Goal: Communication & Community: Answer question/provide support

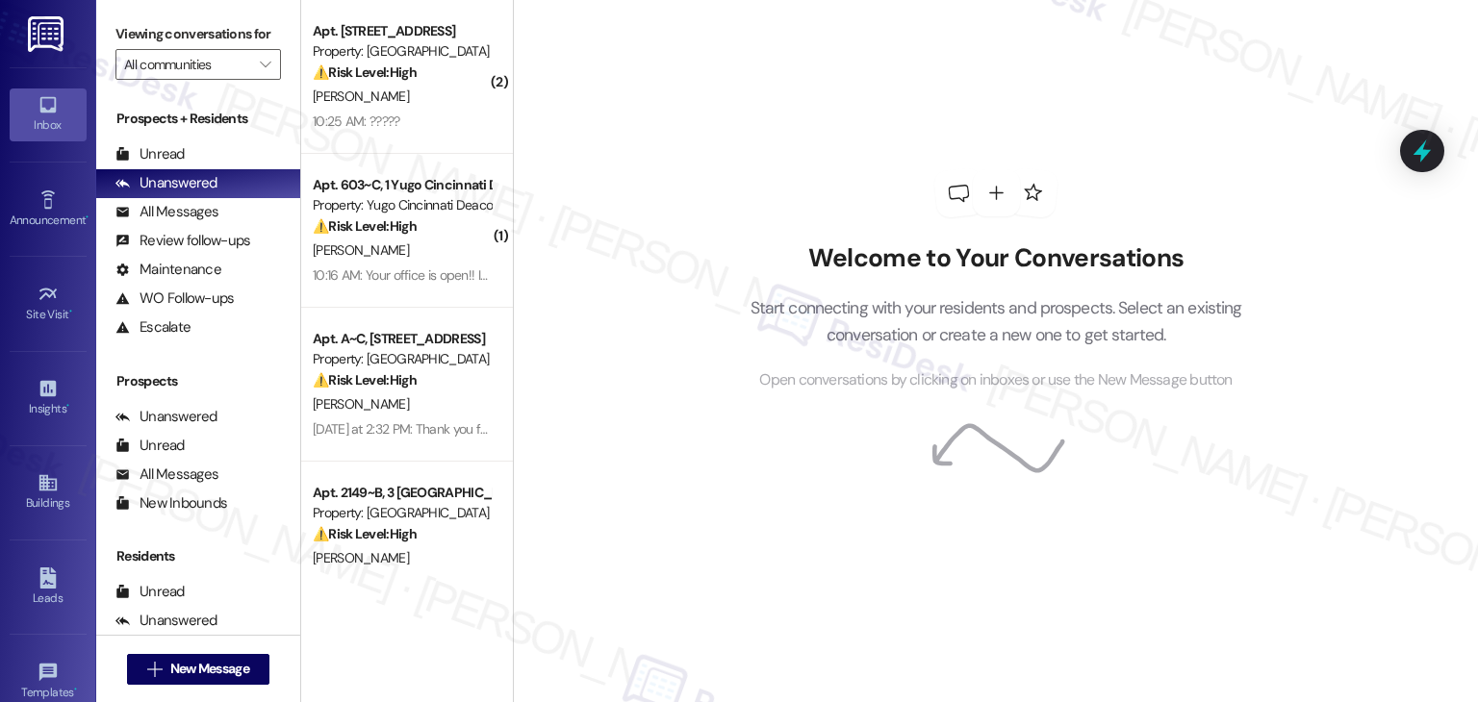
click at [1312, 455] on div "Welcome to Your Conversations Start connecting with your residents and prospect…" at bounding box center [995, 351] width 965 height 702
click at [785, 63] on div "Welcome to Your Conversations Start connecting with your residents and prospect…" at bounding box center [995, 281] width 577 height 562
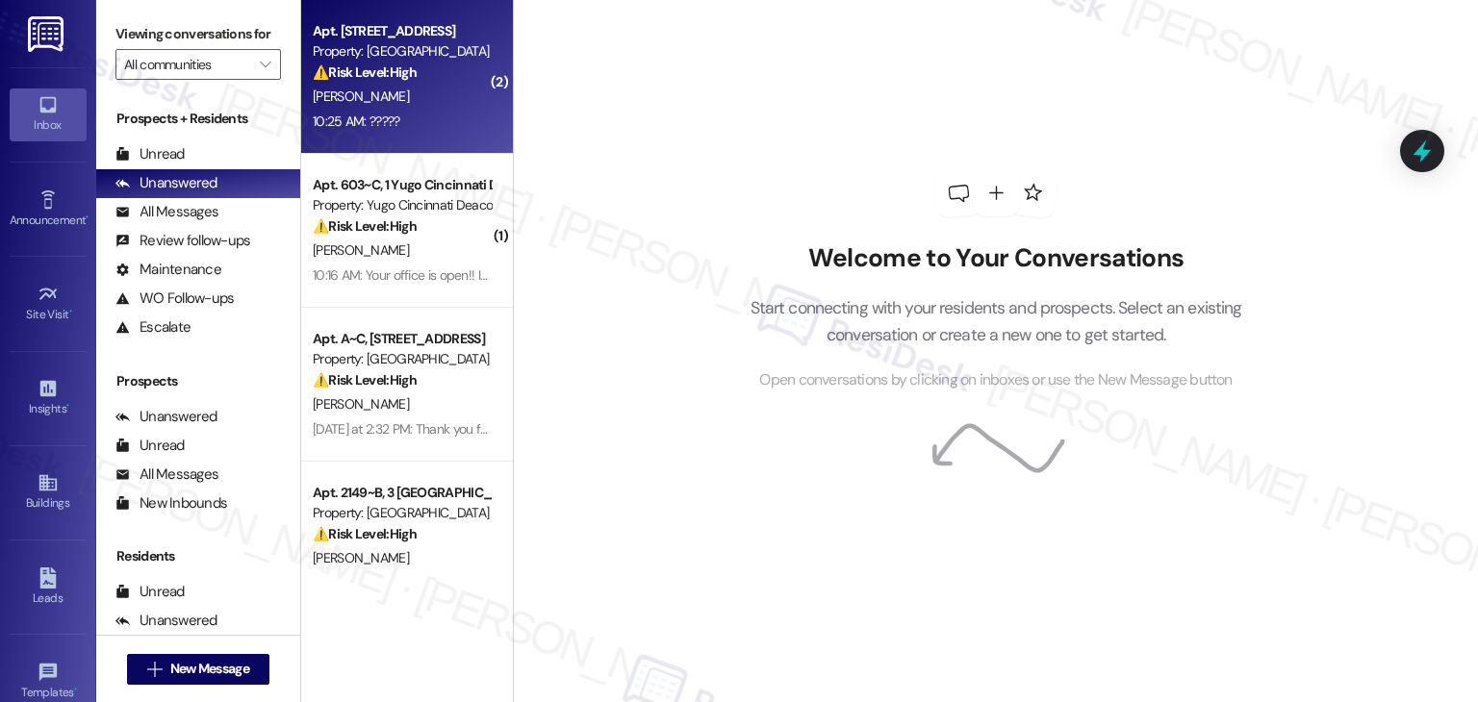
click at [366, 70] on strong "⚠️ Risk Level: High" at bounding box center [365, 71] width 104 height 17
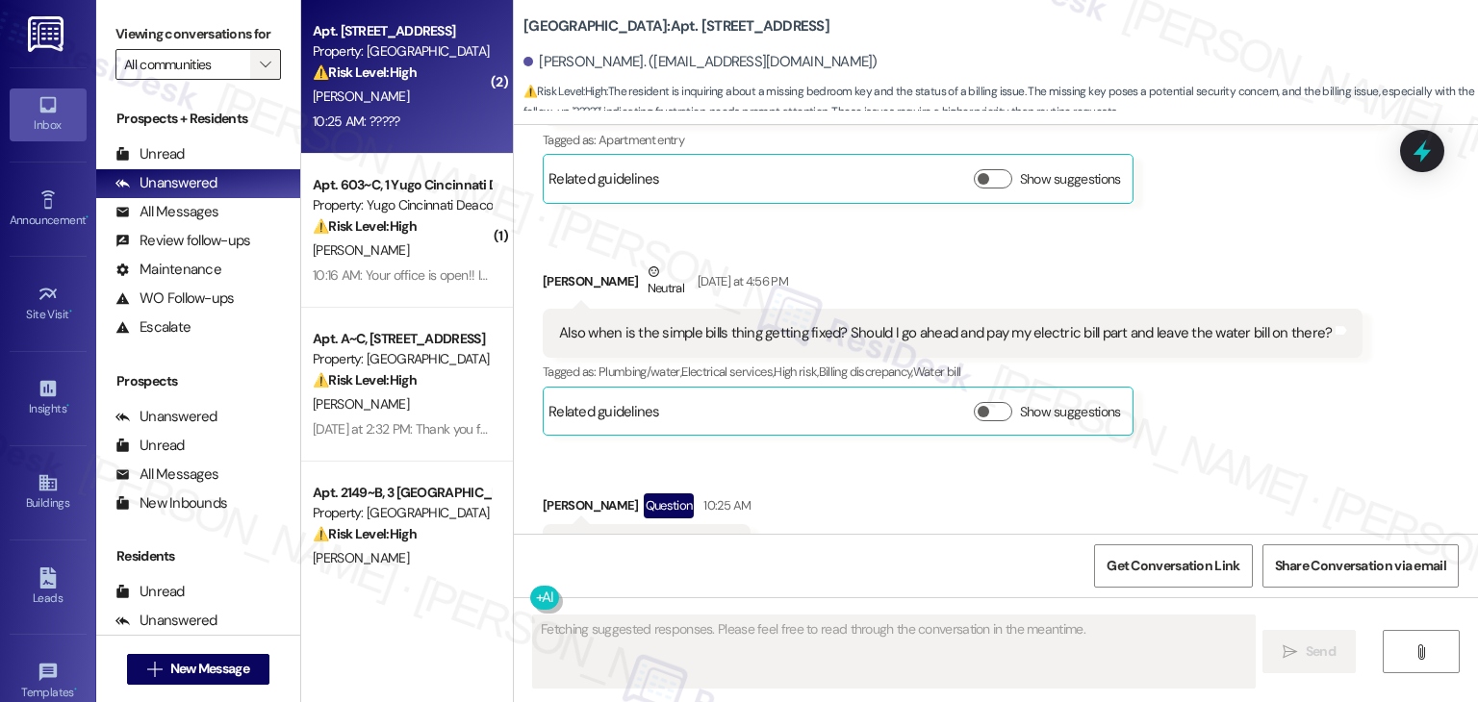
scroll to position [2659, 0]
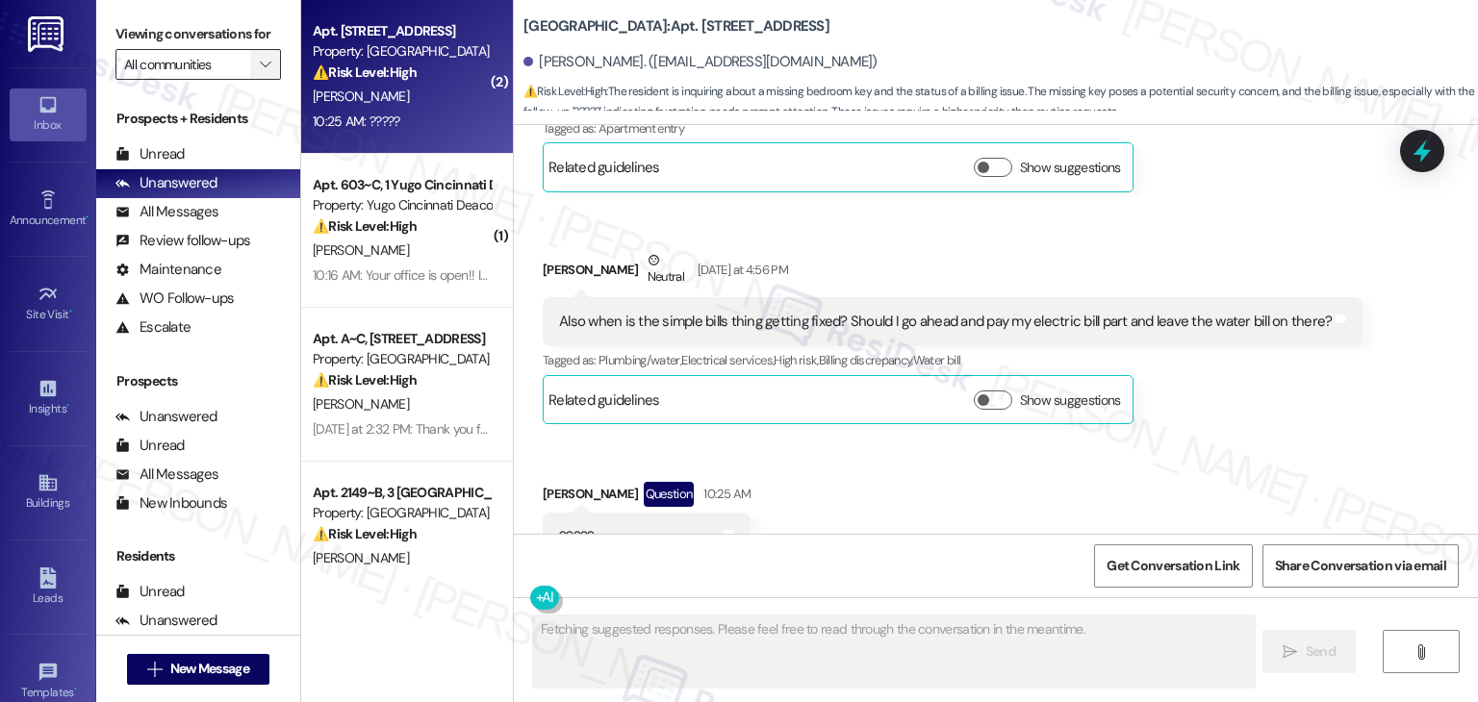
click at [260, 59] on icon "" at bounding box center [265, 64] width 11 height 15
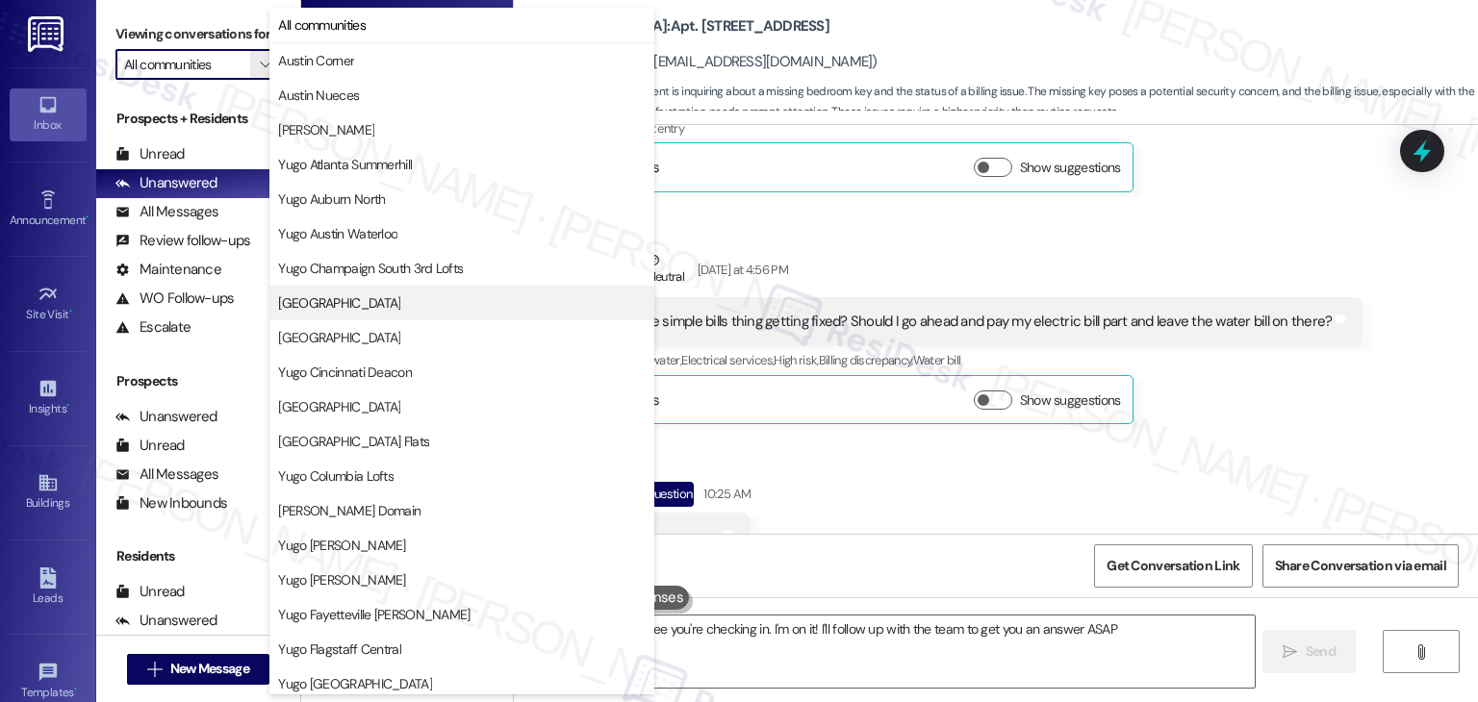
type textarea "Hi {{first_name}}, I see you're checking in. I'm on it! I'll follow up with the…"
click at [393, 301] on span "[GEOGRAPHIC_DATA]" at bounding box center [339, 302] width 122 height 19
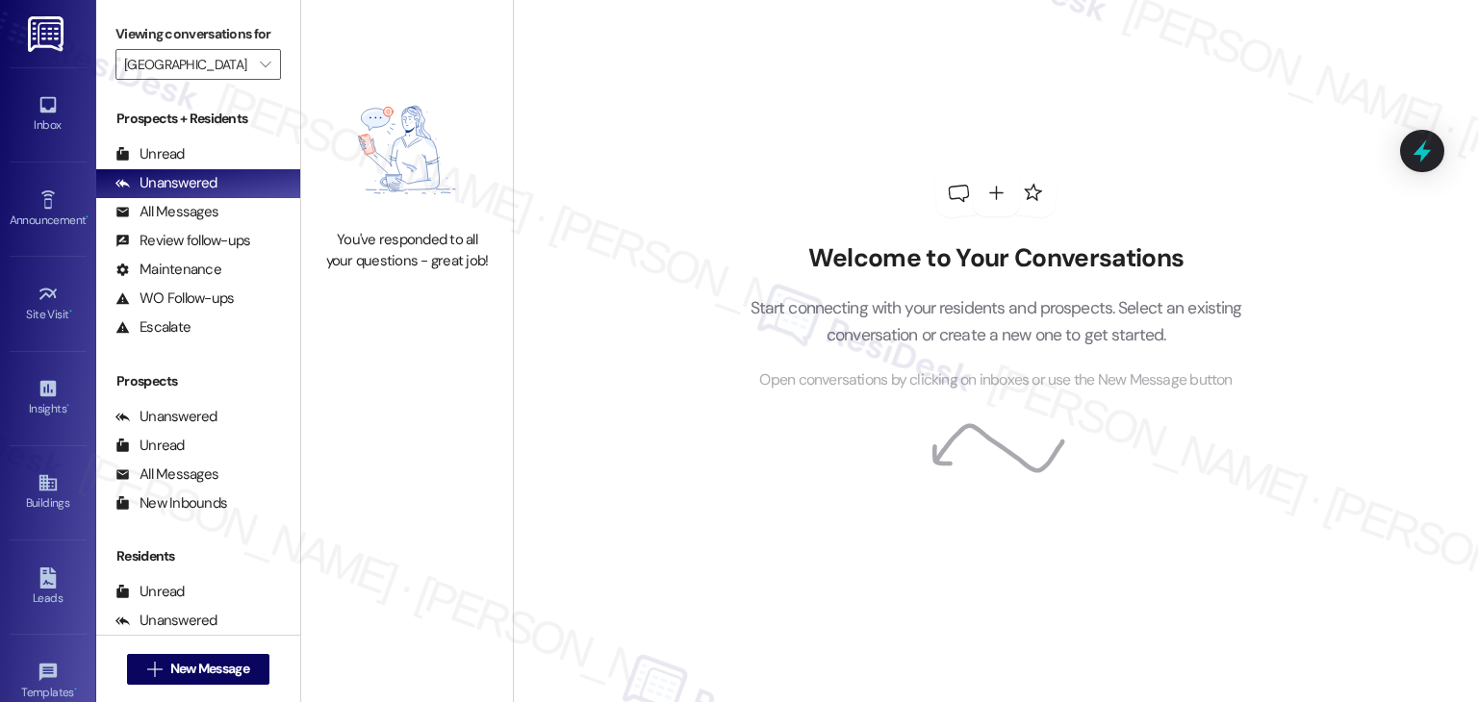
click at [603, 270] on div "Welcome to Your Conversations Start connecting with your residents and prospect…" at bounding box center [995, 351] width 965 height 702
click at [262, 65] on span "" at bounding box center [265, 64] width 18 height 31
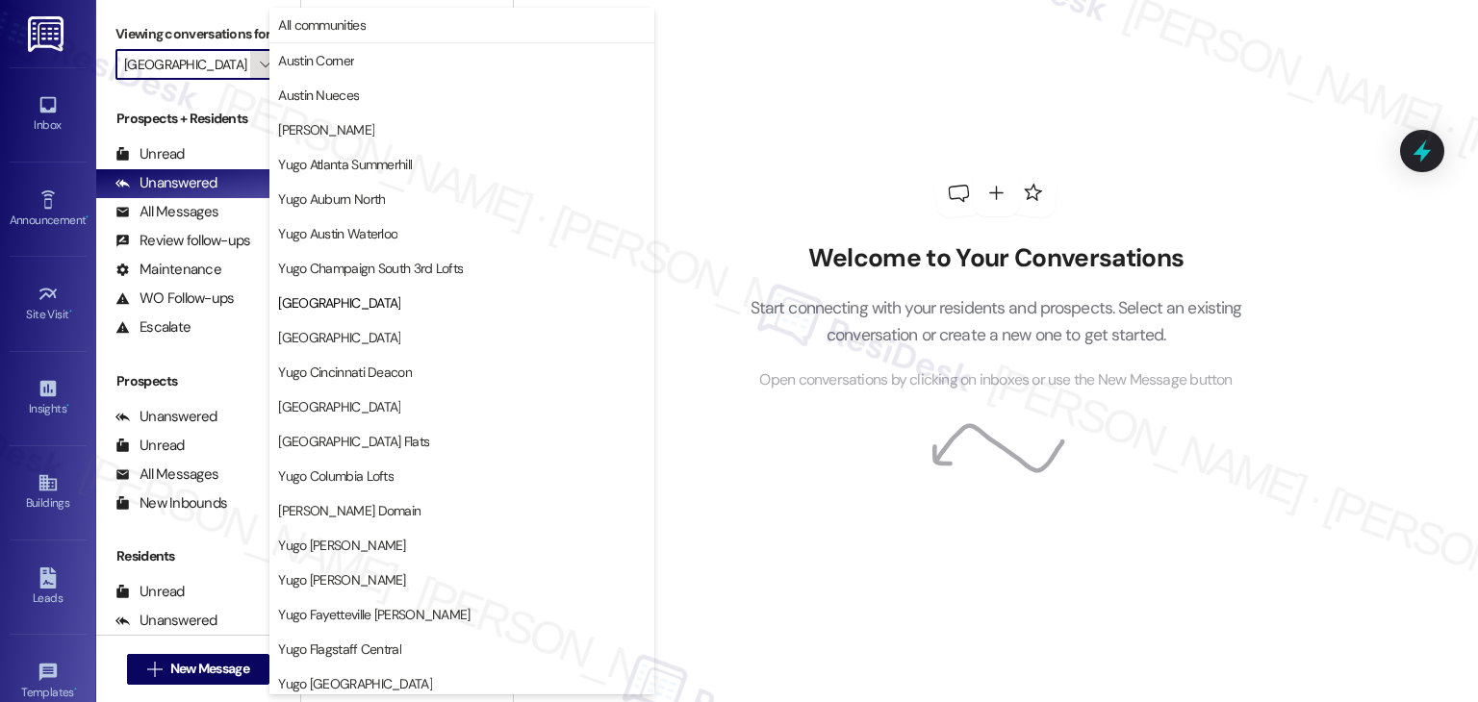
scroll to position [0, 27]
click at [352, 96] on span "Austin Nueces" at bounding box center [318, 95] width 81 height 19
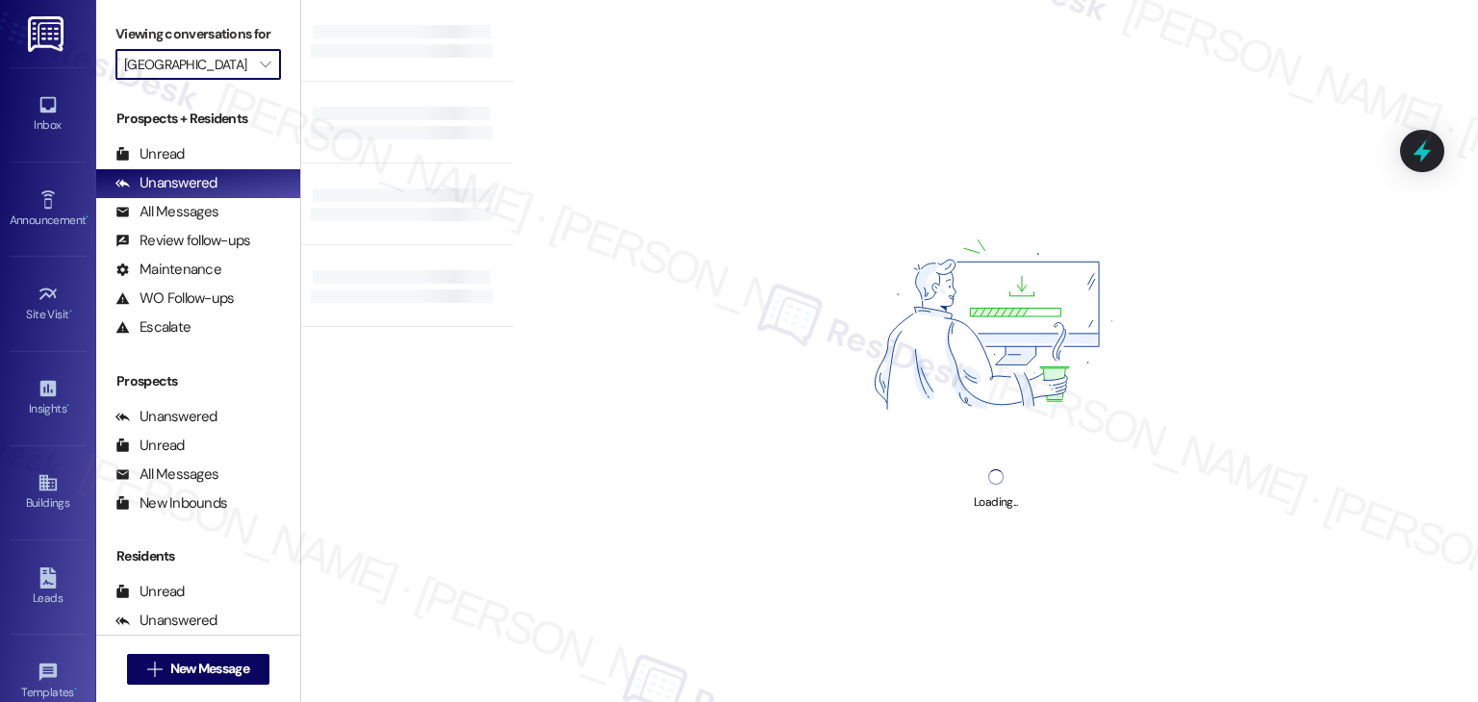
type input "Austin Nueces"
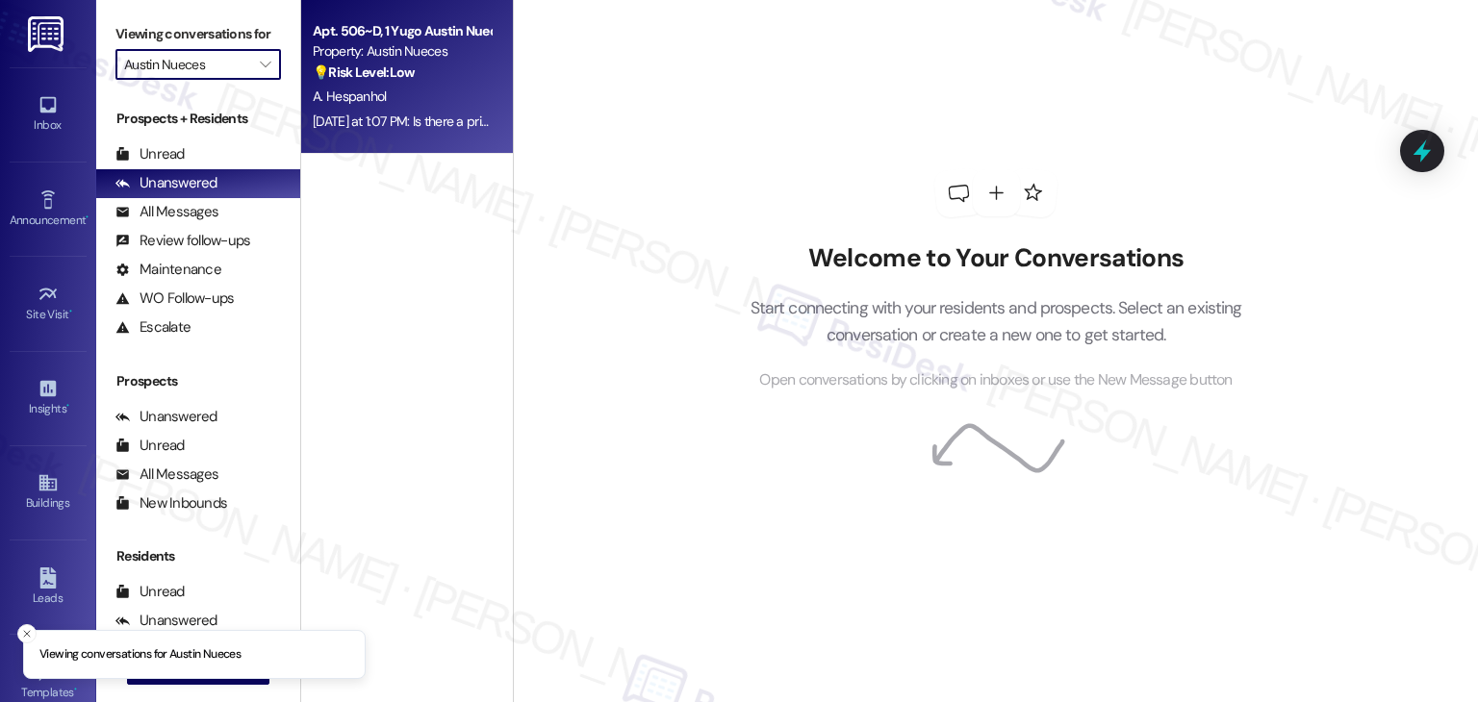
click at [409, 132] on div "[DATE] at 1:07 PM: Is there a printer we can use at [GEOGRAPHIC_DATA]? [DATE] a…" at bounding box center [402, 122] width 182 height 24
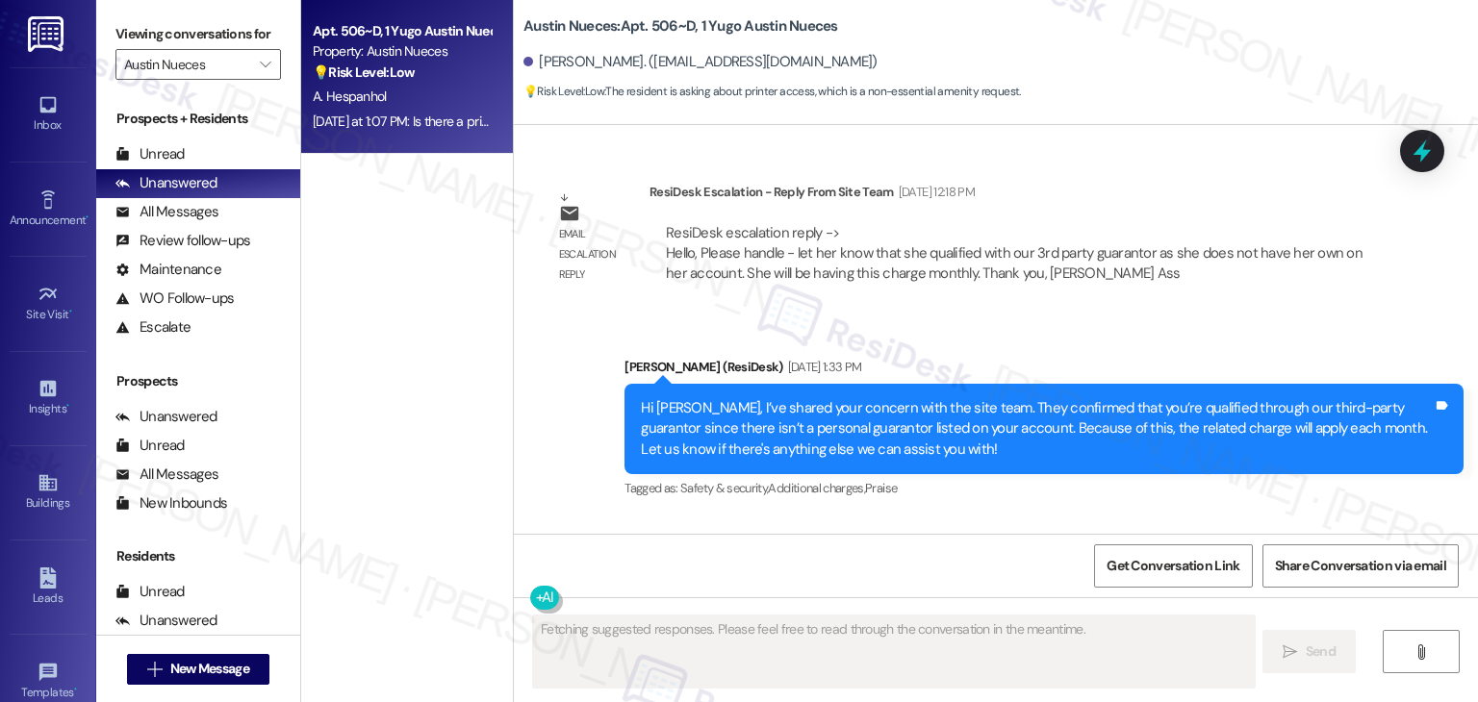
scroll to position [1732, 0]
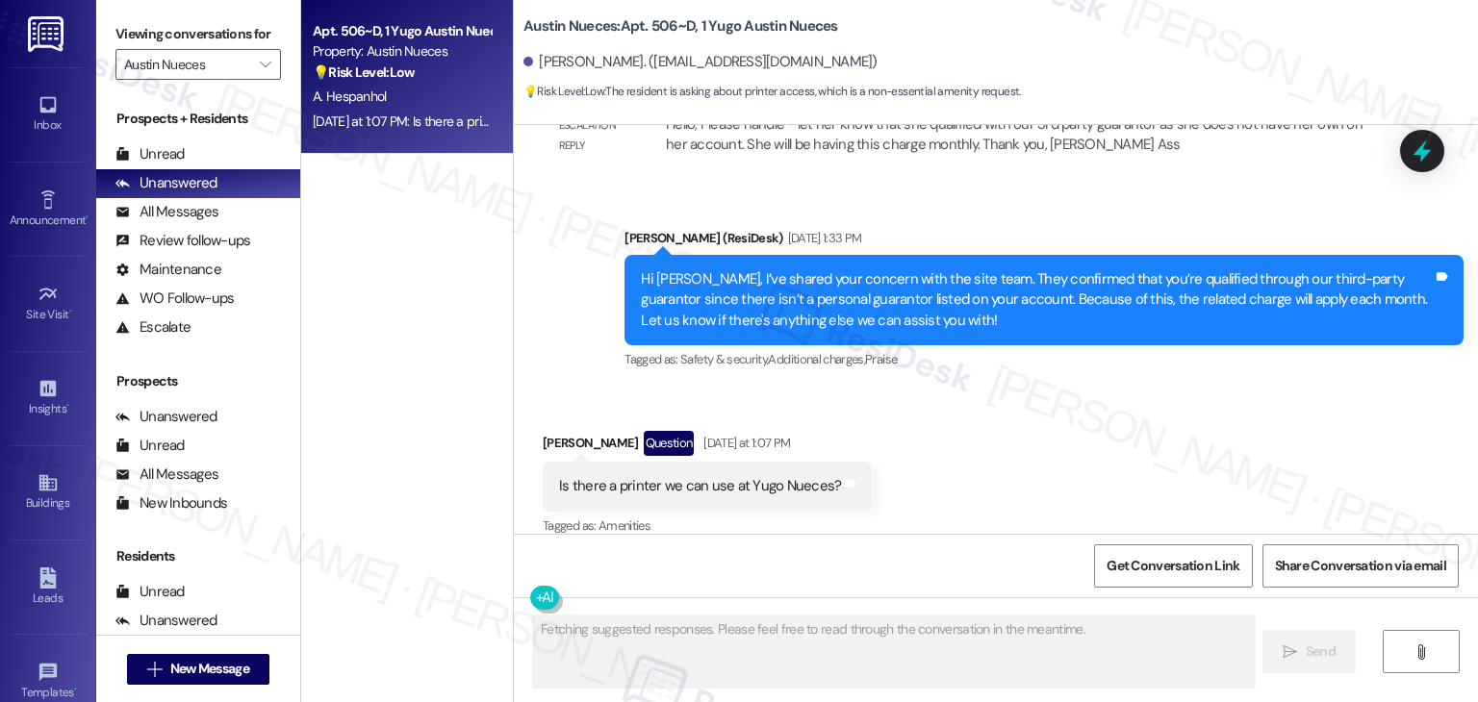
click at [950, 392] on div "Received via SMS [PERSON_NAME] Question [DATE] at 1:07 PM Is there a printer we…" at bounding box center [996, 471] width 964 height 166
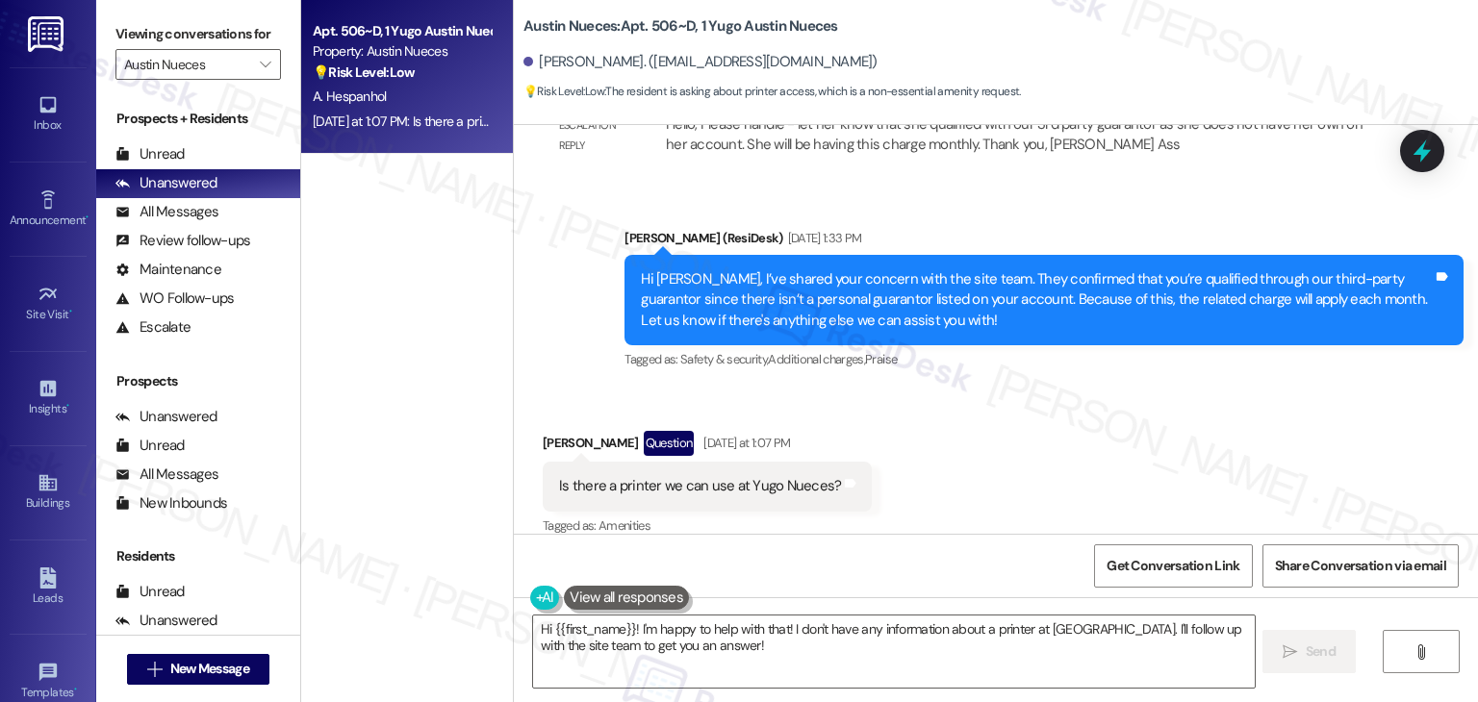
click at [950, 392] on div "Received via SMS [PERSON_NAME] Question [DATE] at 1:07 PM Is there a printer we…" at bounding box center [996, 471] width 964 height 166
click at [950, 392] on div "Received via SMS Anita Hespanhol Question Yesterday at 1:07 PM Is there a print…" at bounding box center [996, 471] width 964 height 166
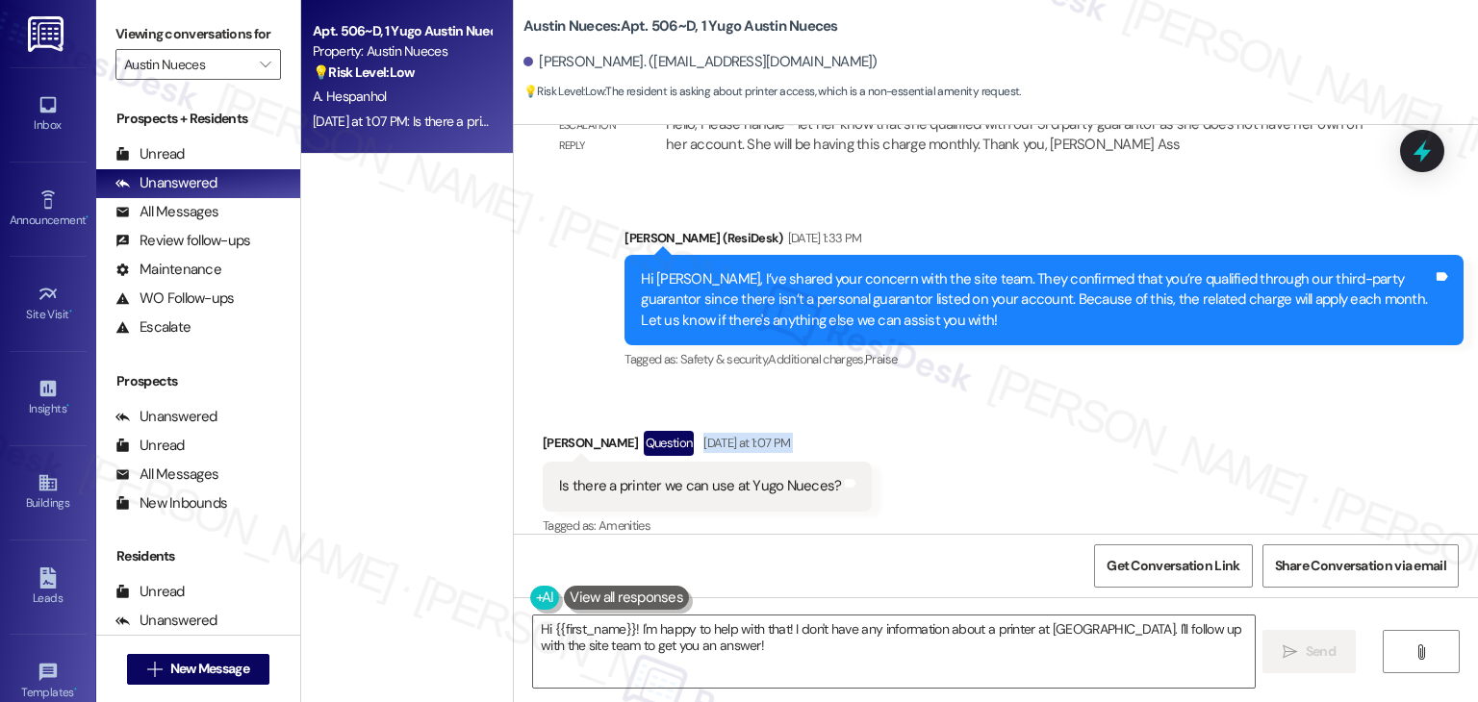
click at [950, 392] on div "Received via SMS Anita Hespanhol Question Yesterday at 1:07 PM Is there a print…" at bounding box center [996, 471] width 964 height 166
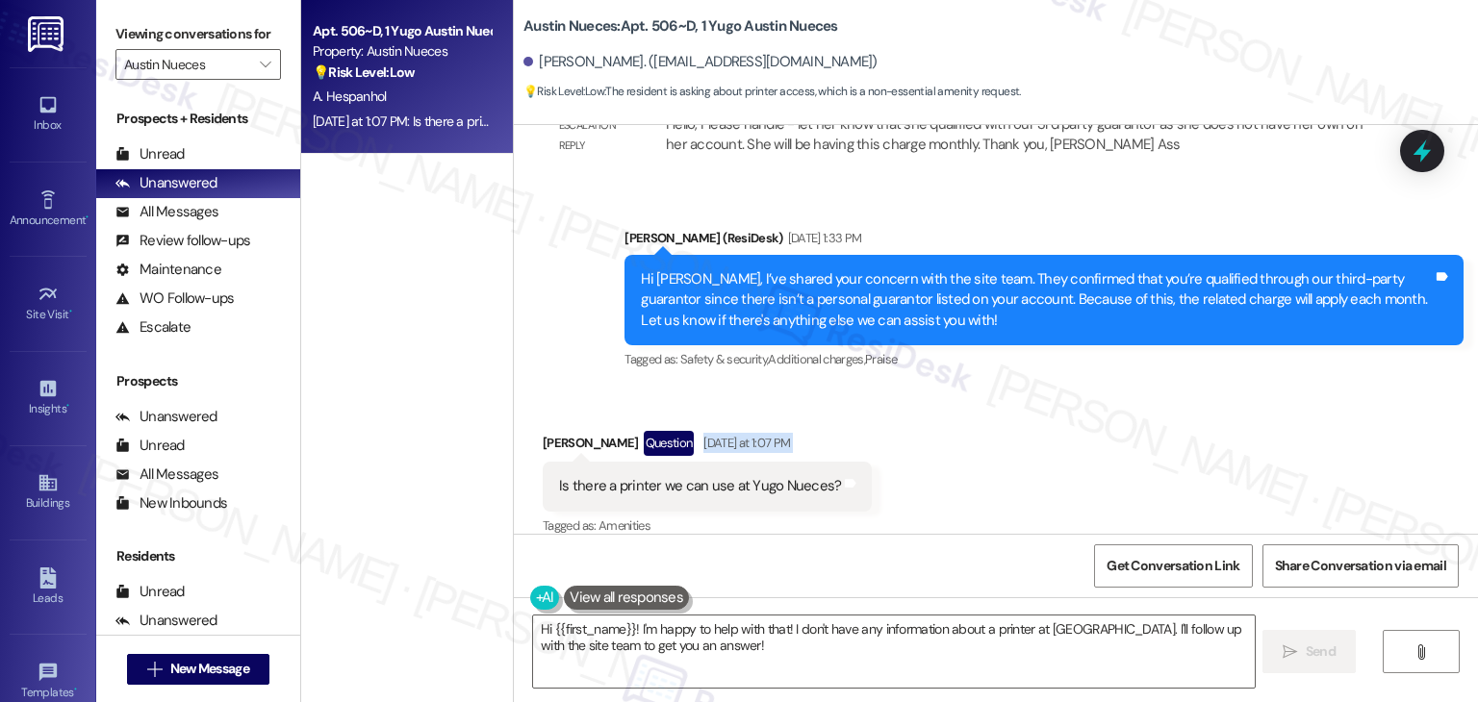
click at [950, 392] on div "Received via SMS Anita Hespanhol Question Yesterday at 1:07 PM Is there a print…" at bounding box center [996, 471] width 964 height 166
click at [950, 393] on div "Received via SMS Anita Hespanhol Question Yesterday at 1:07 PM Is there a print…" at bounding box center [996, 471] width 964 height 166
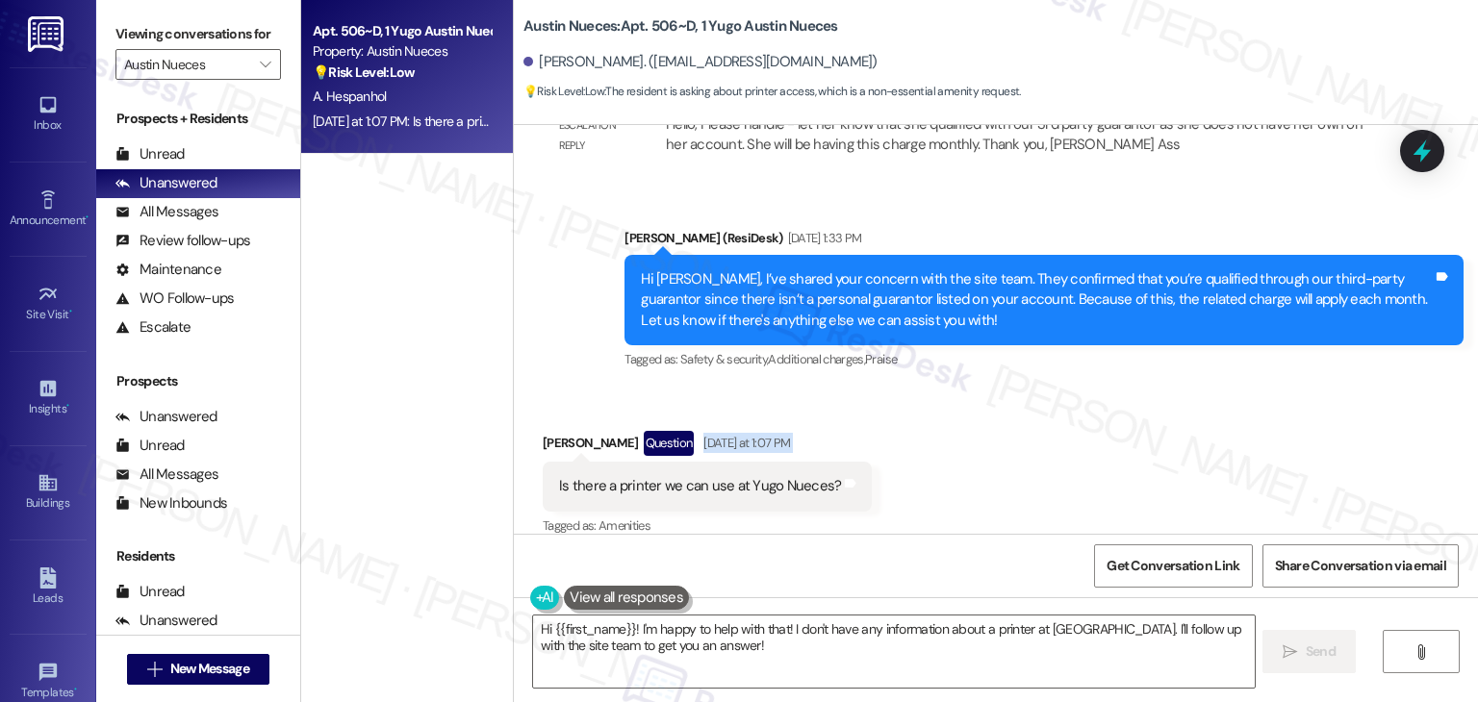
click at [950, 393] on div "Received via SMS Anita Hespanhol Question Yesterday at 1:07 PM Is there a print…" at bounding box center [996, 471] width 964 height 166
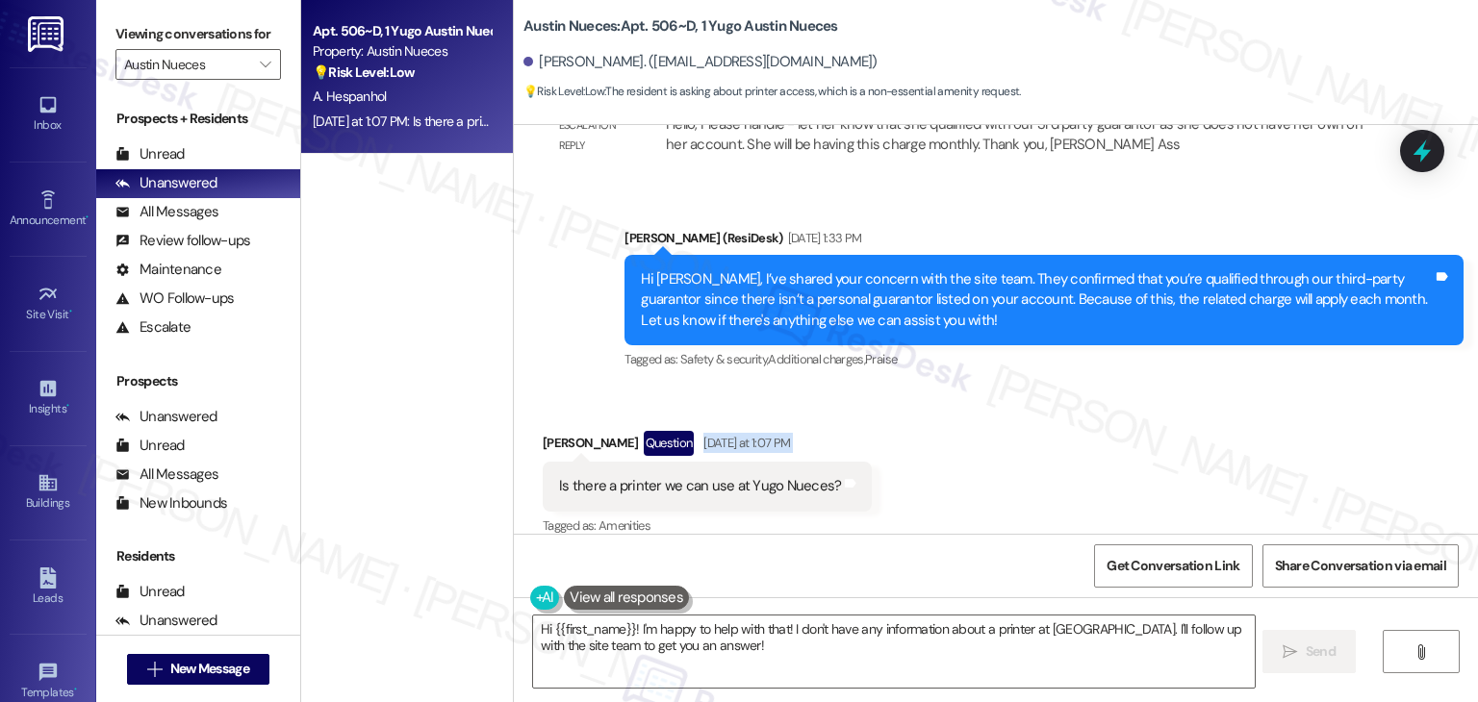
click at [950, 393] on div "Received via SMS Anita Hespanhol Question Yesterday at 1:07 PM Is there a print…" at bounding box center [996, 471] width 964 height 166
click at [951, 396] on div "Received via SMS Anita Hespanhol Question Yesterday at 1:07 PM Is there a print…" at bounding box center [996, 471] width 964 height 166
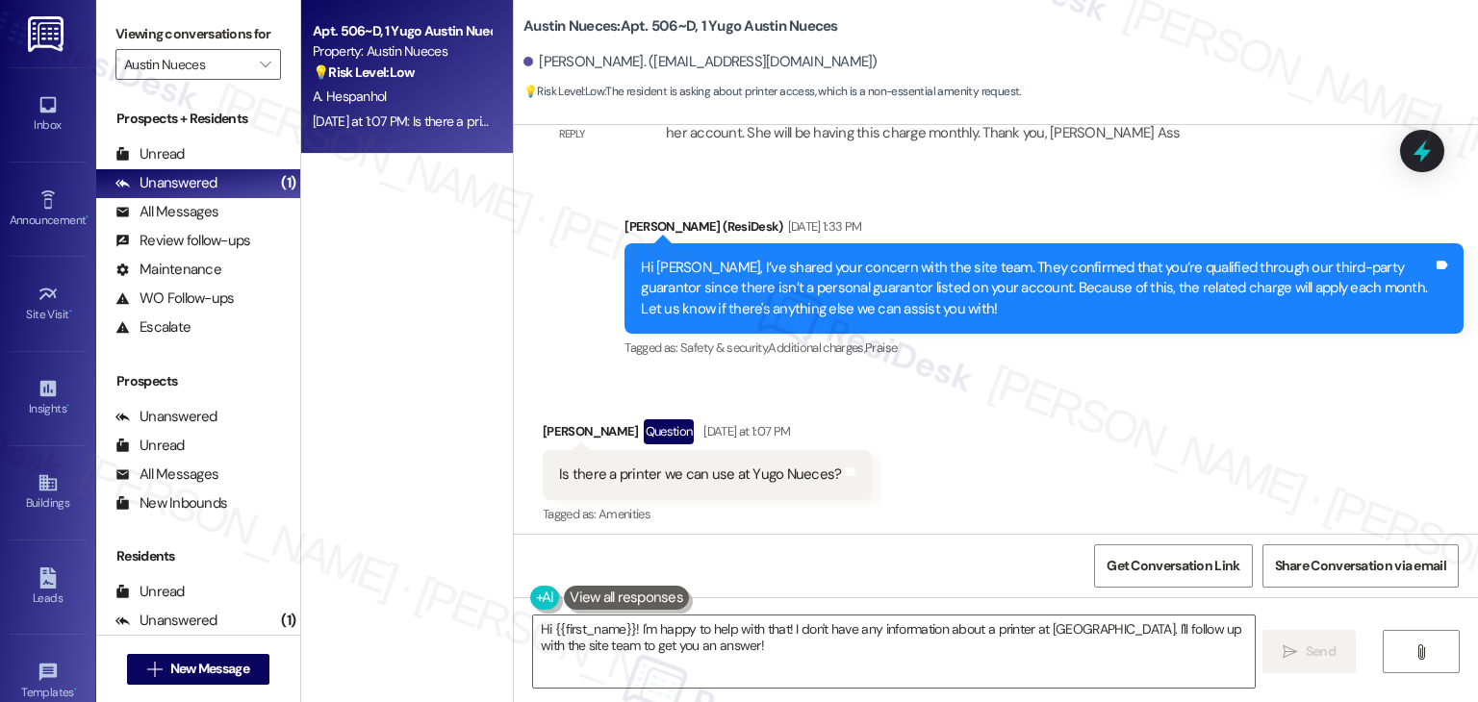
scroll to position [1909, 0]
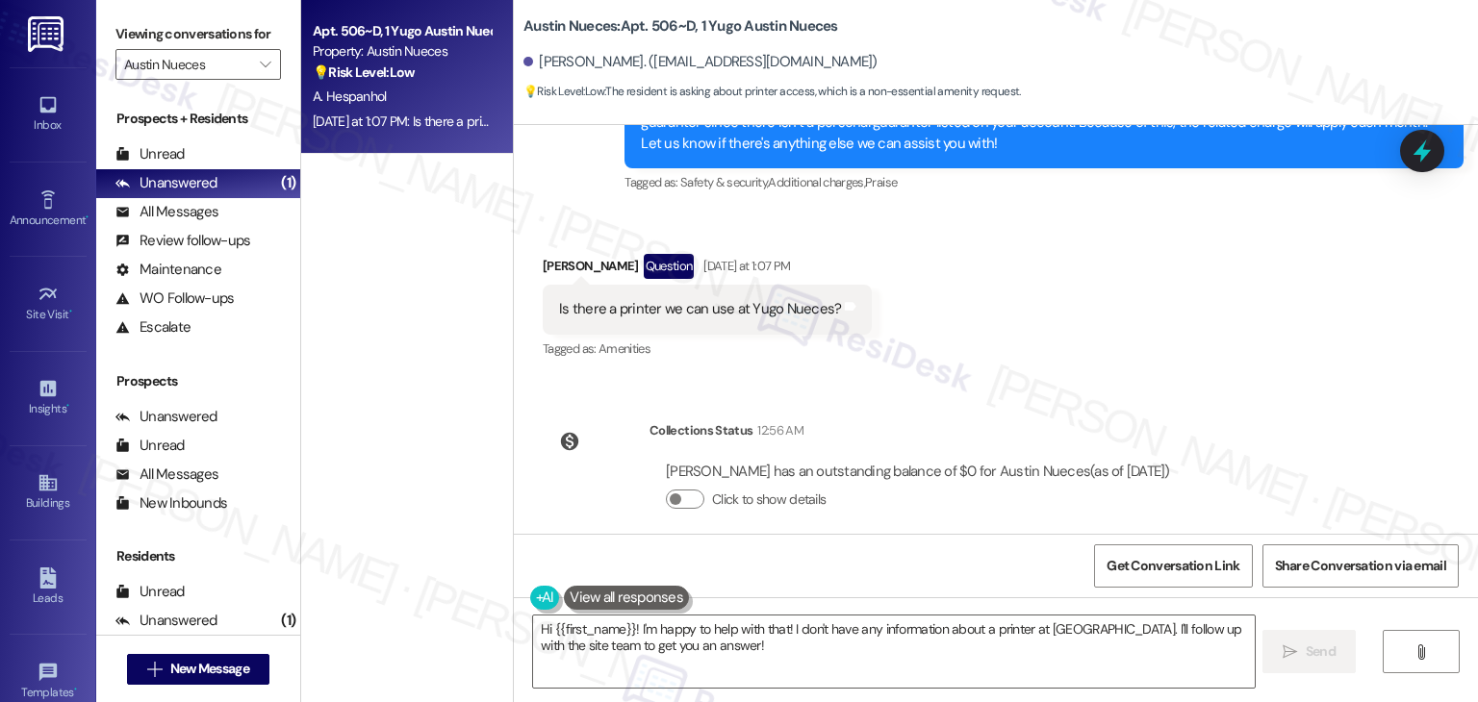
click at [1026, 347] on div "Received via SMS Anita Hespanhol Question Yesterday at 1:07 PM Is there a print…" at bounding box center [996, 294] width 964 height 166
click at [688, 299] on div "Is there a printer we can use at Yugo Nueces?" at bounding box center [700, 309] width 282 height 20
copy div "Is there a printer we can use at Yugo Nueces? Tags and notes"
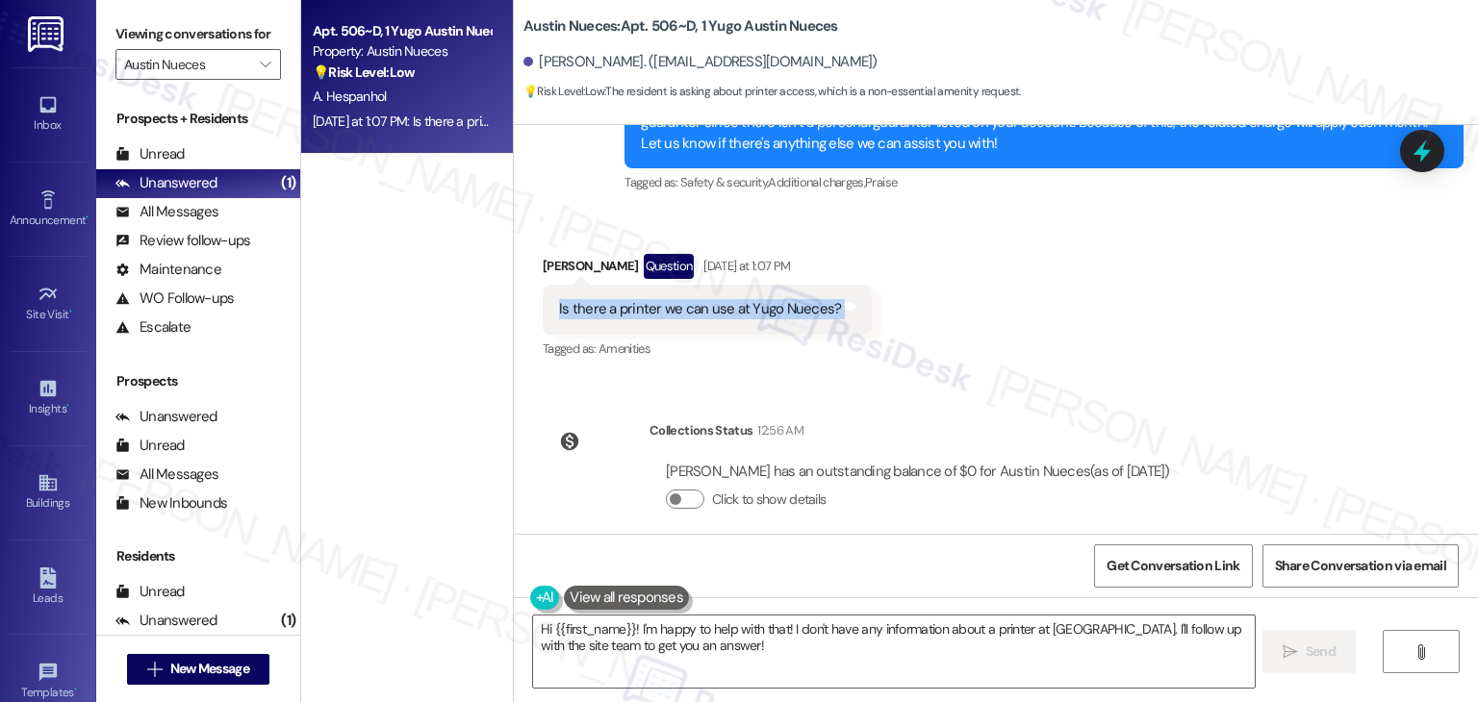
copy div "Is there a printer we can use at Yugo Nueces? Tags and notes"
click at [990, 345] on div "Received via SMS Anita Hespanhol Question Yesterday at 1:07 PM Is there a print…" at bounding box center [996, 294] width 964 height 166
click at [1000, 369] on div "Lease started Aug 07, 2025 at 7:00 PM Announcement, sent via SMS Sarah (ResiDes…" at bounding box center [996, 329] width 964 height 409
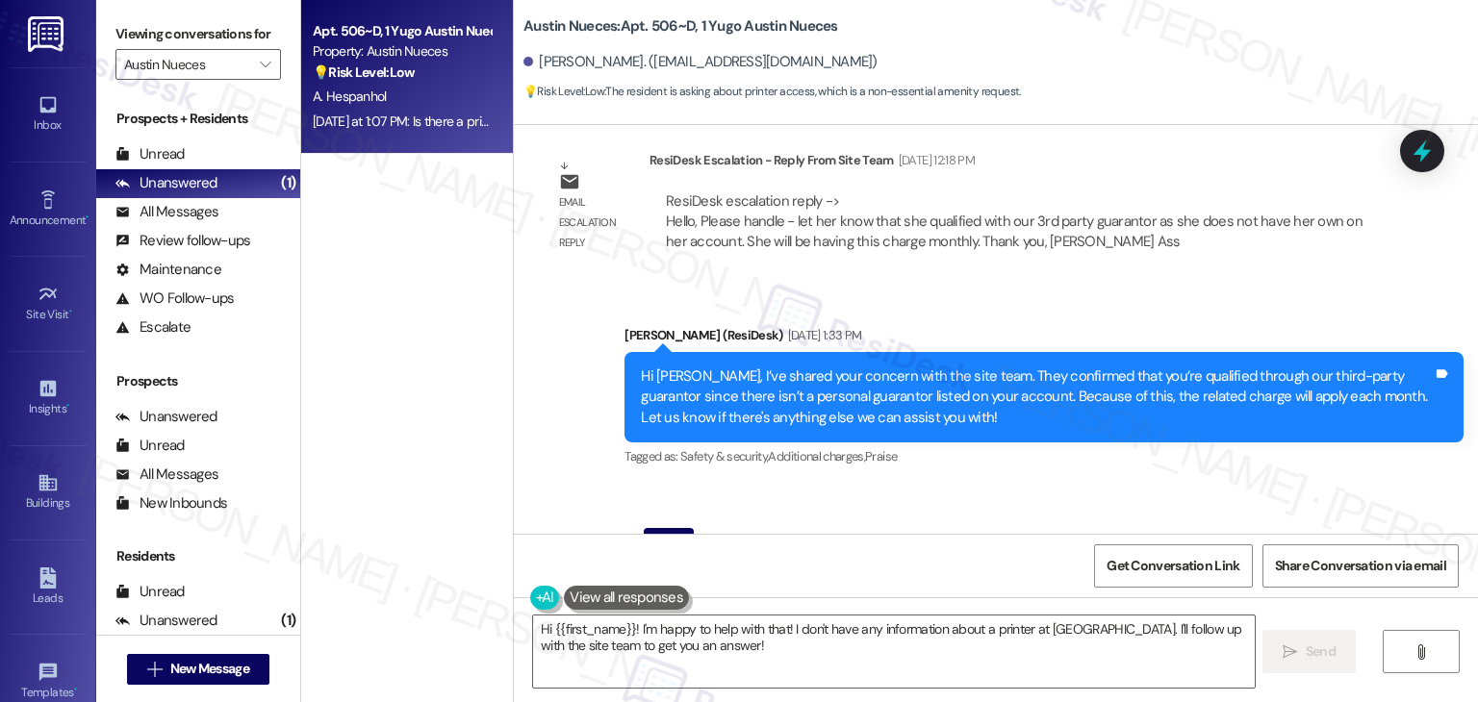
scroll to position [1620, 0]
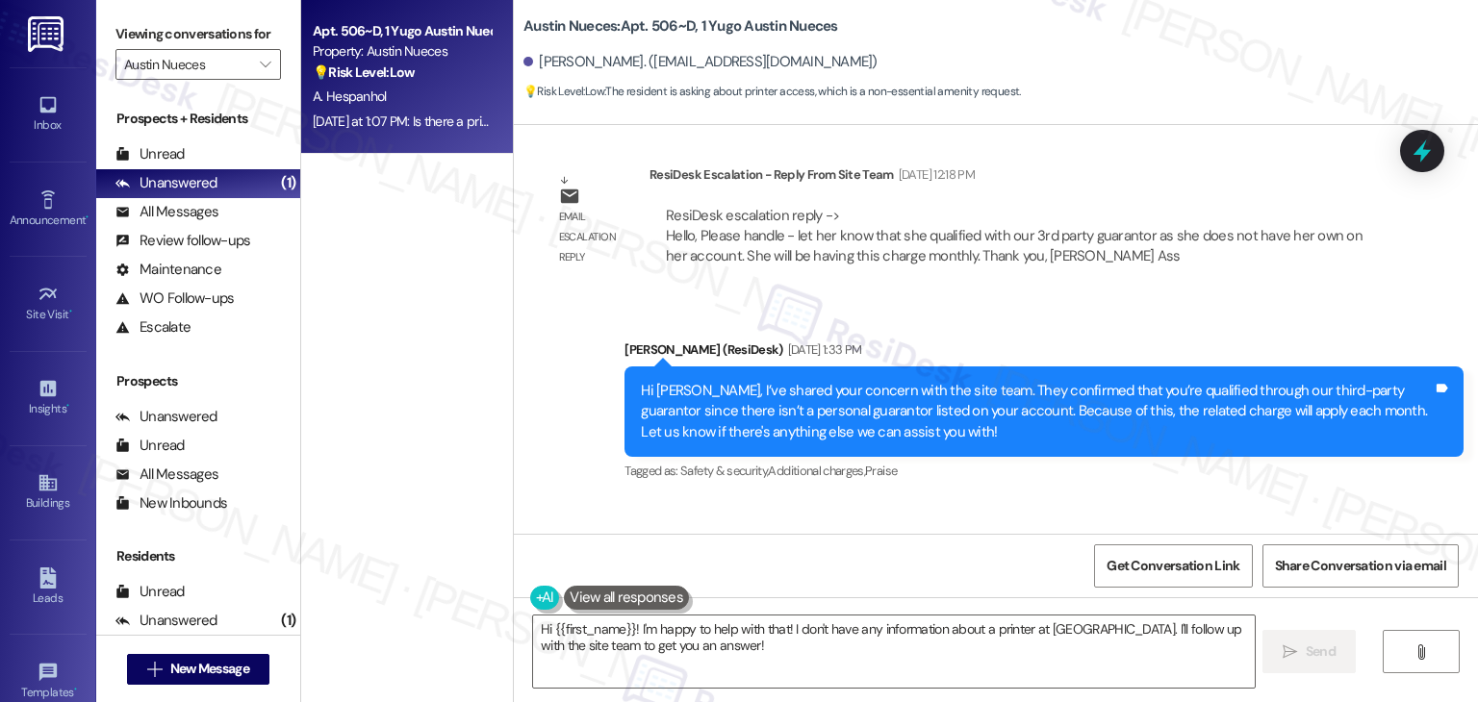
click at [1027, 476] on div "Sent via SMS Sarah (ResiDesk) Sep 05, 2025 at 1:33 PM Hi Anita, I’ve shared you…" at bounding box center [1044, 412] width 868 height 175
click at [1022, 499] on div "Received via SMS Anita Hespanhol Question Yesterday at 1:07 PM Is there a print…" at bounding box center [996, 582] width 964 height 166
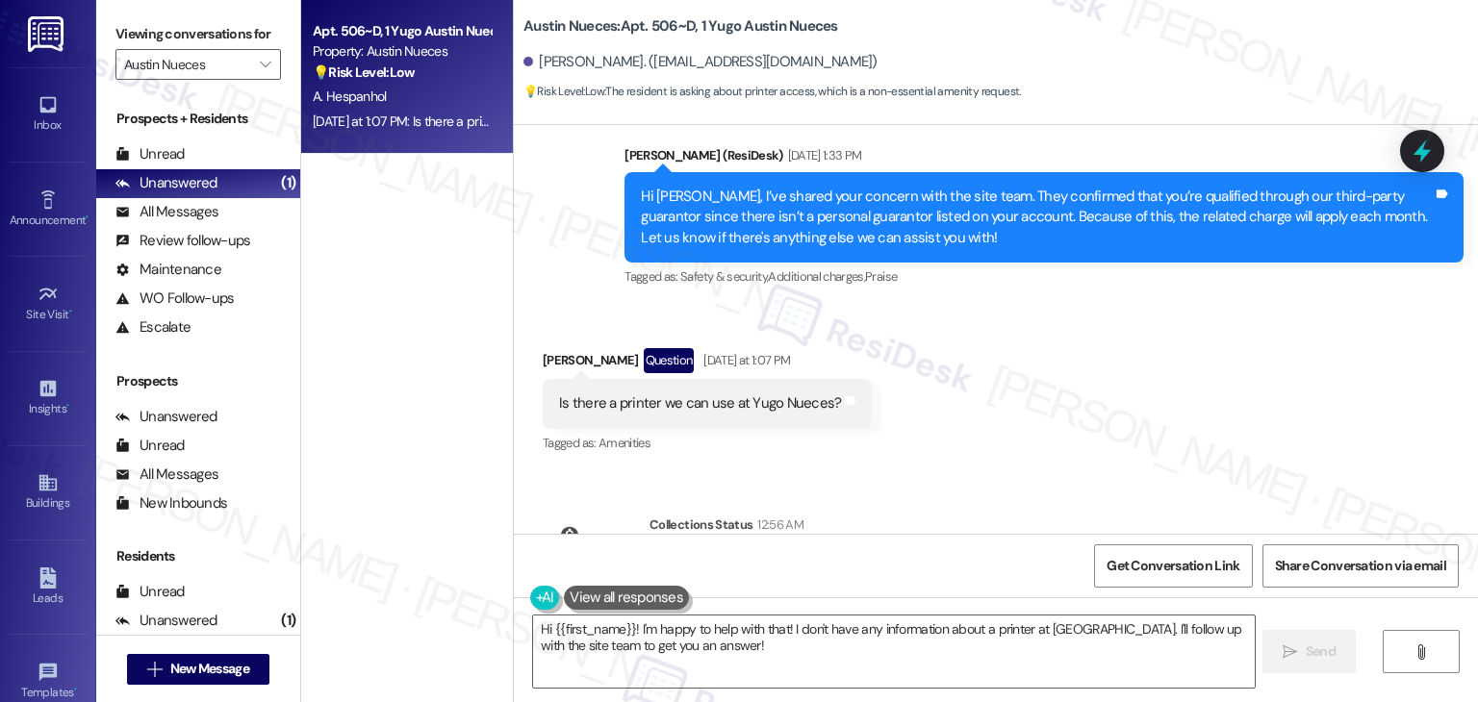
scroll to position [1909, 0]
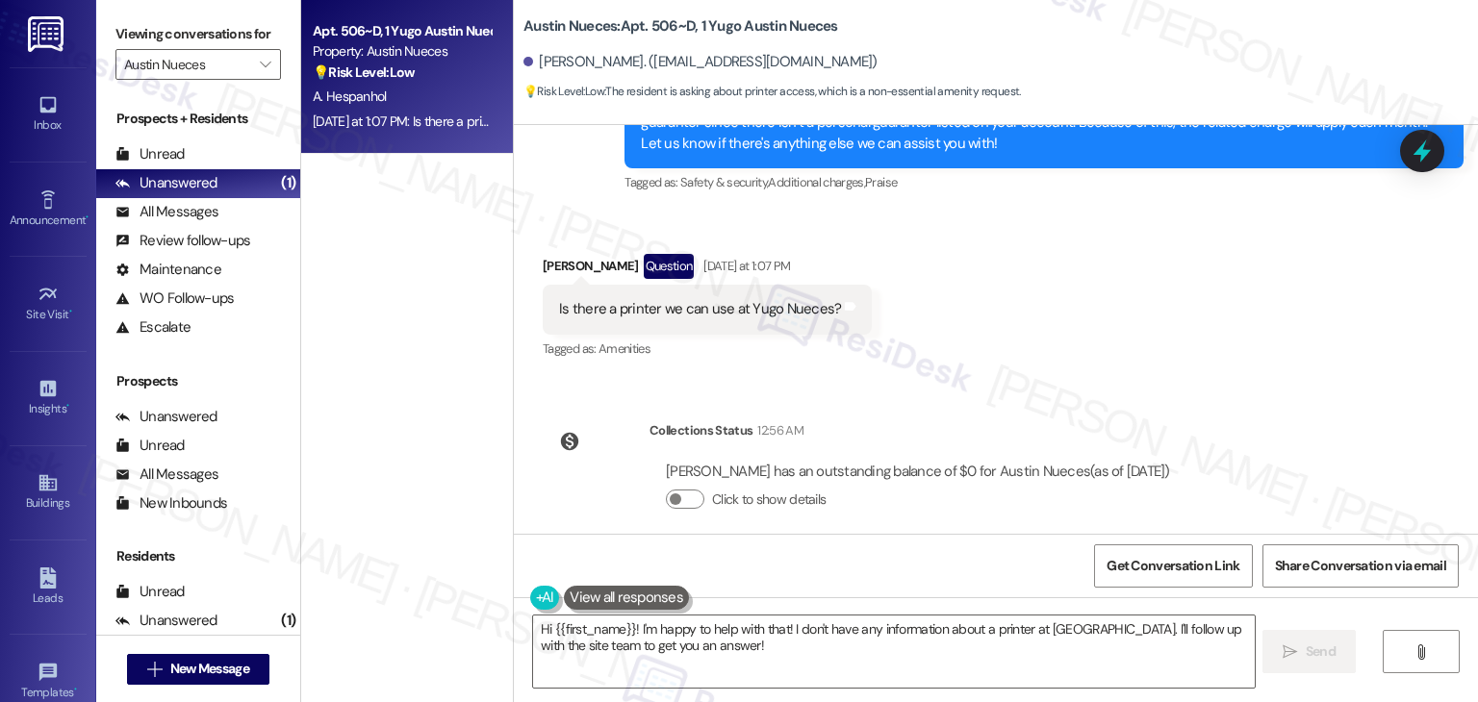
click at [711, 299] on div "Is there a printer we can use at Yugo Nueces?" at bounding box center [700, 309] width 282 height 20
copy div "Is there a printer we can use at Yugo Nueces? Tags and notes"
click at [714, 643] on textarea "Hi {{first_name}}! I'm happy to help with that! I don't have any information ab…" at bounding box center [893, 652] width 721 height 72
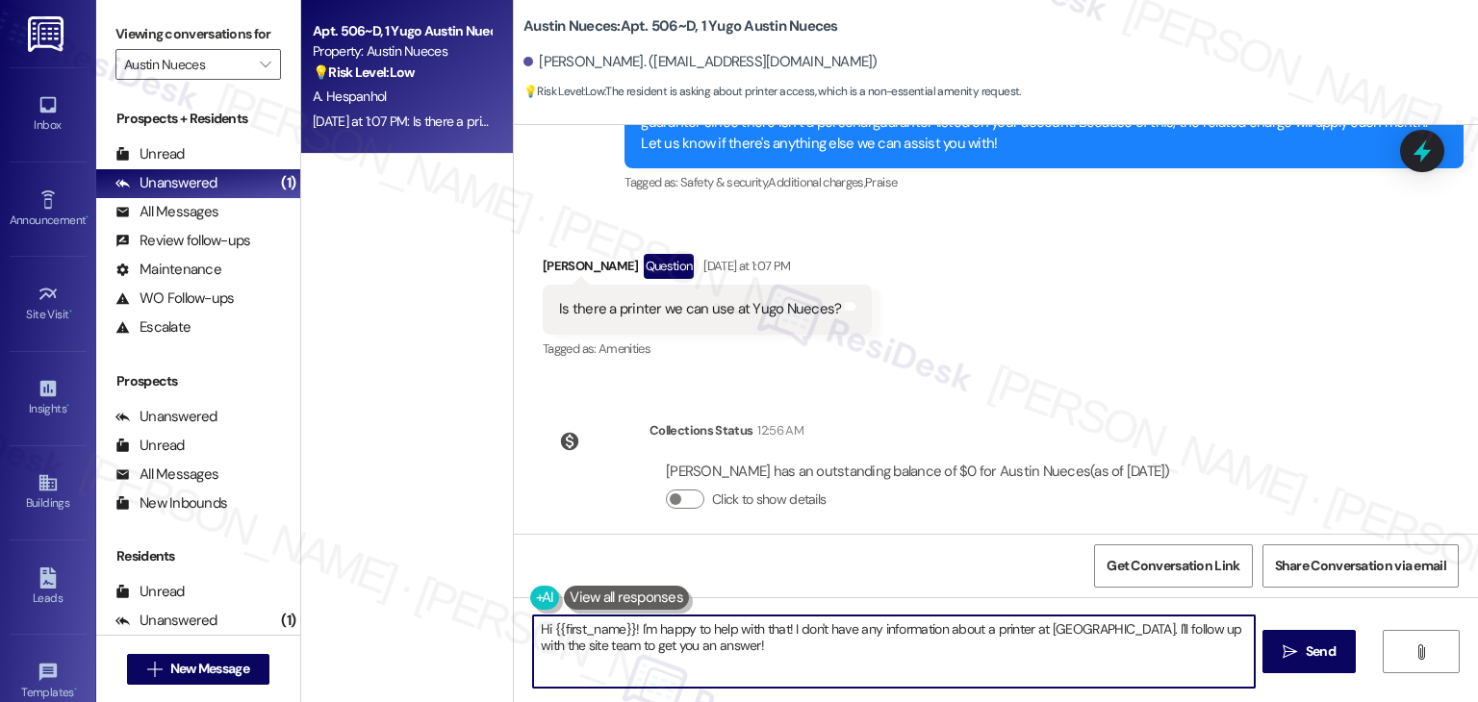
click at [714, 643] on textarea "Hi {{first_name}}! I'm happy to help with that! I don't have any information ab…" at bounding box center [893, 652] width 721 height 72
paste textarea "Anita! Great question—I’m not sure about the printer access at Yugo Nueces, so …"
click at [670, 627] on textarea "Hi Anita! Great question—I’m not sure about the printer access at Yugo Nueces, …" at bounding box center [893, 652] width 721 height 72
click at [772, 642] on textarea "Hi Anita! I’m not sure about the printer access at Yugo Nueces, so I’ll need to…" at bounding box center [891, 652] width 721 height 72
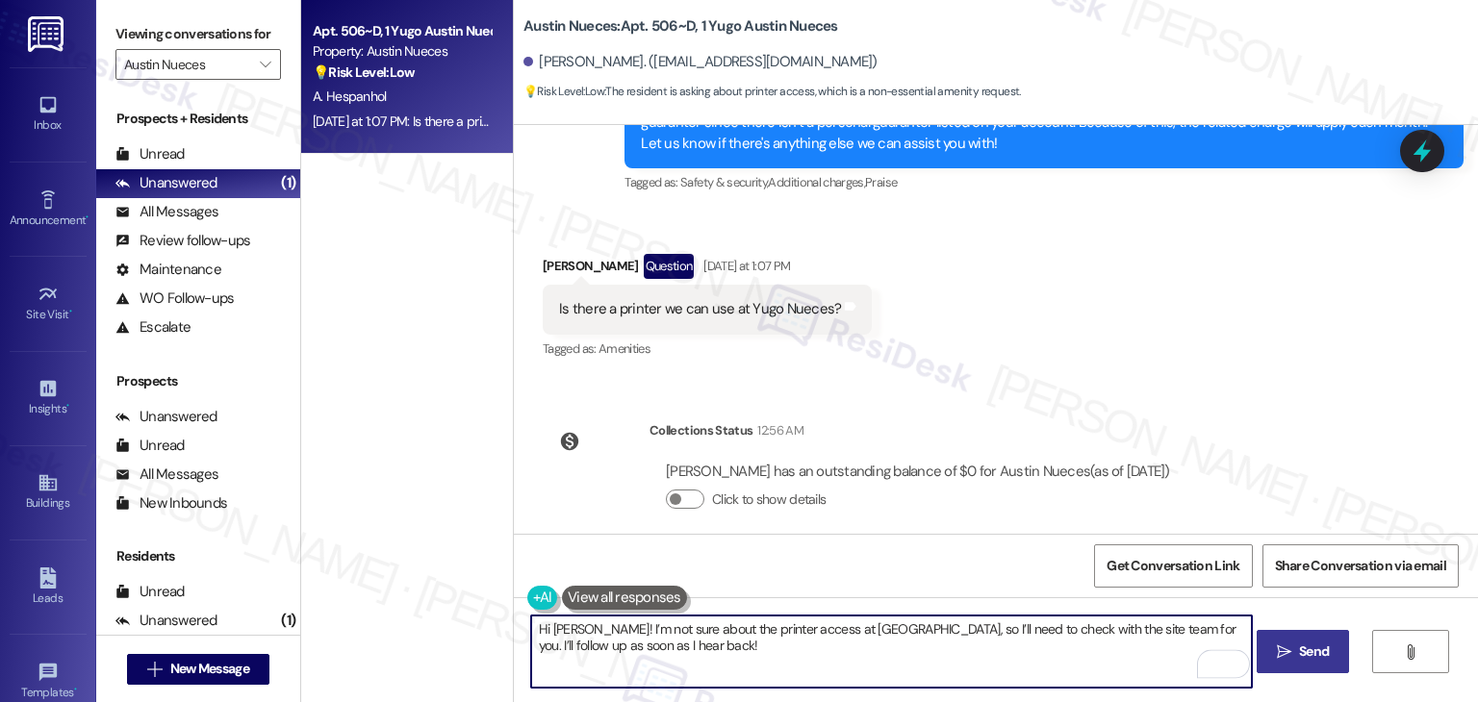
type textarea "Hi Anita! I’m not sure about the printer access at Yugo Nueces, so I’ll need to…"
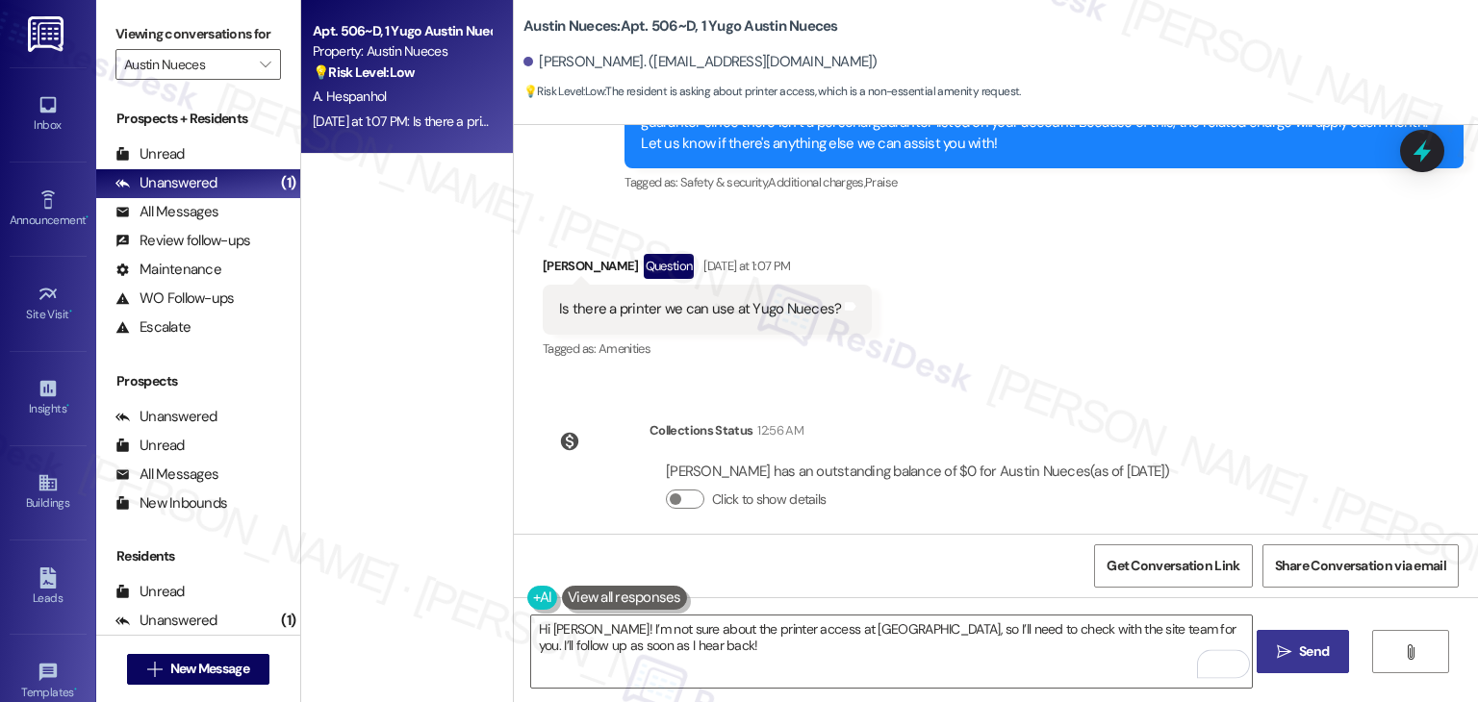
click at [1309, 658] on span "Send" at bounding box center [1314, 652] width 30 height 20
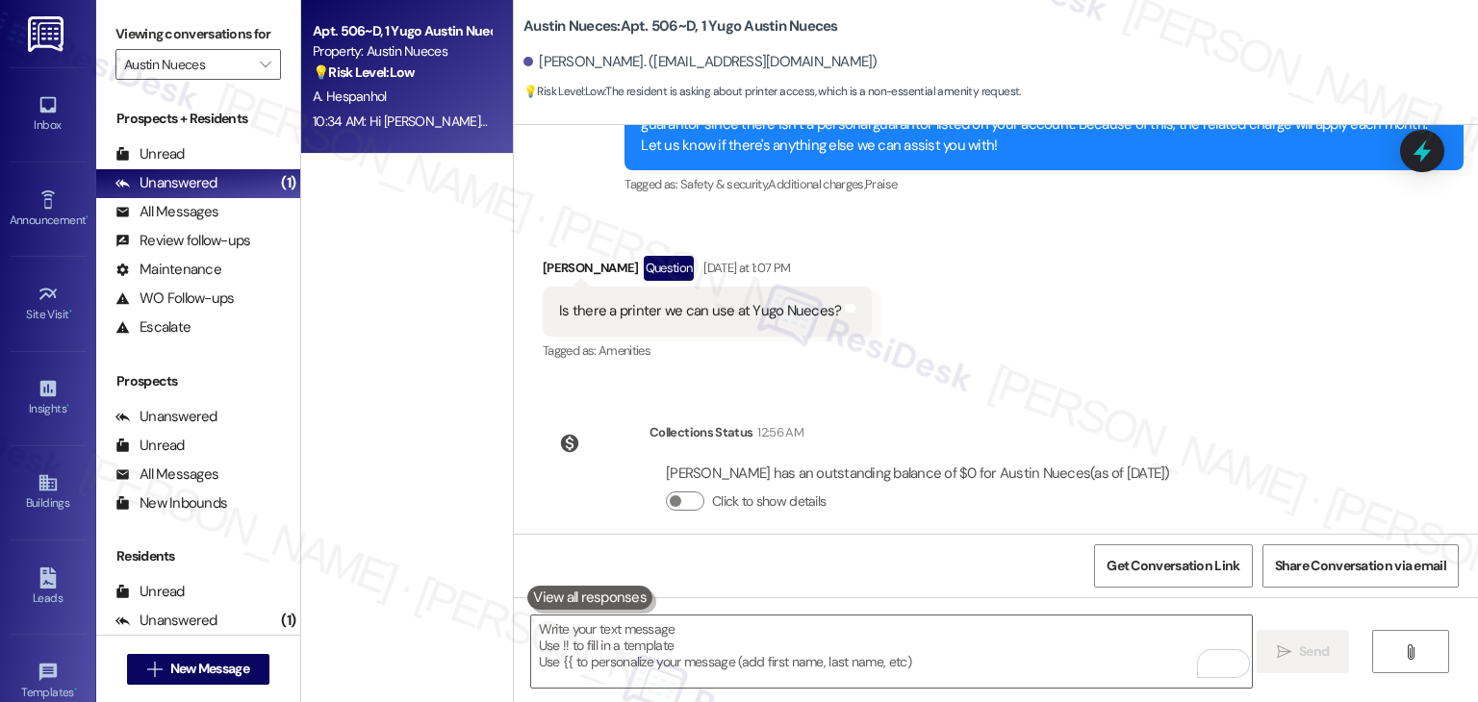
scroll to position [2064, 0]
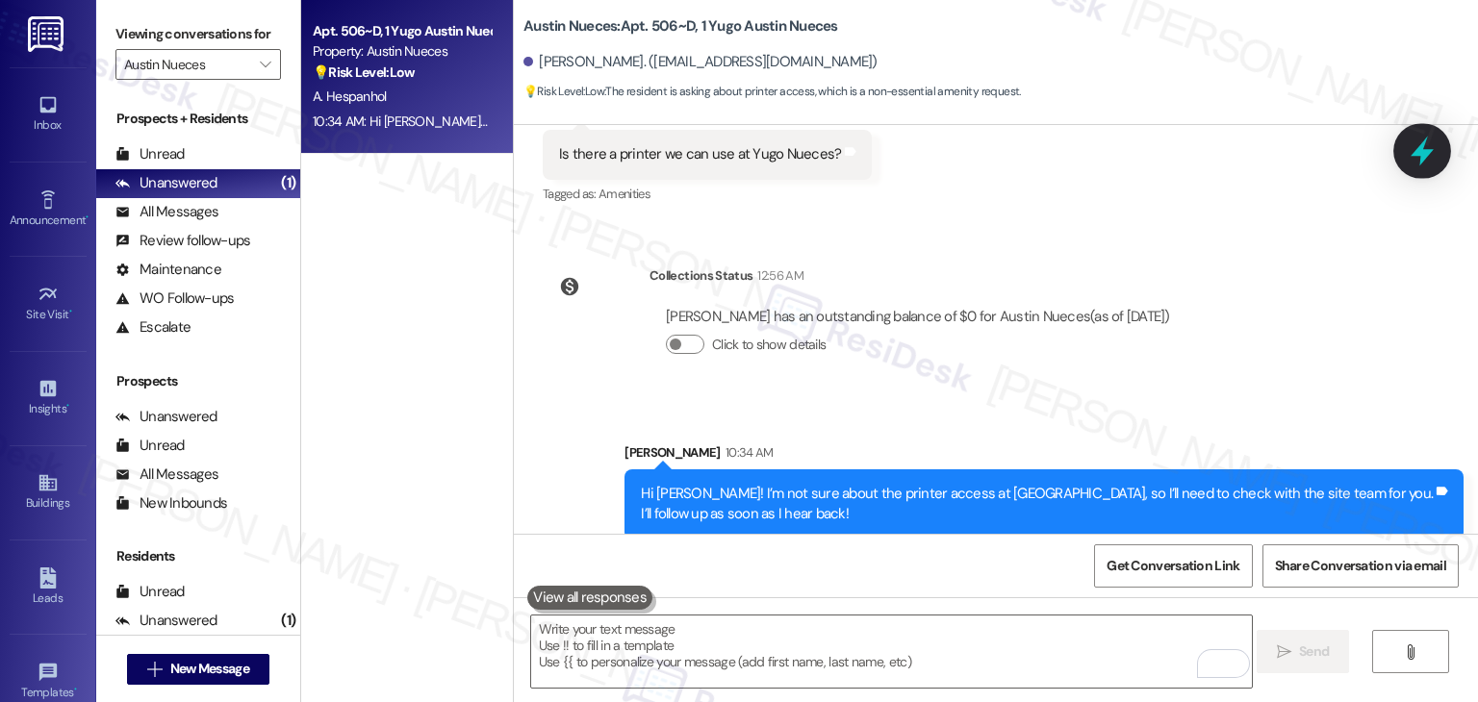
click at [1424, 143] on icon at bounding box center [1421, 152] width 23 height 30
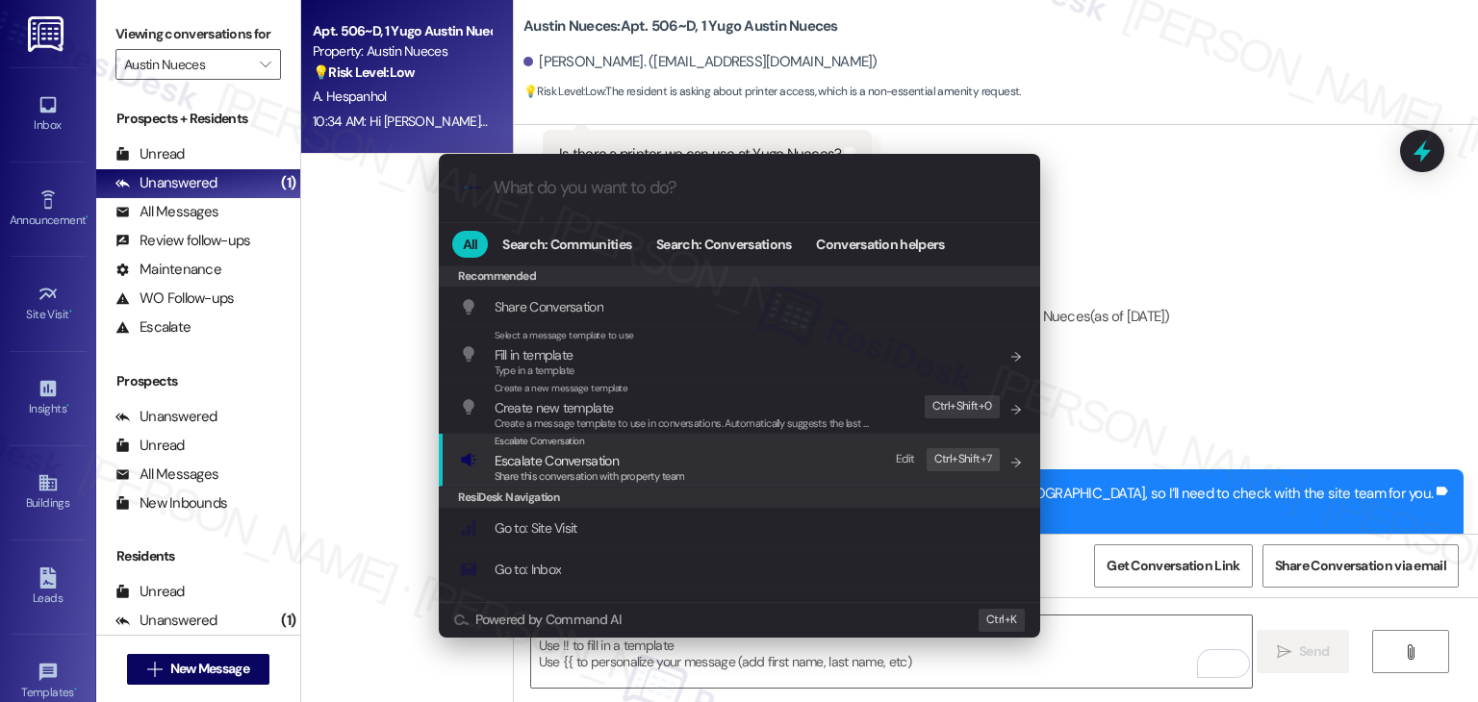
click at [582, 462] on span "Escalate Conversation" at bounding box center [556, 460] width 124 height 17
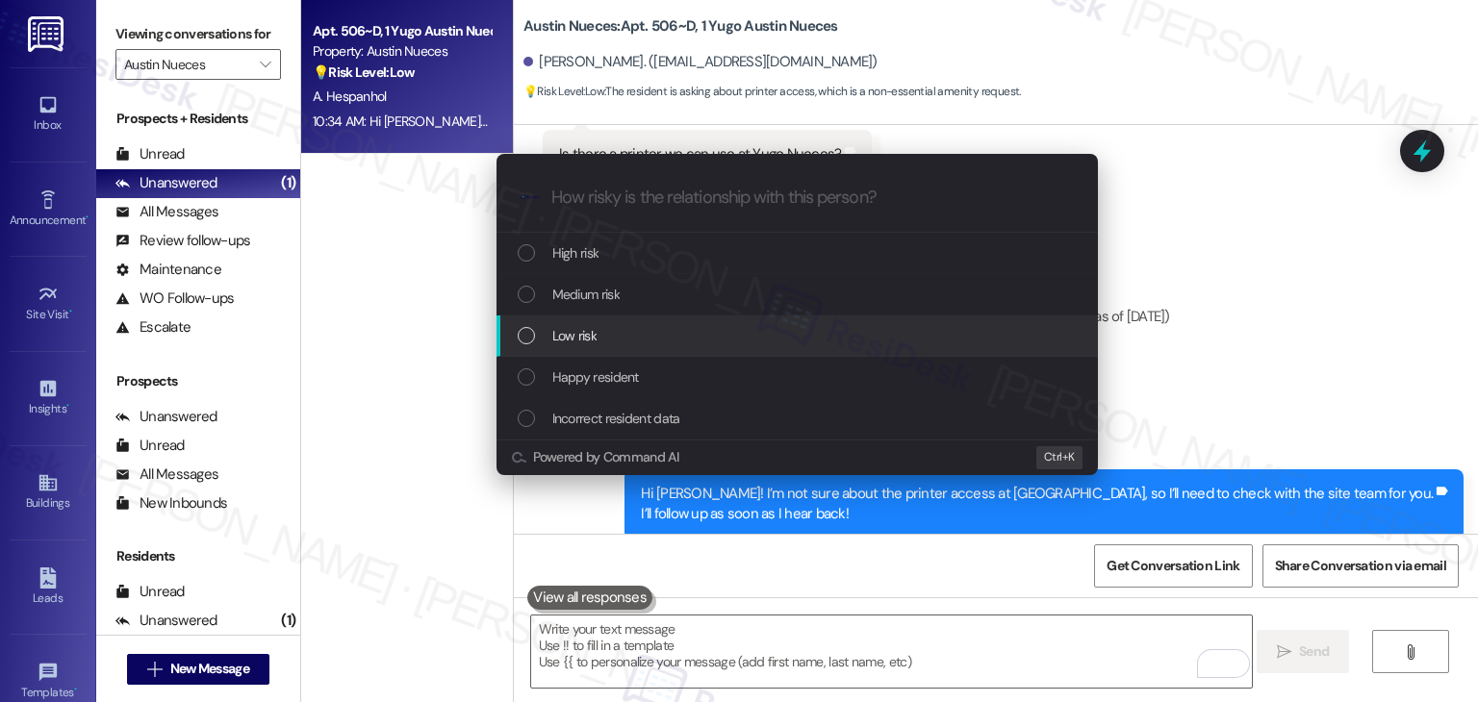
click at [531, 332] on div "List of options" at bounding box center [526, 335] width 17 height 17
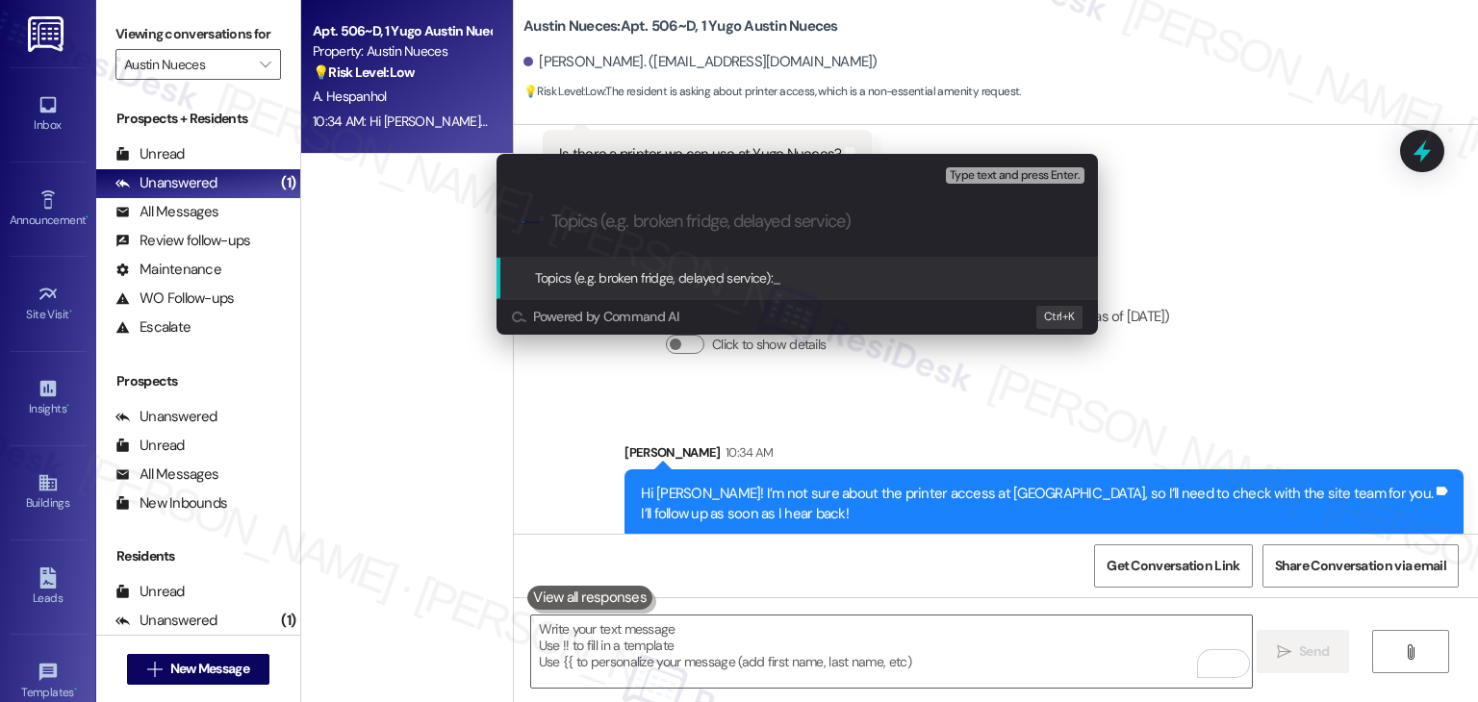
paste input "Resident Inquiry – Printer Access at Yugo Nueces"
type input "Resident Inquiry – Printer Access at Yugo Nueces"
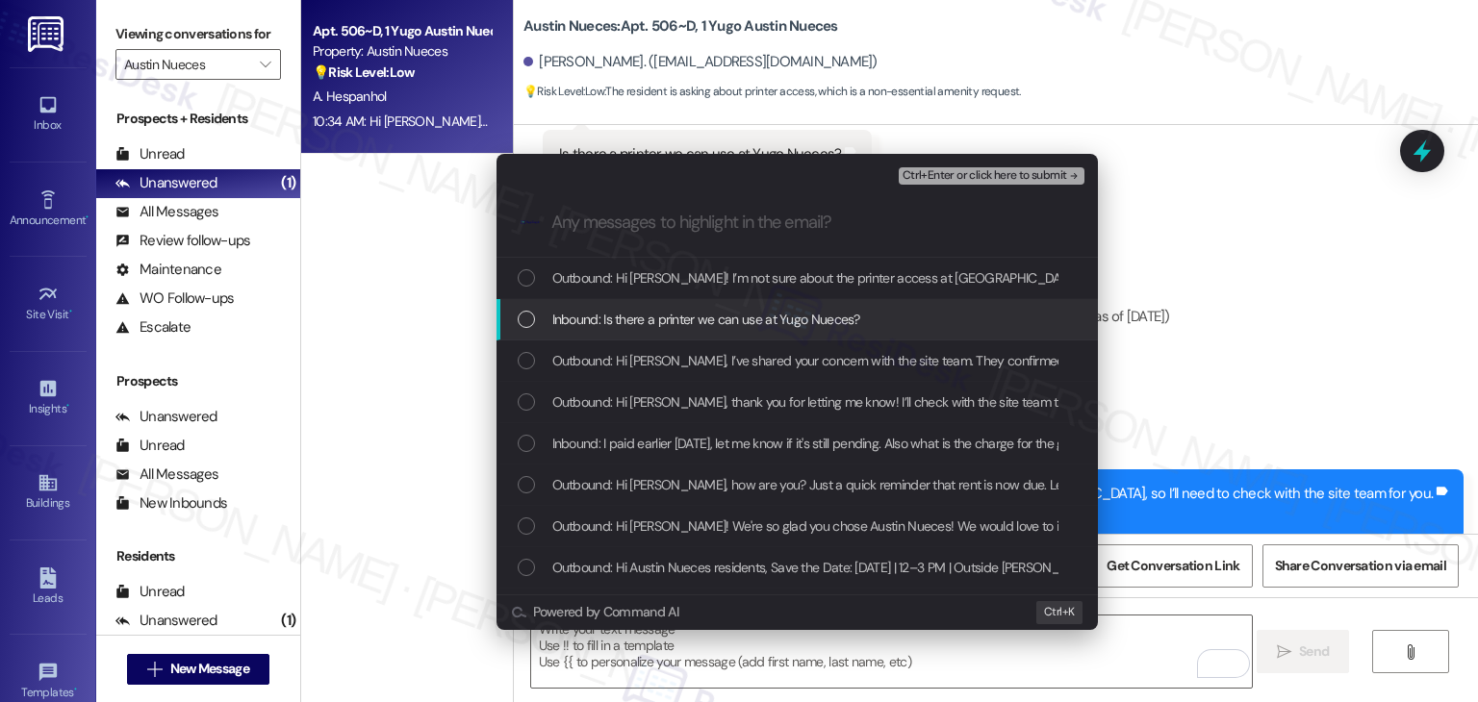
click at [523, 317] on div "List of options" at bounding box center [526, 319] width 17 height 17
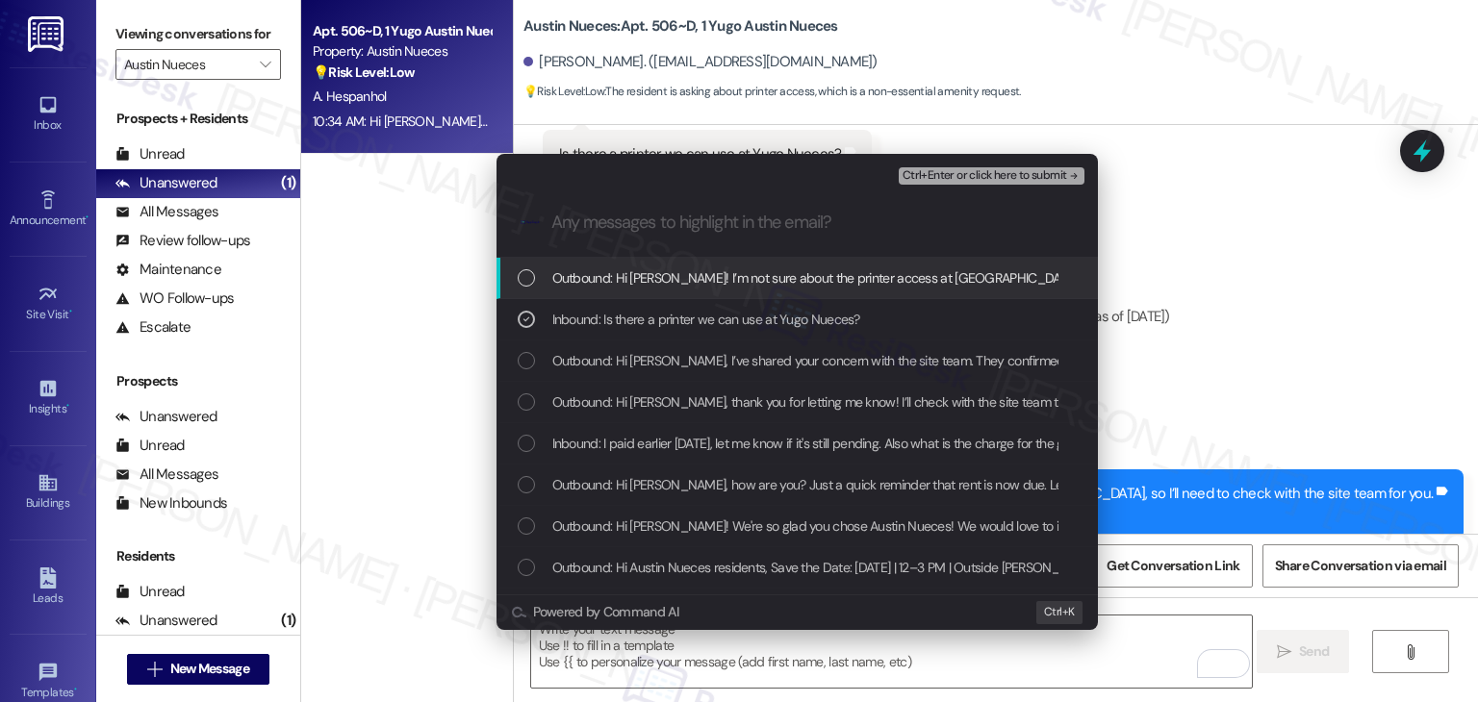
click at [1014, 181] on span "Ctrl+Enter or click here to submit" at bounding box center [984, 175] width 165 height 13
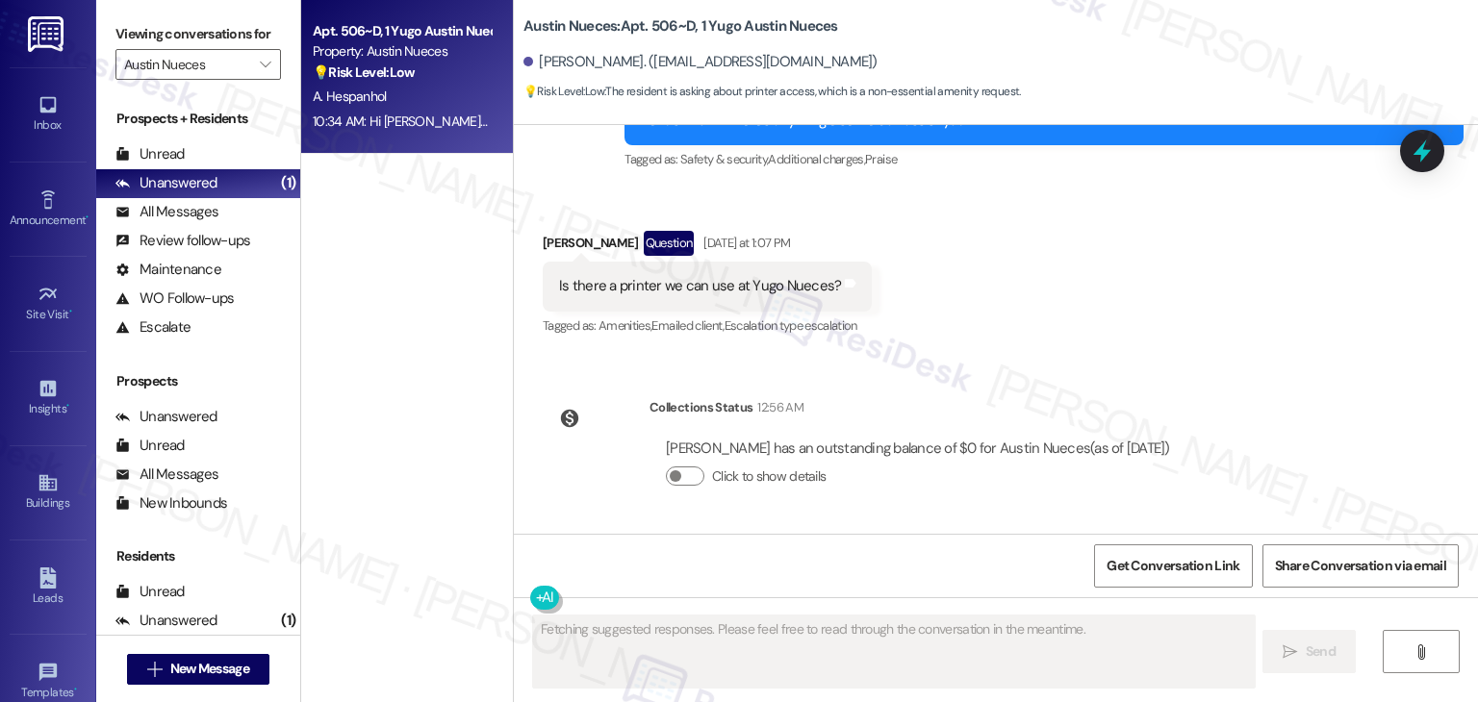
scroll to position [2091, 0]
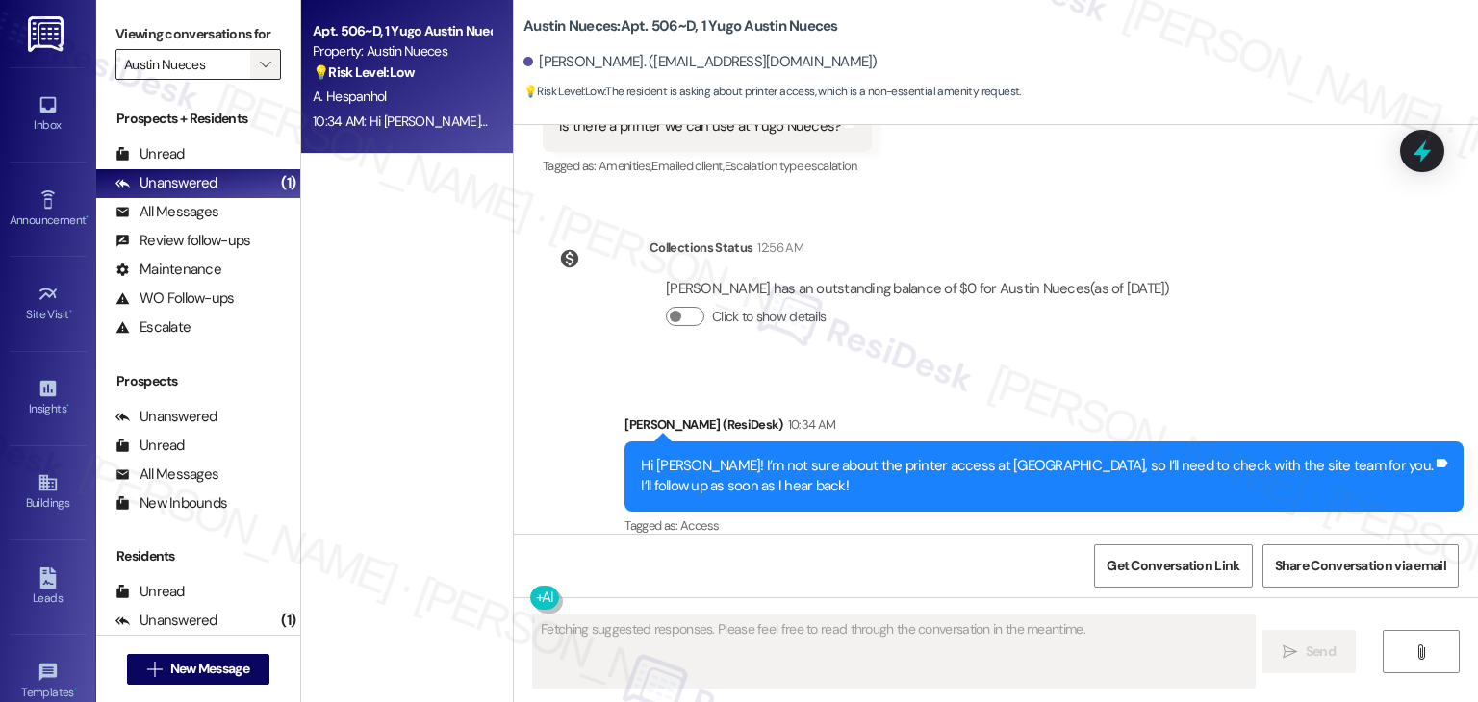
click at [260, 66] on icon "" at bounding box center [265, 64] width 11 height 15
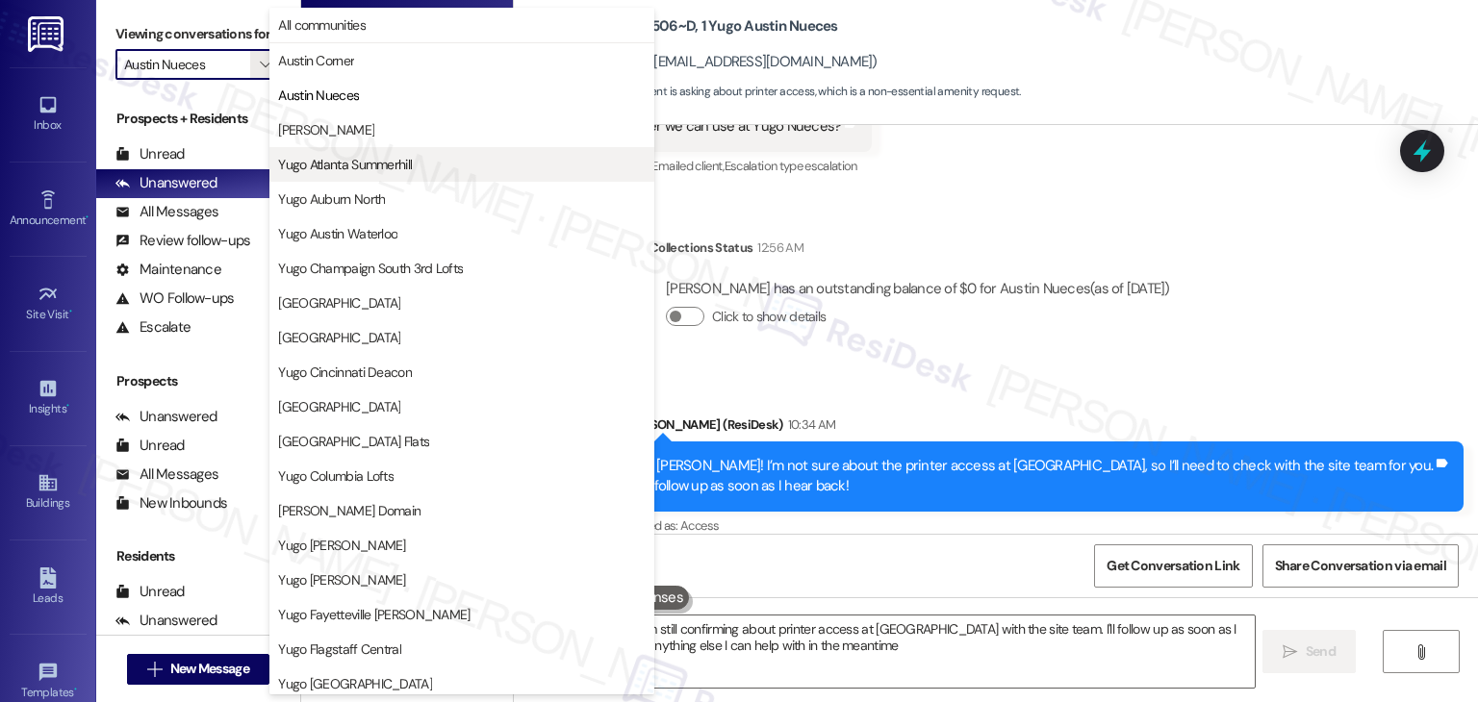
type textarea "Hi {{first_name}}! I'm still confirming about printer access at Yugo Nueces wit…"
click at [369, 160] on span "Yugo Atlanta Summerhill" at bounding box center [345, 164] width 134 height 19
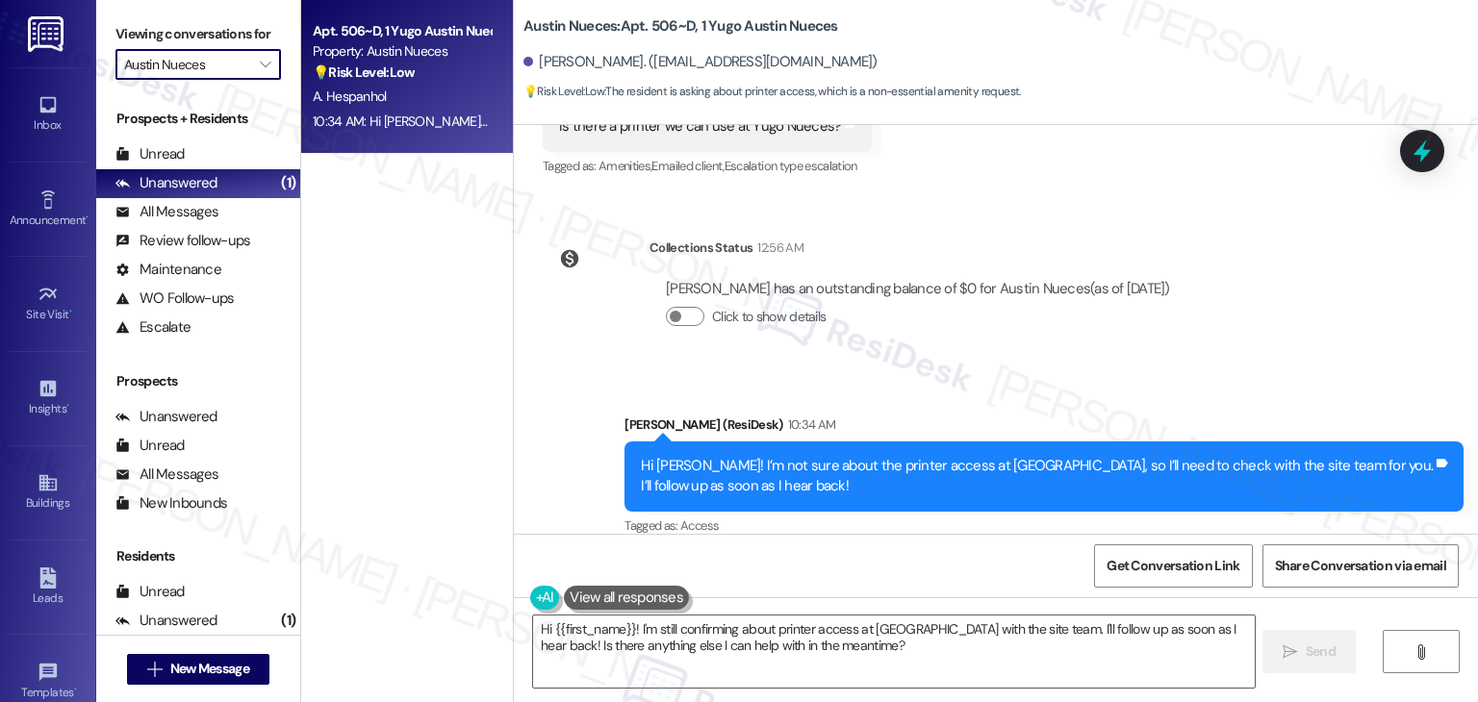
type input "Yugo Atlanta Summerhill"
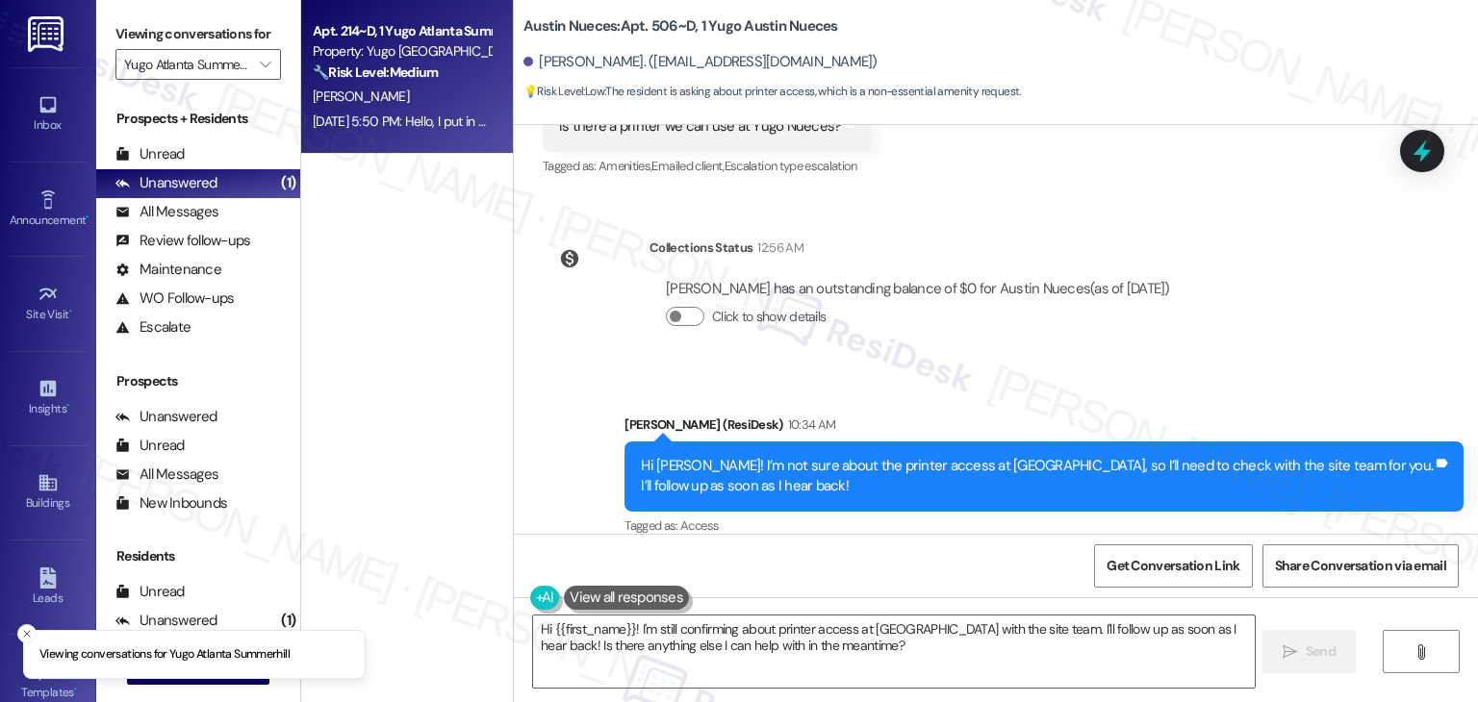
click at [418, 133] on div "Sep 08, 2025 at 5:50 PM: Hello, I put in a maintenance request about the dryer …" at bounding box center [402, 122] width 182 height 24
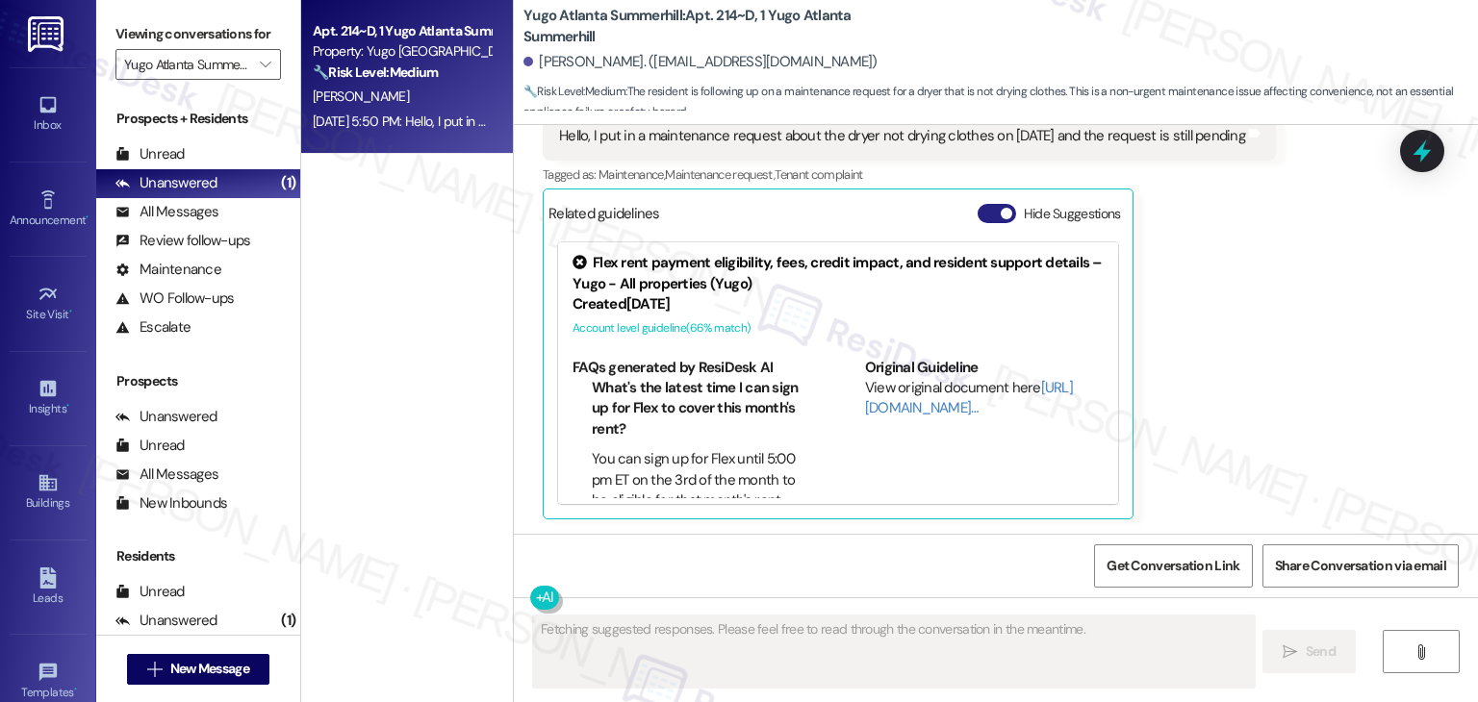
click at [983, 213] on button "Hide Suggestions" at bounding box center [996, 213] width 38 height 19
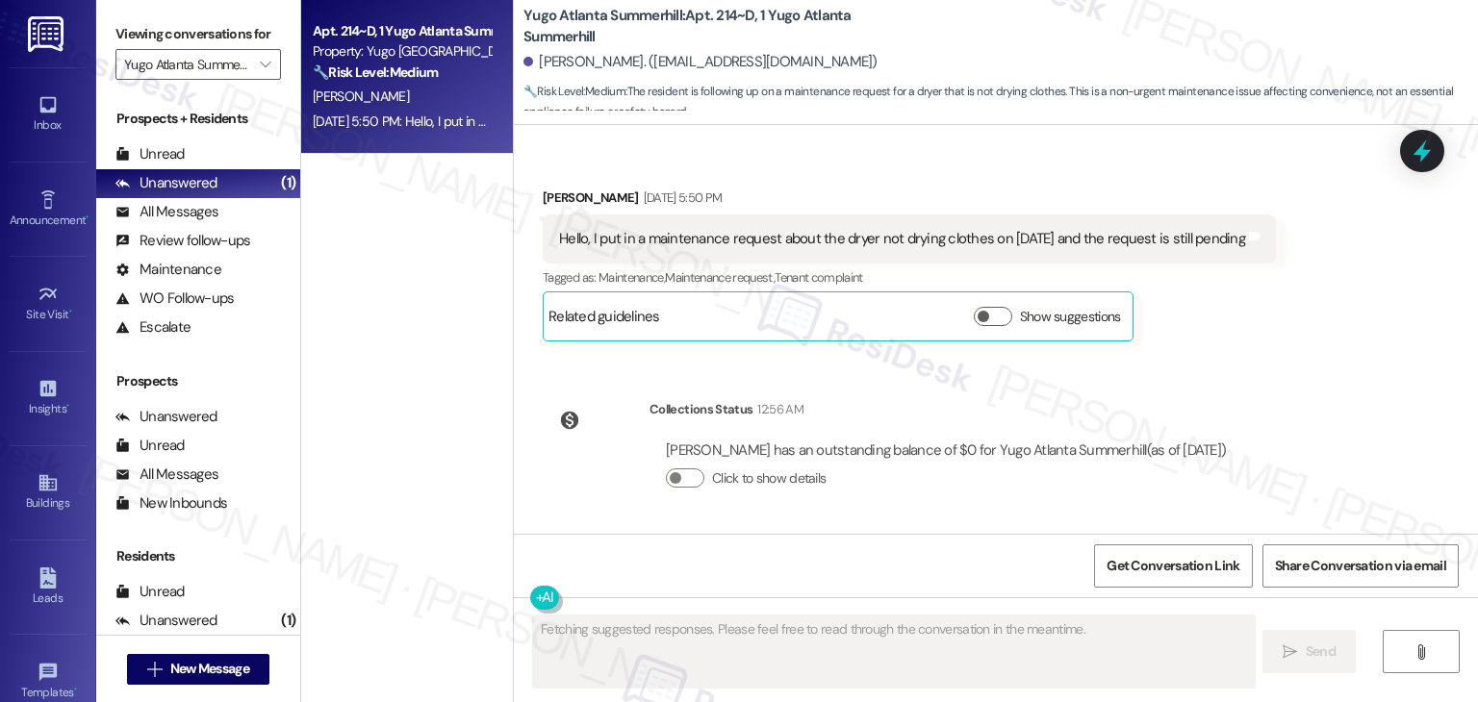
click at [1216, 343] on div "Received via SMS Tamara Thompson Sep 08, 2025 at 5:50 PM Hello, I put in a main…" at bounding box center [909, 264] width 762 height 183
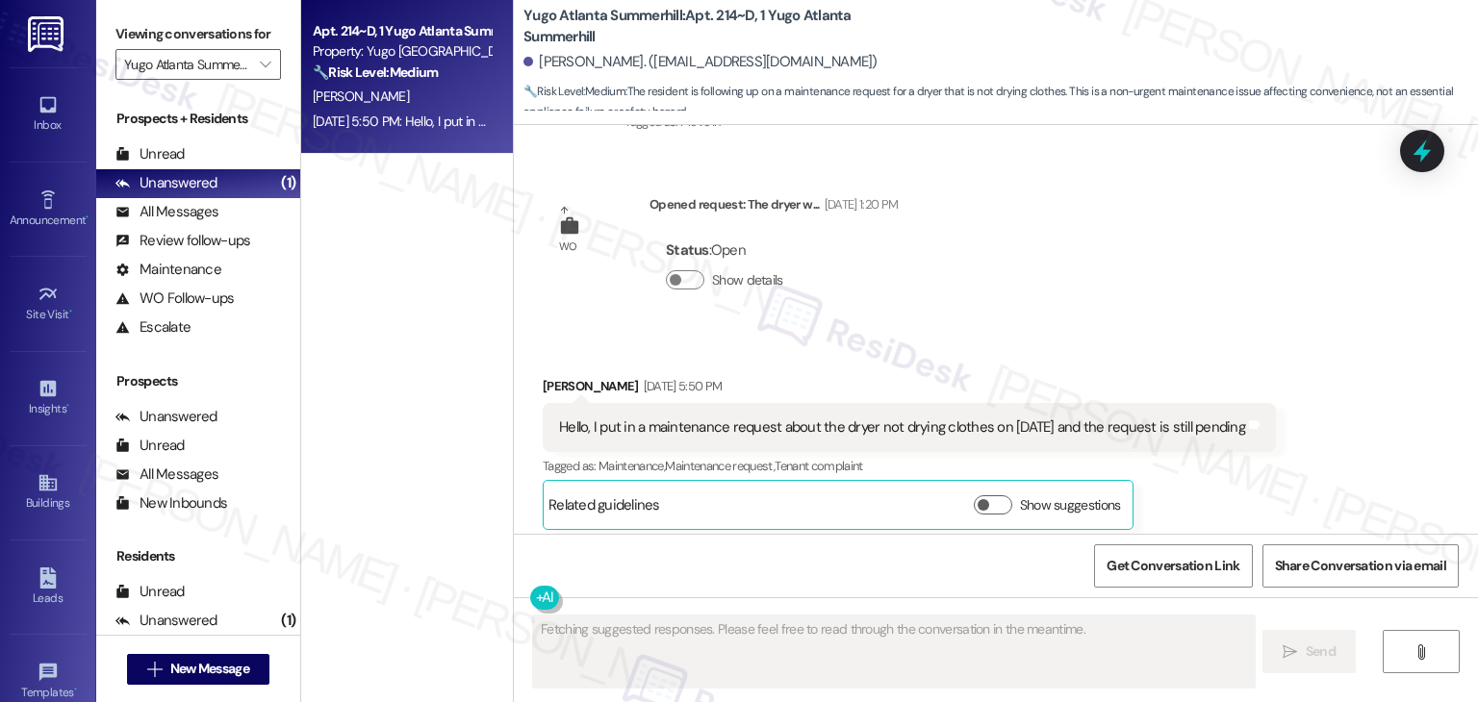
scroll to position [3190, 0]
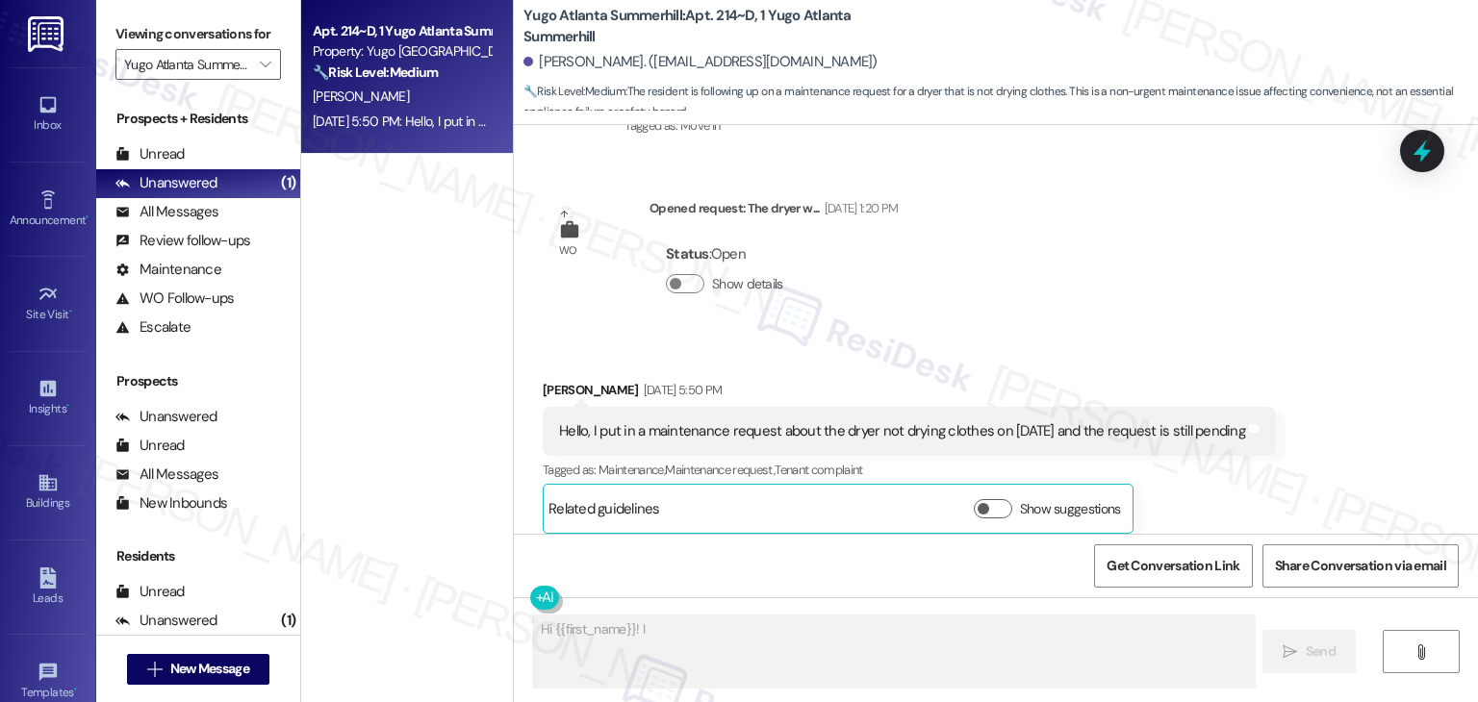
click at [1139, 295] on div "Survey, sent via SMS Residesk Automated Survey Oct 28, 2024 at 11:22 AM Hi Tama…" at bounding box center [996, 329] width 964 height 409
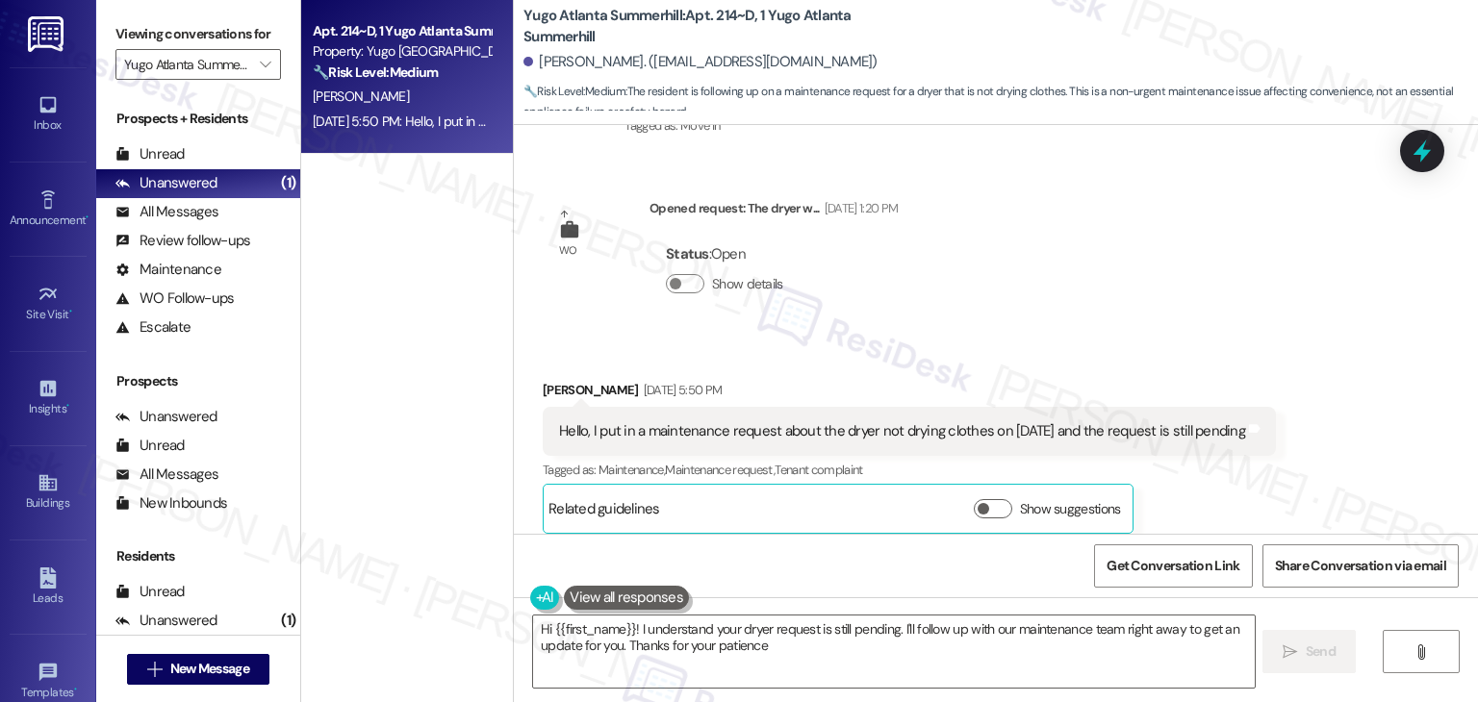
type textarea "Hi {{first_name}}! I understand your dryer request is still pending. I'll follo…"
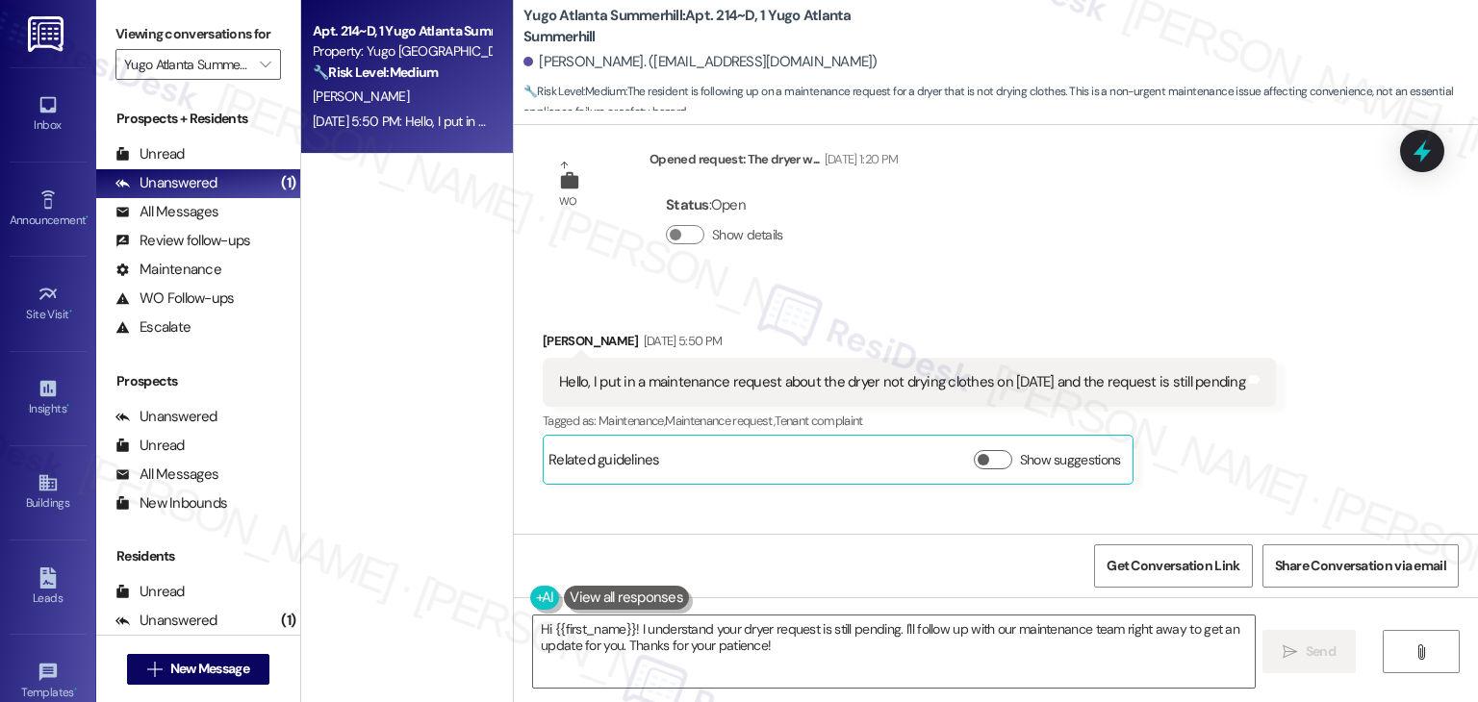
scroll to position [3286, 0]
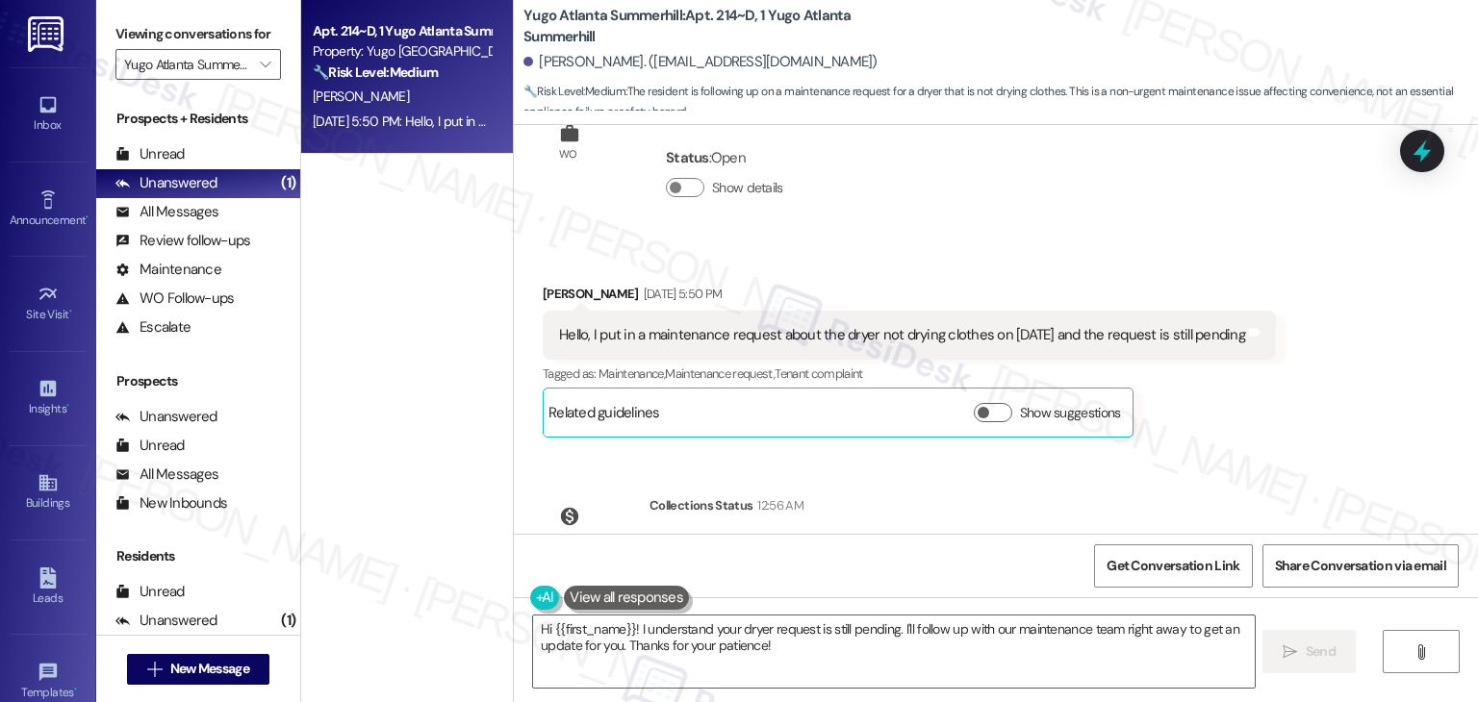
click at [1265, 422] on div "Tamara Thompson Sep 08, 2025 at 5:50 PM Hello, I put in a maintenance request a…" at bounding box center [909, 361] width 733 height 154
click at [1423, 152] on icon at bounding box center [1421, 152] width 23 height 30
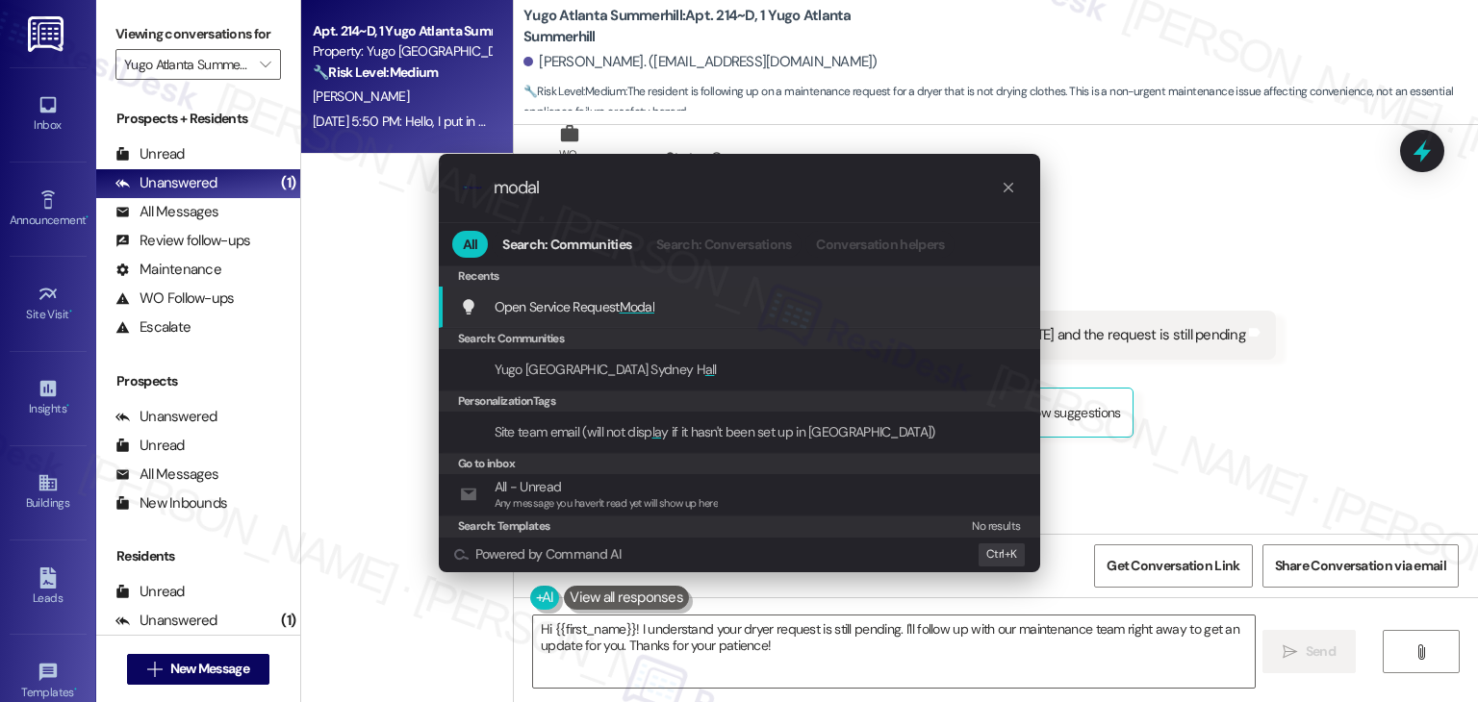
click at [562, 309] on span "Open Service Request Modal" at bounding box center [574, 306] width 161 height 17
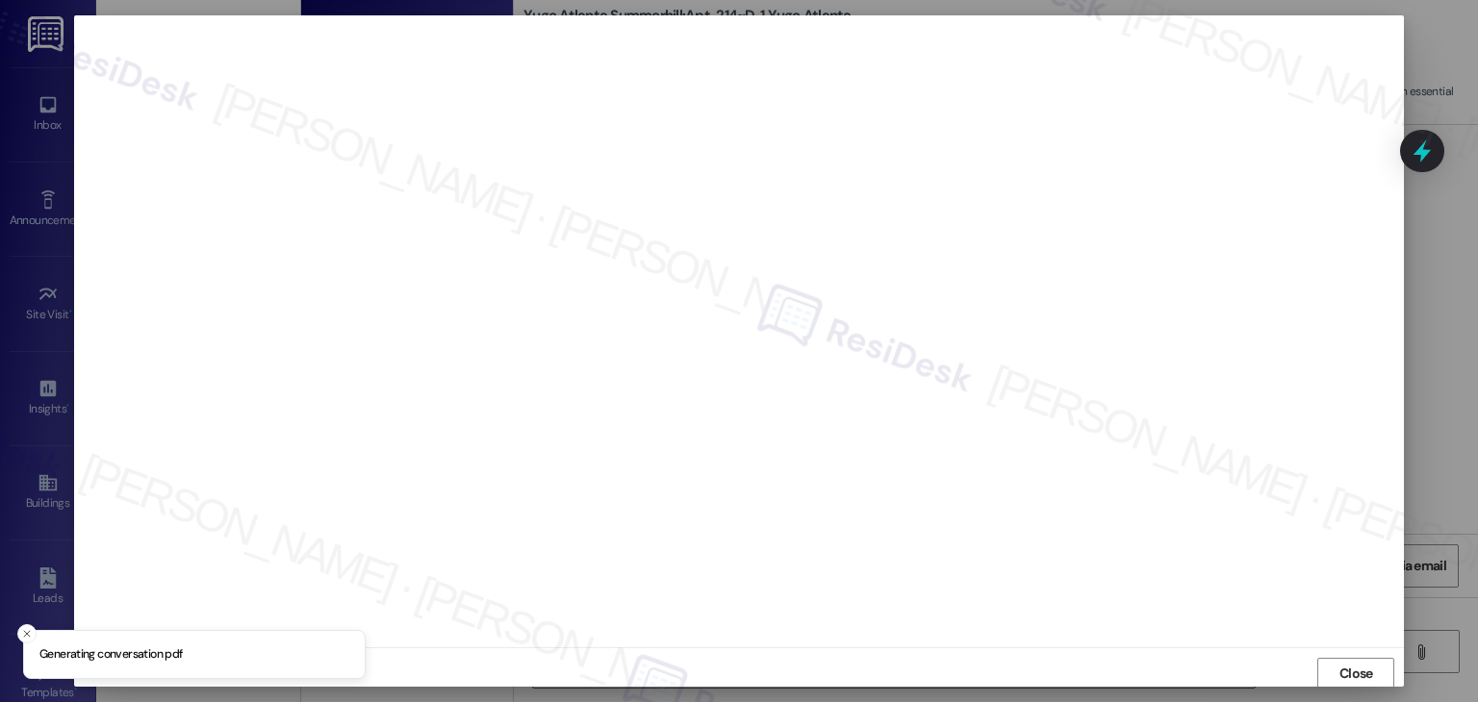
scroll to position [1, 0]
click at [1358, 670] on span "Close" at bounding box center [1356, 673] width 34 height 20
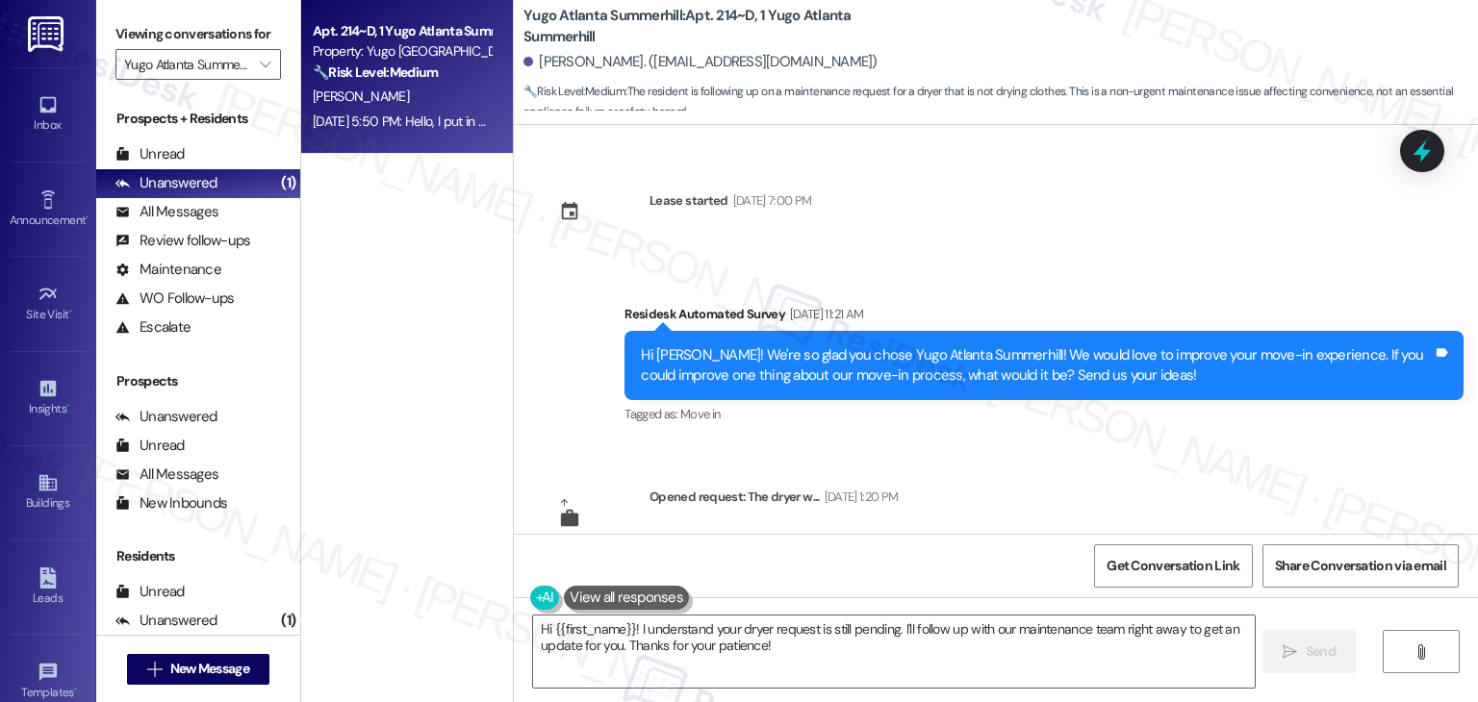
scroll to position [3382, 0]
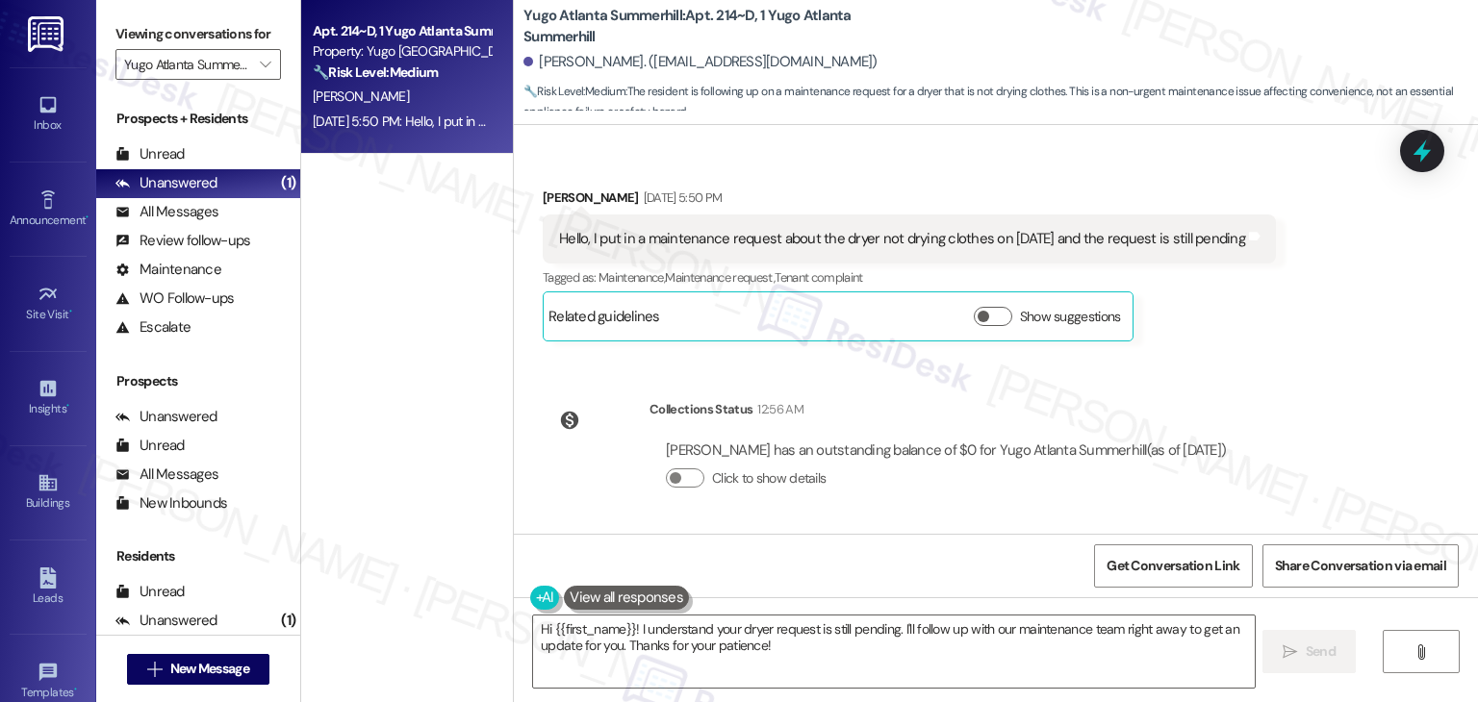
click at [1339, 398] on div "Survey, sent via SMS Residesk Automated Survey Oct 28, 2024 at 11:22 AM Hi Tama…" at bounding box center [996, 329] width 964 height 409
click at [1340, 398] on div "Survey, sent via SMS Residesk Automated Survey Oct 28, 2024 at 11:22 AM Hi Tama…" at bounding box center [996, 329] width 964 height 409
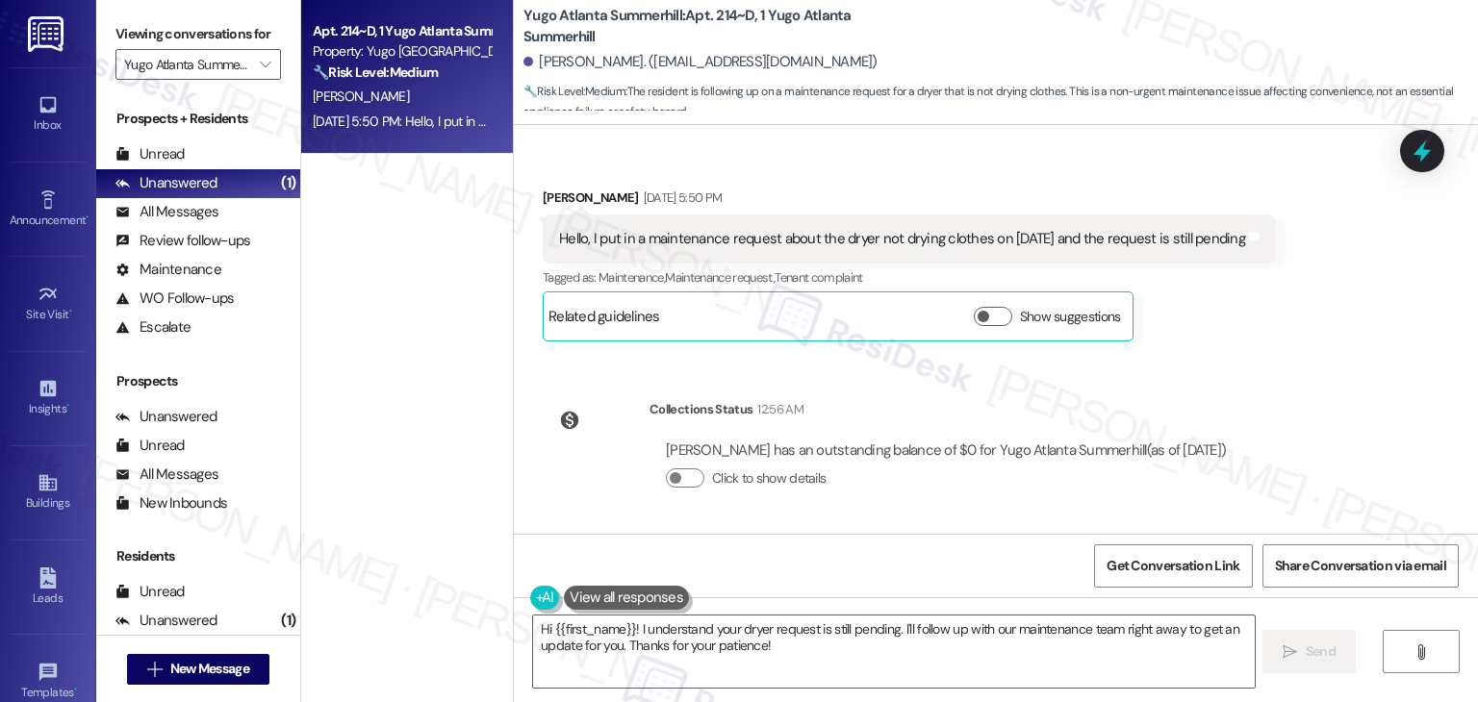
click at [1340, 398] on div "Survey, sent via SMS Residesk Automated Survey Oct 28, 2024 at 11:22 AM Hi Tama…" at bounding box center [996, 329] width 964 height 409
click at [1434, 148] on icon at bounding box center [1422, 151] width 33 height 33
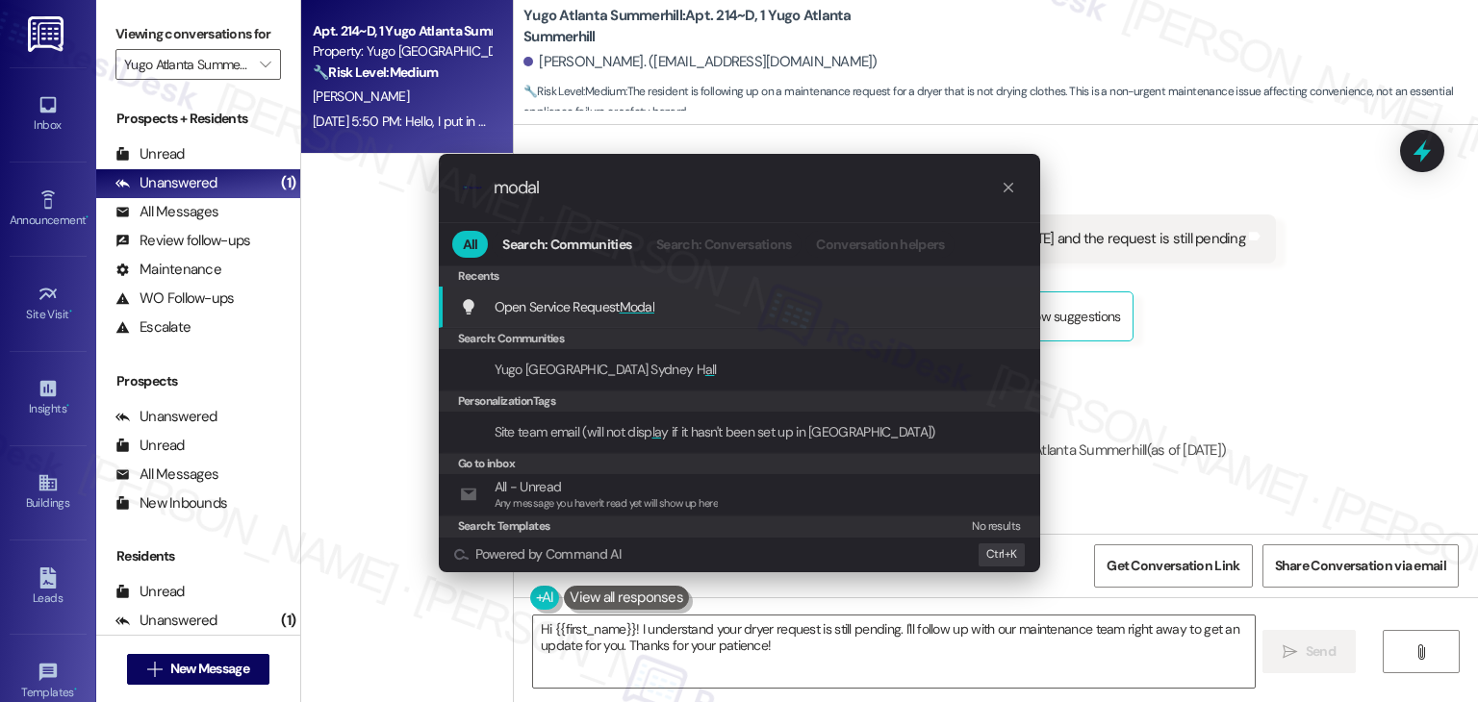
type input "modal"
click at [619, 291] on div "Open Service Request Modal Add shortcut" at bounding box center [739, 307] width 601 height 41
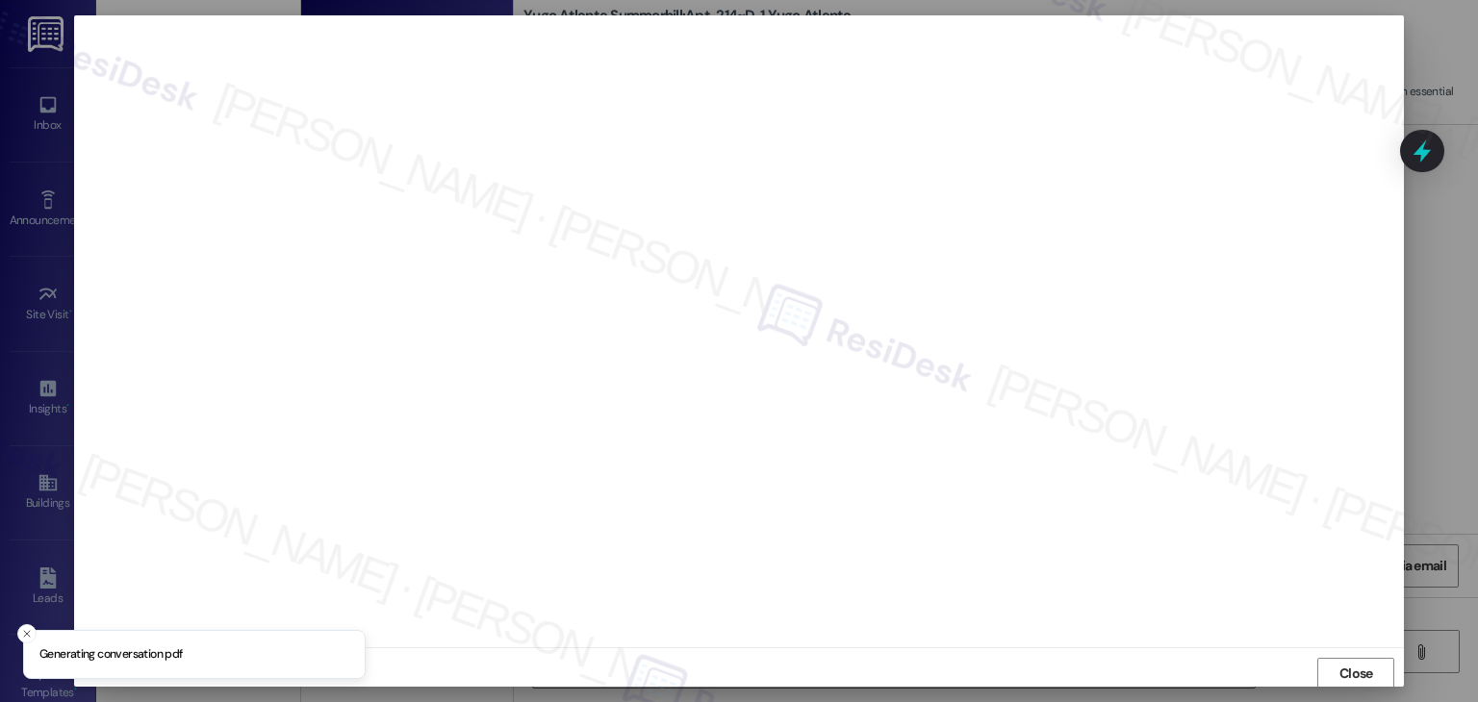
scroll to position [1, 0]
click at [1339, 673] on span "Close" at bounding box center [1356, 673] width 34 height 20
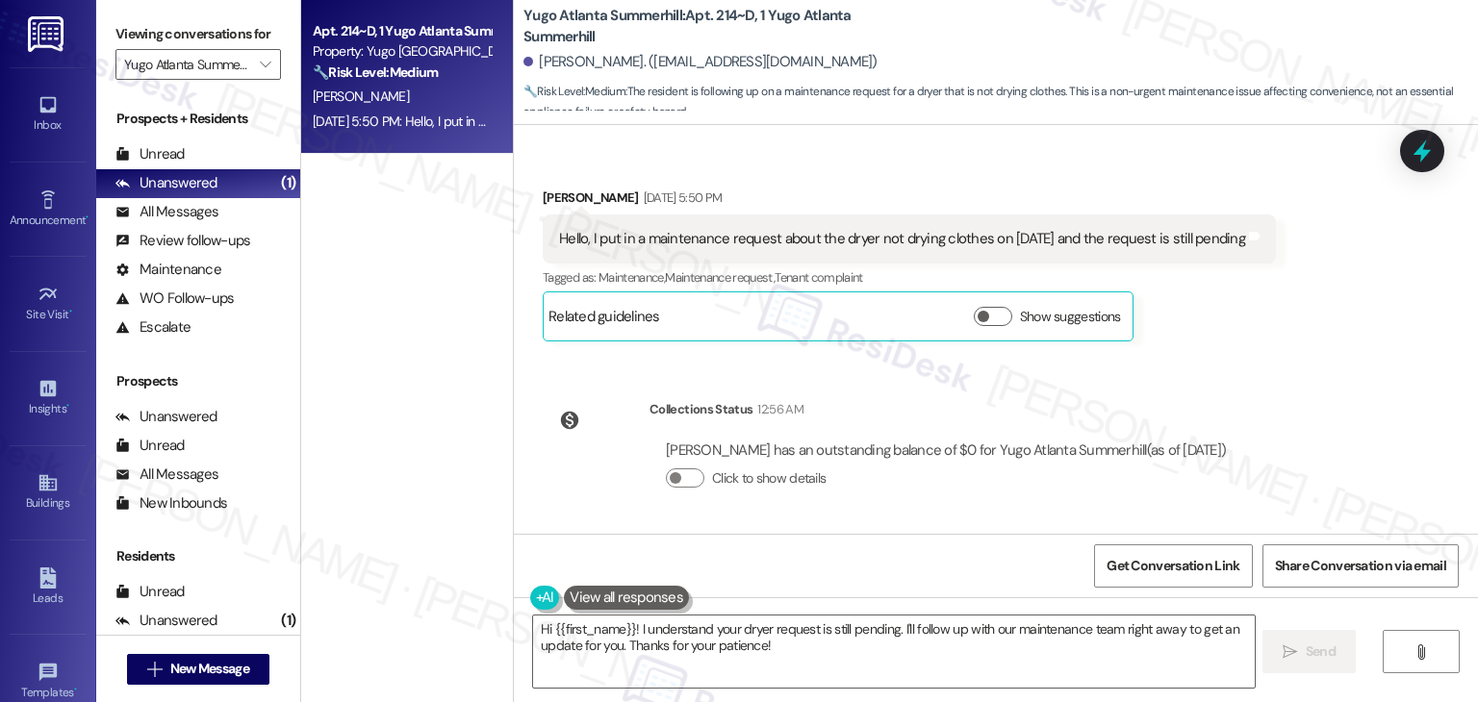
click at [823, 245] on div "Hello, I put in a maintenance request about the dryer not drying clothes on Sep…" at bounding box center [902, 239] width 686 height 20
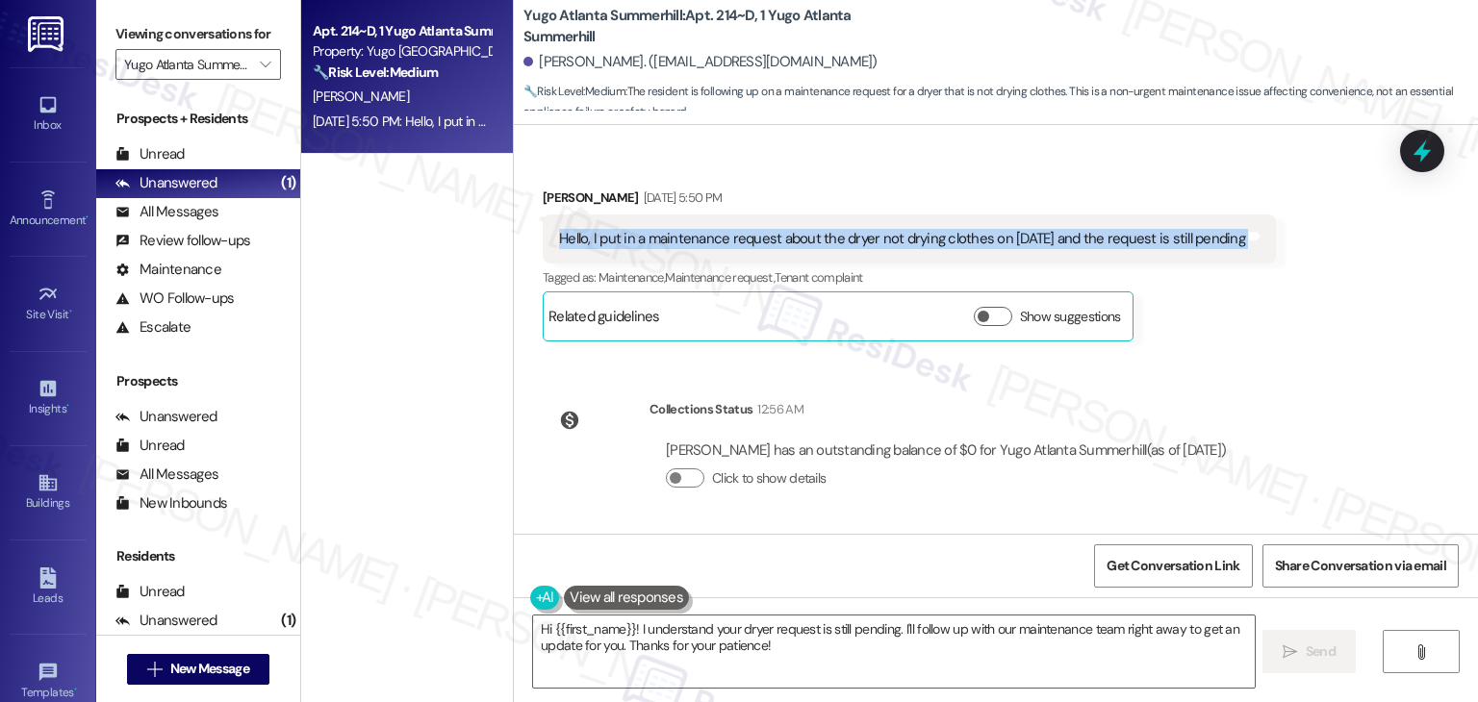
click at [823, 245] on div "Hello, I put in a maintenance request about the dryer not drying clothes on Sep…" at bounding box center [902, 239] width 686 height 20
copy div "Hello, I put in a maintenance request about the dryer not drying clothes on Sep…"
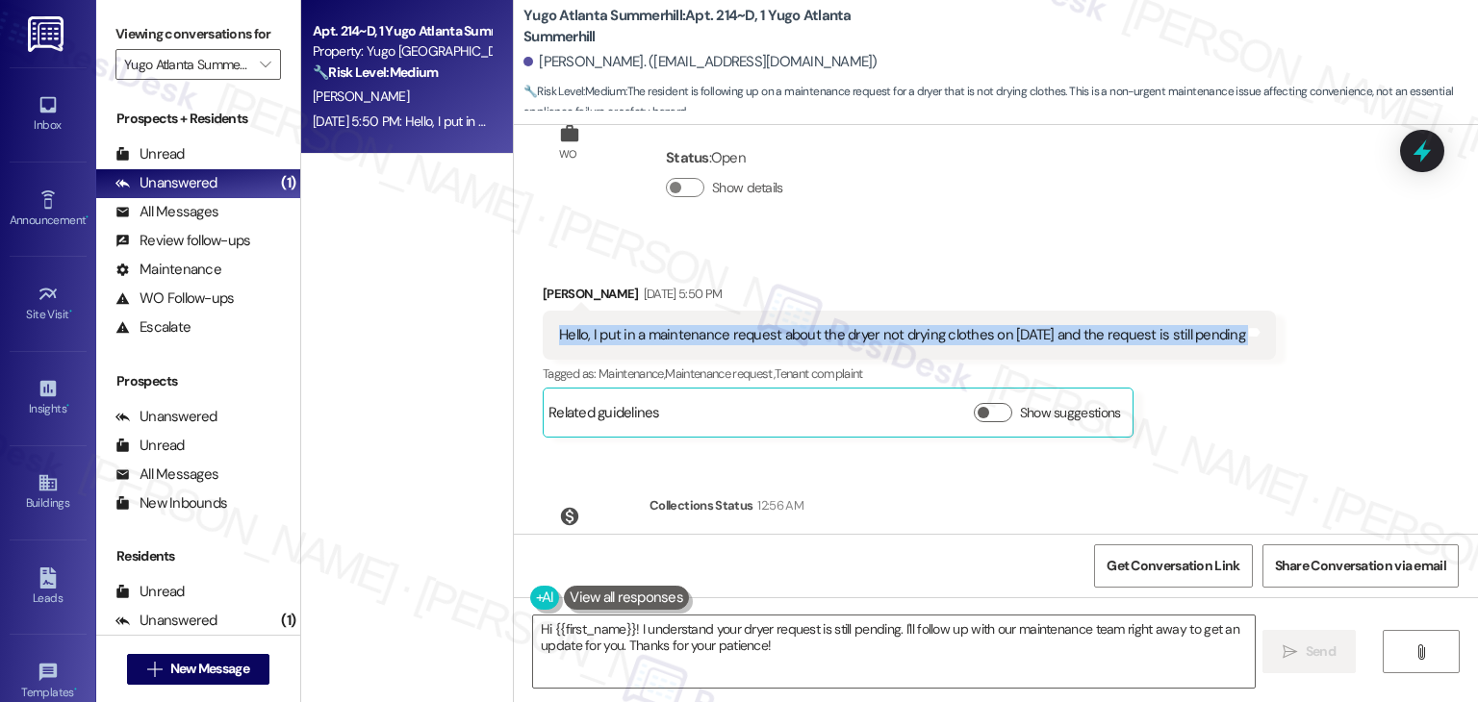
scroll to position [3382, 0]
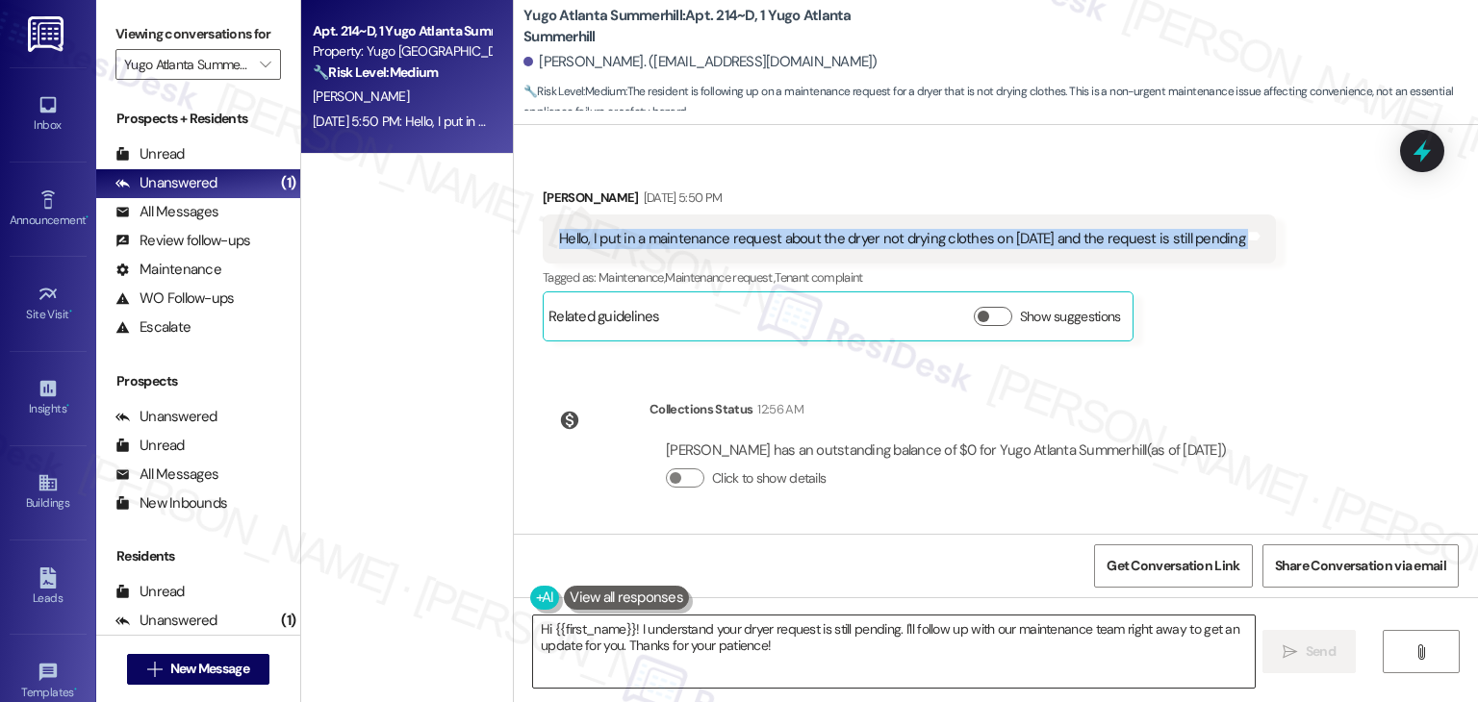
click at [687, 640] on textarea "Hi {{first_name}}! I understand your dryer request is still pending. I'll follo…" at bounding box center [893, 652] width 721 height 72
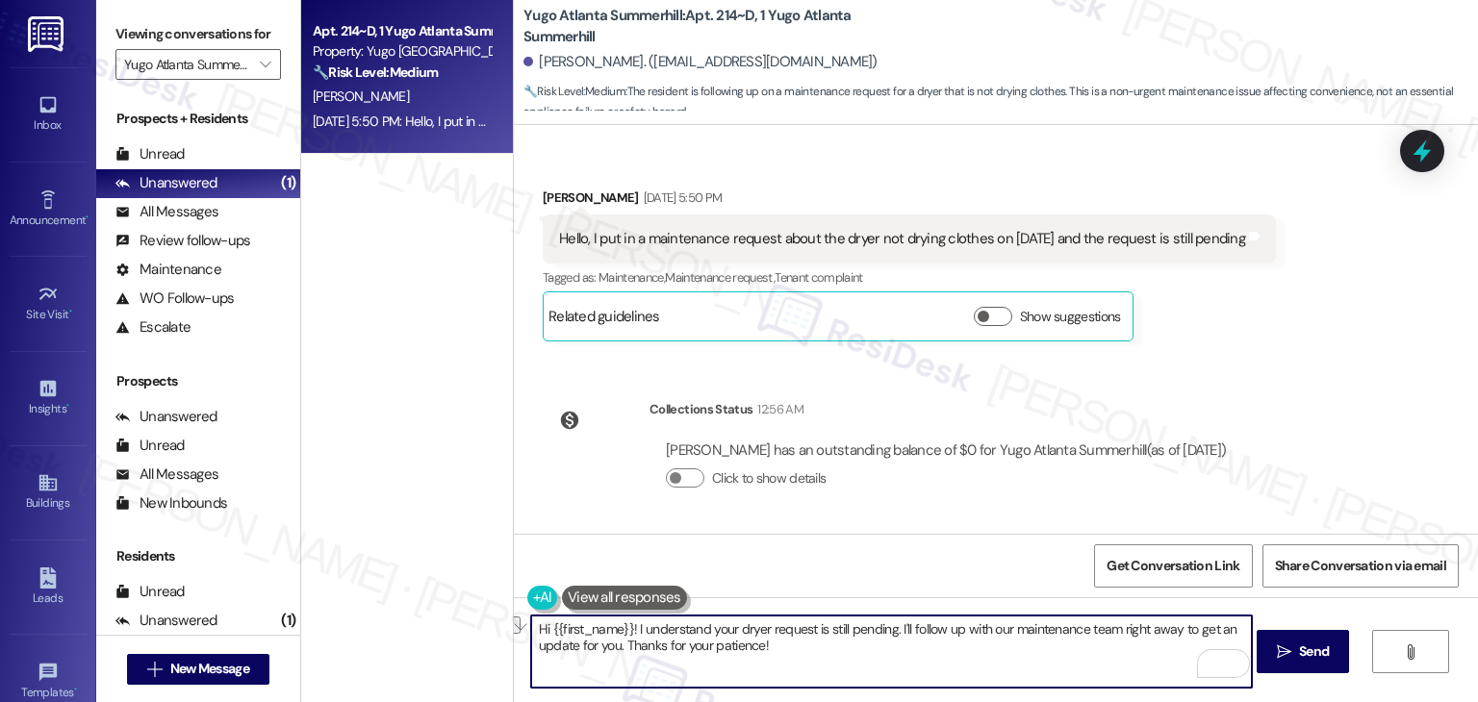
drag, startPoint x: 889, startPoint y: 629, endPoint x: 628, endPoint y: 628, distance: 260.7
click at [628, 628] on textarea "Hi {{first_name}}! I understand your dryer request is still pending. I'll follo…" at bounding box center [891, 652] width 721 height 72
click at [732, 633] on textarea "Hi {{first_name}}! I understand your dryer request is still pending. I'll follo…" at bounding box center [891, 652] width 721 height 72
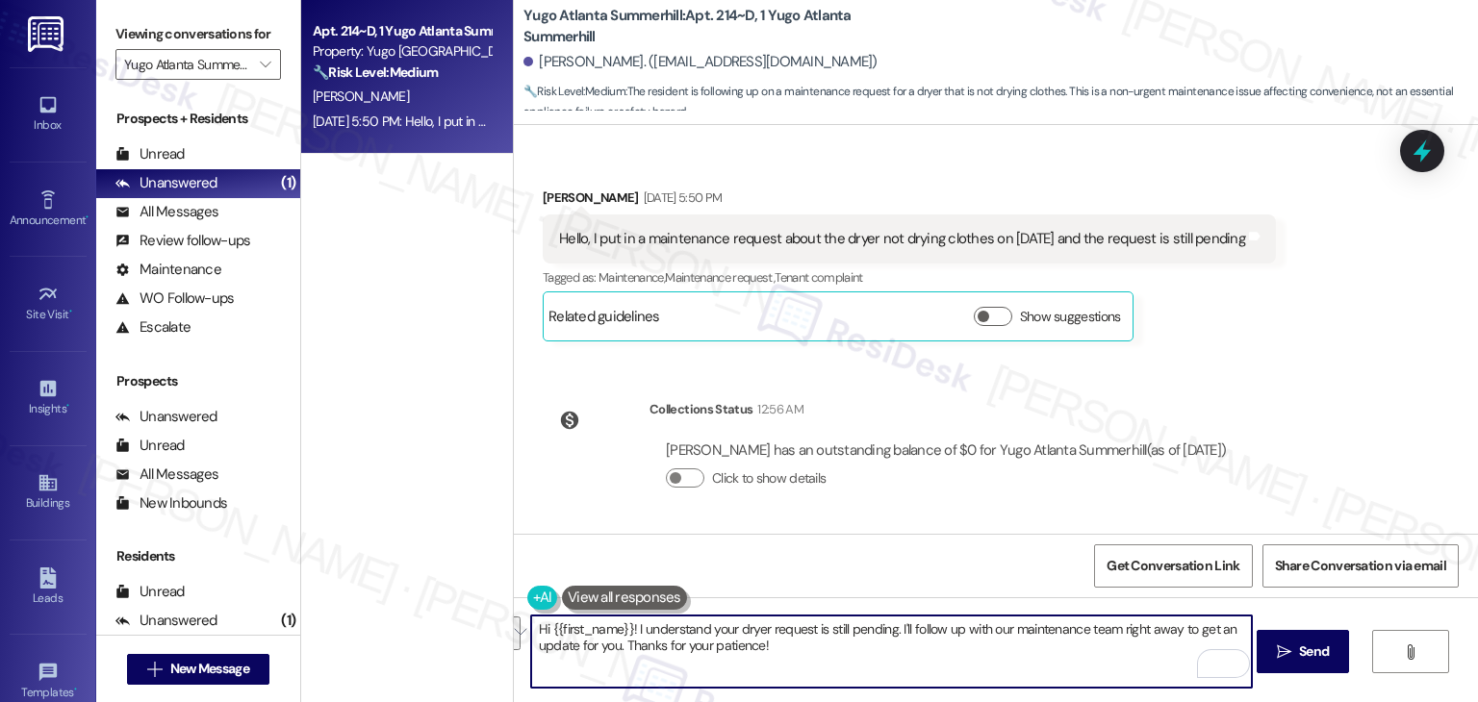
paste textarea "Tamara, thank you for following up. I understand your dryer request is still pe…"
type textarea "Hi Tamara, thank you for following up. I understand your dryer request is still…"
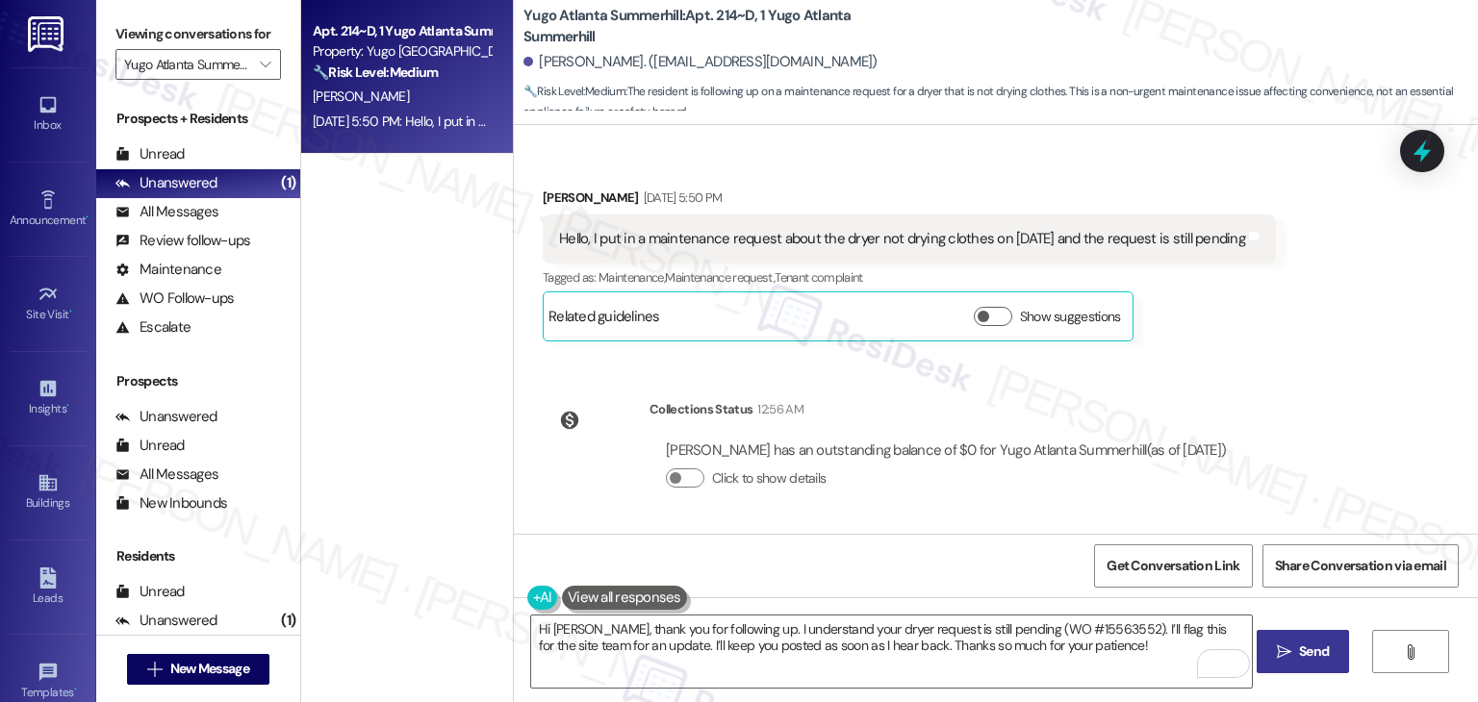
click at [1295, 644] on span "Send" at bounding box center [1314, 652] width 38 height 20
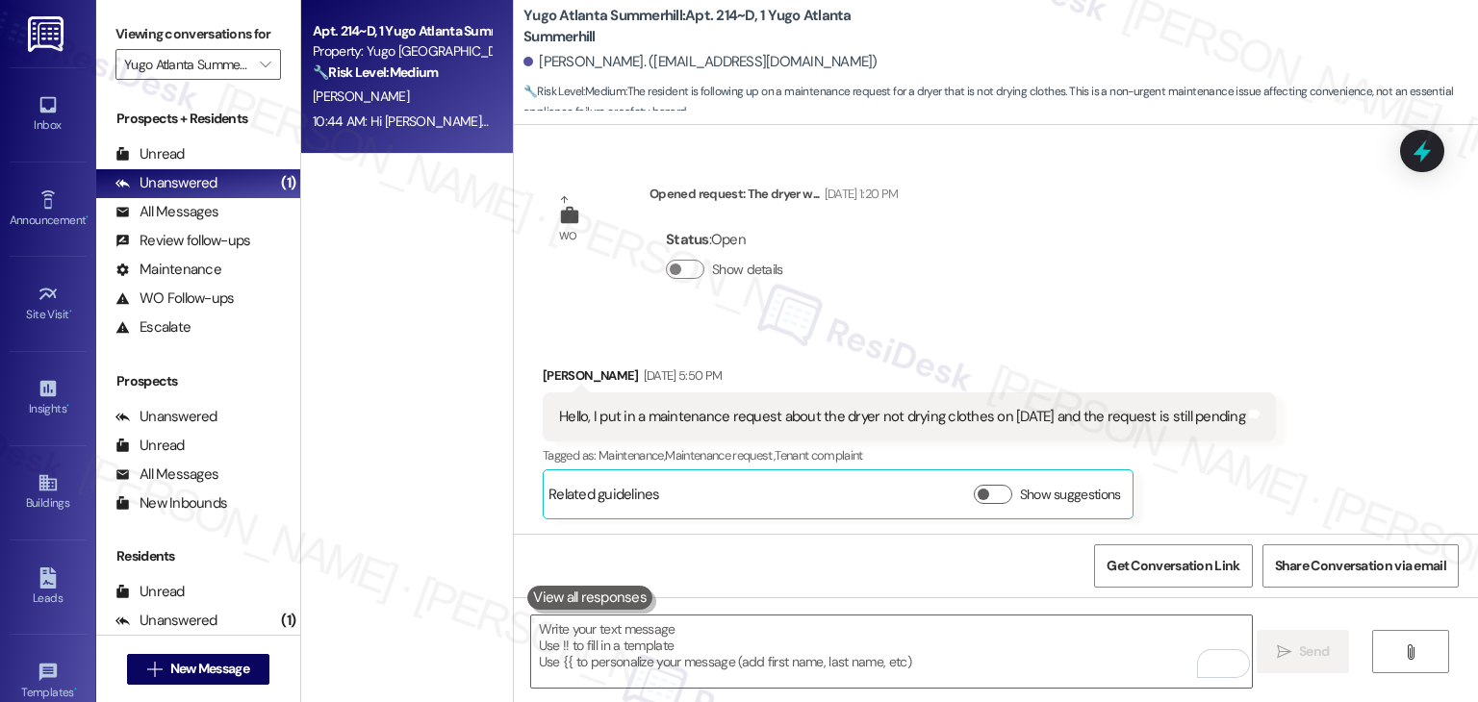
scroll to position [3536, 0]
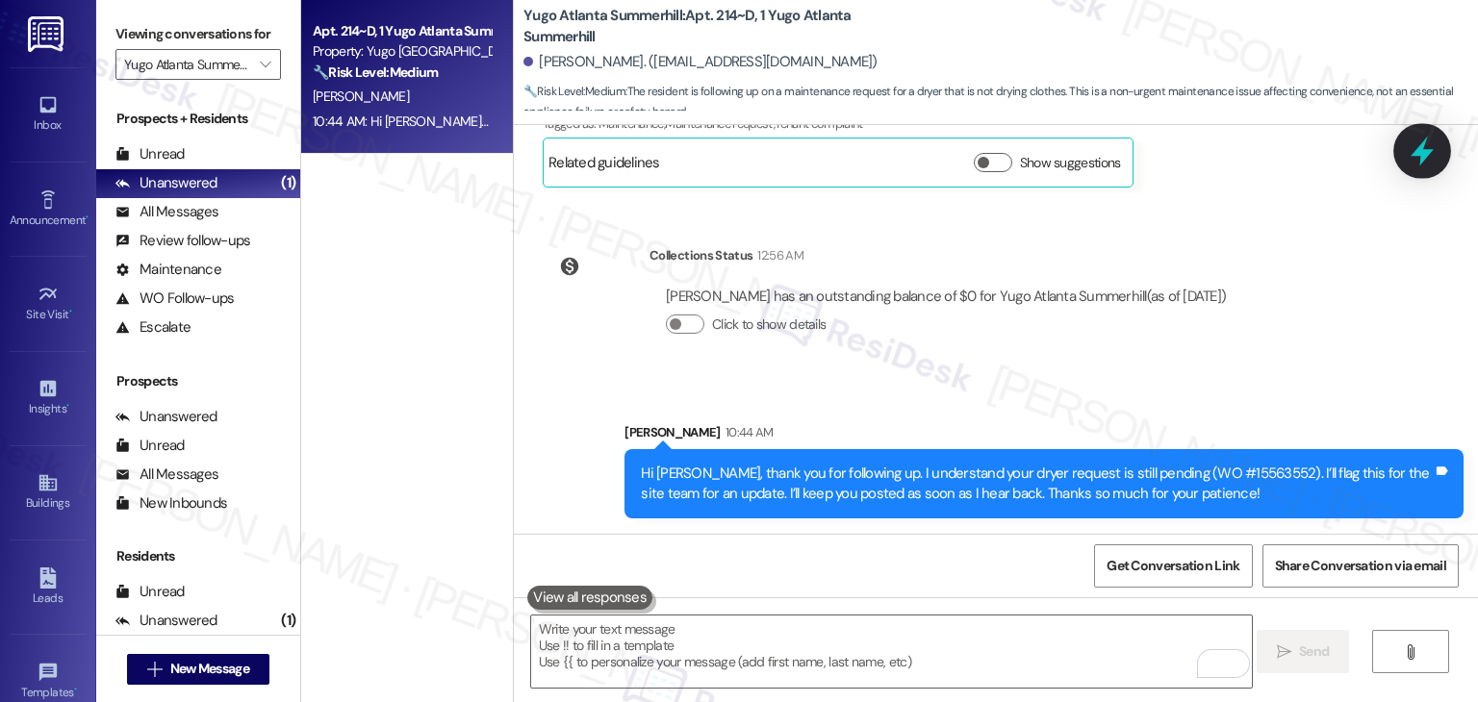
click at [1420, 147] on icon at bounding box center [1421, 152] width 23 height 30
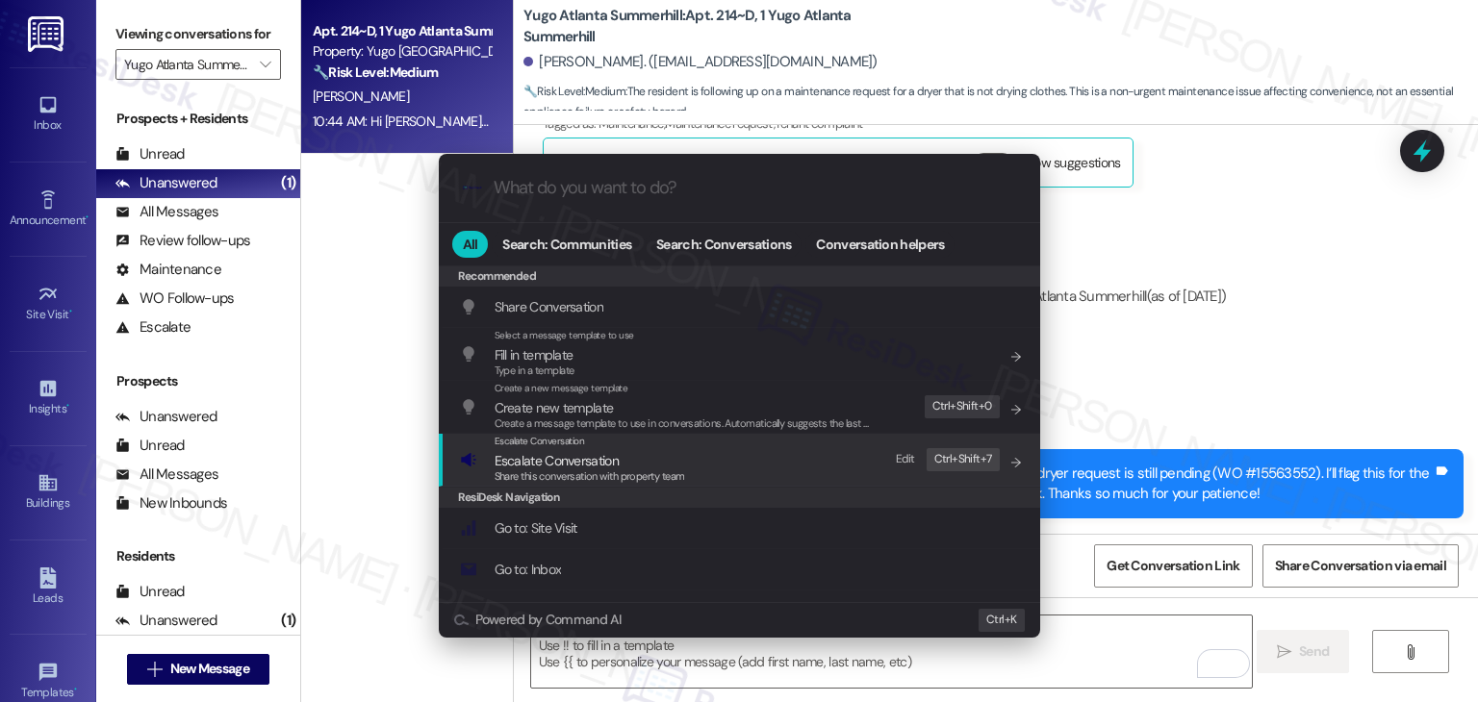
click at [563, 462] on span "Escalate Conversation" at bounding box center [556, 460] width 124 height 17
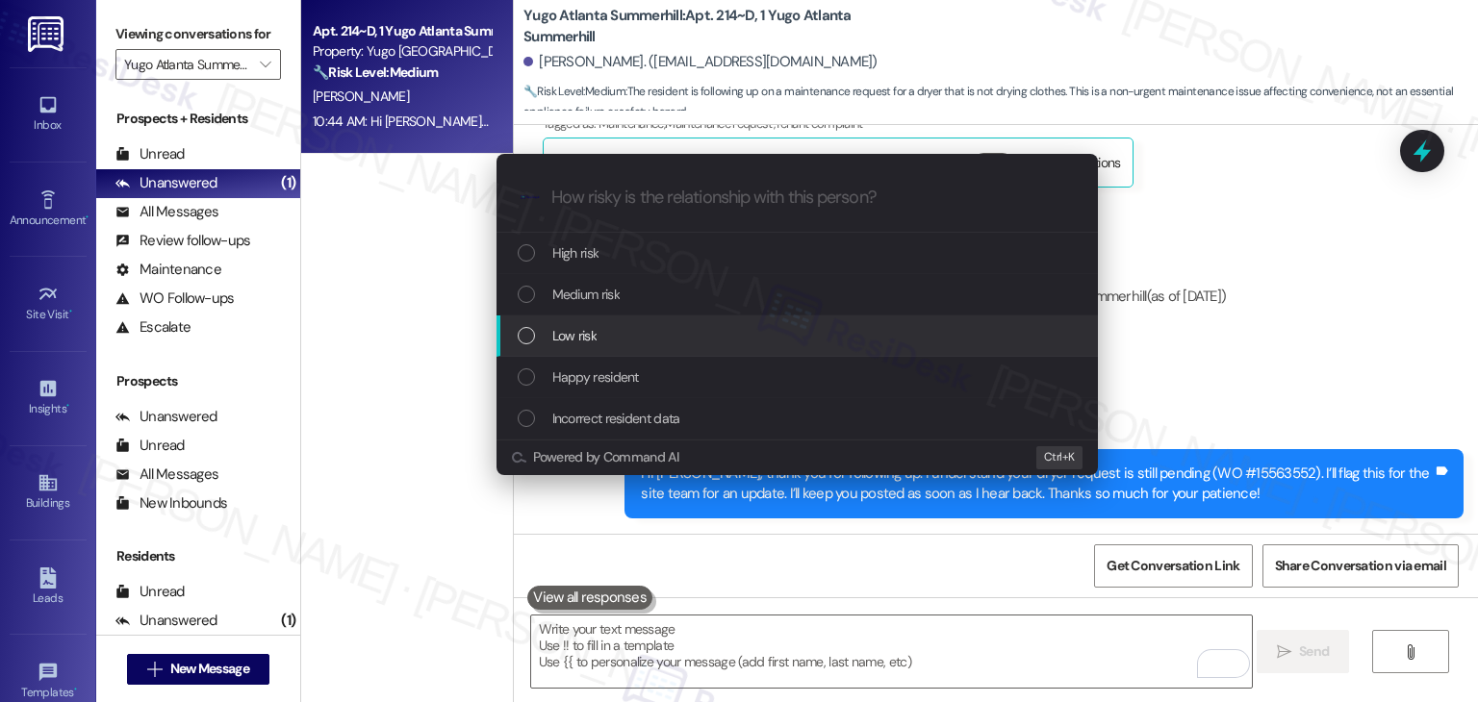
click at [525, 337] on div "List of options" at bounding box center [526, 335] width 17 height 17
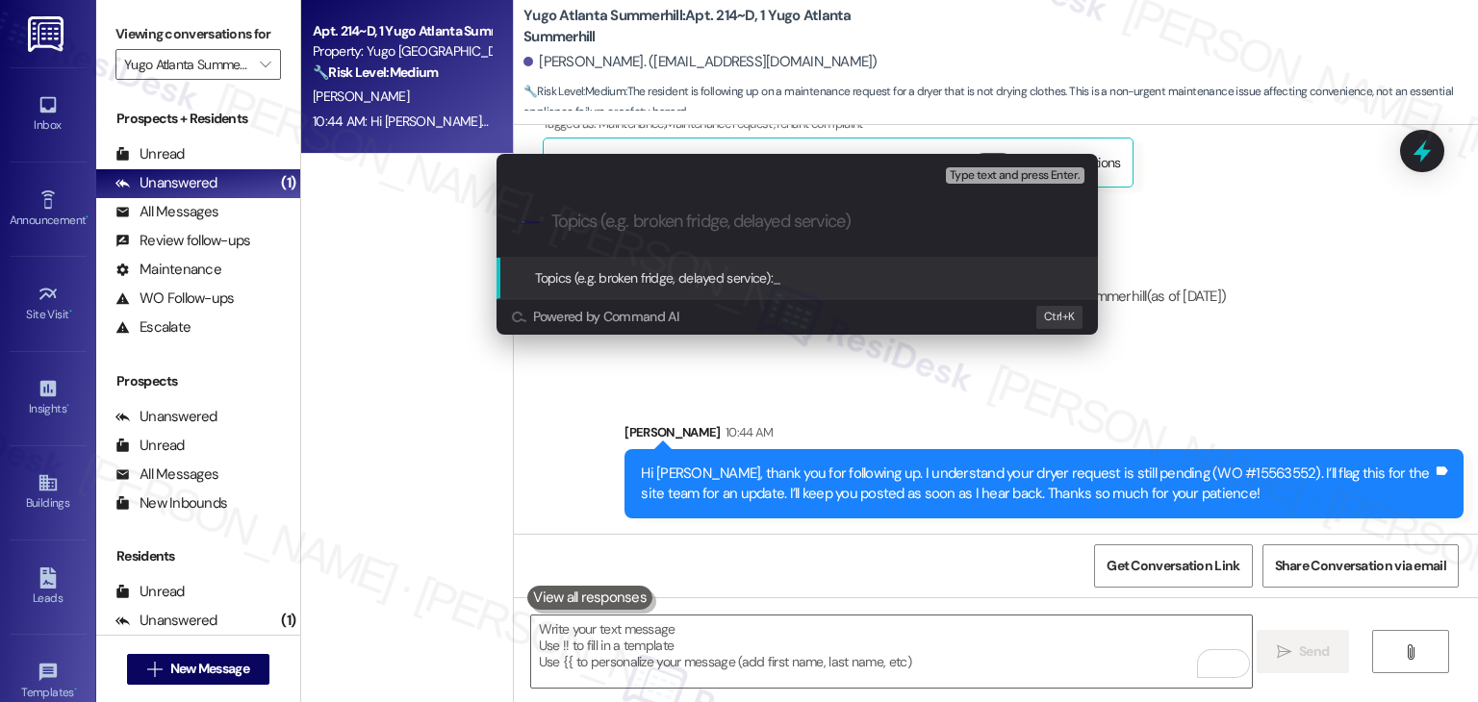
paste input "Follow-Up Needed – Pending Dryer Repair WO #15563552"
type input "Follow-Up Needed – Pending Dryer Repair WO #15563552"
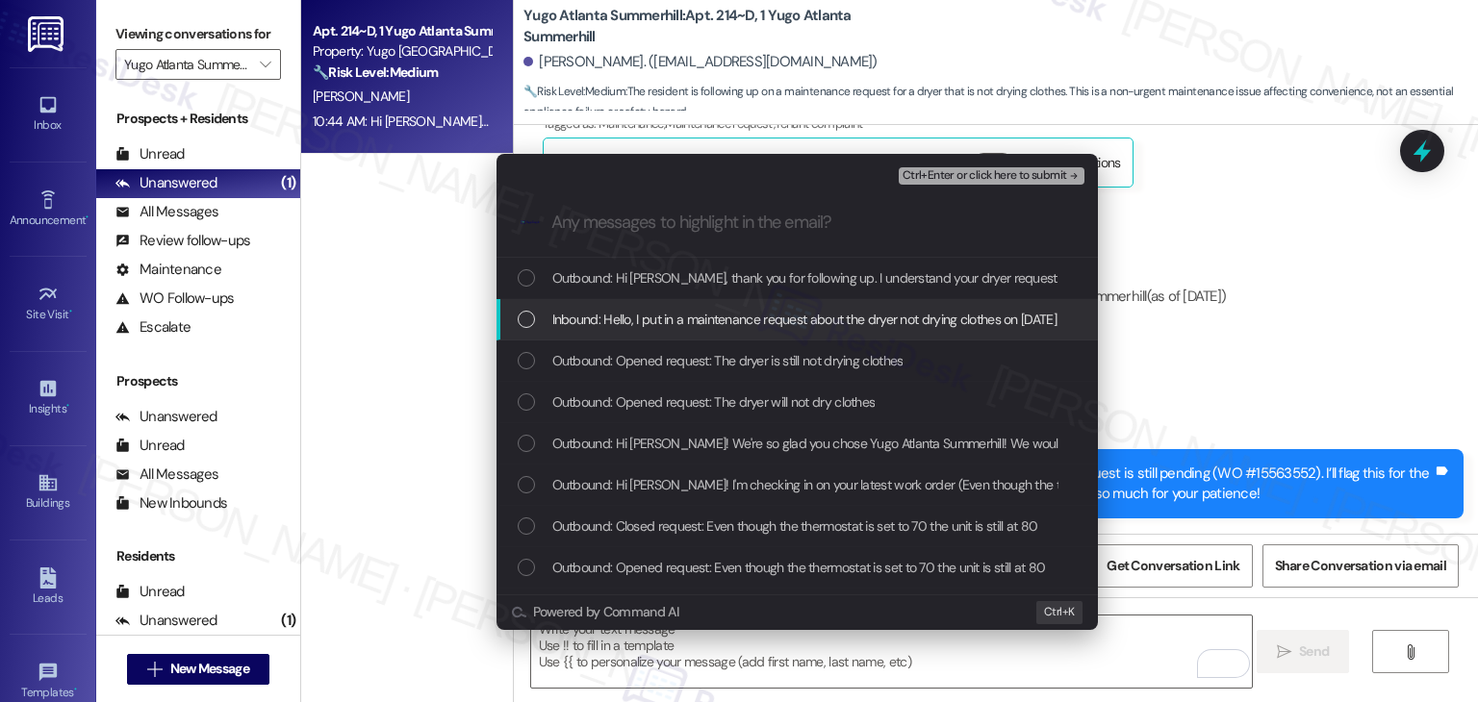
click at [519, 317] on div "List of options" at bounding box center [526, 319] width 17 height 17
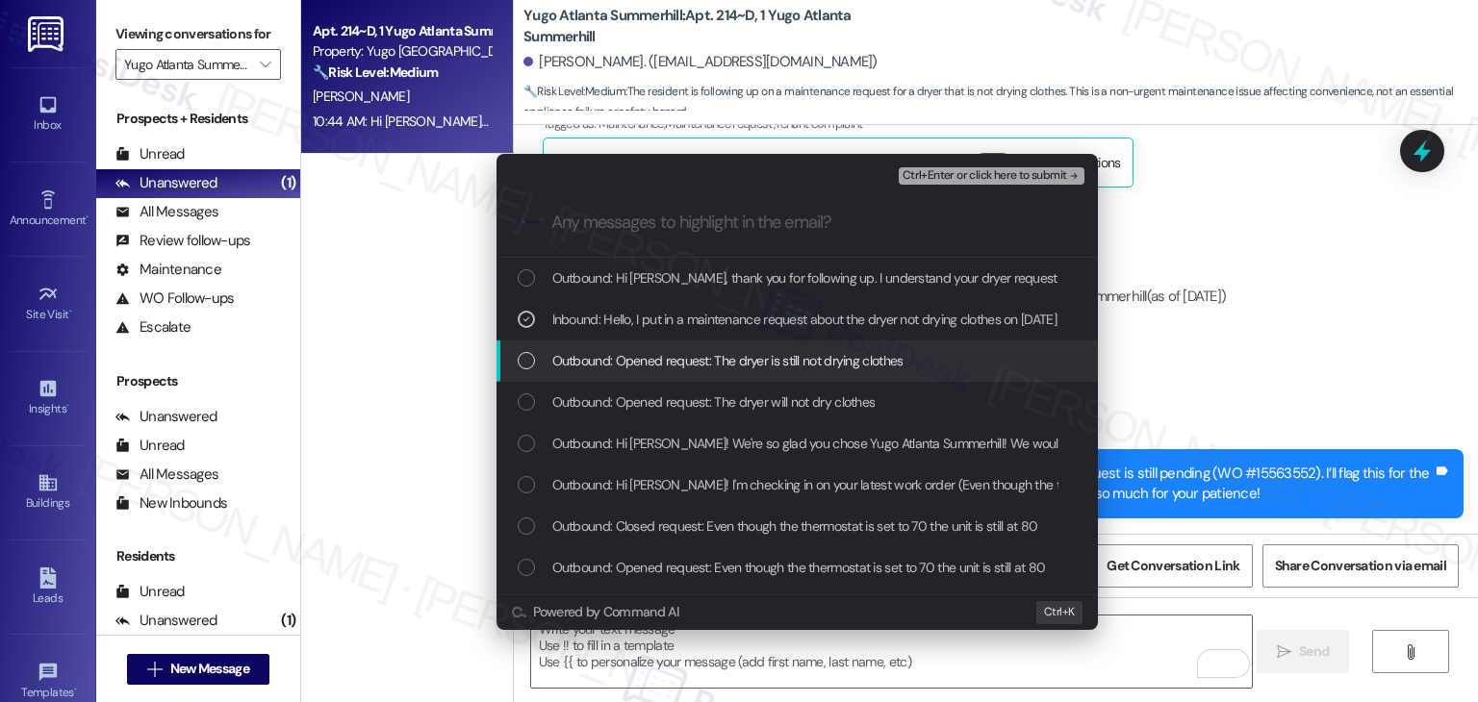
click at [528, 358] on div "List of options" at bounding box center [526, 360] width 17 height 17
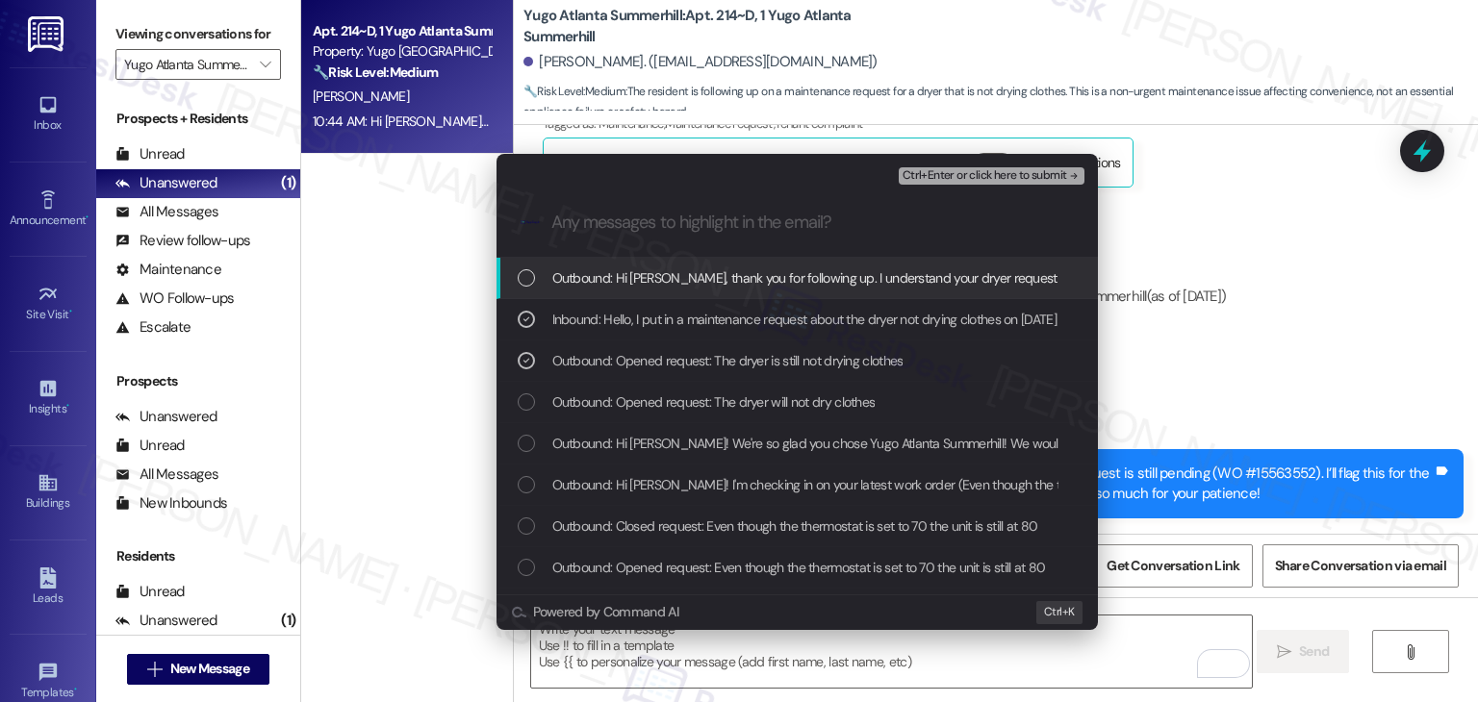
click at [1007, 179] on span "Ctrl+Enter or click here to submit" at bounding box center [984, 175] width 165 height 13
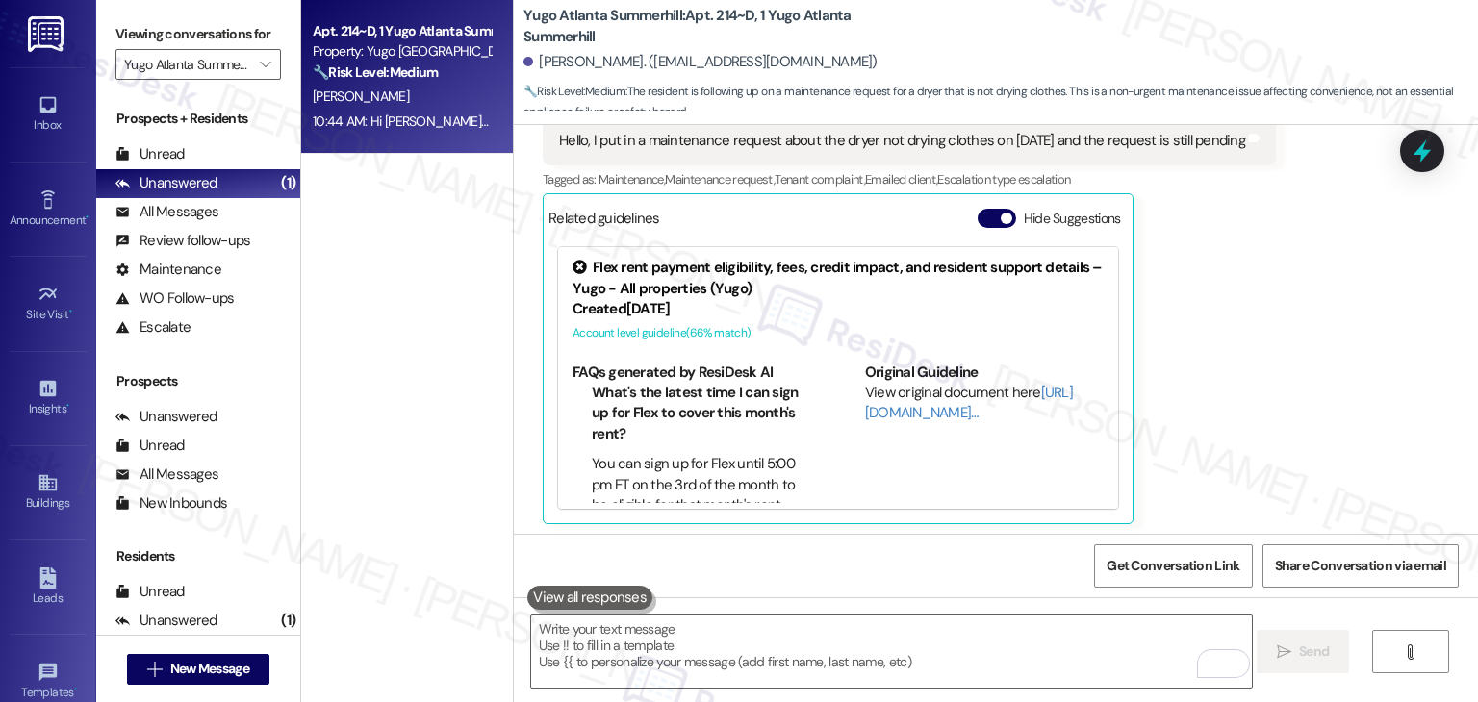
scroll to position [3460, 0]
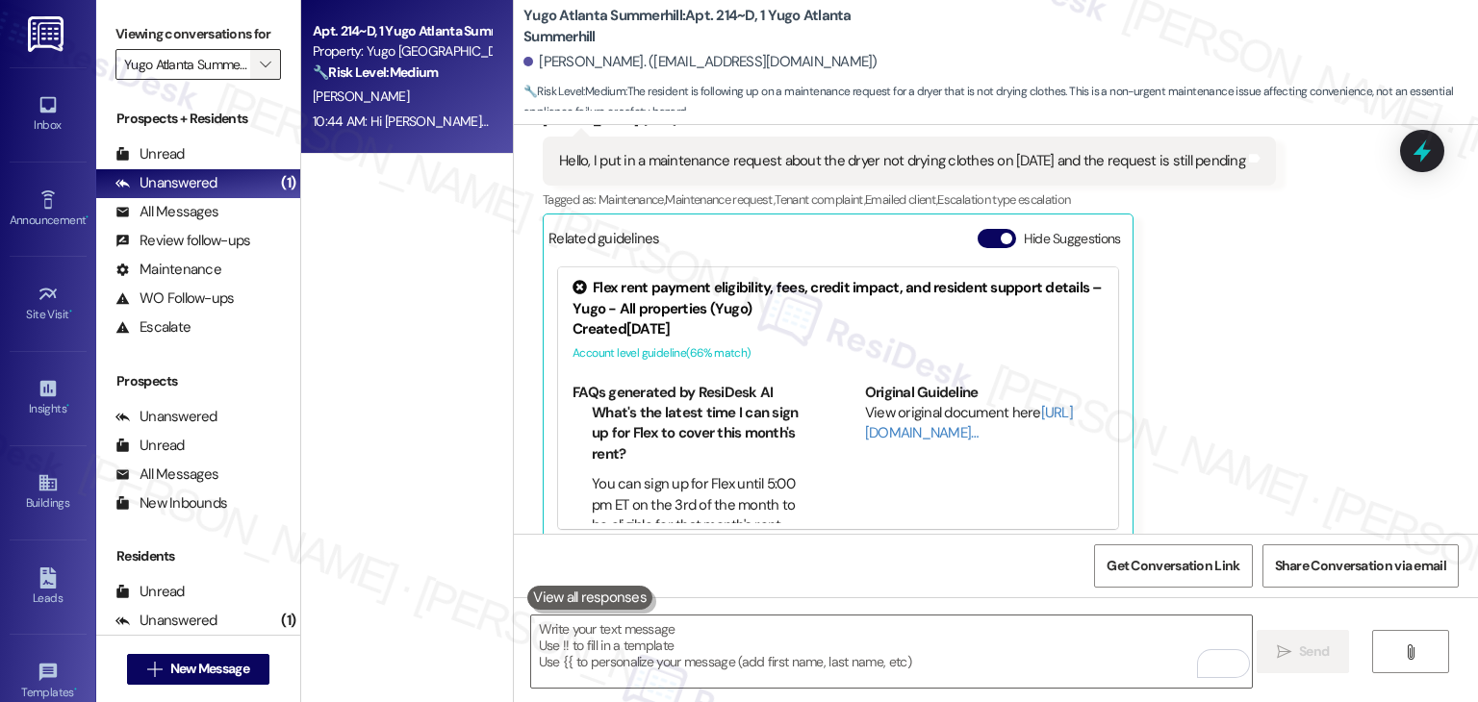
click at [263, 71] on span "" at bounding box center [265, 64] width 18 height 31
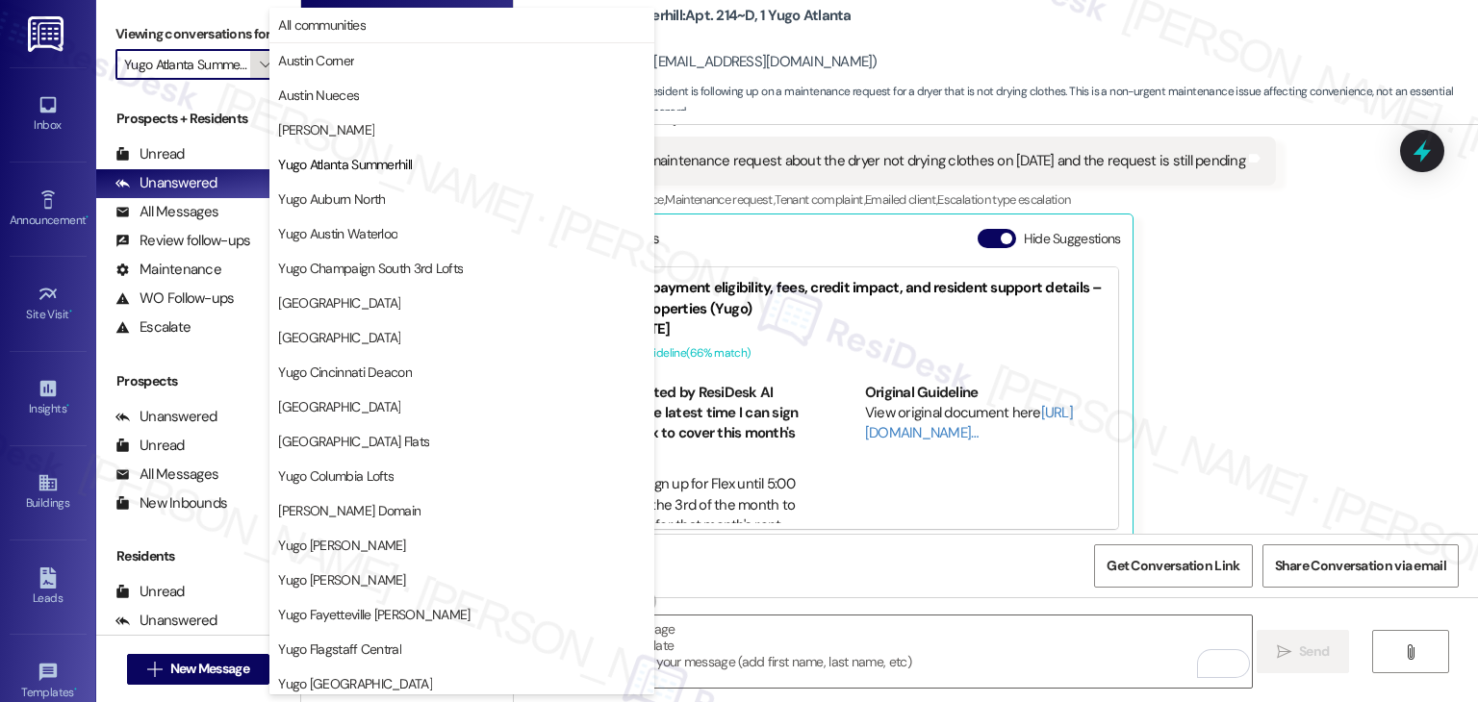
scroll to position [0, 20]
click at [363, 227] on span "Yugo Austin Waterloo" at bounding box center [337, 233] width 119 height 19
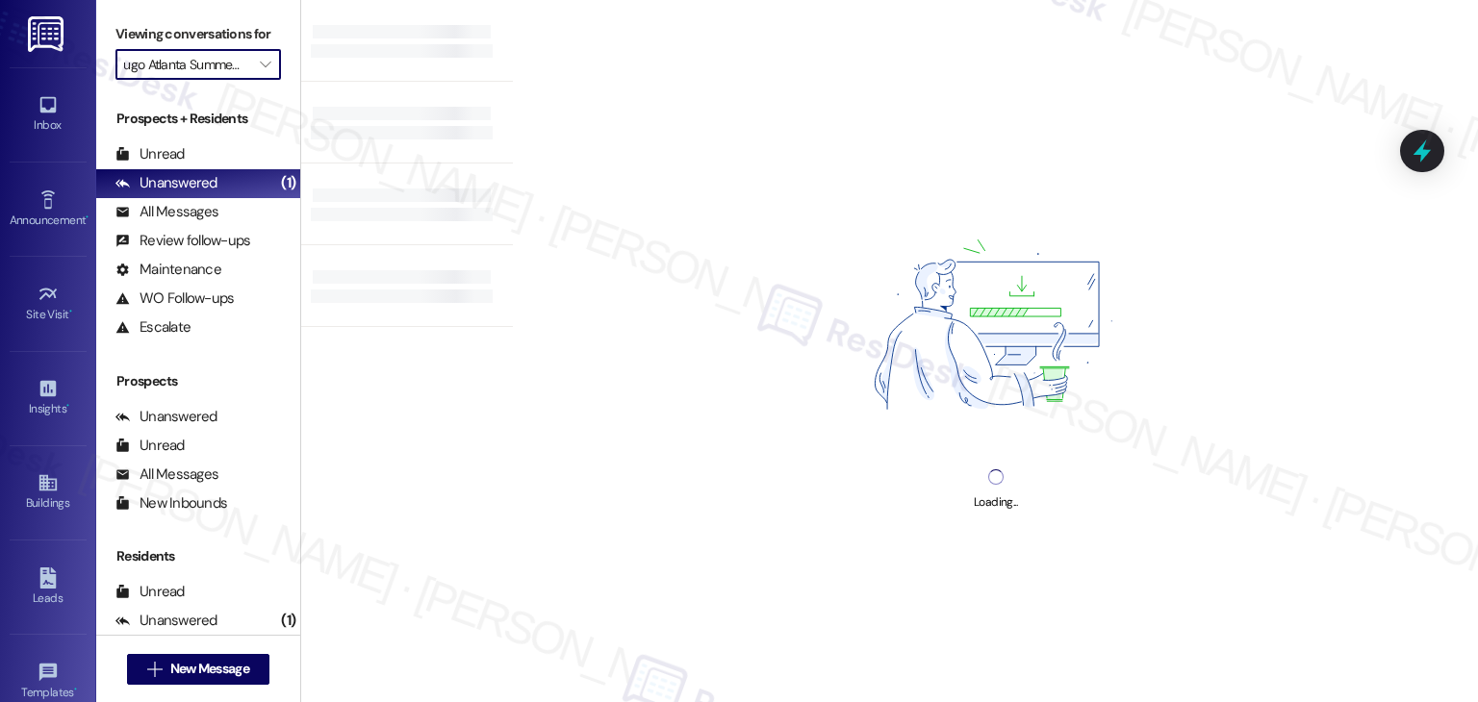
type input "Yugo Austin Waterloo"
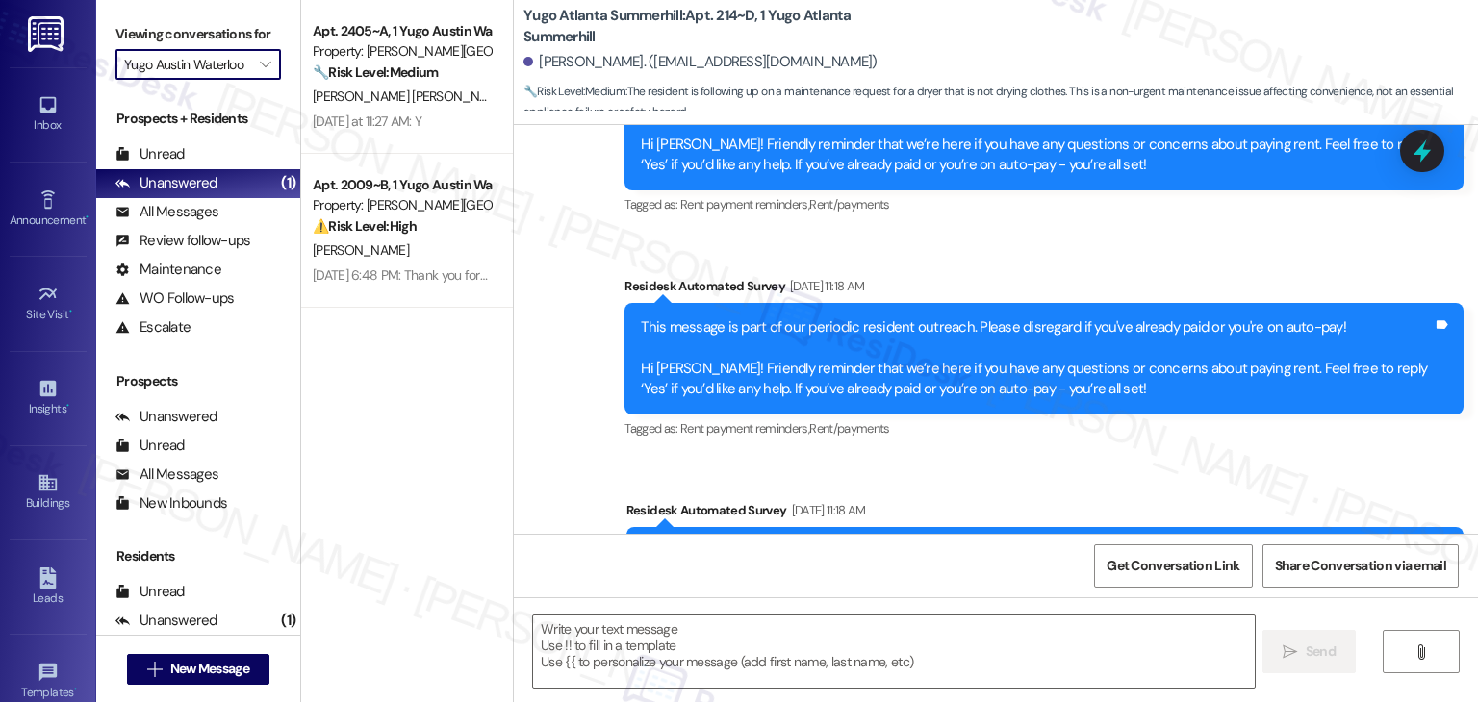
type textarea "Fetching suggested responses. Please feel free to read through the conversation…"
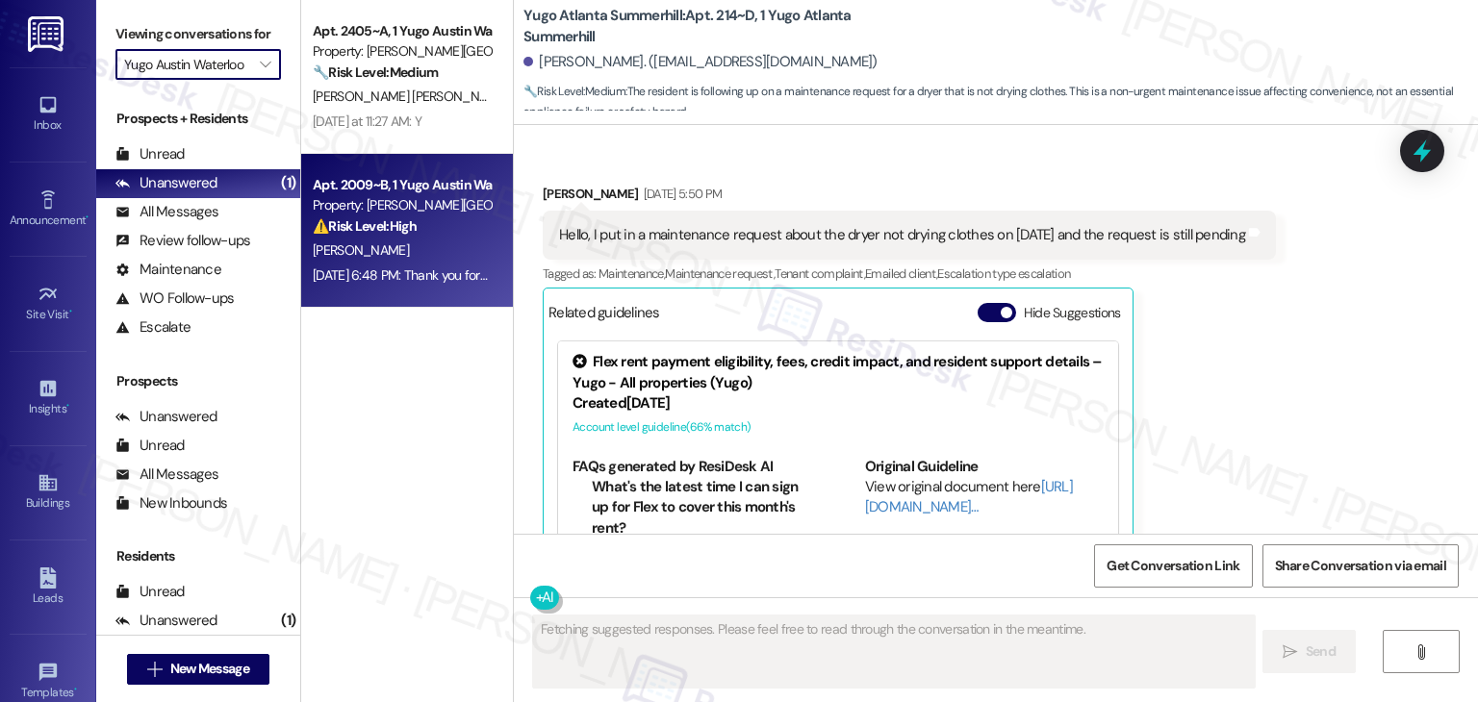
scroll to position [3485, 0]
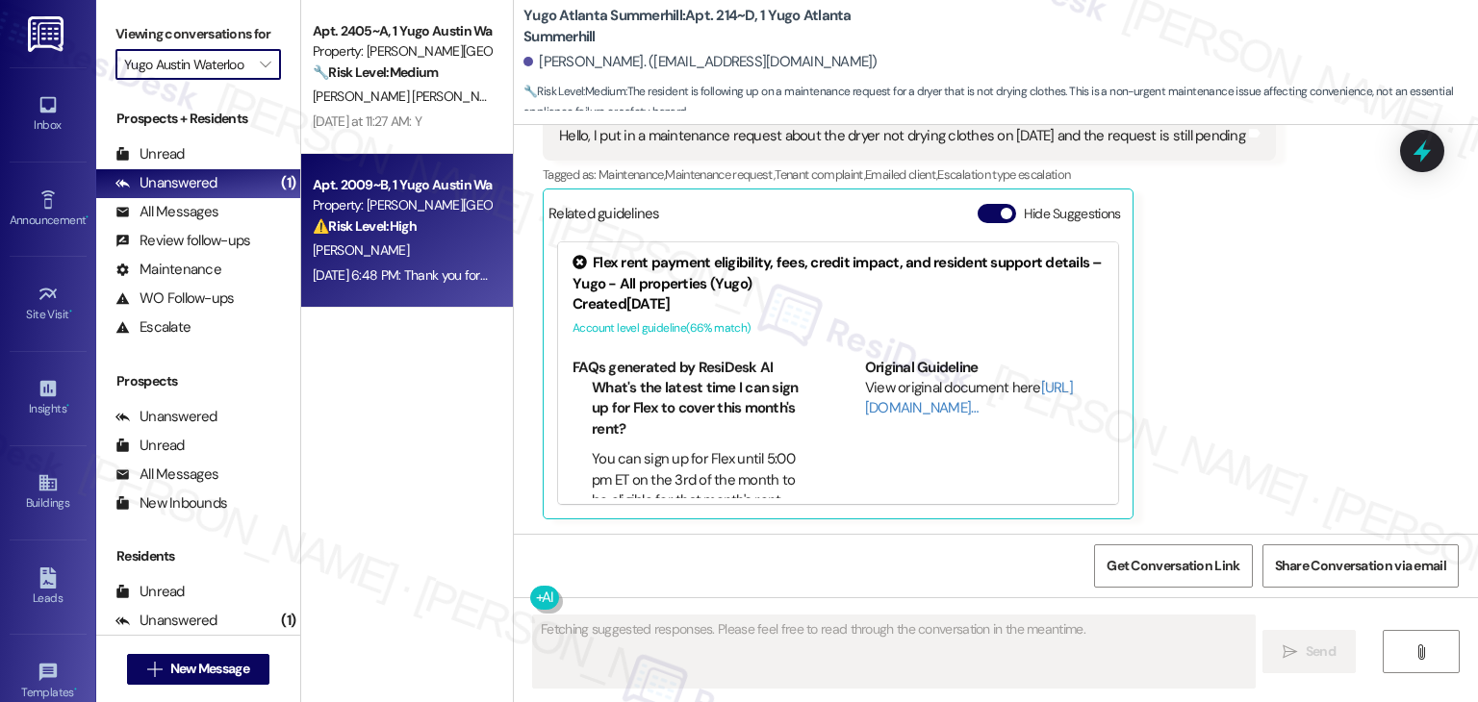
click at [406, 255] on div "J. Marcus" at bounding box center [402, 251] width 182 height 24
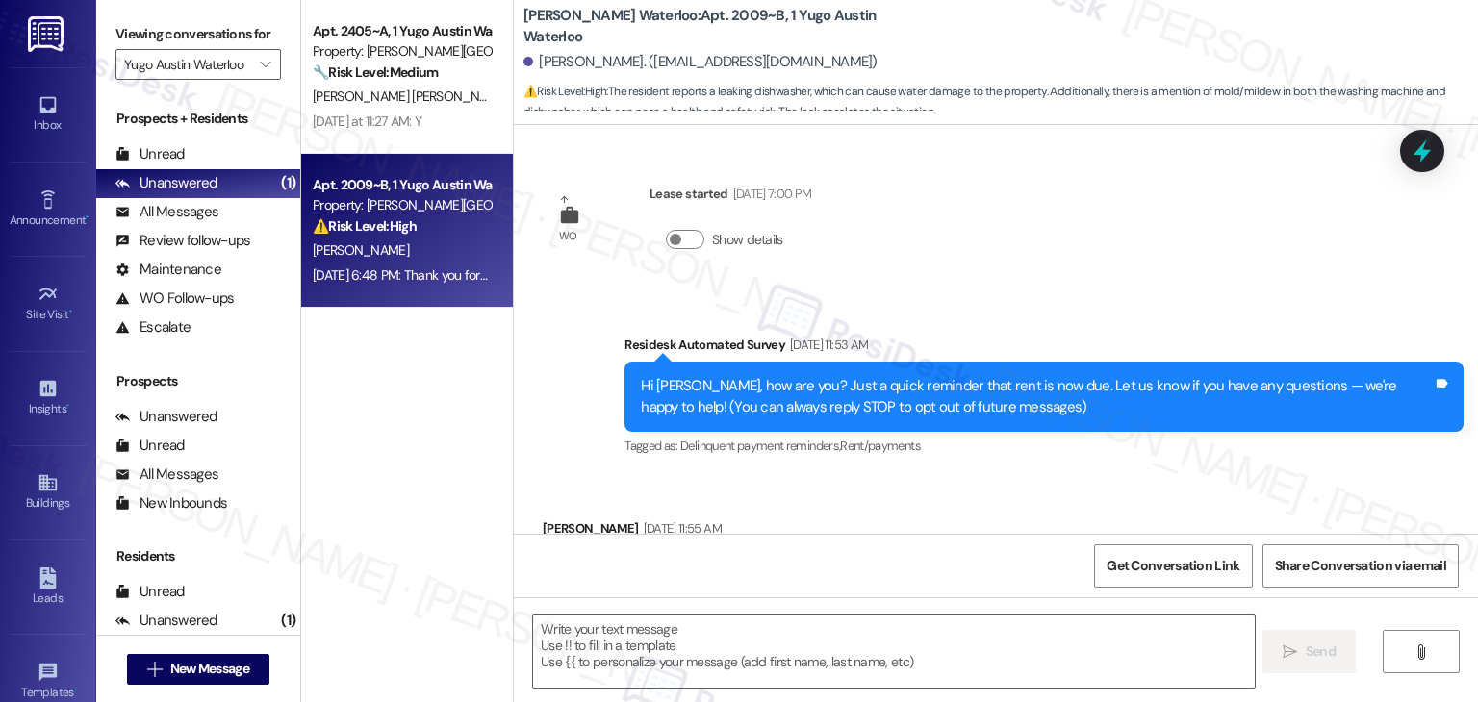
scroll to position [4759, 0]
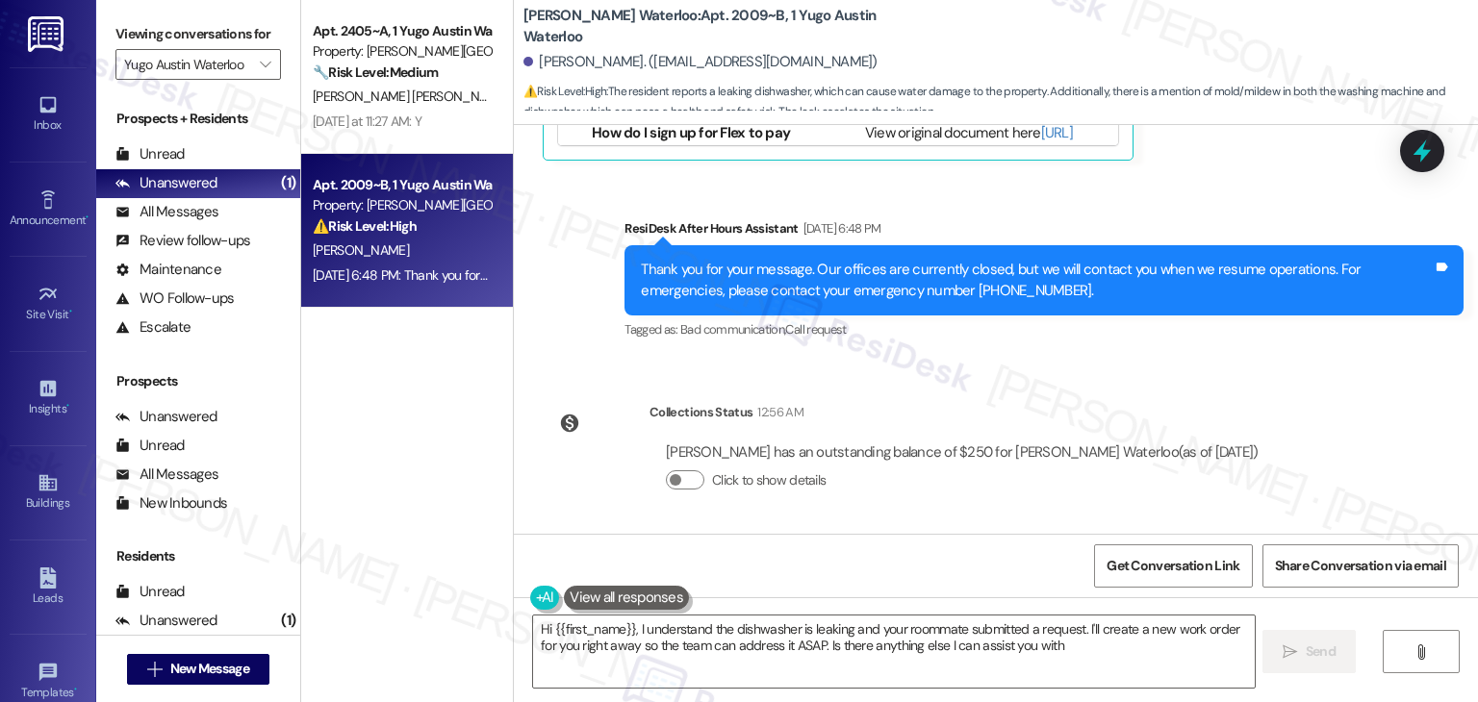
type textarea "Hi {{first_name}}, I understand the dishwasher is leaking and your roommate sub…"
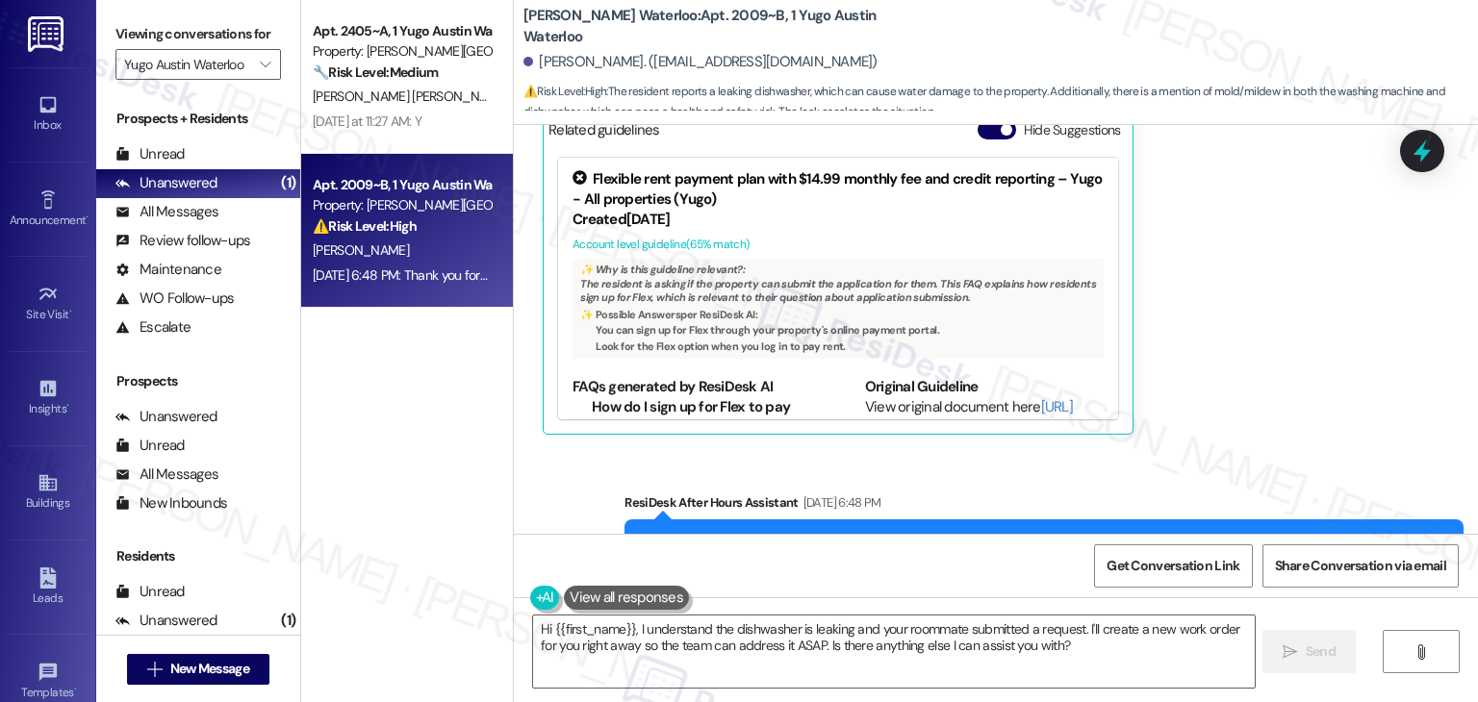
scroll to position [4374, 0]
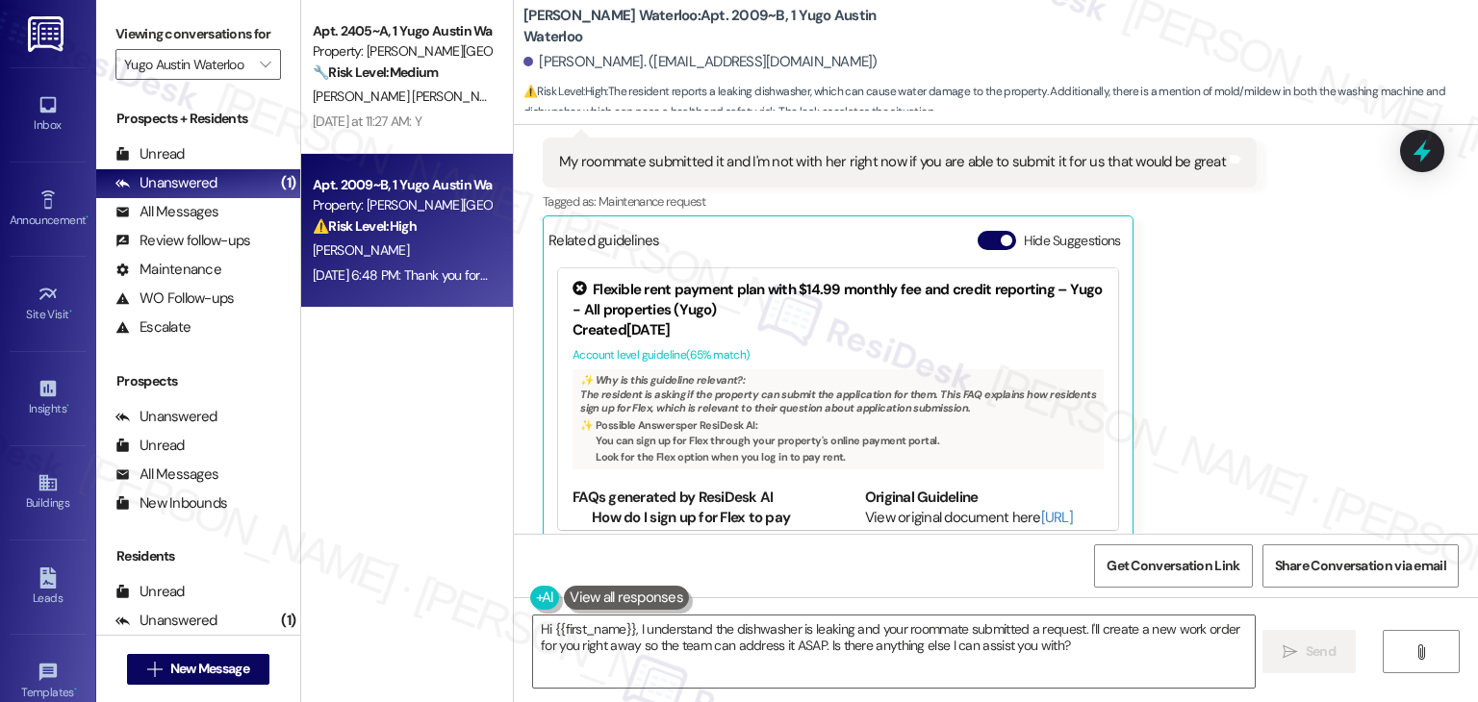
click at [977, 248] on div "Hide Suggestions" at bounding box center [1052, 241] width 151 height 20
click at [977, 236] on button "Hide Suggestions" at bounding box center [996, 240] width 38 height 19
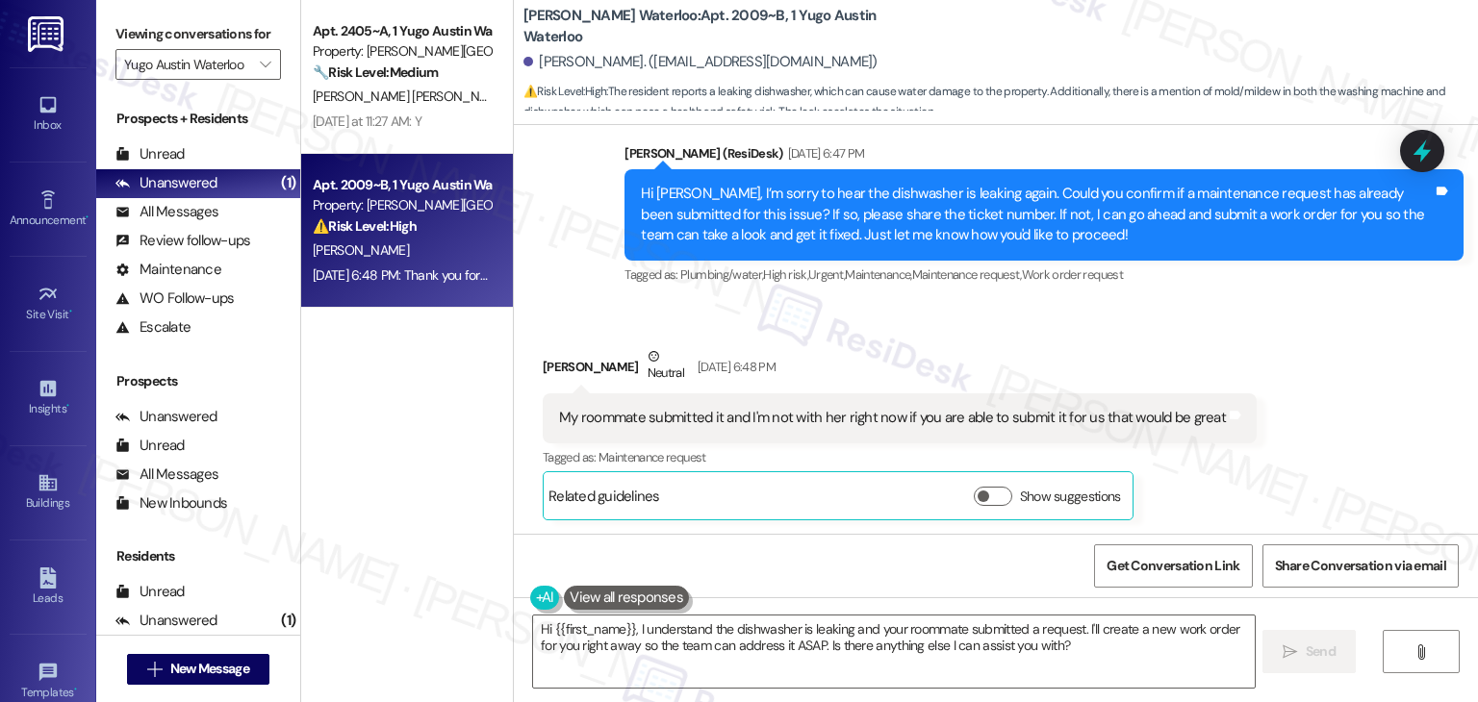
scroll to position [4086, 0]
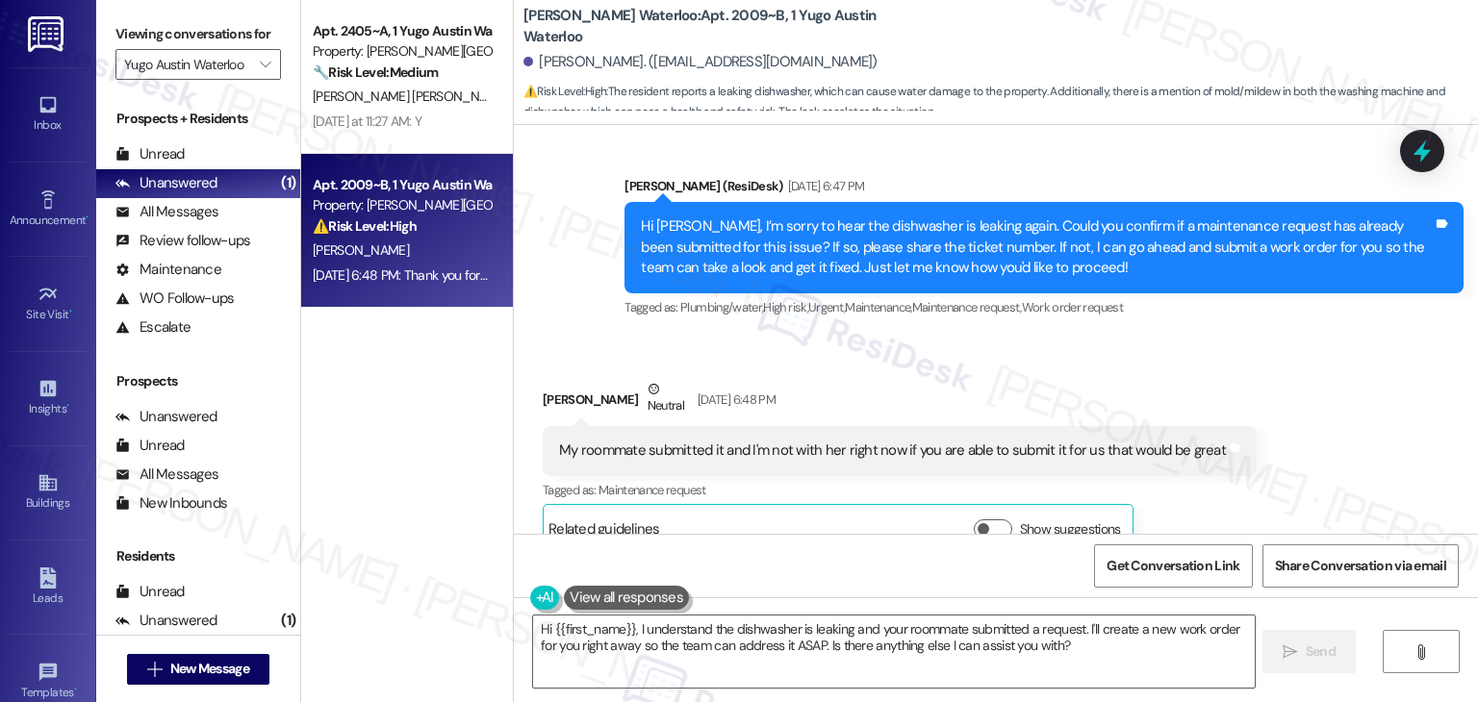
click at [1205, 355] on div "Received via SMS Jillian Marcus Neutral Sep 08, 2025 at 6:48 PM My roommate sub…" at bounding box center [996, 452] width 964 height 232
click at [1205, 356] on div "Received via SMS Jillian Marcus Neutral Sep 08, 2025 at 6:48 PM My roommate sub…" at bounding box center [996, 452] width 964 height 232
click at [1205, 357] on div "Received via SMS Jillian Marcus Neutral Sep 08, 2025 at 6:48 PM My roommate sub…" at bounding box center [996, 452] width 964 height 232
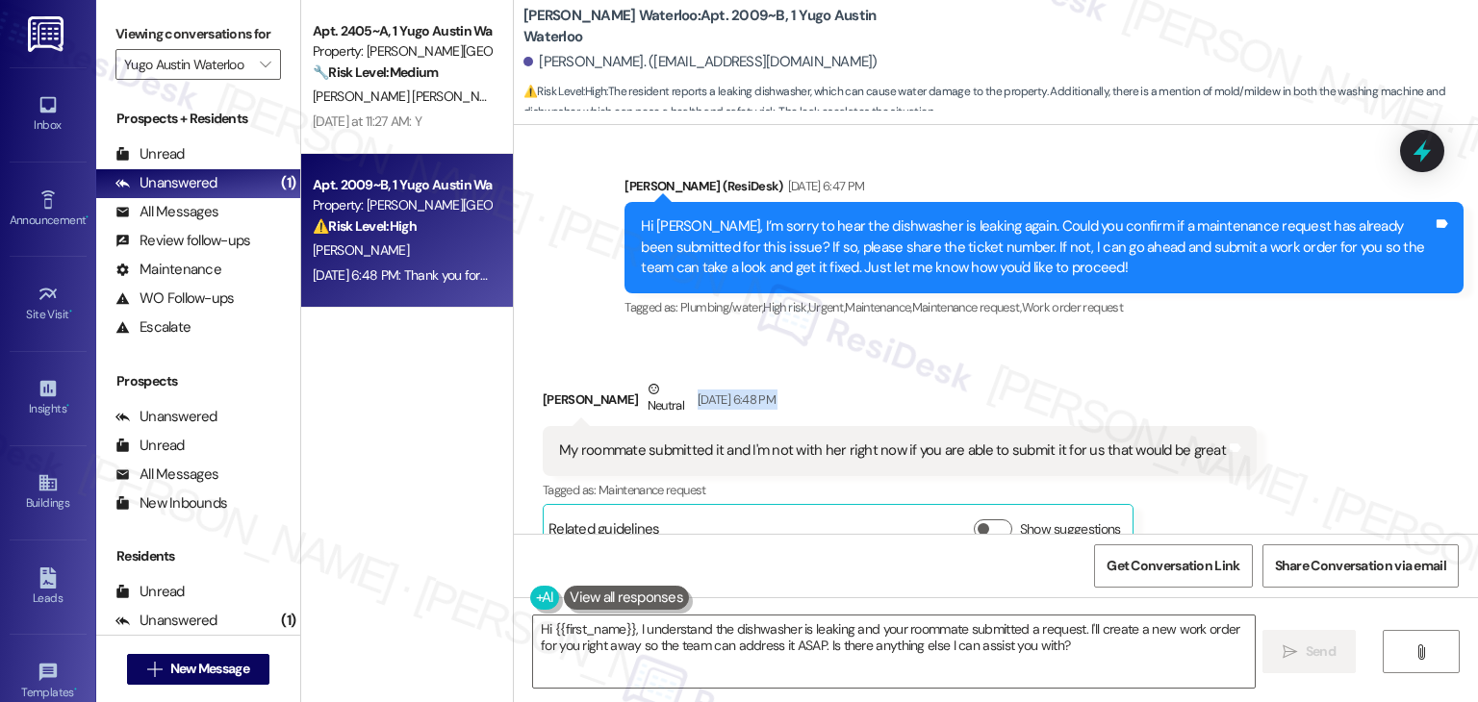
click at [1197, 350] on div "Received via SMS Jillian Marcus Neutral Sep 08, 2025 at 6:48 PM My roommate sub…" at bounding box center [996, 452] width 964 height 232
click at [1418, 149] on icon at bounding box center [1421, 152] width 23 height 30
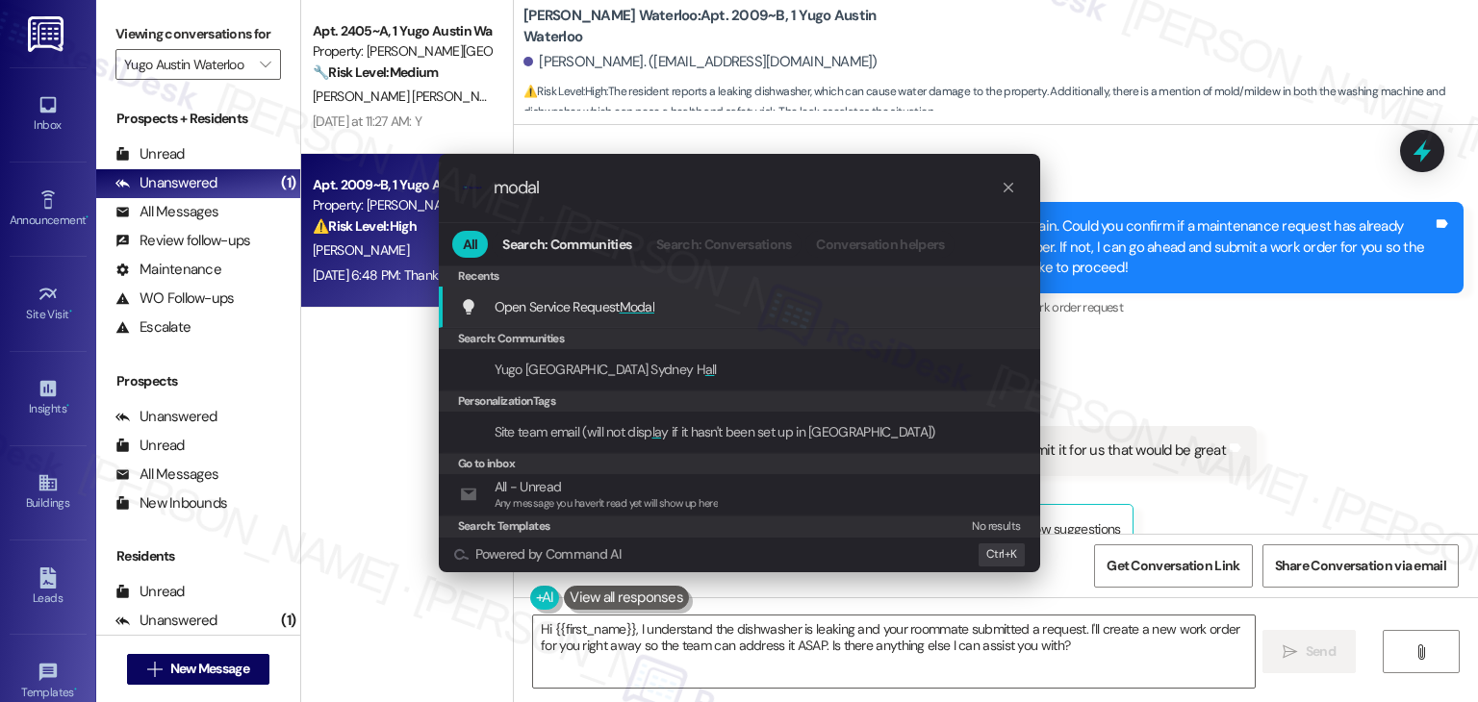
type input "modal"
click at [630, 308] on span "Modal" at bounding box center [638, 306] width 36 height 17
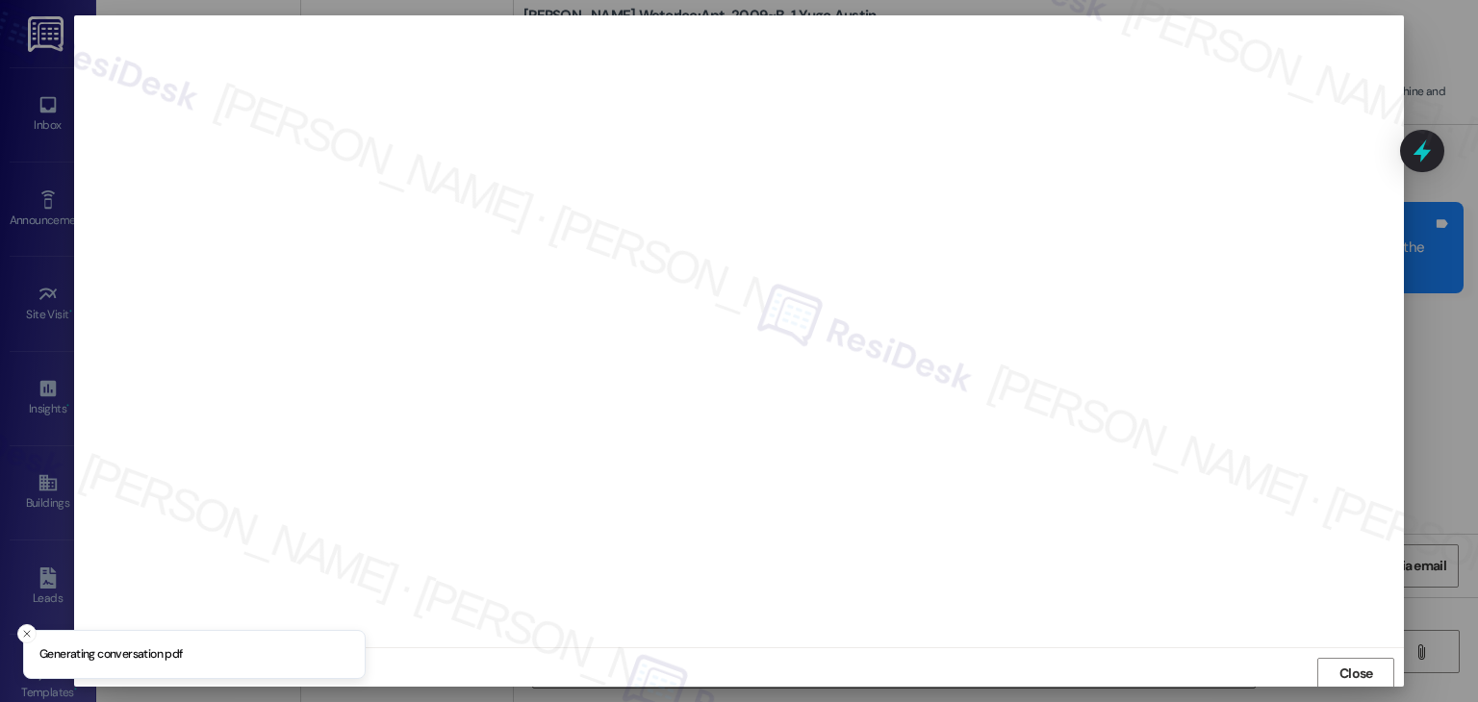
scroll to position [1, 0]
click at [1358, 671] on span "Close" at bounding box center [1356, 673] width 34 height 20
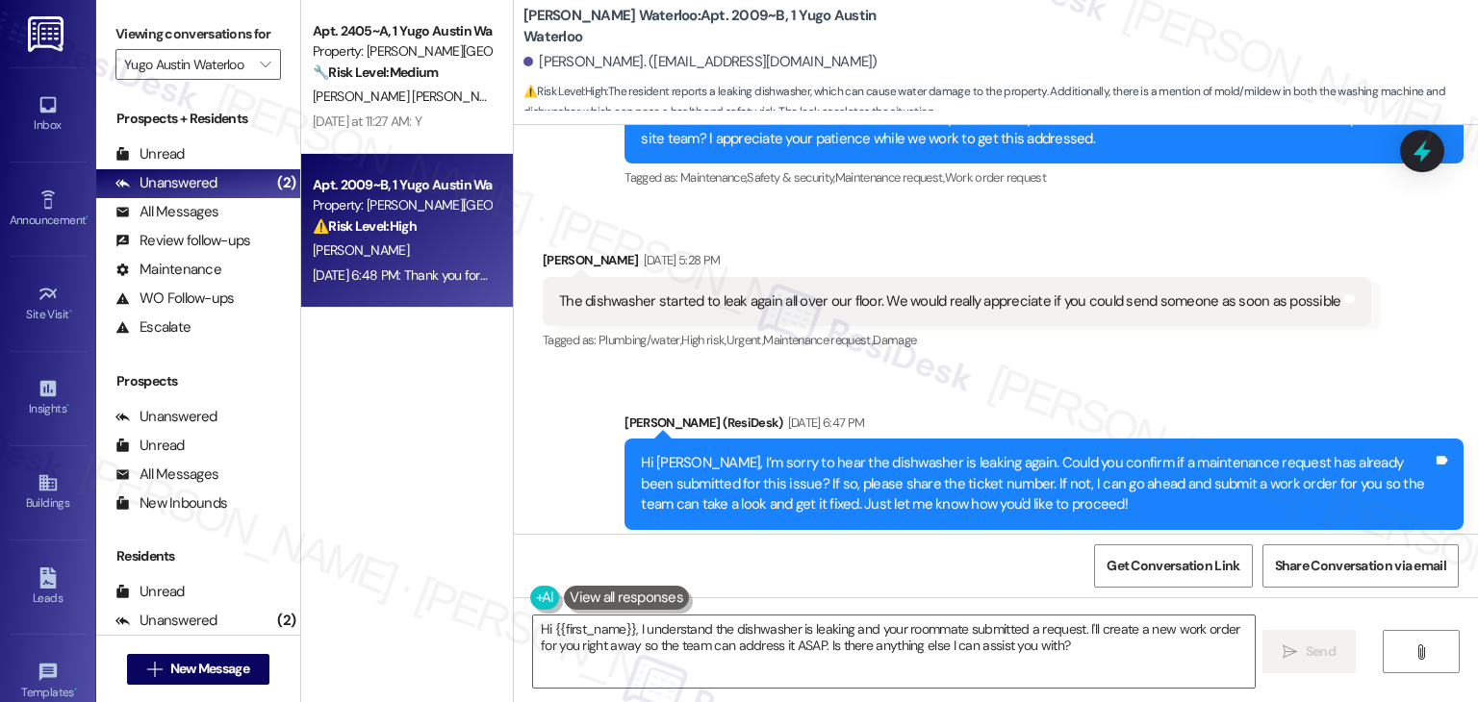
scroll to position [3893, 0]
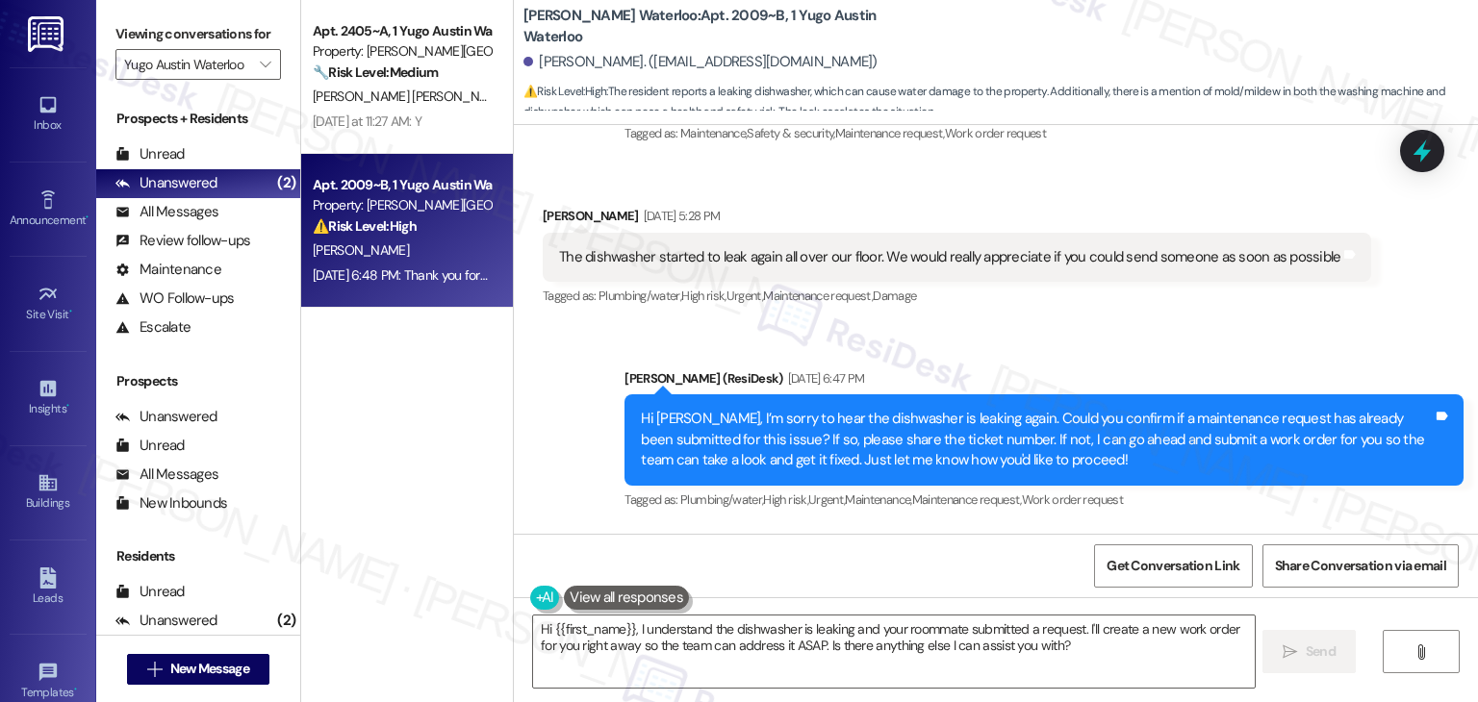
click at [1000, 443] on div "Hi Jillian, I’m sorry to hear the dishwasher is leaking again. Could you confir…" at bounding box center [1037, 440] width 792 height 62
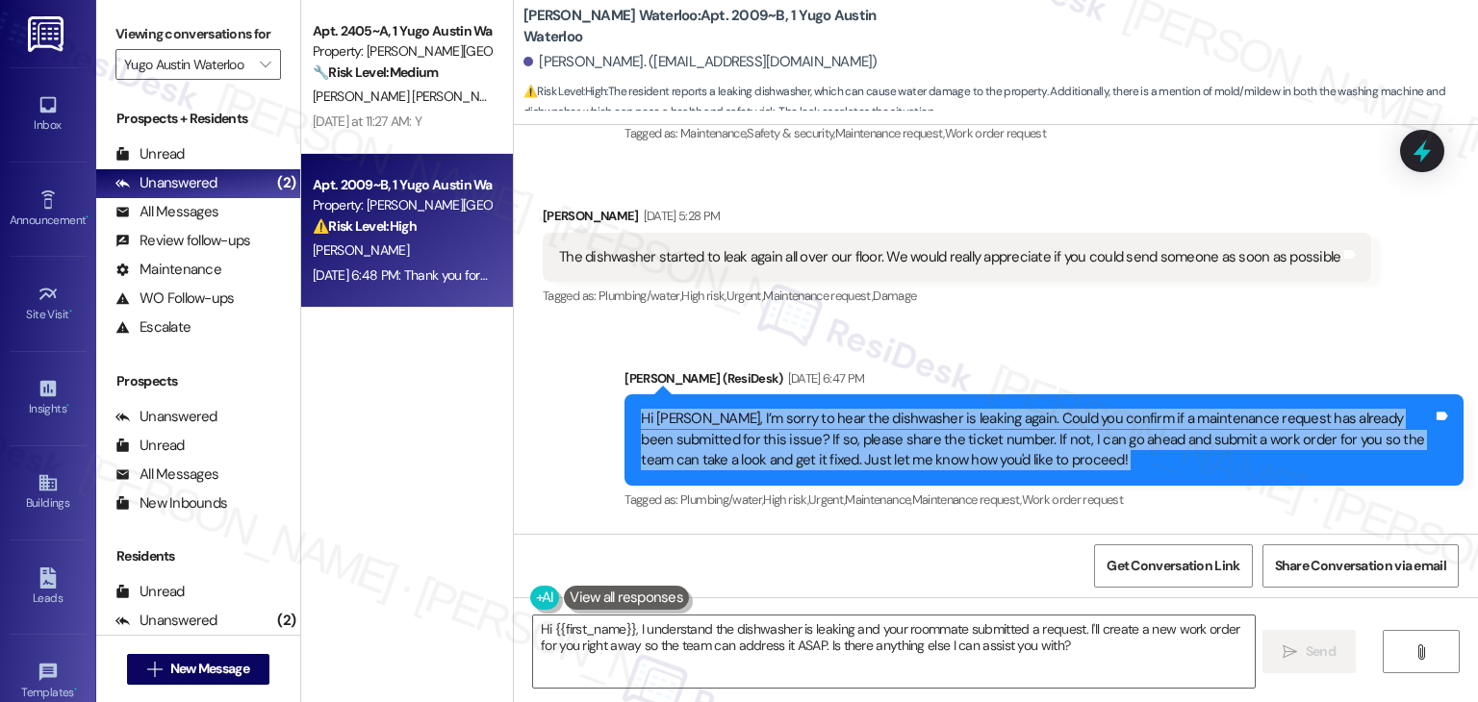
click at [1000, 443] on div "Hi Jillian, I’m sorry to hear the dishwasher is leaking again. Could you confir…" at bounding box center [1037, 440] width 792 height 62
copy div "Hi Jillian, I’m sorry to hear the dishwasher is leaking again. Could you confir…"
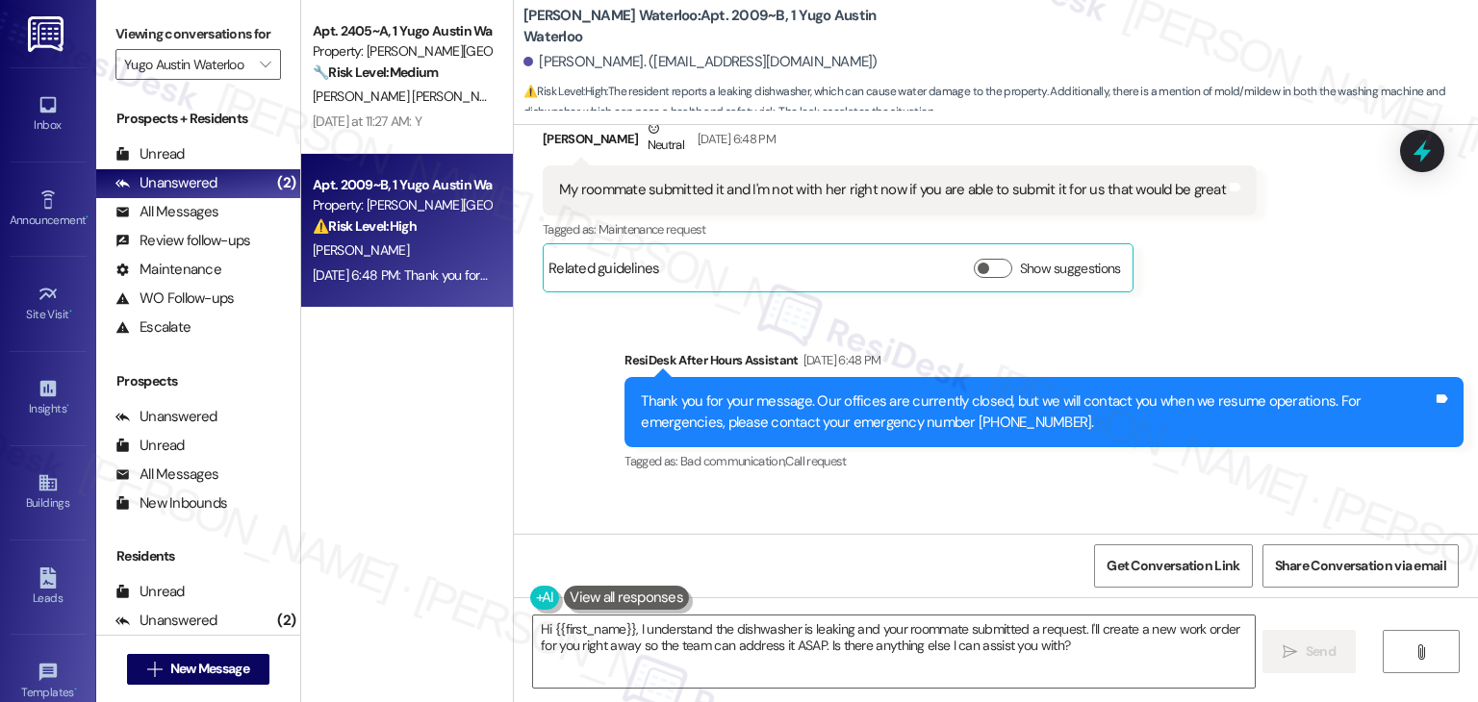
scroll to position [4374, 0]
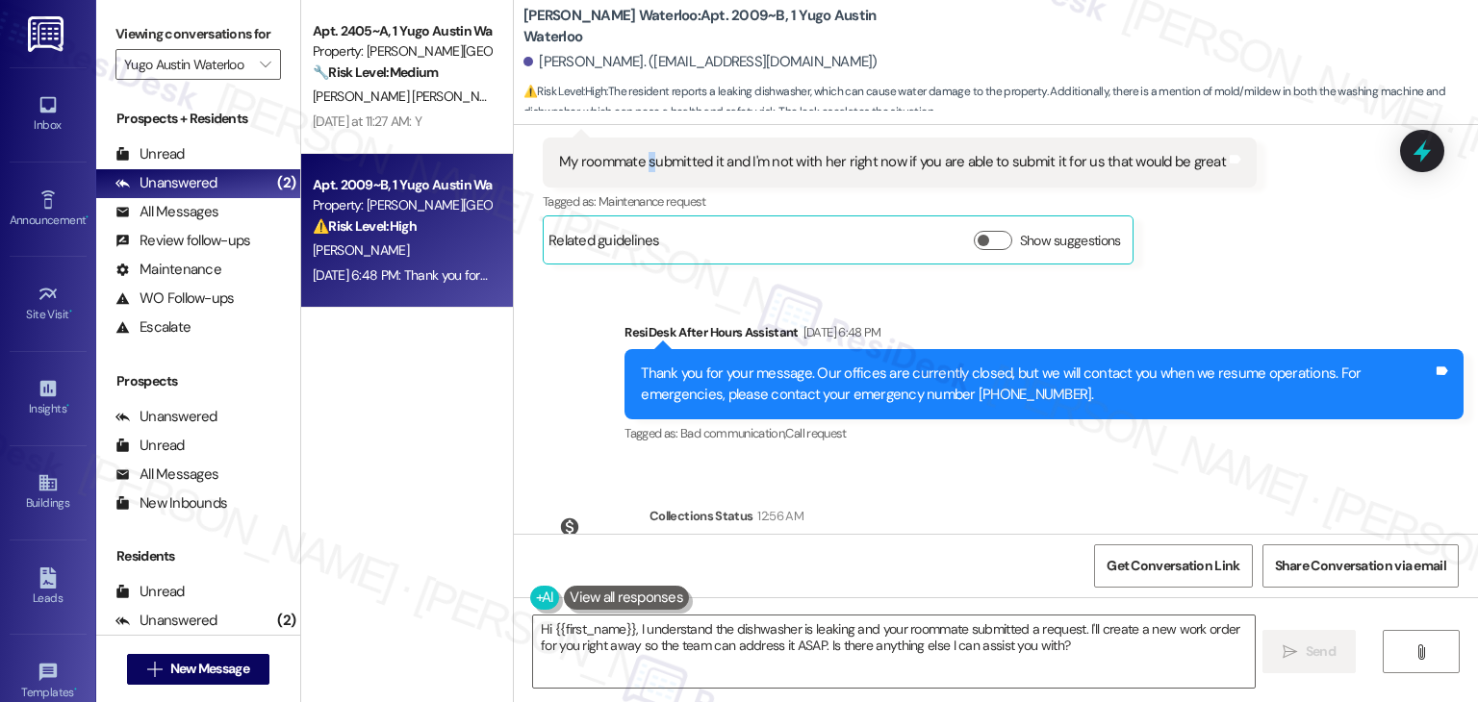
click at [639, 152] on div "My roommate submitted it and I'm not with her right now if you are able to subm…" at bounding box center [892, 162] width 667 height 20
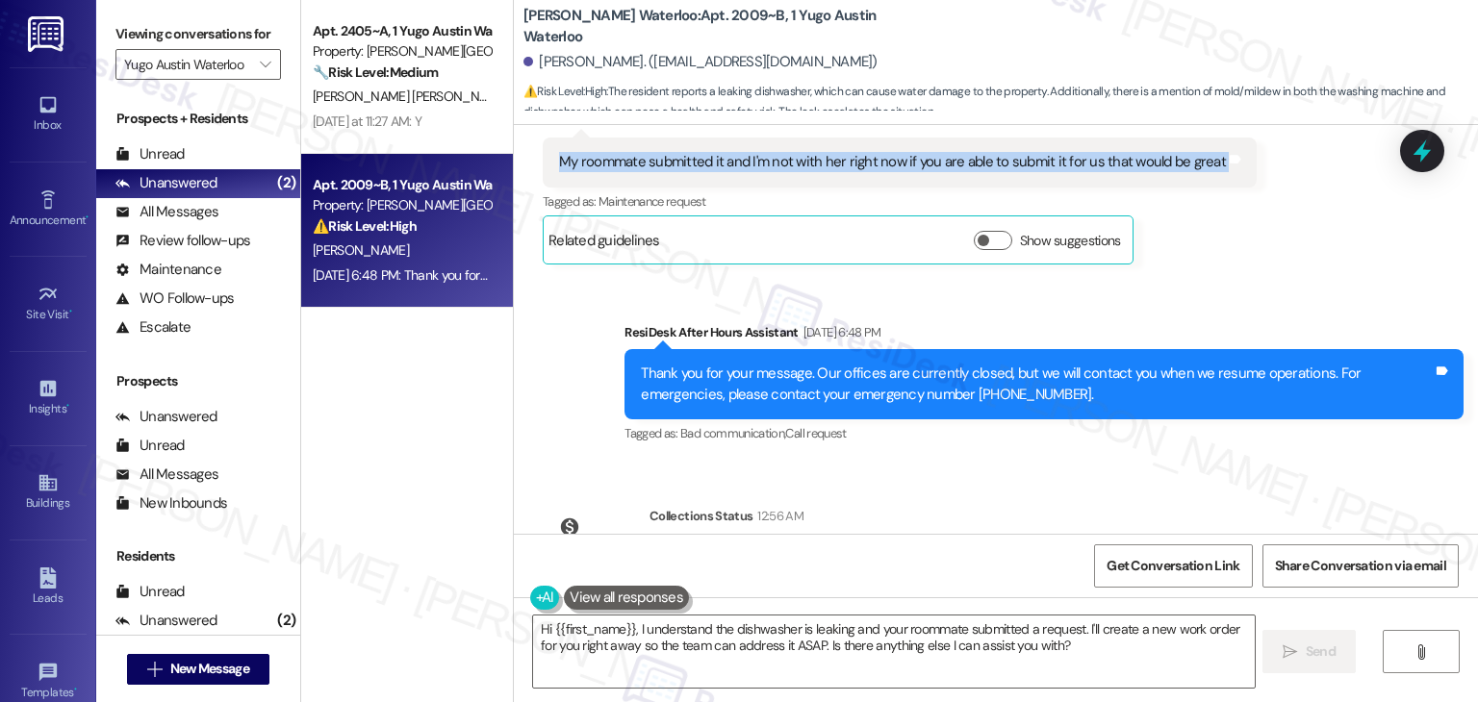
click at [639, 152] on div "My roommate submitted it and I'm not with her right now if you are able to subm…" at bounding box center [892, 162] width 667 height 20
copy div "My roommate submitted it and I'm not with her right now if you are able to subm…"
click at [50, 505] on div "Buildings" at bounding box center [48, 503] width 96 height 19
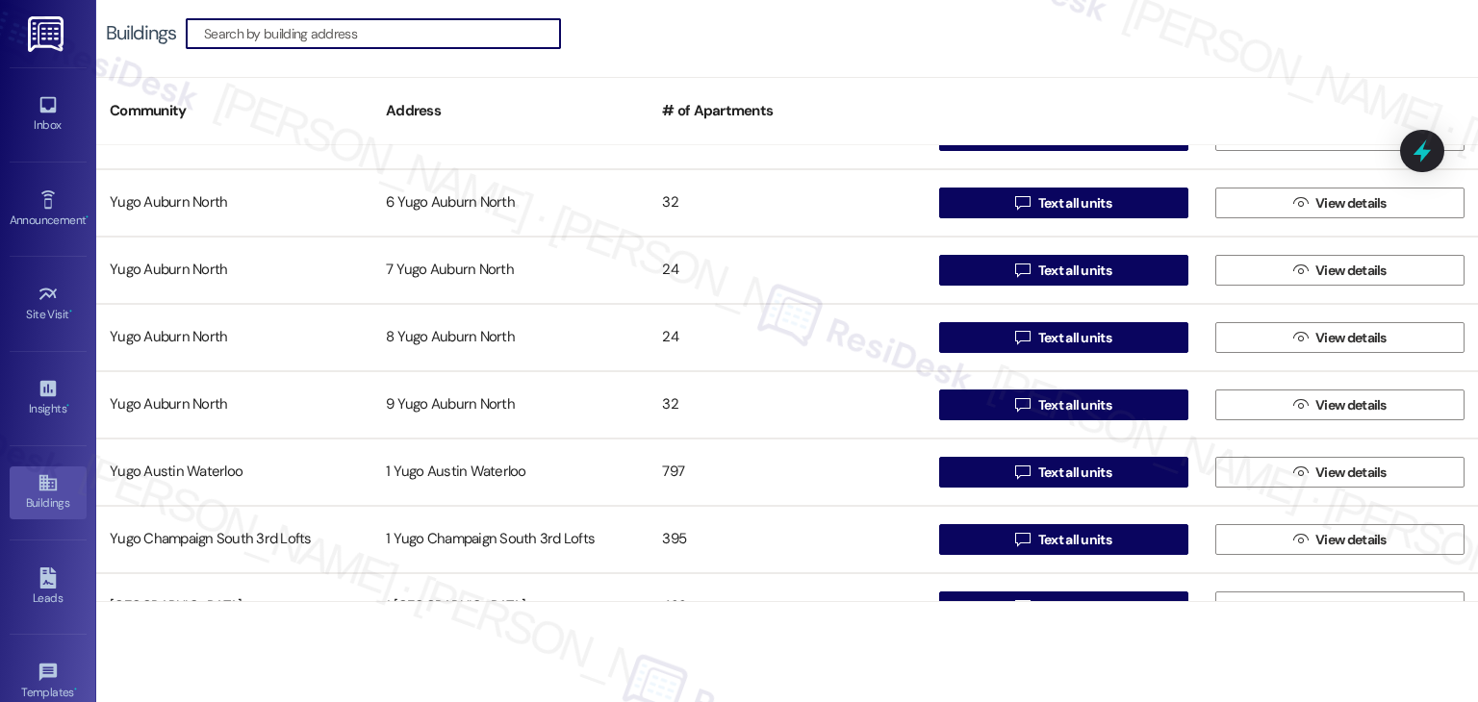
scroll to position [1924, 0]
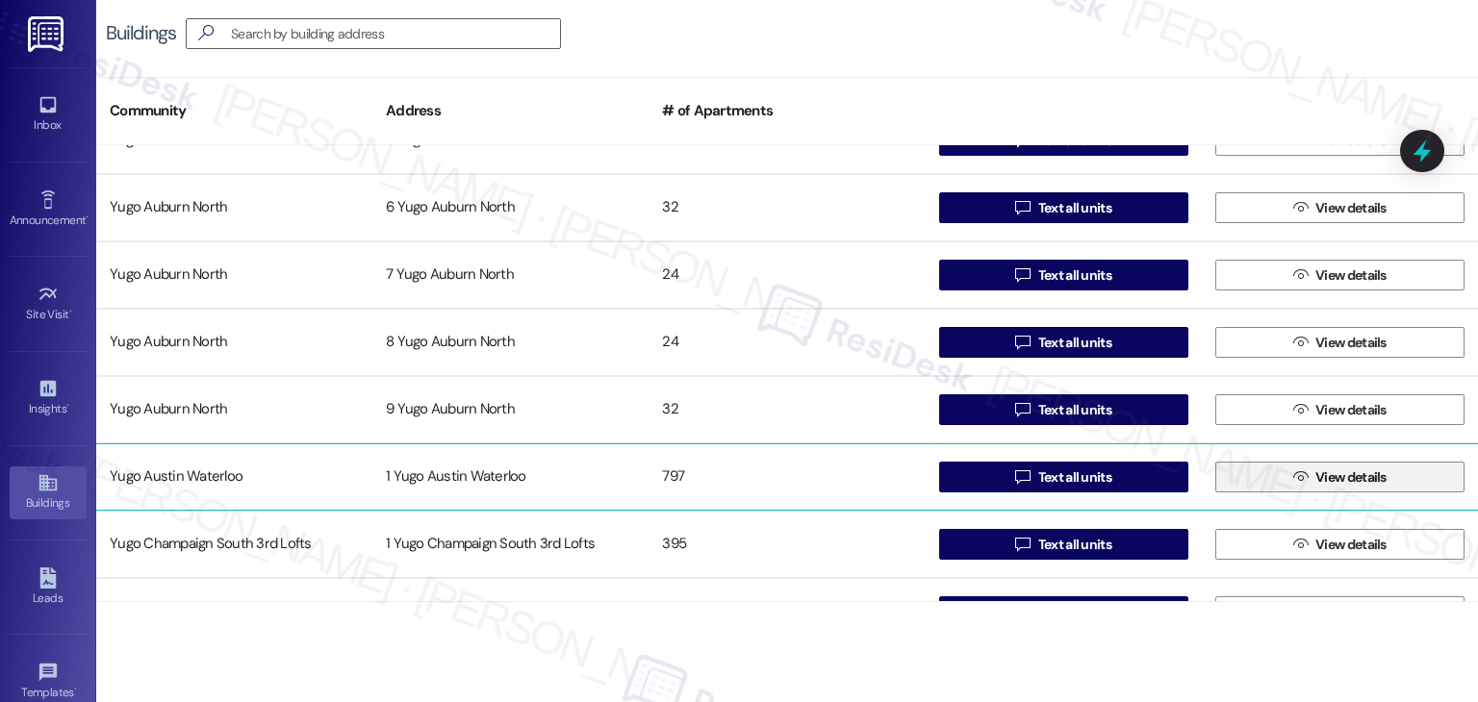
click at [1303, 471] on span " View details" at bounding box center [1339, 477] width 101 height 29
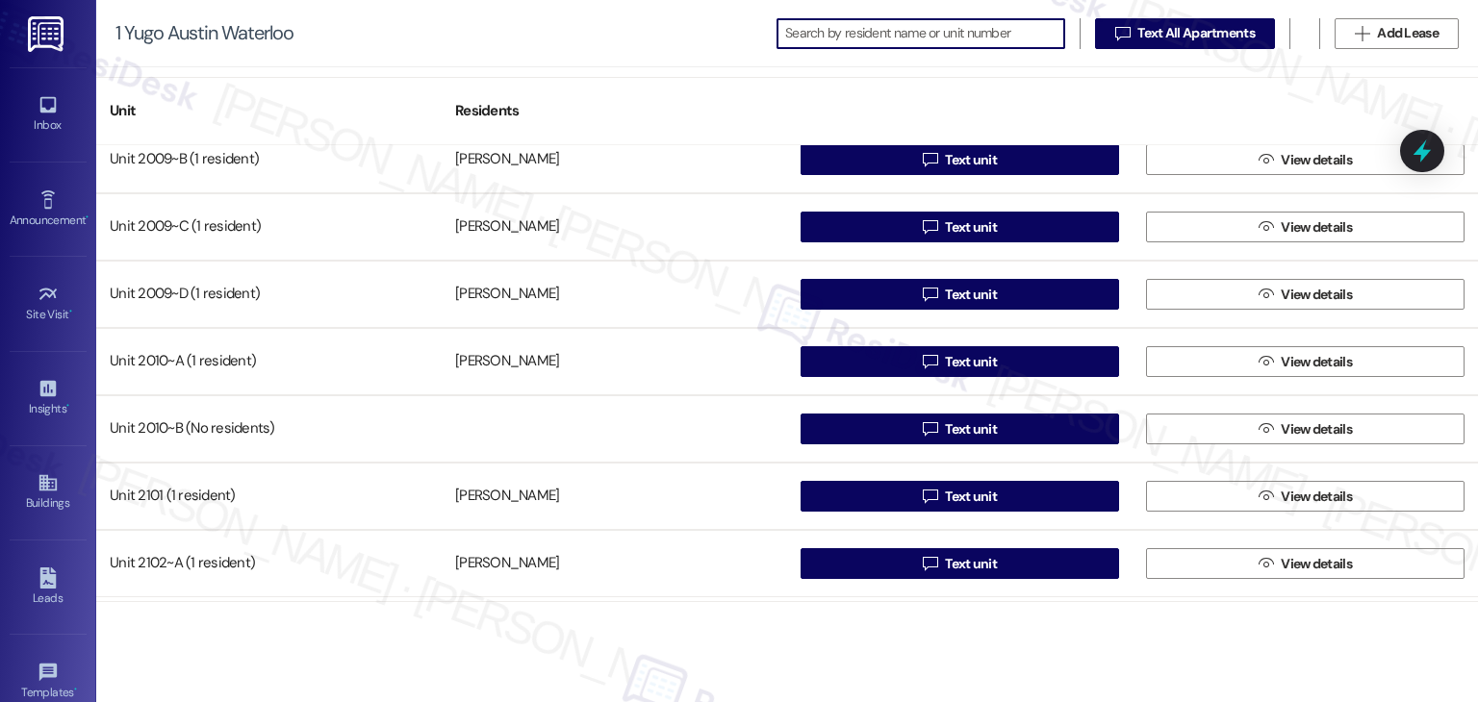
scroll to position [23896, 0]
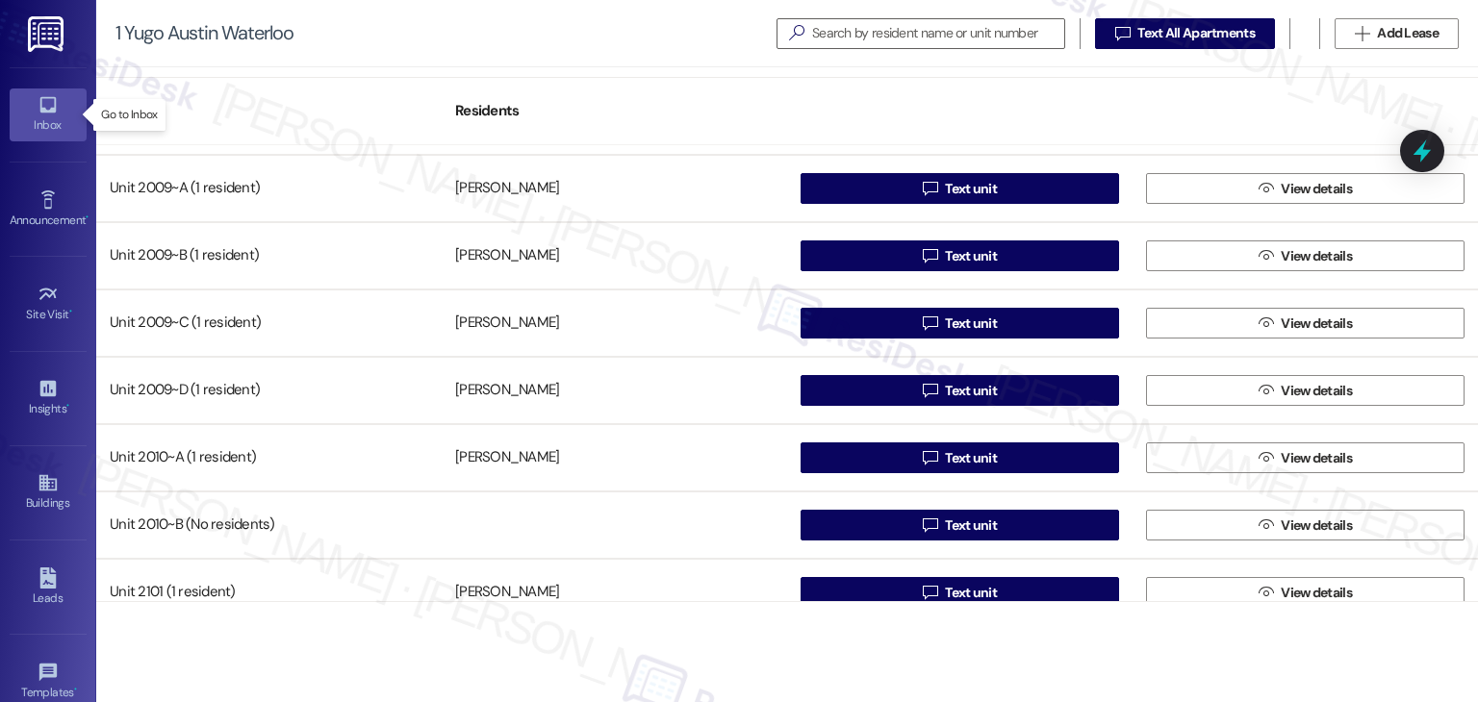
click at [42, 113] on icon at bounding box center [48, 104] width 21 height 21
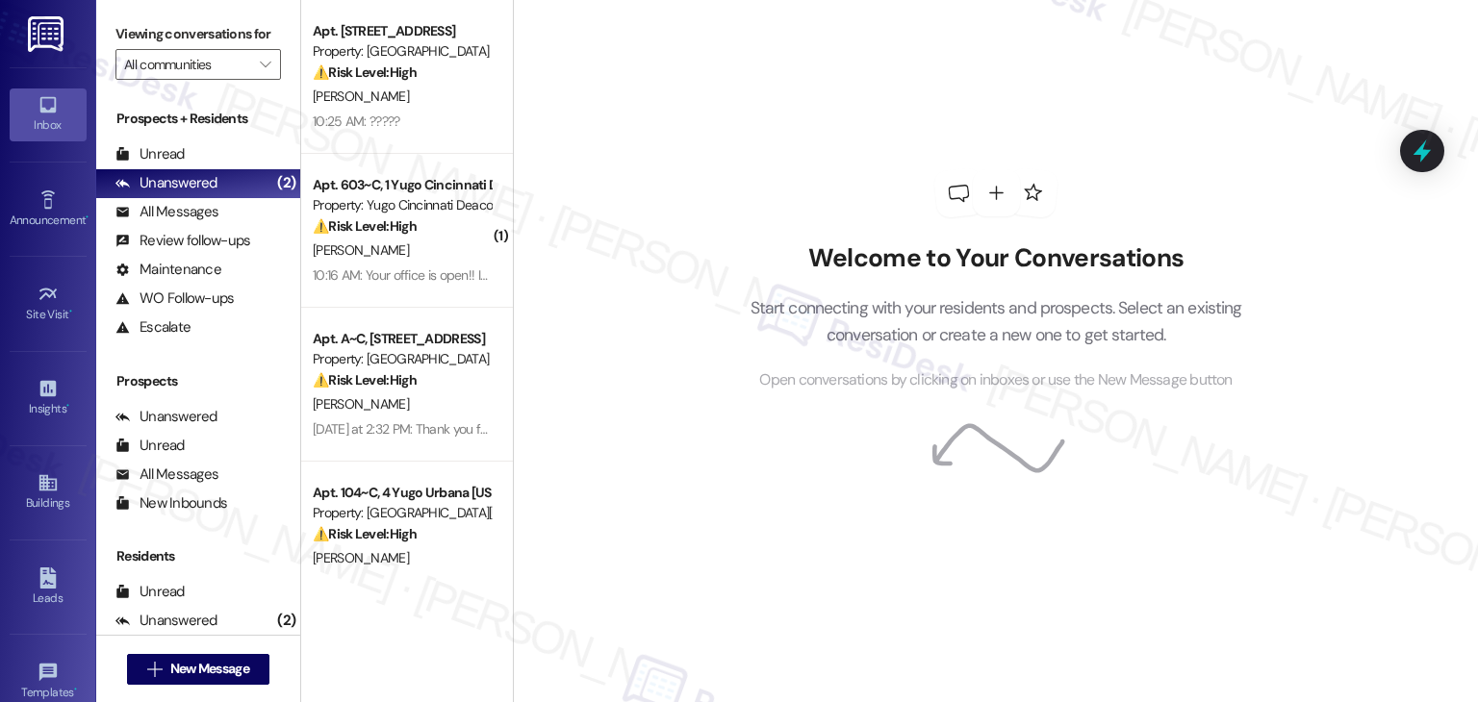
click at [577, 216] on div "Welcome to Your Conversations Start connecting with your residents and prospect…" at bounding box center [995, 351] width 965 height 702
click at [587, 222] on div "Welcome to Your Conversations Start connecting with your residents and prospect…" at bounding box center [995, 351] width 965 height 702
click at [649, 314] on div "Welcome to Your Conversations Start connecting with your residents and prospect…" at bounding box center [995, 351] width 965 height 702
click at [650, 314] on div "Welcome to Your Conversations Start connecting with your residents and prospect…" at bounding box center [995, 351] width 965 height 702
click at [616, 188] on div "Welcome to Your Conversations Start connecting with your residents and prospect…" at bounding box center [995, 351] width 965 height 702
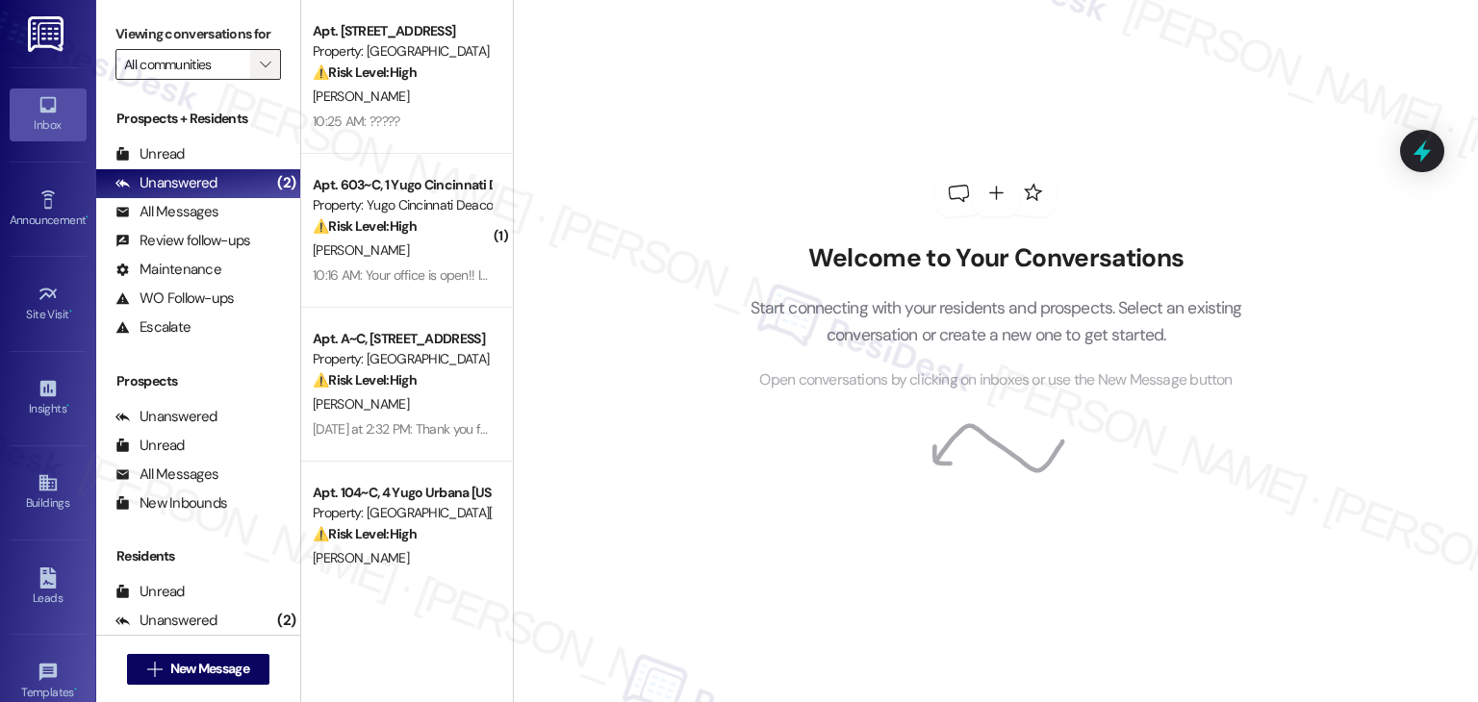
click at [260, 65] on icon "" at bounding box center [265, 64] width 11 height 15
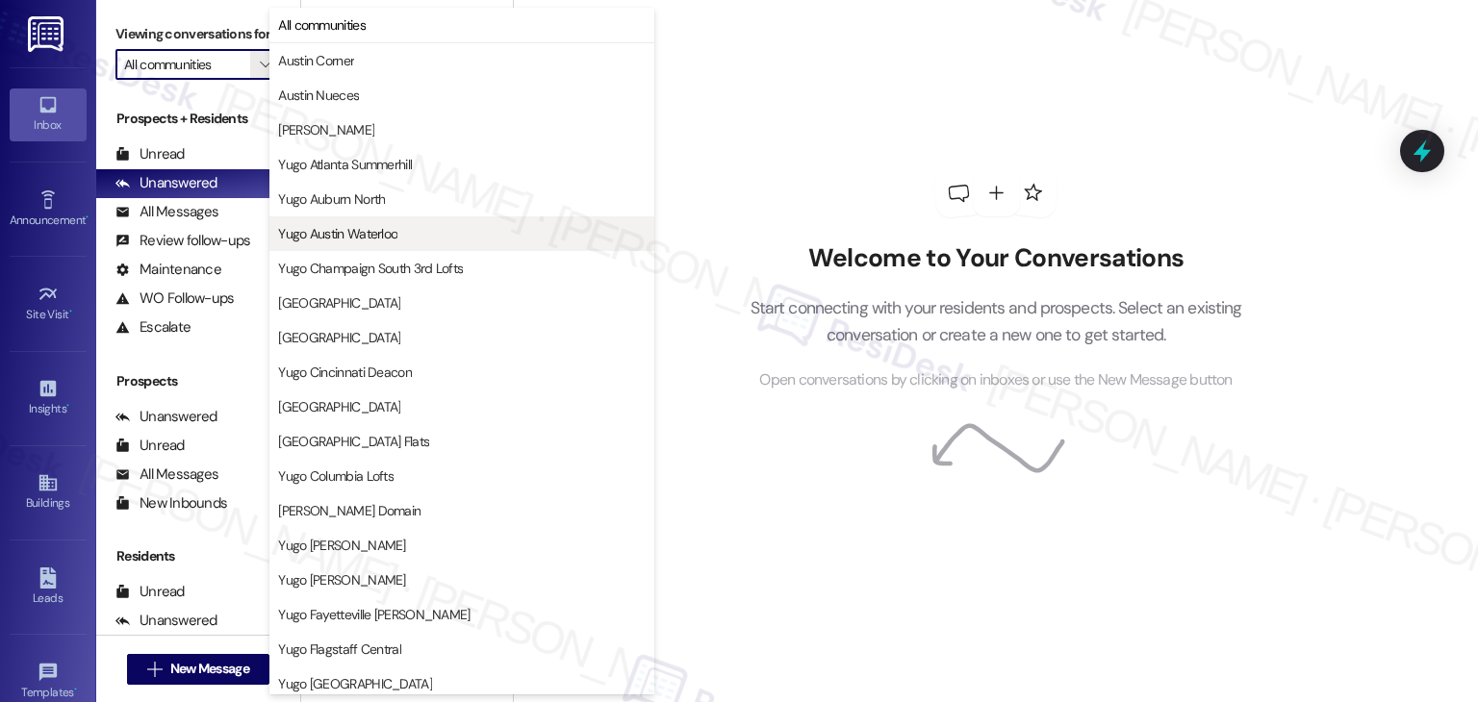
click at [384, 236] on span "Yugo Austin Waterloo" at bounding box center [337, 233] width 119 height 19
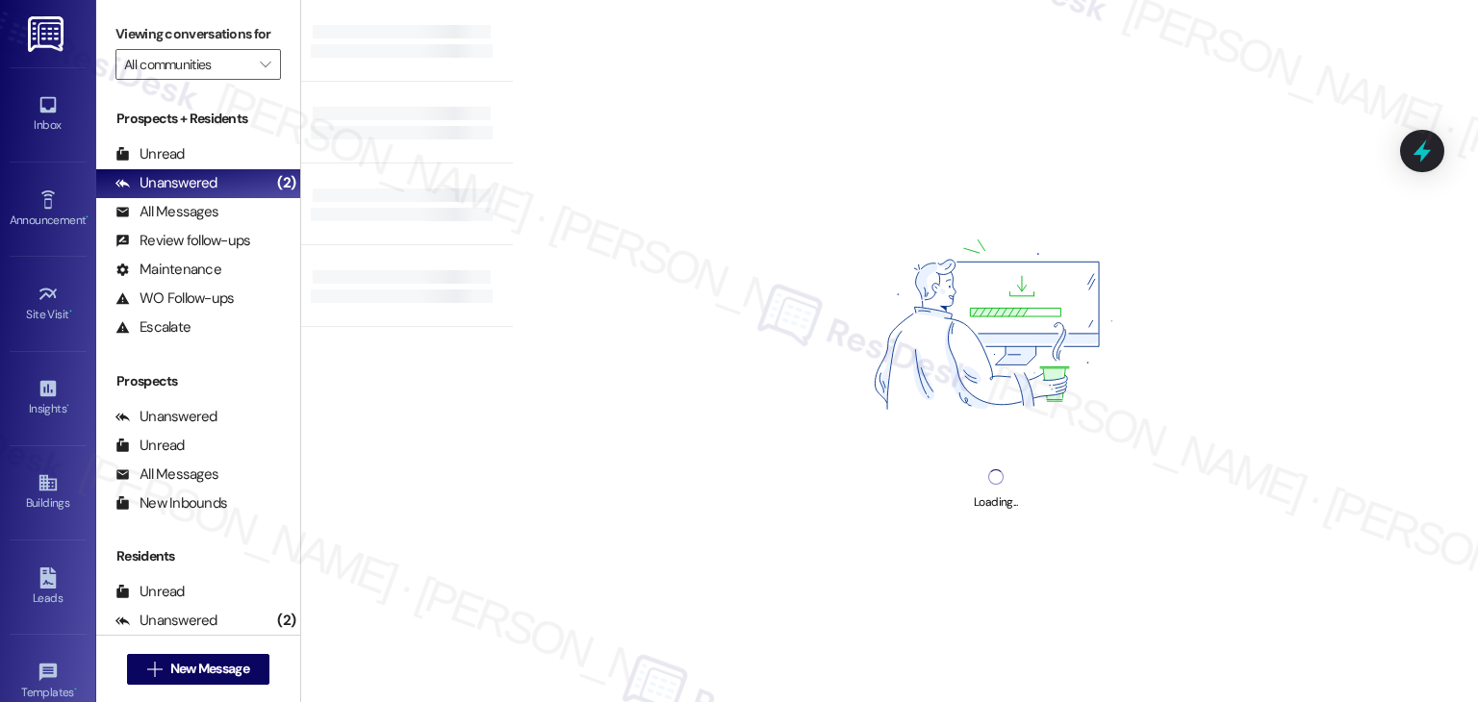
type input "Yugo Austin Waterloo"
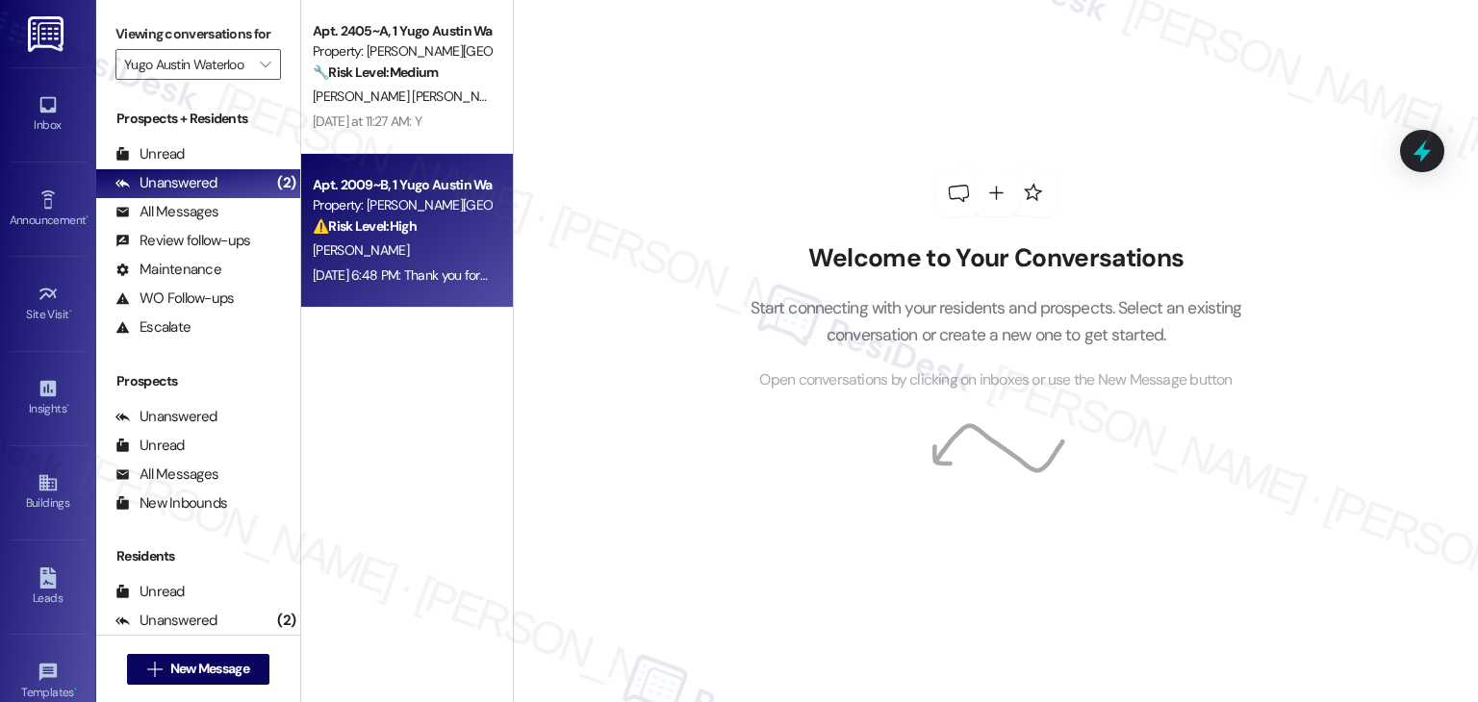
click at [418, 265] on div "Sep 08, 2025 at 6:48 PM: Thank you for your message. Our offices are currently …" at bounding box center [402, 276] width 182 height 24
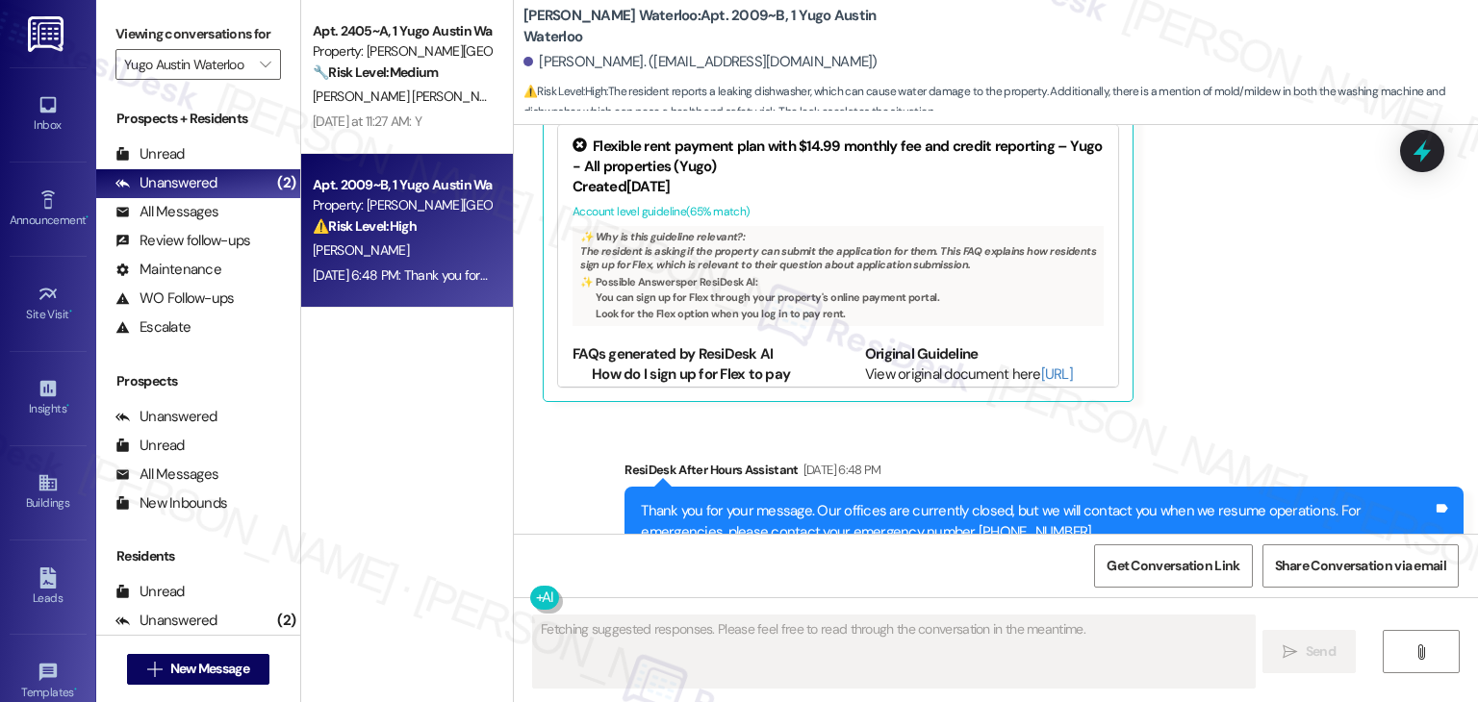
scroll to position [4398, 0]
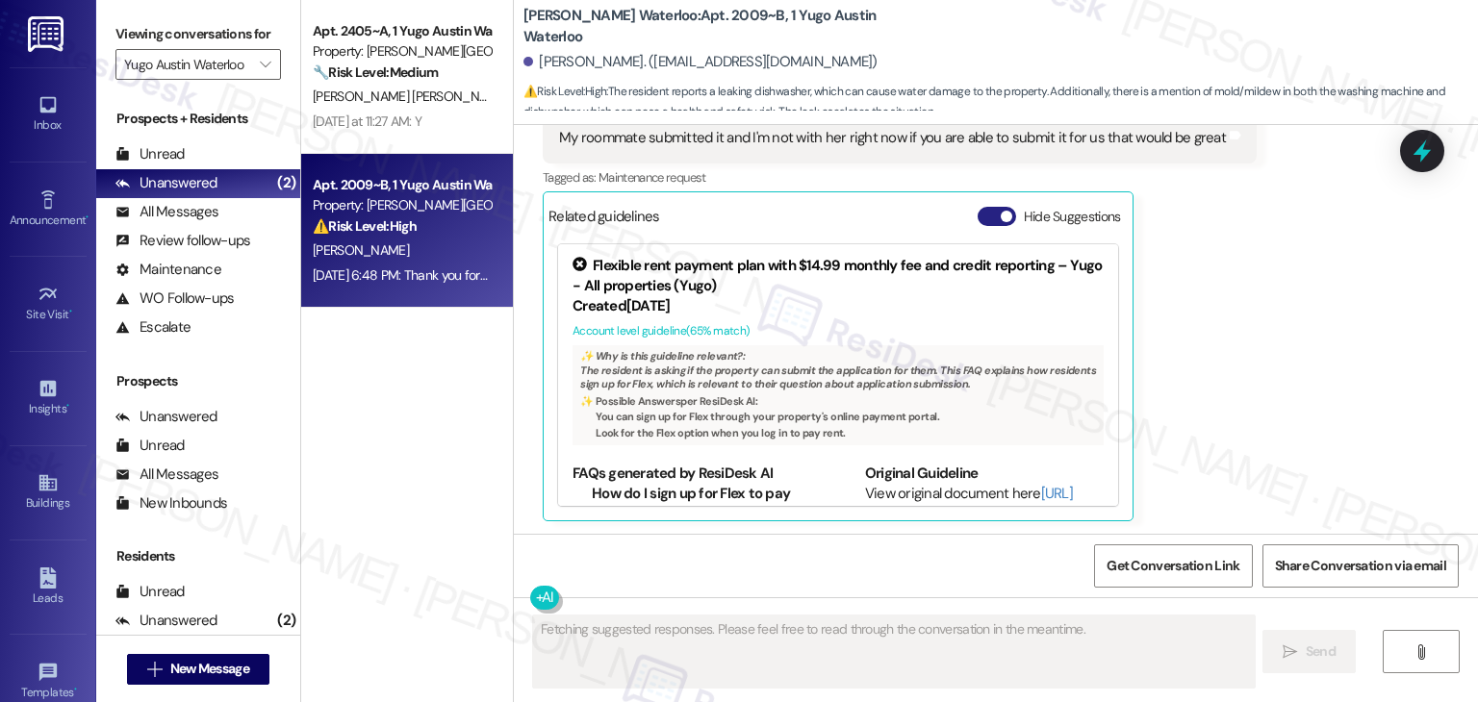
click at [985, 212] on button "Hide Suggestions" at bounding box center [996, 216] width 38 height 19
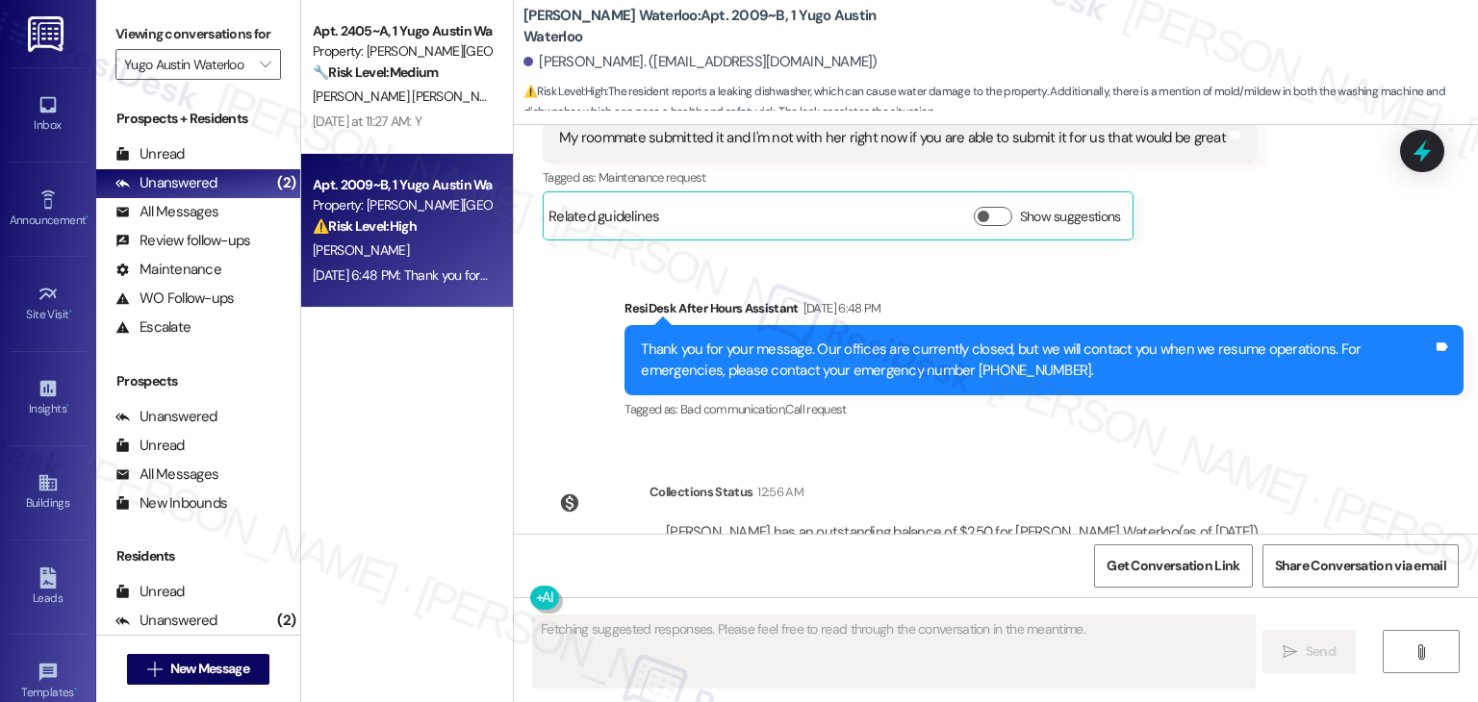
click at [1254, 275] on div "Sent via SMS ResiDesk After Hours Assistant Sep 08, 2025 at 6:48 PM Thank you f…" at bounding box center [996, 346] width 964 height 183
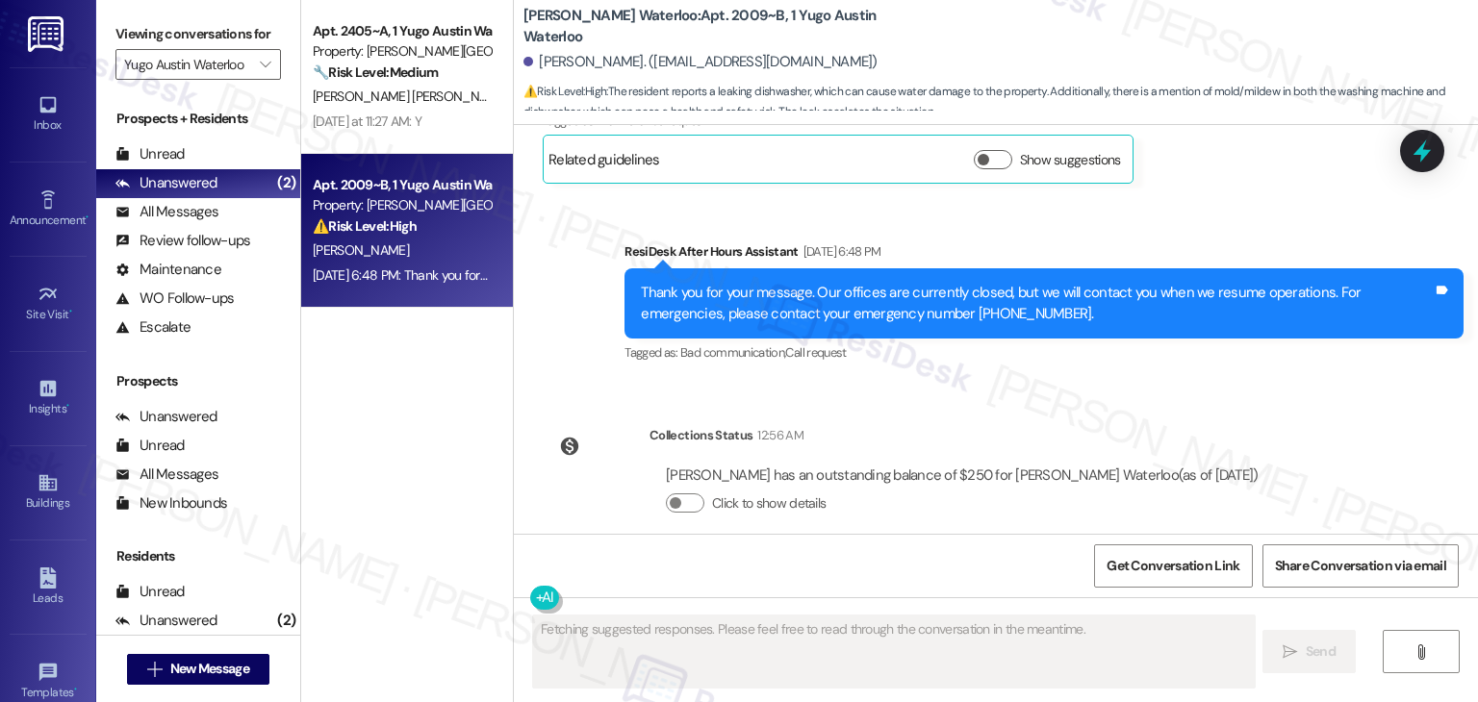
scroll to position [4478, 0]
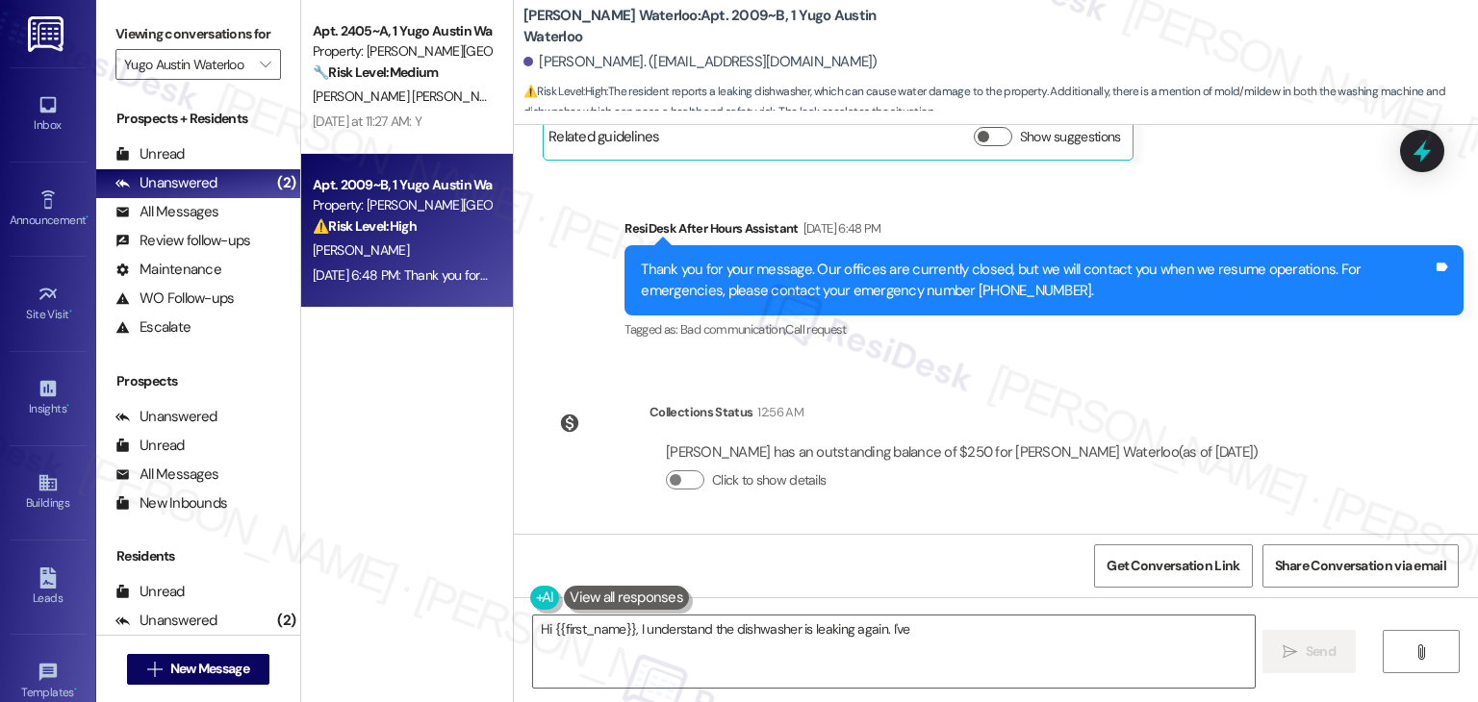
click at [1335, 402] on div "WO Lease started Aug 20, 2025 at 7:00 PM Show details Survey, sent via SMS Resi…" at bounding box center [996, 329] width 964 height 409
type textarea "Hi {{first_name}}, I understand the dishwasher is leaking again. I've created a…"
click at [1335, 389] on div "WO Lease started Aug 20, 2025 at 7:00 PM Show details Survey, sent via SMS Resi…" at bounding box center [996, 329] width 964 height 409
click at [1362, 458] on div "WO Lease started Aug 20, 2025 at 7:00 PM Show details Survey, sent via SMS Resi…" at bounding box center [996, 329] width 964 height 409
click at [1362, 449] on div "WO Lease started Aug 20, 2025 at 7:00 PM Show details Survey, sent via SMS Resi…" at bounding box center [996, 329] width 964 height 409
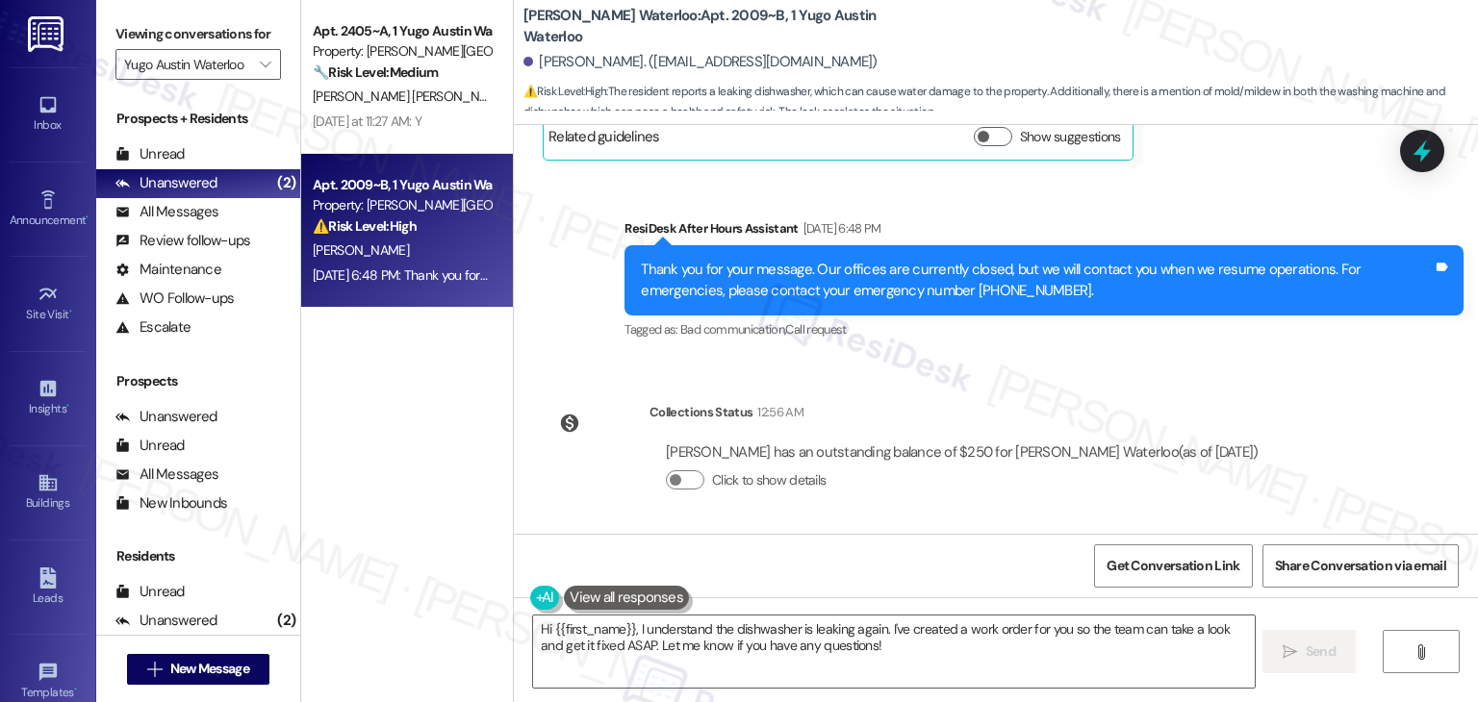
click at [1362, 410] on div "WO Lease started Aug 20, 2025 at 7:00 PM Show details Survey, sent via SMS Resi…" at bounding box center [996, 329] width 964 height 409
click at [1377, 471] on div "WO Lease started Aug 20, 2025 at 7:00 PM Show details Survey, sent via SMS Resi…" at bounding box center [996, 329] width 964 height 409
click at [1358, 390] on div "WO Lease started Aug 20, 2025 at 7:00 PM Show details Survey, sent via SMS Resi…" at bounding box center [996, 329] width 964 height 409
click at [1358, 393] on div "WO Lease started Aug 20, 2025 at 7:00 PM Show details Survey, sent via SMS Resi…" at bounding box center [996, 329] width 964 height 409
click at [1364, 373] on div "WO Lease started Aug 20, 2025 at 7:00 PM Show details Survey, sent via SMS Resi…" at bounding box center [996, 329] width 964 height 409
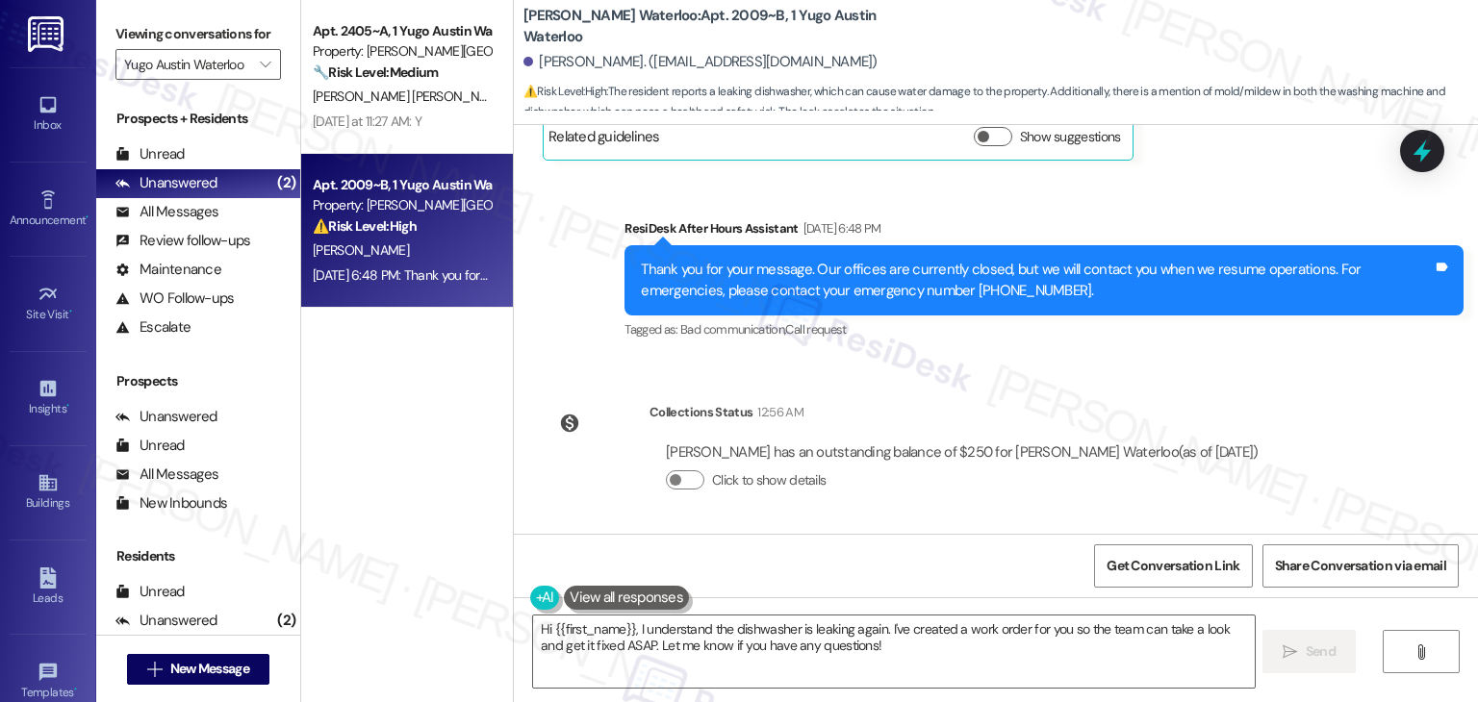
click at [1364, 373] on div "WO Lease started Aug 20, 2025 at 7:00 PM Show details Survey, sent via SMS Resi…" at bounding box center [996, 329] width 964 height 409
click at [1362, 393] on div "WO Lease started Aug 20, 2025 at 7:00 PM Show details Survey, sent via SMS Resi…" at bounding box center [996, 329] width 964 height 409
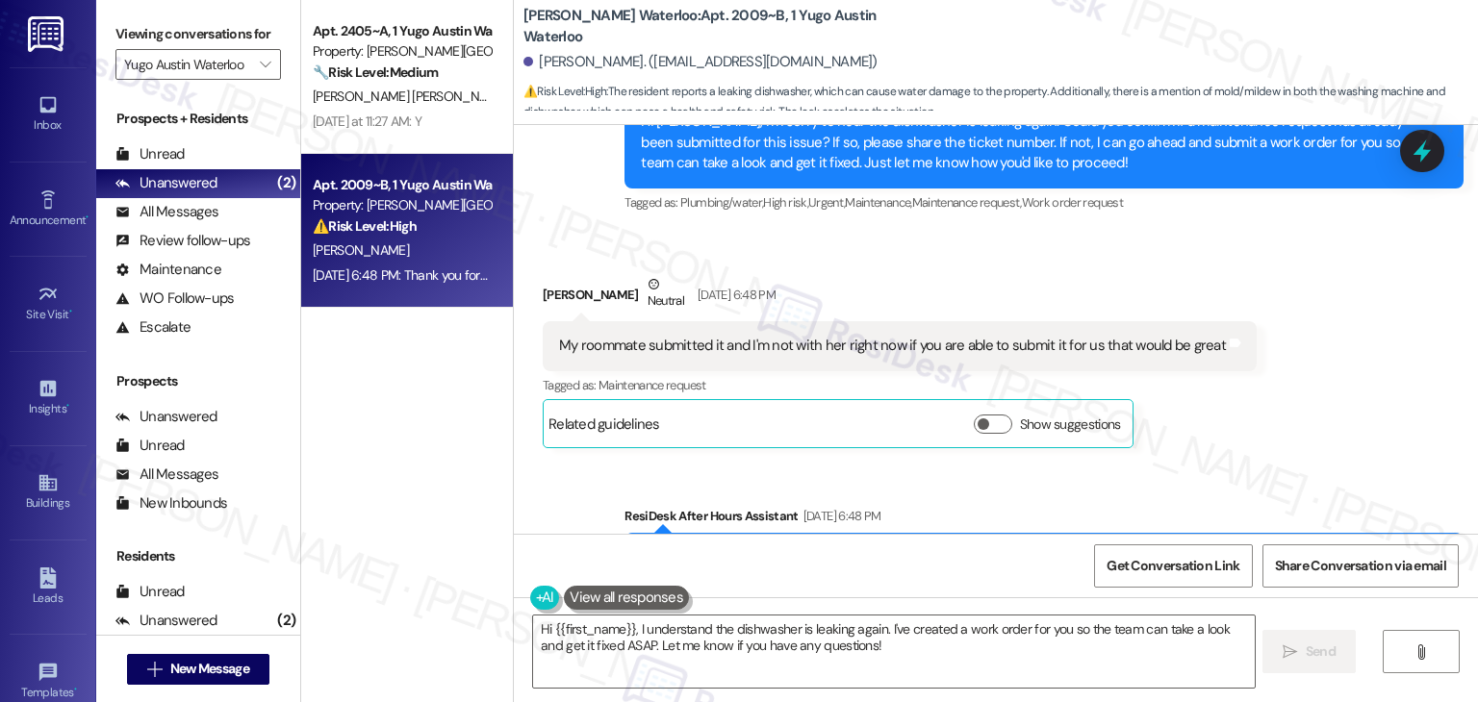
click at [1362, 393] on div "Received via SMS Jillian Marcus Neutral Sep 08, 2025 at 6:48 PM My roommate sub…" at bounding box center [996, 347] width 964 height 232
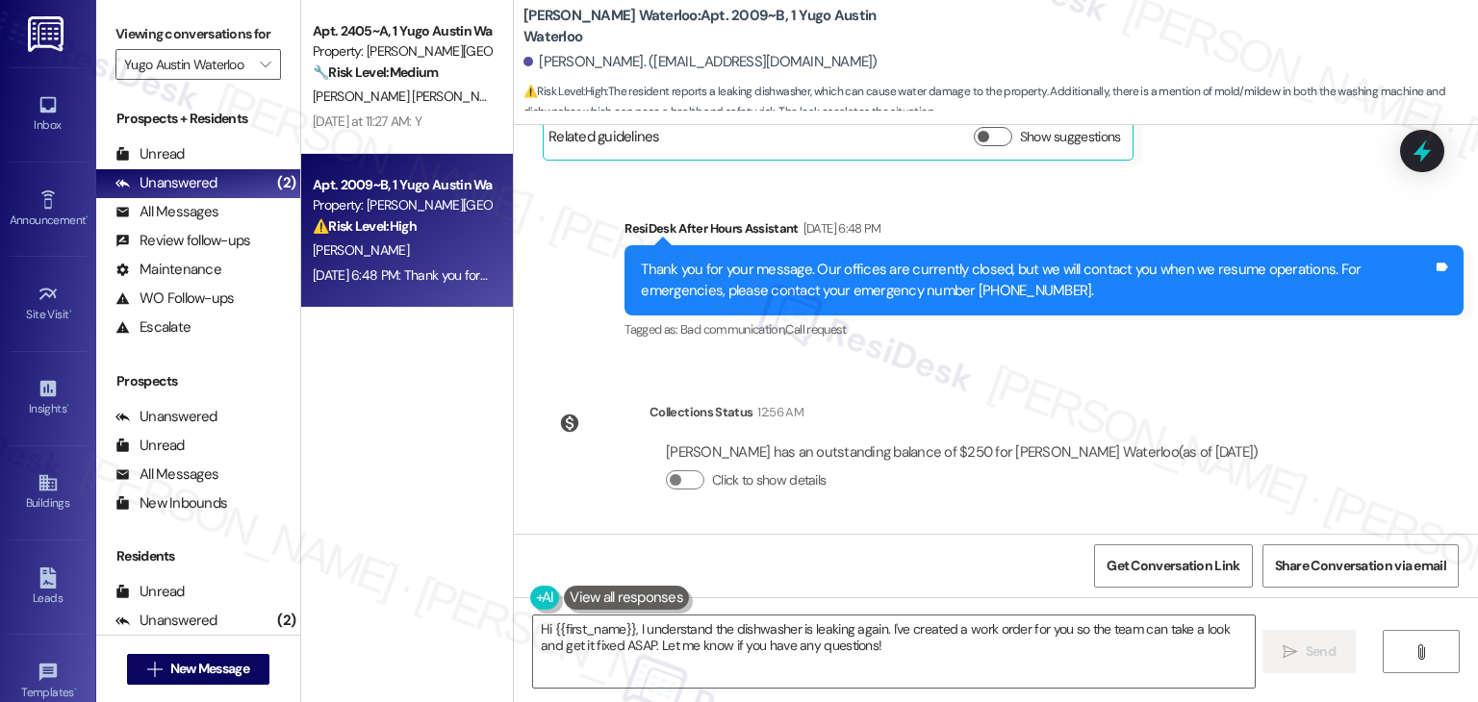
click at [1362, 396] on div "WO Lease started Aug 20, 2025 at 7:00 PM Show details Survey, sent via SMS Resi…" at bounding box center [996, 329] width 964 height 409
click at [1374, 443] on div "WO Lease started Aug 20, 2025 at 7:00 PM Show details Survey, sent via SMS Resi…" at bounding box center [996, 329] width 964 height 409
click at [1361, 405] on div "WO Lease started Aug 20, 2025 at 7:00 PM Show details Survey, sent via SMS Resi…" at bounding box center [996, 329] width 964 height 409
click at [1378, 483] on div "WO Lease started Aug 20, 2025 at 7:00 PM Show details Survey, sent via SMS Resi…" at bounding box center [996, 329] width 964 height 409
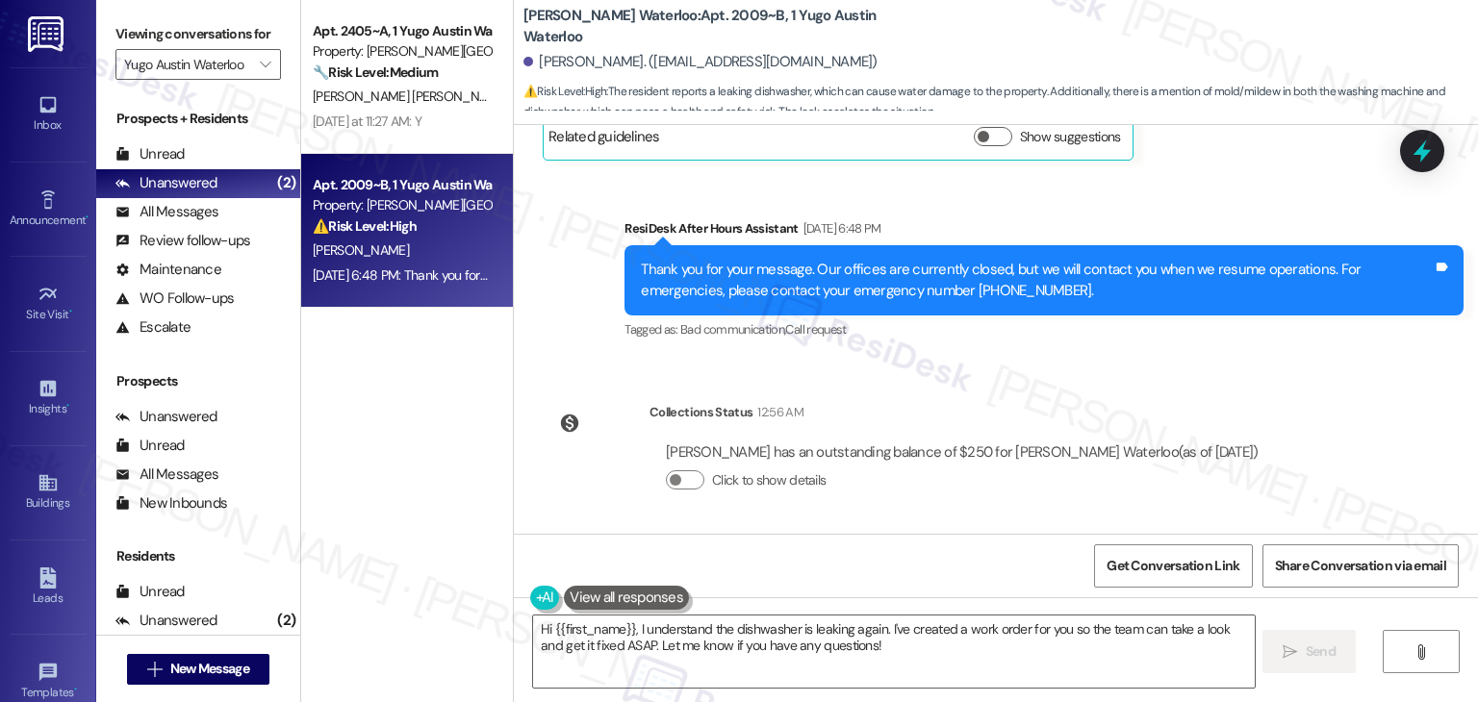
click at [1362, 418] on div "WO Lease started Aug 20, 2025 at 7:00 PM Show details Survey, sent via SMS Resi…" at bounding box center [996, 329] width 964 height 409
click at [1361, 412] on div "WO Lease started Aug 20, 2025 at 7:00 PM Show details Survey, sent via SMS Resi…" at bounding box center [996, 329] width 964 height 409
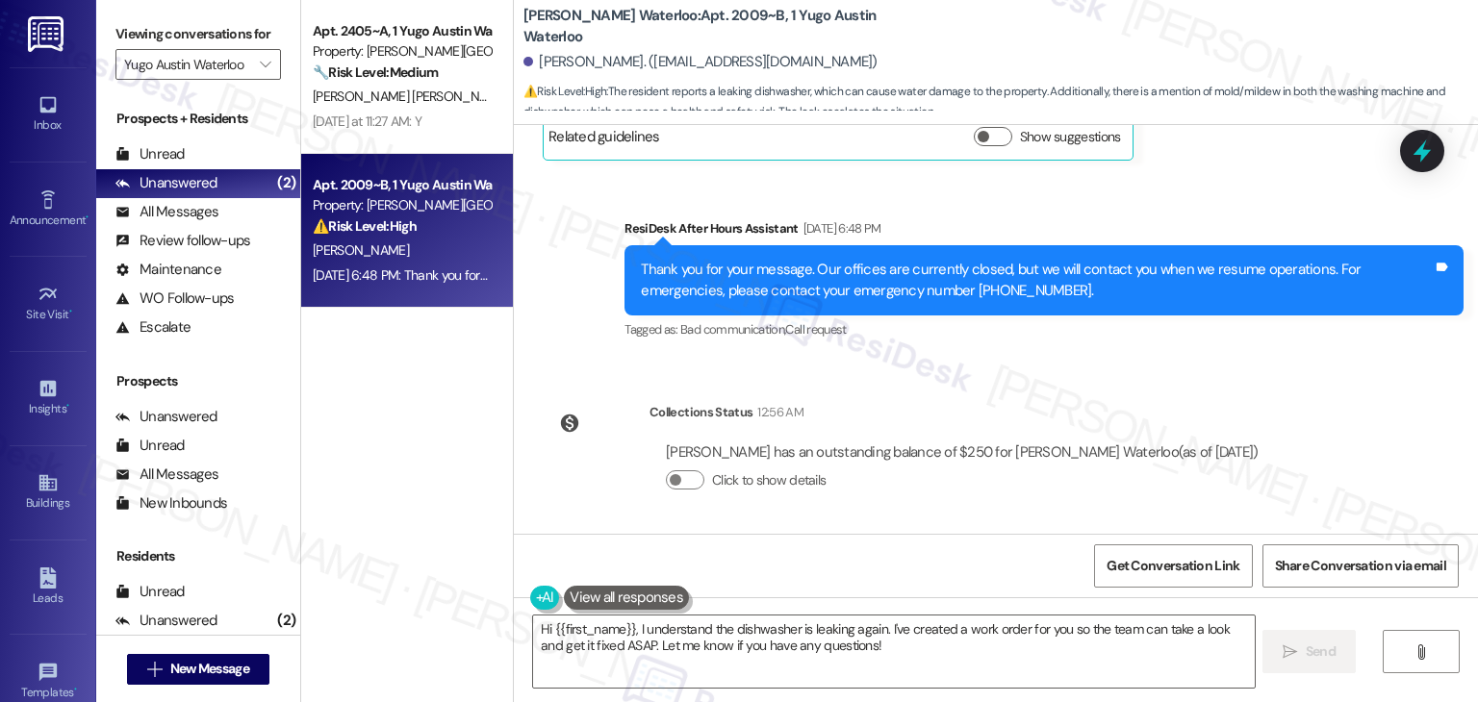
scroll to position [4382, 0]
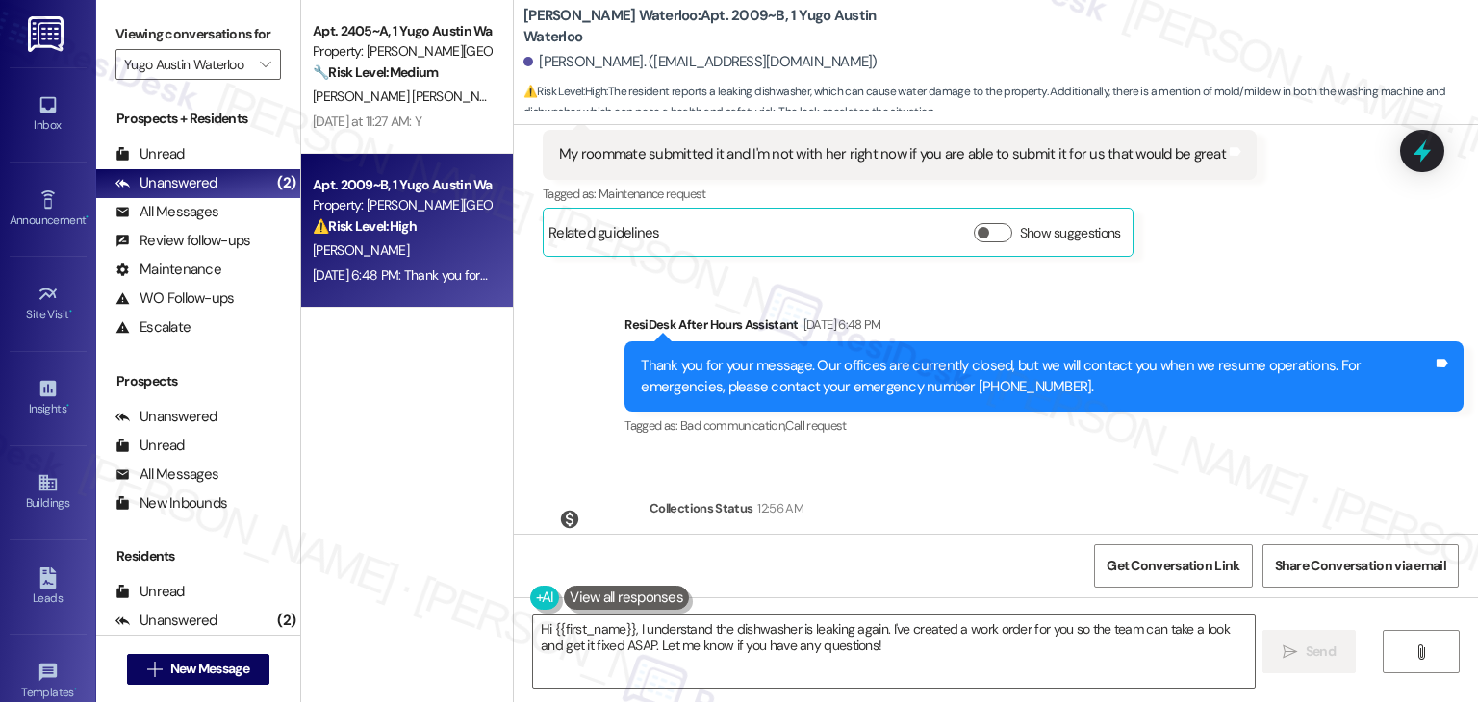
click at [1322, 285] on div "Sent via SMS ResiDesk After Hours Assistant Sep 08, 2025 at 6:48 PM Thank you f…" at bounding box center [996, 362] width 964 height 183
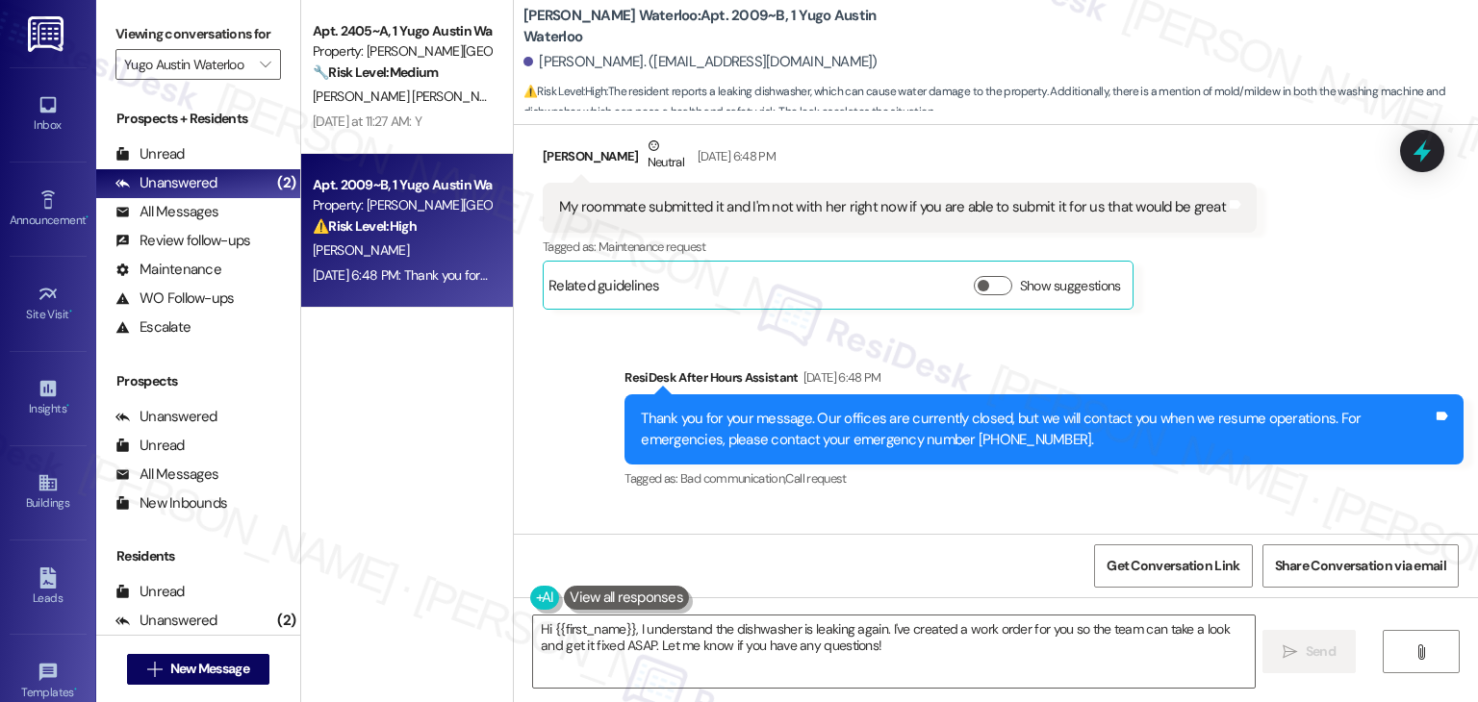
scroll to position [4286, 0]
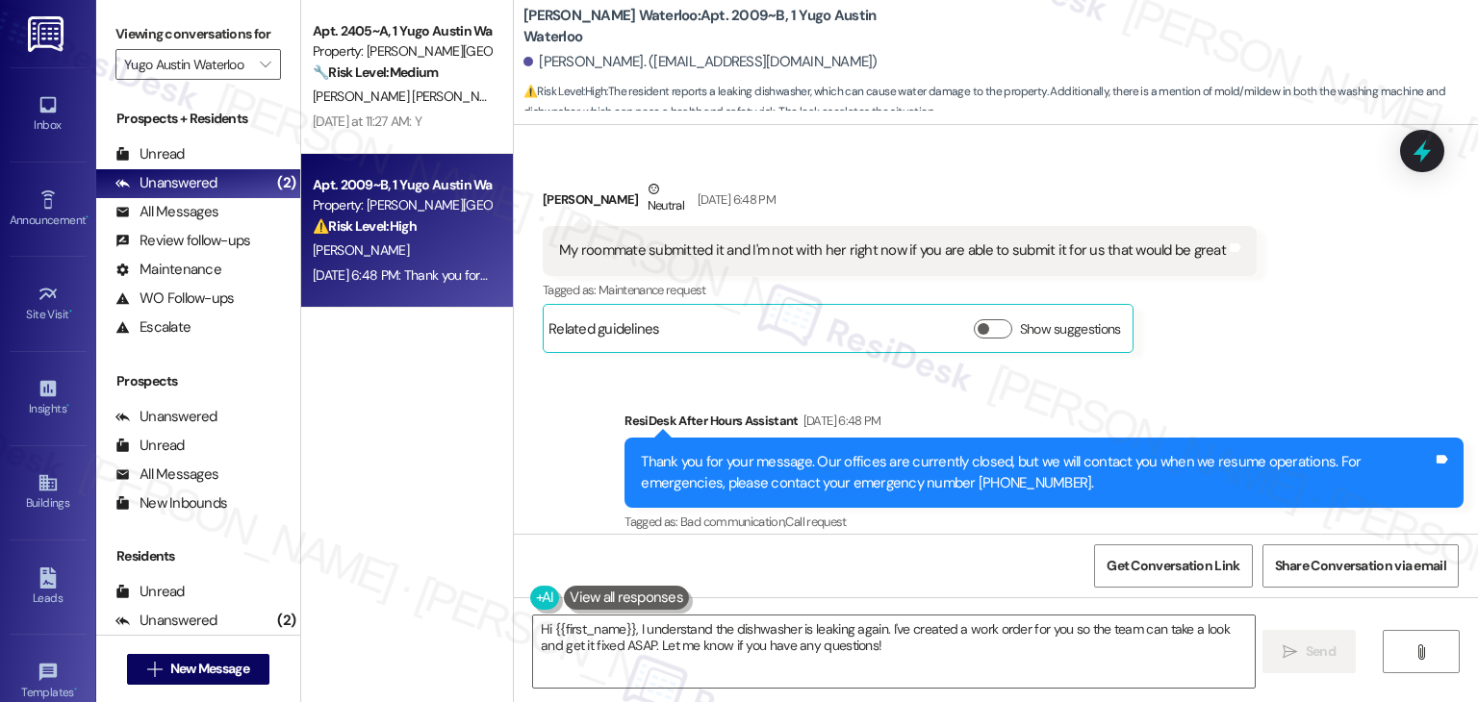
click at [1281, 367] on div "Sent via SMS ResiDesk After Hours Assistant Sep 08, 2025 at 6:48 PM Thank you f…" at bounding box center [996, 458] width 964 height 183
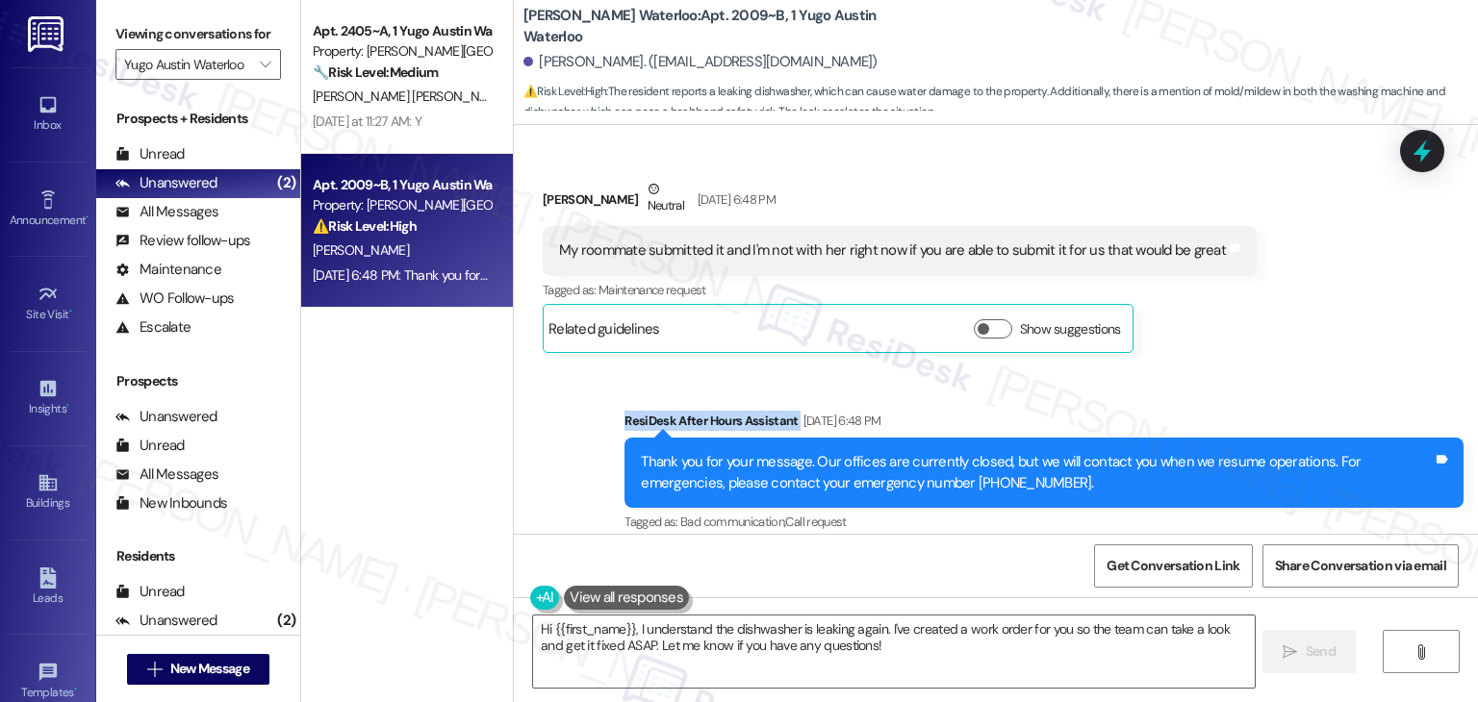
click at [1281, 367] on div "Sent via SMS ResiDesk After Hours Assistant Sep 08, 2025 at 6:48 PM Thank you f…" at bounding box center [996, 458] width 964 height 183
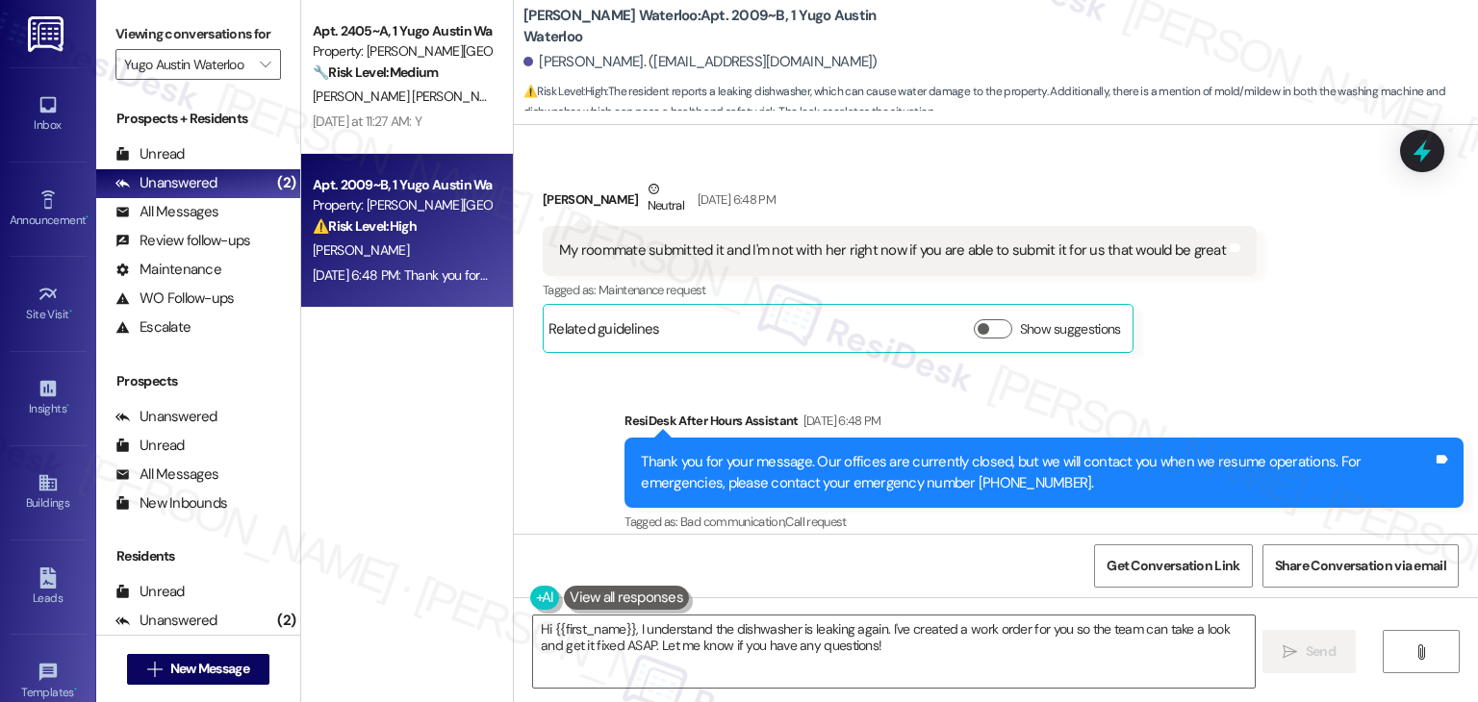
click at [1110, 259] on div "My roommate submitted it and I'm not with her right now if you are able to subm…" at bounding box center [892, 251] width 667 height 20
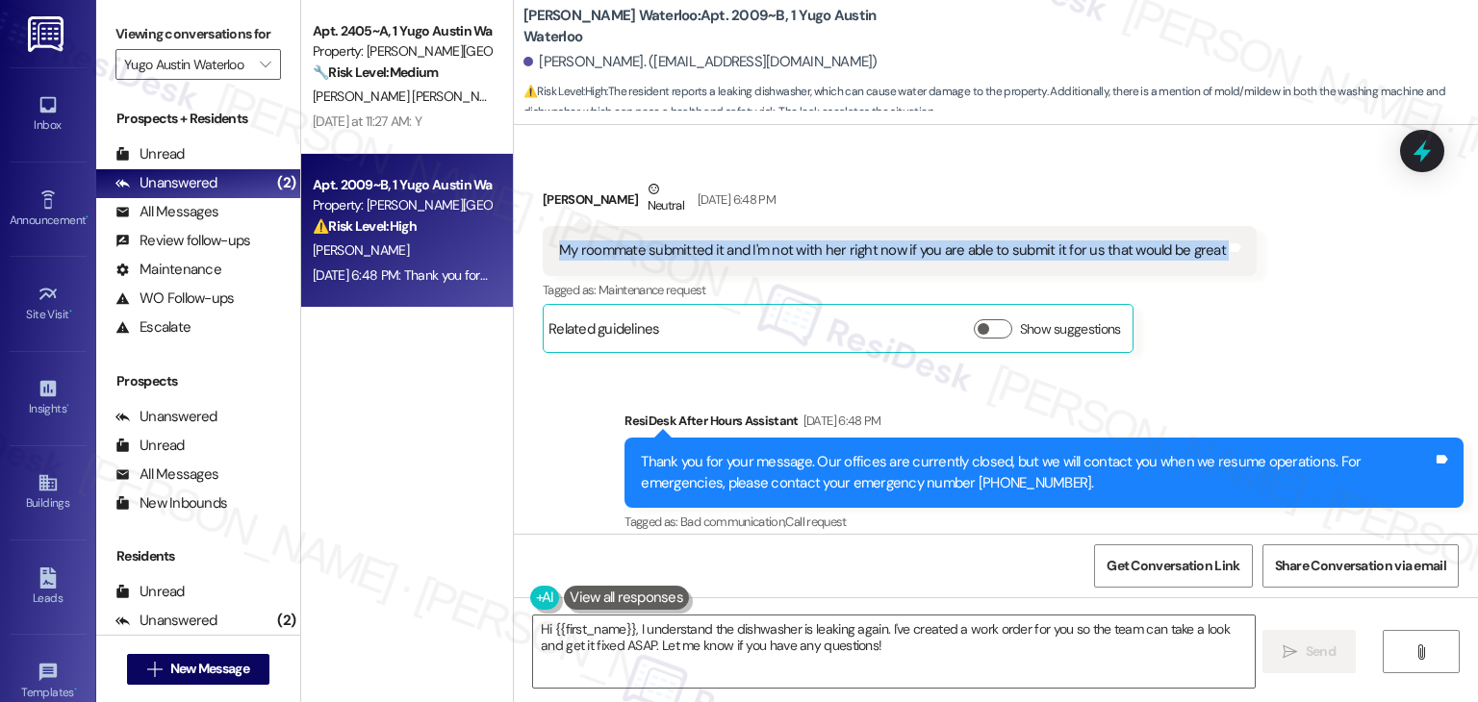
click at [1110, 259] on div "My roommate submitted it and I'm not with her right now if you are able to subm…" at bounding box center [892, 251] width 667 height 20
copy div "My roommate submitted it and I'm not with her right now if you are able to subm…"
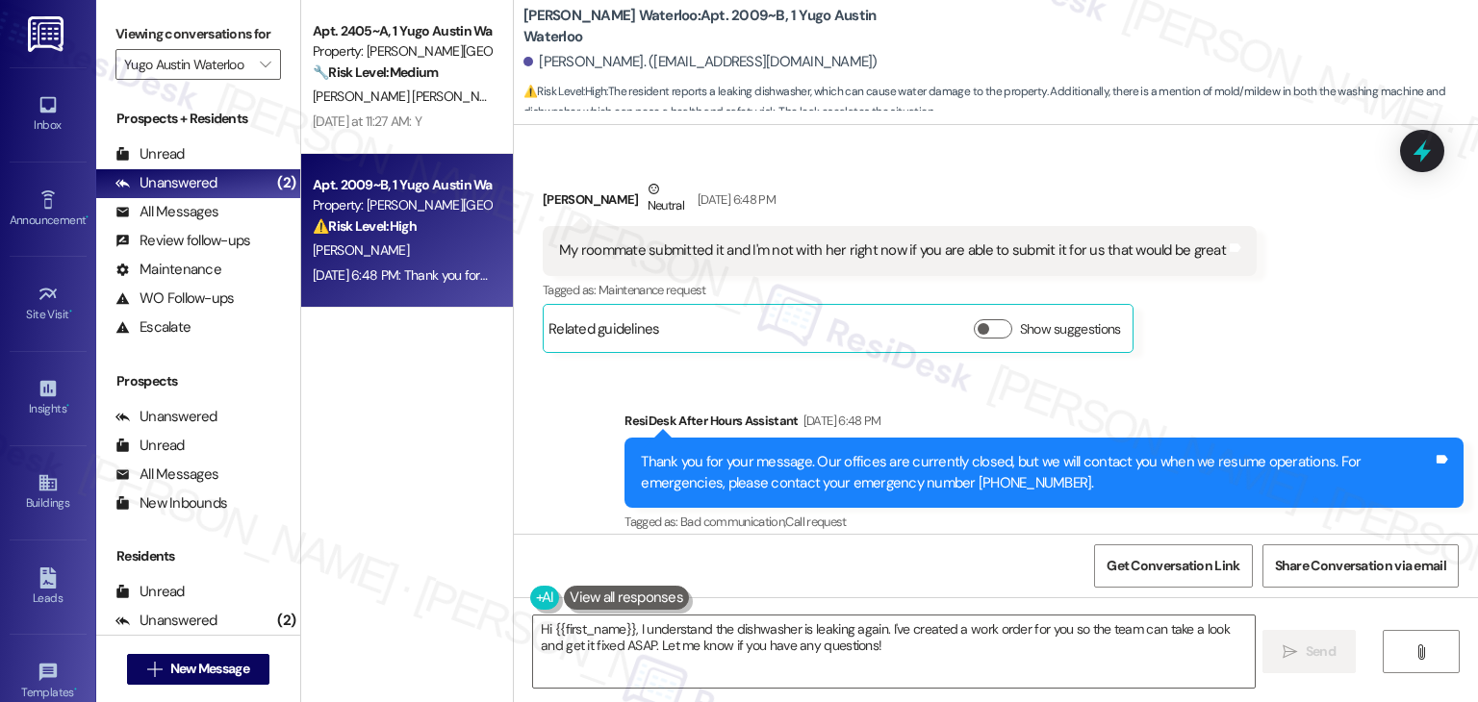
click at [1217, 364] on div "Received via SMS Jillian Marcus Neutral Sep 08, 2025 at 6:48 PM My roommate sub…" at bounding box center [899, 266] width 743 height 203
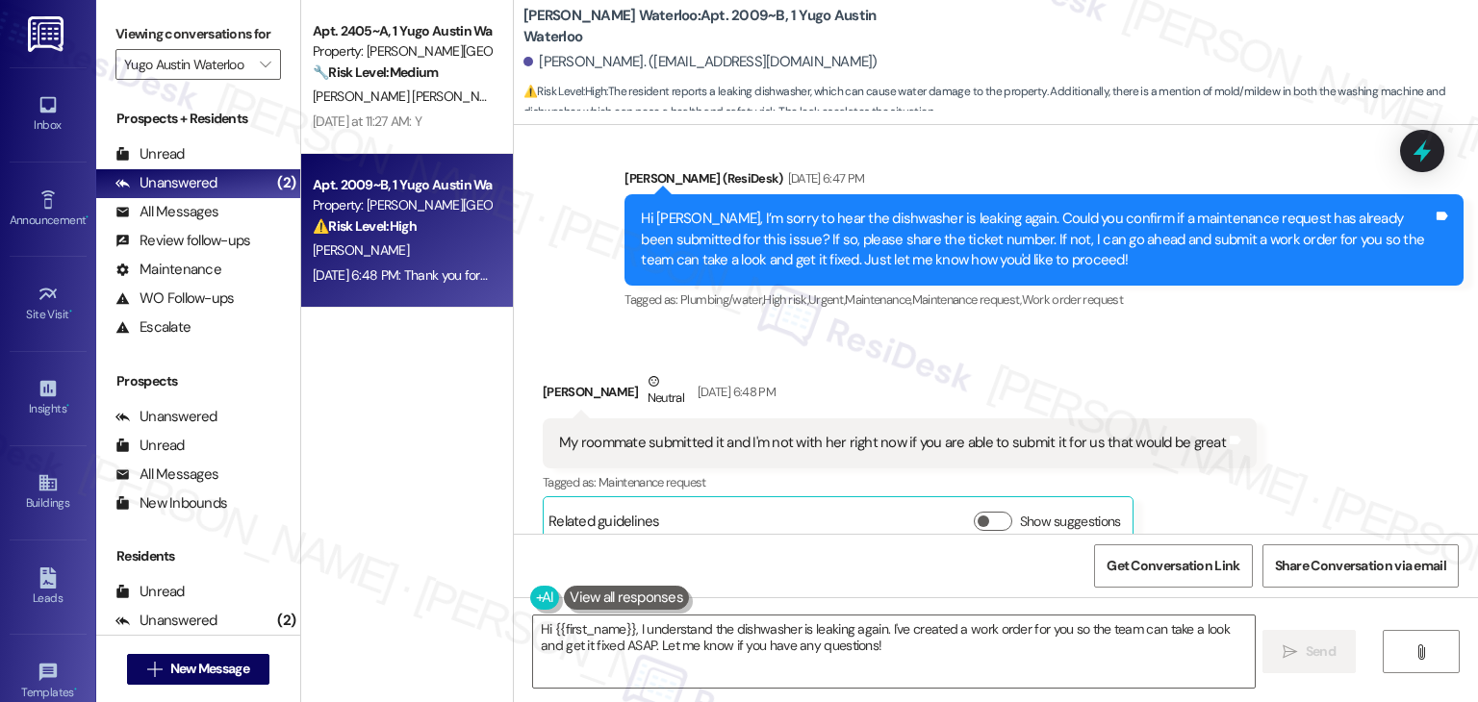
click at [1187, 359] on div "Received via SMS Jillian Marcus Neutral Sep 08, 2025 at 6:48 PM My roommate sub…" at bounding box center [899, 458] width 743 height 203
click at [796, 248] on div "Hi Jillian, I’m sorry to hear the dishwasher is leaking again. Could you confir…" at bounding box center [1037, 240] width 792 height 62
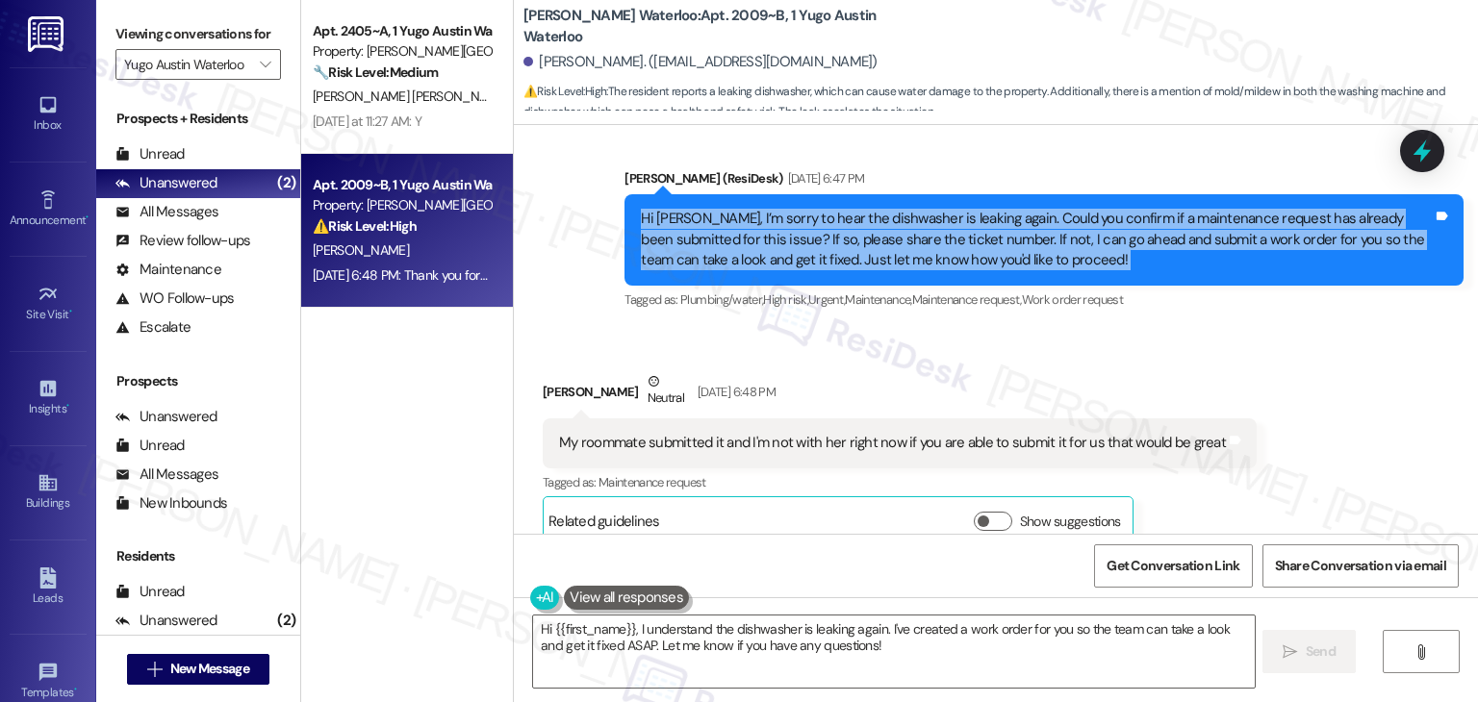
click at [796, 248] on div "Hi Jillian, I’m sorry to hear the dishwasher is leaking again. Could you confir…" at bounding box center [1037, 240] width 792 height 62
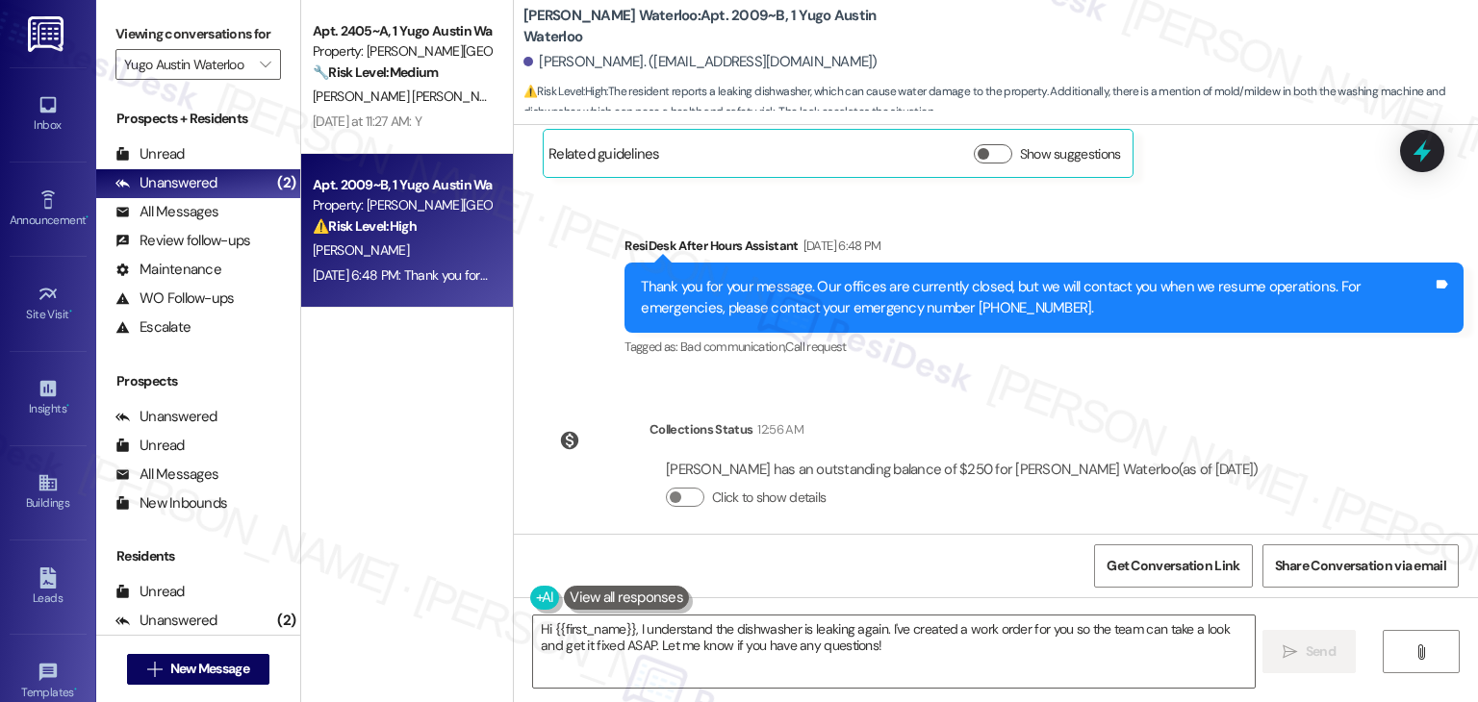
scroll to position [4478, 0]
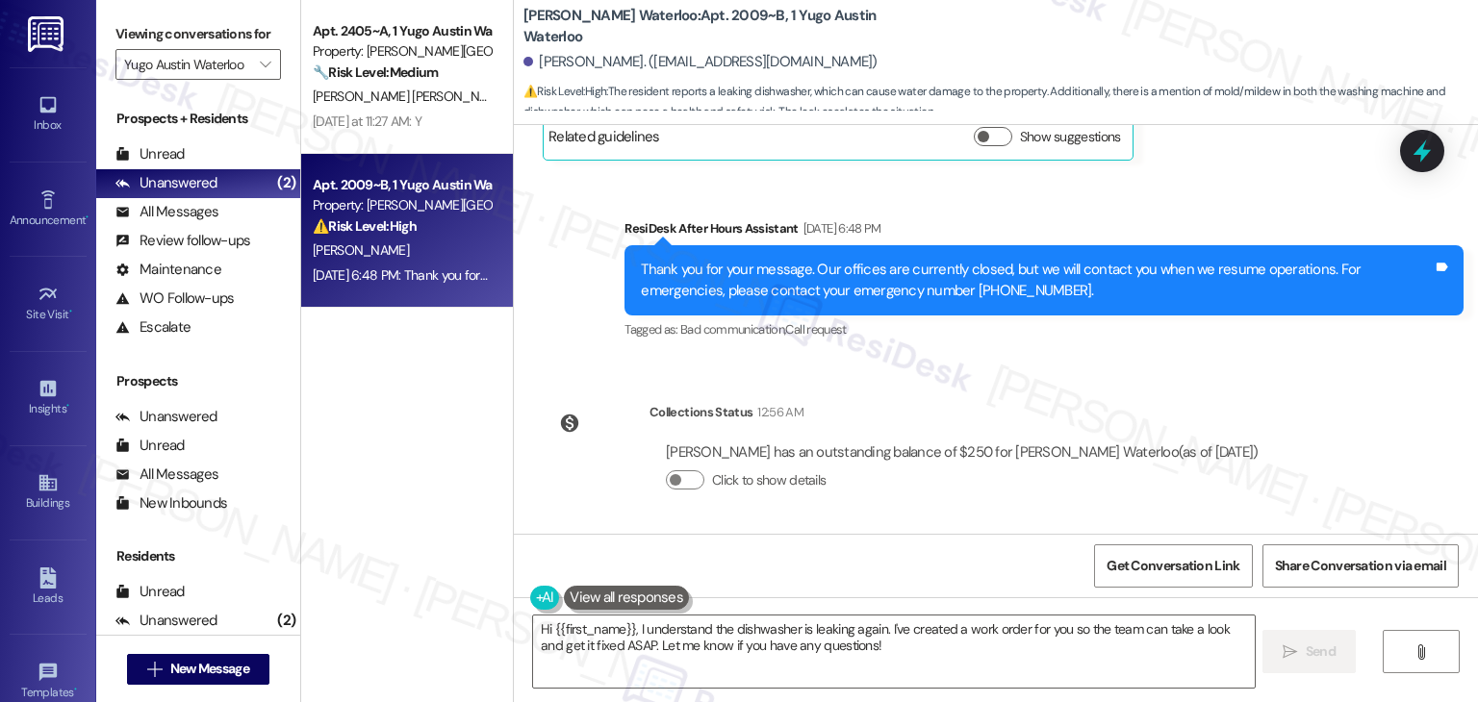
click at [831, 601] on div "Hi {{first_name}}, I understand the dishwasher is leaking again. I've created a…" at bounding box center [996, 669] width 964 height 144
click at [804, 616] on textarea "Hi {{first_name}}, I understand the dishwasher is leaking again. I've created a…" at bounding box center [893, 652] width 721 height 72
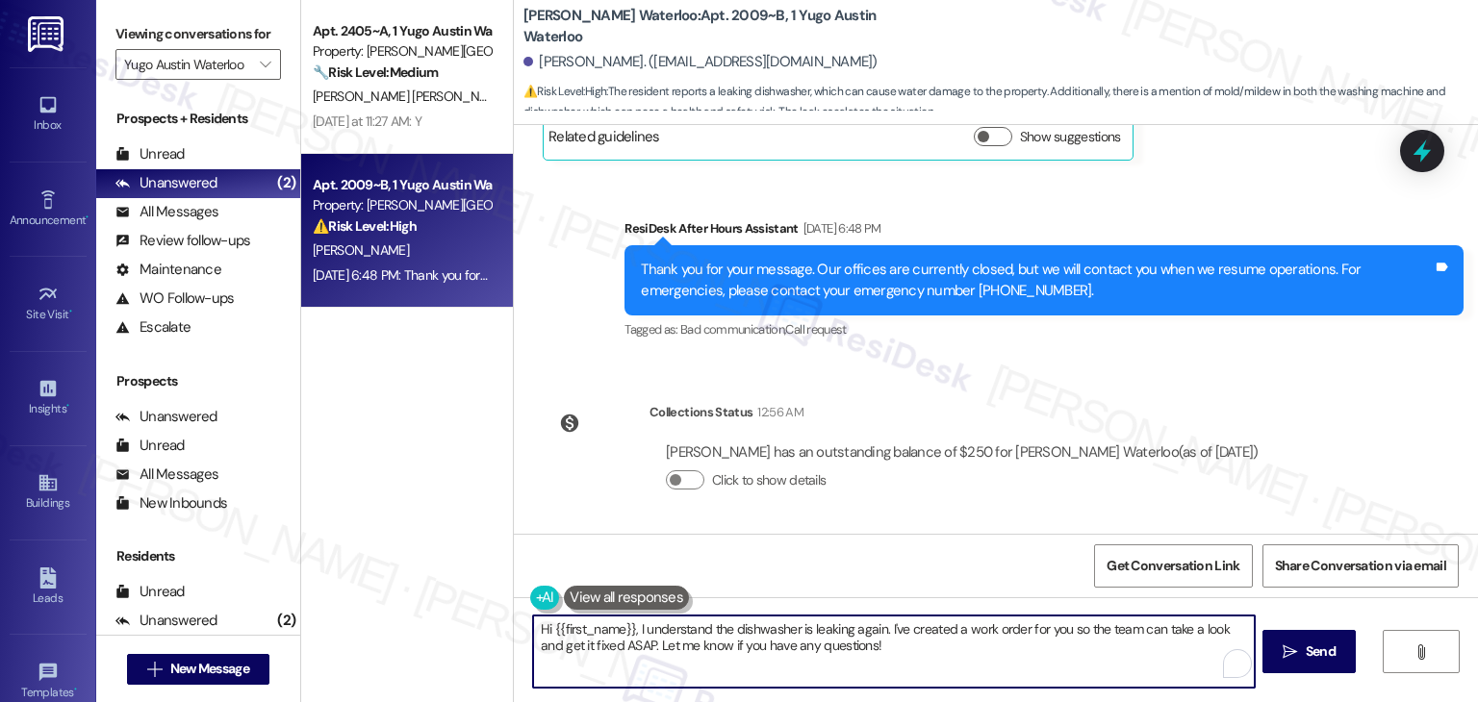
click at [804, 616] on textarea "Hi {{first_name}}, I understand the dishwasher is leaking again. I've created a…" at bounding box center [893, 652] width 721 height 72
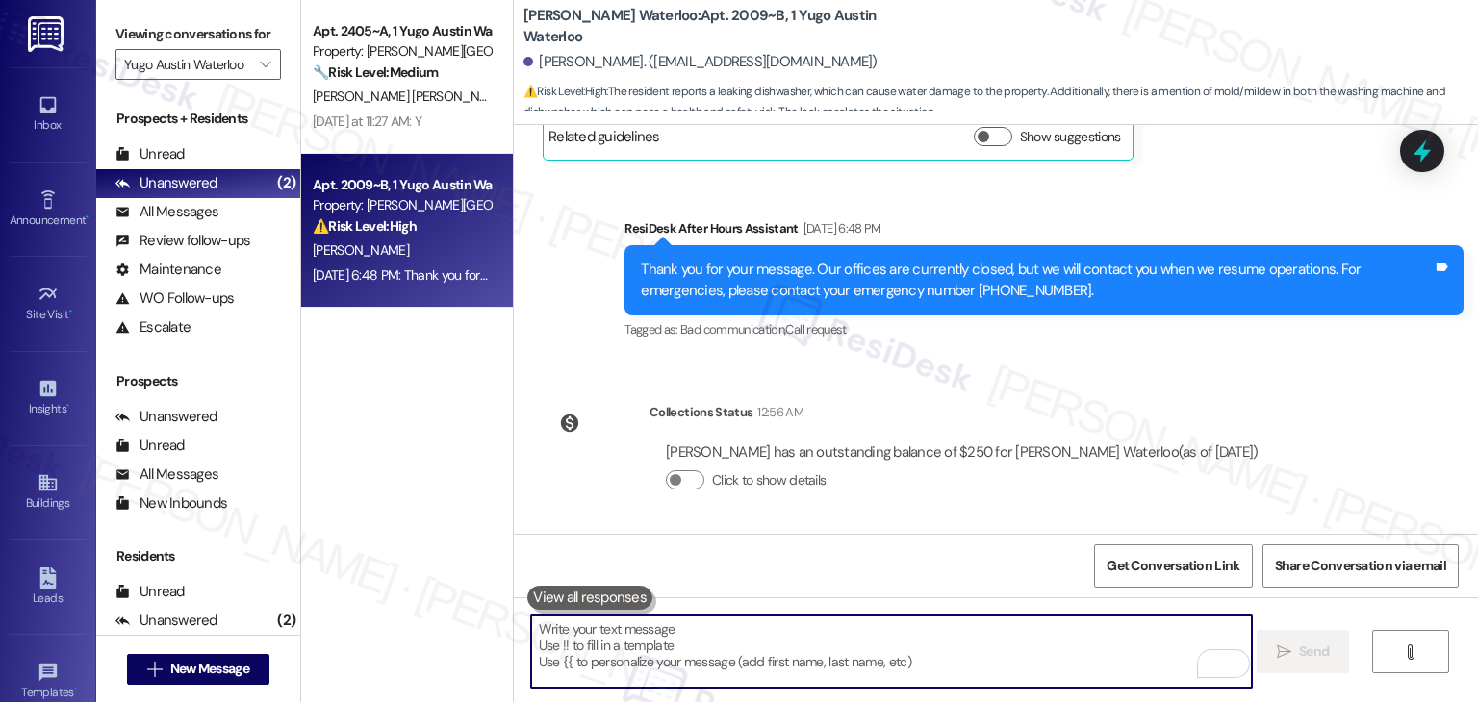
click at [781, 646] on textarea "To enrich screen reader interactions, please activate Accessibility in Grammarl…" at bounding box center [891, 652] width 721 height 72
paste textarea "Thanks, Jillian! I can submit a new work order for the dishwasher. Could you le…"
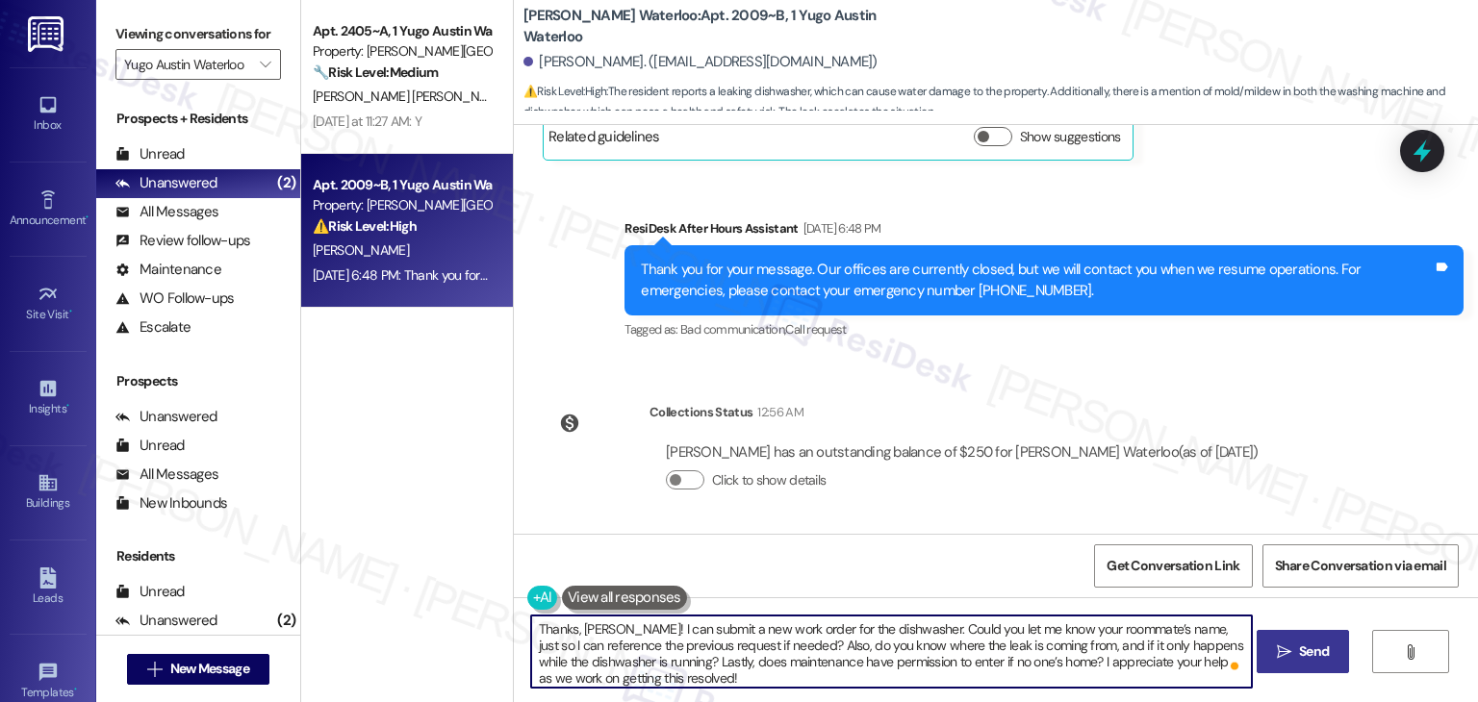
type textarea "Thanks, Jillian! I can submit a new work order for the dishwasher. Could you le…"
click at [1302, 658] on span "Send" at bounding box center [1314, 652] width 30 height 20
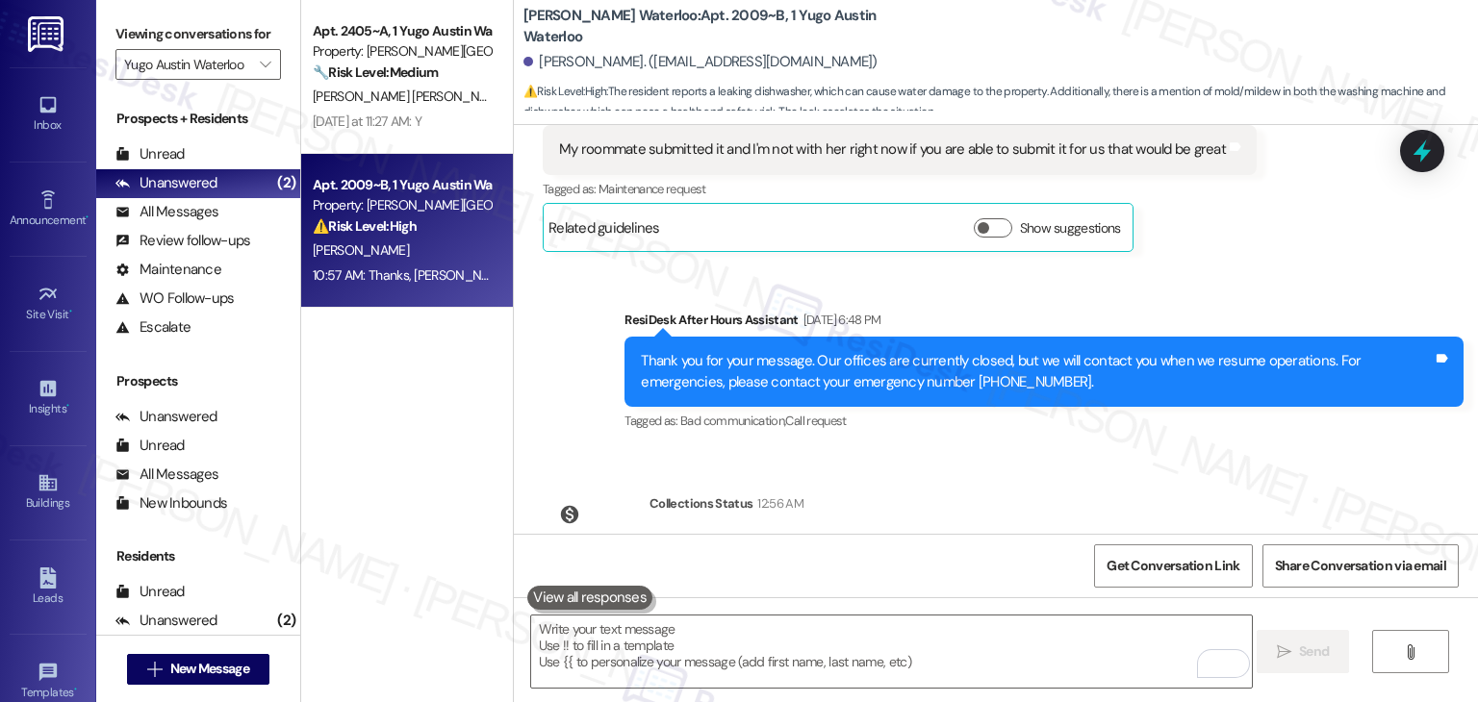
scroll to position [4674, 0]
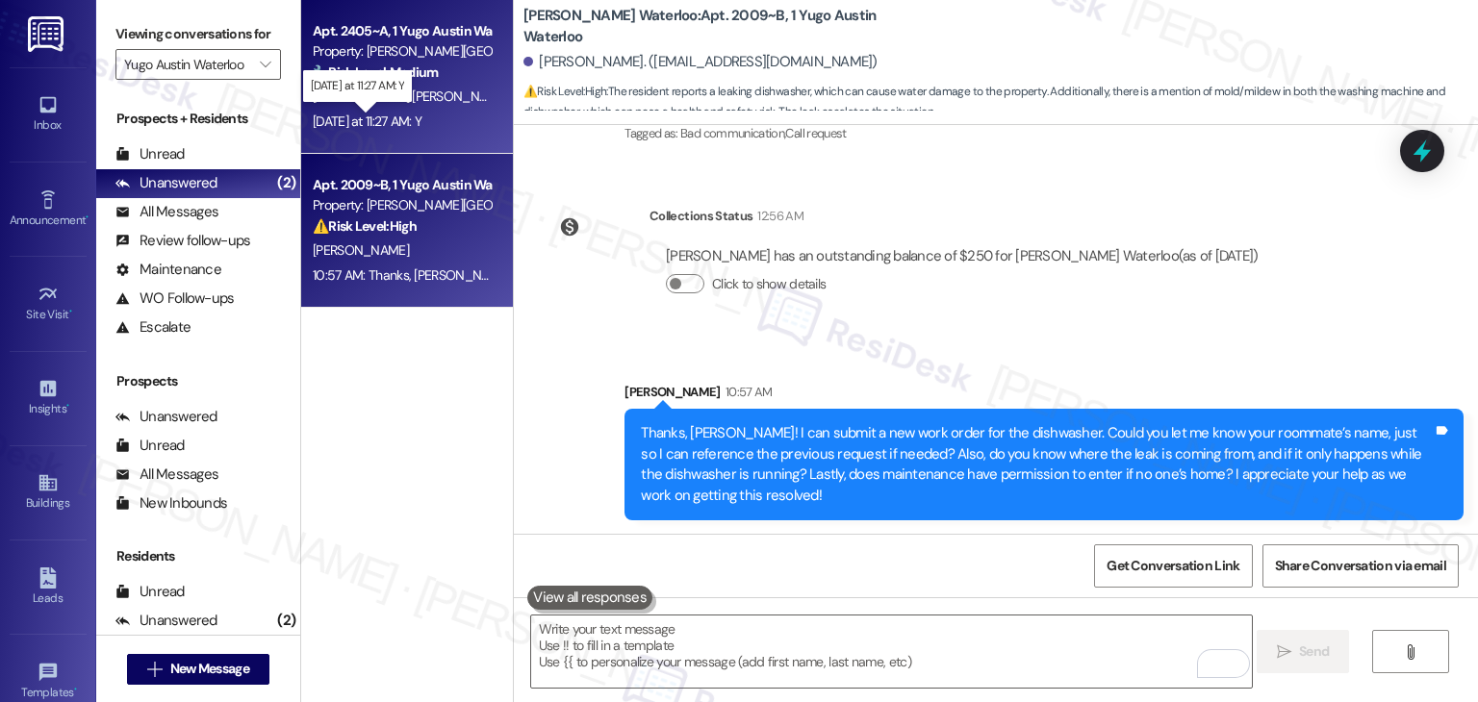
click at [397, 117] on div "Yesterday at 11:27 AM: Y Yesterday at 11:27 AM: Y" at bounding box center [367, 121] width 109 height 17
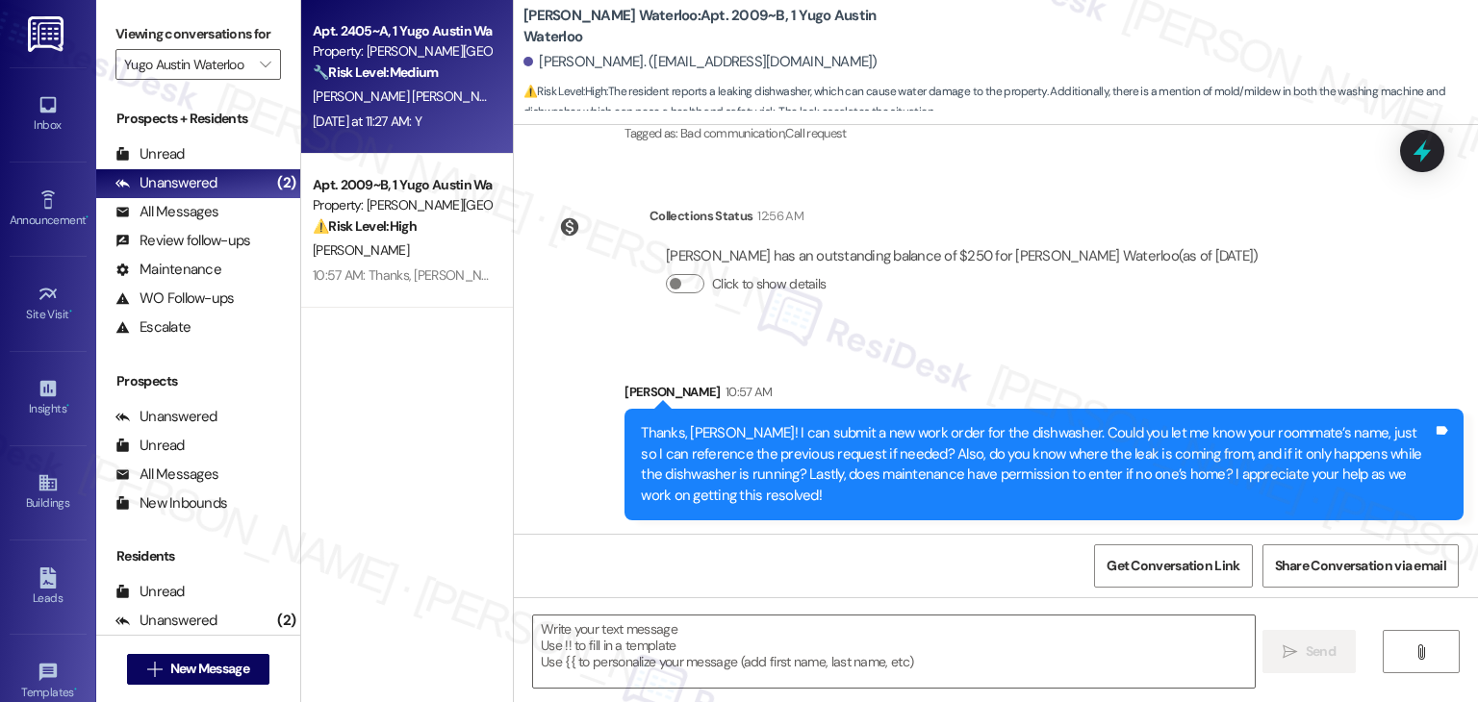
type textarea "Fetching suggested responses. Please feel free to read through the conversation…"
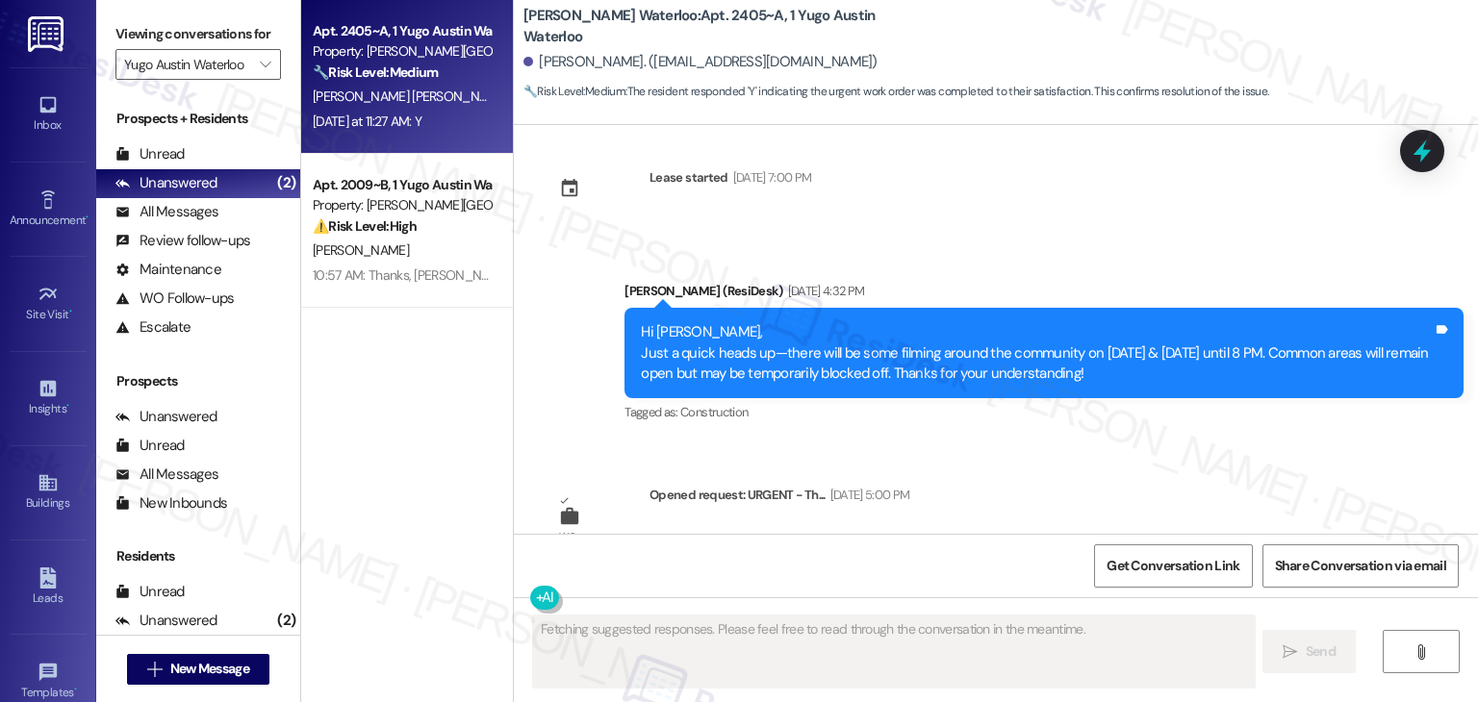
scroll to position [2436, 0]
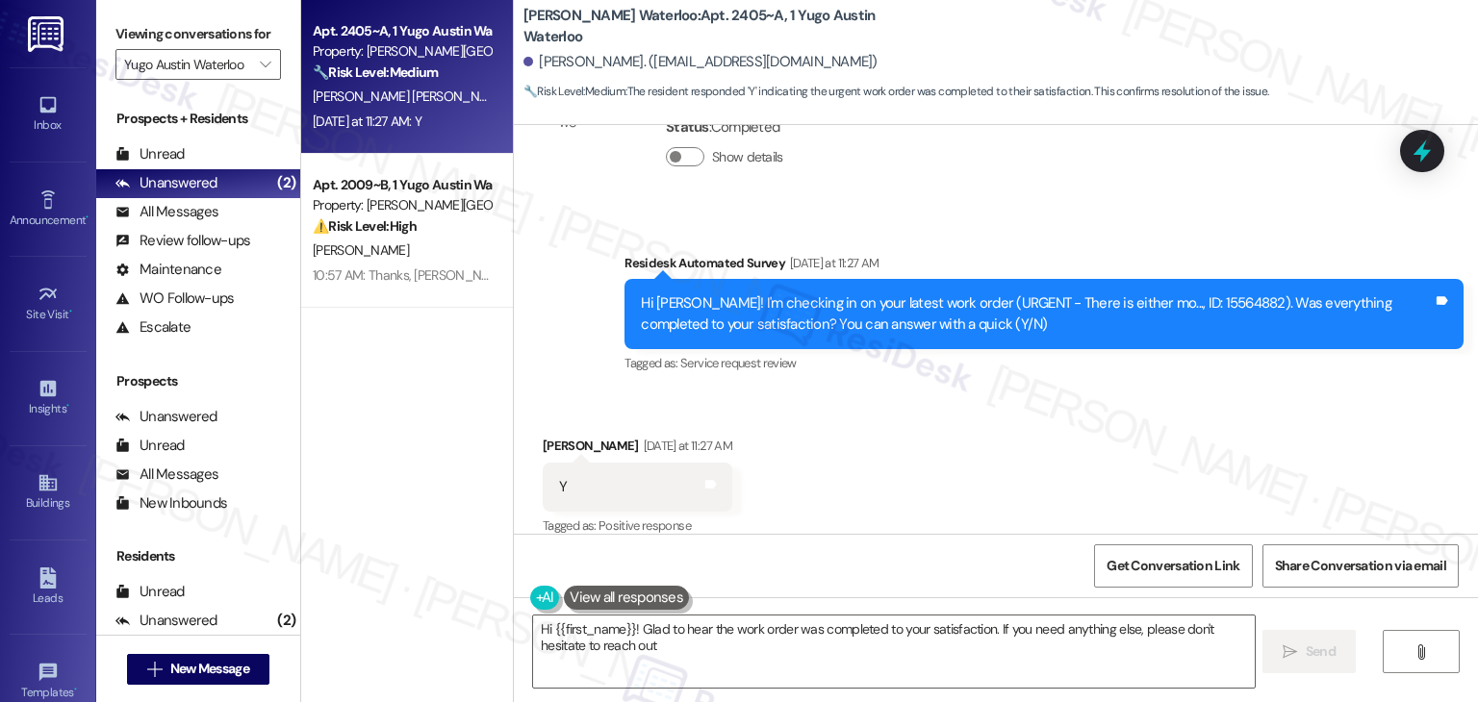
type textarea "Hi {{first_name}}! Glad to hear the work order was completed to your satisfacti…"
click at [1005, 442] on div "Received via SMS Isabela Perazzo Beine Yesterday at 11:27 AM Y Tags and notes T…" at bounding box center [996, 474] width 964 height 163
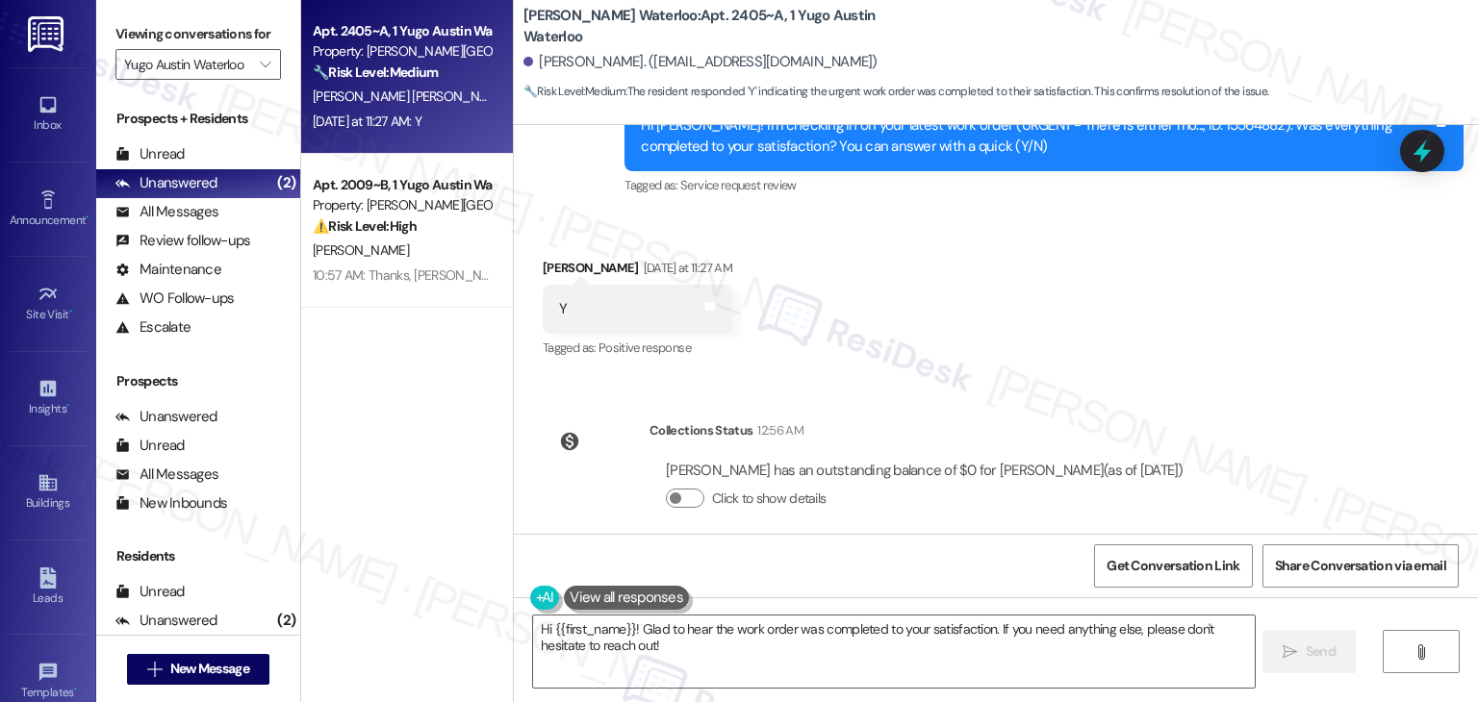
click at [1039, 350] on div "Received via SMS Isabela Perazzo Beine Yesterday at 11:27 AM Y Tags and notes T…" at bounding box center [996, 296] width 964 height 163
click at [733, 649] on textarea "Hi {{first_name}}! Glad to hear the work order was completed to your satisfacti…" at bounding box center [893, 652] width 721 height 72
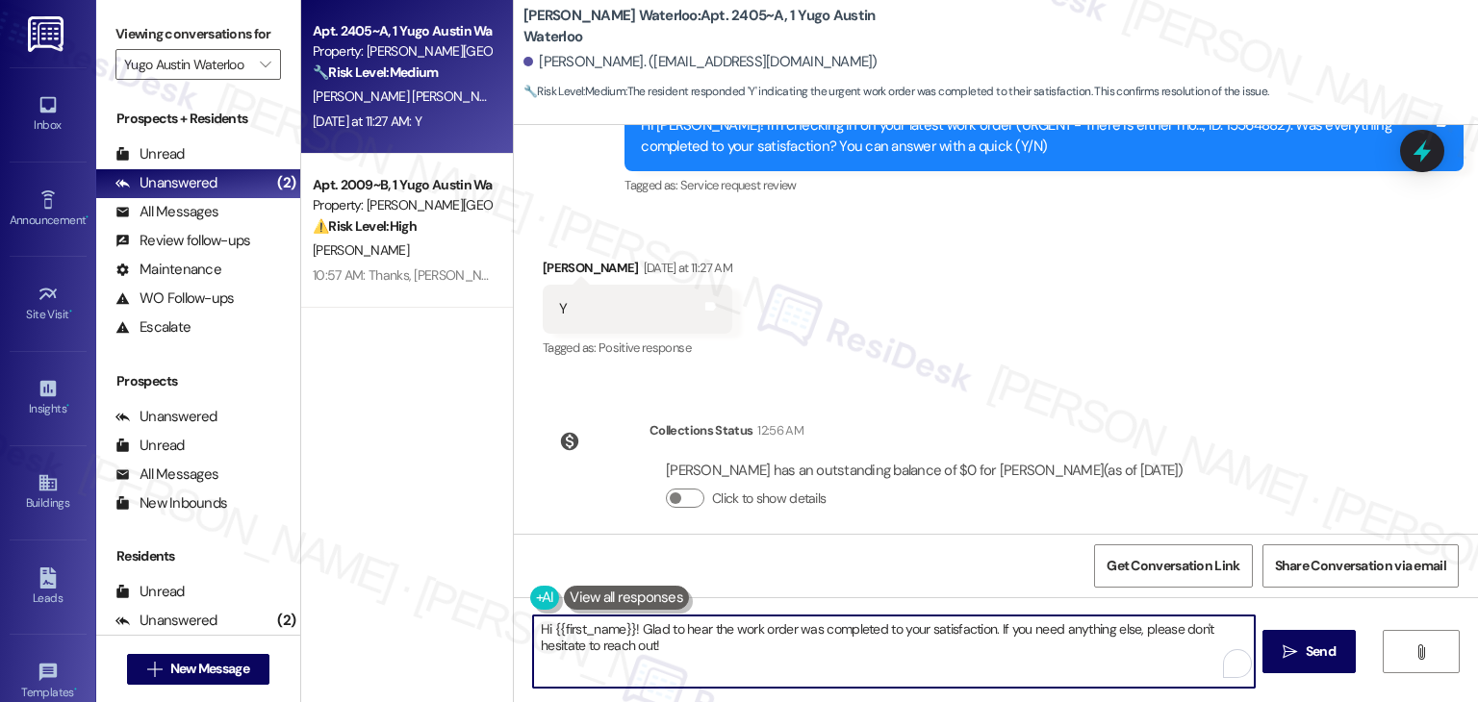
click at [975, 636] on textarea "Hi {{first_name}}! Glad to hear the work order was completed to your satisfacti…" at bounding box center [893, 652] width 721 height 72
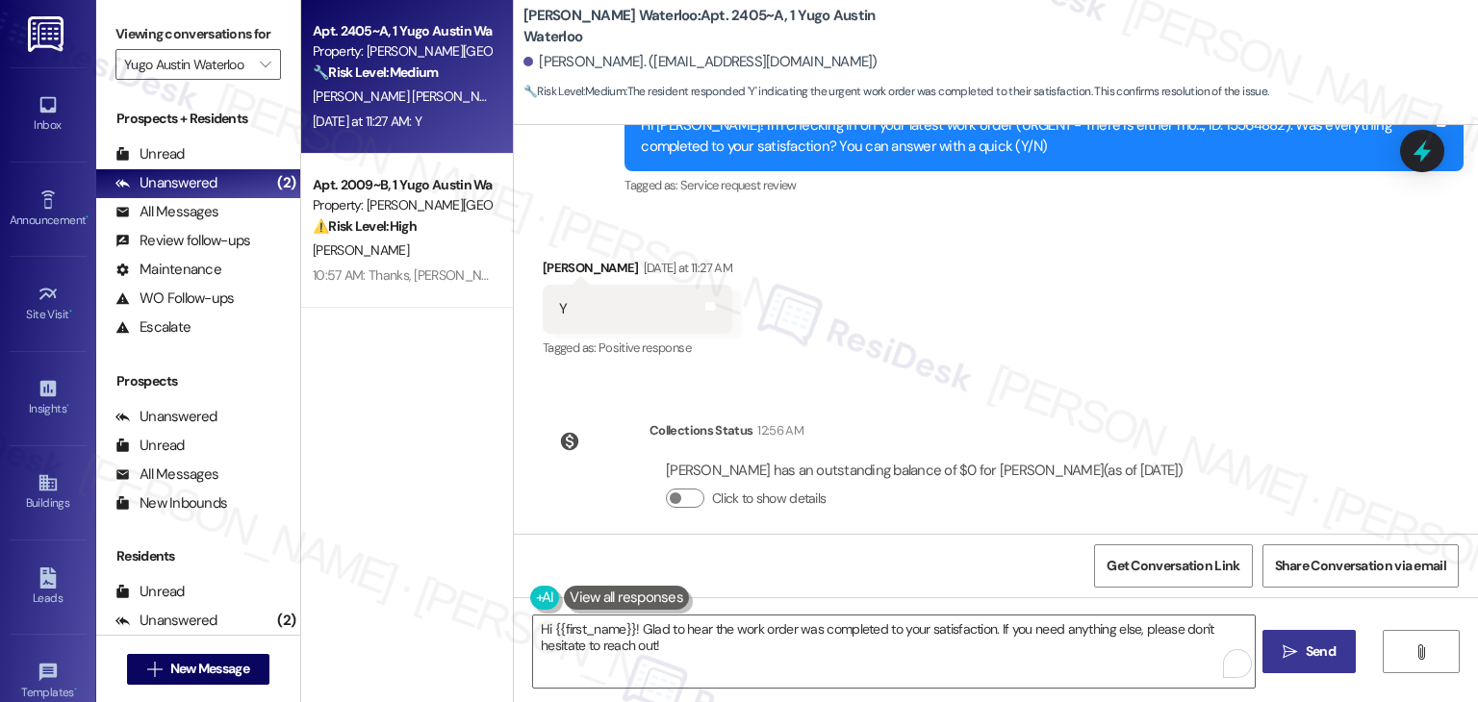
click at [1330, 645] on span "Send" at bounding box center [1320, 652] width 30 height 20
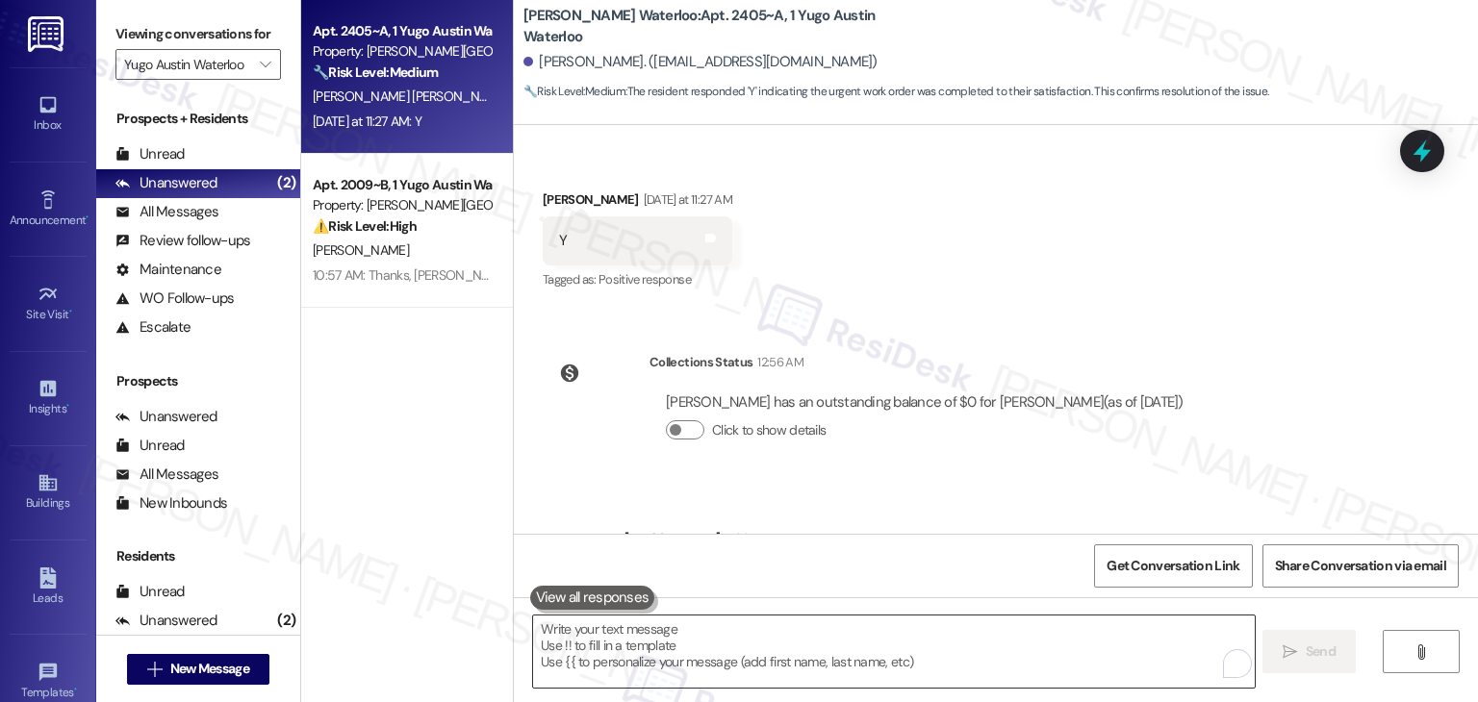
scroll to position [2769, 0]
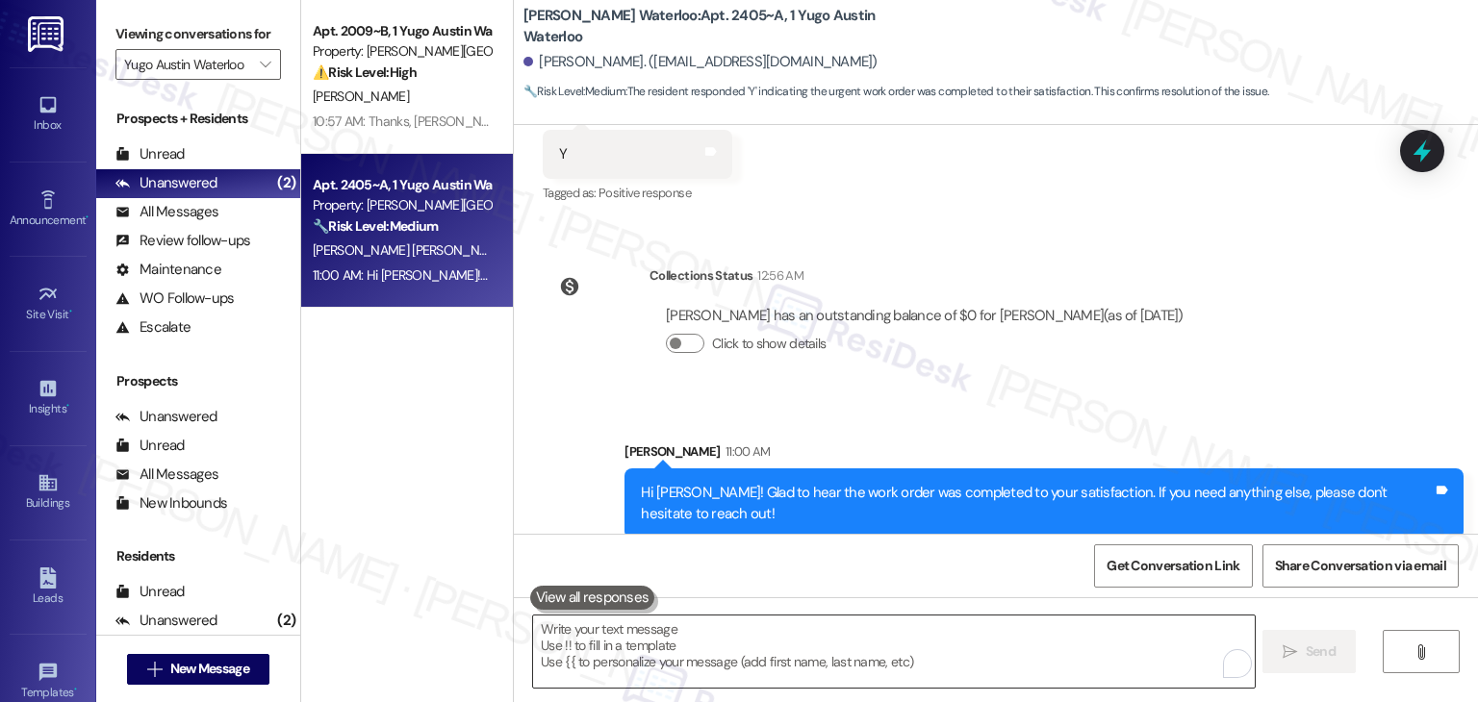
click at [788, 644] on textarea "To enrich screen reader interactions, please activate Accessibility in Grammarl…" at bounding box center [893, 652] width 721 height 72
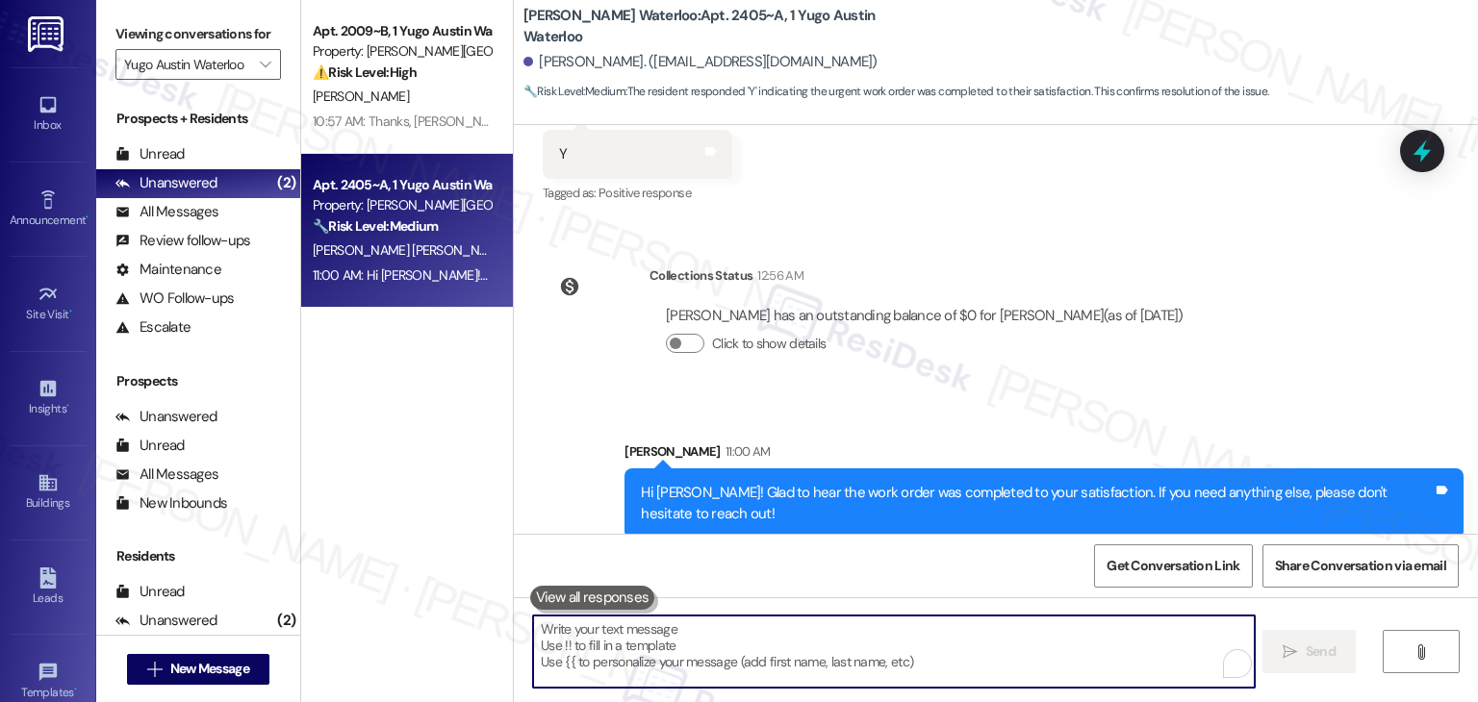
paste textarea "We're eager to know if {{property}} has met your expectations. Your feedback is…"
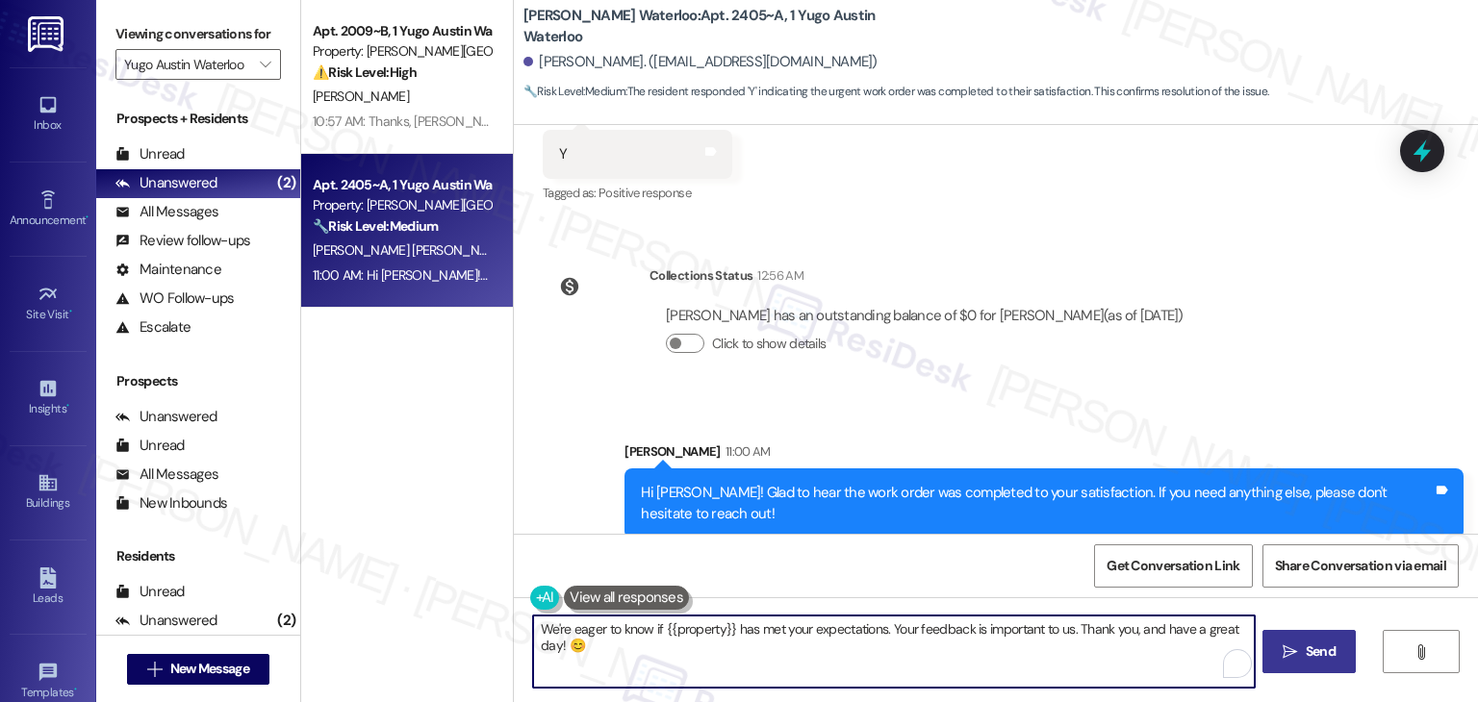
type textarea "We're eager to know if {{property}} has met your expectations. Your feedback is…"
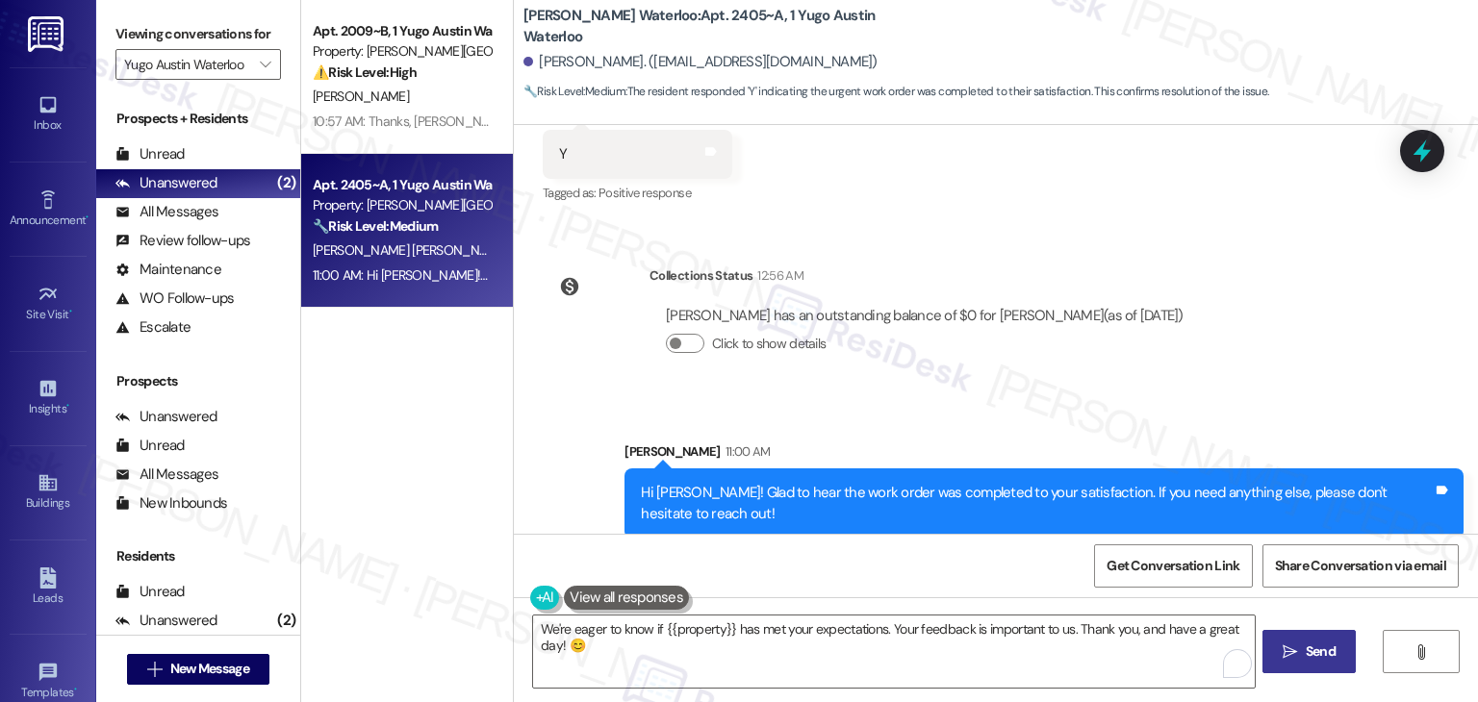
click at [1302, 648] on span "Send" at bounding box center [1321, 652] width 38 height 20
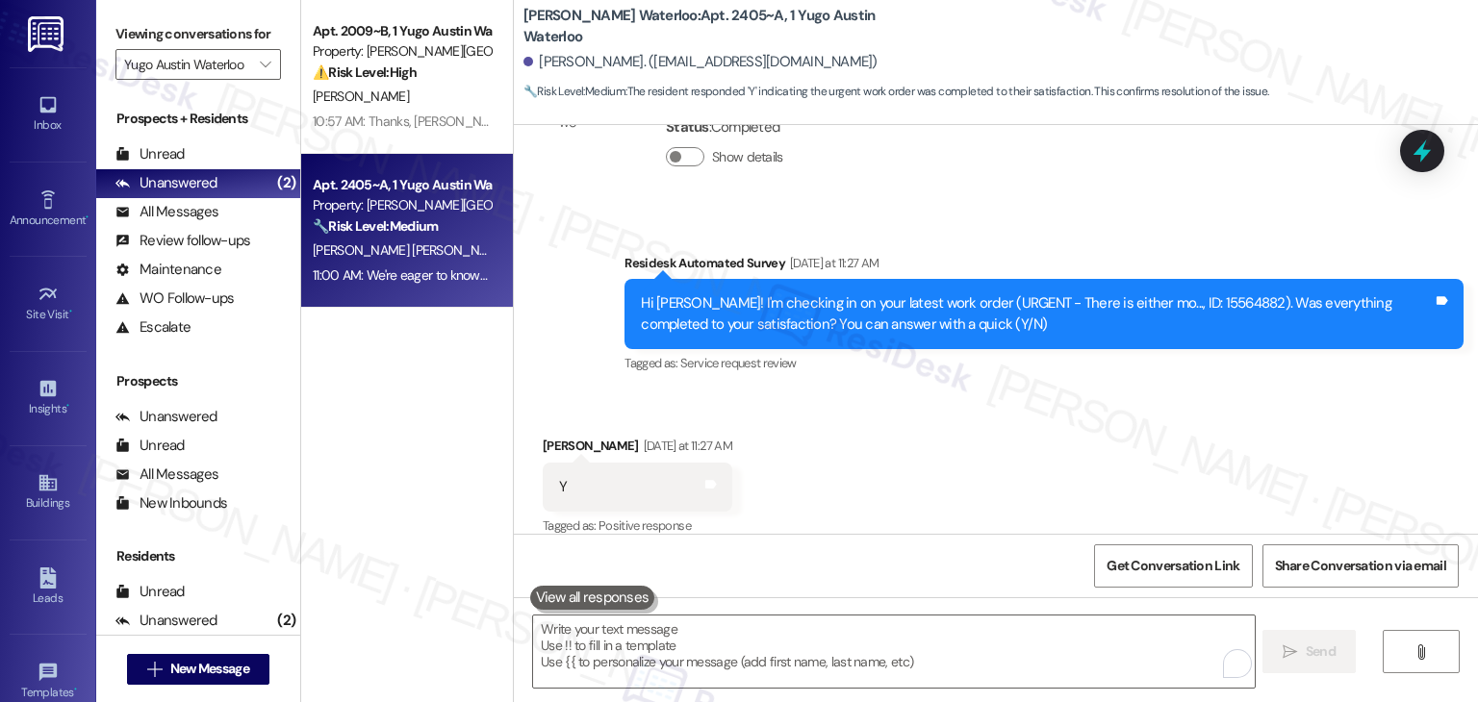
scroll to position [2924, 0]
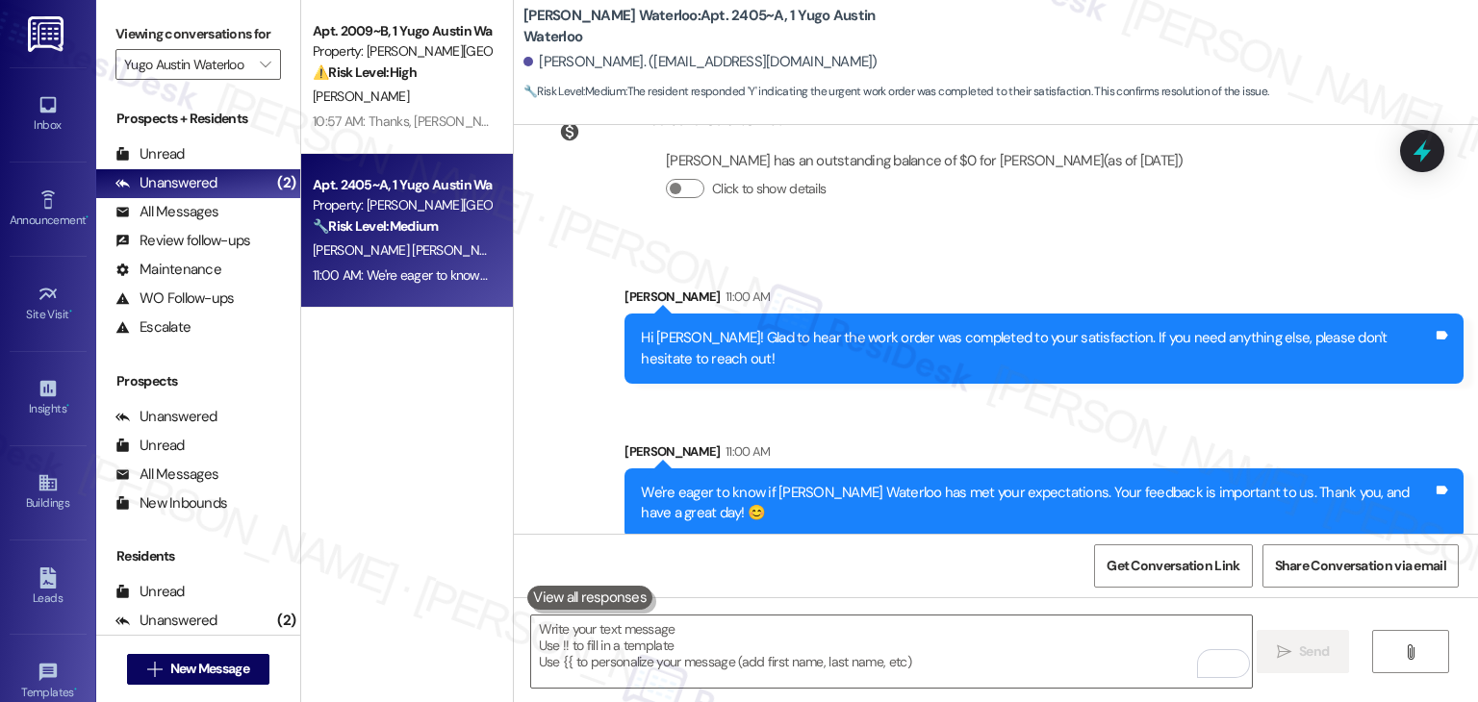
click at [454, 440] on div "Apt. 2009~B, 1 Yugo Austin Waterloo Property: Yugo Austin Waterloo ⚠️ Risk Leve…" at bounding box center [407, 283] width 212 height 566
click at [260, 64] on icon "" at bounding box center [265, 64] width 11 height 15
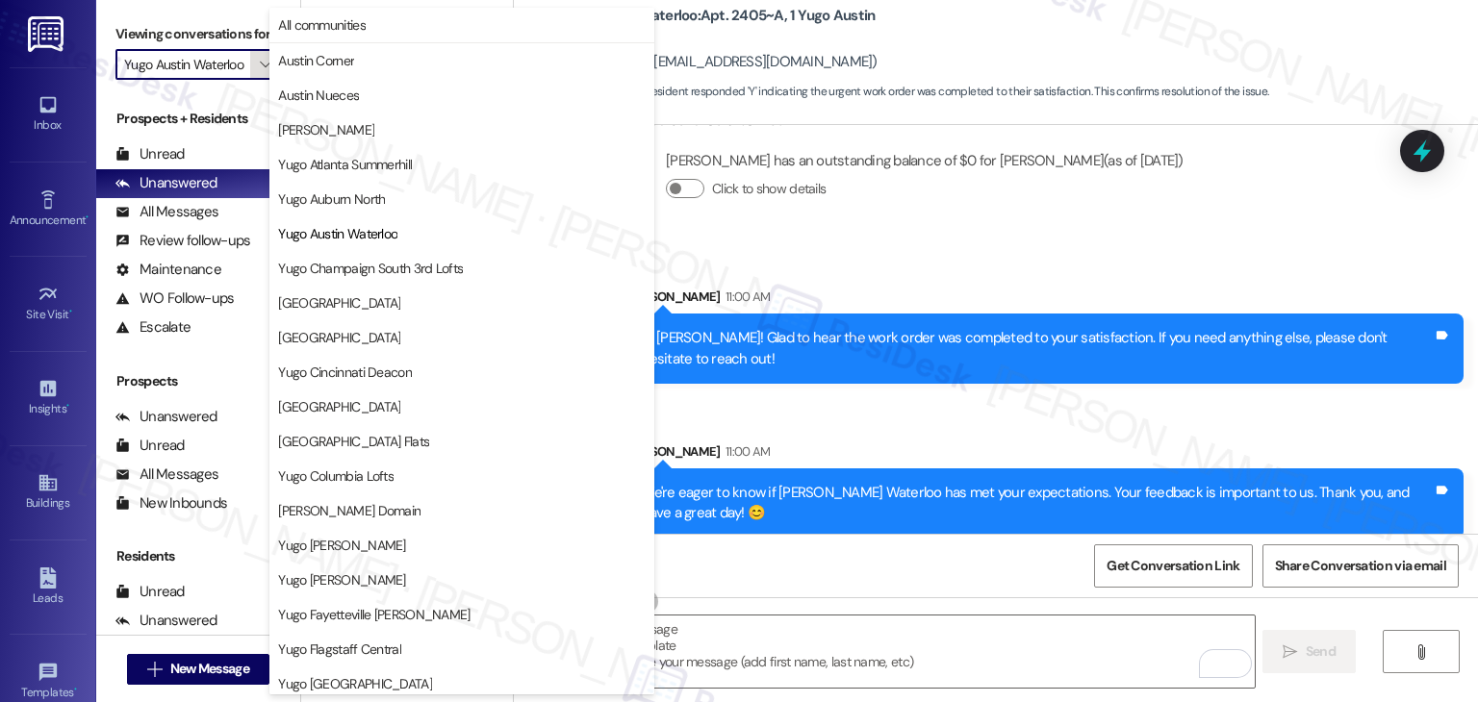
scroll to position [0, 4]
click at [316, 269] on span "Yugo Champaign South 3rd Lofts" at bounding box center [370, 268] width 185 height 19
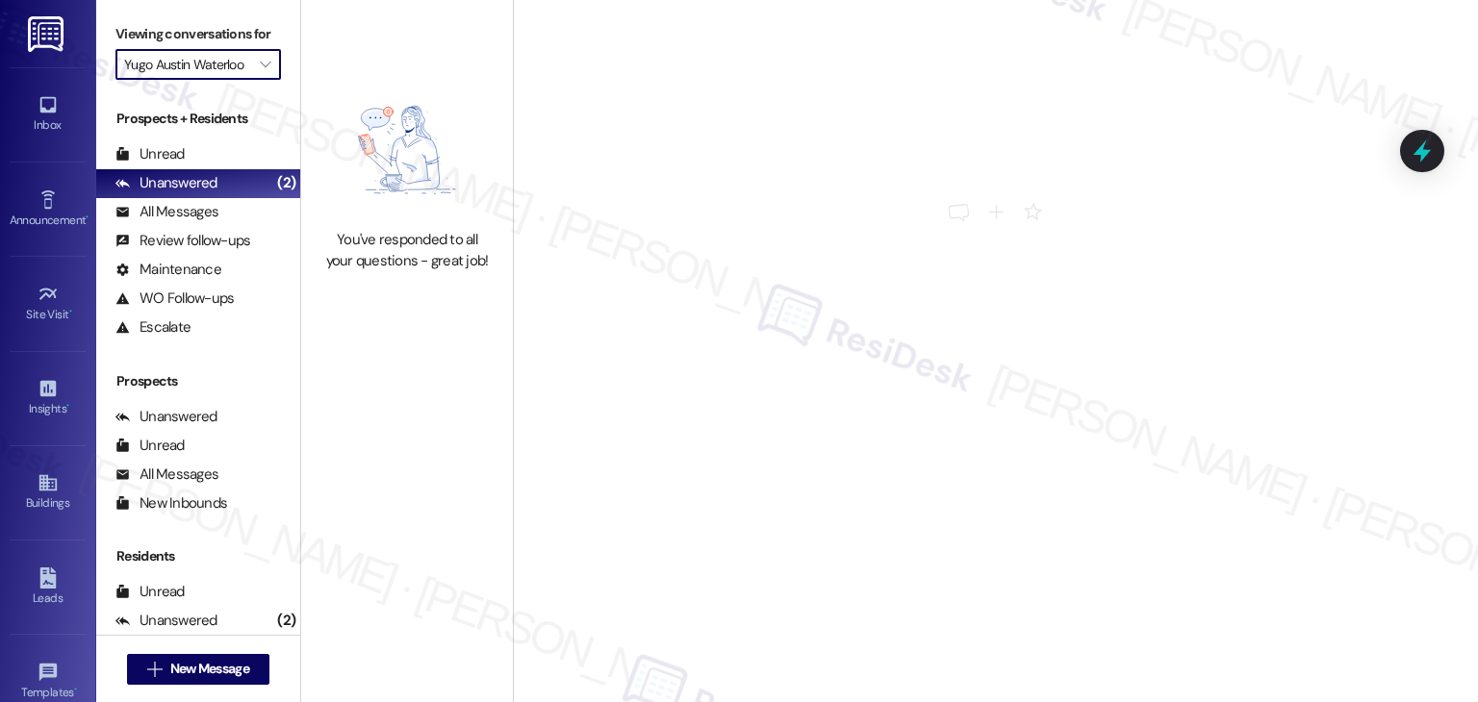
type input "Yugo Champaign South 3rd Lofts"
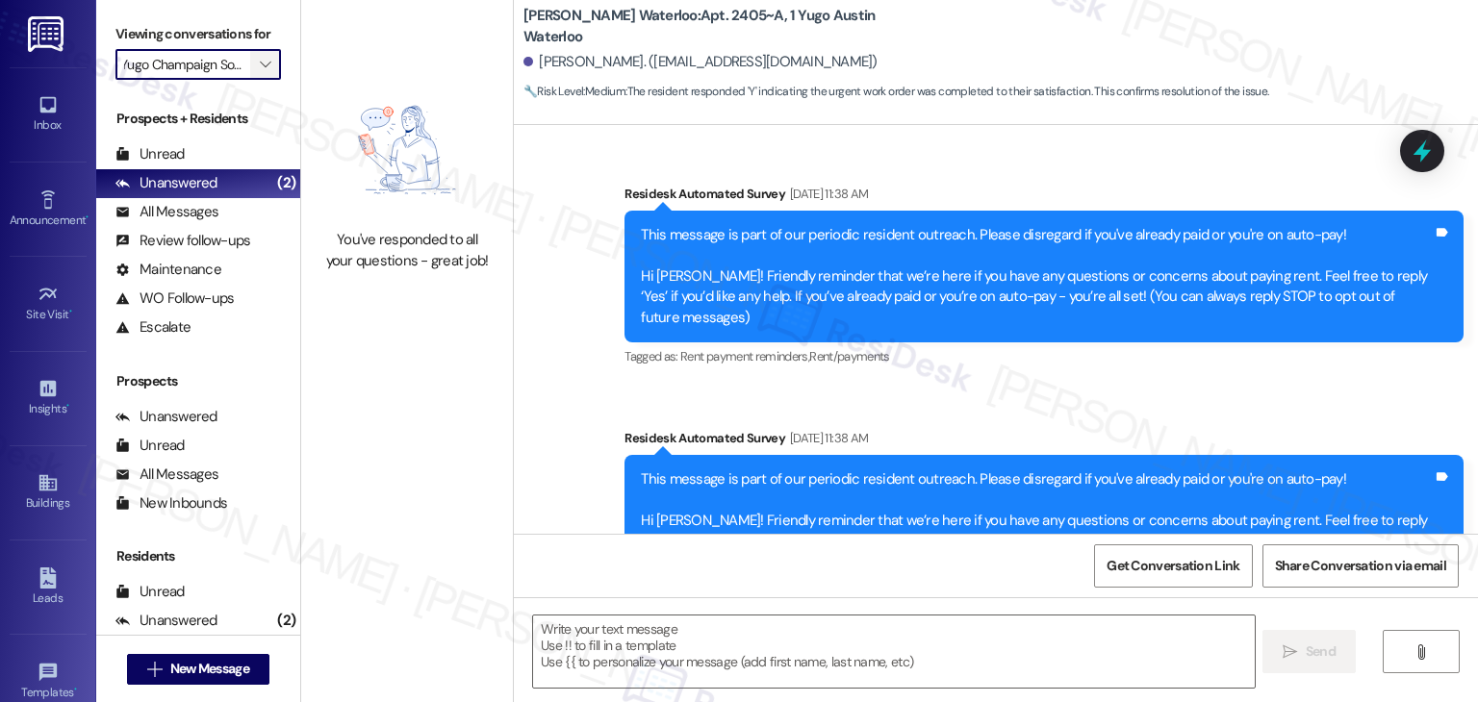
type textarea "Fetching suggested responses. Please feel free to read through the conversation…"
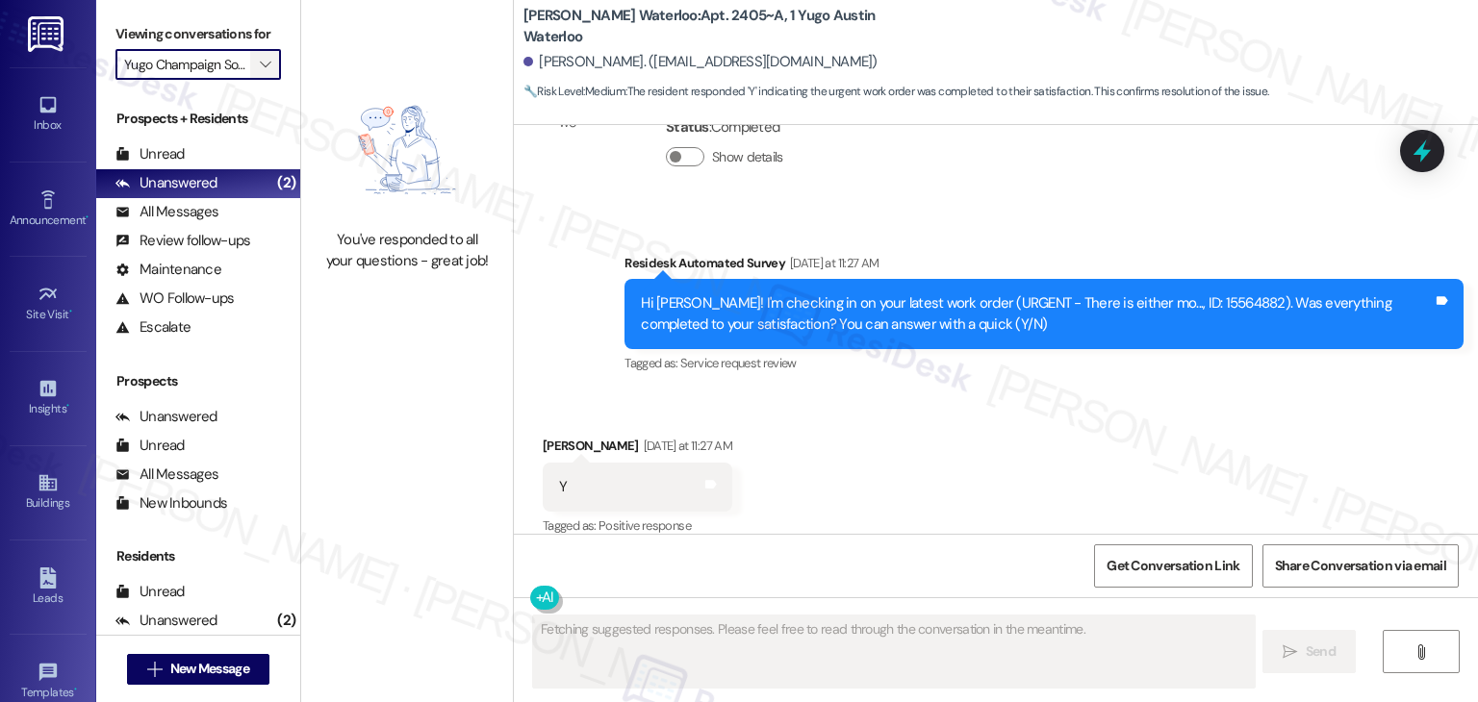
click at [260, 59] on icon "" at bounding box center [265, 64] width 11 height 15
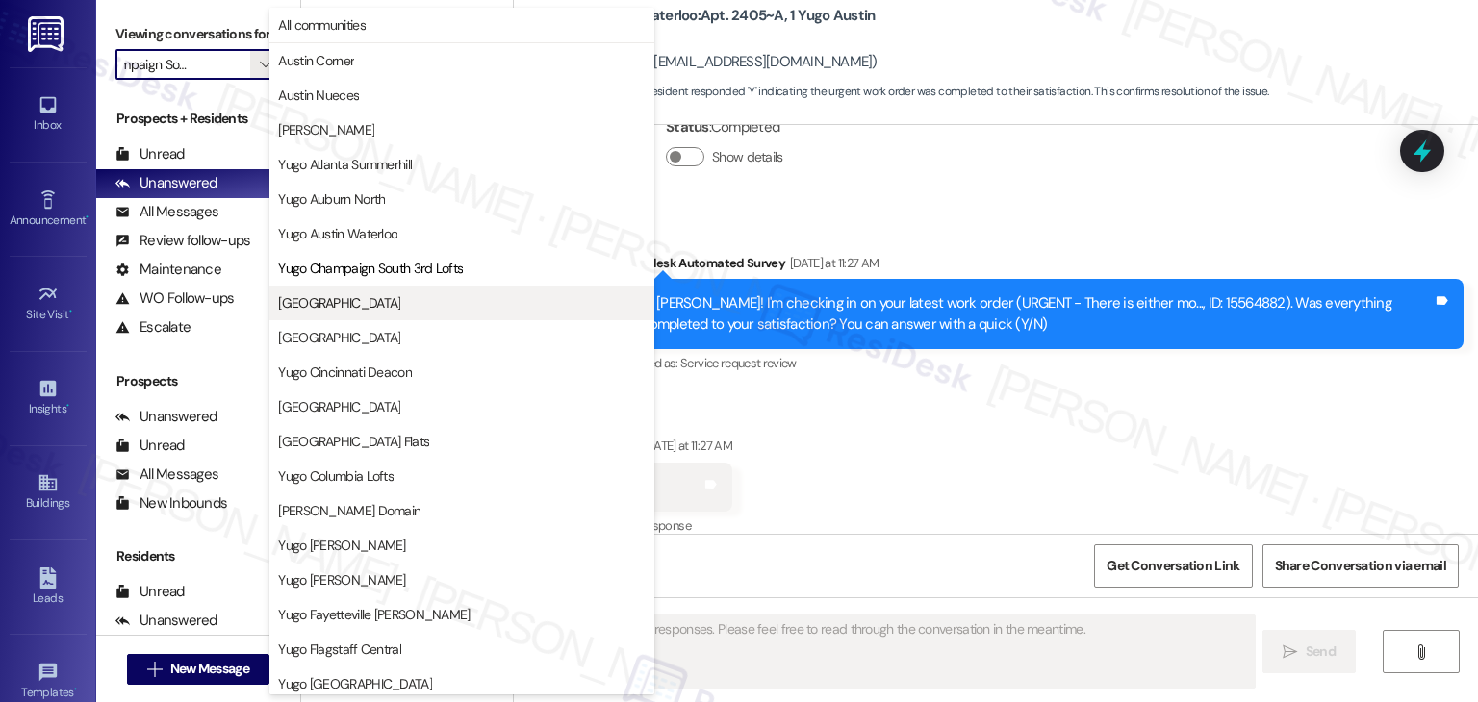
click at [318, 299] on span "Yugo Charleston Campus" at bounding box center [339, 302] width 122 height 19
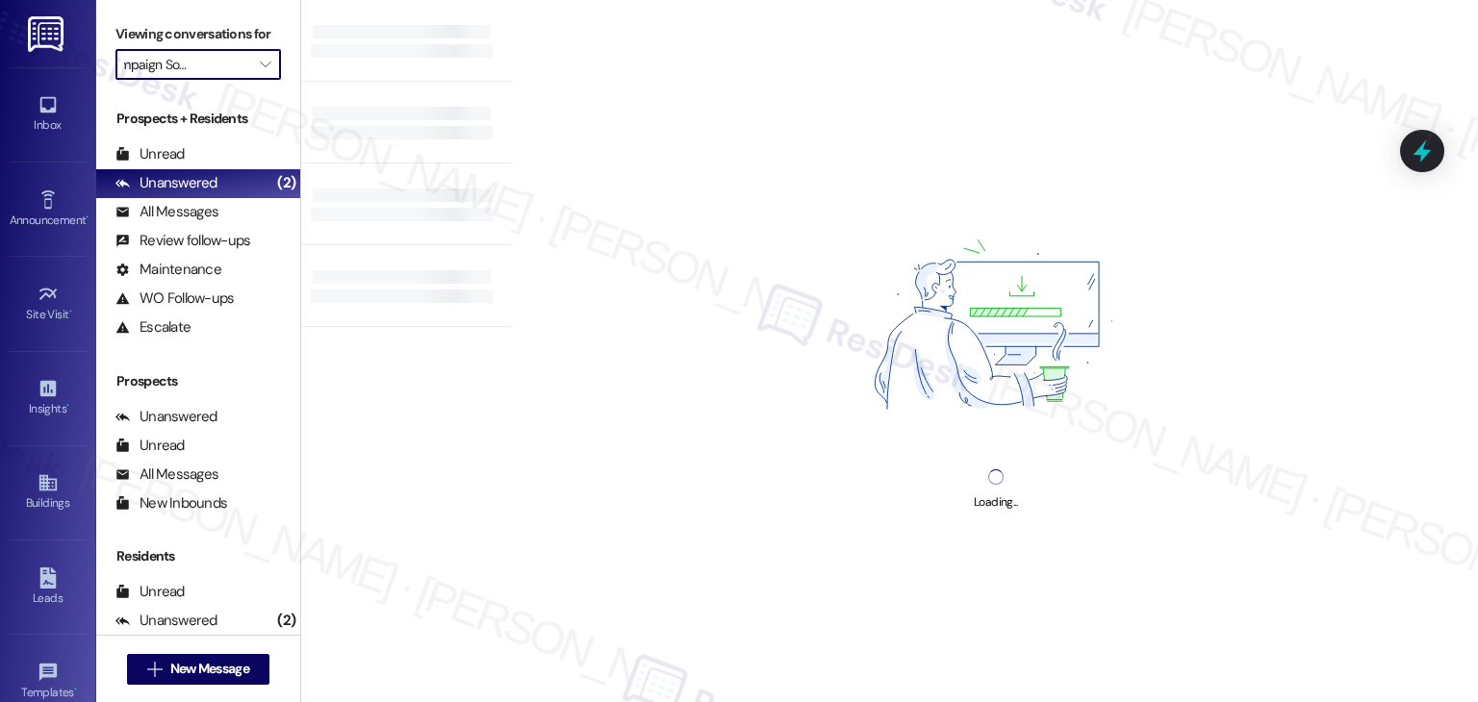
type input "Yugo Charleston Campus"
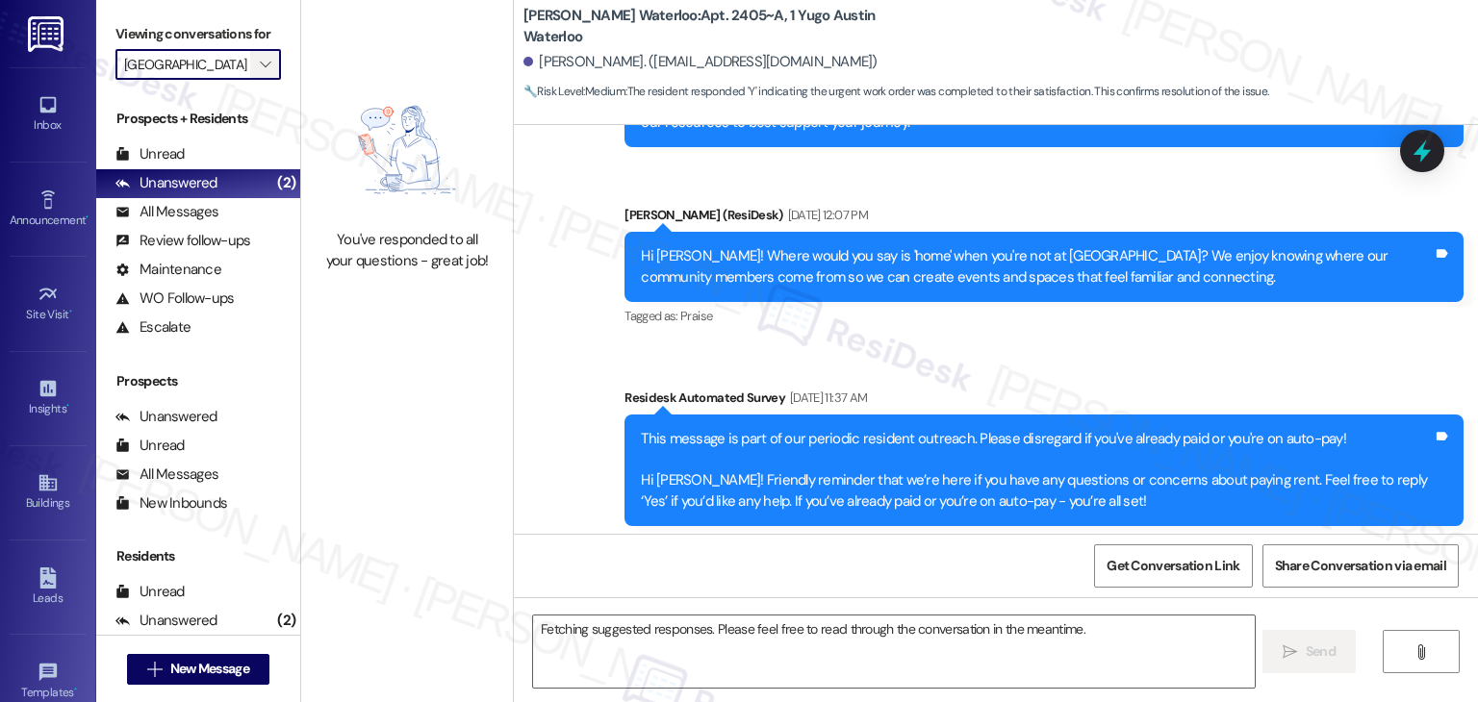
click at [260, 63] on icon "" at bounding box center [265, 64] width 11 height 15
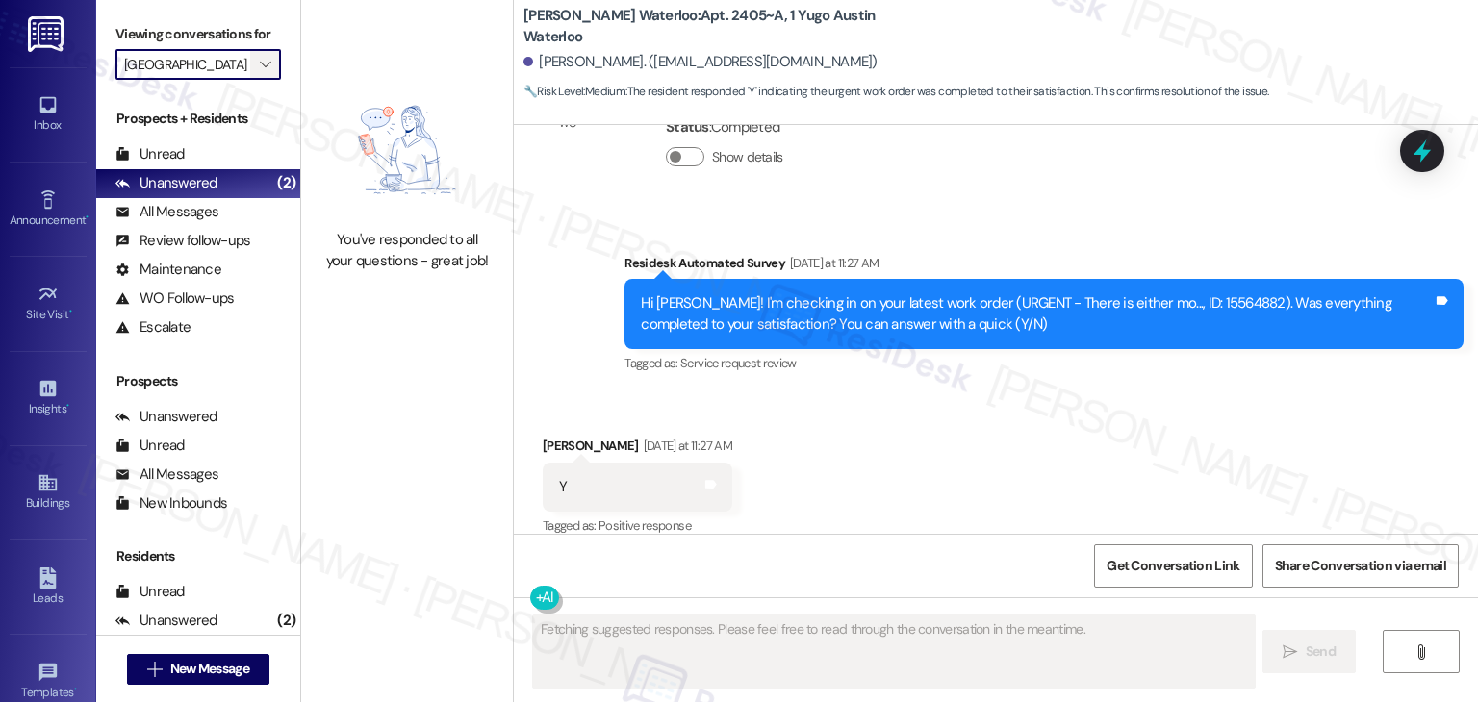
click at [260, 65] on icon "" at bounding box center [265, 64] width 11 height 15
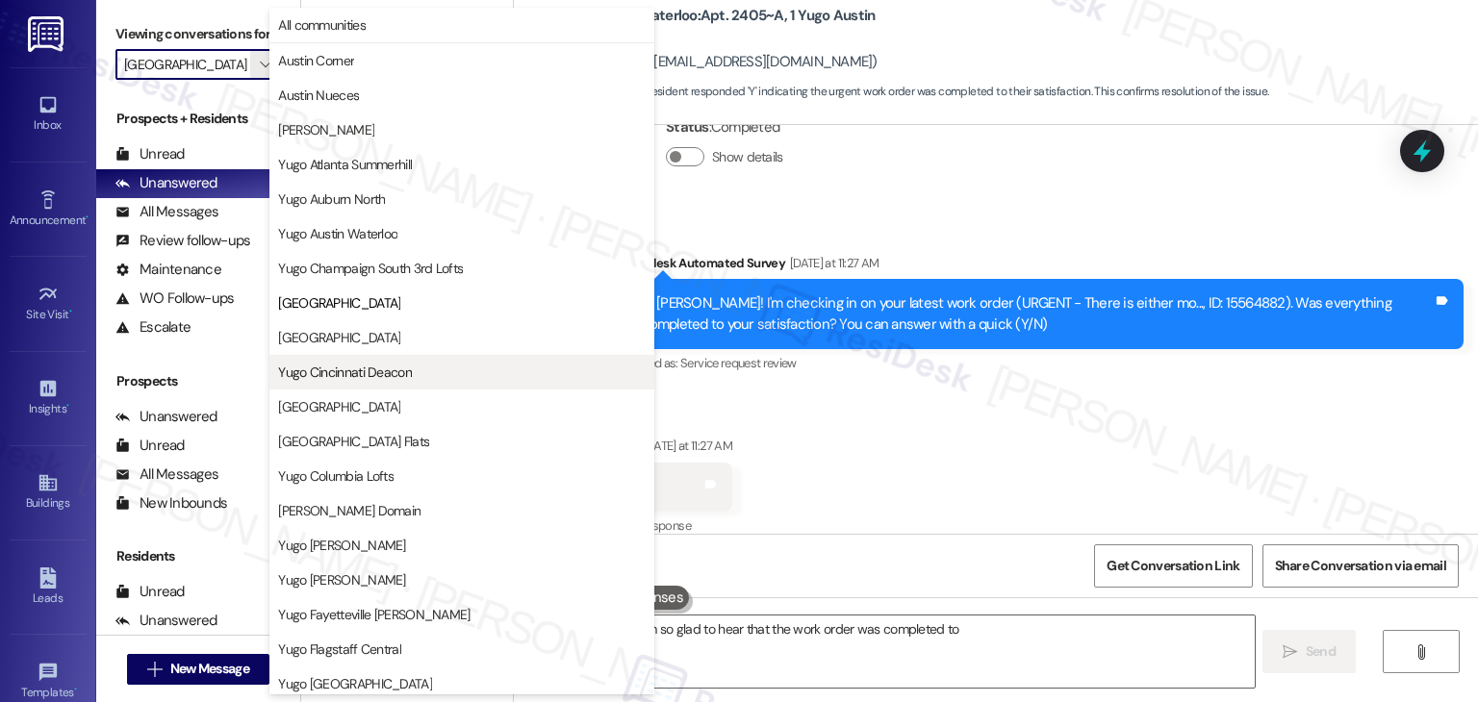
click at [373, 367] on span "Yugo Cincinnati Deacon" at bounding box center [345, 372] width 134 height 19
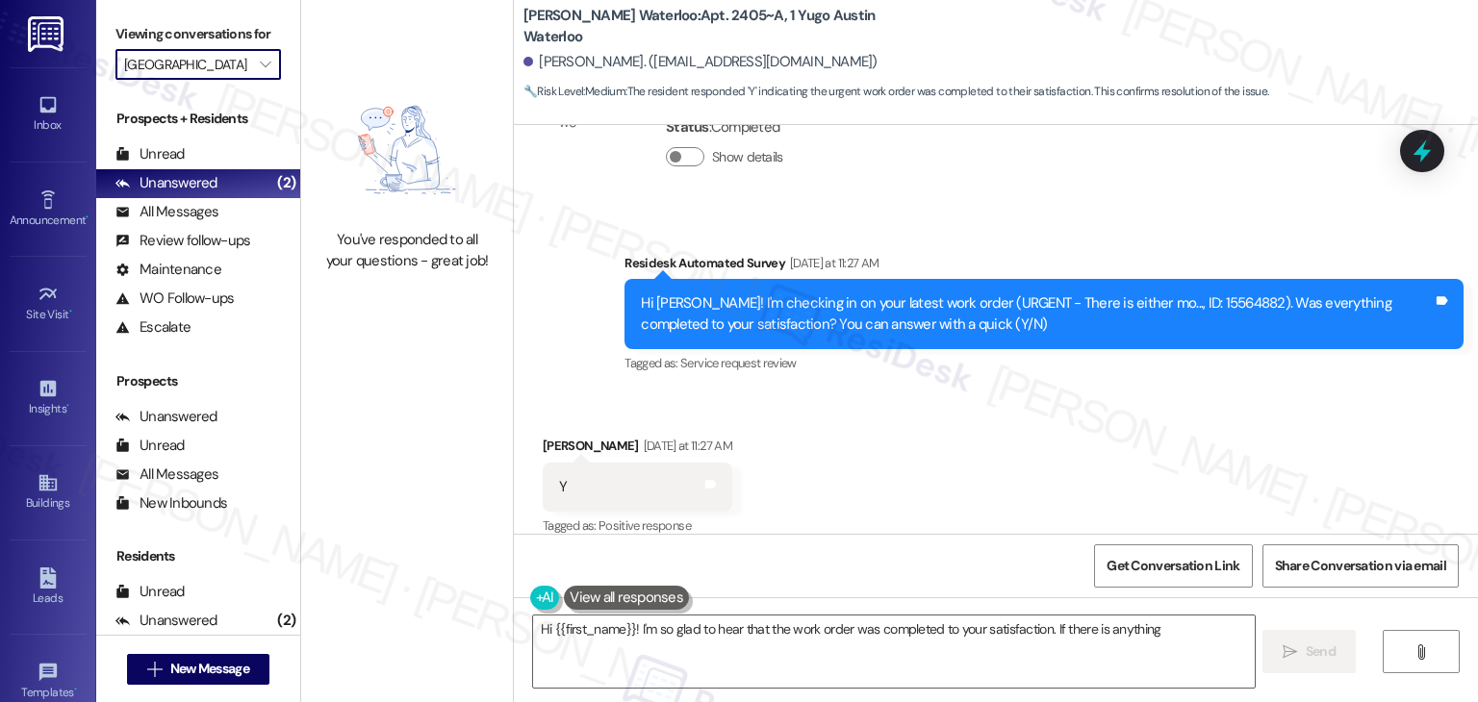
type textarea "Hi {{first_name}}! I'm so glad to hear that the work order was completed to you…"
type input "Yugo Cincinnati Deacon"
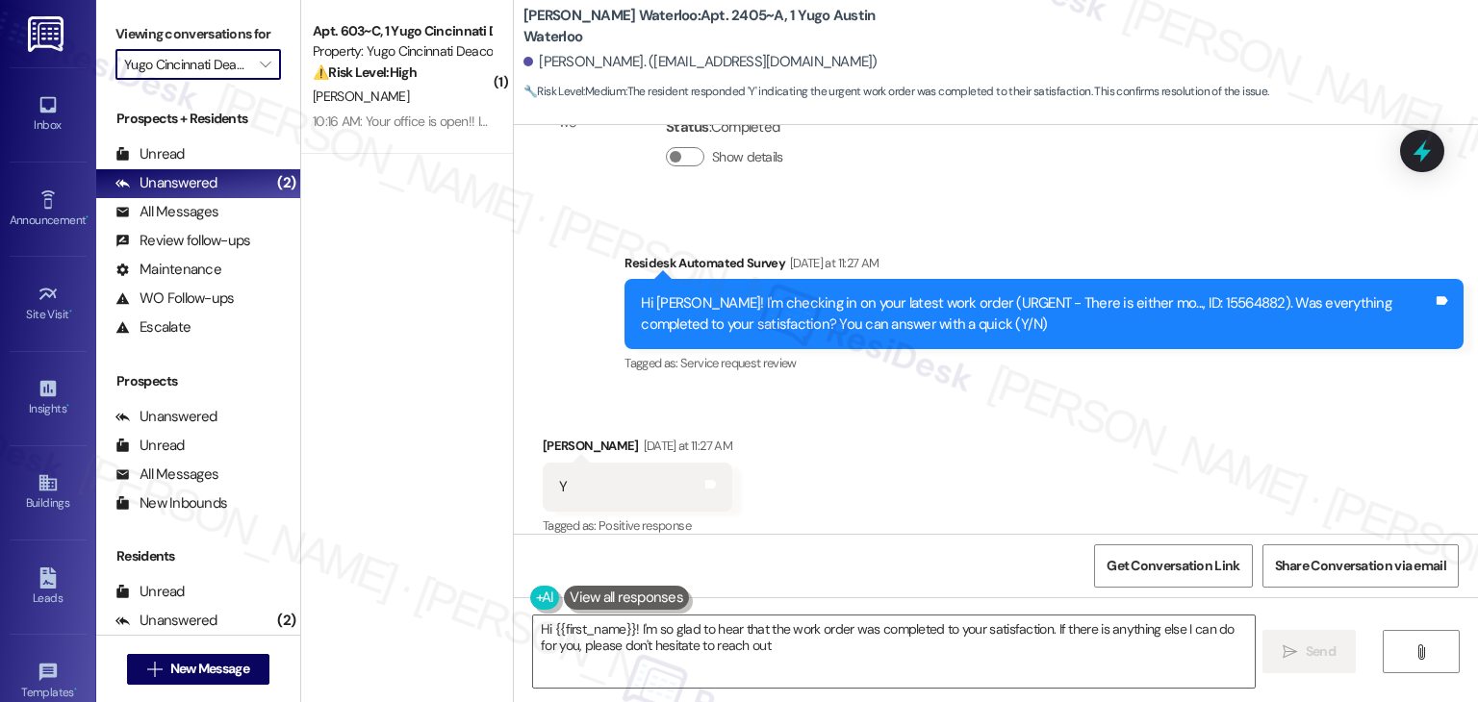
type textarea "Hi {{first_name}}! I'm so glad to hear that the work order was completed to you…"
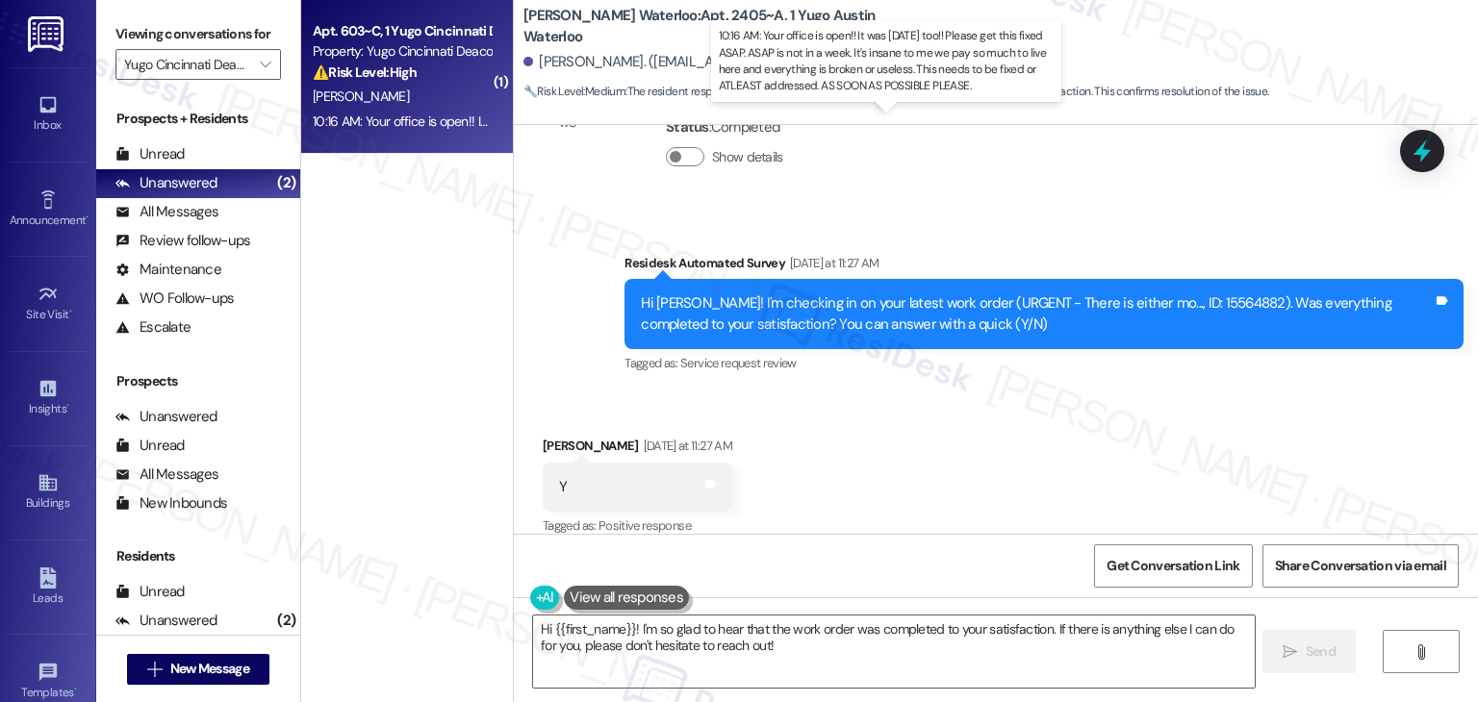
click at [398, 126] on div "10:16 AM: Your office is open!! It was yesterday too!! Please get this fixed AS…" at bounding box center [1027, 121] width 1429 height 17
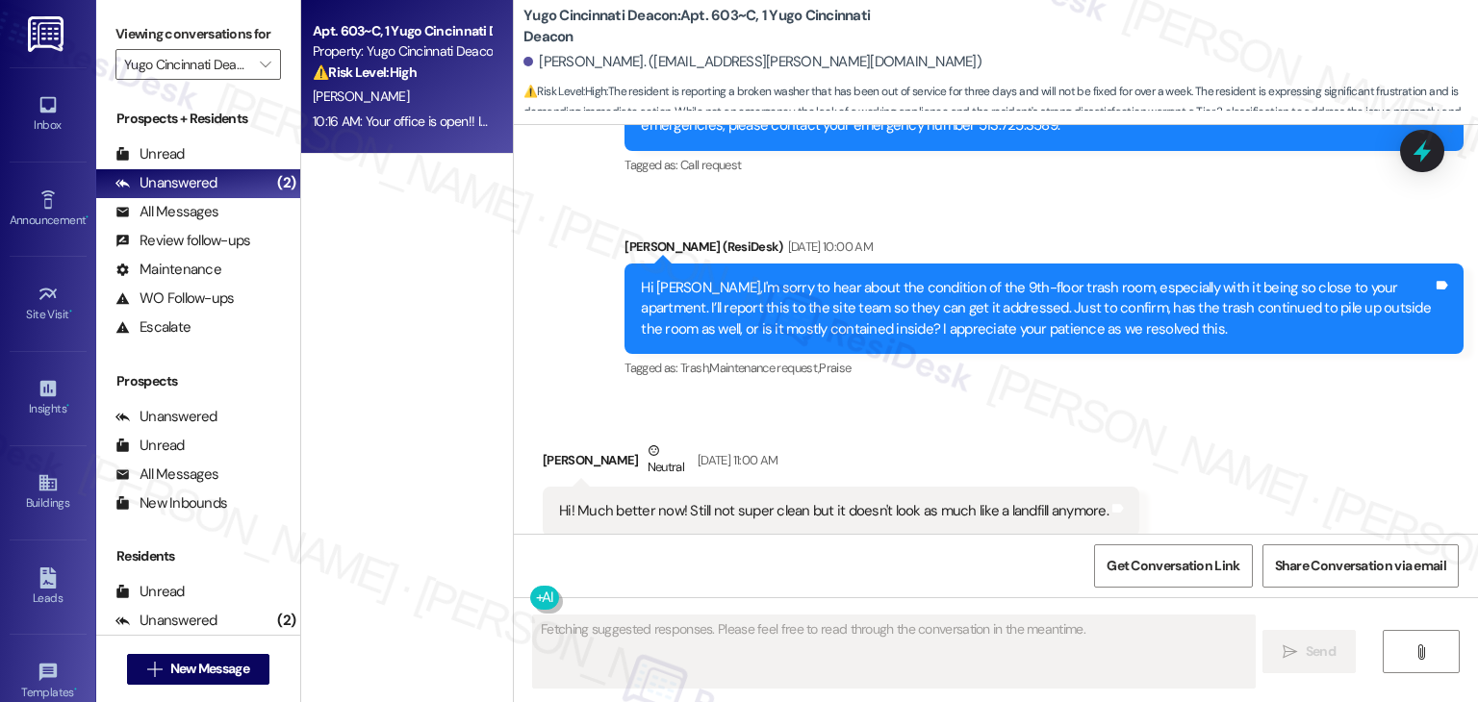
scroll to position [2345, 0]
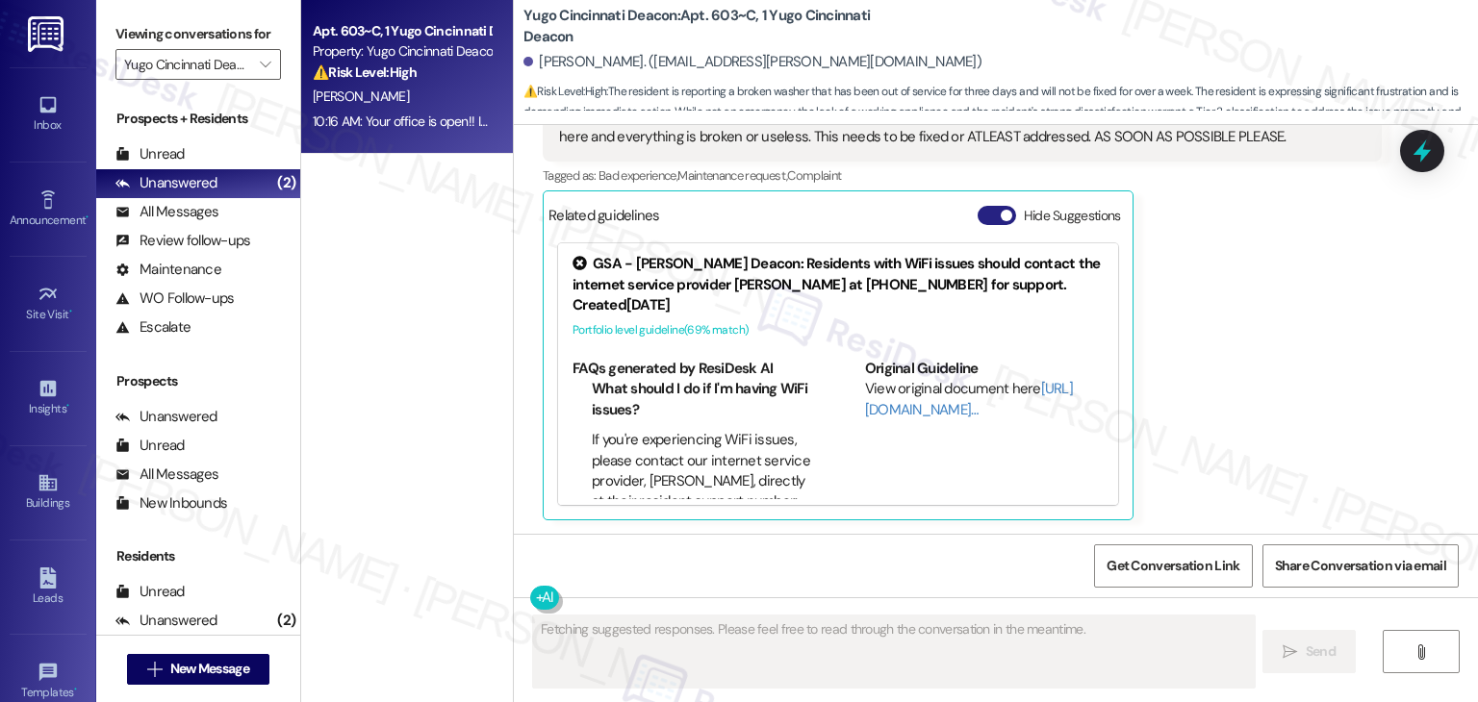
click at [977, 216] on button "Hide Suggestions" at bounding box center [996, 215] width 38 height 19
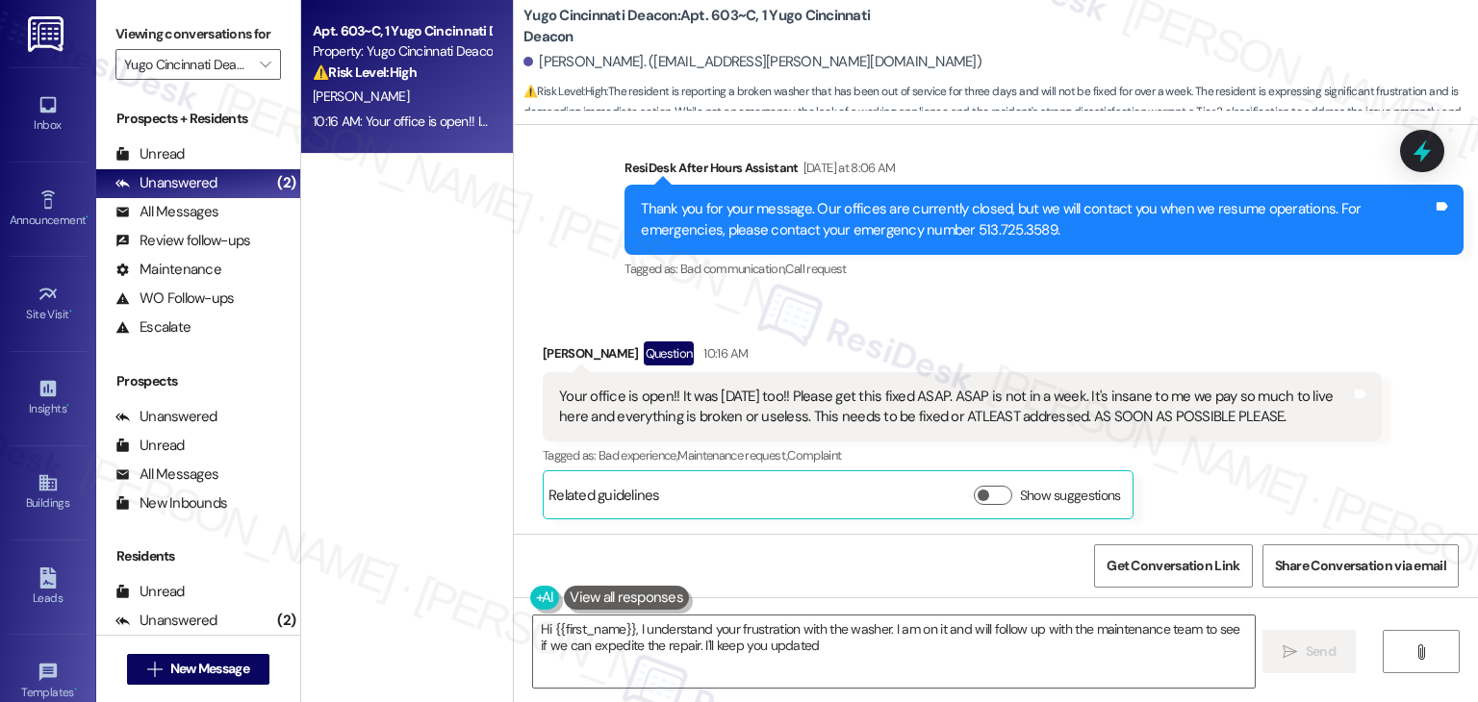
type textarea "Hi {{first_name}}, I understand your frustration with the washer. I am on it an…"
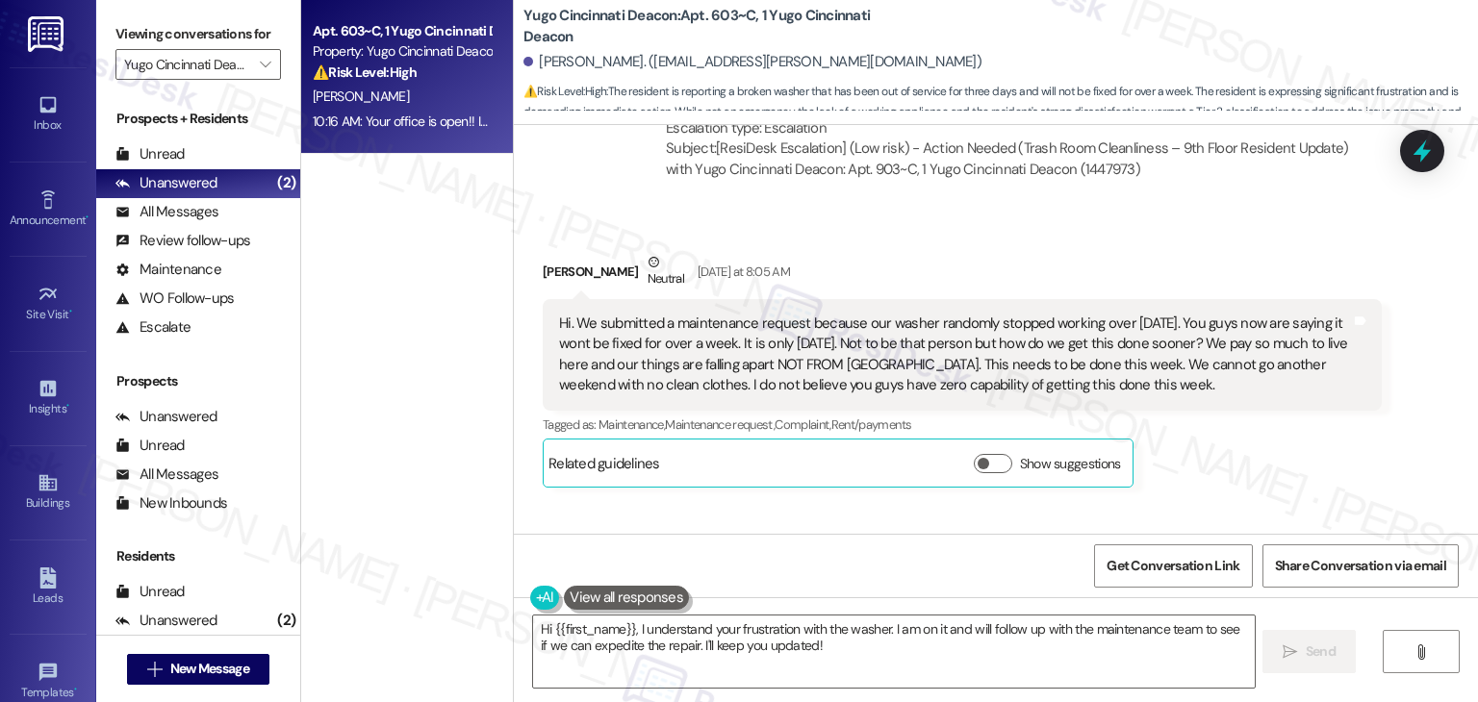
scroll to position [1681, 0]
click at [1066, 244] on div "Received via SMS Addison Knox Neutral Yesterday at 8:05 AM Hi. We submitted a m…" at bounding box center [962, 367] width 868 height 265
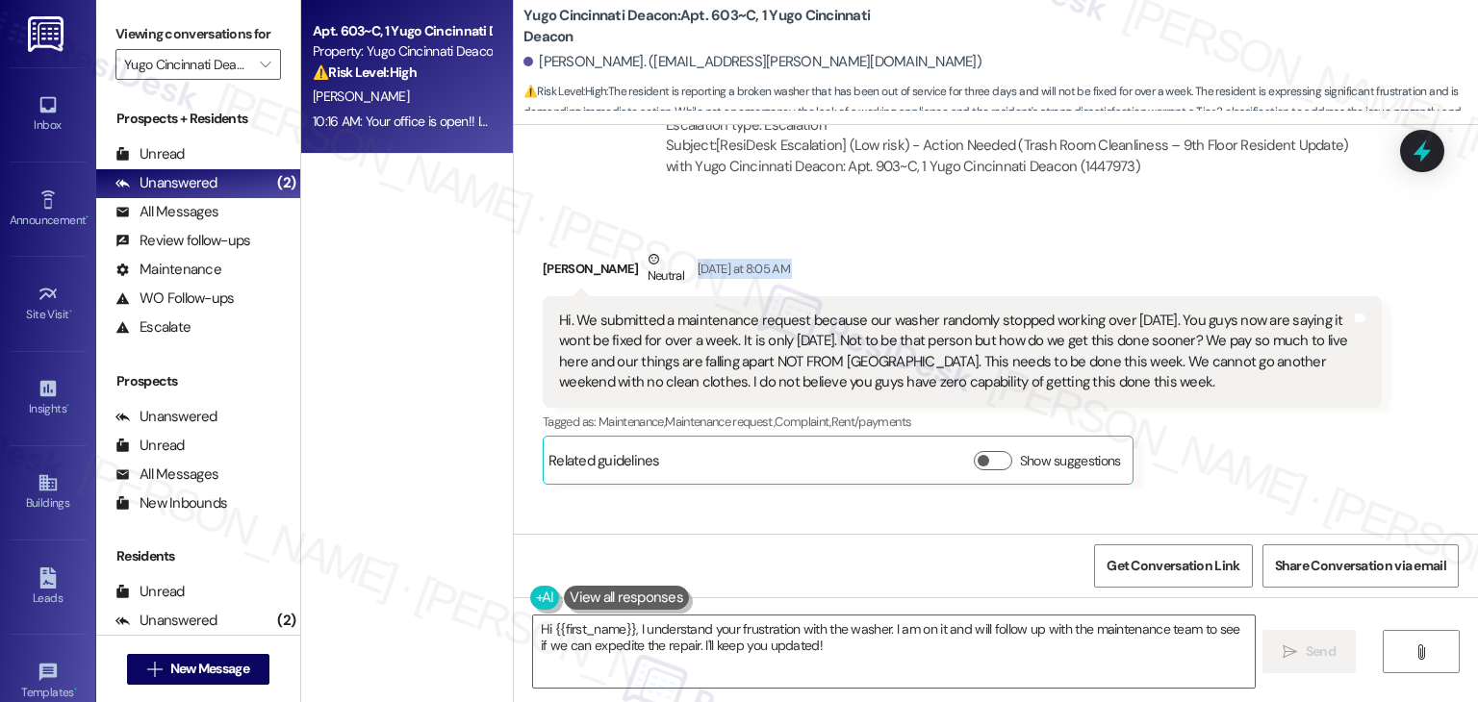
click at [1066, 244] on div "Received via SMS Addison Knox Neutral Yesterday at 8:05 AM Hi. We submitted a m…" at bounding box center [962, 367] width 868 height 265
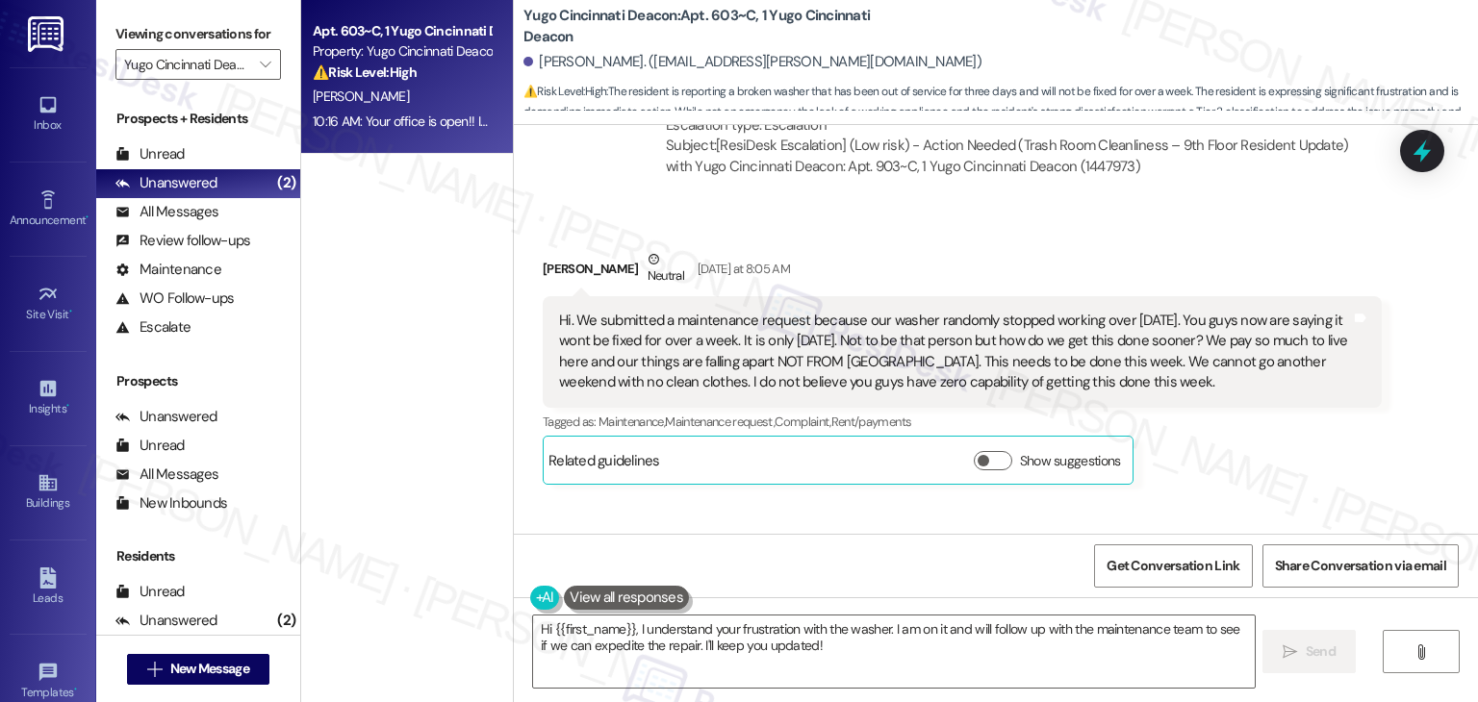
click at [1066, 244] on div "Received via SMS Addison Knox Neutral Yesterday at 8:05 AM Hi. We submitted a m…" at bounding box center [962, 367] width 868 height 265
click at [1427, 163] on icon at bounding box center [1422, 151] width 33 height 33
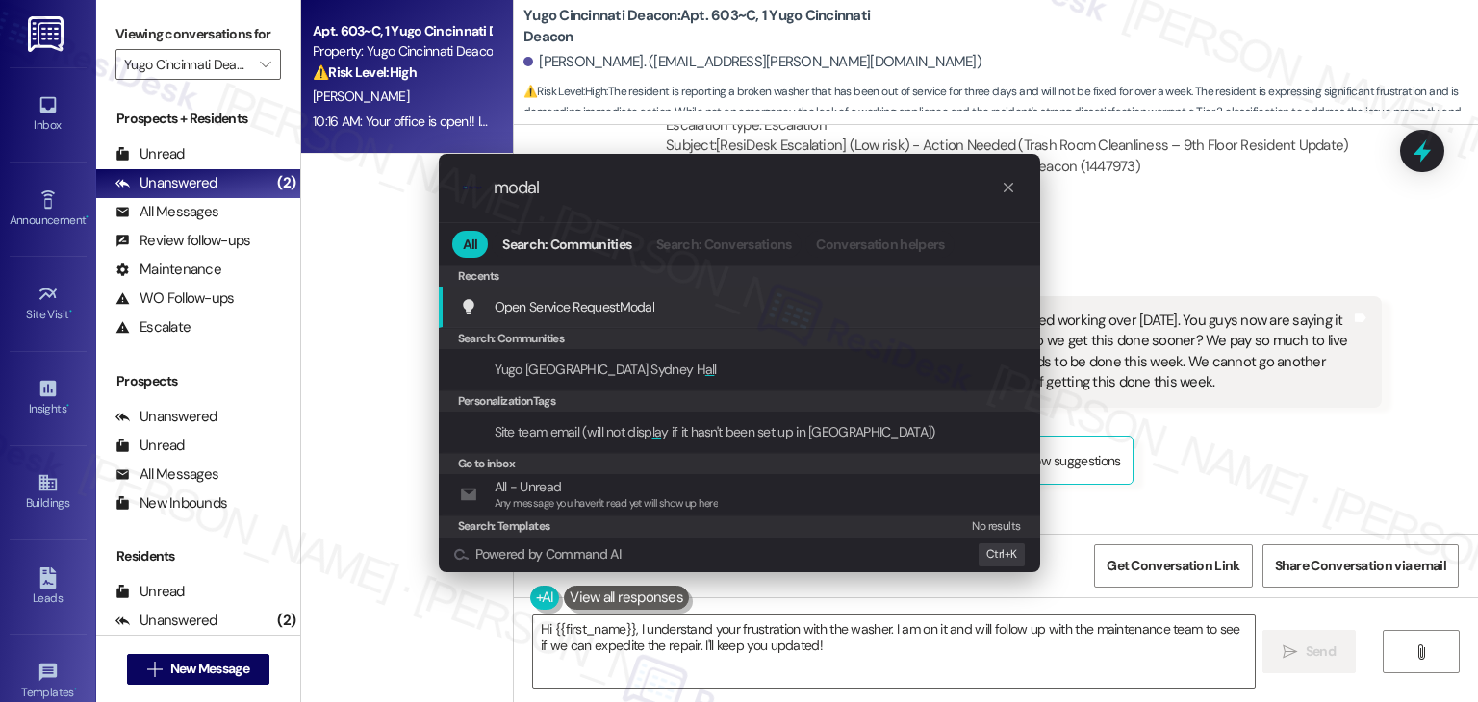
type input "modal"
click at [663, 306] on div "Open Service Request Modal Add shortcut" at bounding box center [741, 306] width 563 height 21
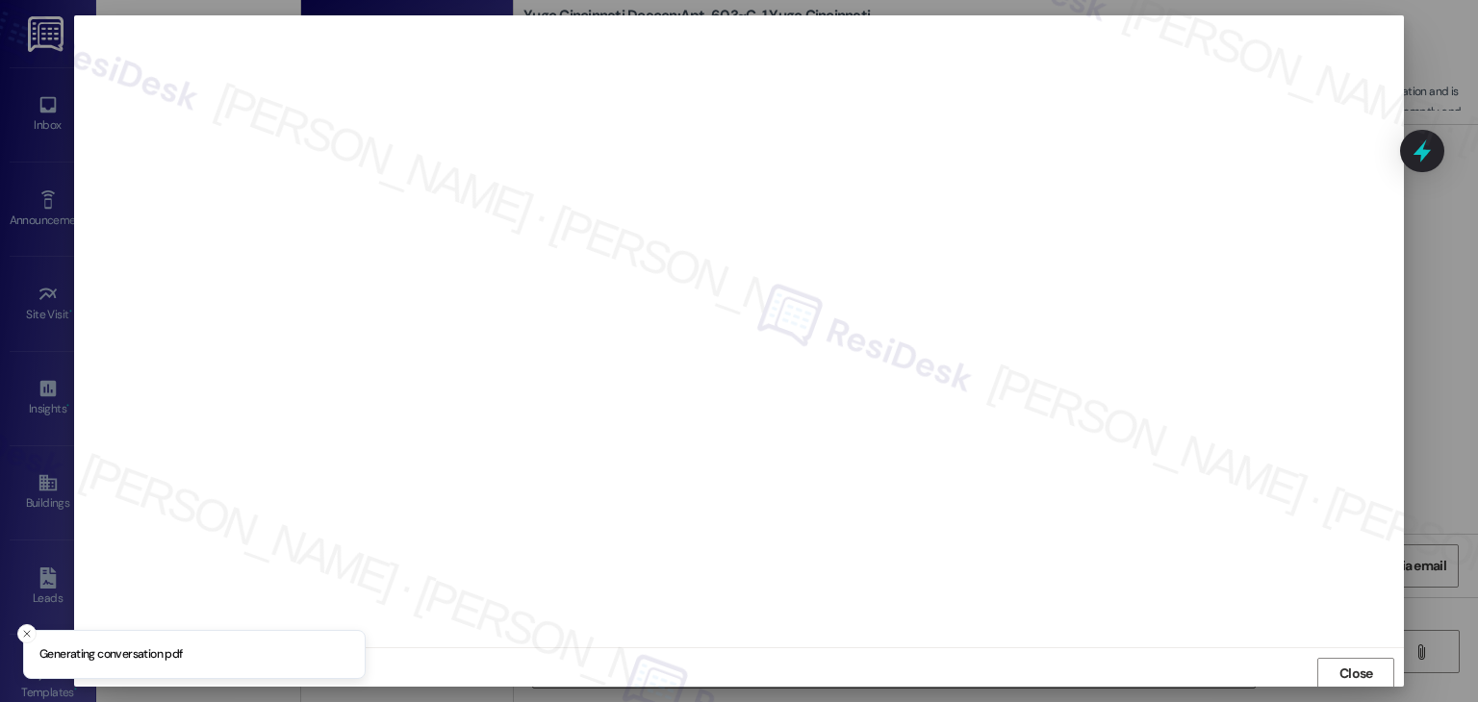
scroll to position [1, 0]
click at [1352, 671] on span "Close" at bounding box center [1356, 673] width 34 height 20
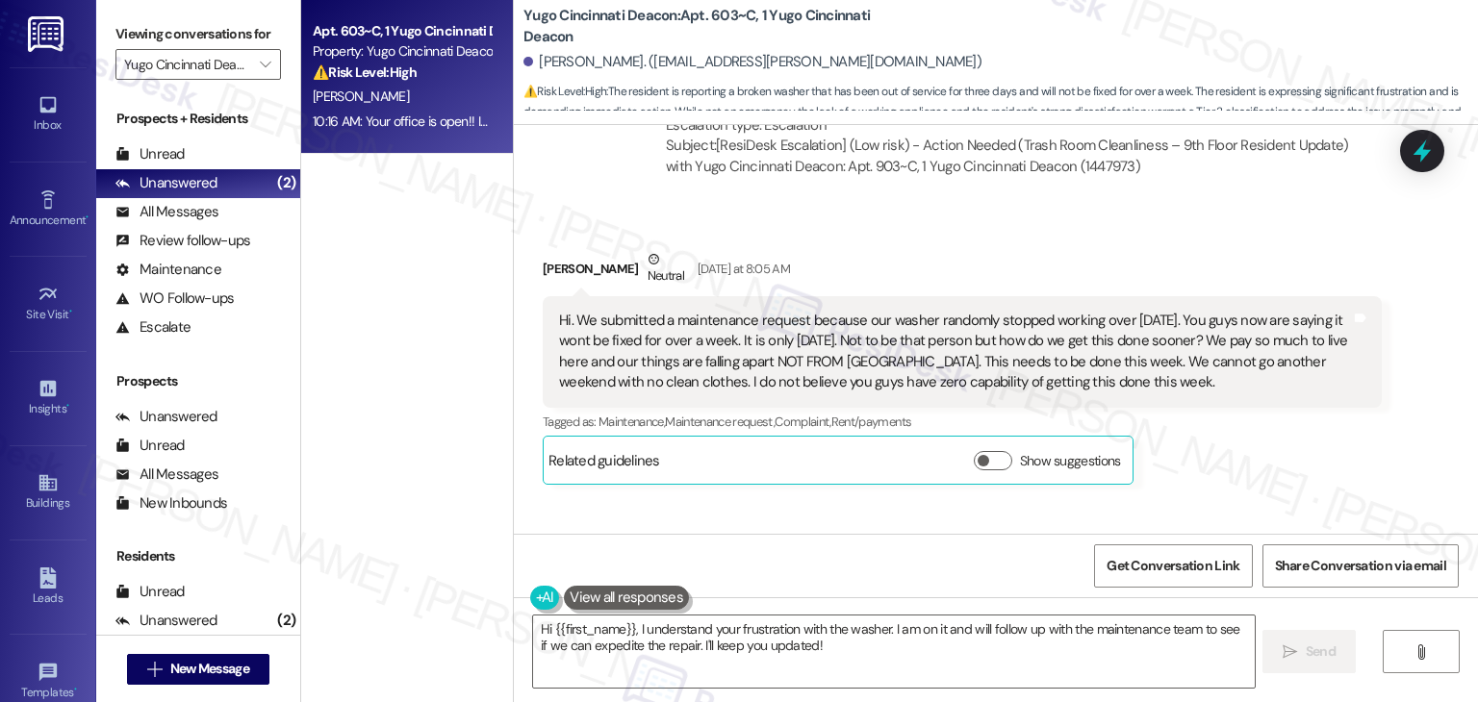
click at [850, 363] on div "Hi. We submitted a maintenance request because our washer randomly stopped work…" at bounding box center [955, 352] width 792 height 83
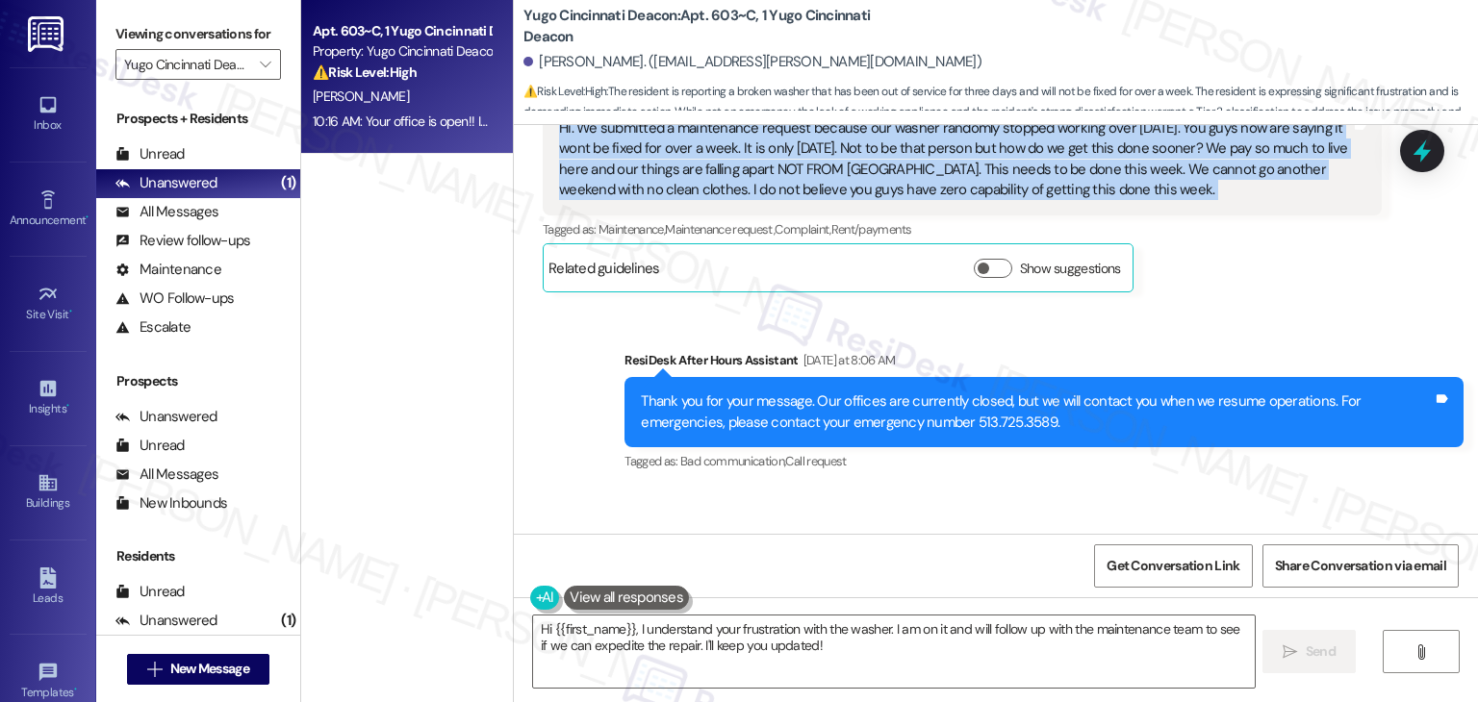
scroll to position [1777, 0]
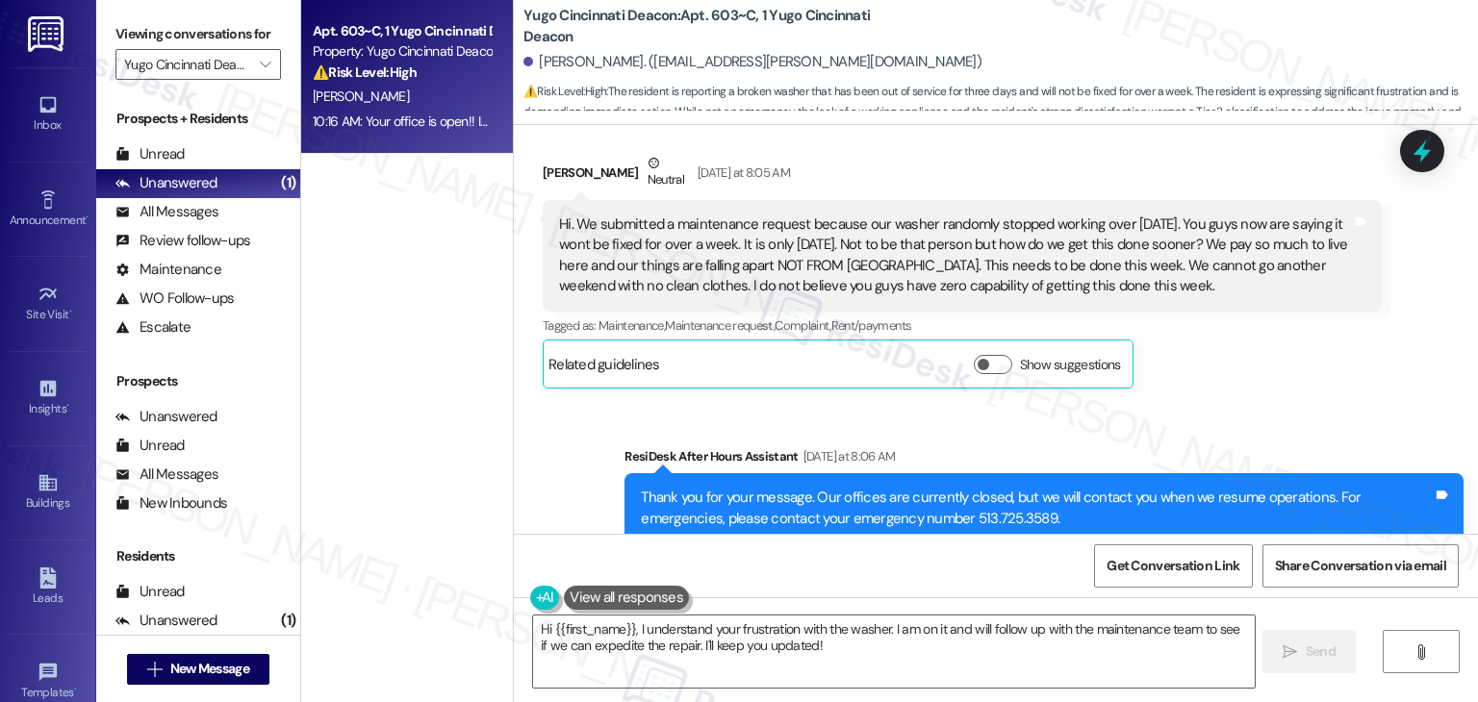
click at [1215, 381] on div "[PERSON_NAME] Neutral [DATE] at 8:05 AM Hi. We submitted a maintenance request …" at bounding box center [962, 271] width 839 height 236
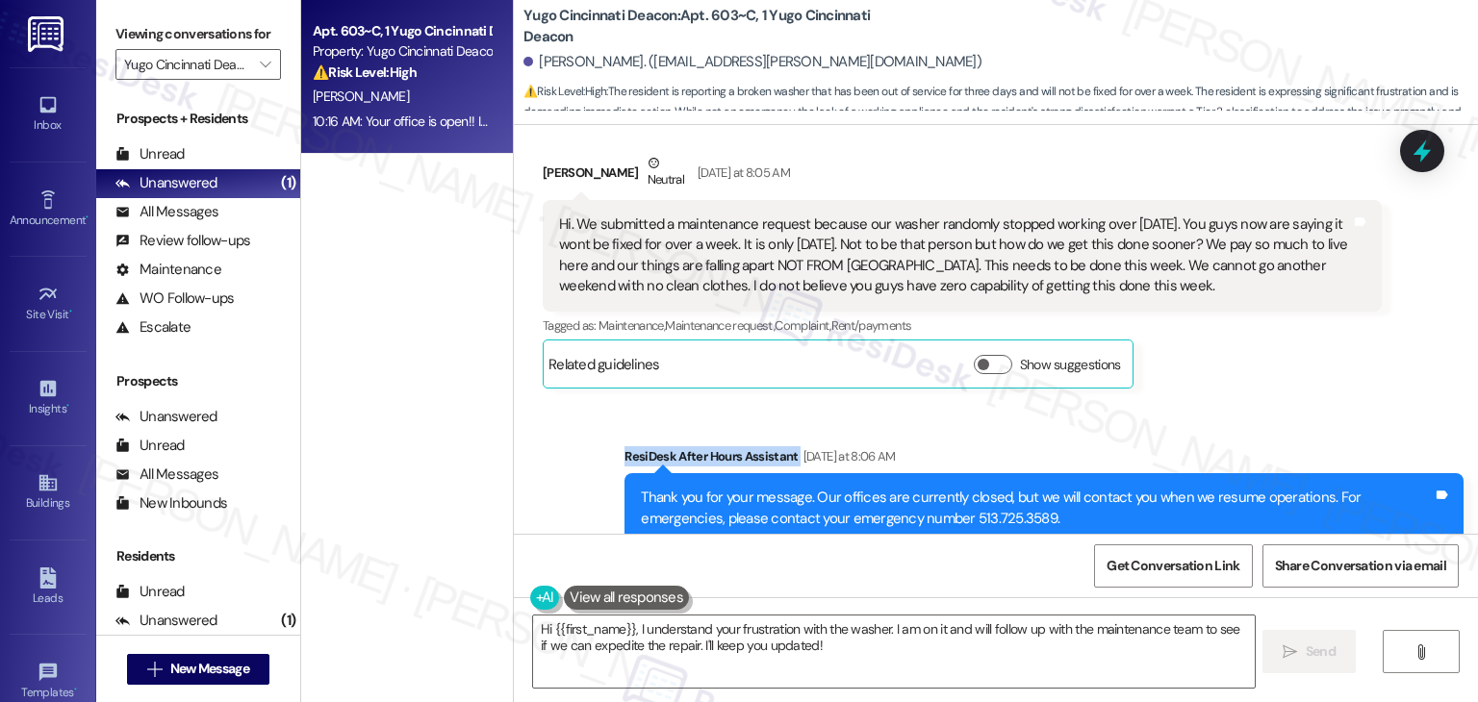
click at [1215, 381] on div "[PERSON_NAME] Neutral [DATE] at 8:05 AM Hi. We submitted a maintenance request …" at bounding box center [962, 271] width 839 height 236
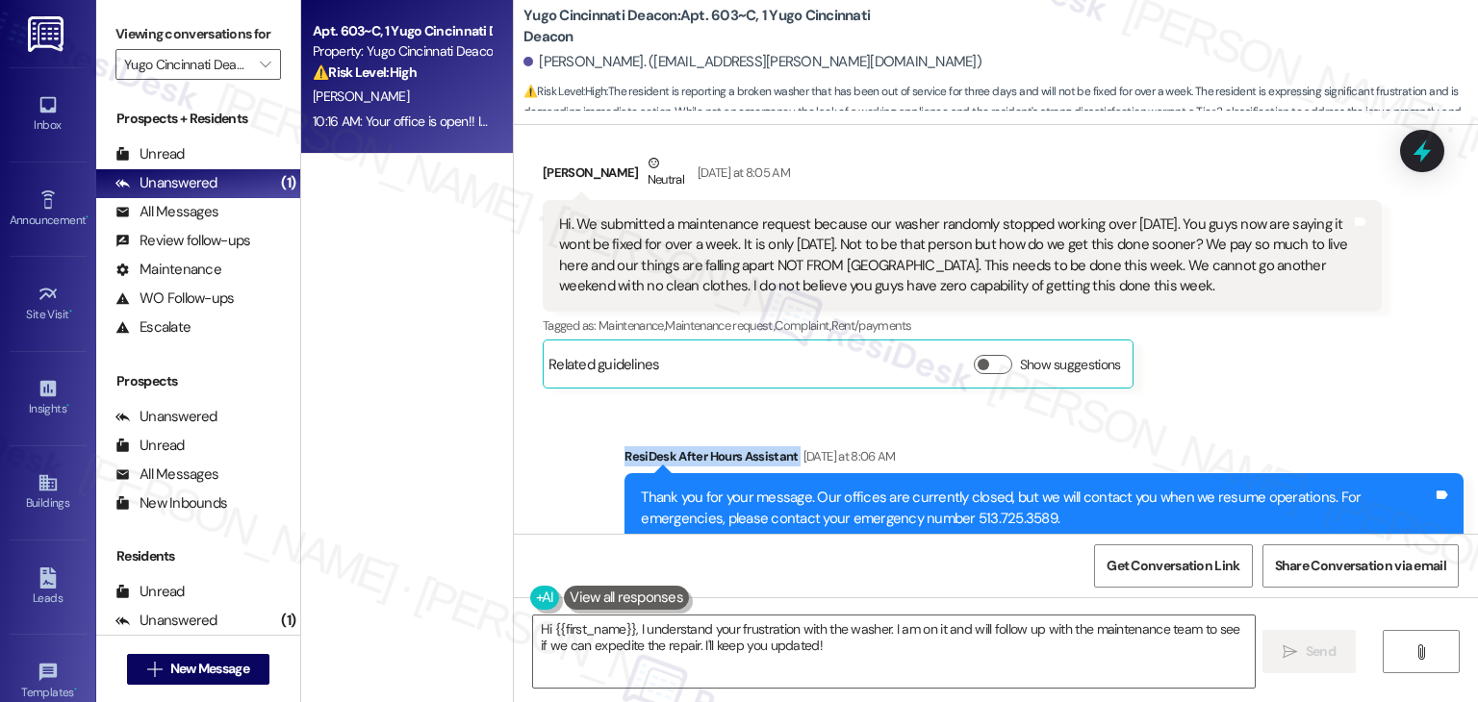
click at [1215, 381] on div "[PERSON_NAME] Neutral [DATE] at 8:05 AM Hi. We submitted a maintenance request …" at bounding box center [962, 271] width 839 height 236
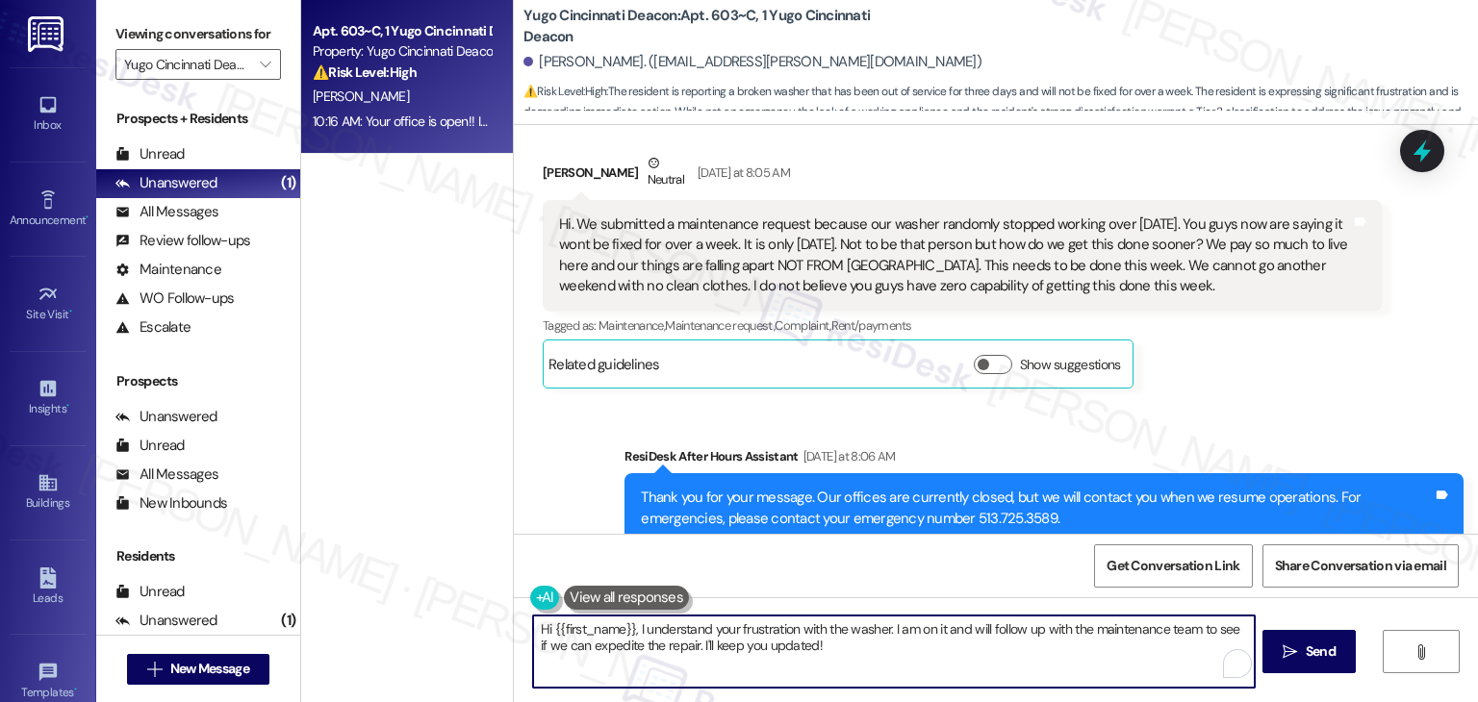
drag, startPoint x: 883, startPoint y: 633, endPoint x: 627, endPoint y: 628, distance: 255.9
click at [627, 628] on textarea "Hi {{first_name}}, I understand your frustration with the washer. I am on it an…" at bounding box center [893, 652] width 721 height 72
click at [974, 647] on textarea "Hi {{first_name}}, I understand your frustration with the washer. I am on it an…" at bounding box center [891, 652] width 721 height 72
drag, startPoint x: 676, startPoint y: 650, endPoint x: 962, endPoint y: 636, distance: 286.1
click at [962, 636] on textarea "Hi {{first_name}}, I understand your frustration with the washer. I am on it an…" at bounding box center [891, 652] width 721 height 72
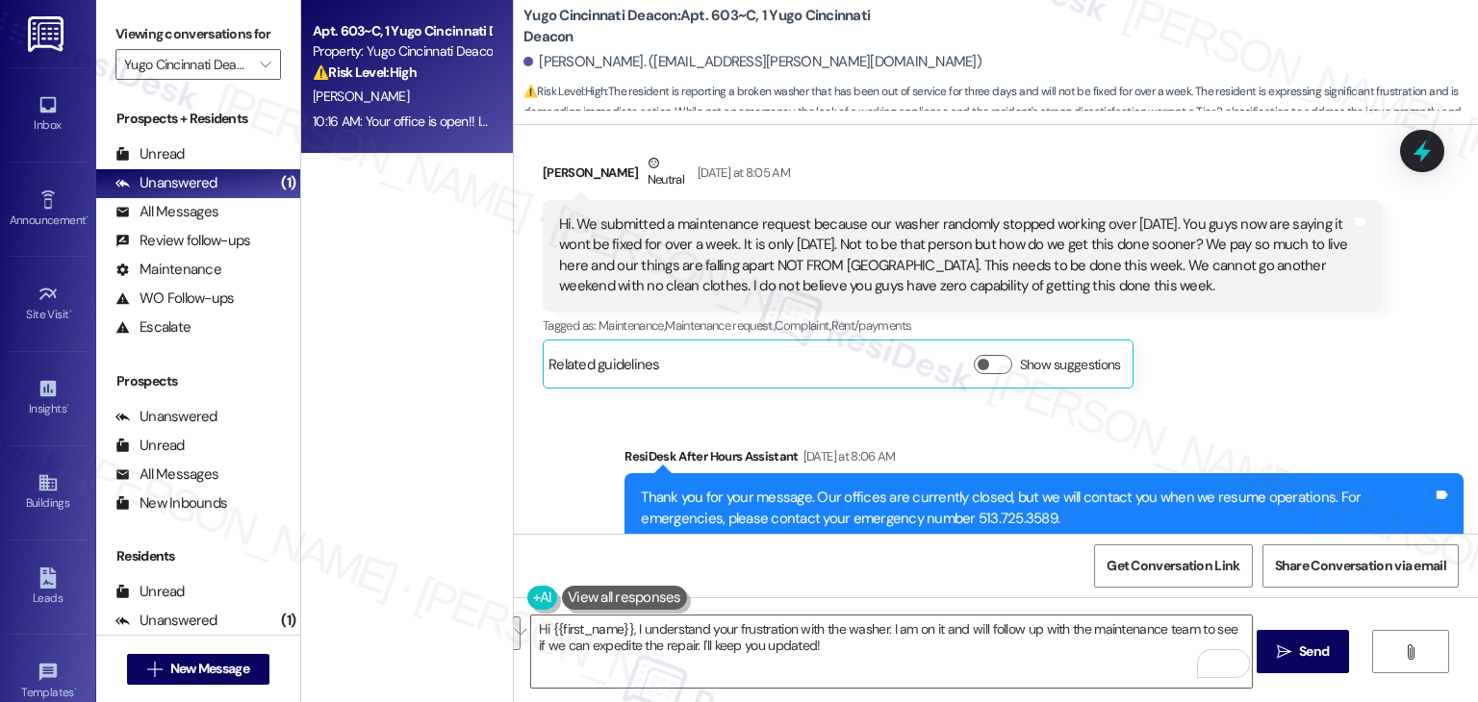
click at [1208, 398] on div "Received via SMS Addison Knox Neutral Yesterday at 8:05 AM Hi. We submitted a m…" at bounding box center [962, 271] width 868 height 265
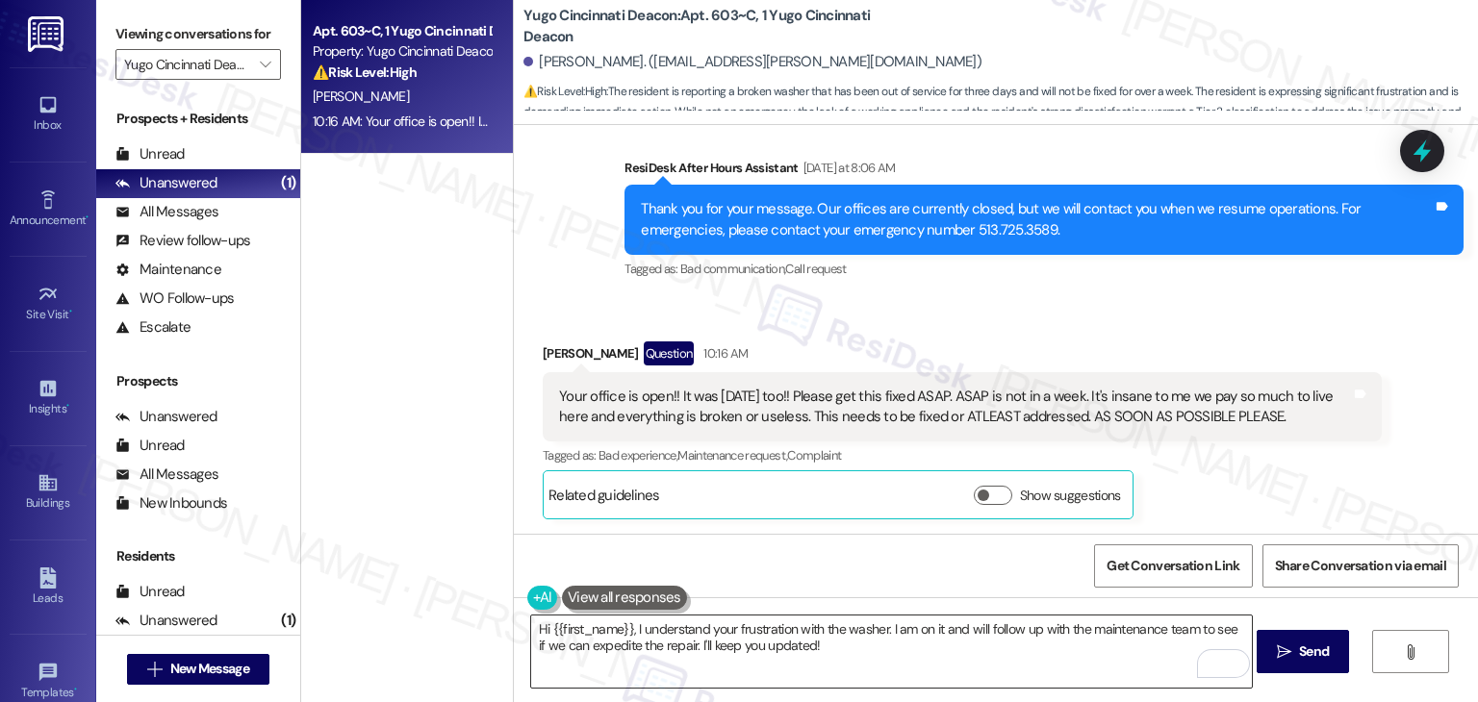
click at [765, 651] on textarea "Hi {{first_name}}, I understand your frustration with the washer. I am on it an…" at bounding box center [891, 652] width 721 height 72
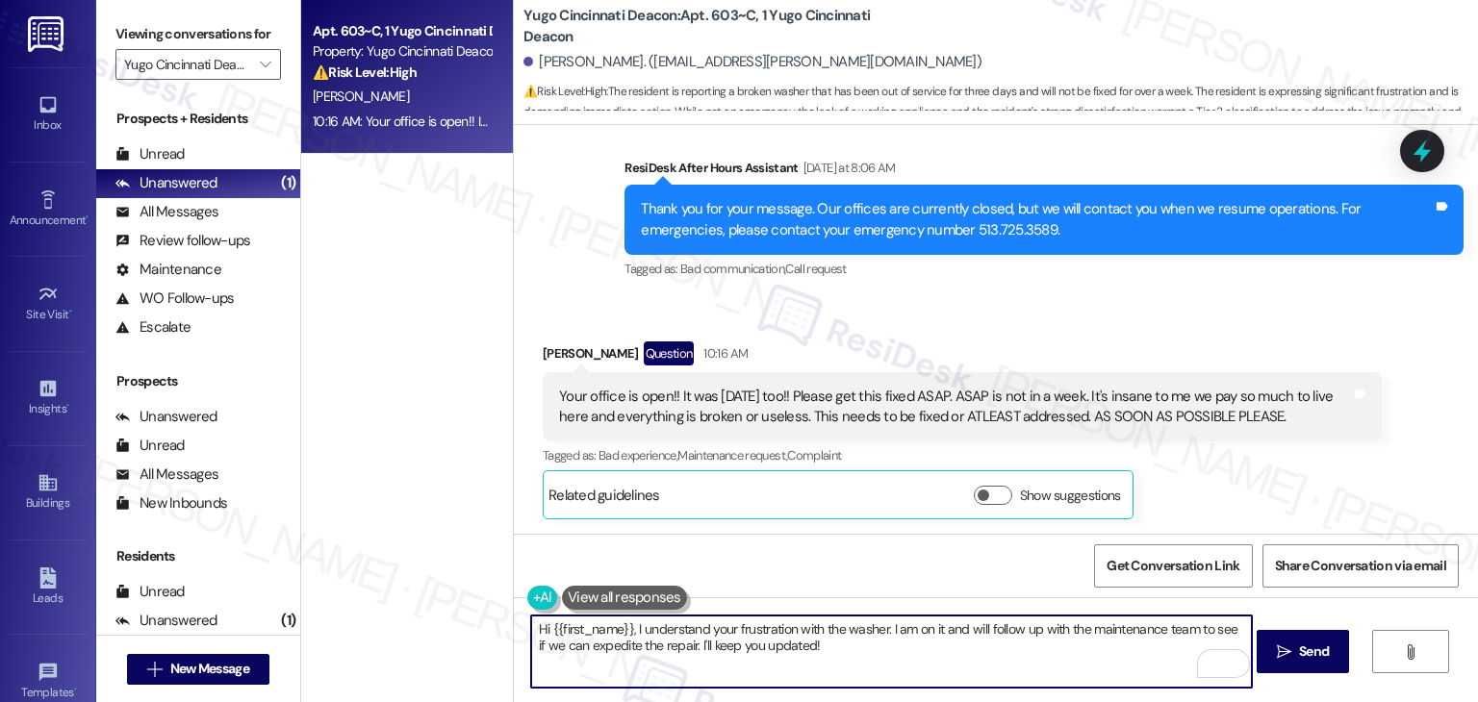
click at [765, 651] on textarea "Hi {{first_name}}, I understand your frustration with the washer. I am on it an…" at bounding box center [891, 652] width 721 height 72
paste textarea "Addison, I understand your frustration with the washer. I’ll follow up with the…"
type textarea "Hi Addison, I understand your frustration with the washer. I’ll follow up with …"
click at [884, 558] on div "Get Conversation Link Share Conversation via email" at bounding box center [996, 565] width 964 height 63
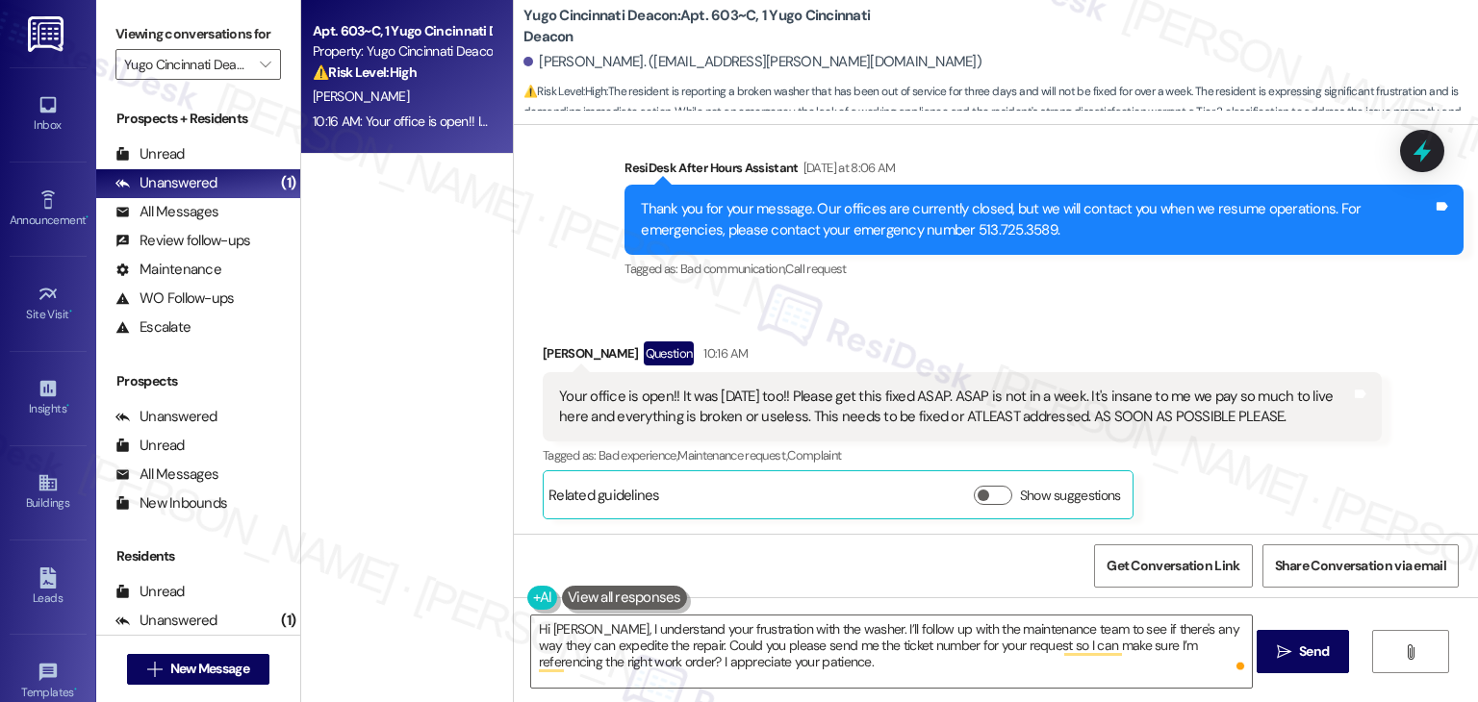
click at [881, 567] on div "Get Conversation Link Share Conversation via email" at bounding box center [996, 565] width 964 height 63
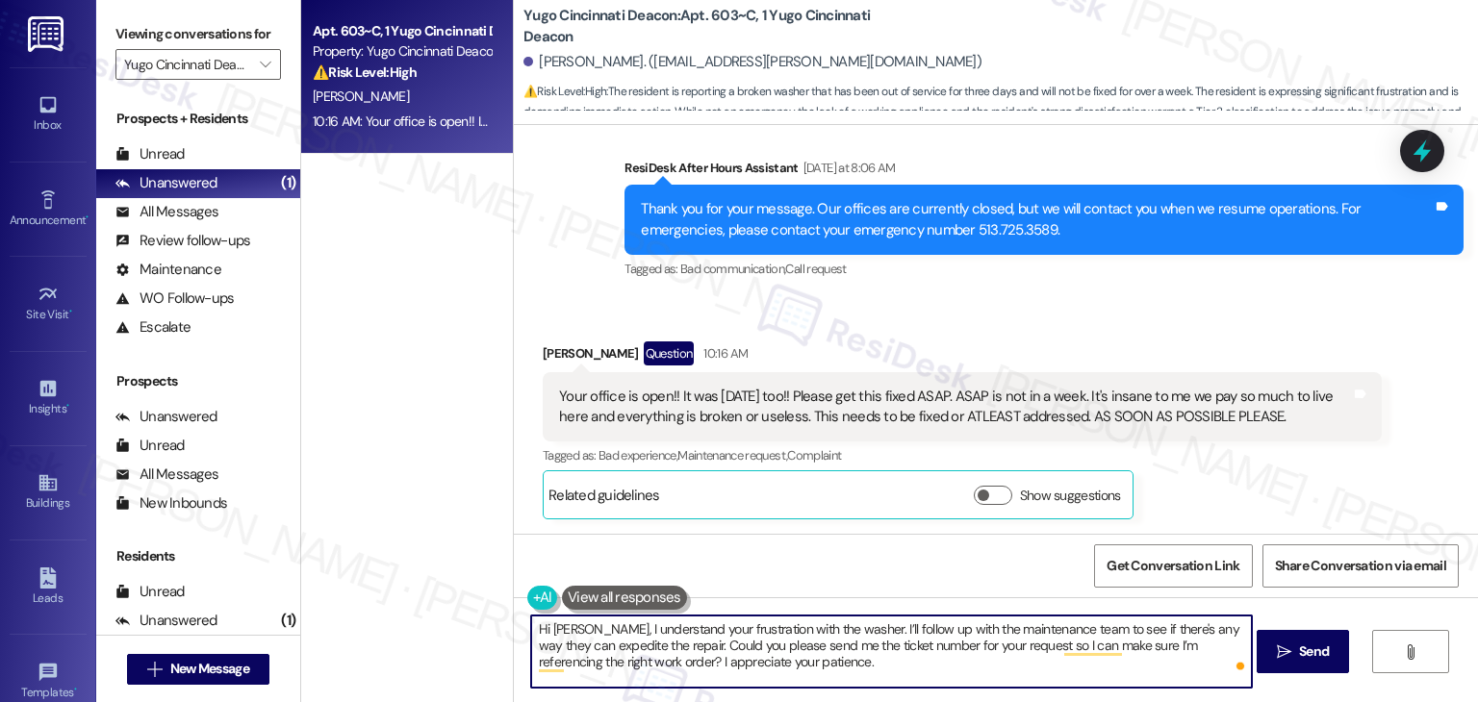
click at [950, 659] on textarea "Hi Addison, I understand your frustration with the washer. I’ll follow up with …" at bounding box center [891, 652] width 721 height 72
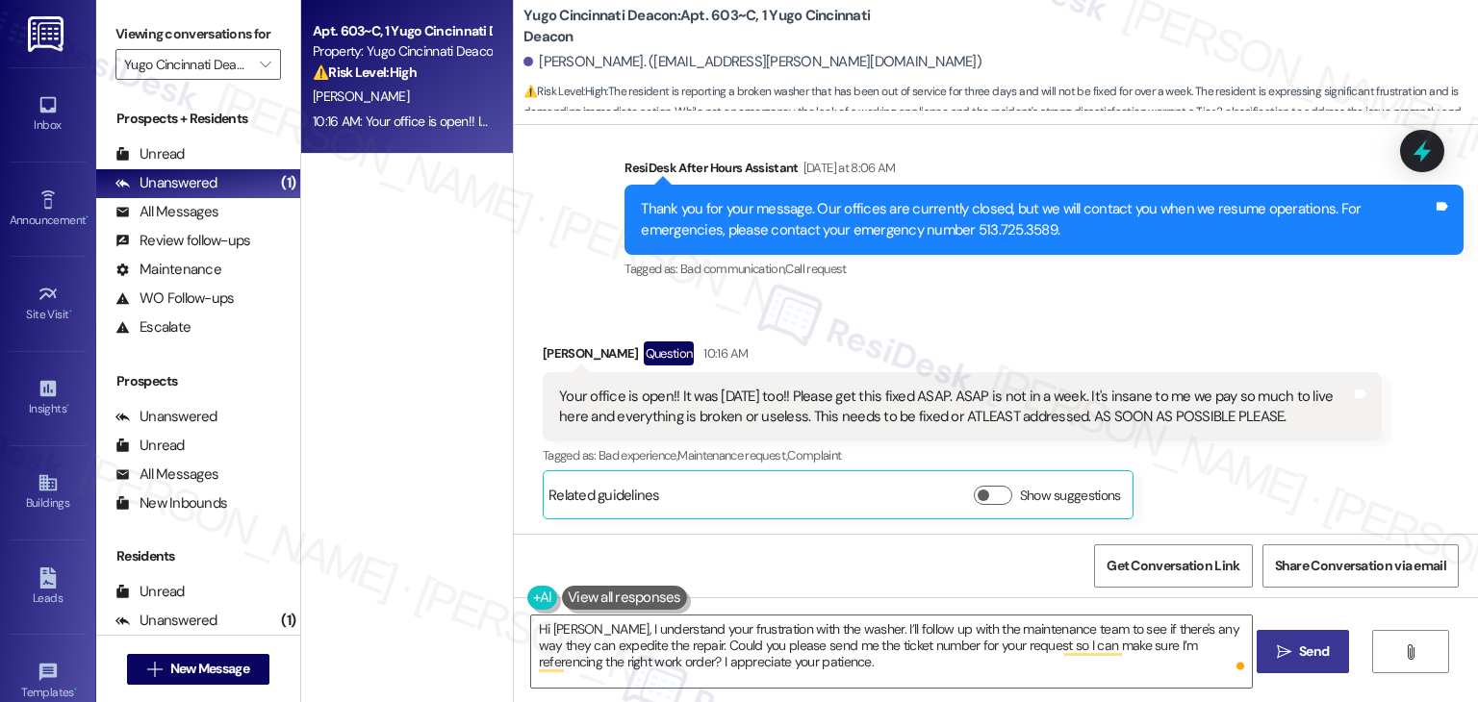
click at [1299, 645] on span "Send" at bounding box center [1314, 652] width 30 height 20
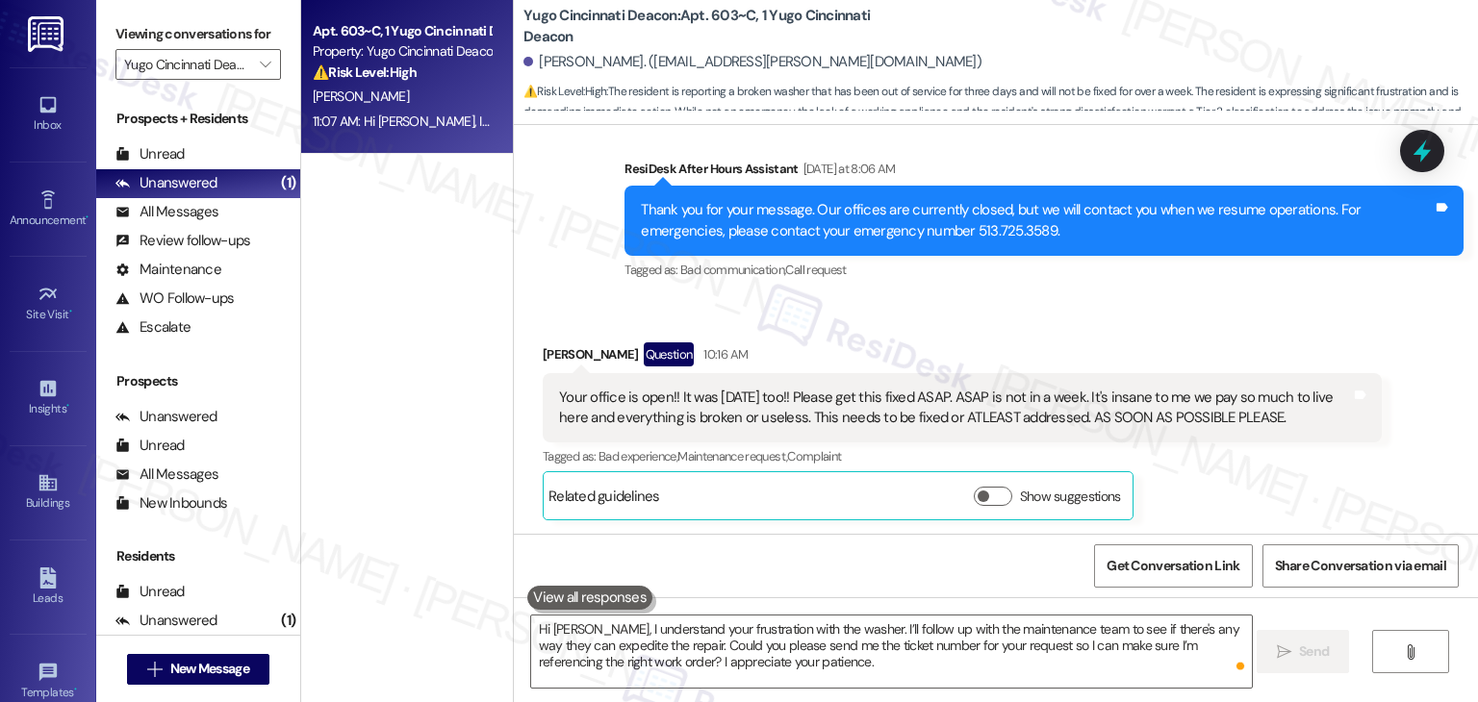
scroll to position [2241, 0]
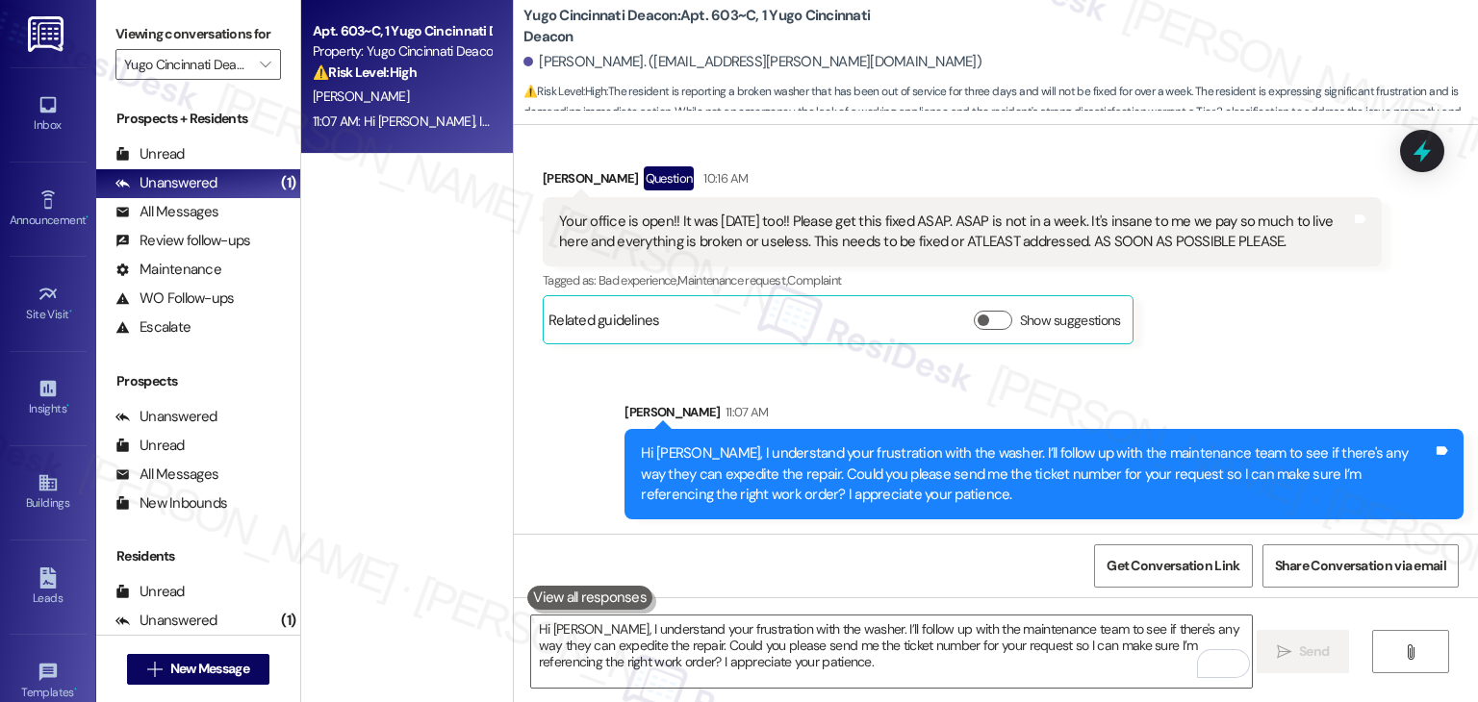
click at [457, 494] on div "Apt. 603~C, 1 Yugo Cincinnati Deacon Property: Yugo Cincinnati Deacon ⚠️ Risk L…" at bounding box center [407, 283] width 212 height 566
click at [383, 274] on div "Apt. 603~C, 1 Yugo Cincinnati Deacon Property: Yugo Cincinnati Deacon ⚠️ Risk L…" at bounding box center [407, 283] width 212 height 566
click at [256, 63] on span "" at bounding box center [265, 64] width 18 height 31
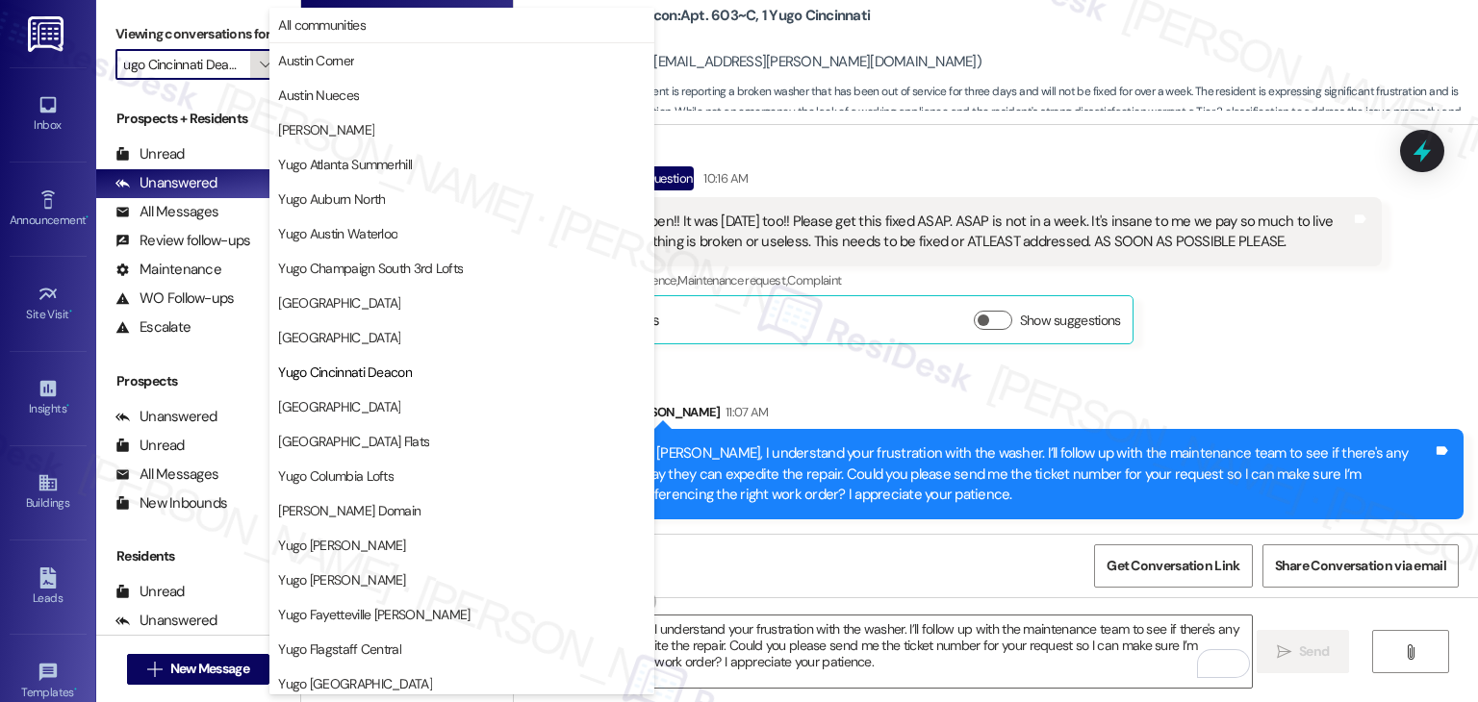
scroll to position [312, 0]
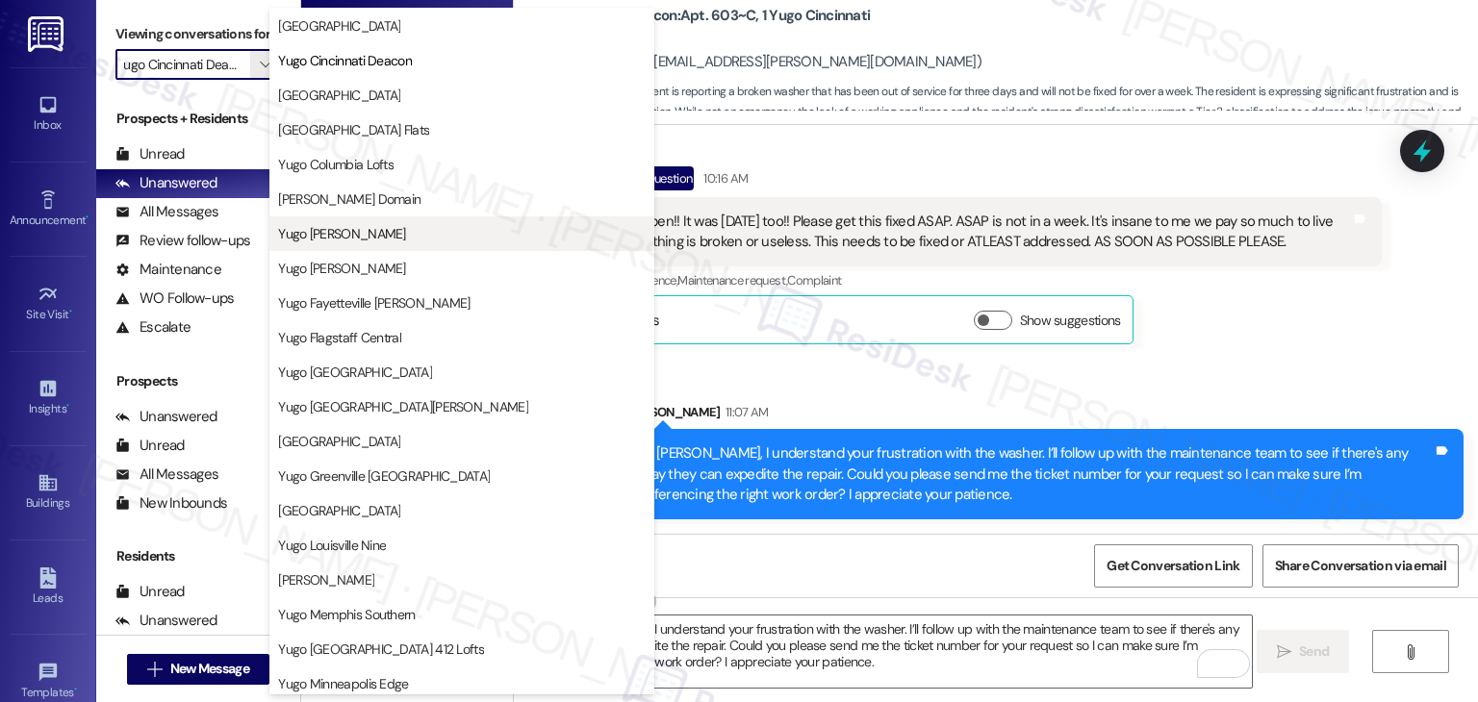
click at [367, 235] on span "Yugo Eugene Courtside" at bounding box center [341, 233] width 127 height 19
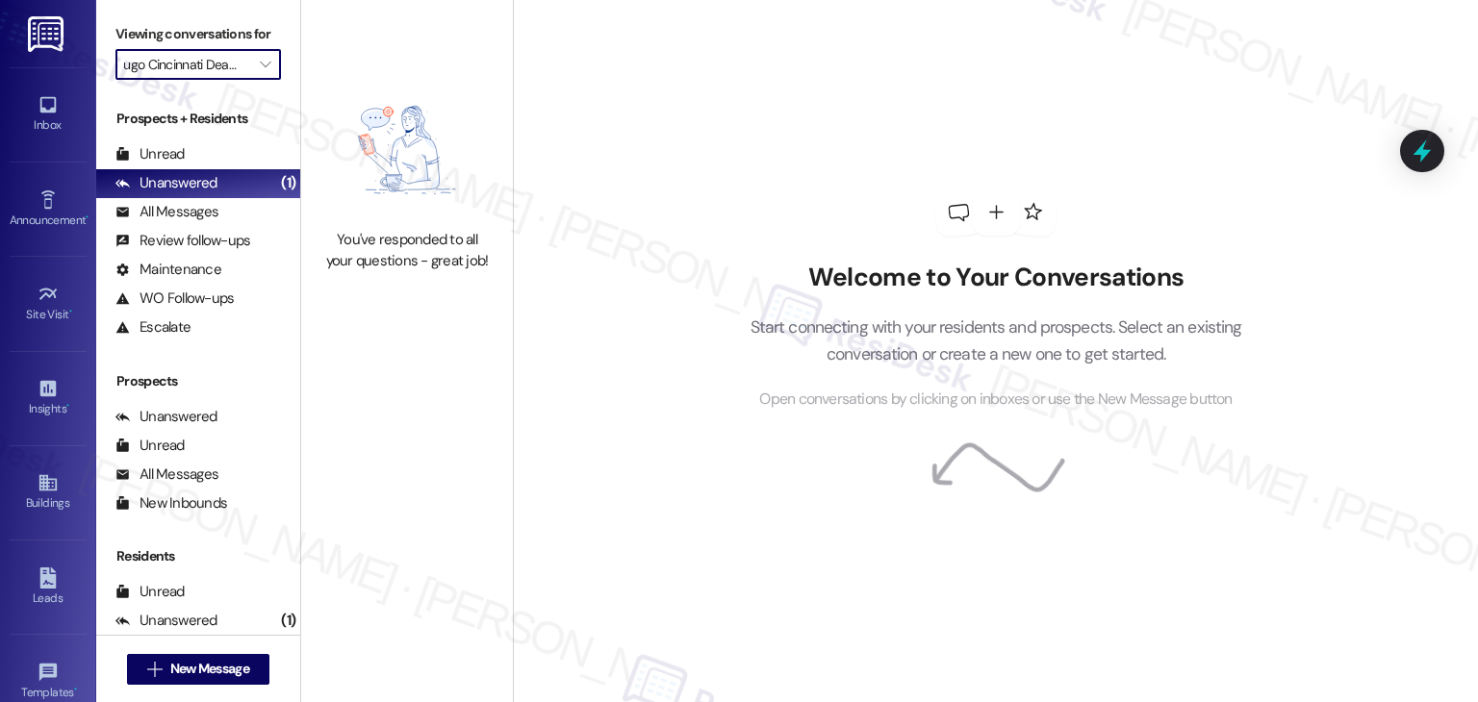
type input "Yugo Eugene Courtside"
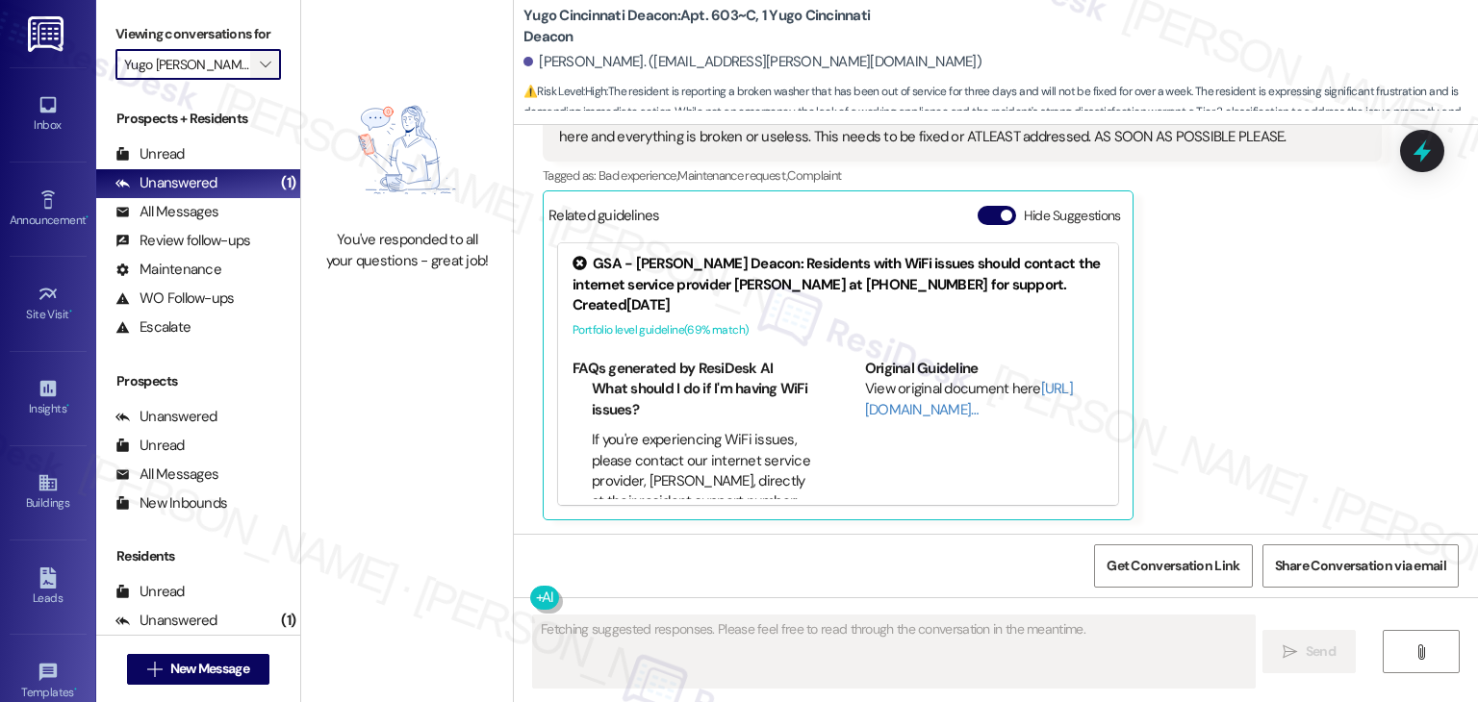
click at [260, 59] on icon "" at bounding box center [265, 64] width 11 height 15
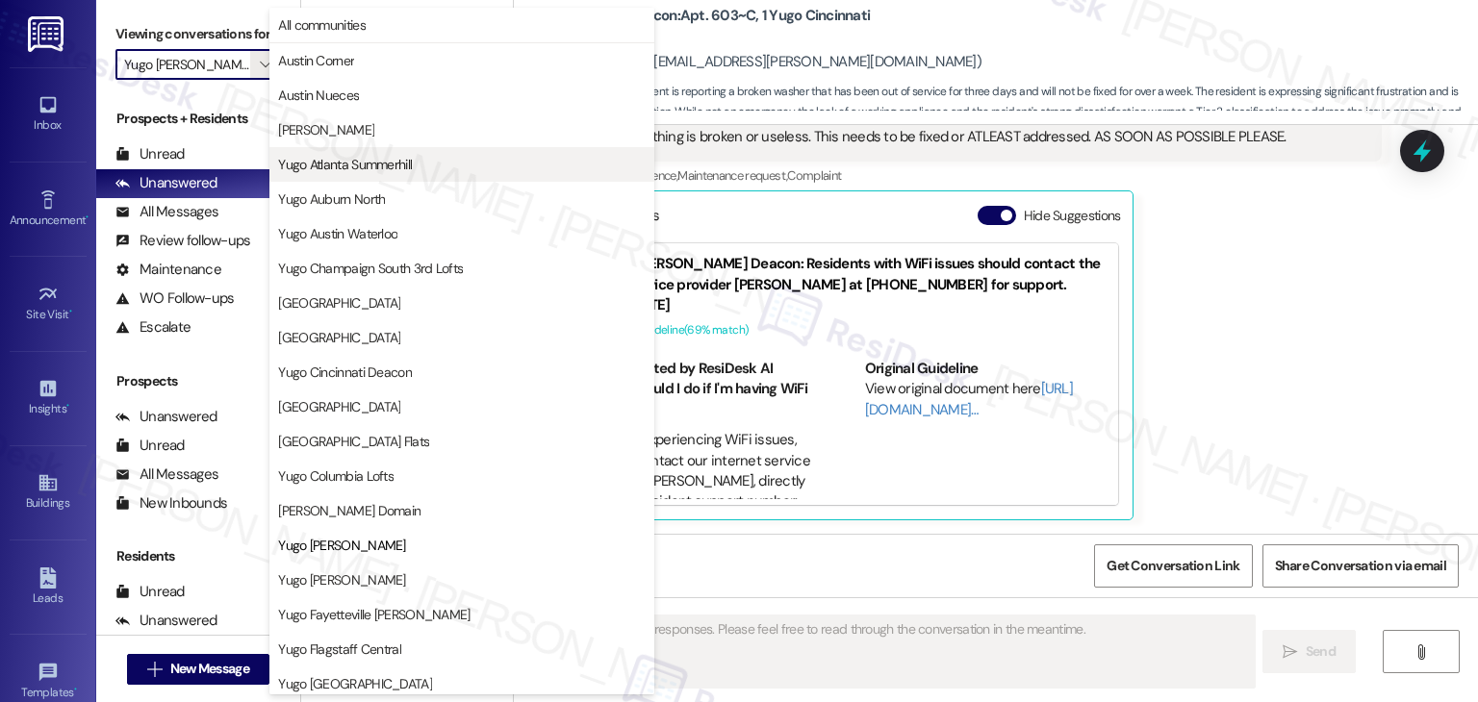
scroll to position [0, 15]
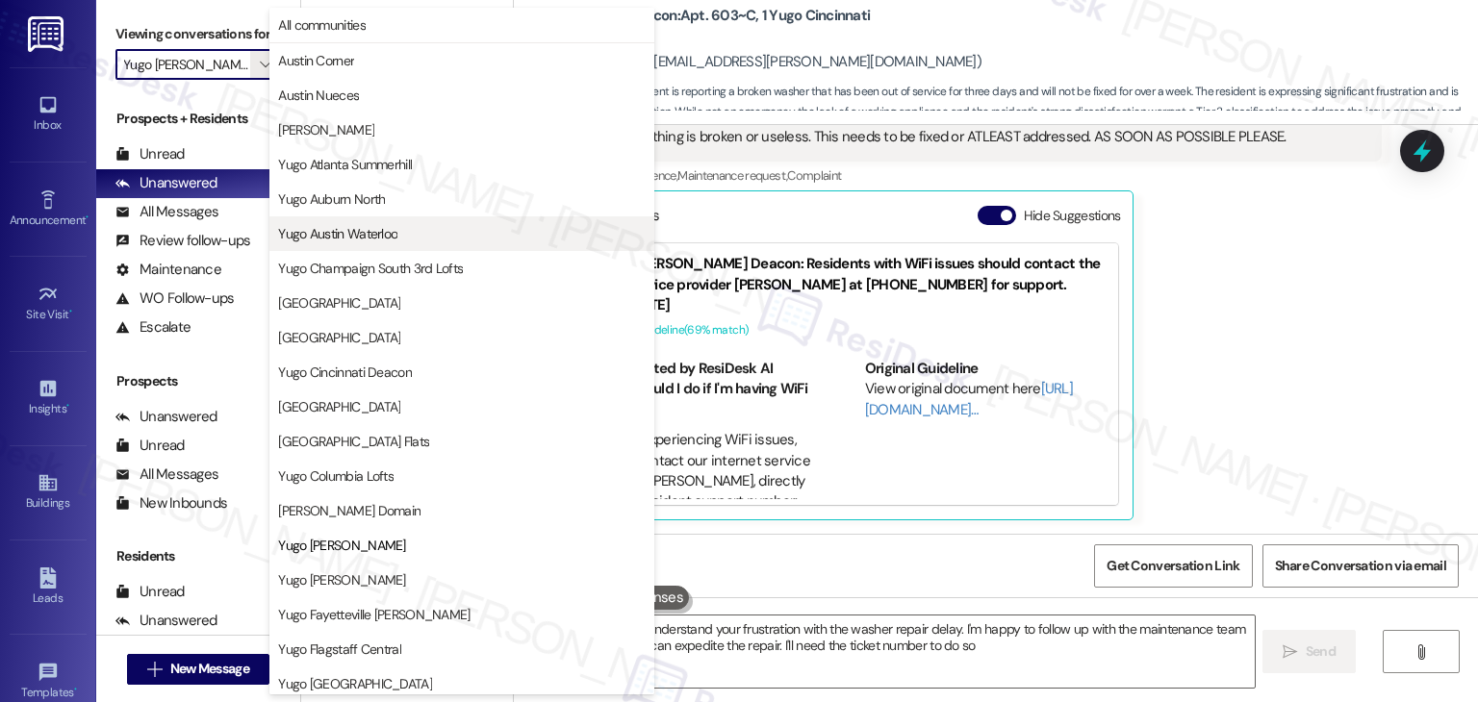
type textarea "Hi {{first_name}}, I understand your frustration with the washer repair delay. …"
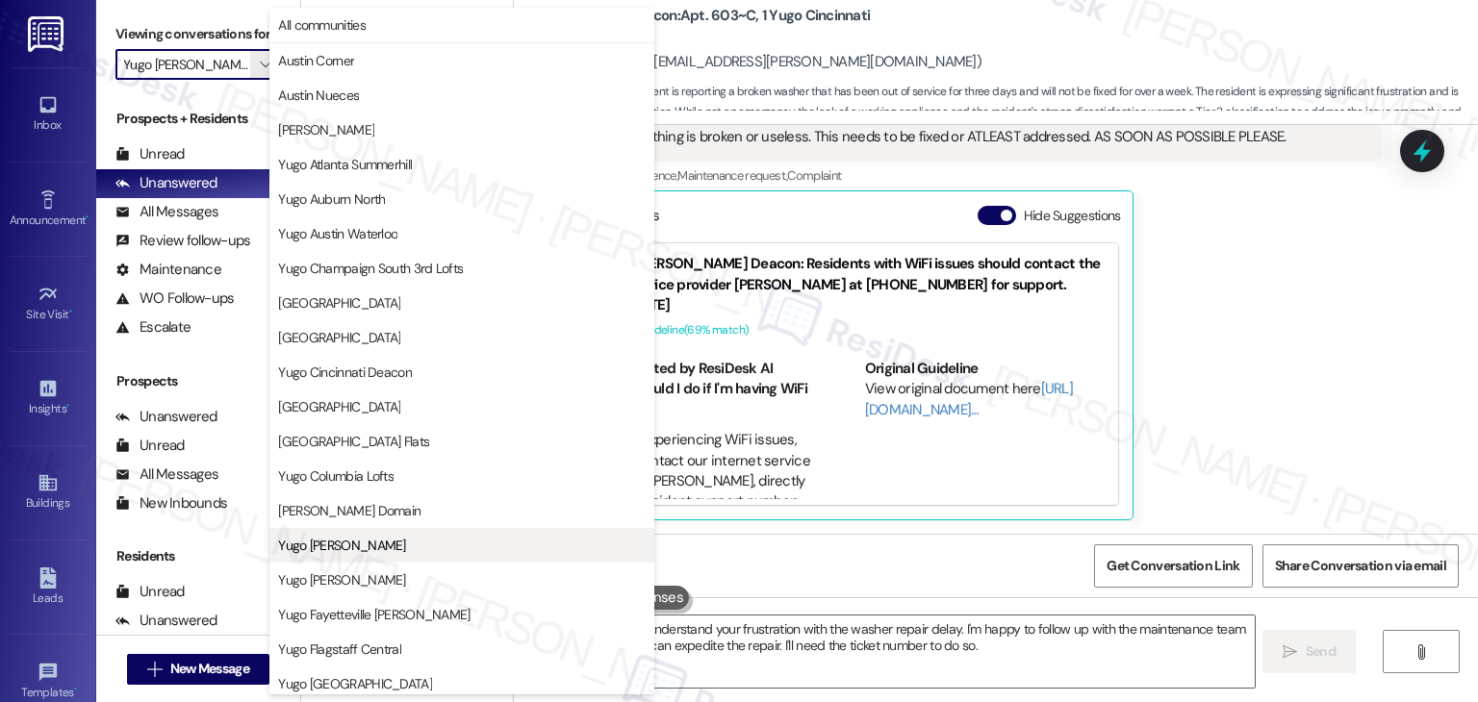
scroll to position [96, 0]
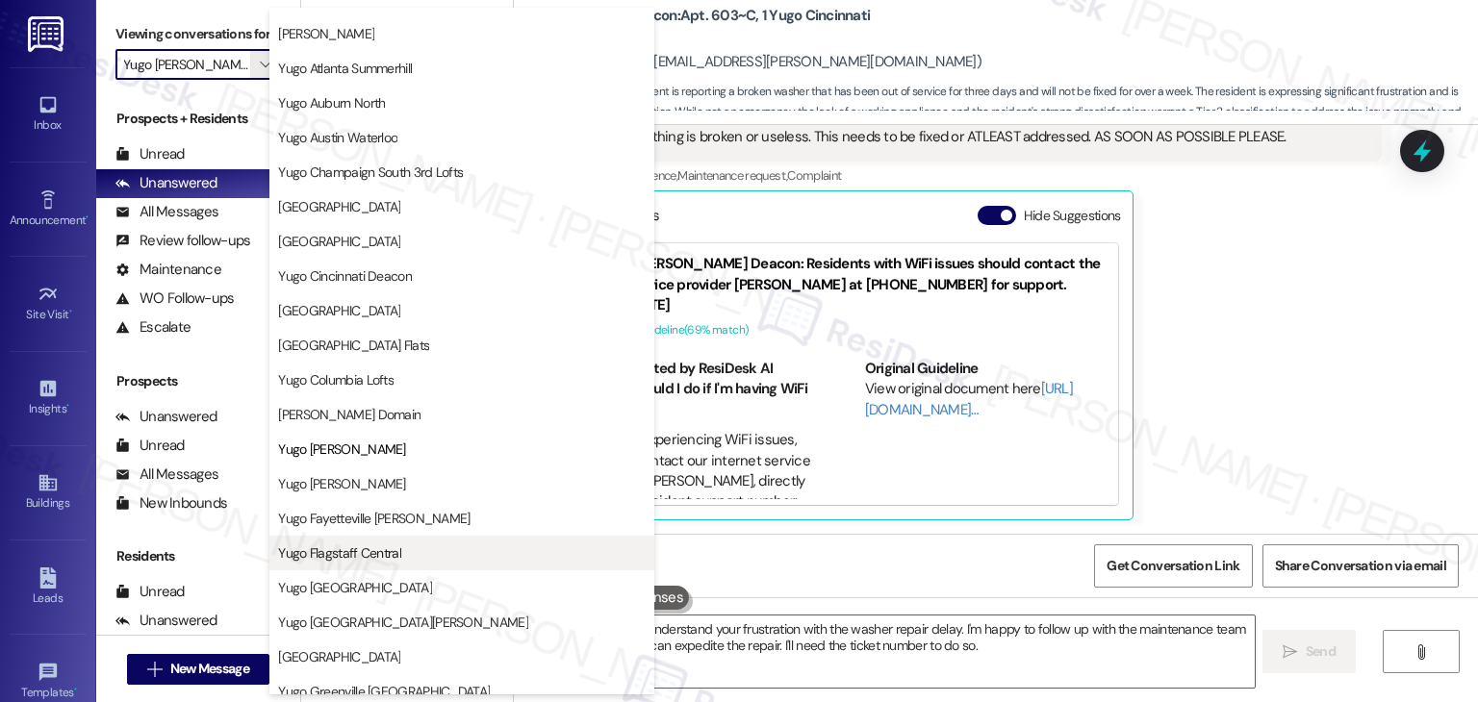
click at [393, 550] on span "Yugo Flagstaff Central" at bounding box center [339, 553] width 123 height 19
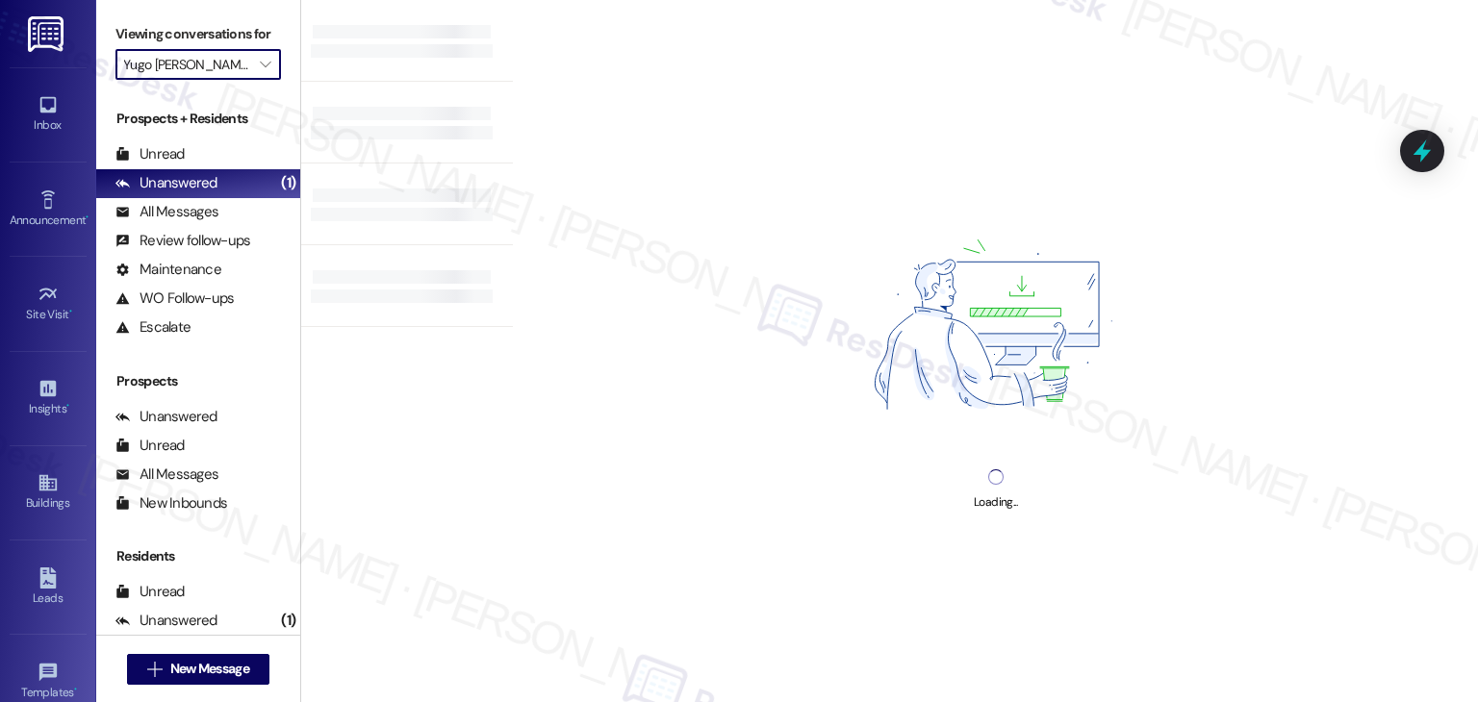
type input "Yugo Flagstaff Central"
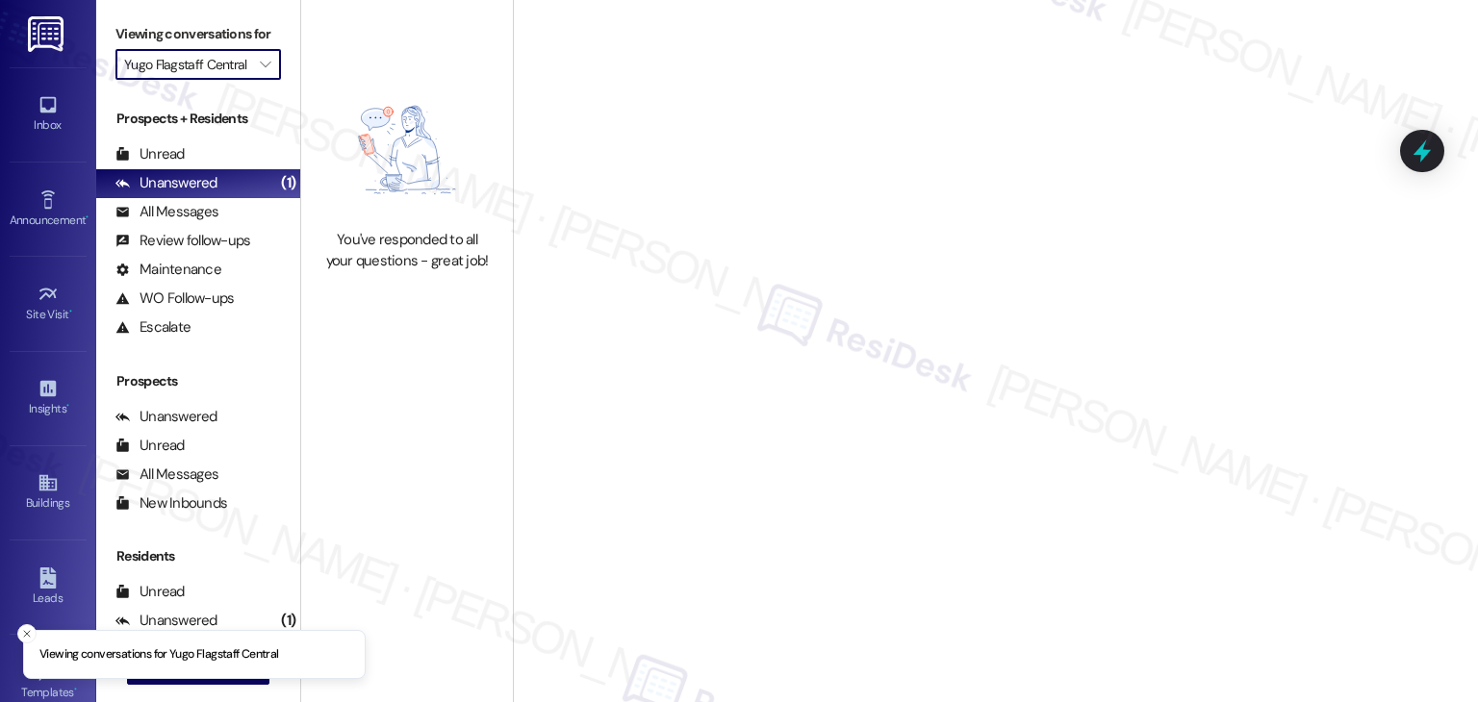
scroll to position [0, 7]
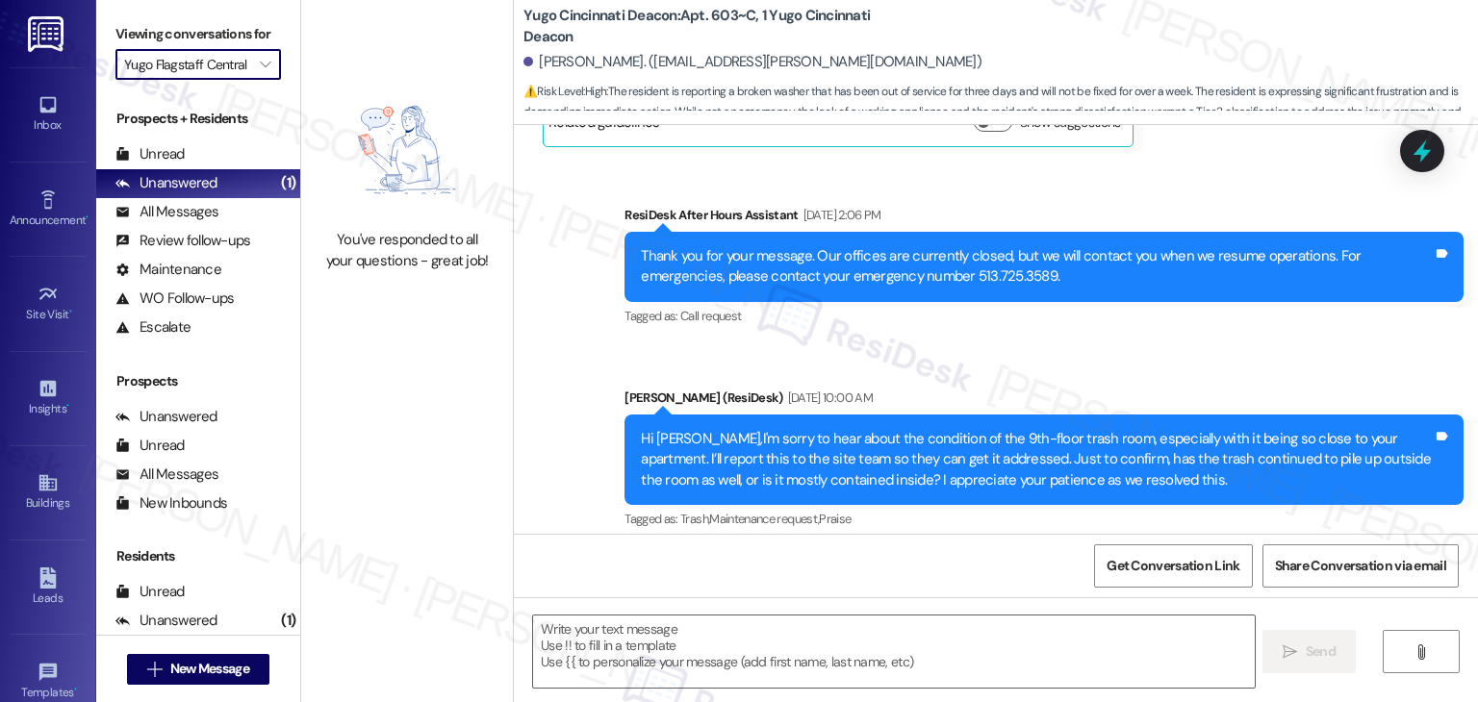
type textarea "Fetching suggested responses. Please feel free to read through the conversation…"
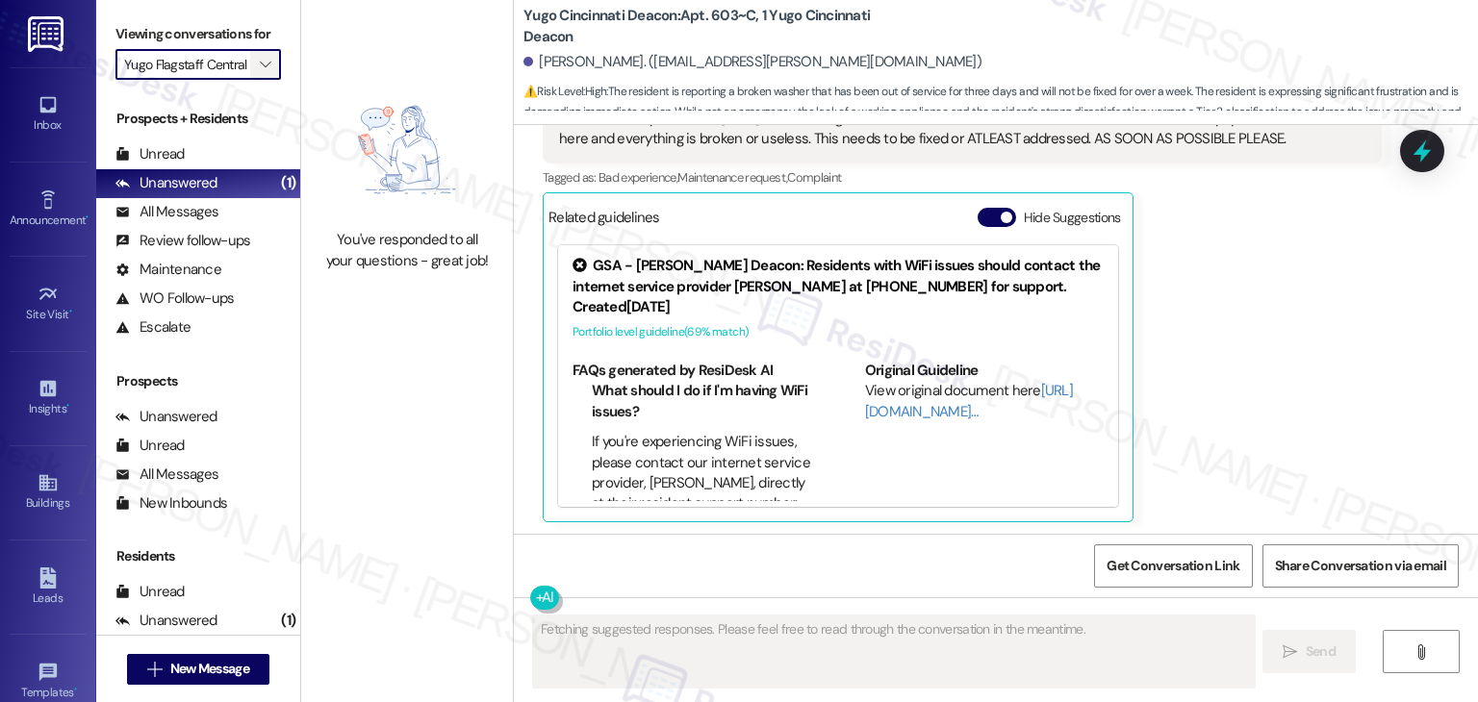
scroll to position [2345, 0]
click at [257, 75] on span "" at bounding box center [265, 64] width 18 height 31
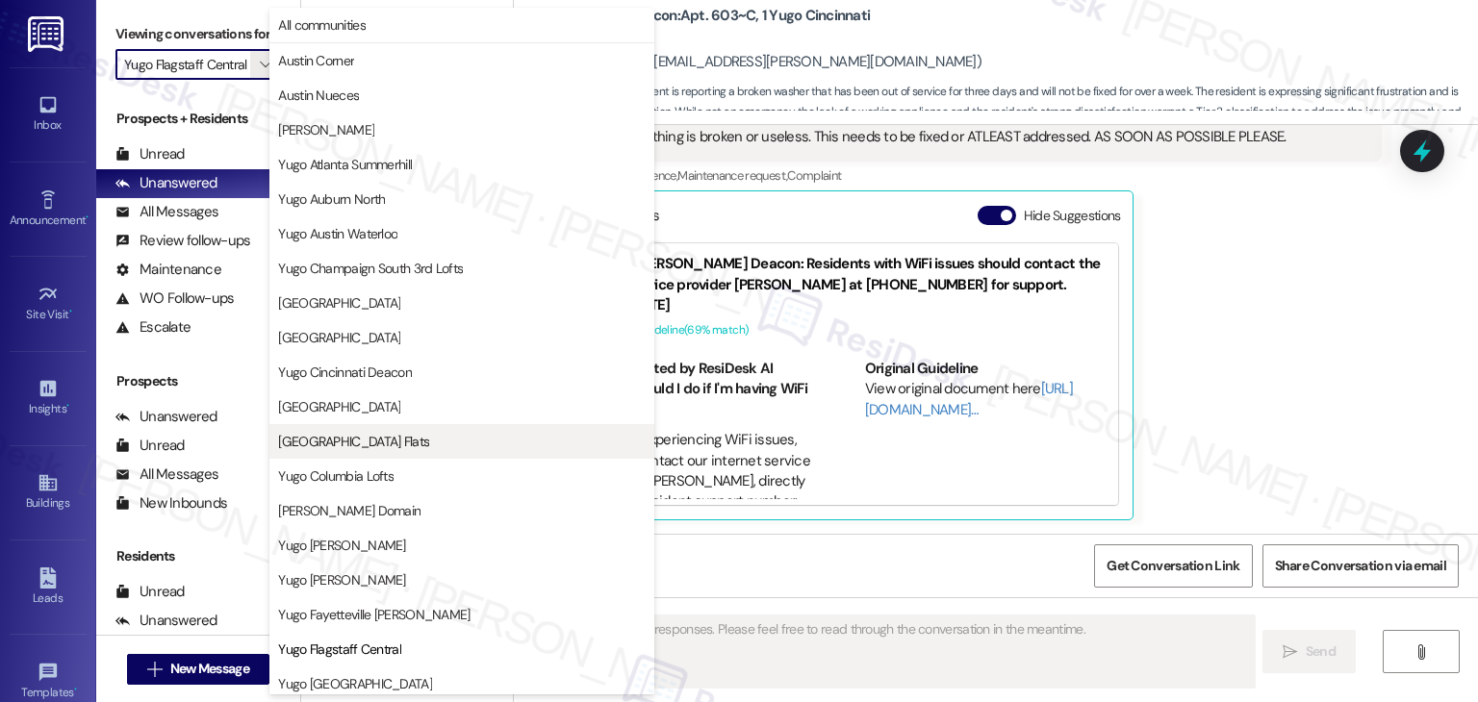
scroll to position [312, 0]
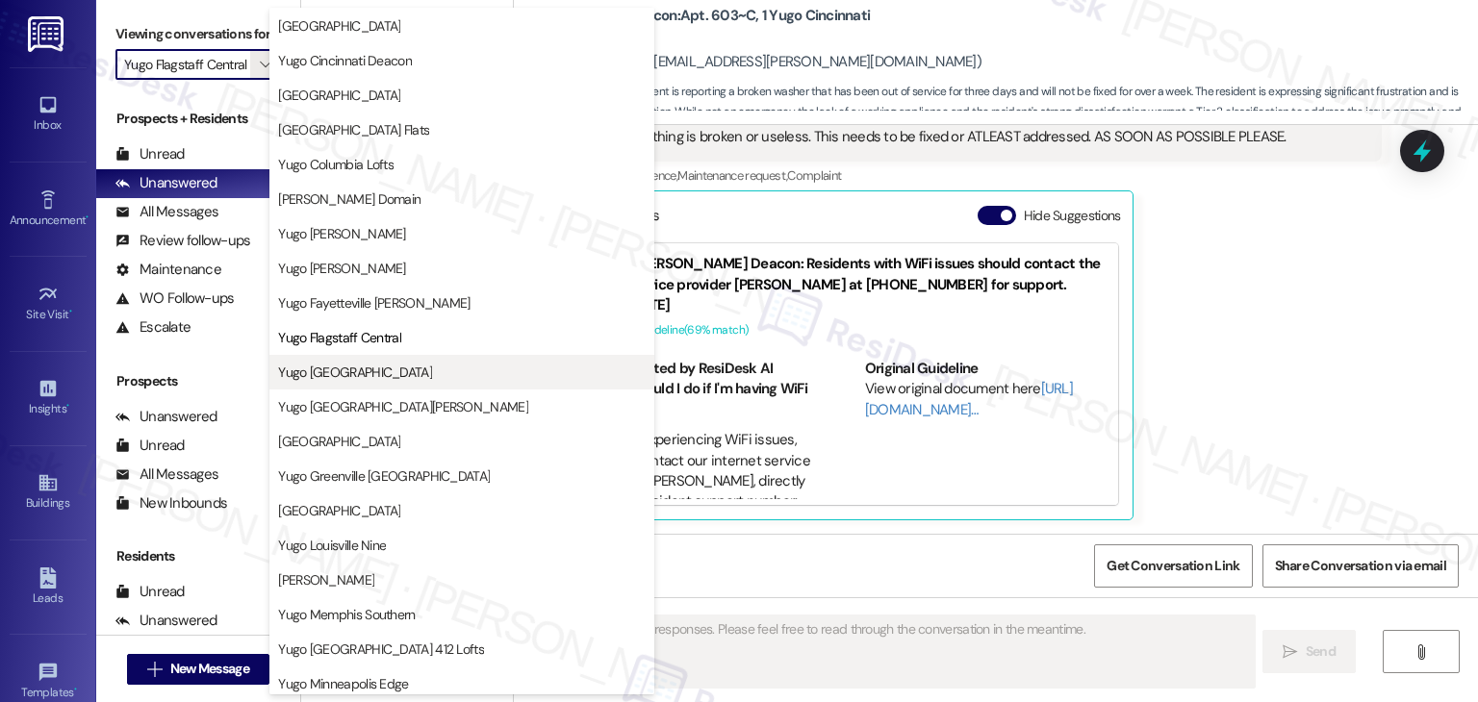
click at [380, 370] on span "Yugo Flagstaff Grove" at bounding box center [355, 372] width 154 height 19
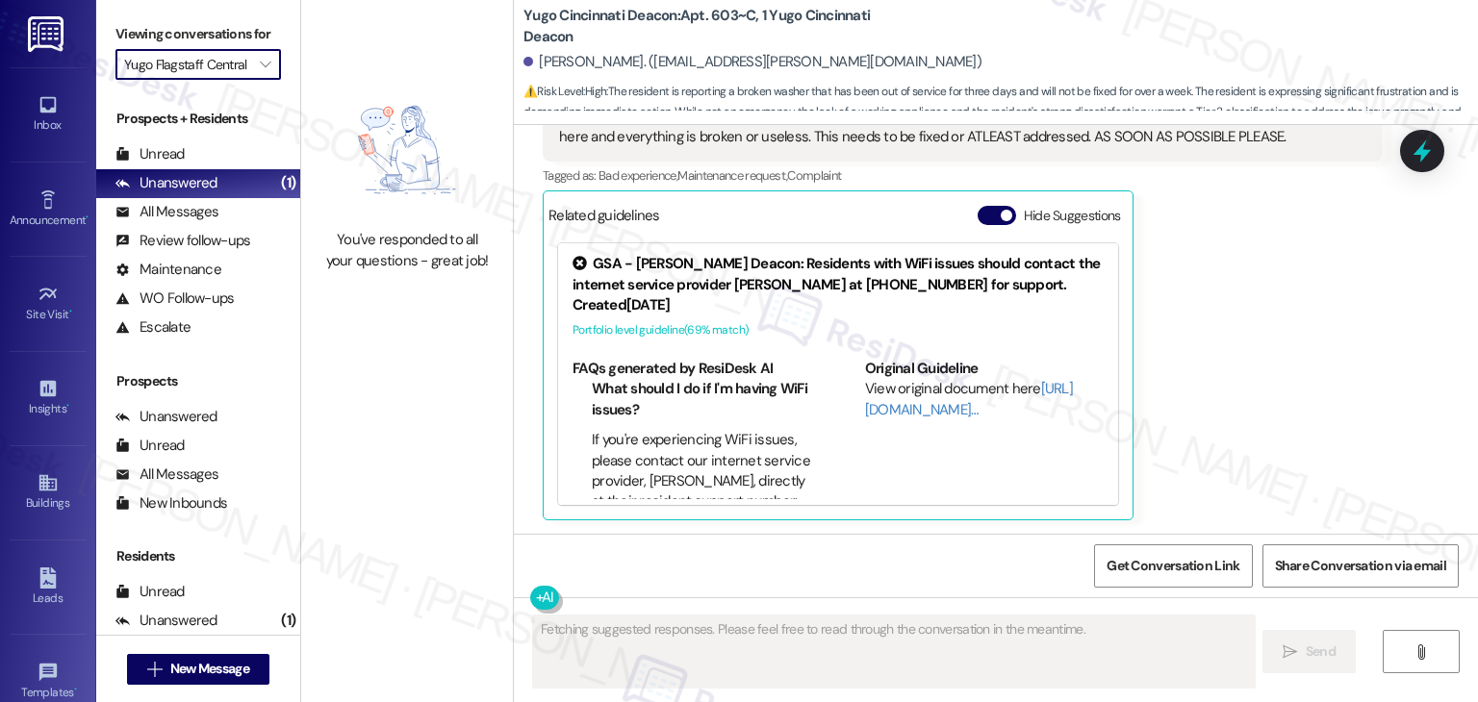
type input "Yugo Flagstaff Grove"
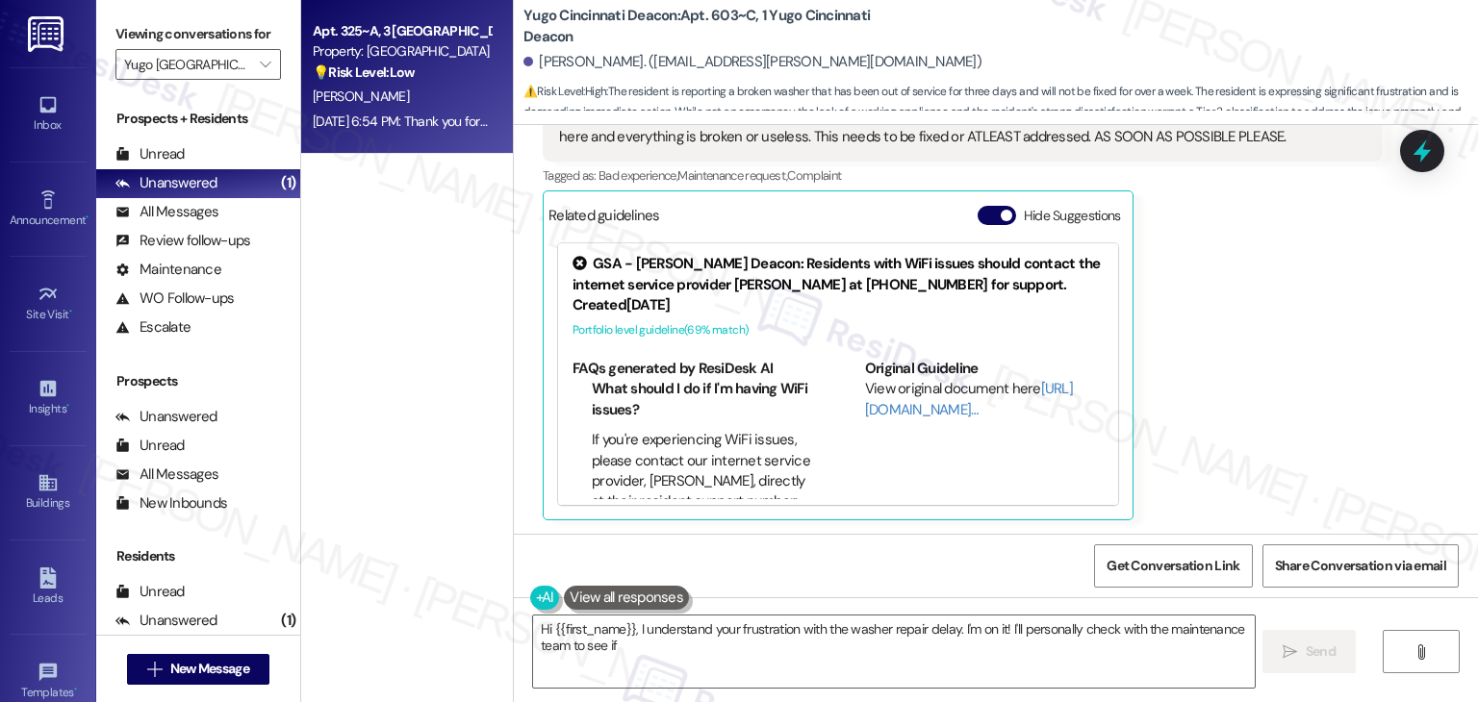
type textarea "Hi {{first_name}}, I understand your frustration with the washer repair delay. …"
click at [439, 104] on div "T. Hiland" at bounding box center [402, 97] width 182 height 24
type textarea "Hi {{first_name}}, I understand your frustration with the washer repair delay. …"
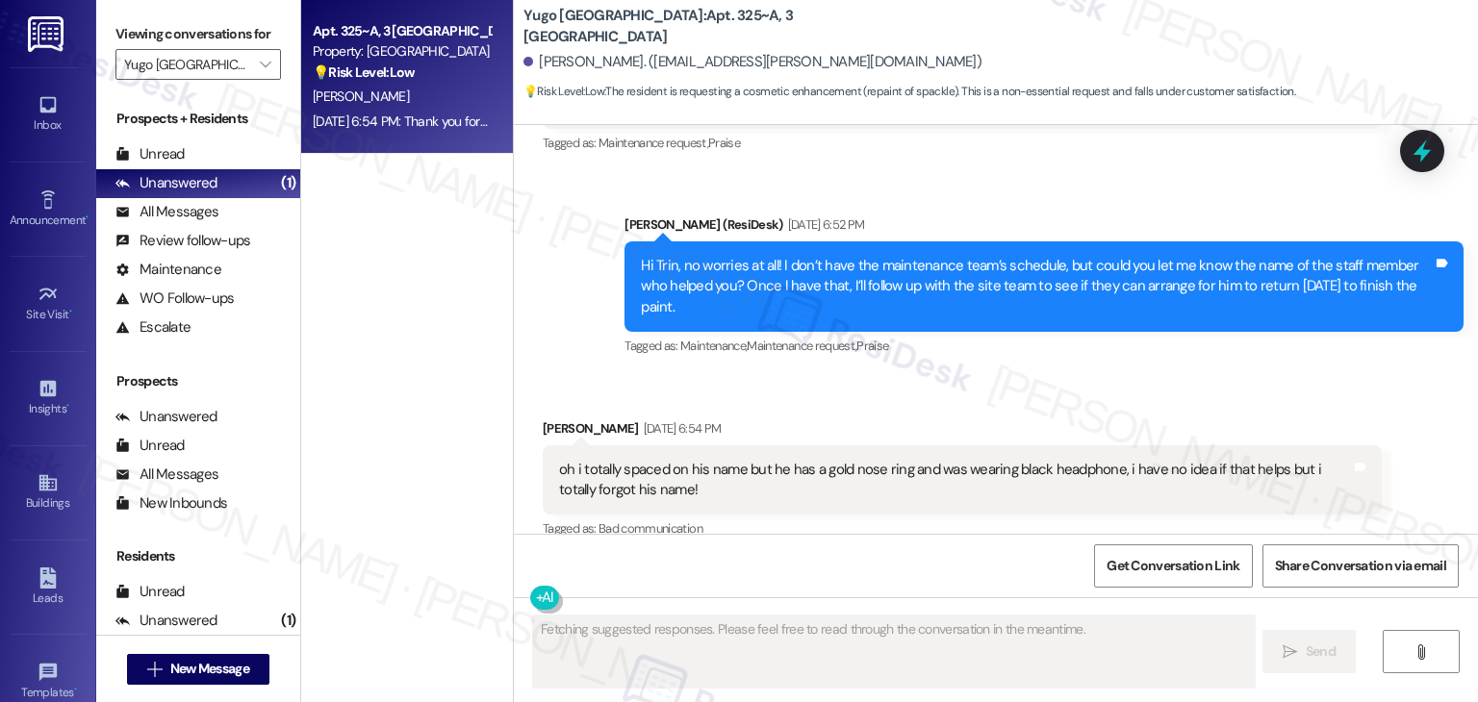
scroll to position [2944, 0]
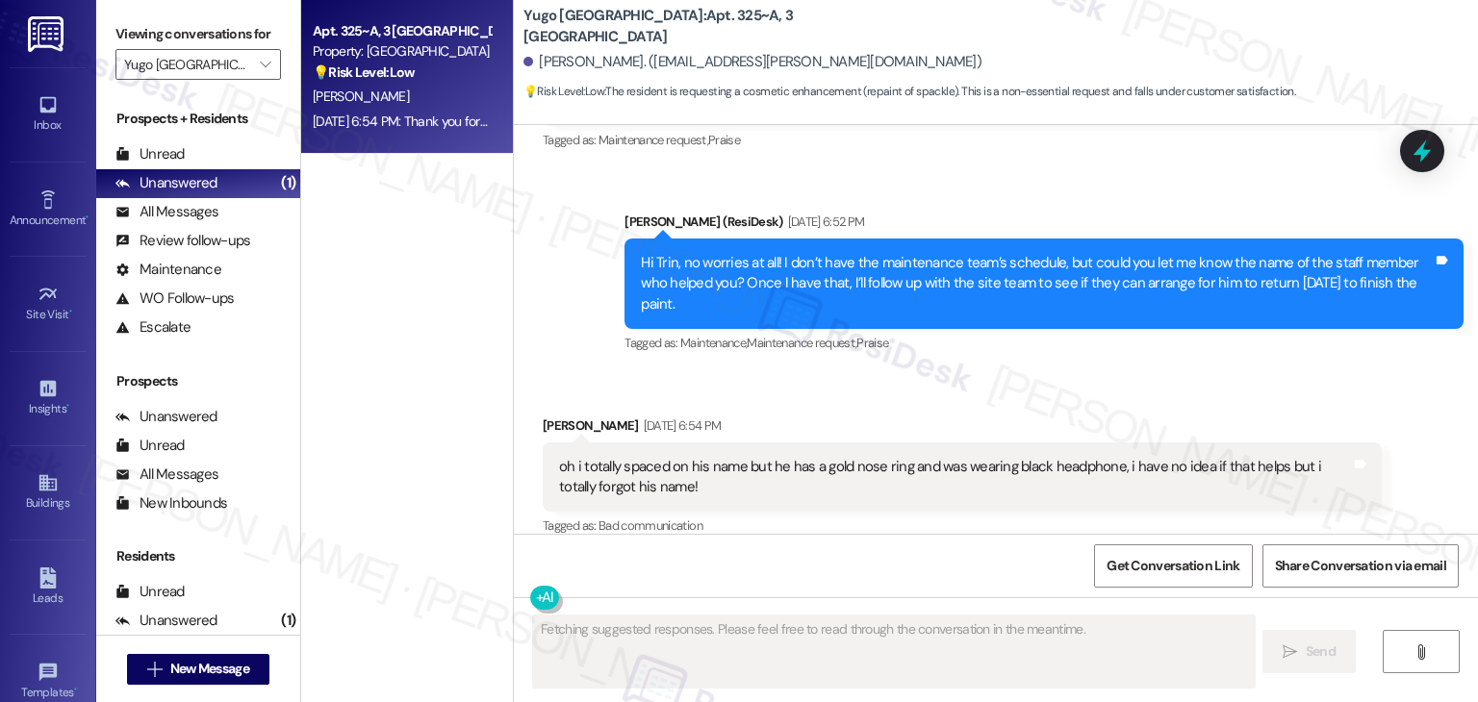
click at [1011, 401] on div "Received via SMS Trin Hiland Sep 08, 2025 at 6:54 PM oh i totally spaced on his…" at bounding box center [962, 478] width 868 height 154
click at [1033, 372] on div "Received via SMS Trin Hiland Sep 08, 2025 at 6:54 PM oh i totally spaced on his…" at bounding box center [996, 463] width 964 height 183
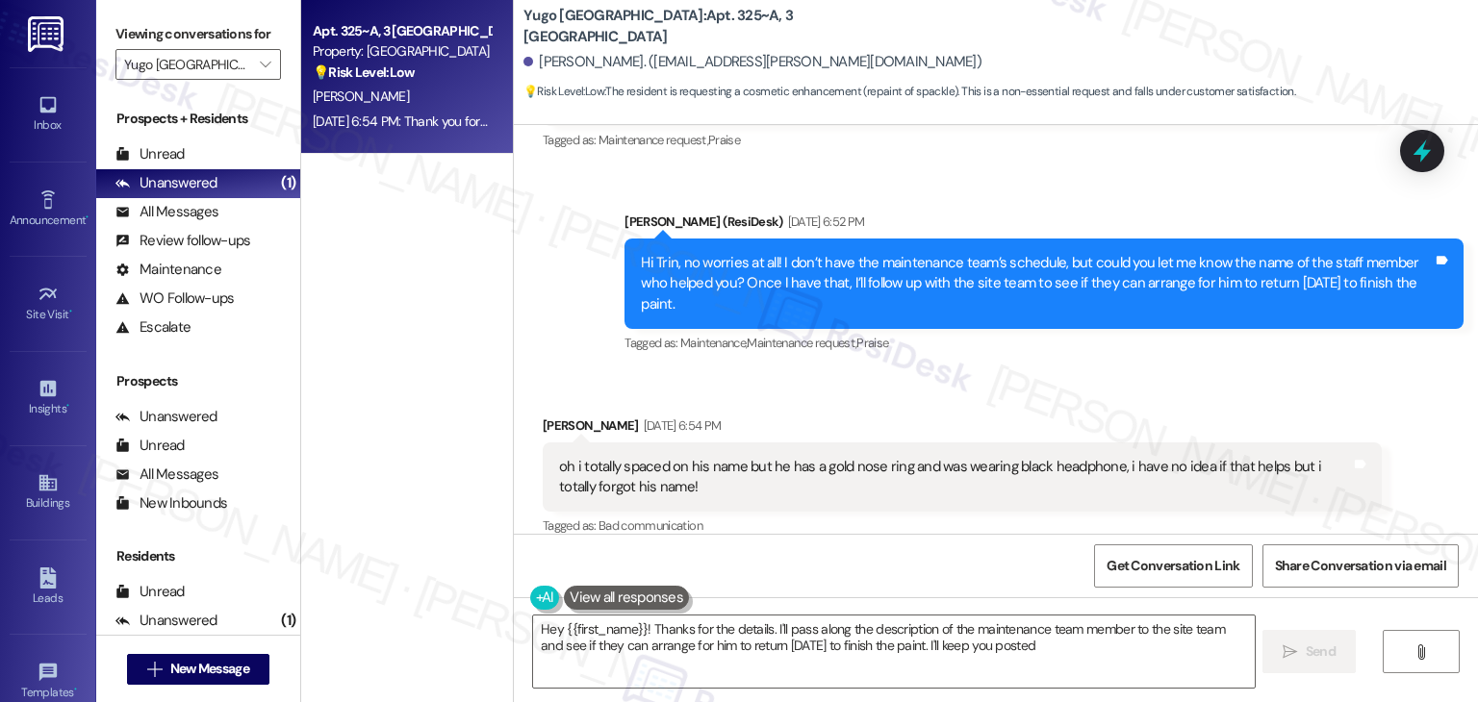
type textarea "Hey {{first_name}}! Thanks for the details. I'll pass along the description of …"
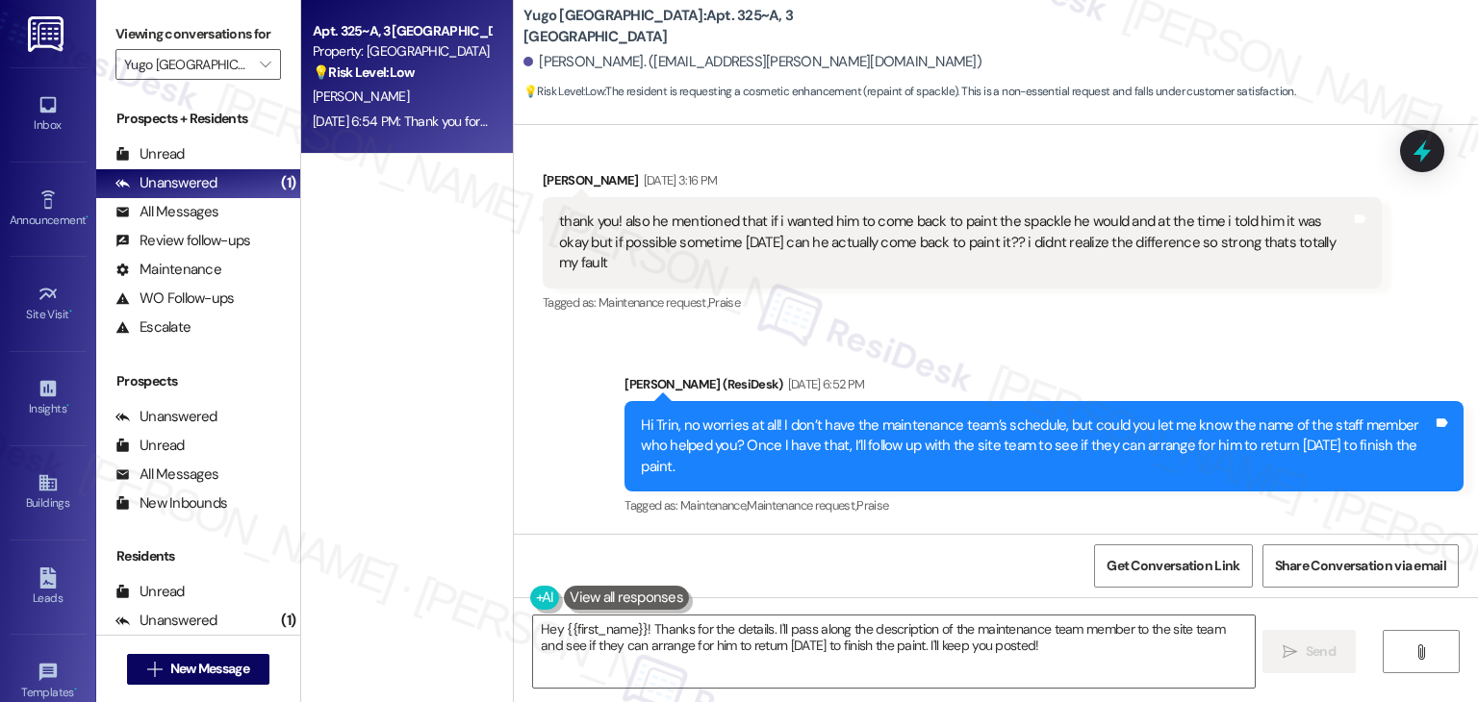
scroll to position [2751, 0]
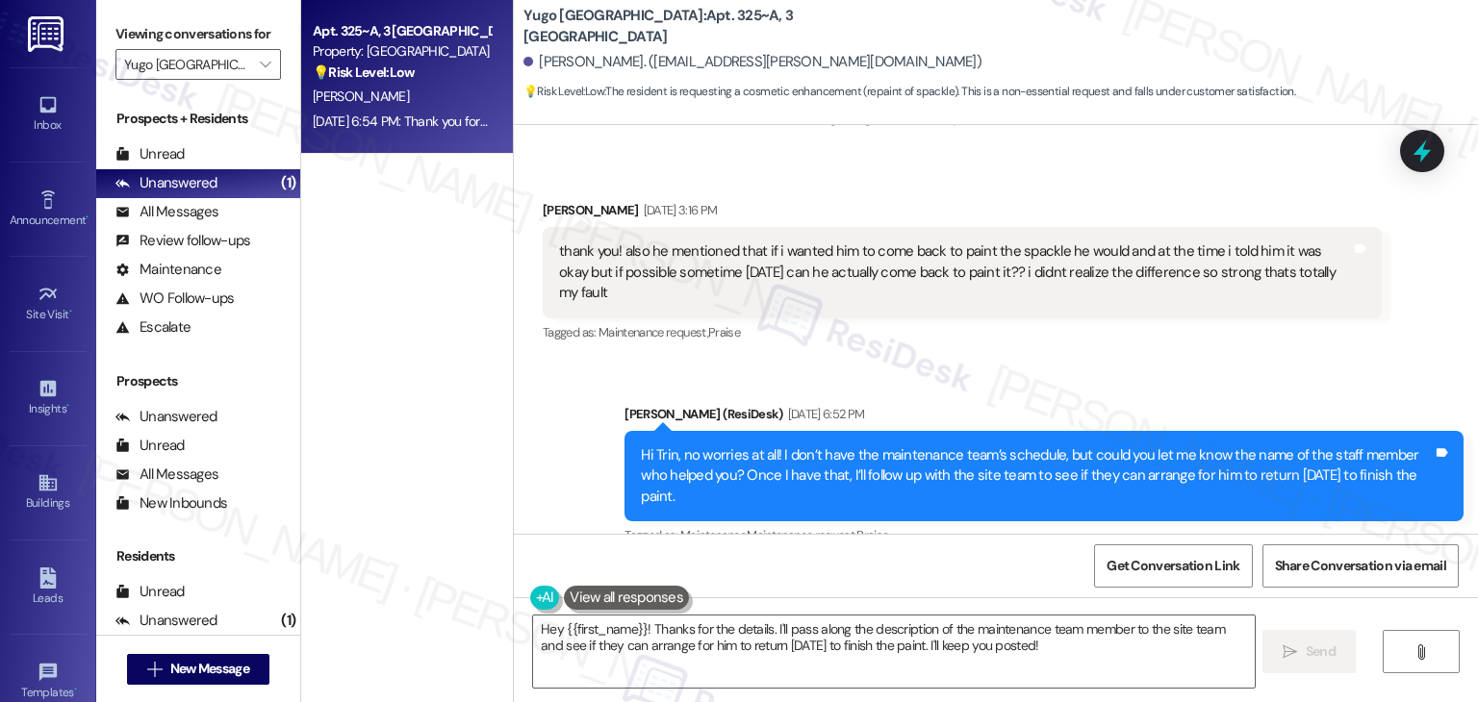
click at [1041, 355] on div "Received via SMS Trin Hiland Sep 08, 2025 at 3:16 PM thank you! also he mention…" at bounding box center [962, 273] width 868 height 175
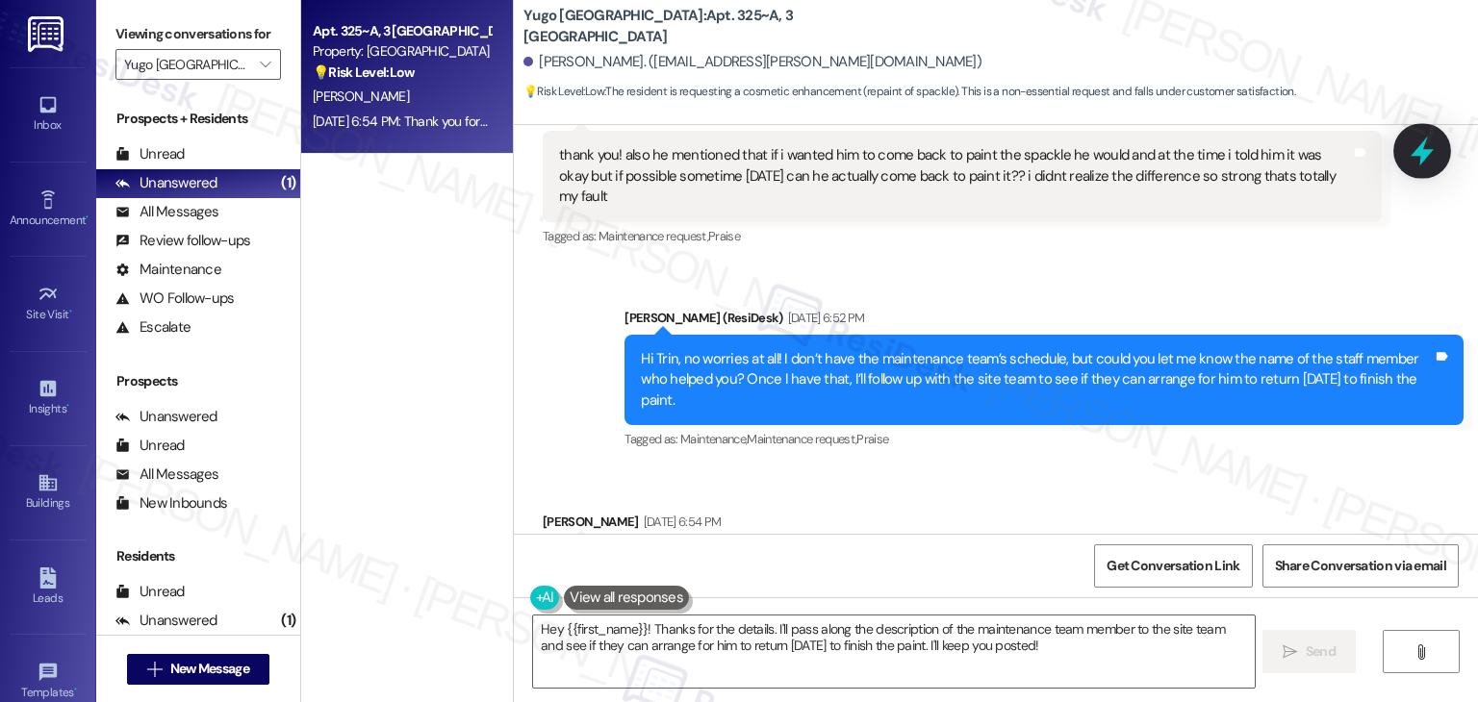
click at [1421, 151] on icon at bounding box center [1421, 152] width 23 height 30
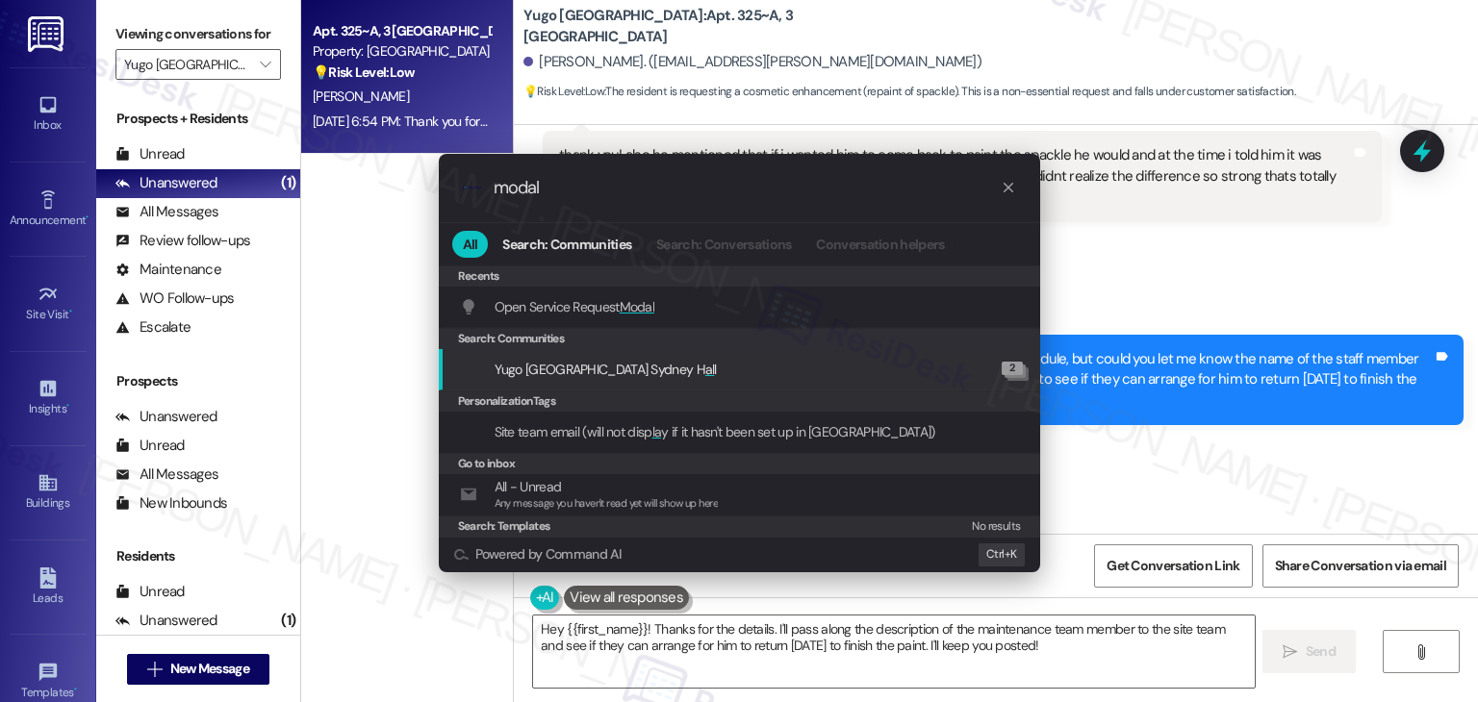
type input "modal"
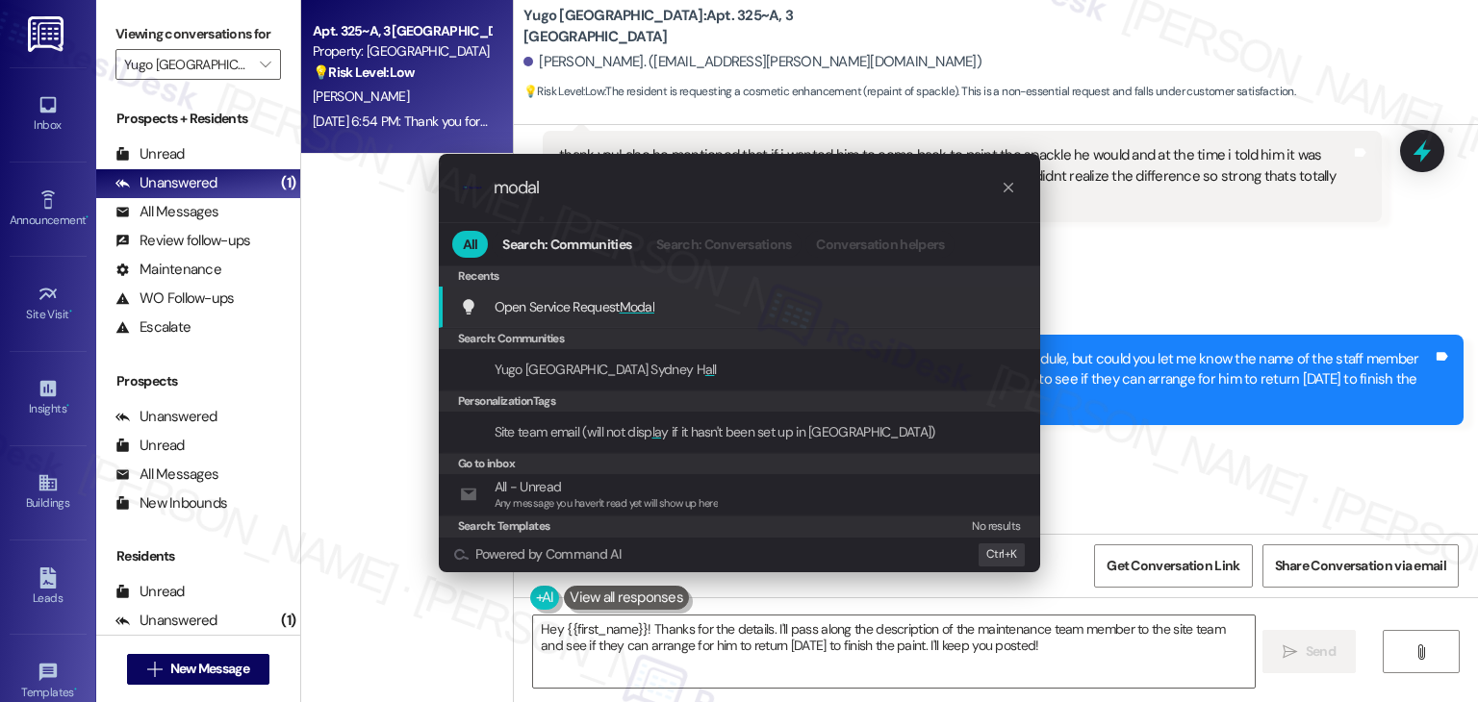
click at [642, 309] on span "Modal" at bounding box center [638, 306] width 36 height 17
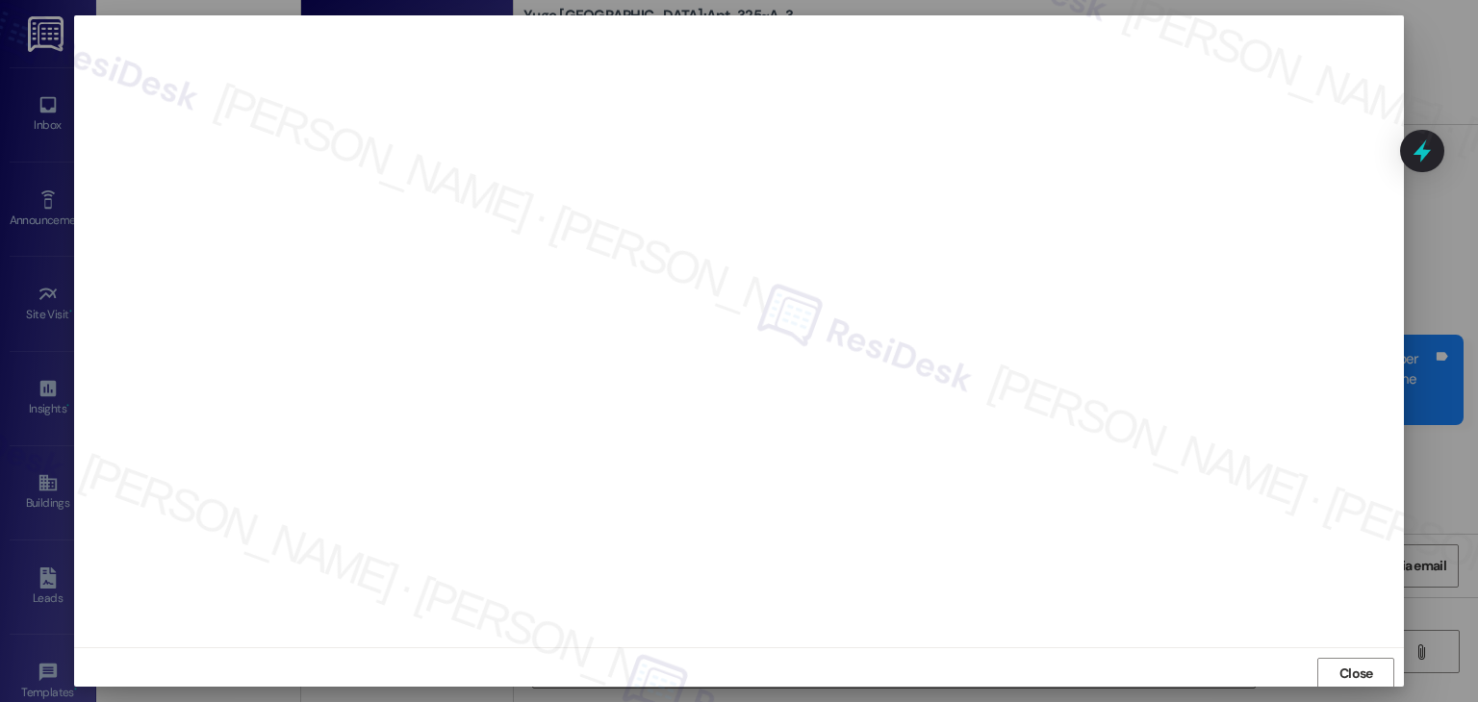
scroll to position [1, 0]
click at [1356, 666] on span "Close" at bounding box center [1356, 673] width 34 height 20
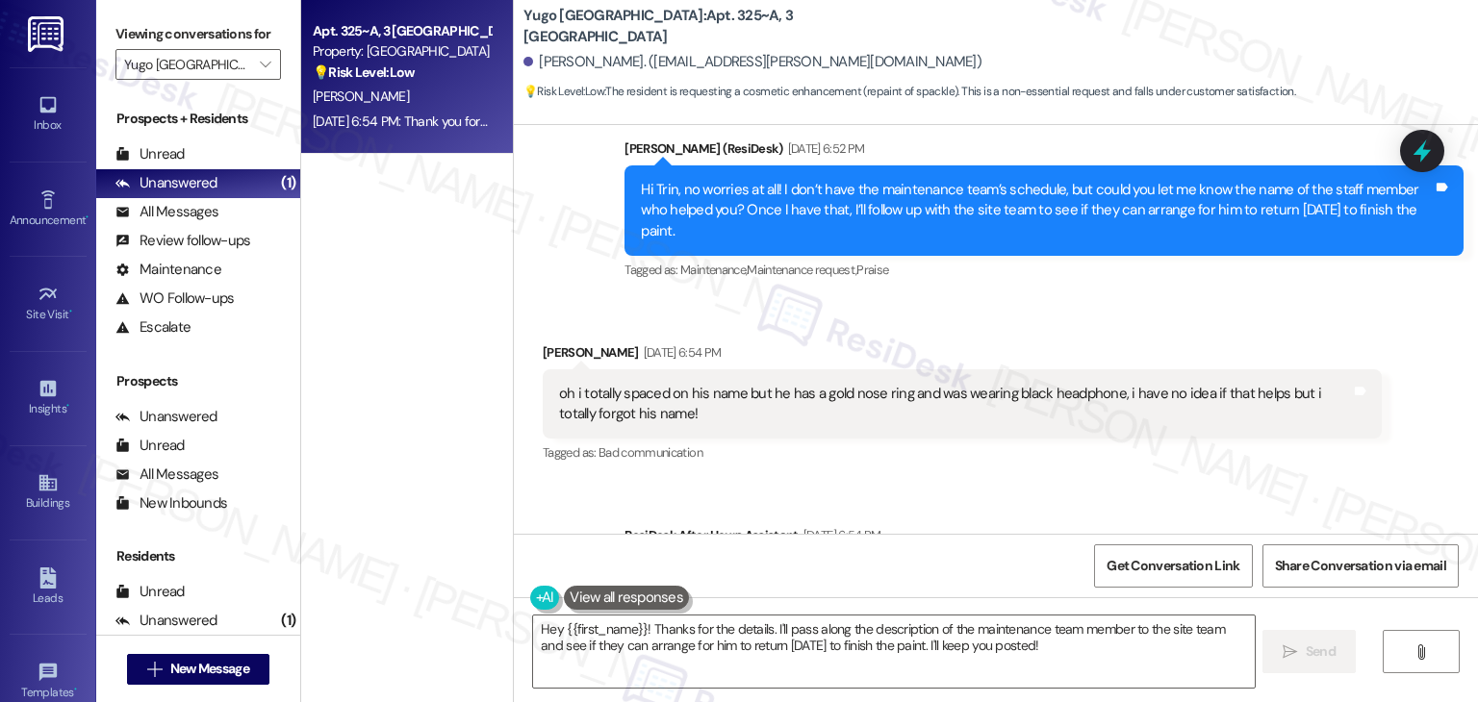
scroll to position [3016, 0]
click at [1067, 224] on div "Hi Trin, no worries at all! I don’t have the maintenance team’s schedule, but c…" at bounding box center [1043, 211] width 839 height 90
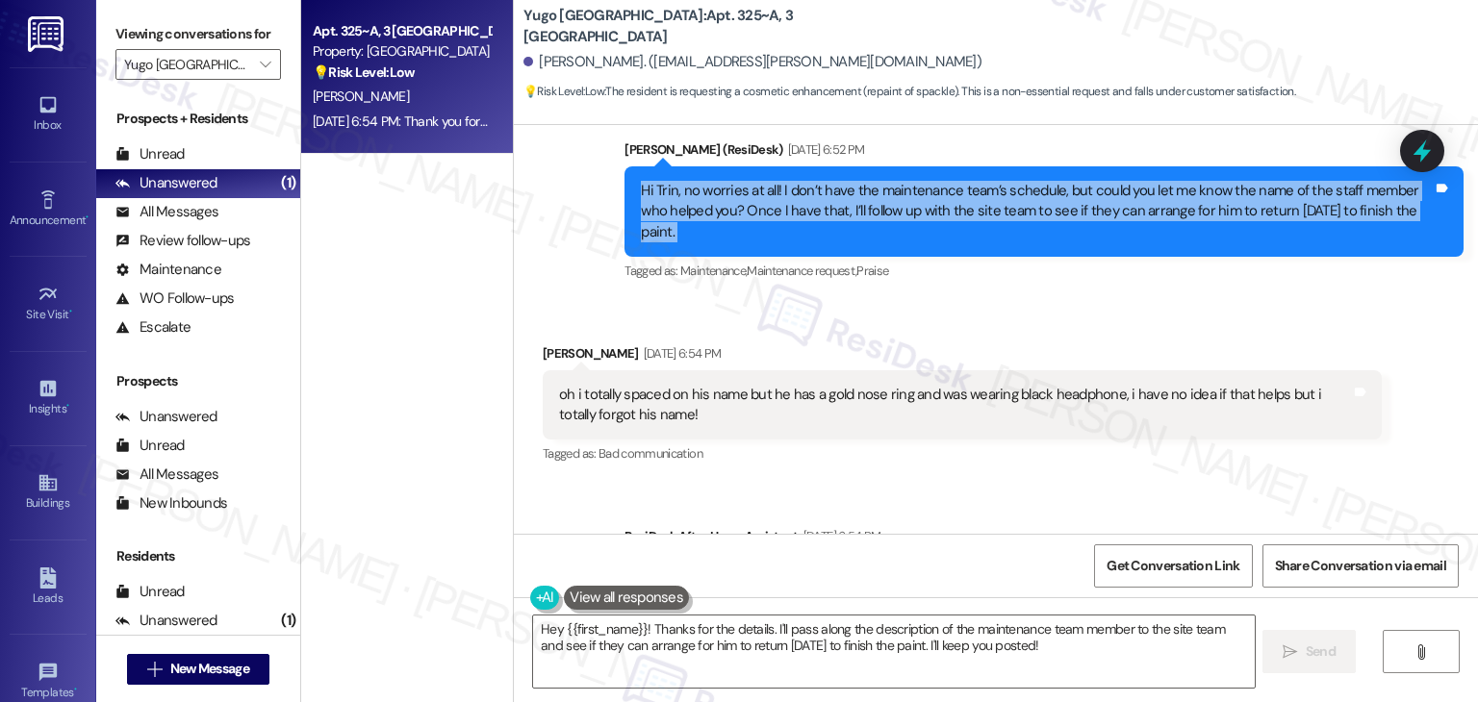
click at [1067, 224] on div "Hi Trin, no worries at all! I don’t have the maintenance team’s schedule, but c…" at bounding box center [1043, 211] width 839 height 90
copy div "Hi Trin, no worries at all! I don’t have the maintenance team’s schedule, but c…"
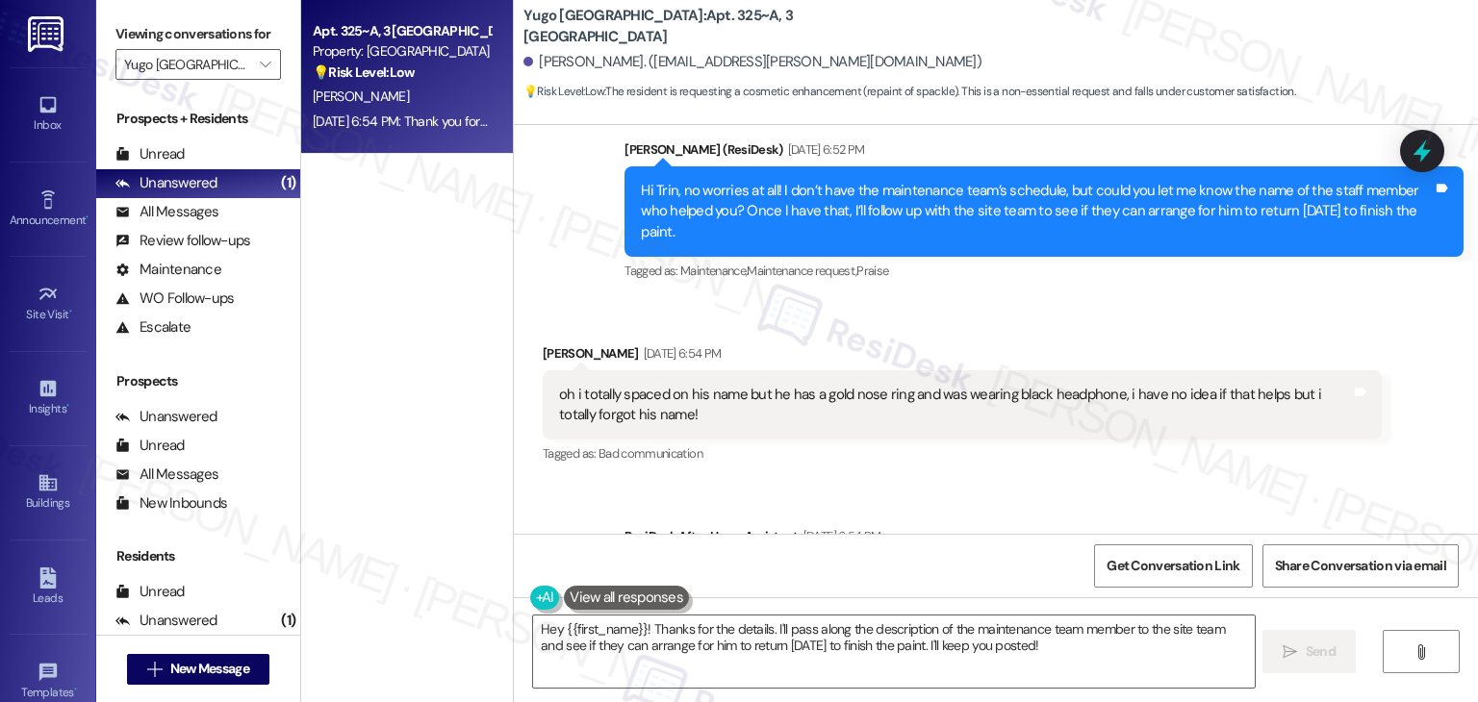
click at [1090, 452] on div "Received via SMS Trin Hiland Sep 08, 2025 at 6:54 PM oh i totally spaced on his…" at bounding box center [962, 406] width 868 height 154
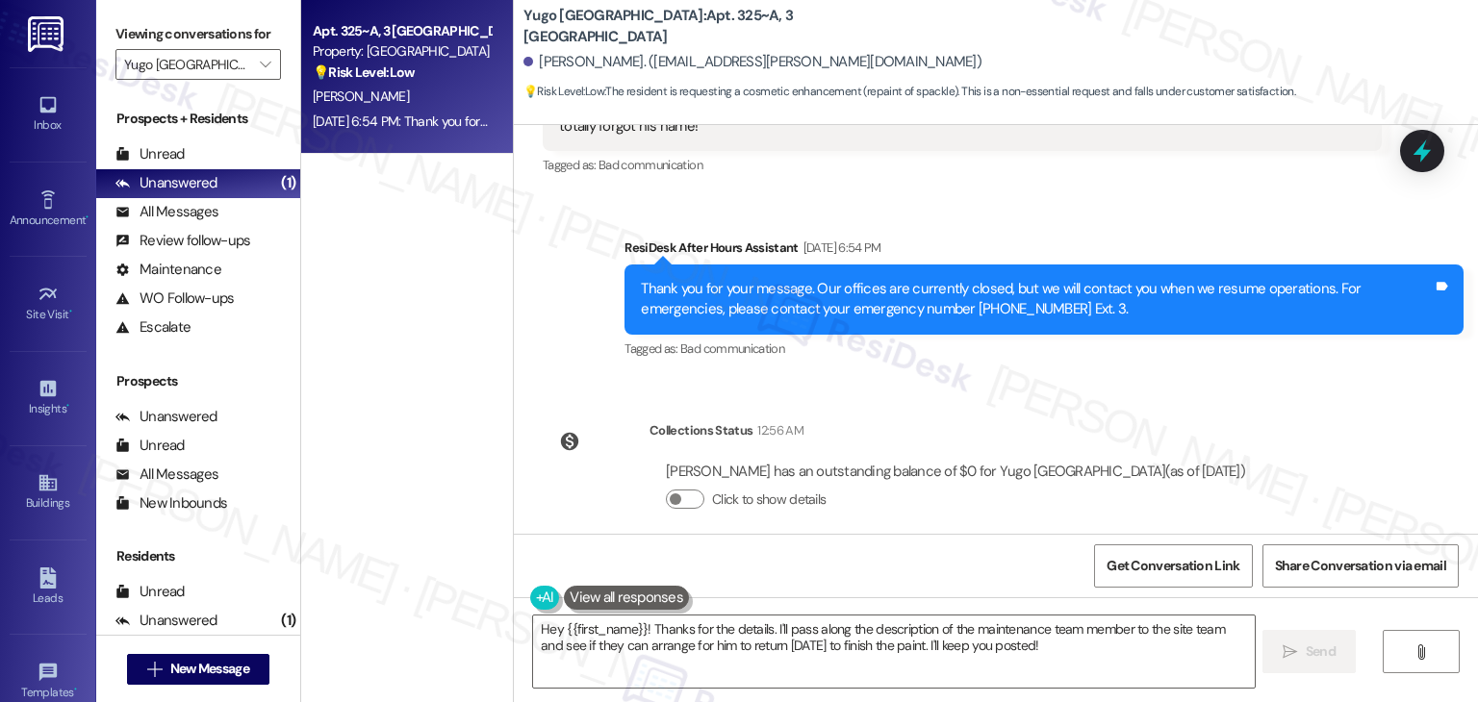
scroll to position [3112, 0]
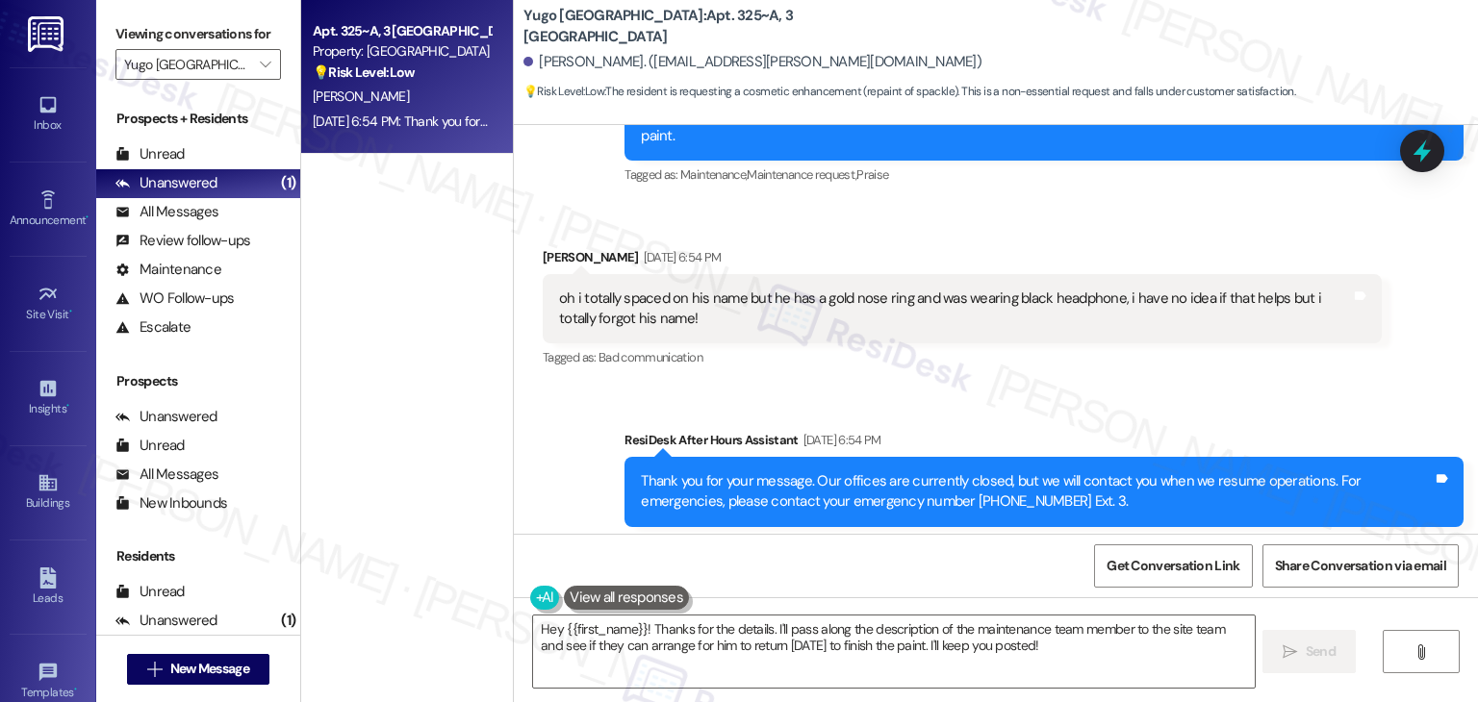
click at [620, 298] on div "oh i totally spaced on his name but he has a gold nose ring and was wearing bla…" at bounding box center [955, 309] width 792 height 41
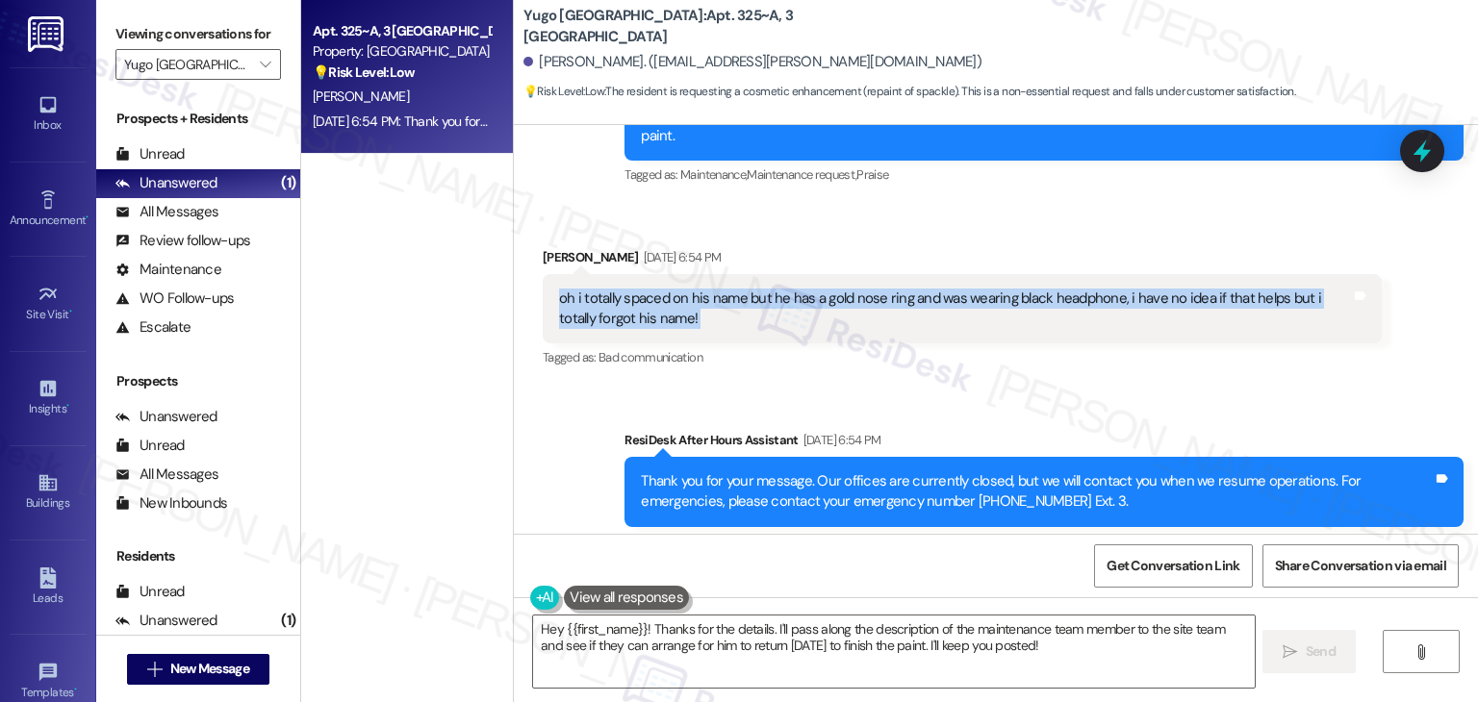
click at [620, 298] on div "oh i totally spaced on his name but he has a gold nose ring and was wearing bla…" at bounding box center [955, 309] width 792 height 41
copy div "oh i totally spaced on his name but he has a gold nose ring and was wearing bla…"
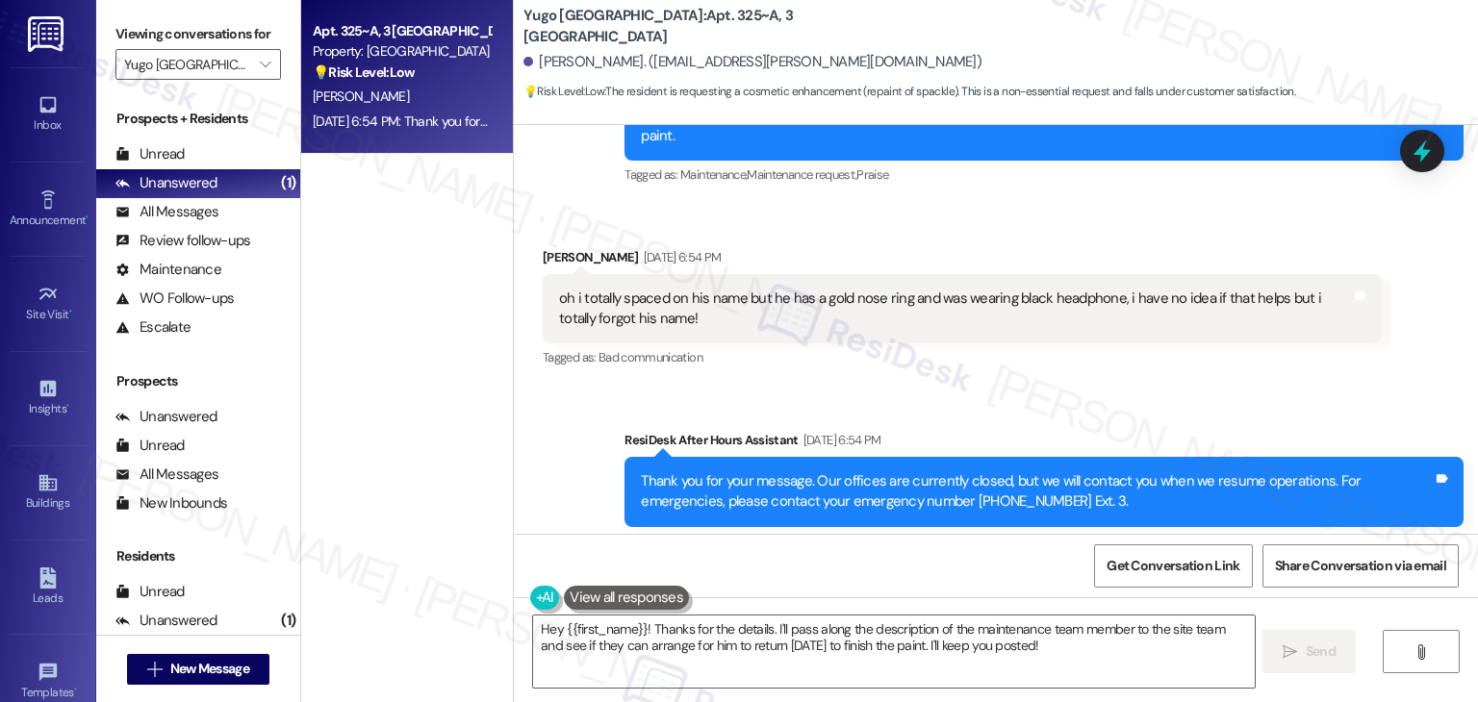
click at [1043, 361] on div "Received via SMS Trin Hiland Sep 08, 2025 at 6:54 PM oh i totally spaced on his…" at bounding box center [962, 310] width 868 height 154
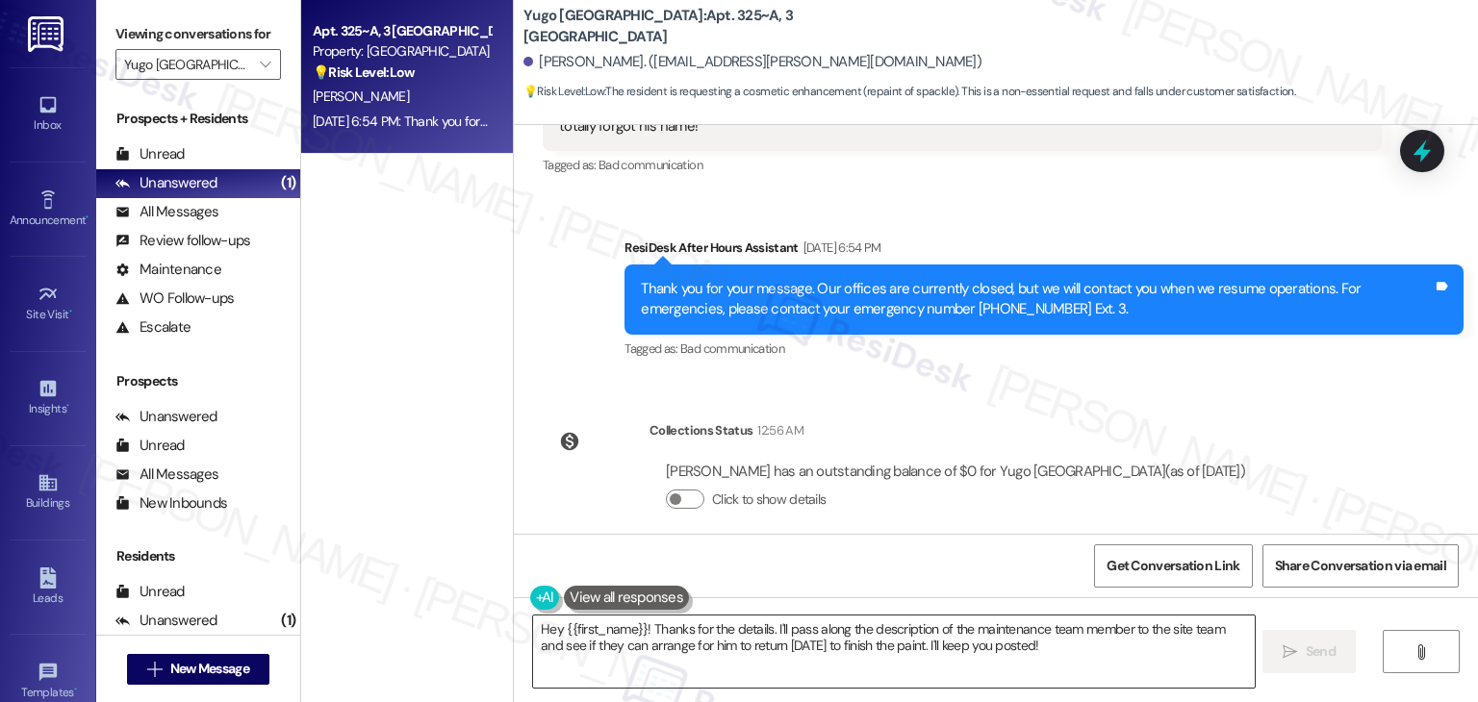
click at [1054, 645] on textarea "Hey {{first_name}}! Thanks for the details. I'll pass along the description of …" at bounding box center [893, 652] width 721 height 72
click at [1053, 655] on textarea "Hey {{first_name}}! Thanks for the details. I'll pass along the description of …" at bounding box center [893, 652] width 721 height 72
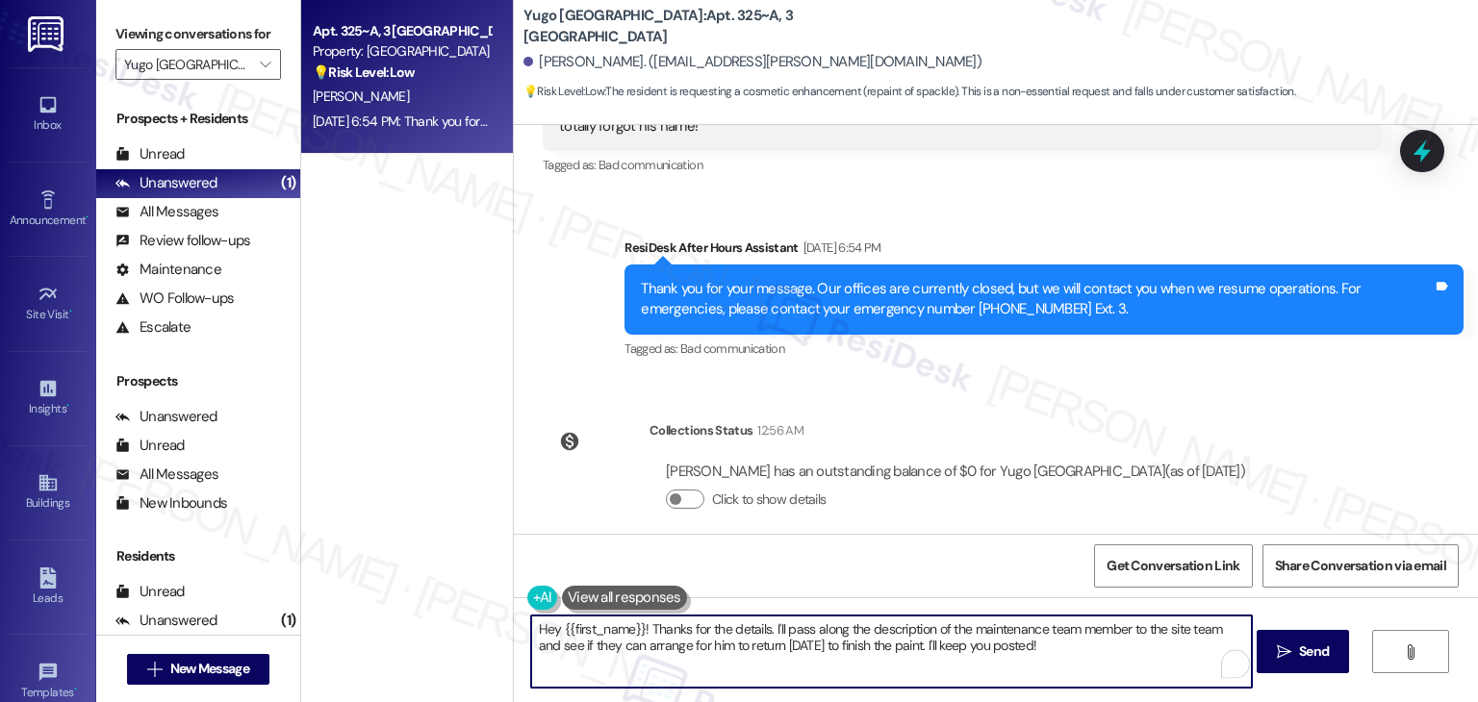
click at [677, 645] on textarea "Hey {{first_name}}! Thanks for the details. I'll pass along the description of …" at bounding box center [891, 652] width 721 height 72
click at [776, 646] on textarea "Hey {{first_name}}! Thanks for the details. I'll pass along the description of …" at bounding box center [891, 652] width 721 height 72
click at [868, 647] on textarea "Hey {{first_name}}! Thanks for the details. I'll pass along the description of …" at bounding box center [891, 652] width 721 height 72
paste textarea "Let us know if there's anything else we can assist you with!"
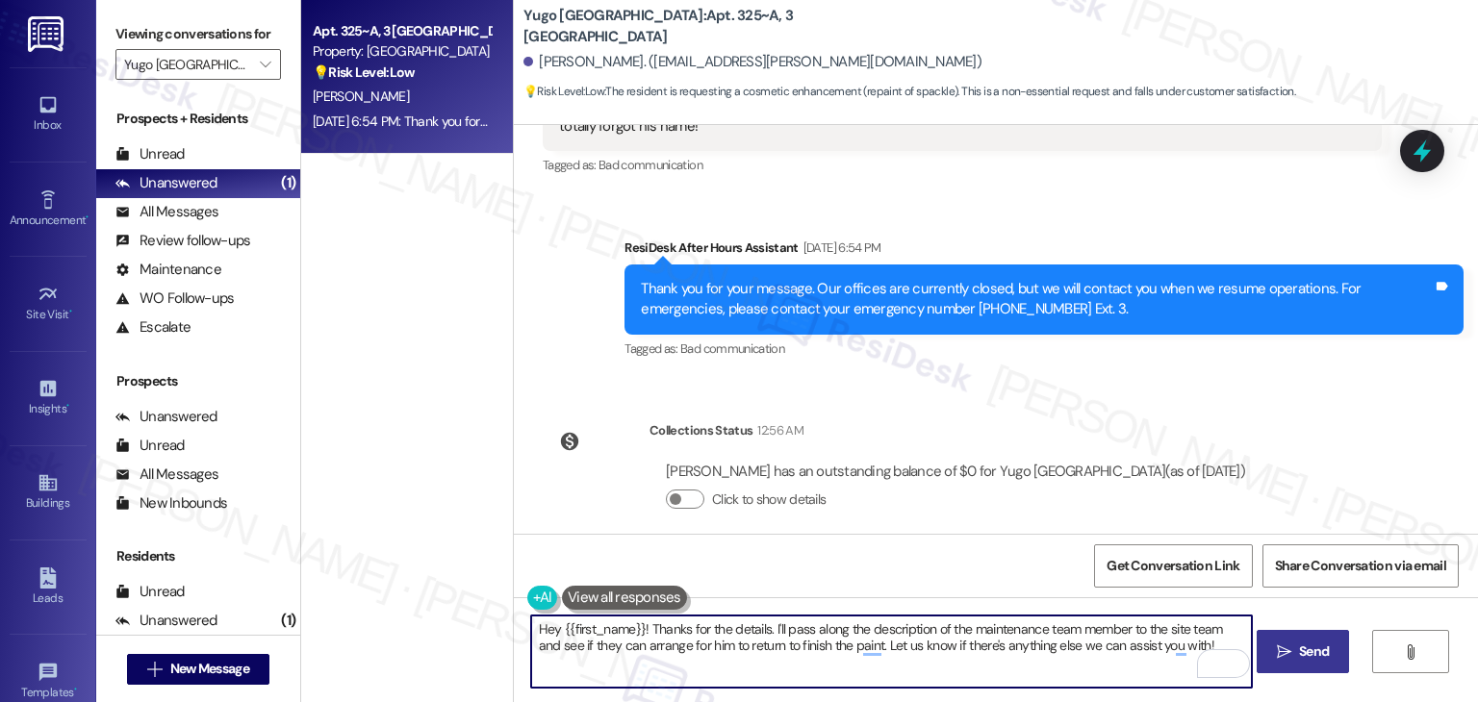
type textarea "Hey {{first_name}}! Thanks for the details. I'll pass along the description of …"
click at [1295, 645] on span "Send" at bounding box center [1314, 652] width 38 height 20
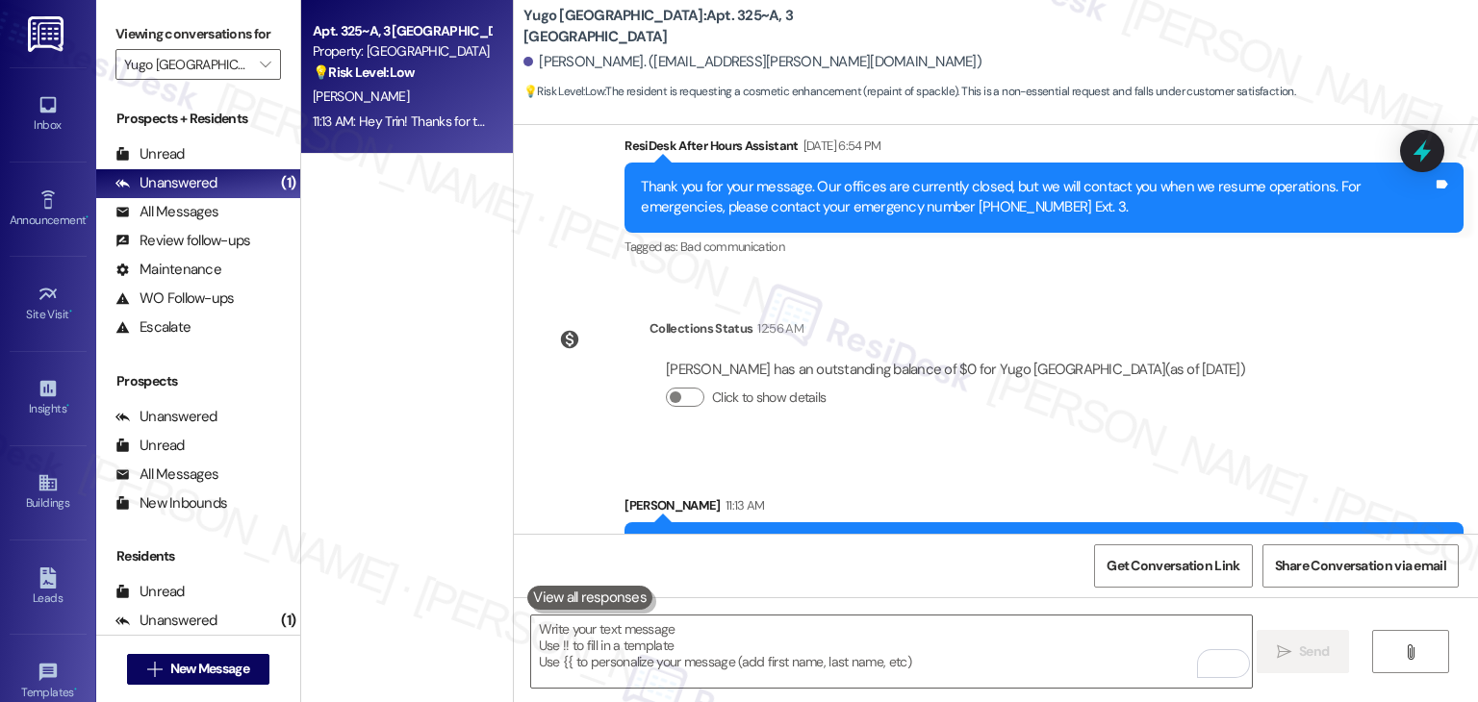
scroll to position [3459, 0]
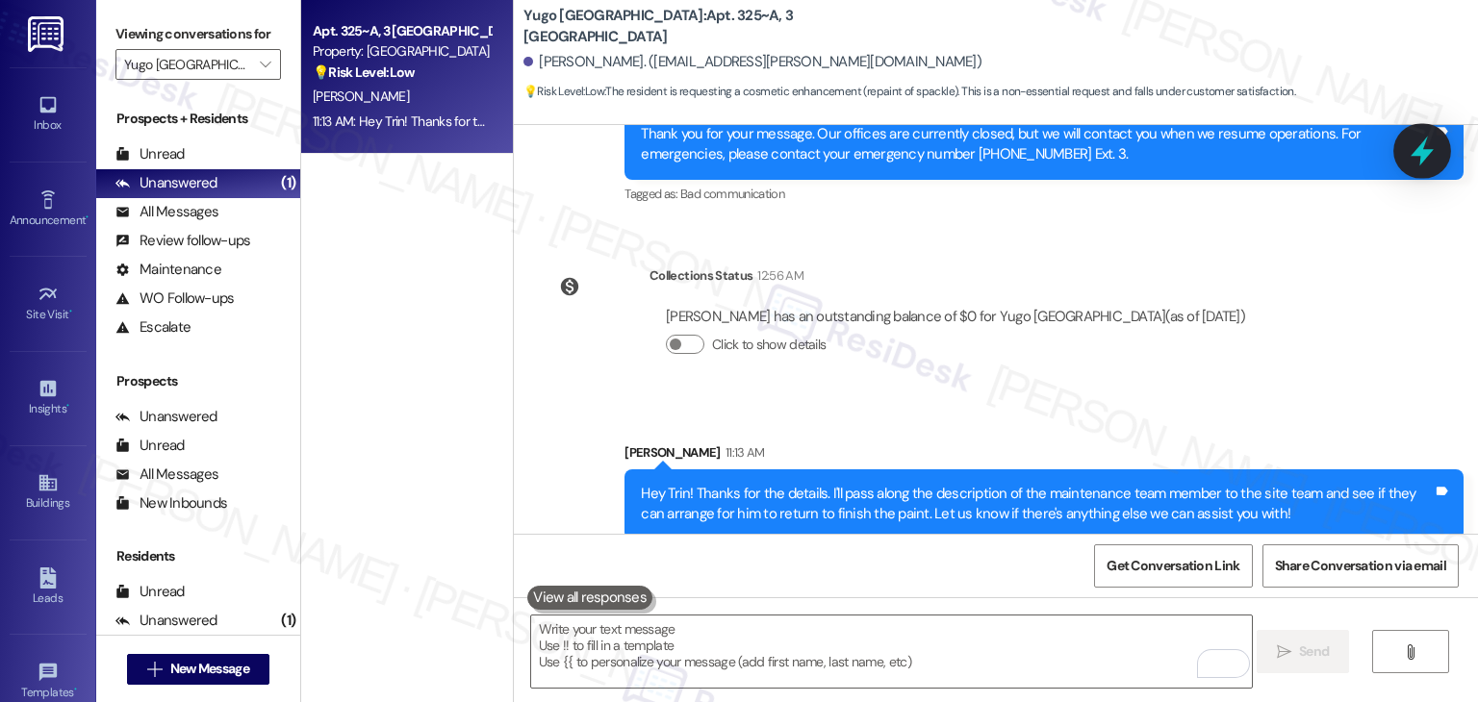
click at [1408, 147] on icon at bounding box center [1422, 151] width 33 height 33
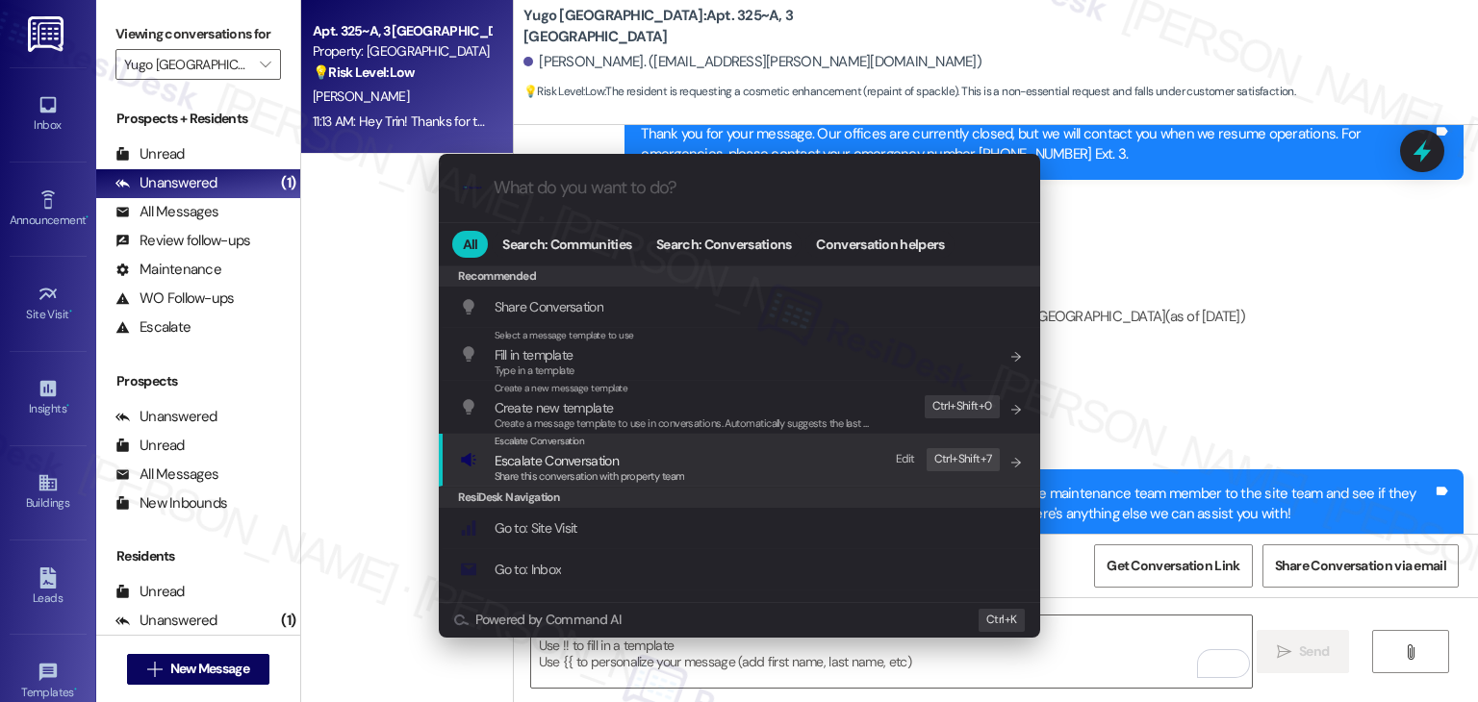
click at [609, 475] on span "Share this conversation with property team" at bounding box center [589, 475] width 190 height 13
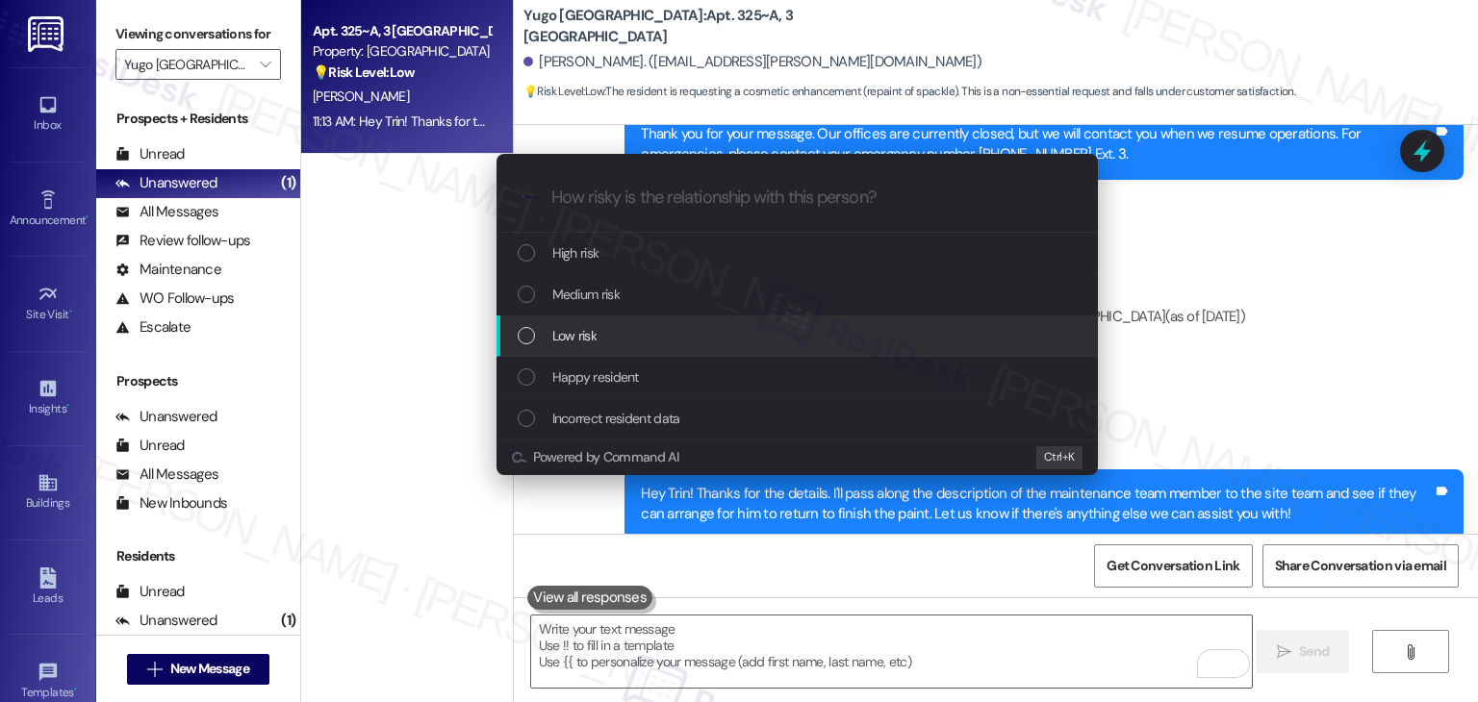
click at [527, 335] on div "List of options" at bounding box center [526, 335] width 17 height 17
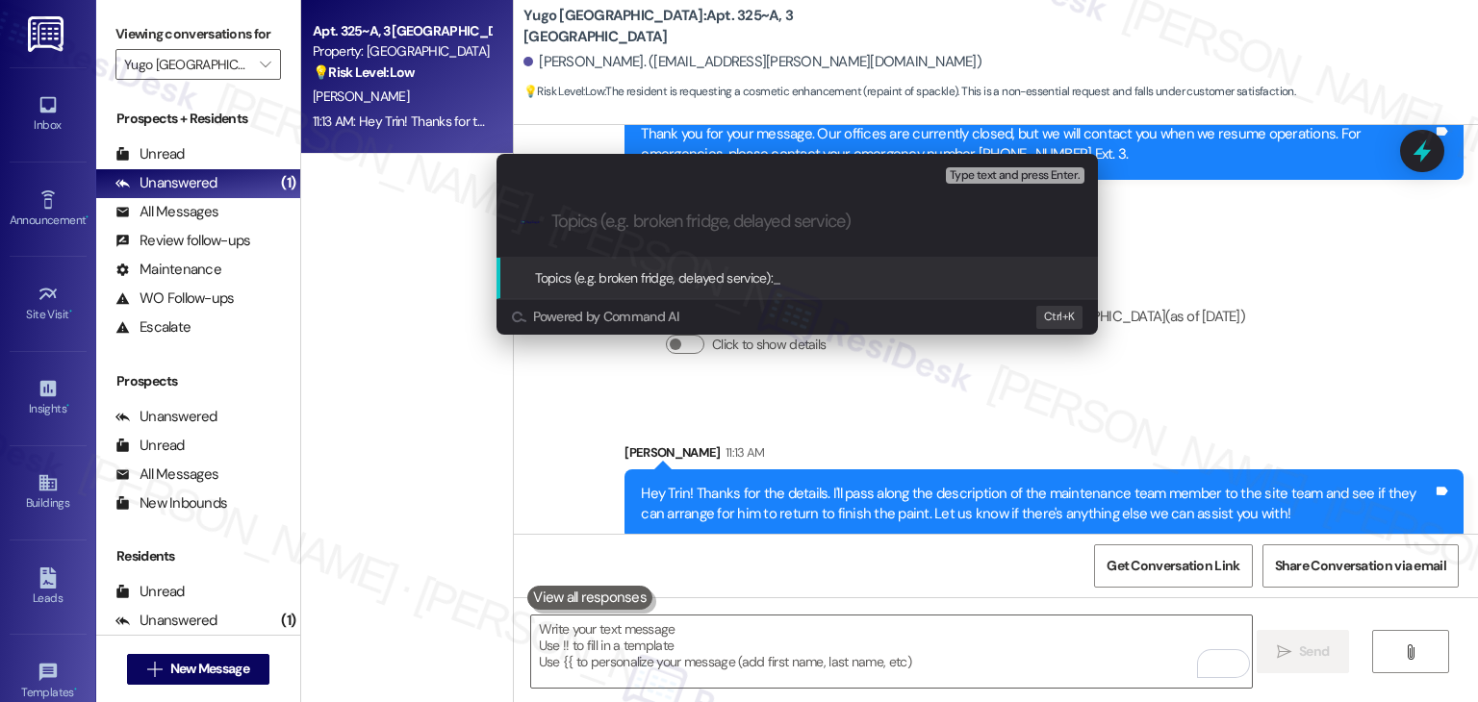
paste input "Resident Follow-Up – Request to Complete Paint Work"
type input "Resident Follow-Up – Request to Complete Paint Work"
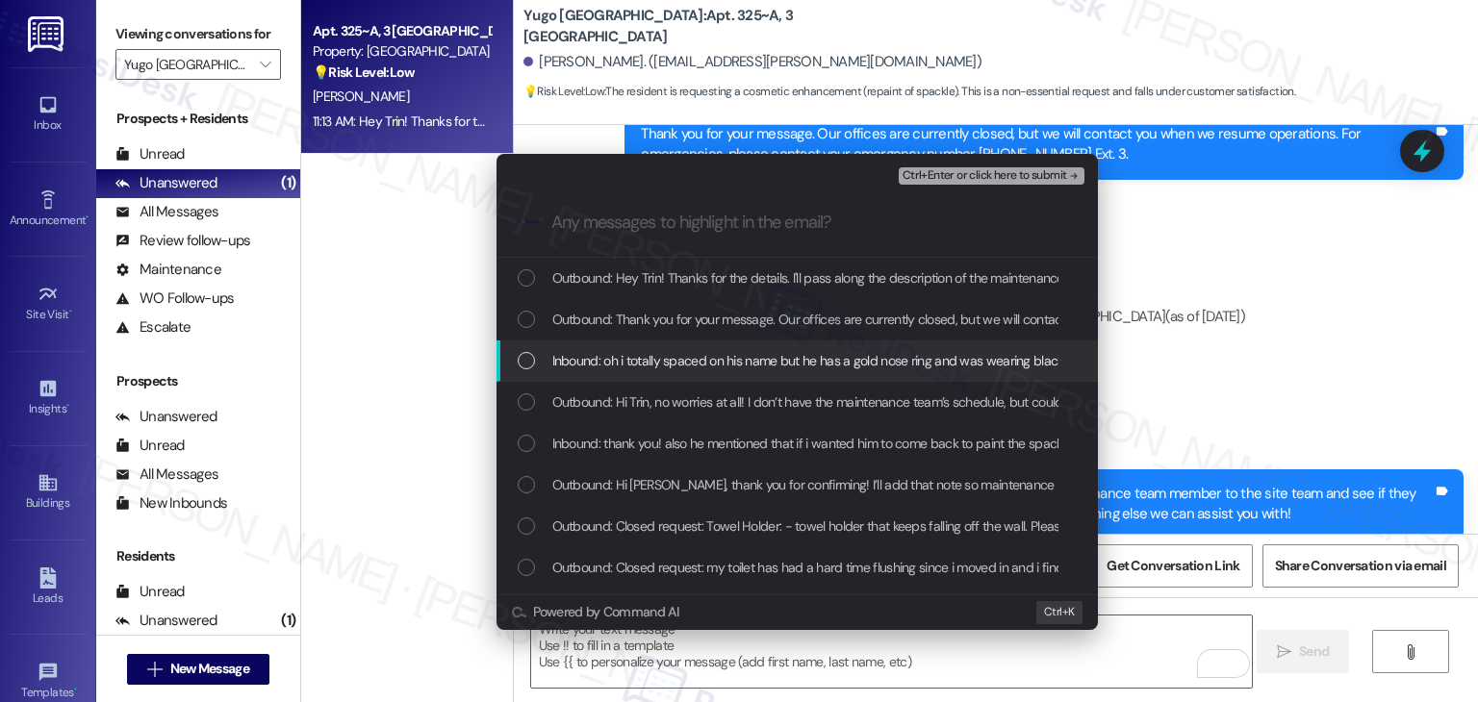
click at [519, 367] on div "List of options" at bounding box center [526, 360] width 17 height 17
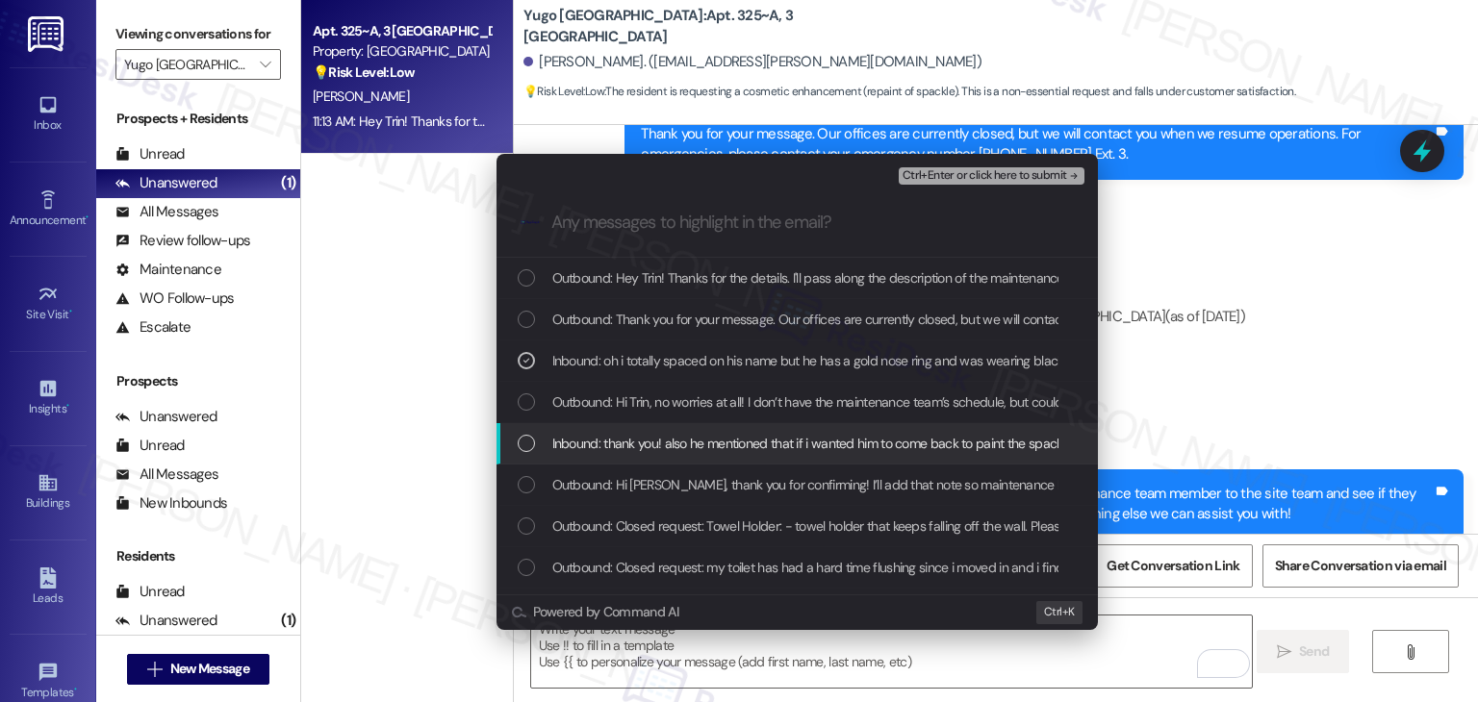
click at [524, 443] on div "List of options" at bounding box center [526, 443] width 17 height 17
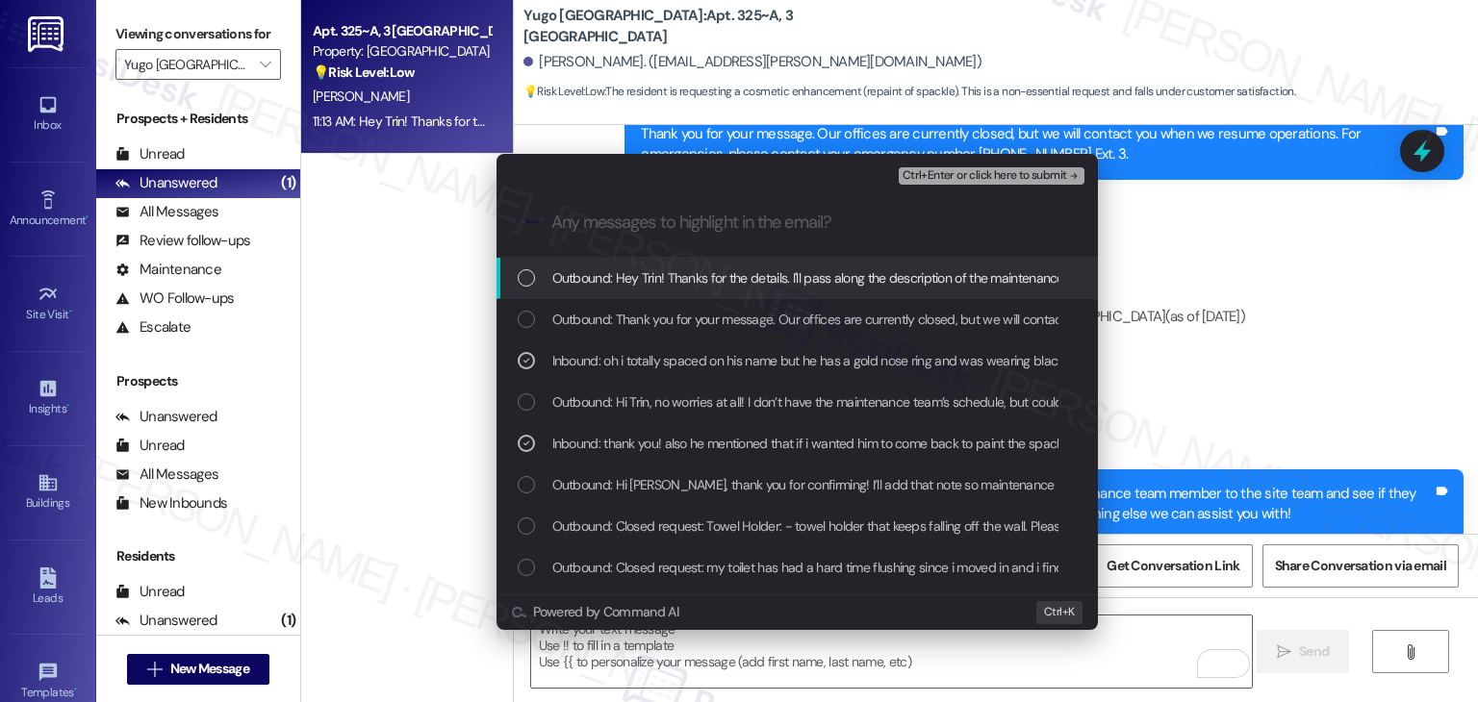
click at [1008, 173] on span "Ctrl+Enter or click here to submit" at bounding box center [984, 175] width 165 height 13
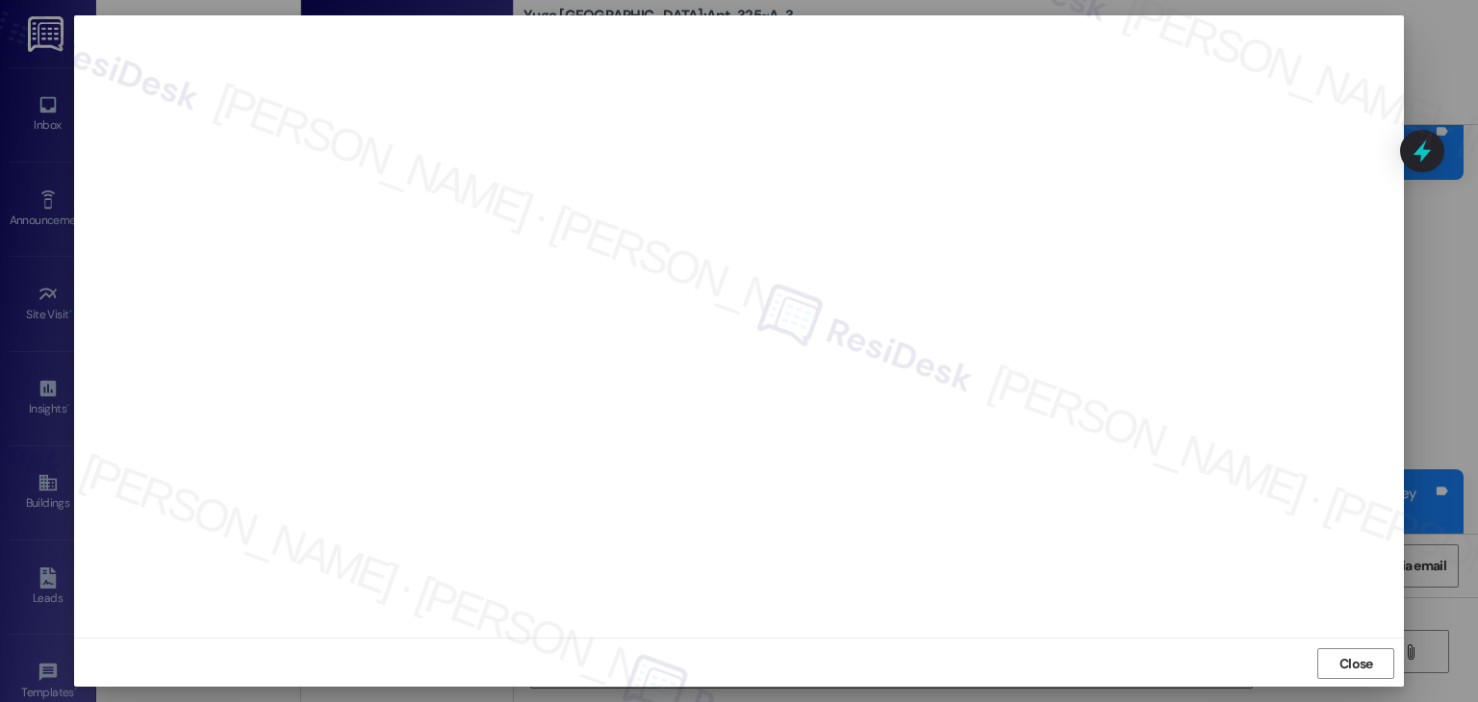
scroll to position [12, 0]
click at [1342, 659] on span "Close" at bounding box center [1356, 662] width 34 height 20
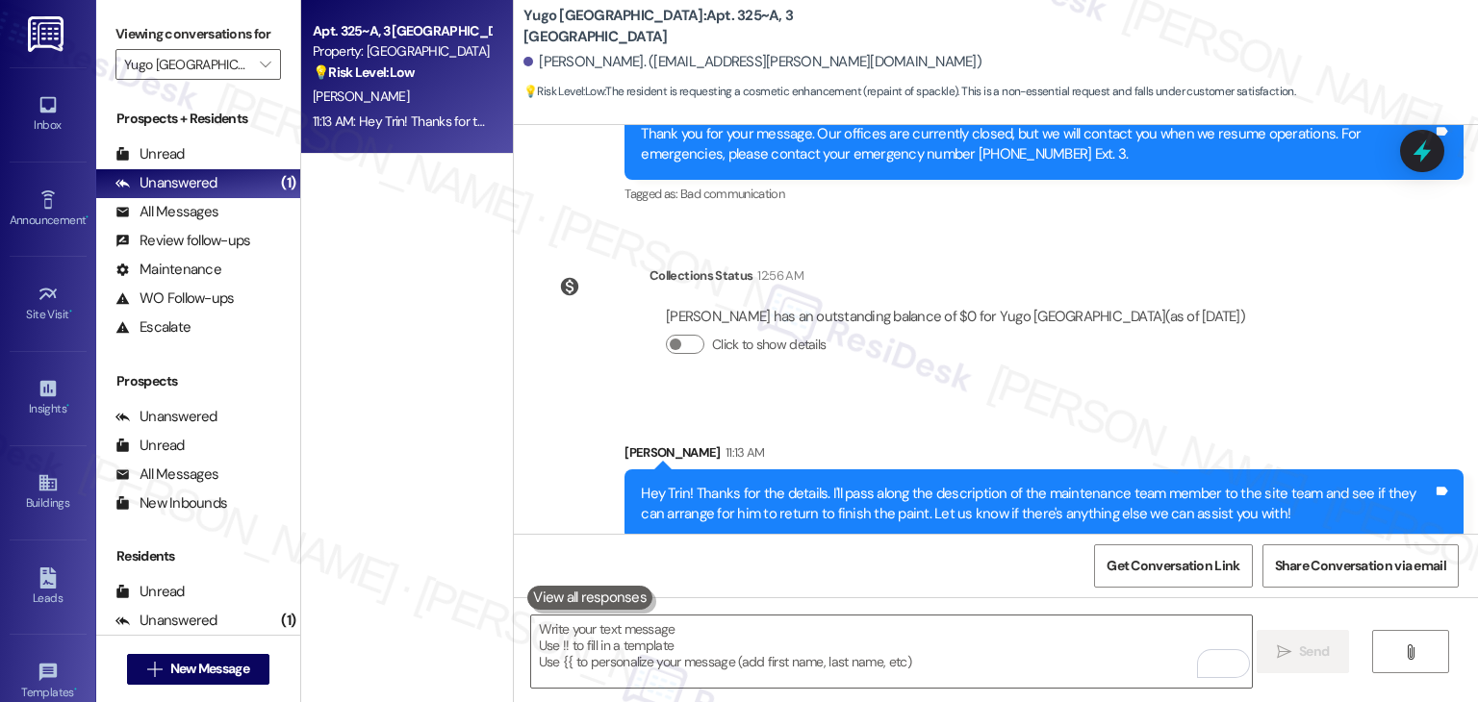
click at [1386, 277] on div "Sent via SMS Sarah (ResiDesk) Jul 22, 2025 at 11:26 AM Hi Trin! We’re so excite…" at bounding box center [996, 329] width 964 height 409
click at [1424, 146] on icon at bounding box center [1422, 151] width 33 height 33
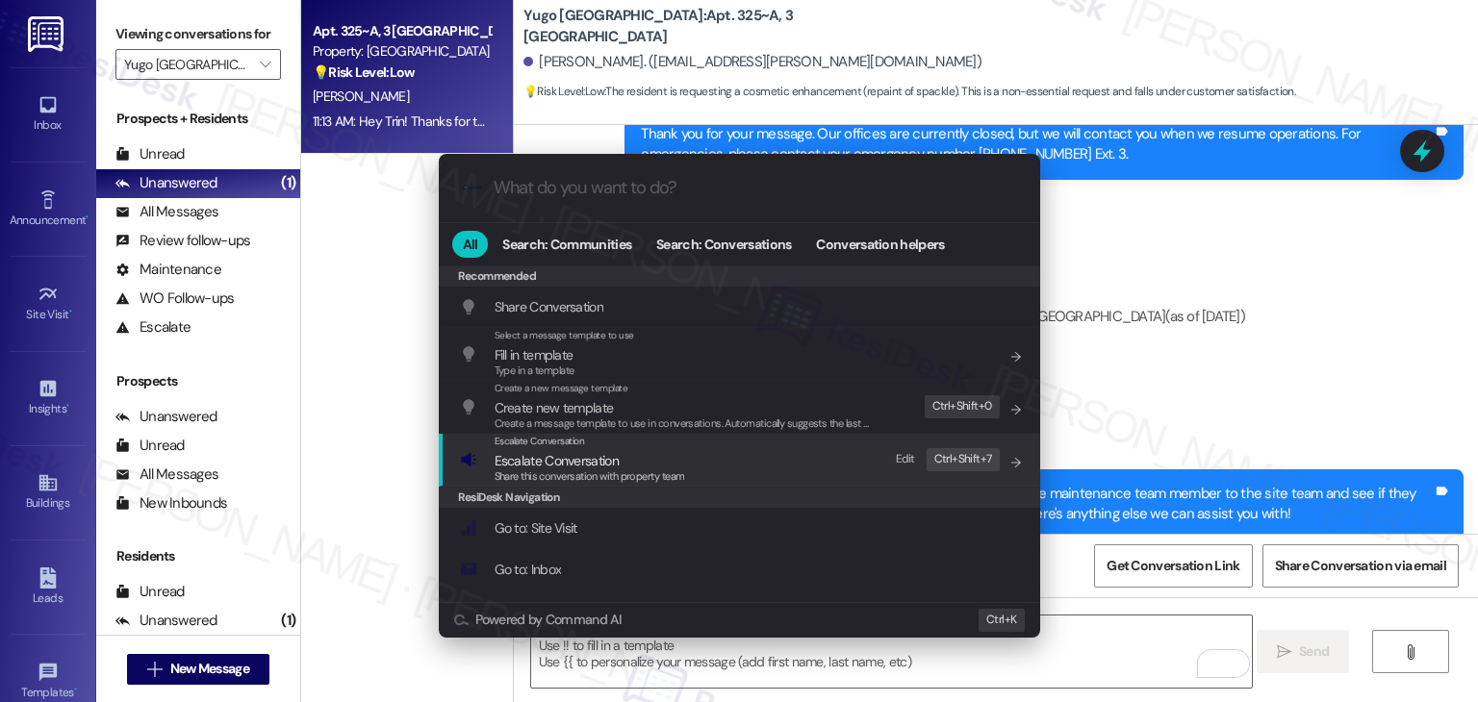
click at [596, 466] on span "Escalate Conversation" at bounding box center [556, 460] width 124 height 17
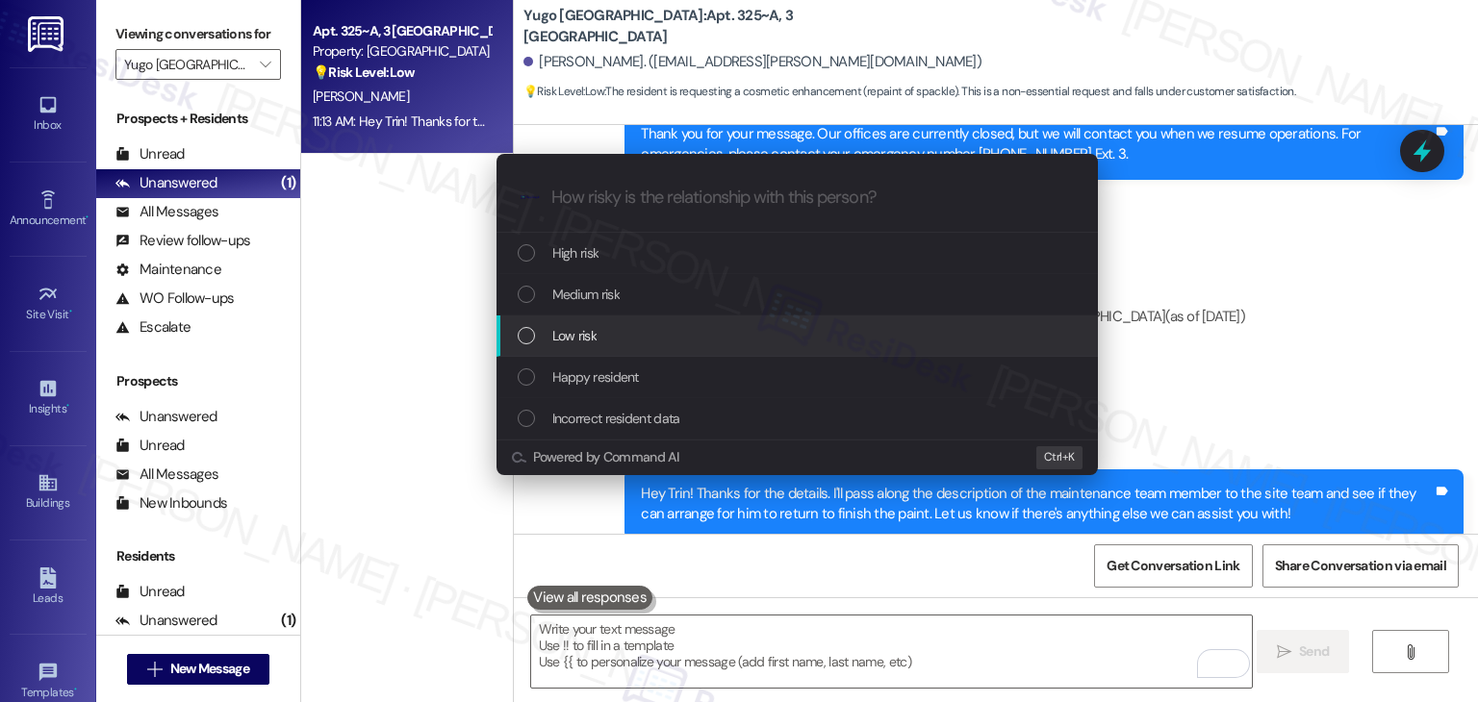
click at [519, 332] on div "List of options" at bounding box center [526, 335] width 17 height 17
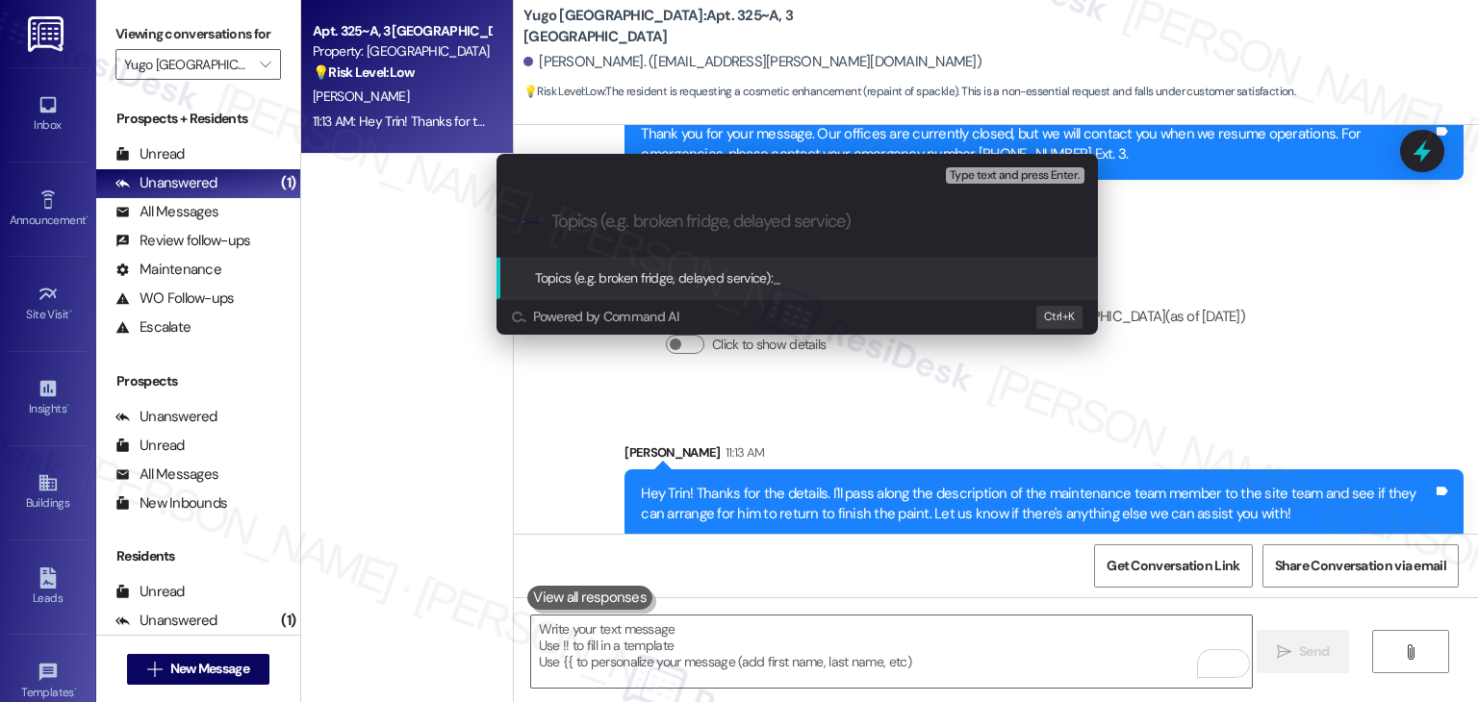
paste input "Resident Follow-Up – Request to Complete Paint Work"
type input "Resident Follow-Up – Request to Complete Paint Work"
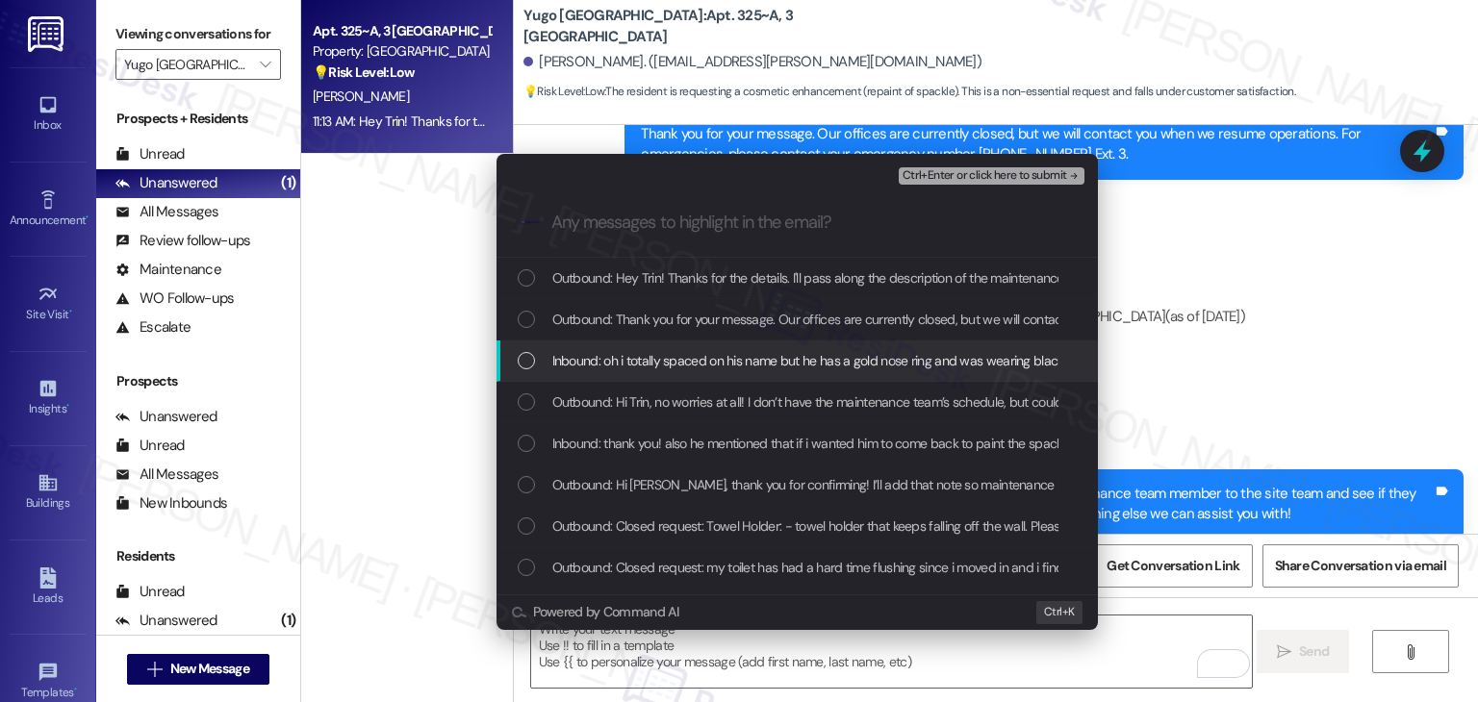
click at [531, 359] on div "List of options" at bounding box center [526, 360] width 17 height 17
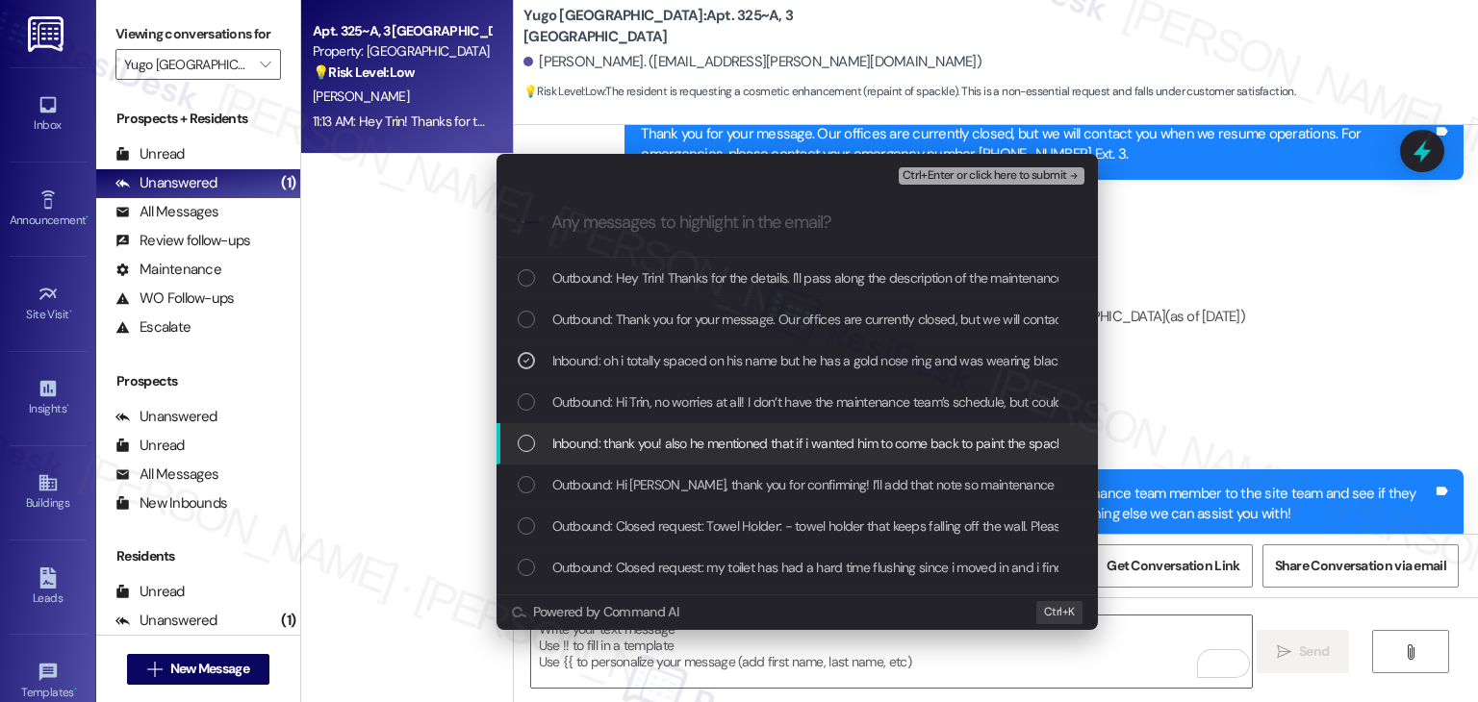
click at [527, 442] on div "List of options" at bounding box center [526, 443] width 17 height 17
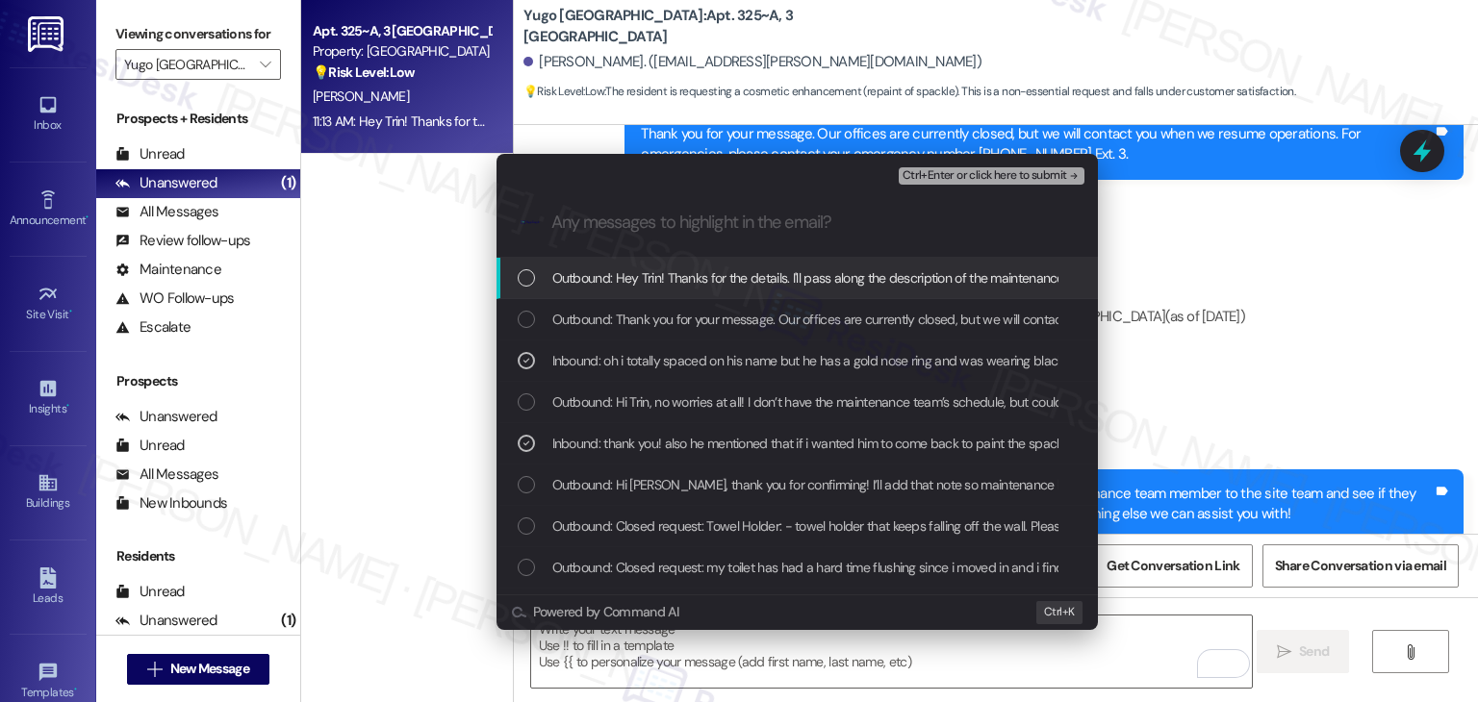
click at [1000, 165] on div "Ctrl+Enter or click here to submit" at bounding box center [994, 176] width 190 height 25
click at [1002, 177] on span "Ctrl+Enter or click here to submit" at bounding box center [984, 175] width 165 height 13
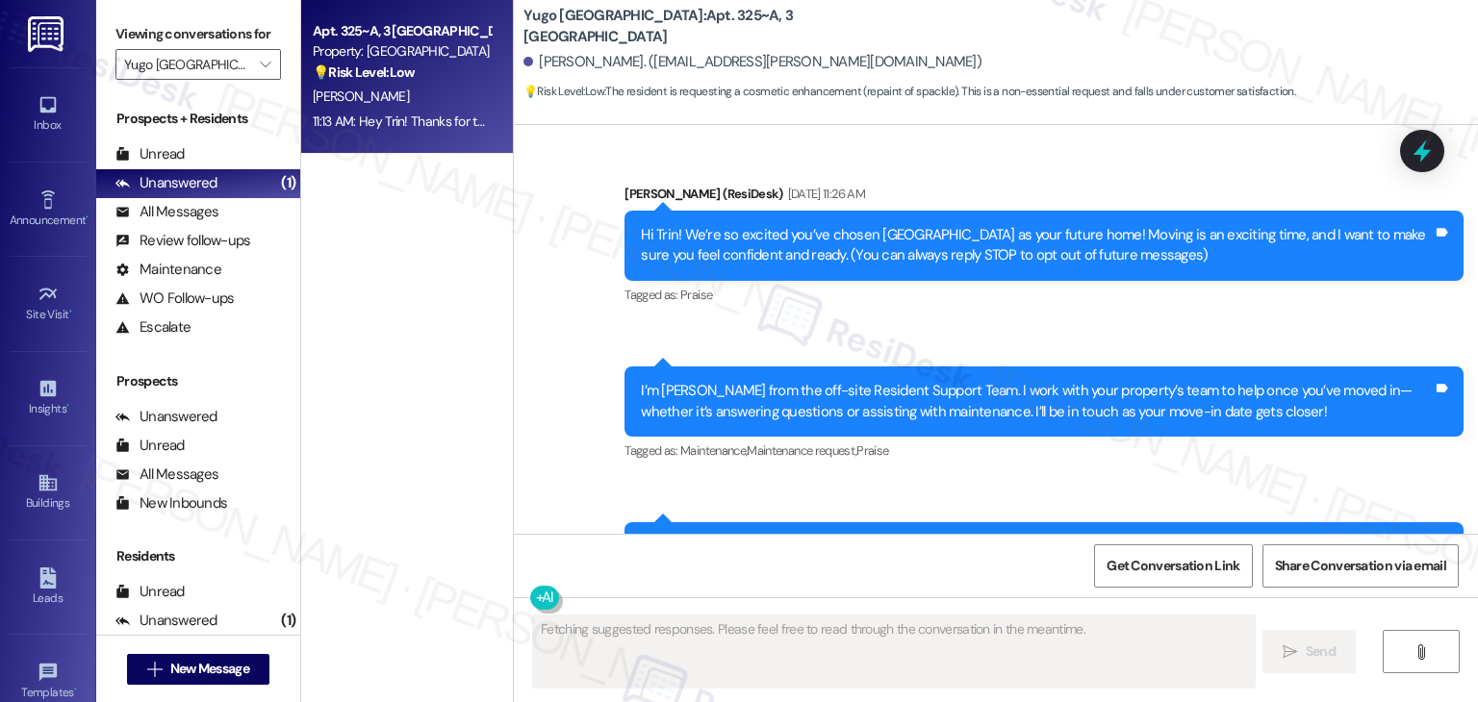
scroll to position [2944, 0]
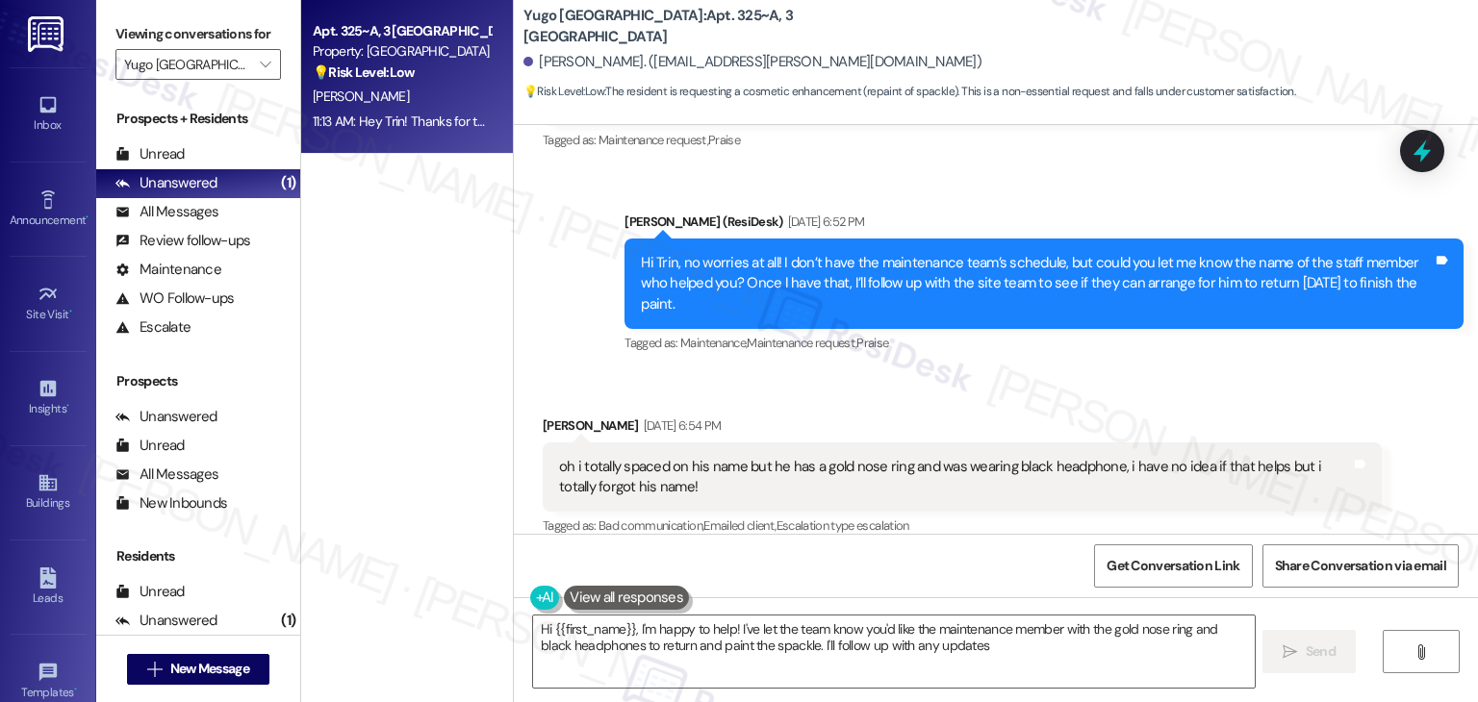
type textarea "Hi {{first_name}}, I'm happy to help! I've let the team know you'd like the mai…"
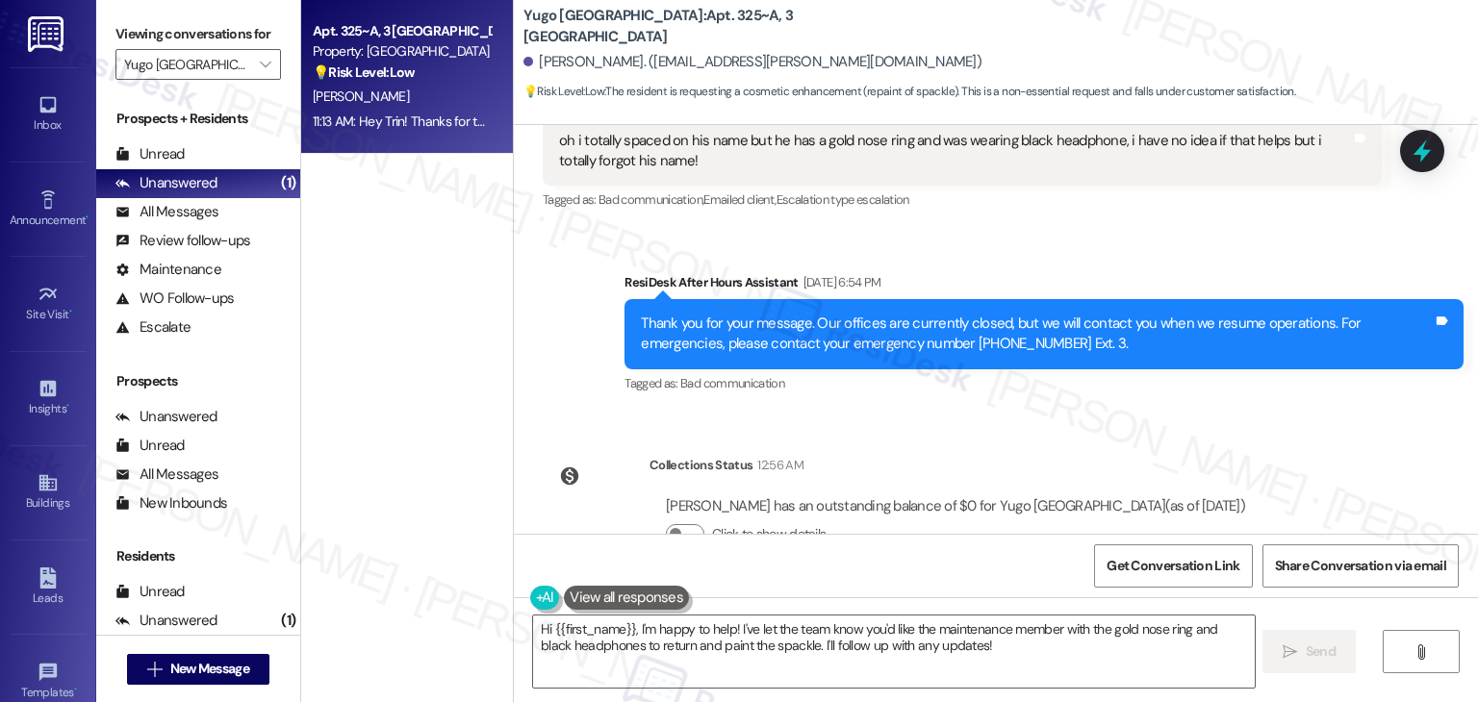
scroll to position [3329, 0]
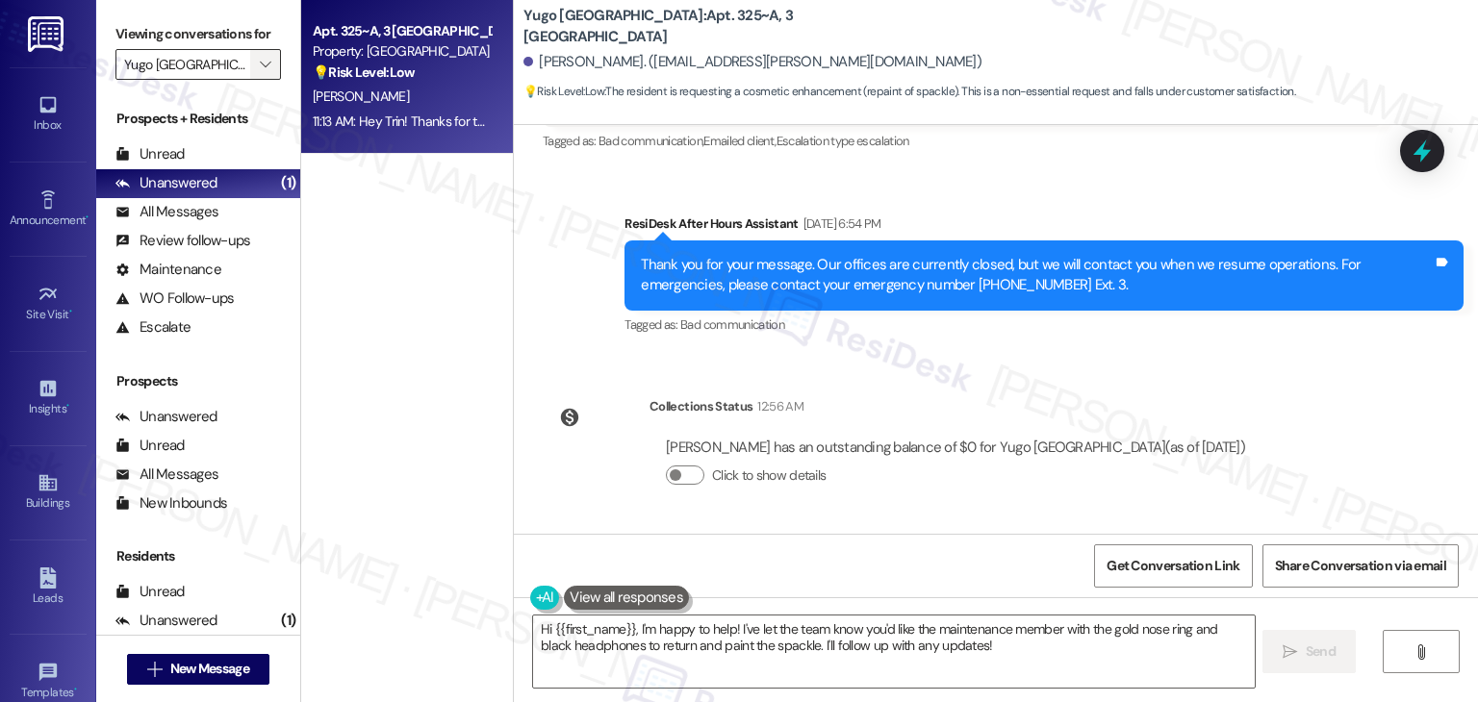
click at [258, 54] on span "" at bounding box center [265, 64] width 18 height 31
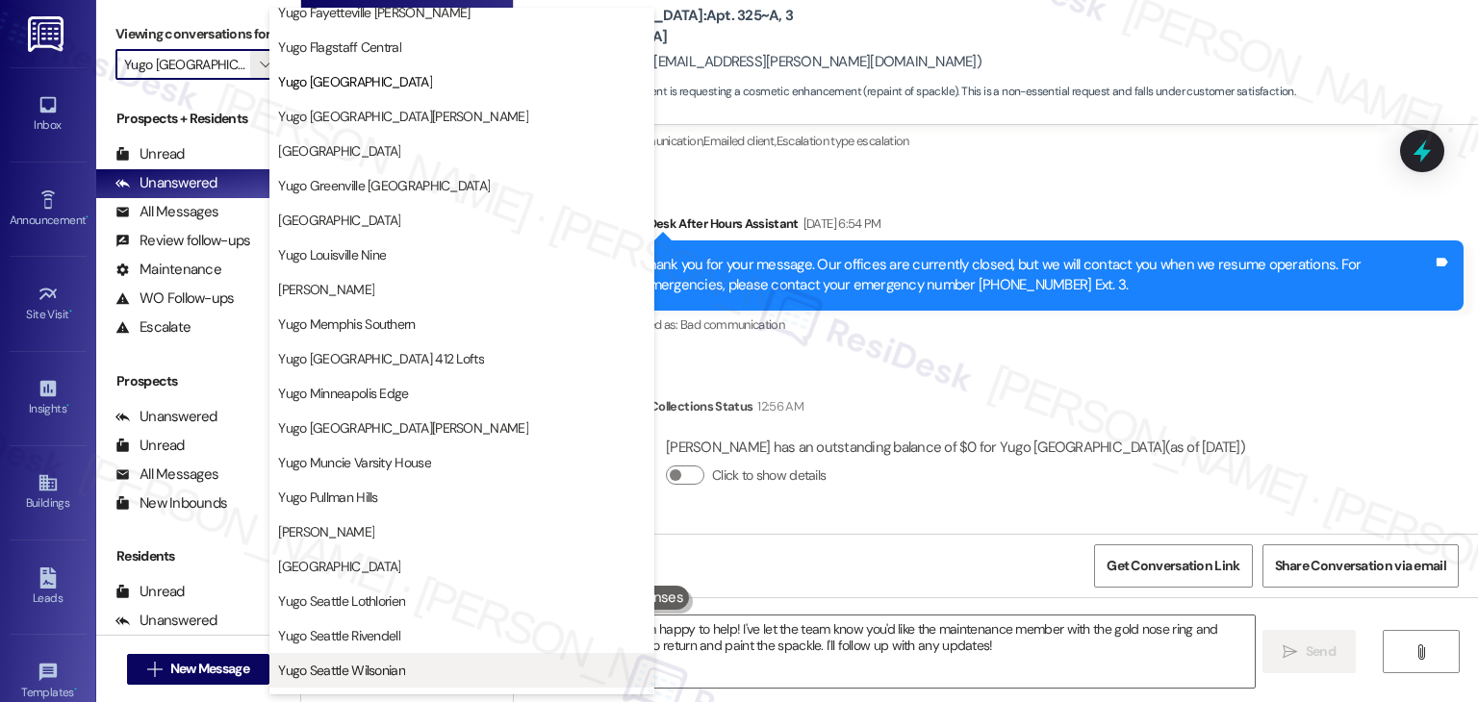
scroll to position [562, 0]
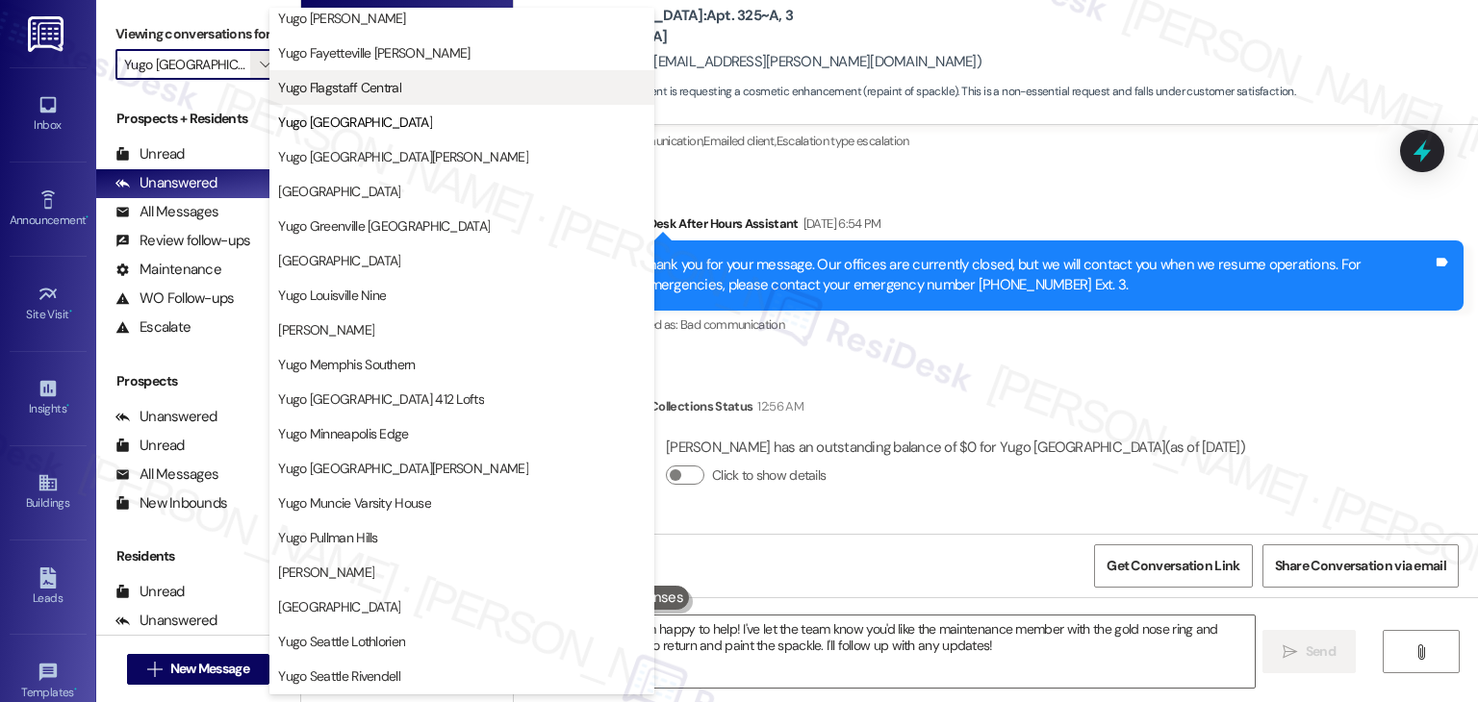
click at [368, 85] on span "Yugo Flagstaff Central" at bounding box center [339, 87] width 123 height 19
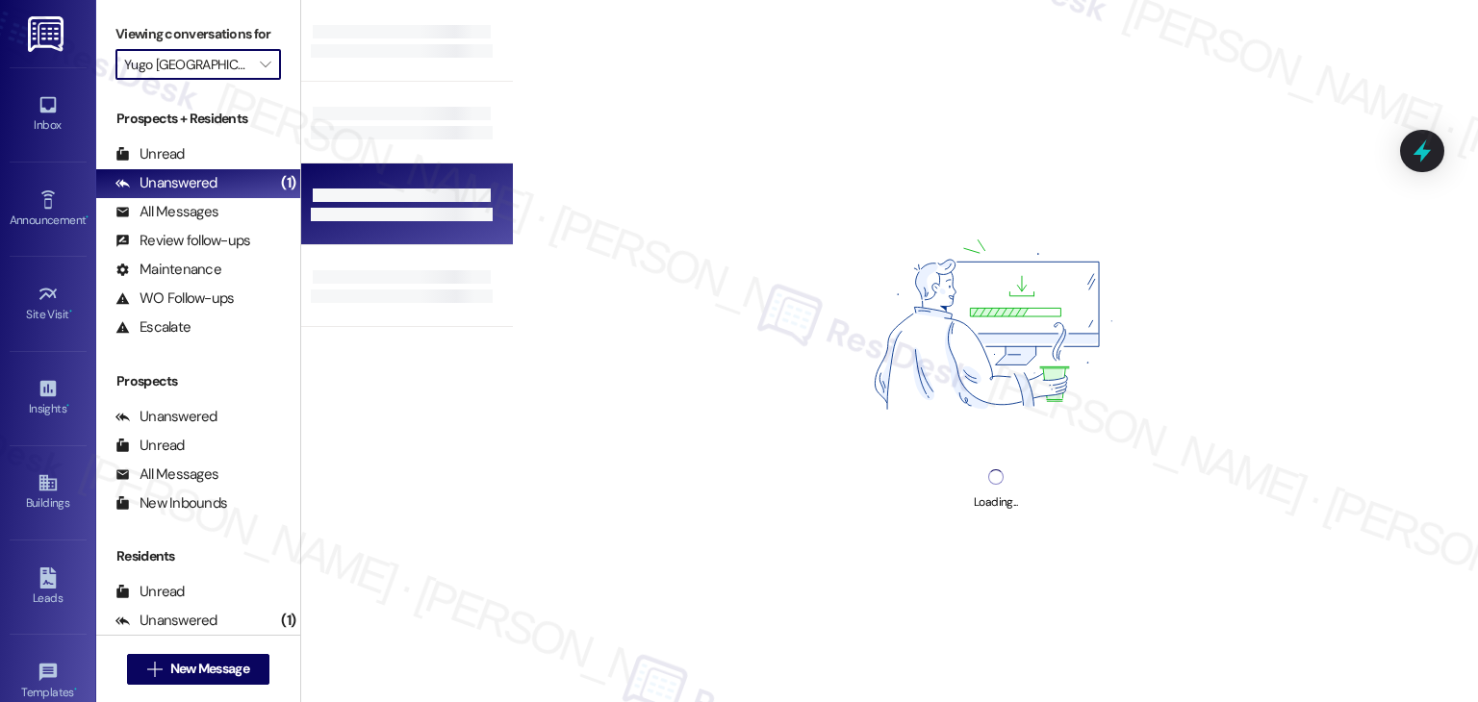
type input "Yugo Flagstaff Central"
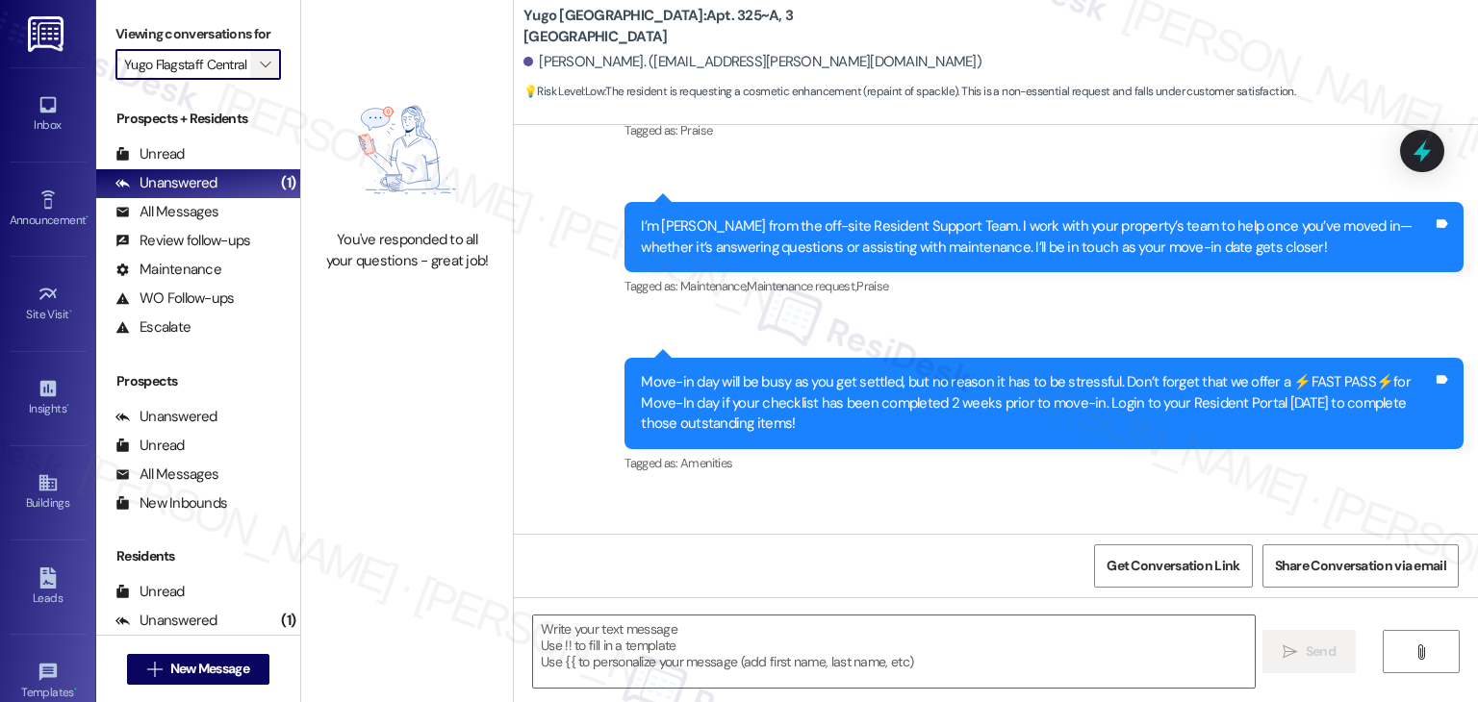
click at [260, 66] on icon "" at bounding box center [265, 64] width 11 height 15
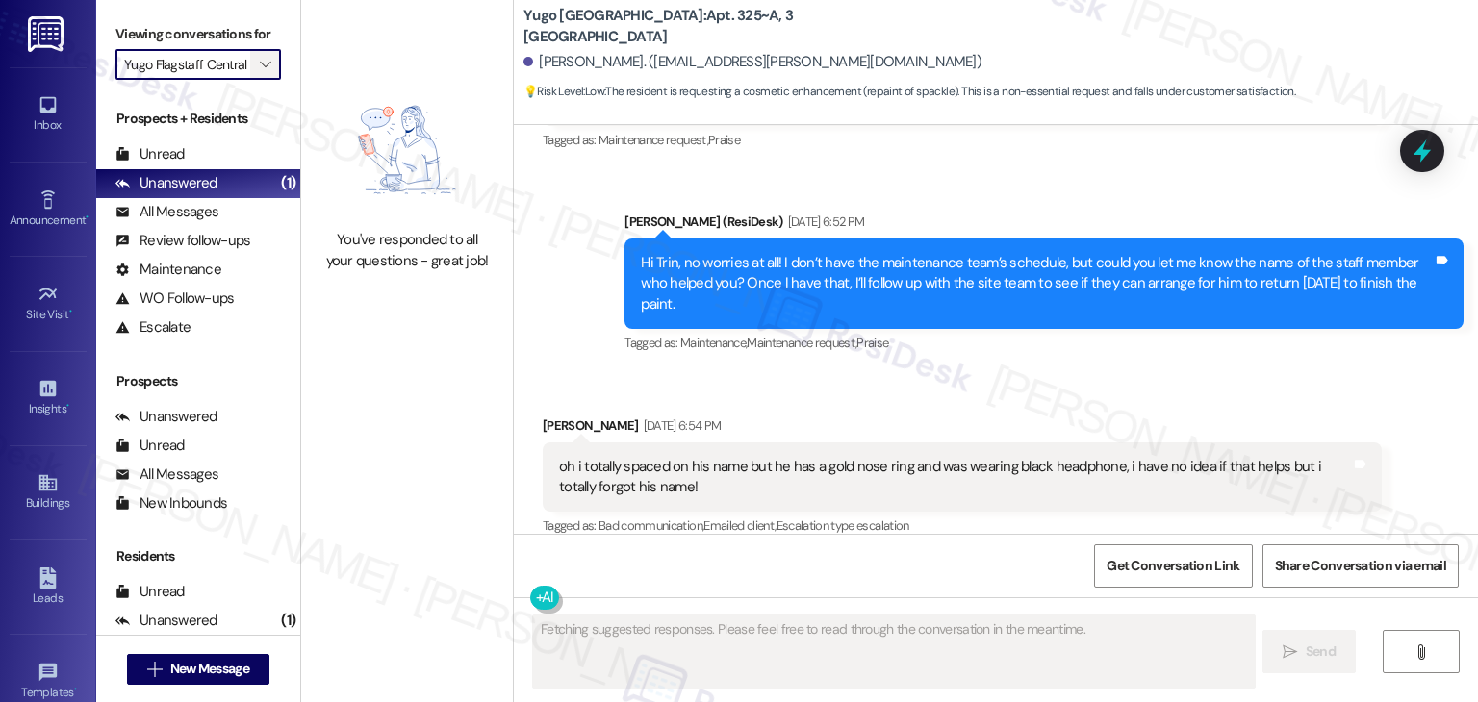
click at [256, 65] on span "" at bounding box center [265, 64] width 18 height 31
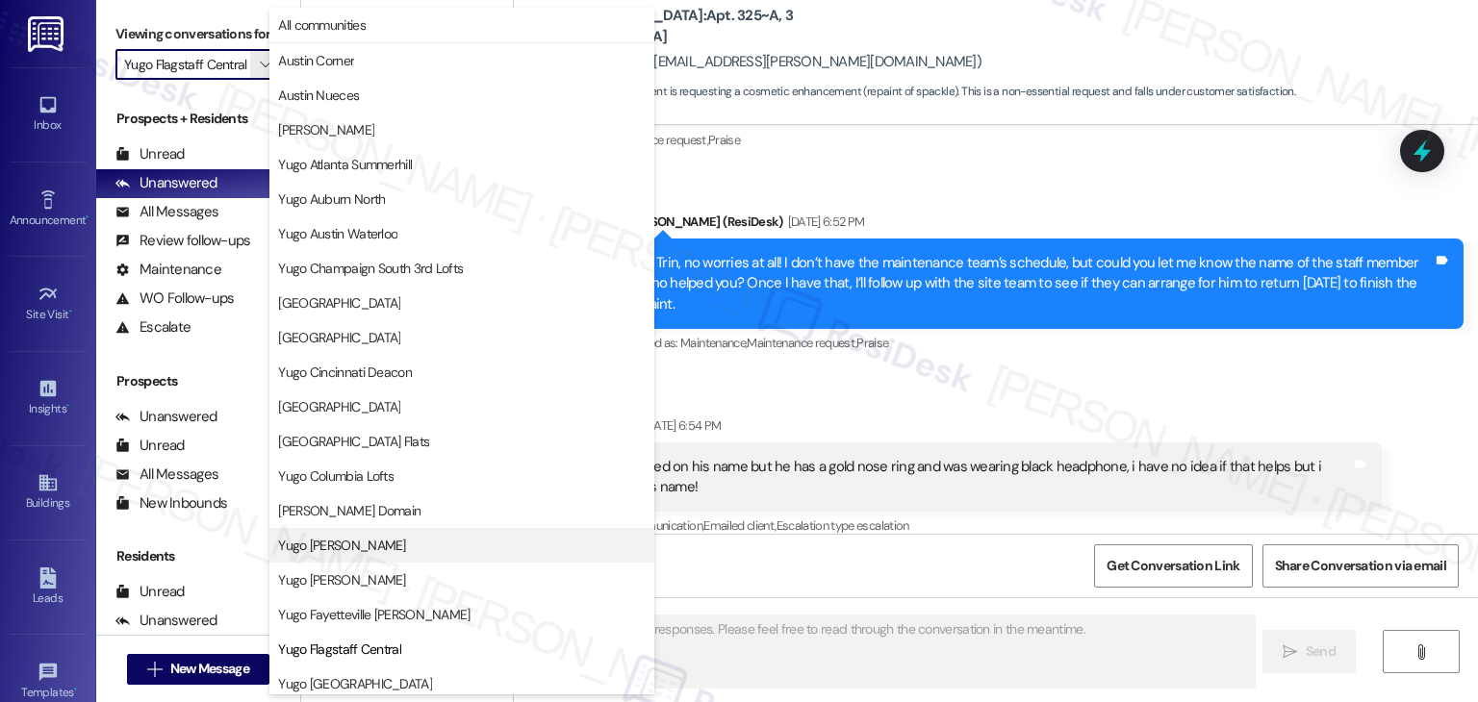
scroll to position [312, 0]
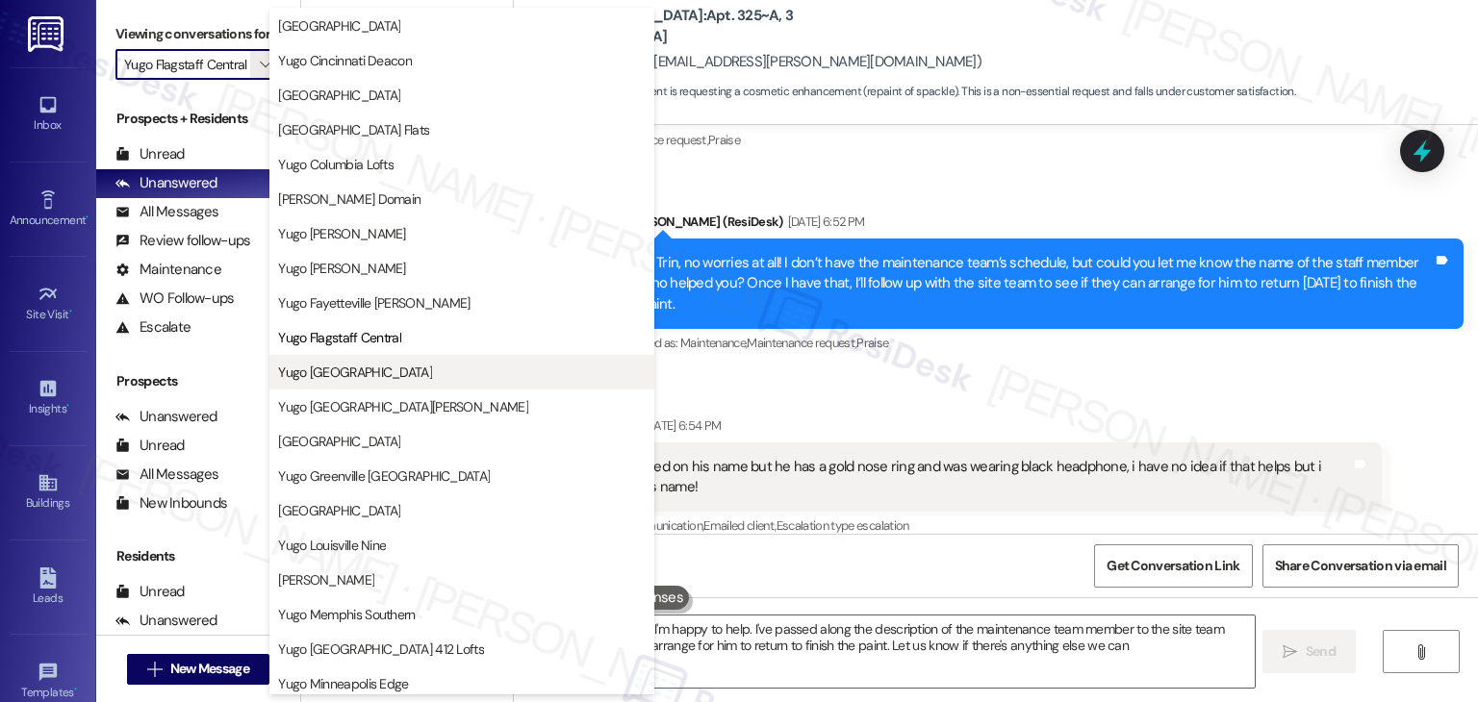
click at [381, 359] on button "Yugo Flagstaff Grove" at bounding box center [461, 372] width 385 height 35
type textarea "Hey {{first_name}}! I'm happy to help. I've passed along the description of the…"
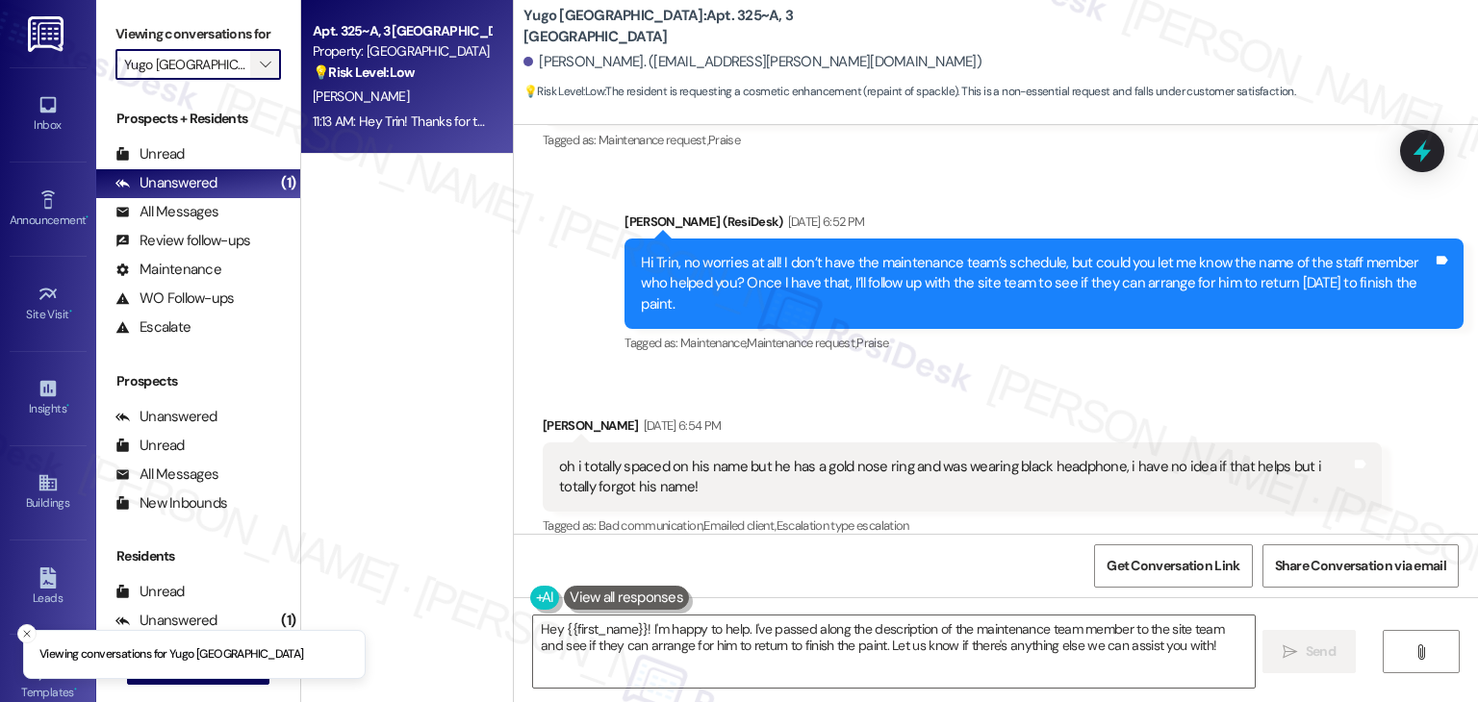
click at [260, 70] on icon "" at bounding box center [265, 64] width 11 height 15
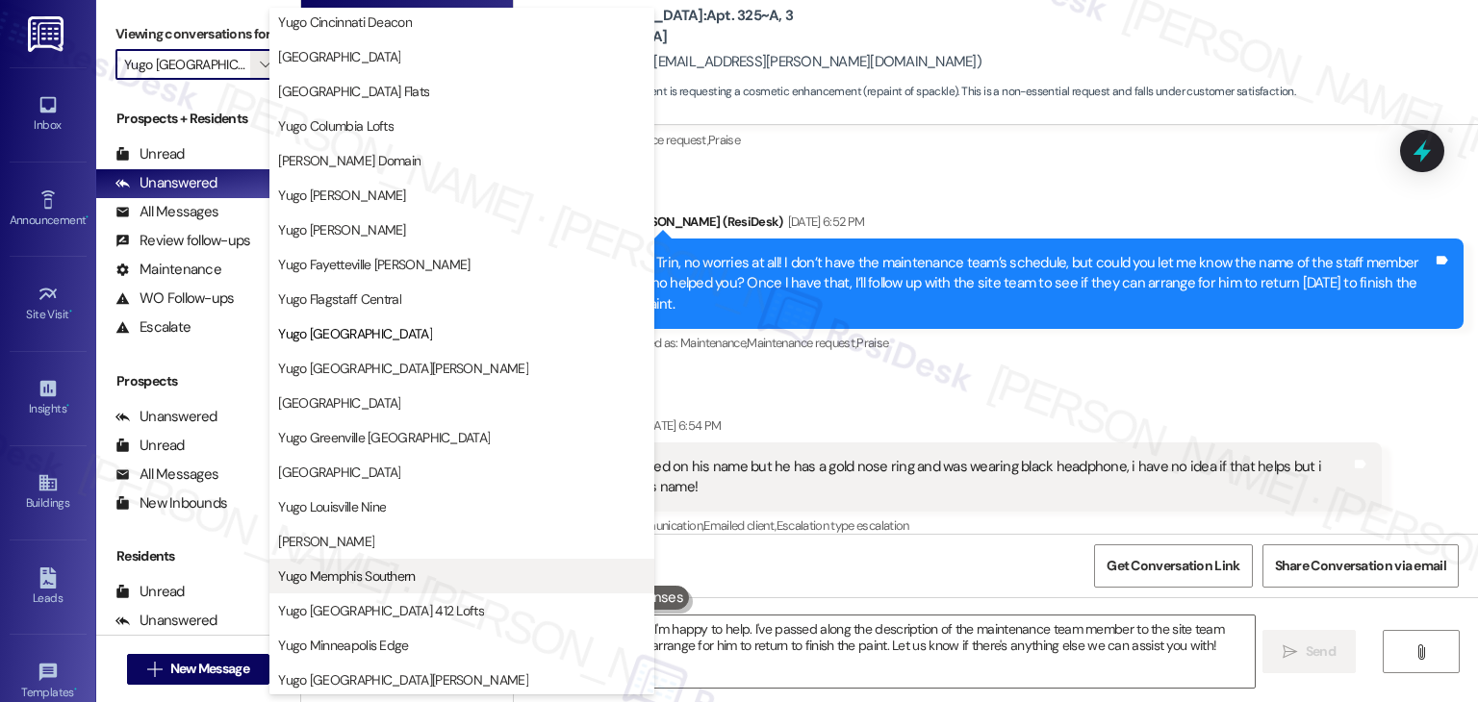
scroll to position [385, 0]
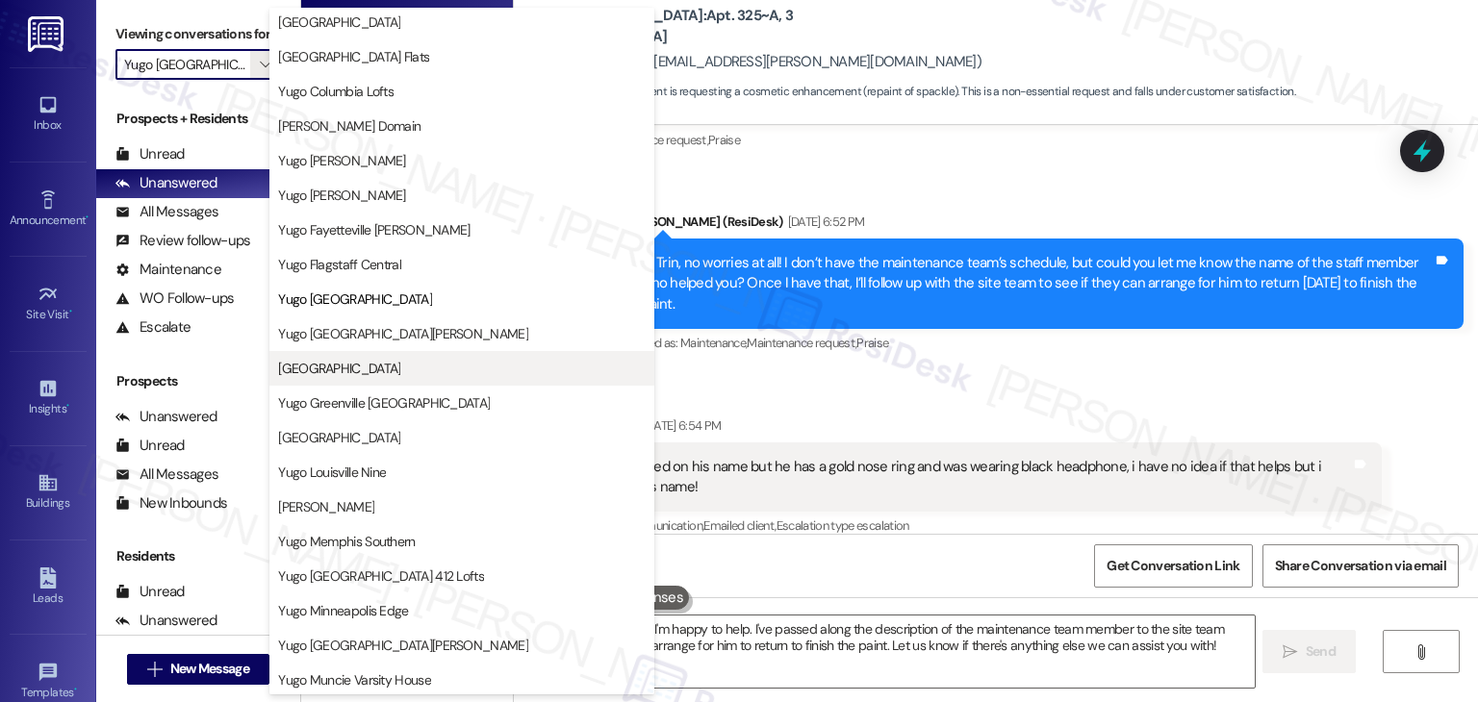
click at [395, 369] on span "Yugo Greenville Campus Towers" at bounding box center [339, 368] width 122 height 19
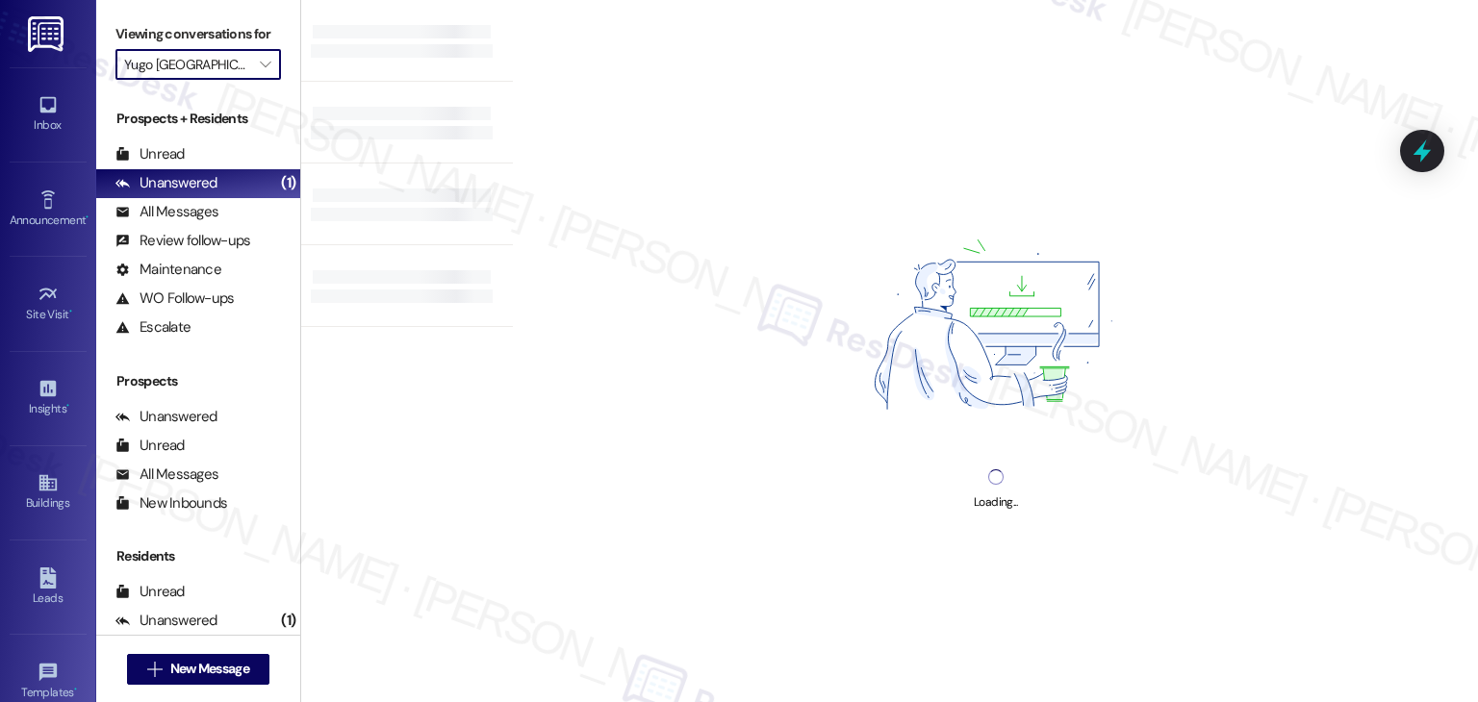
type input "Yugo Greenville Campus Towers"
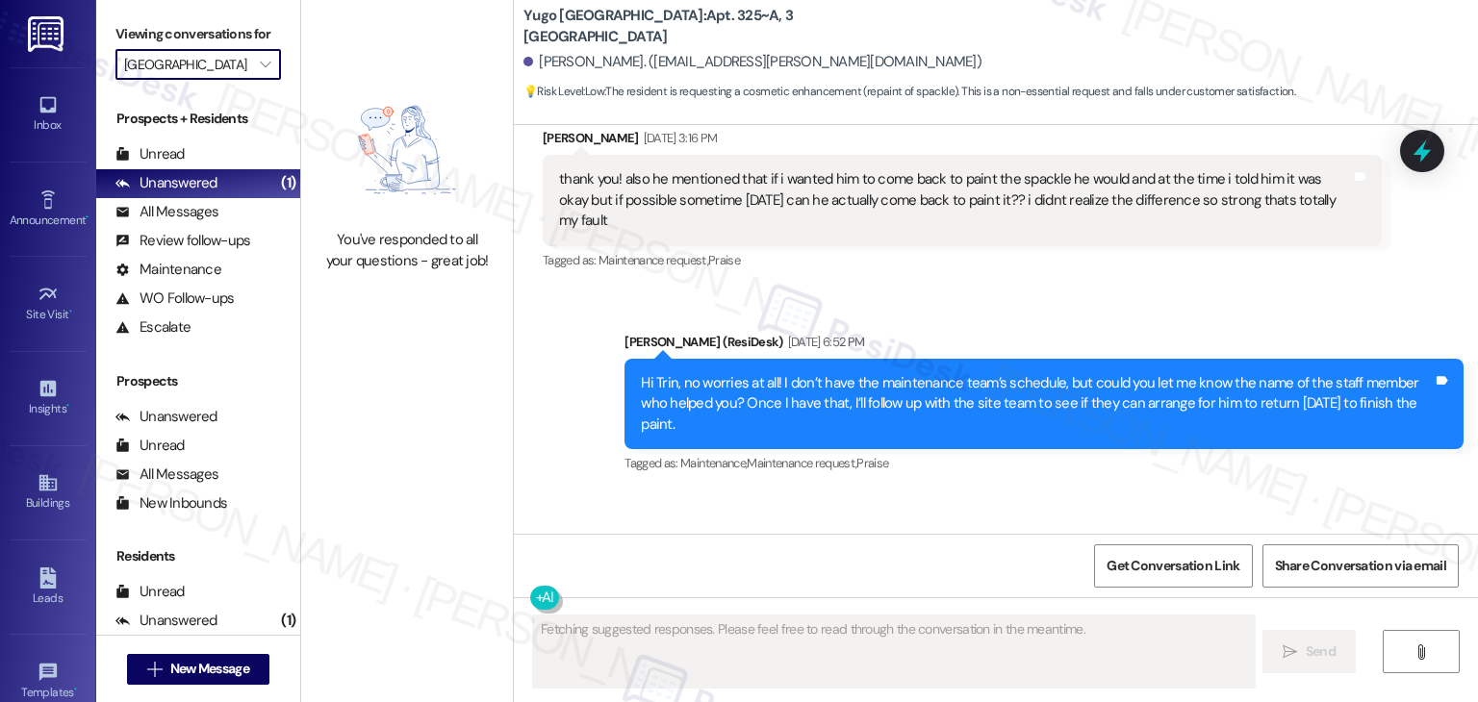
scroll to position [2944, 0]
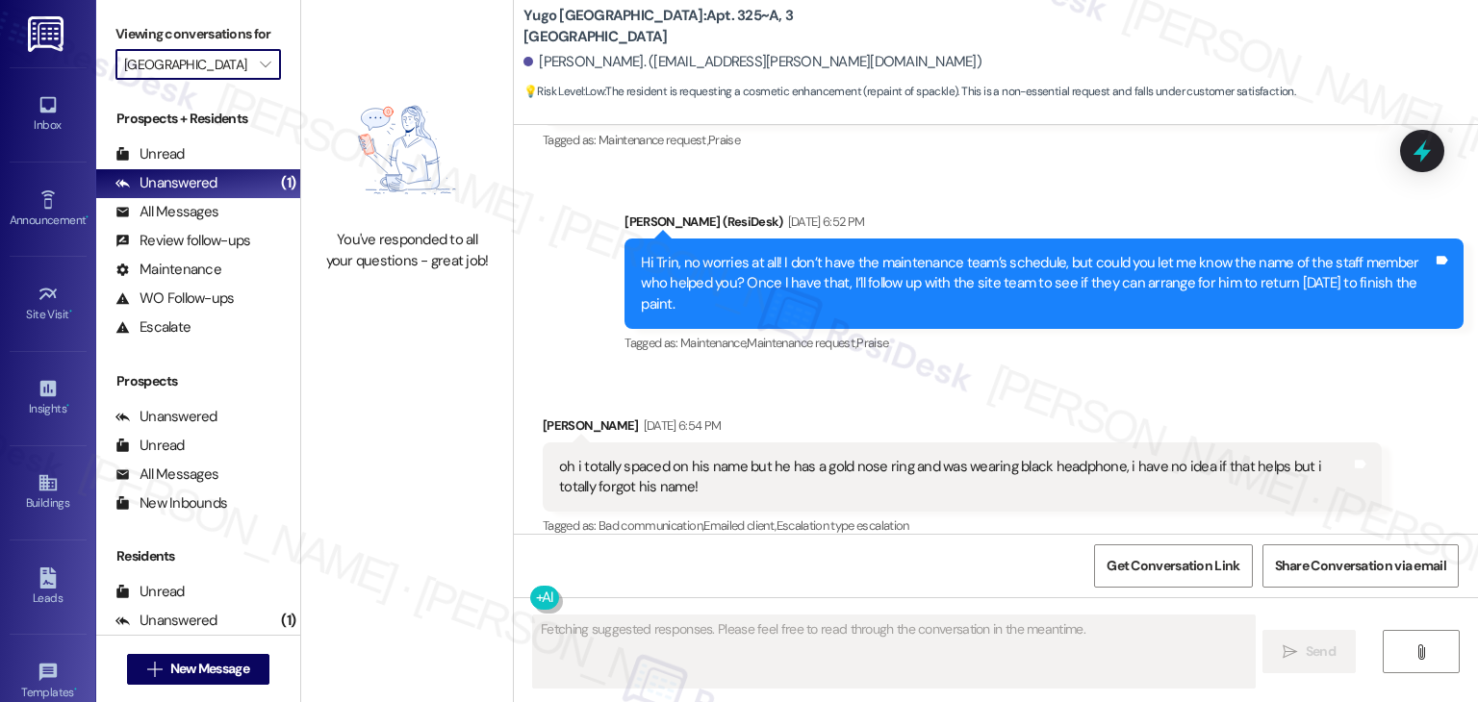
click at [394, 371] on div "You've responded to all your questions - great job!" at bounding box center [407, 351] width 212 height 702
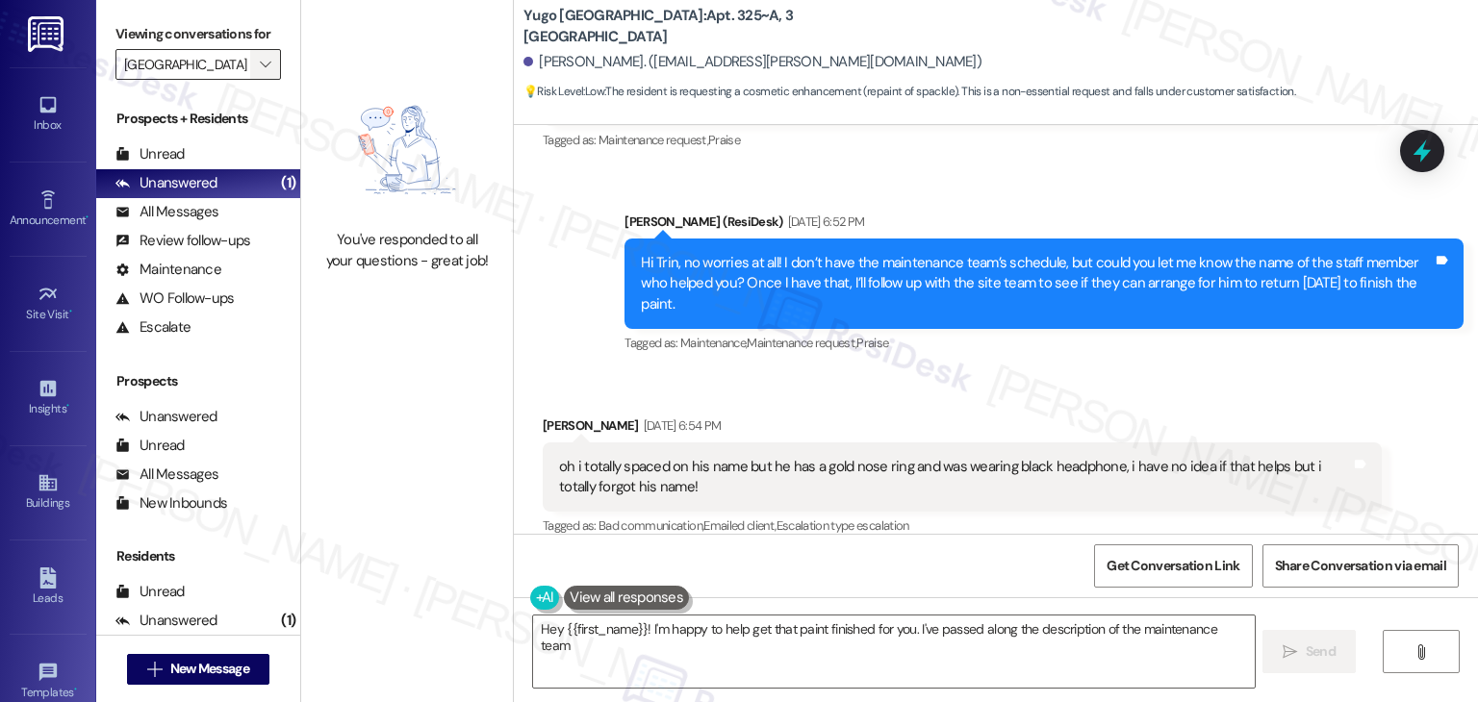
click at [260, 57] on icon "" at bounding box center [265, 64] width 11 height 15
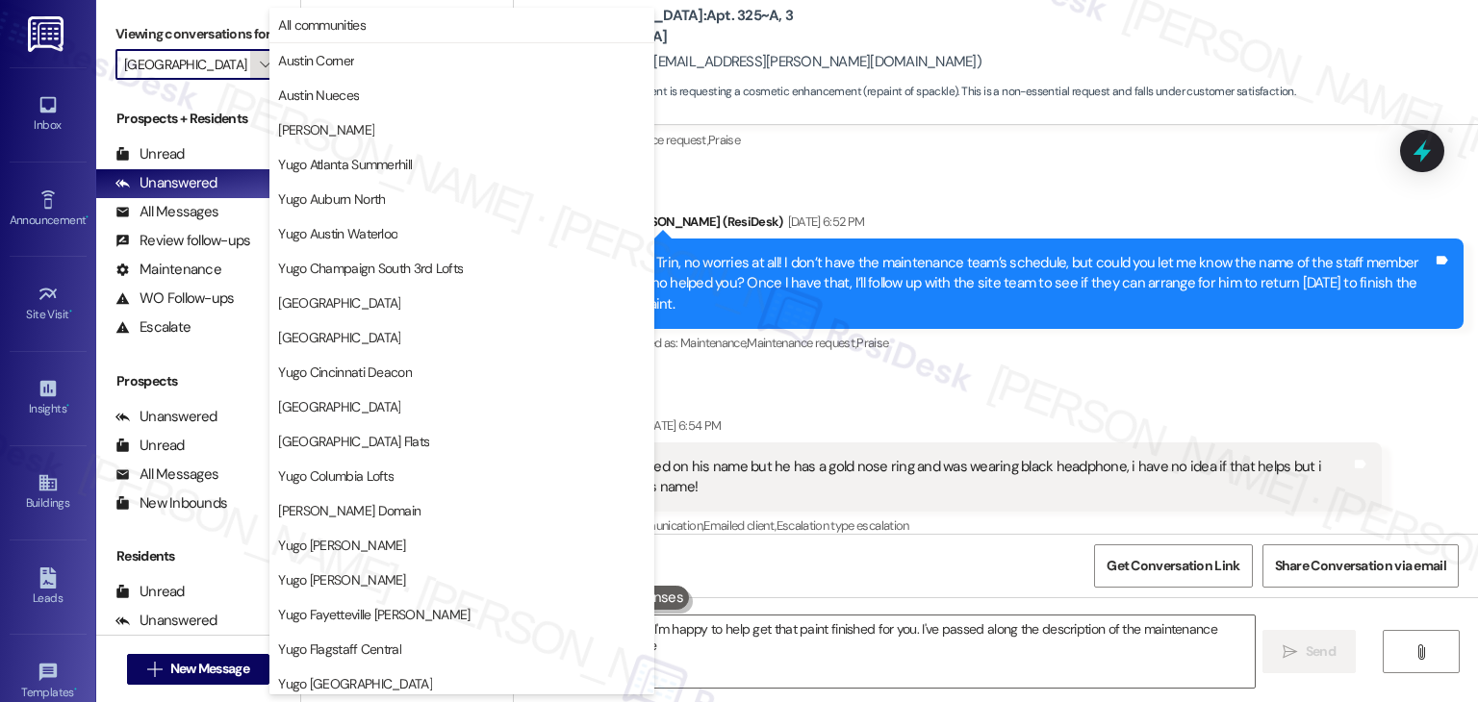
scroll to position [0, 63]
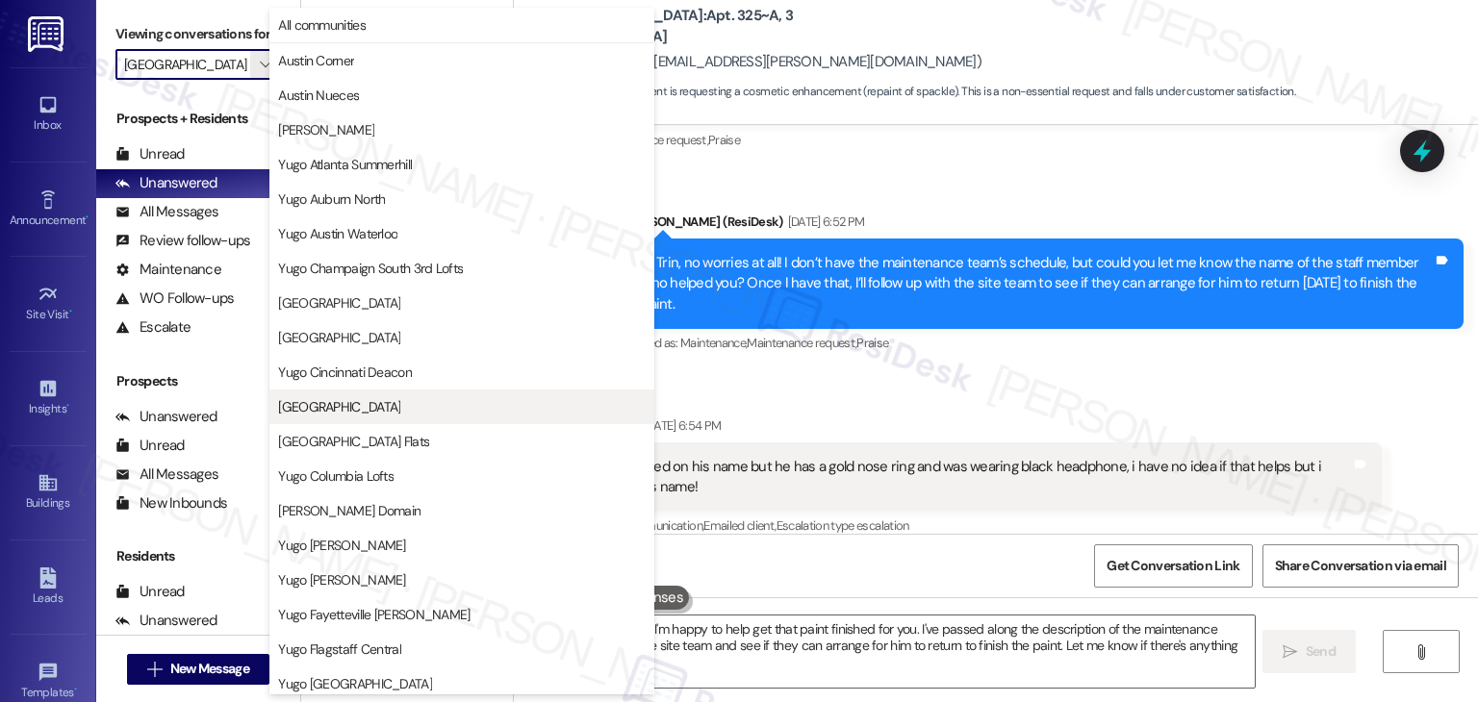
type textarea "Hey {{first_name}}! I'm happy to help get that paint finished for you. I've pas…"
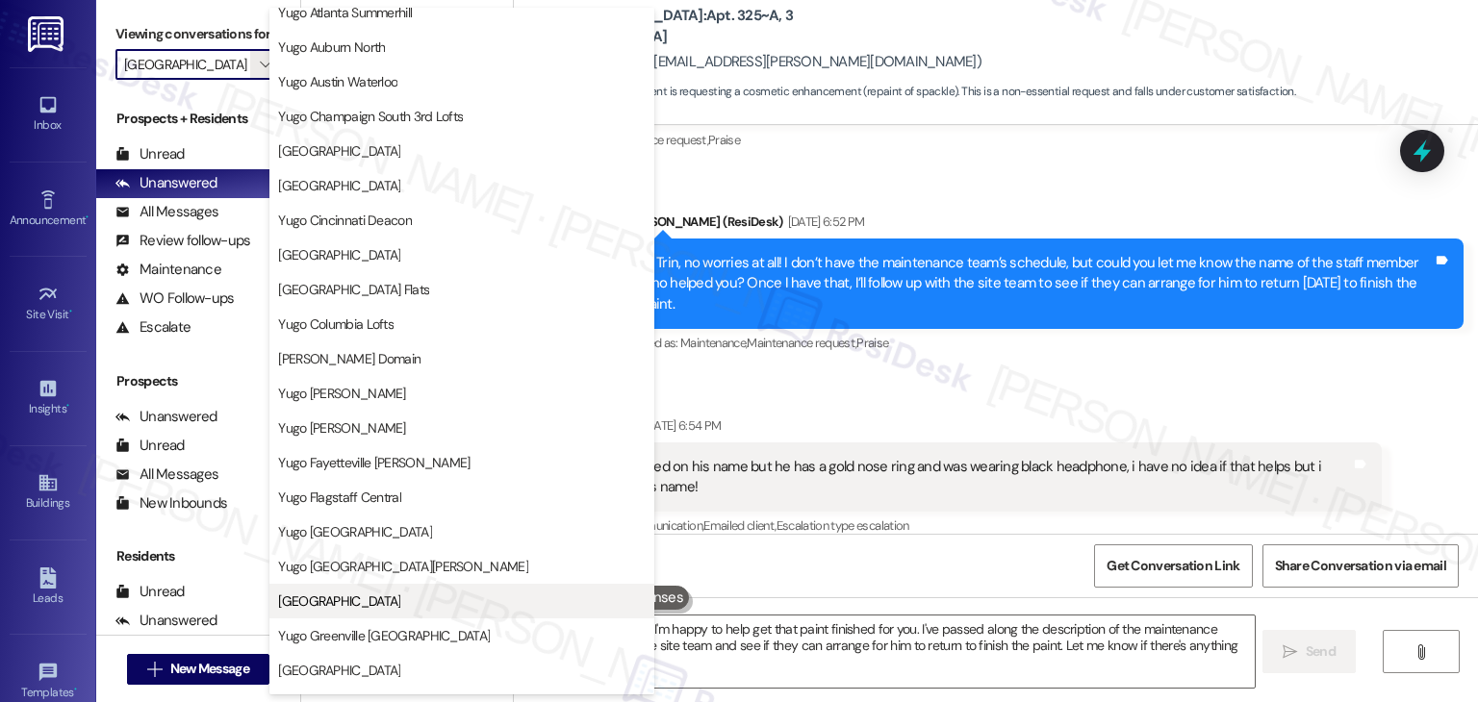
scroll to position [289, 0]
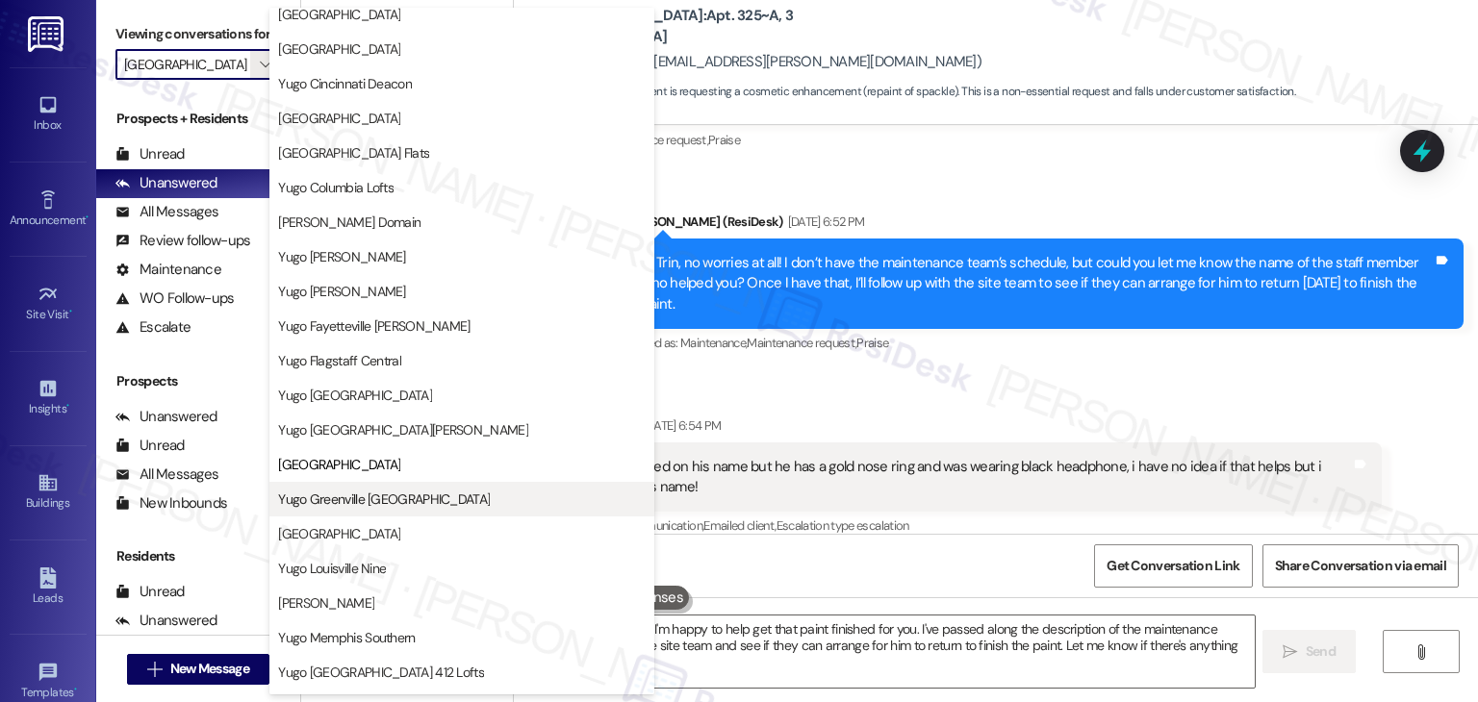
click at [395, 501] on span "Yugo Greenville Uptown" at bounding box center [384, 499] width 212 height 19
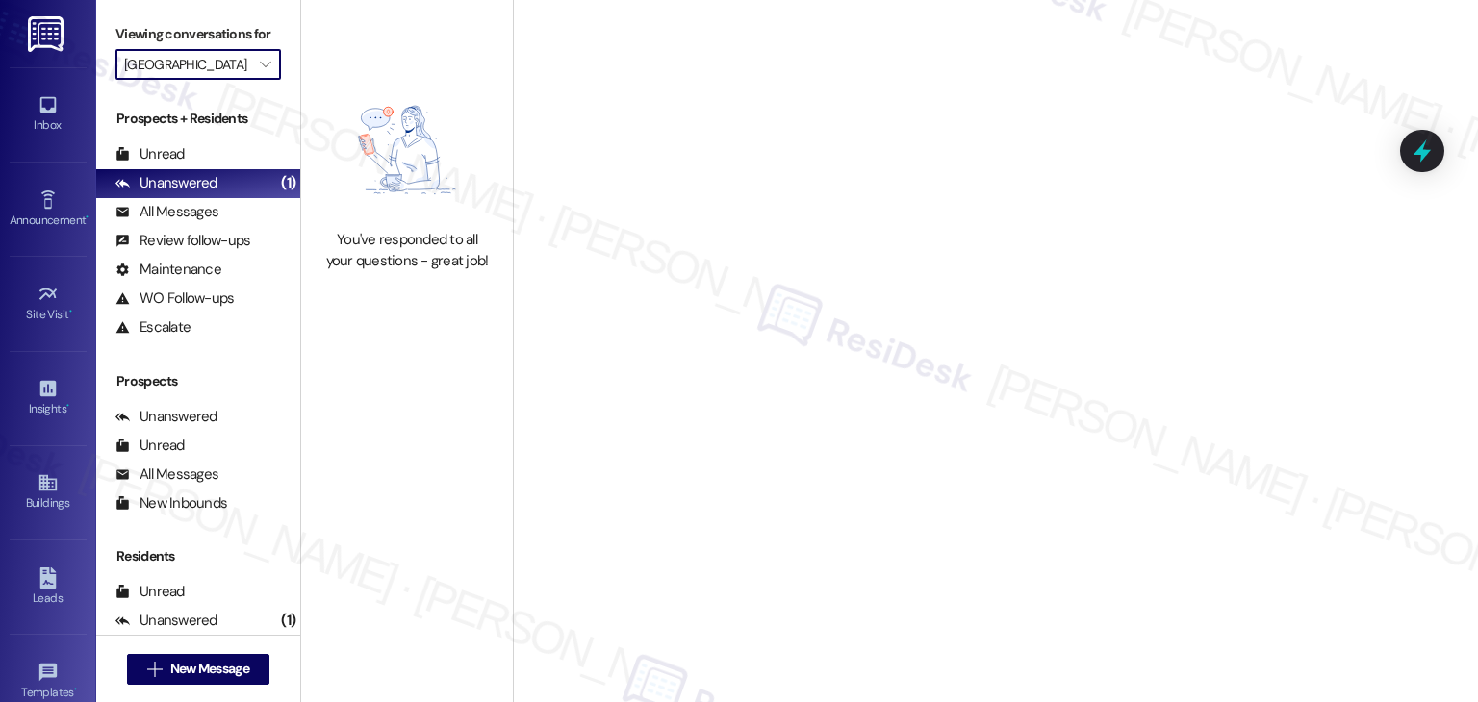
type input "Yugo Greenville Uptown"
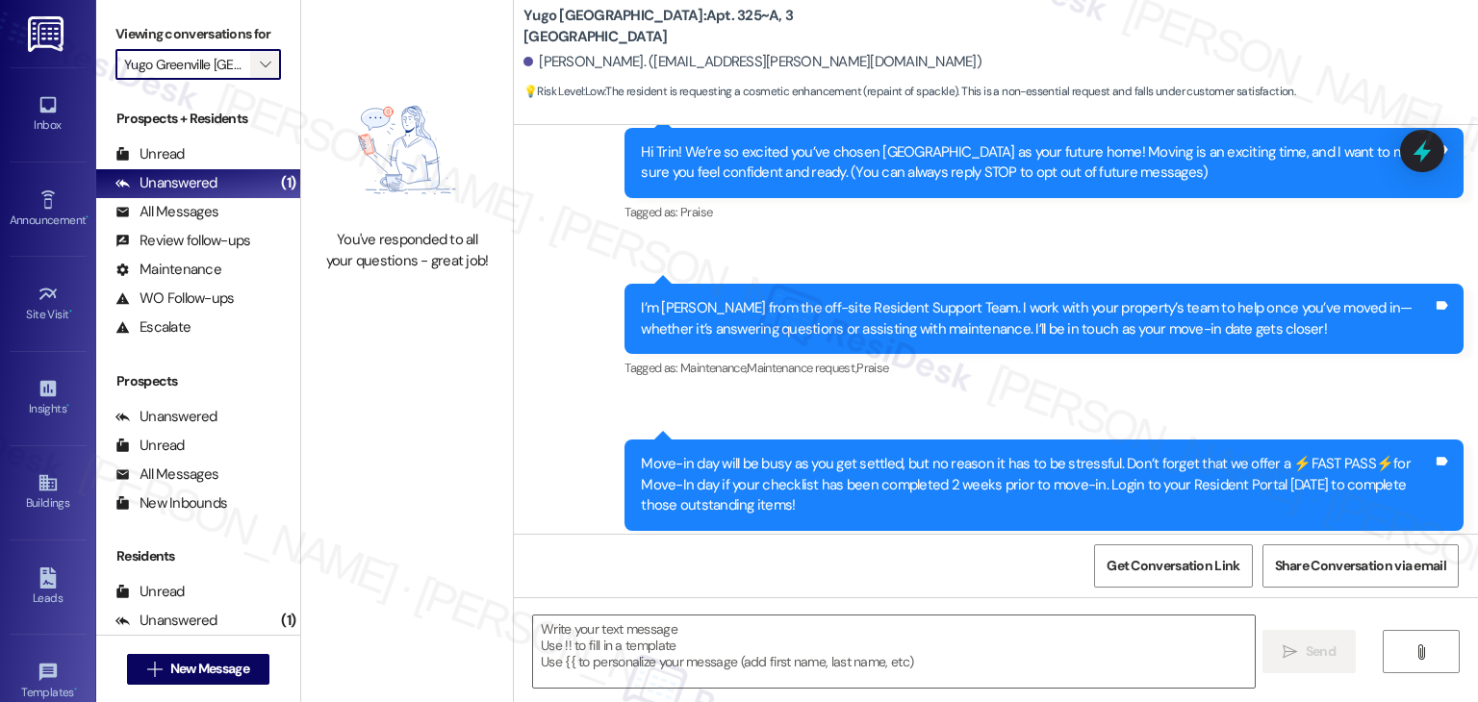
click at [260, 62] on icon "" at bounding box center [265, 64] width 11 height 15
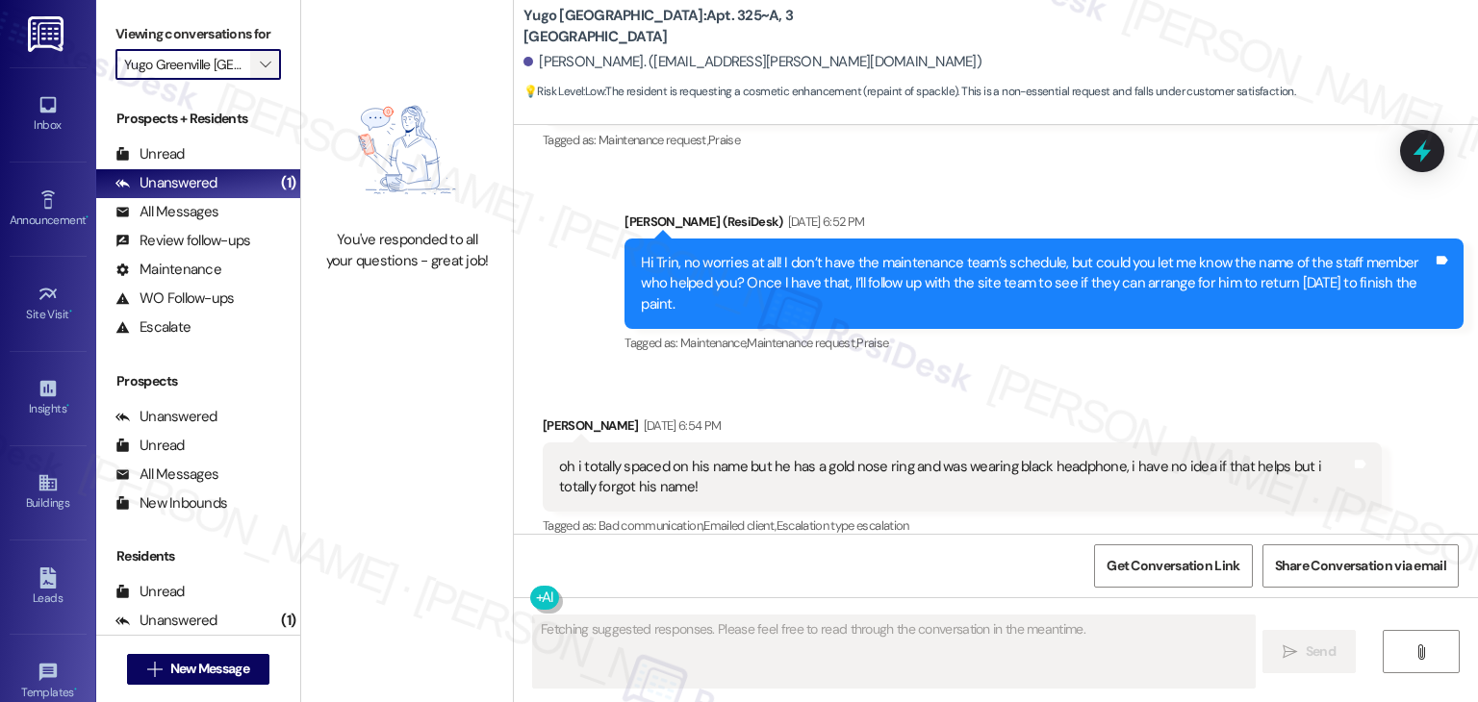
click at [260, 60] on icon "" at bounding box center [265, 64] width 11 height 15
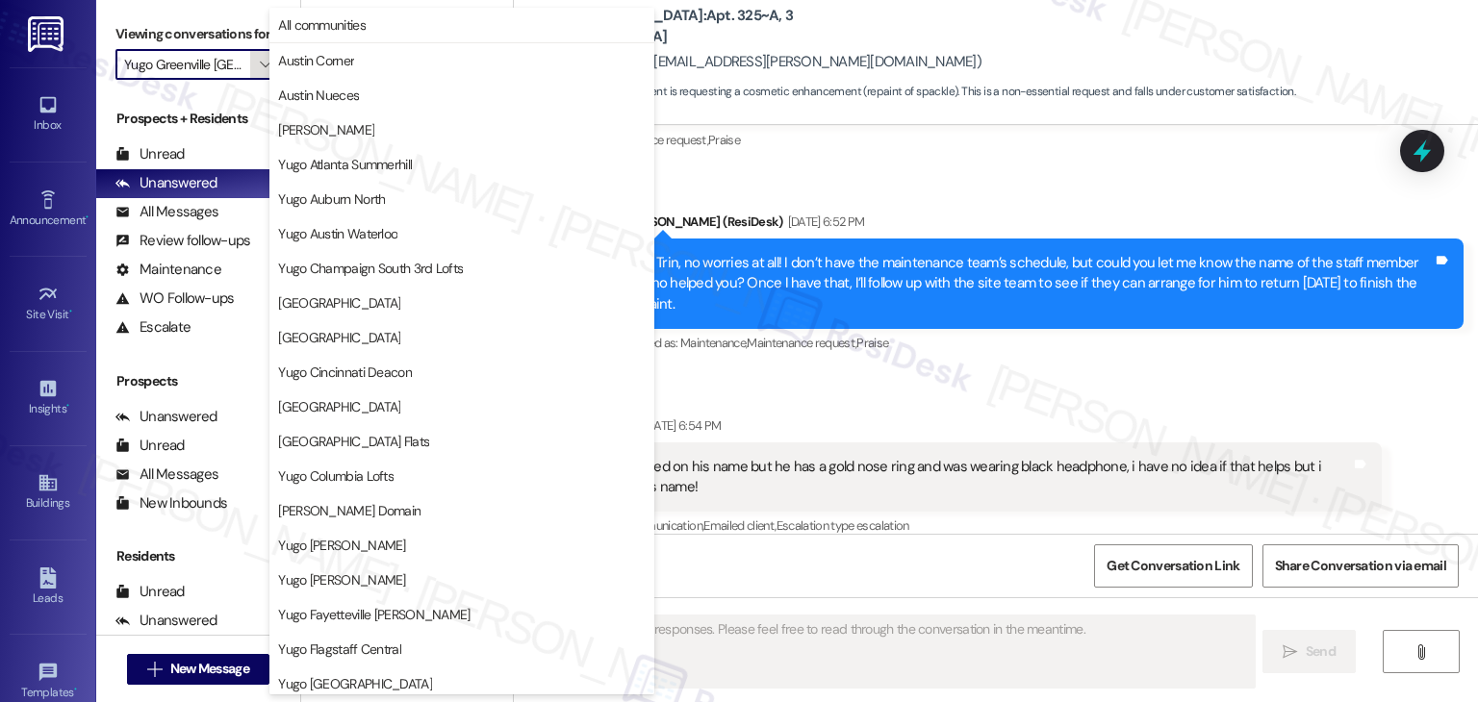
scroll to position [658, 0]
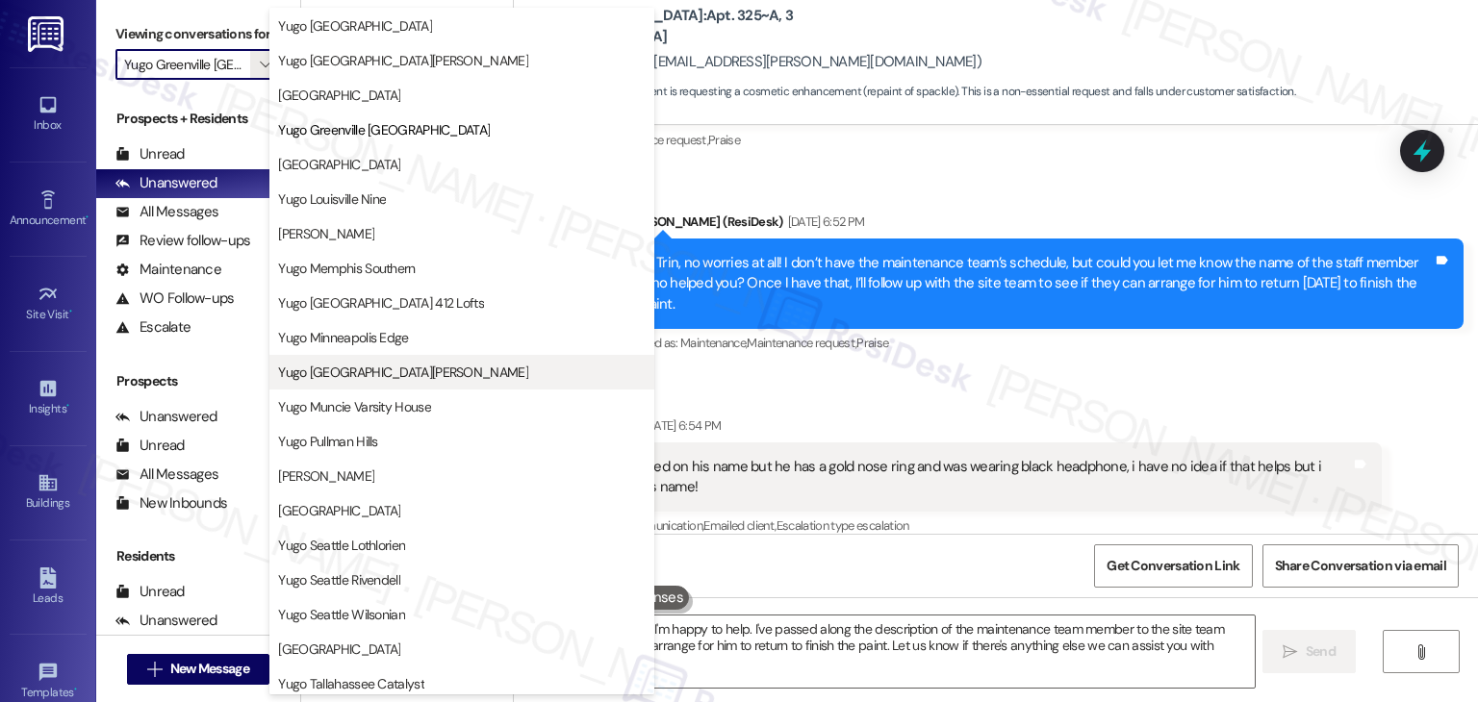
type textarea "Hey {{first_name}}! I'm happy to help. I've passed along the description of the…"
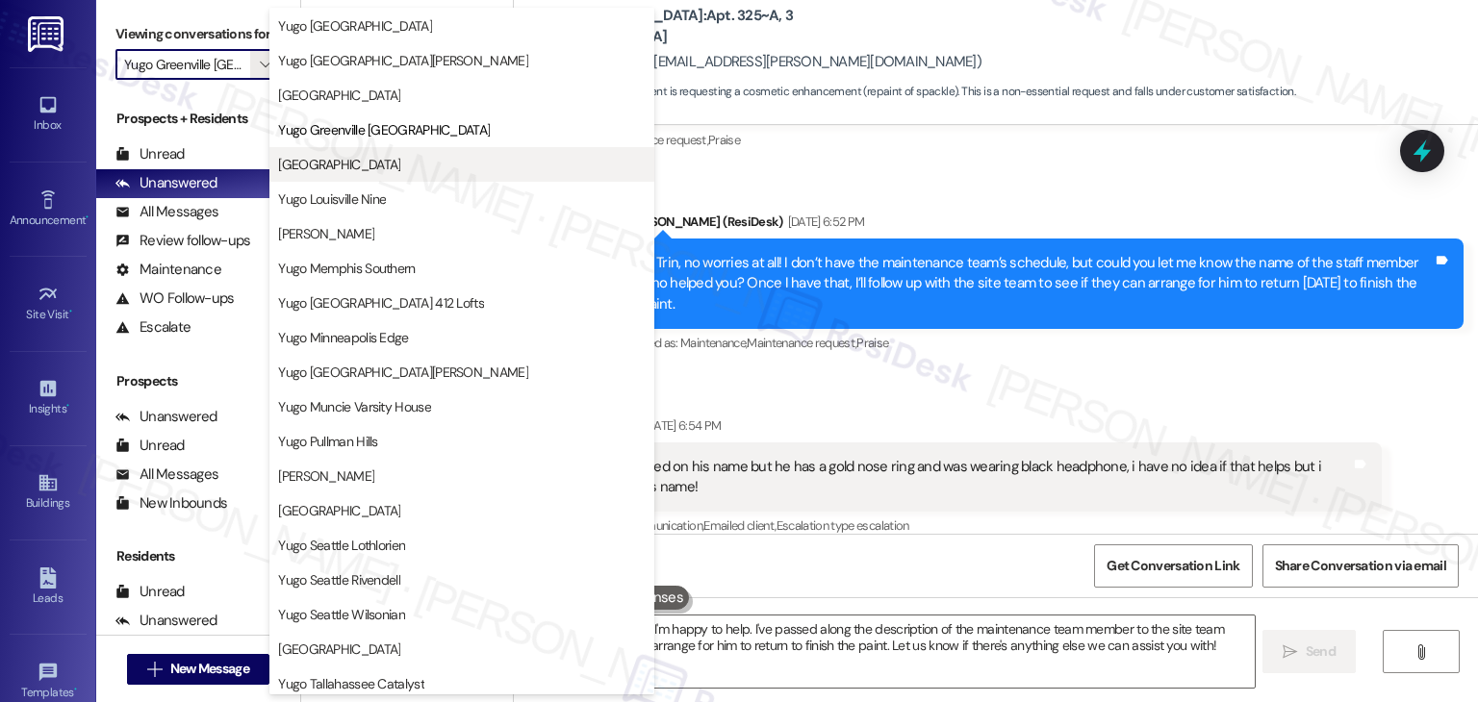
click at [374, 168] on span "Yugo Lexington Campus Court" at bounding box center [339, 164] width 122 height 19
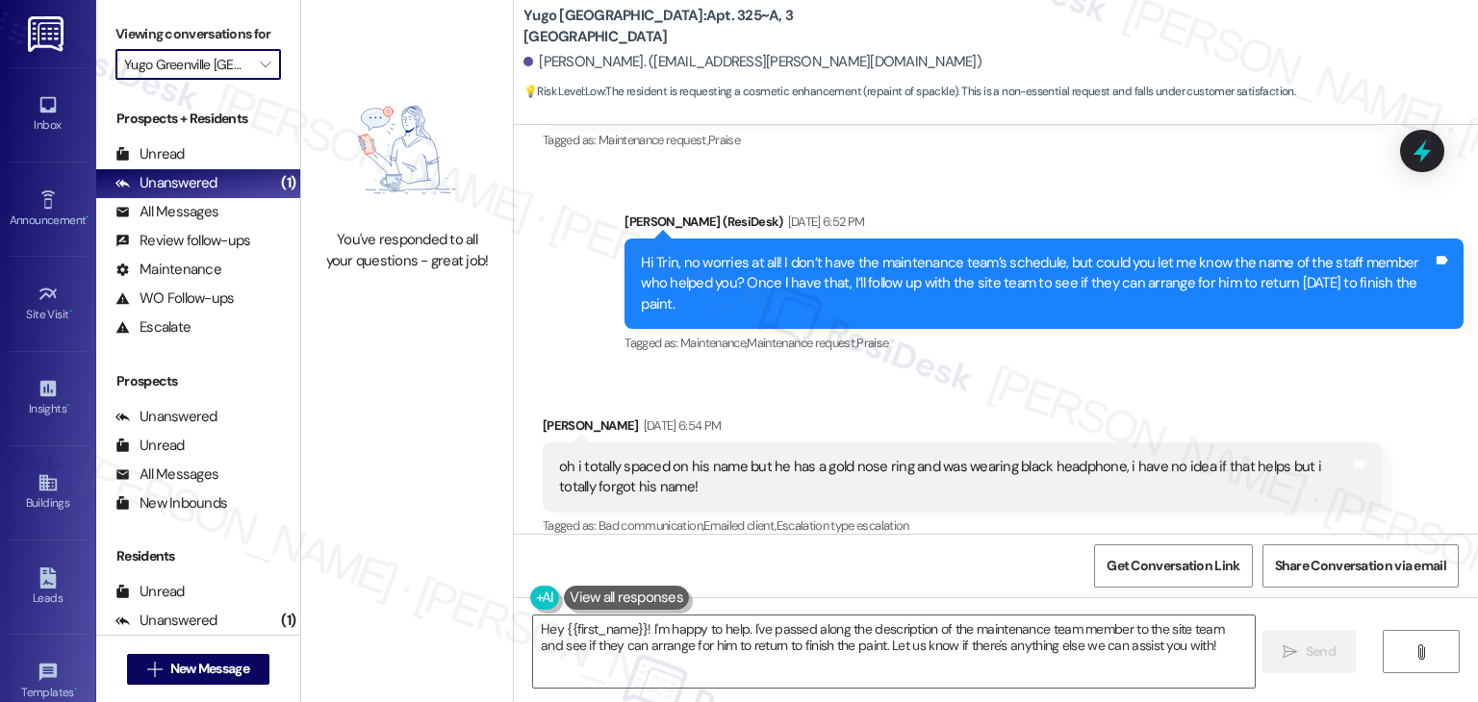
type input "Yugo Lexington Campus Court"
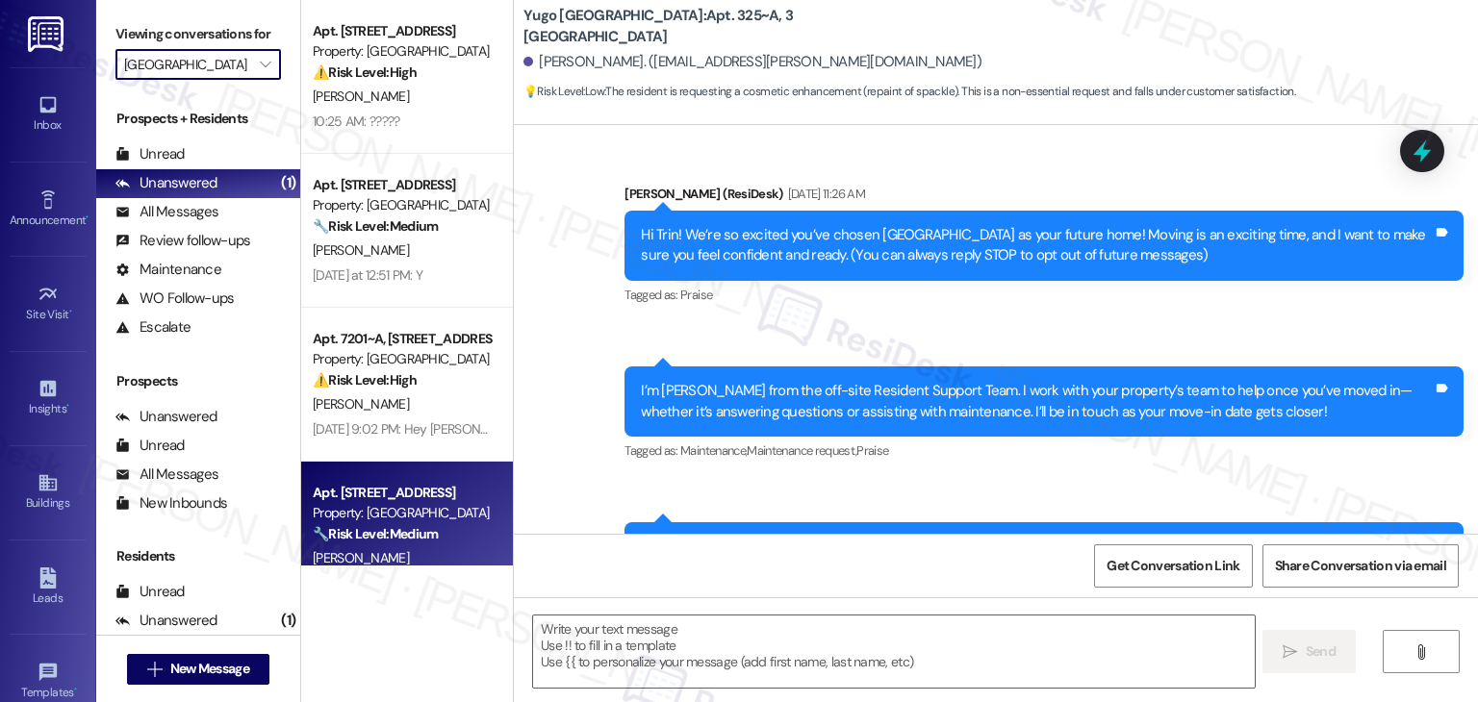
scroll to position [50, 0]
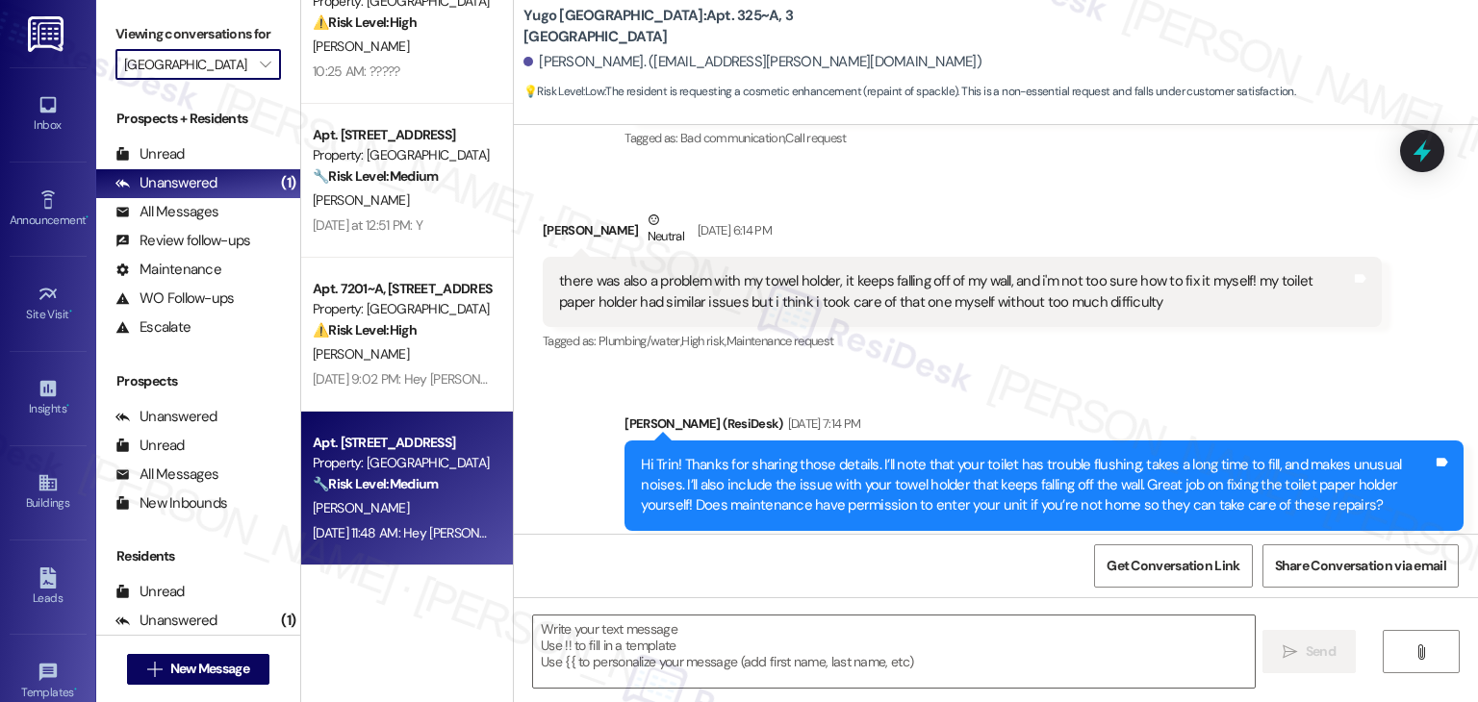
type textarea "Fetching suggested responses. Please feel free to read through the conversation…"
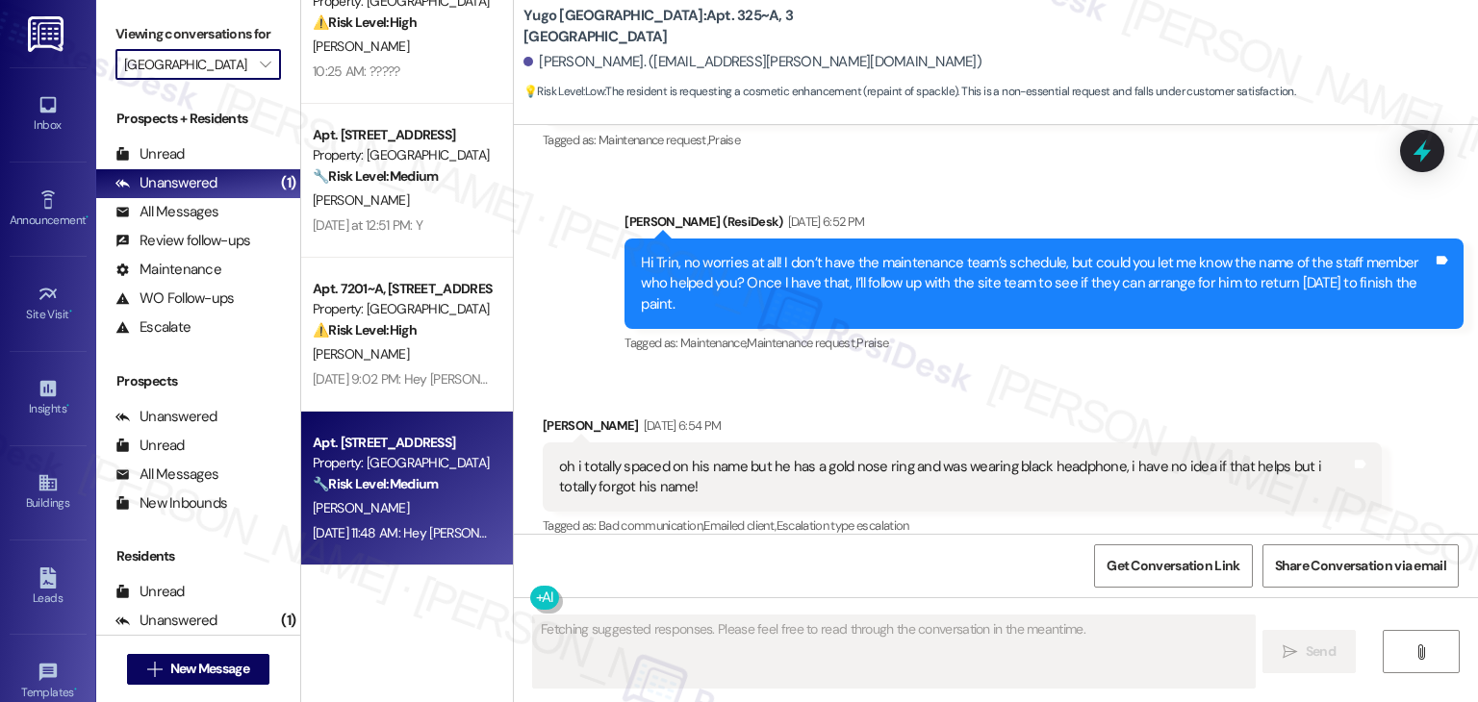
scroll to position [0, 0]
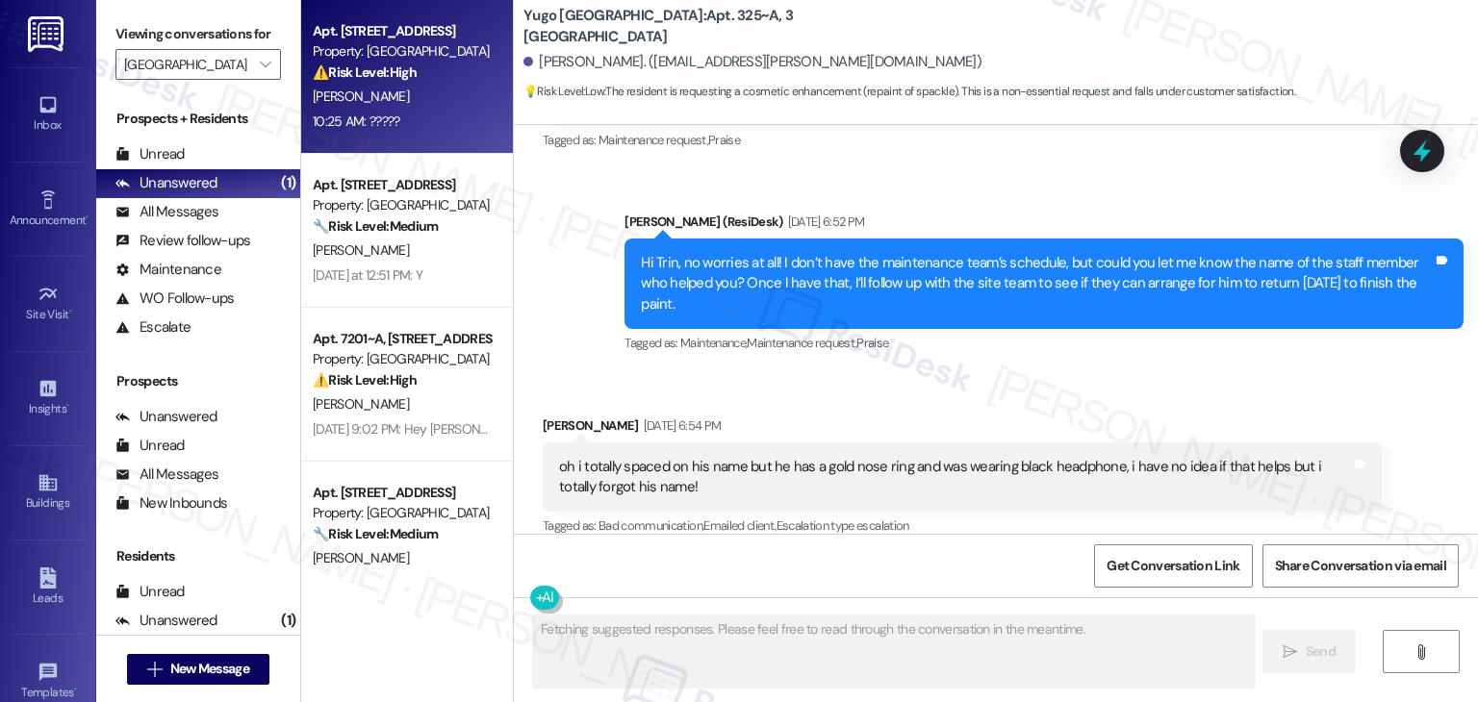
click at [415, 100] on div "[PERSON_NAME]" at bounding box center [402, 97] width 182 height 24
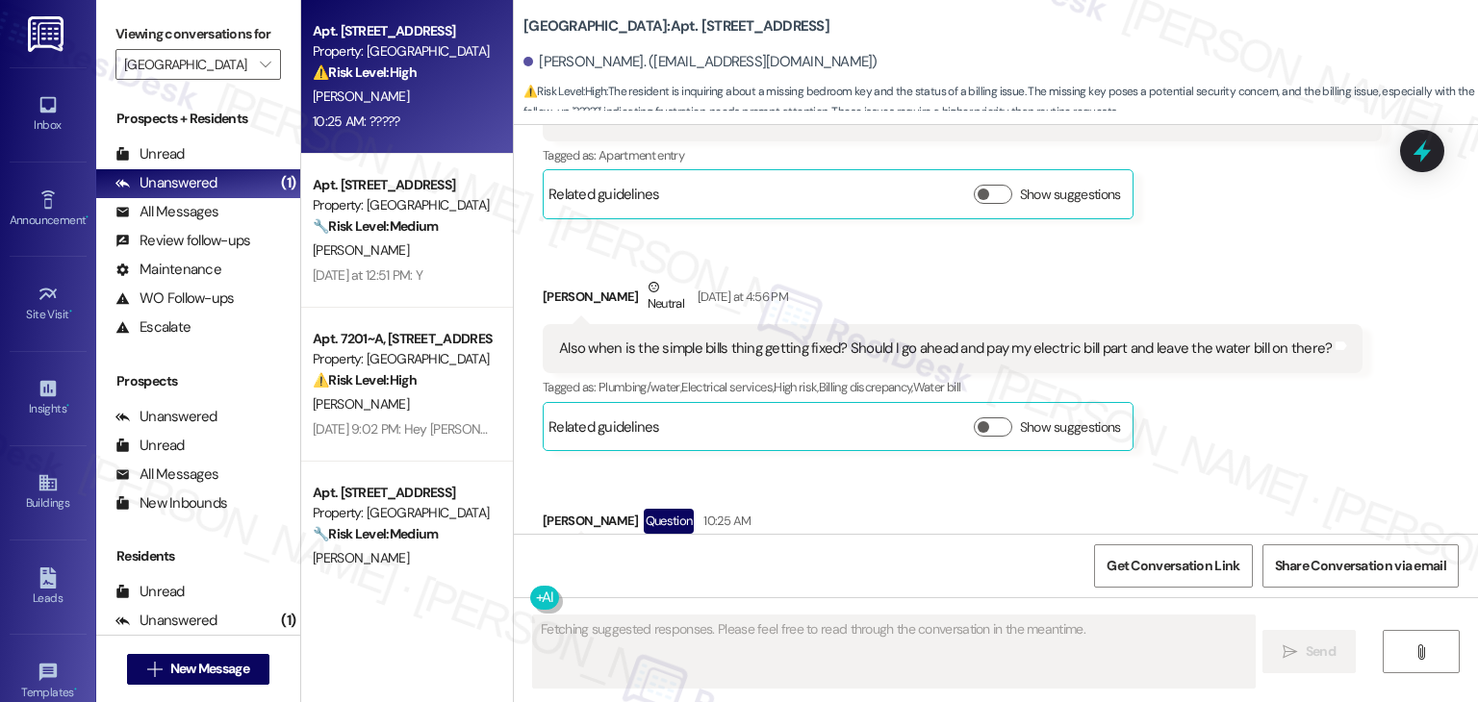
scroll to position [2659, 0]
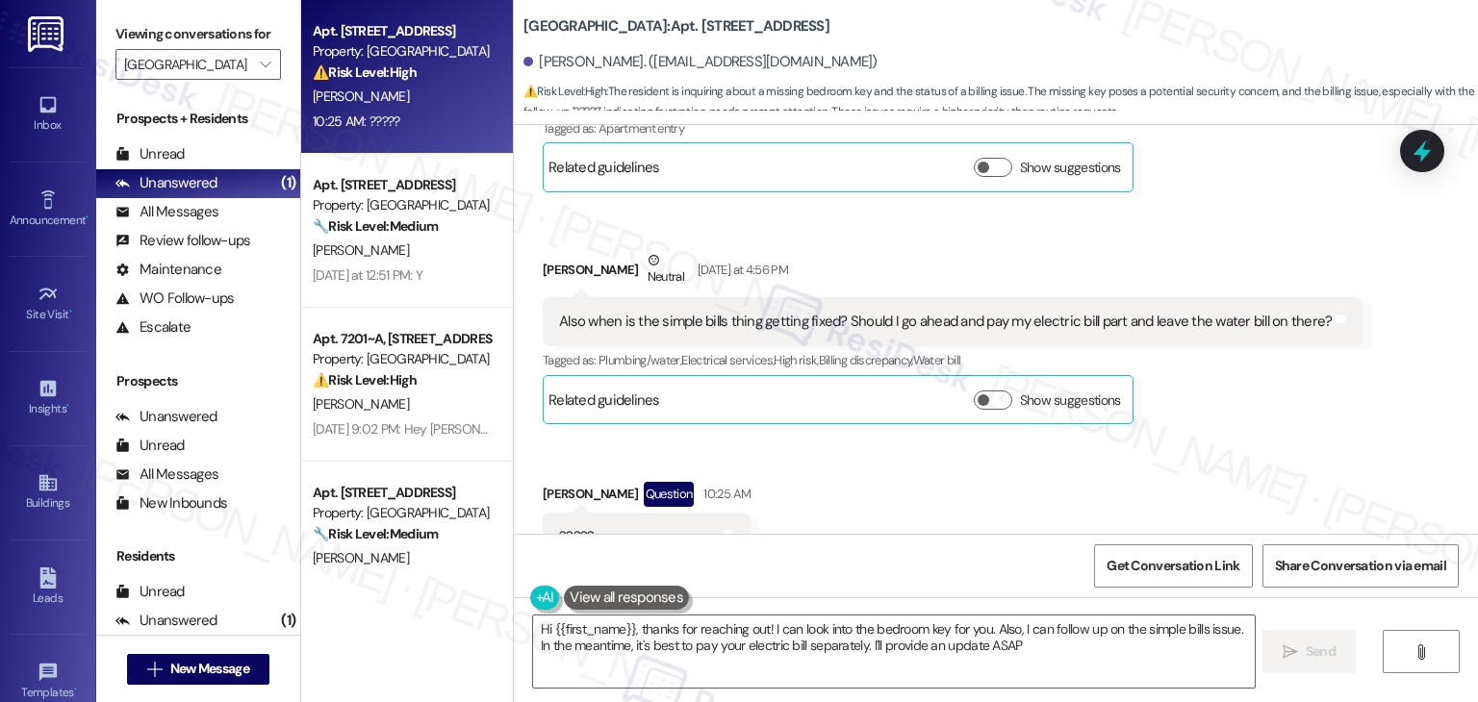
type textarea "Hi {{first_name}}, thanks for reaching out! I can look into the bedroom key for…"
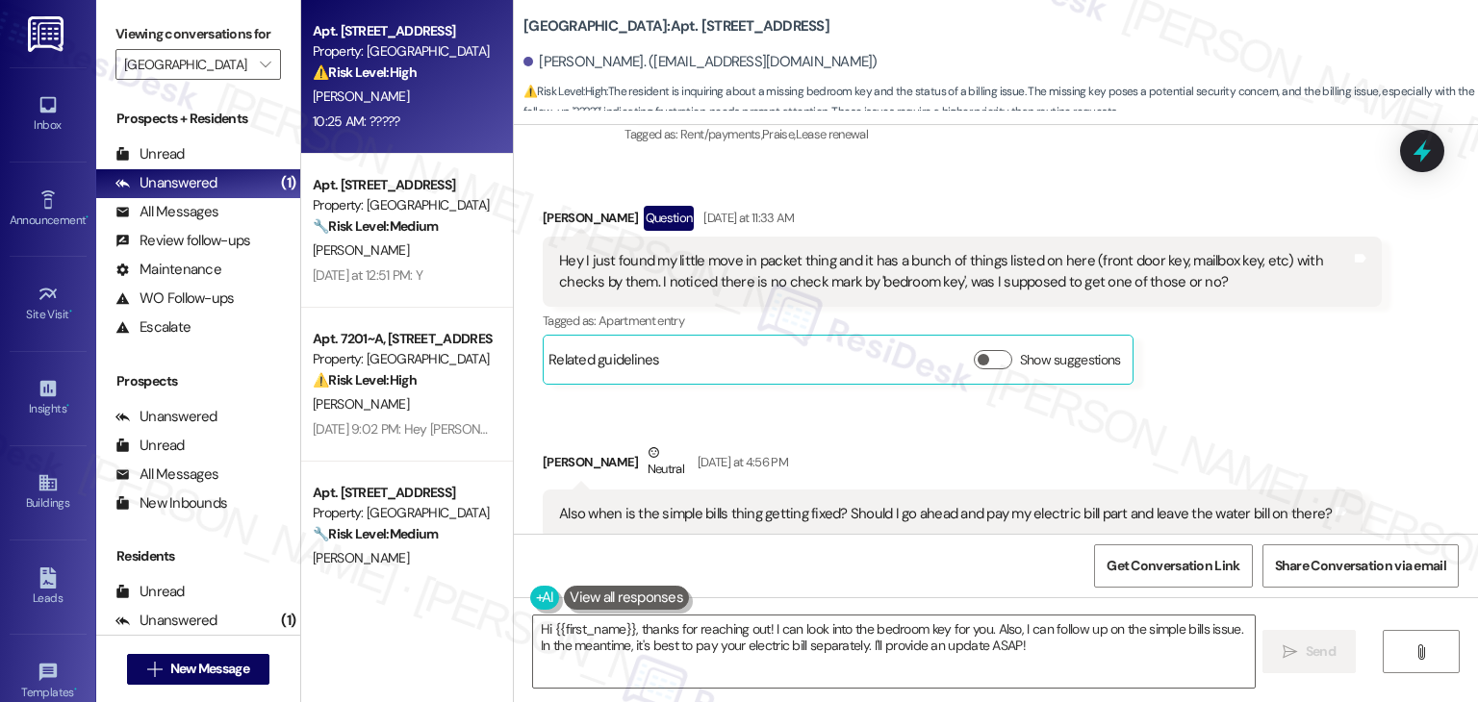
scroll to position [2274, 0]
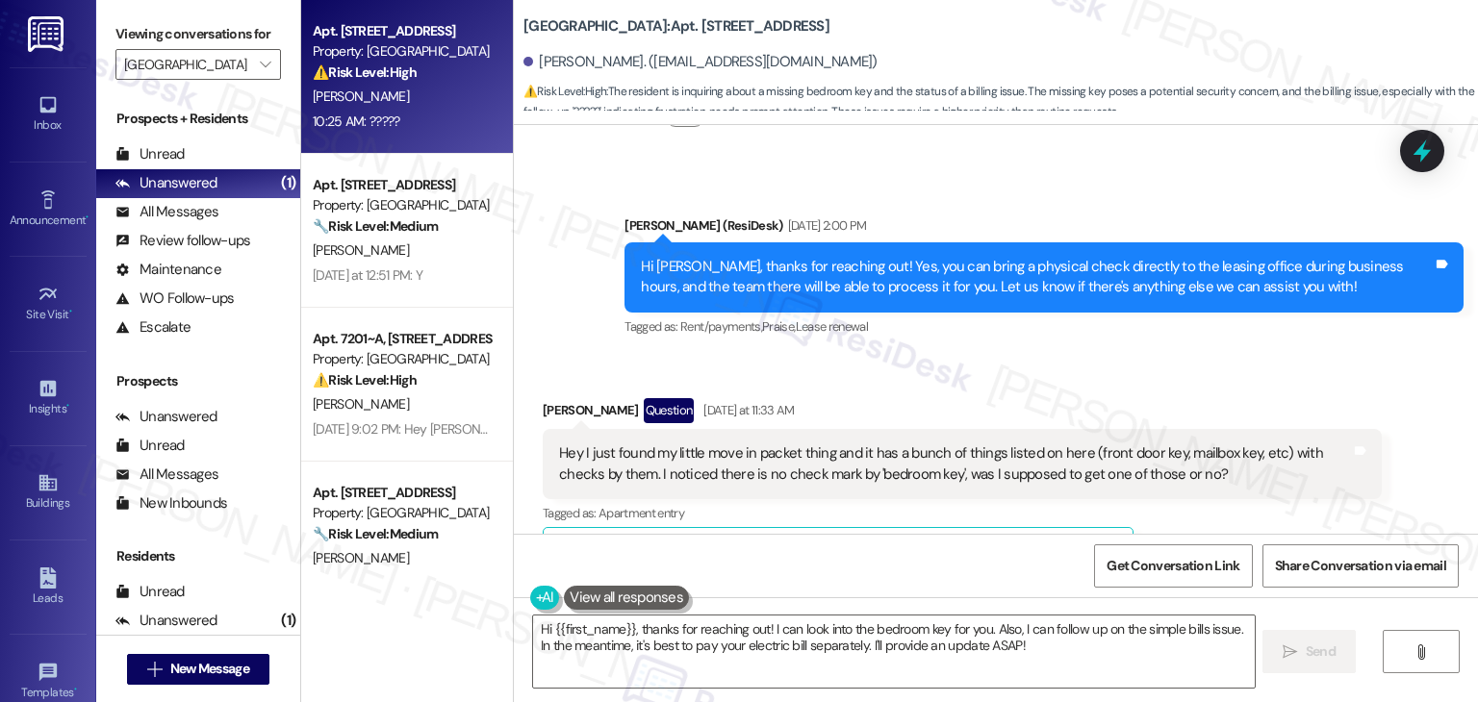
click at [977, 355] on div "Received via SMS Kacie Watkins Question Yesterday at 11:33 AM Hey I just found …" at bounding box center [996, 658] width 964 height 606
click at [1012, 313] on div "Tagged as: Rent/payments , Click to highlight conversations about Rent/payments…" at bounding box center [1043, 327] width 839 height 28
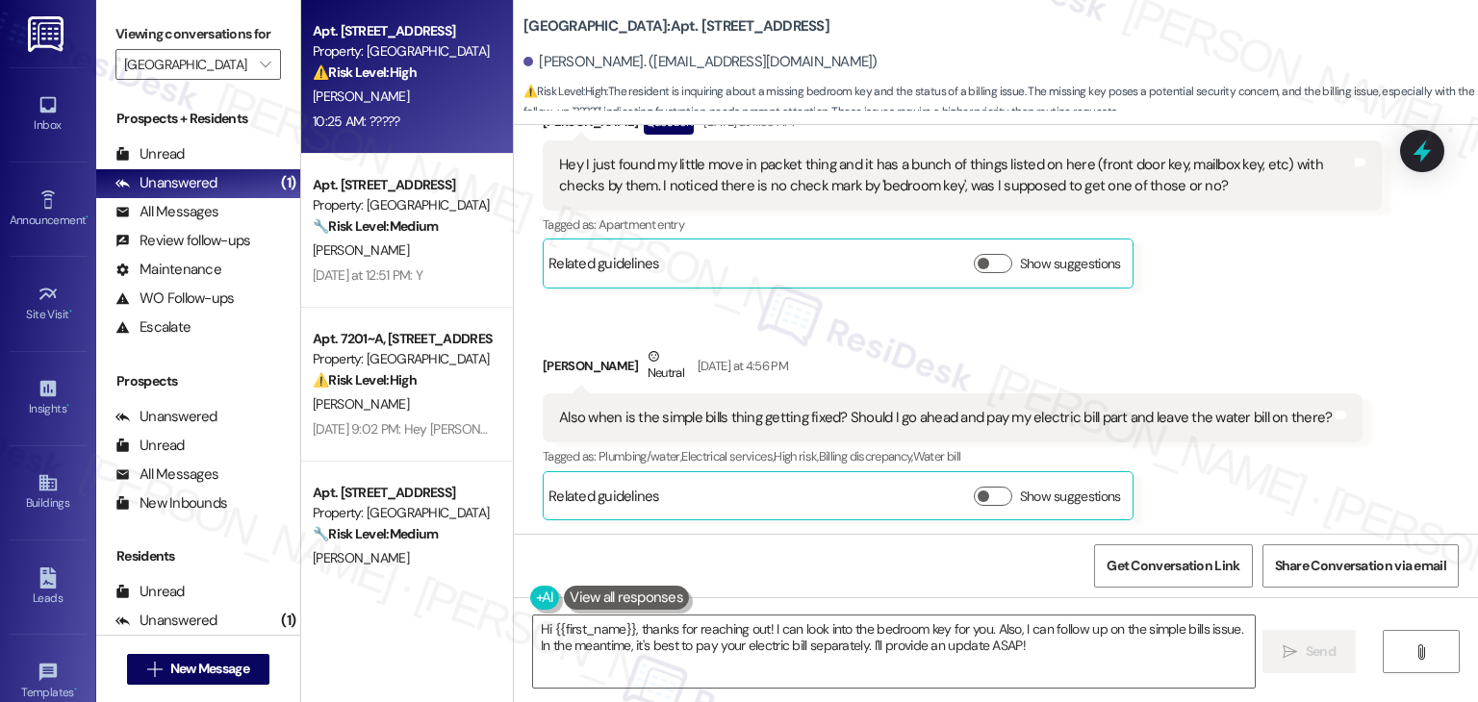
scroll to position [2660, 0]
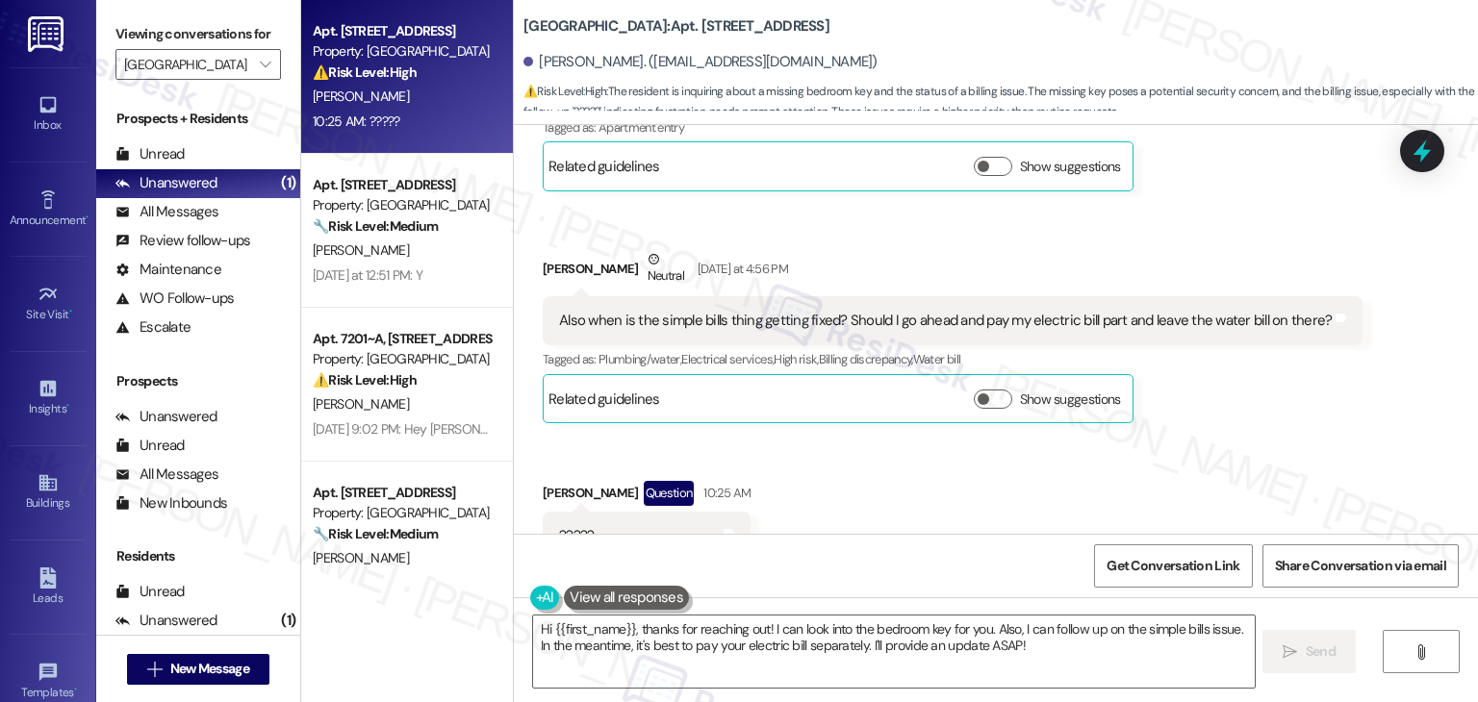
click at [835, 455] on div "Received via SMS Kacie Watkins Question Yesterday at 11:33 AM Hey I just found …" at bounding box center [996, 272] width 964 height 606
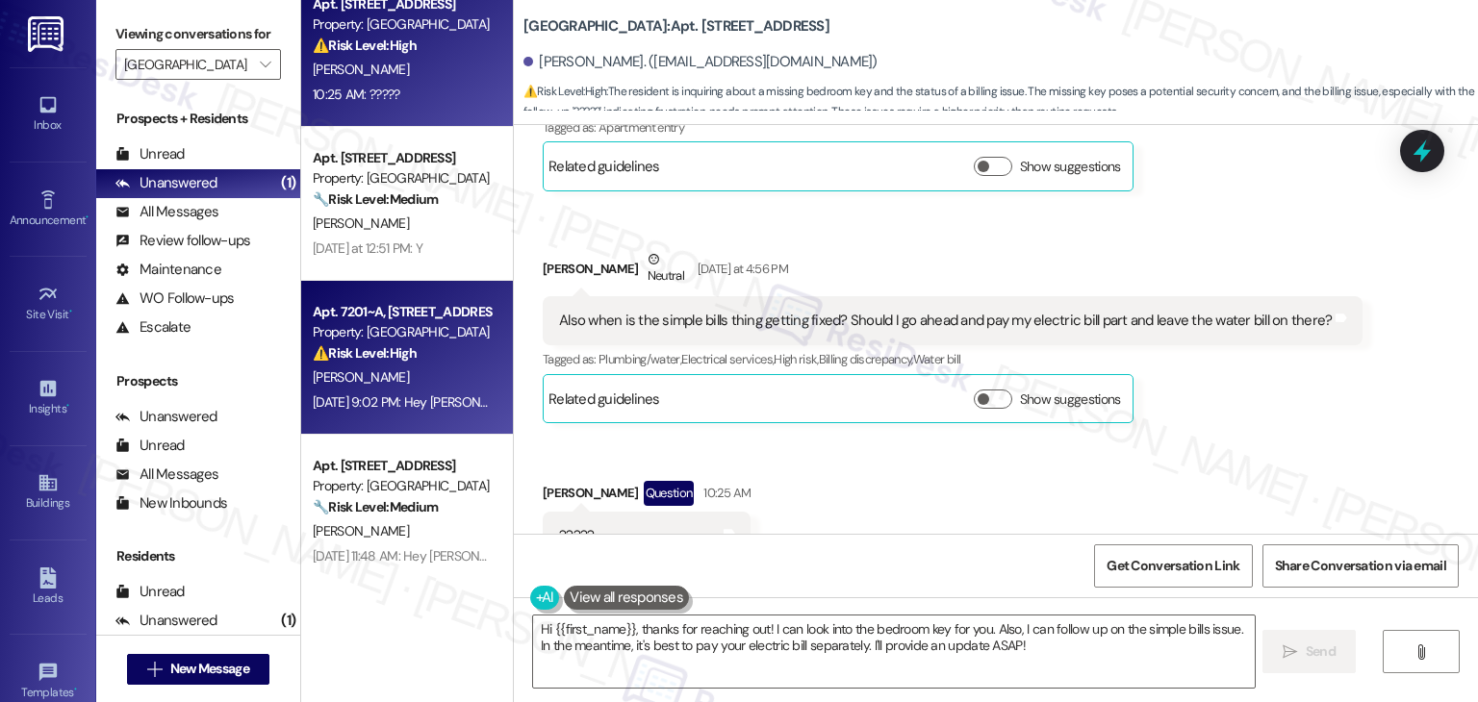
scroll to position [50, 0]
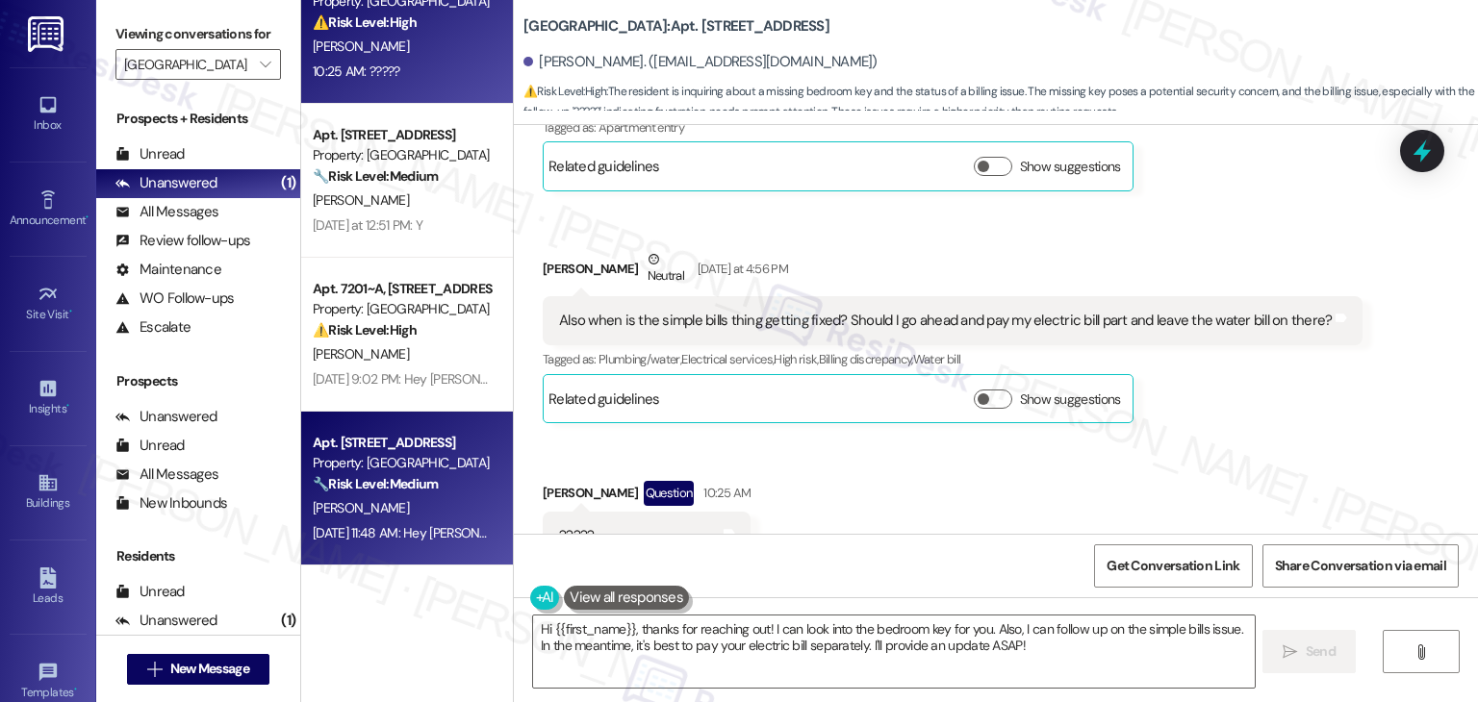
click at [422, 497] on div "[PERSON_NAME]" at bounding box center [402, 508] width 182 height 24
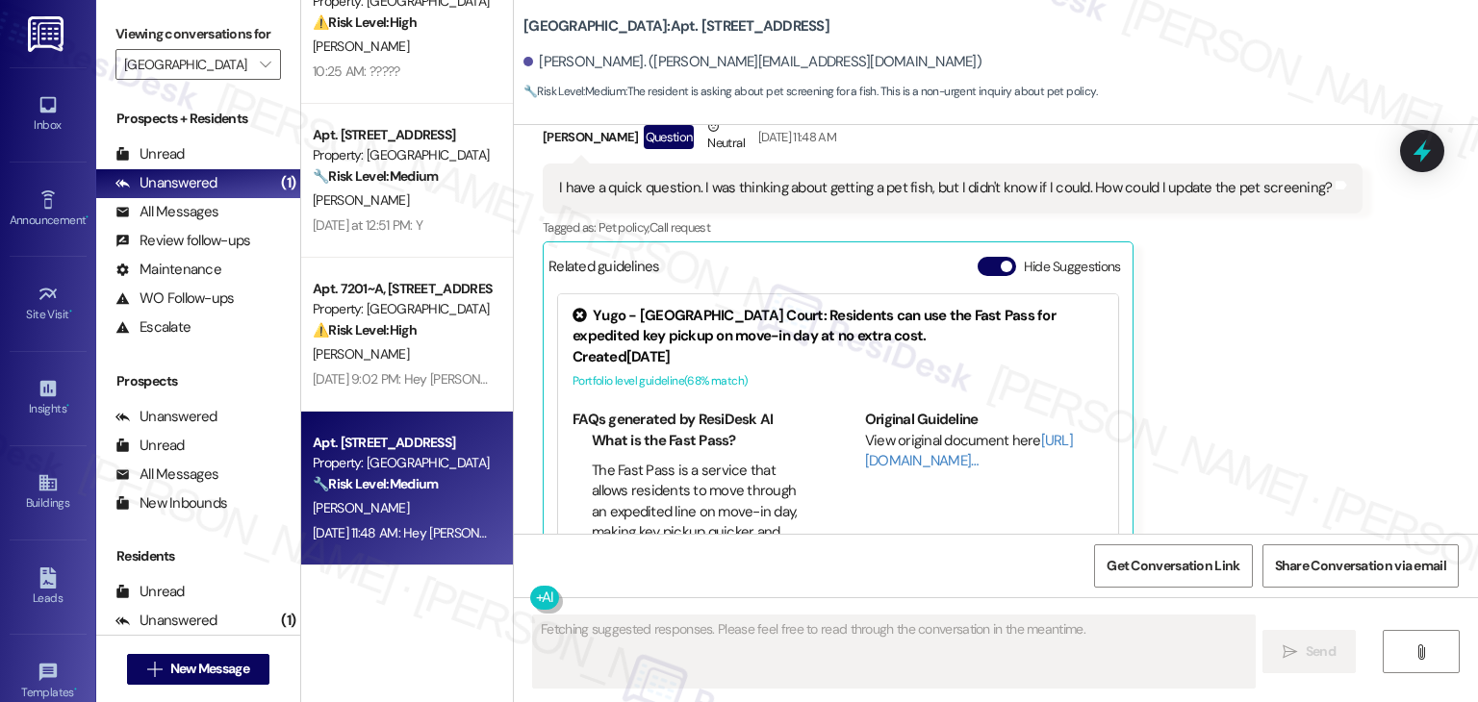
scroll to position [2886, 0]
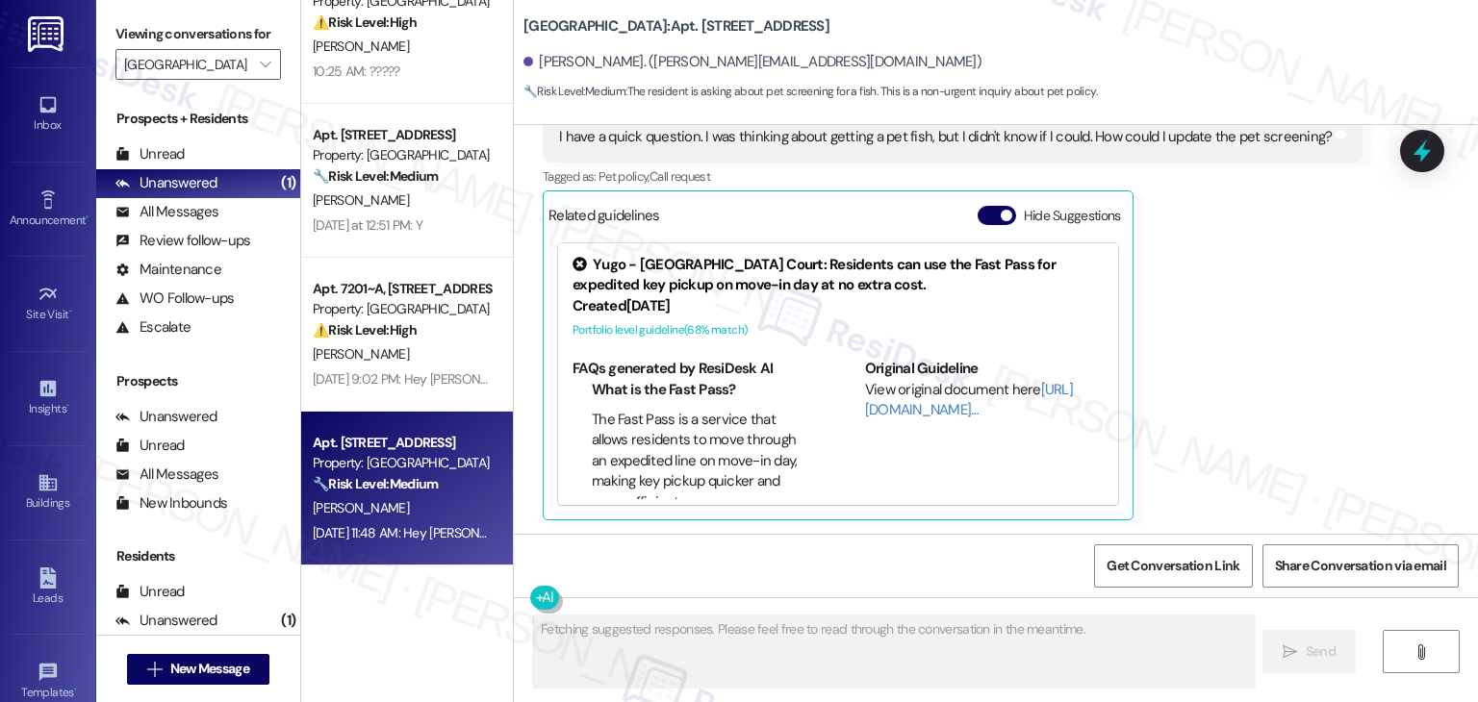
drag, startPoint x: 975, startPoint y: 207, endPoint x: 978, endPoint y: 235, distance: 28.2
click at [977, 207] on button "Hide Suggestions" at bounding box center [996, 215] width 38 height 19
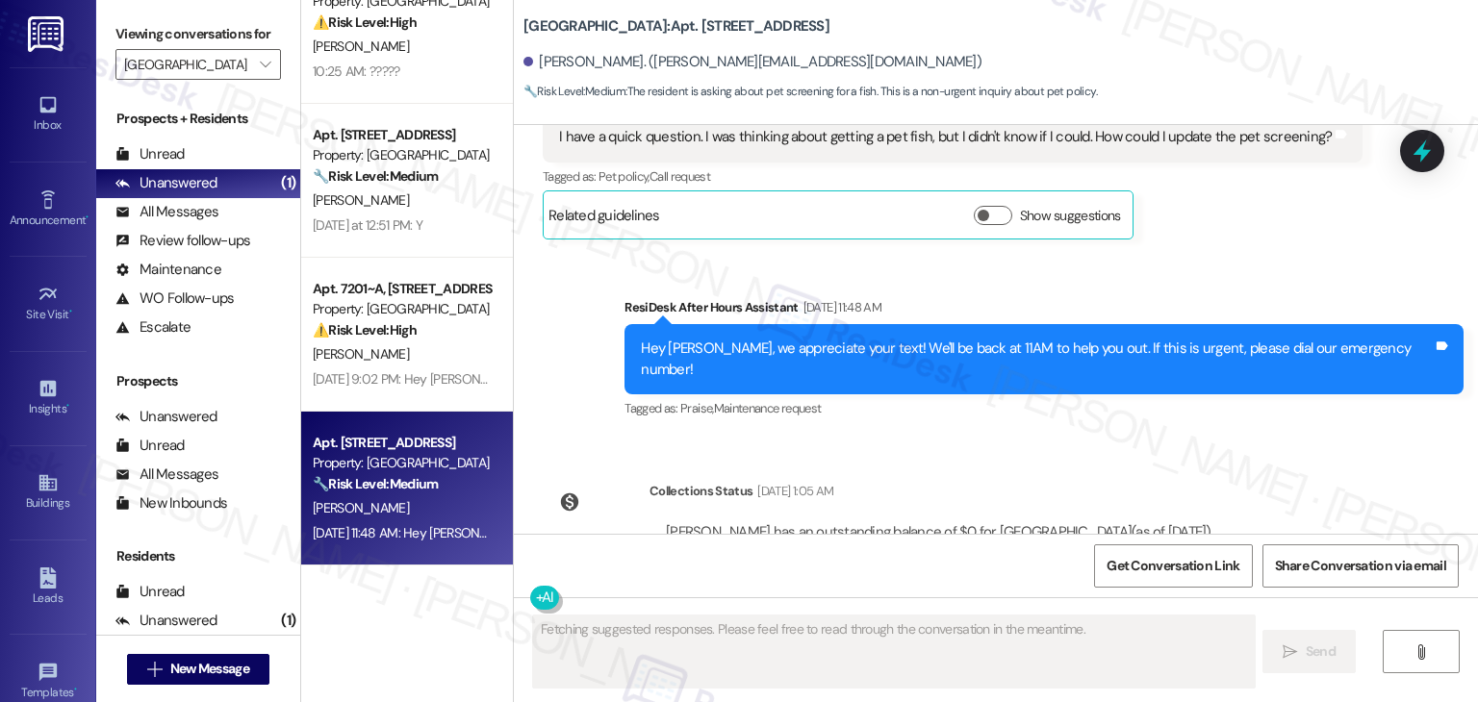
click at [1163, 467] on div "Collections Status Sep 08, 2025 at 1:05 AM Briley Kelly has an outstanding bala…" at bounding box center [885, 541] width 714 height 148
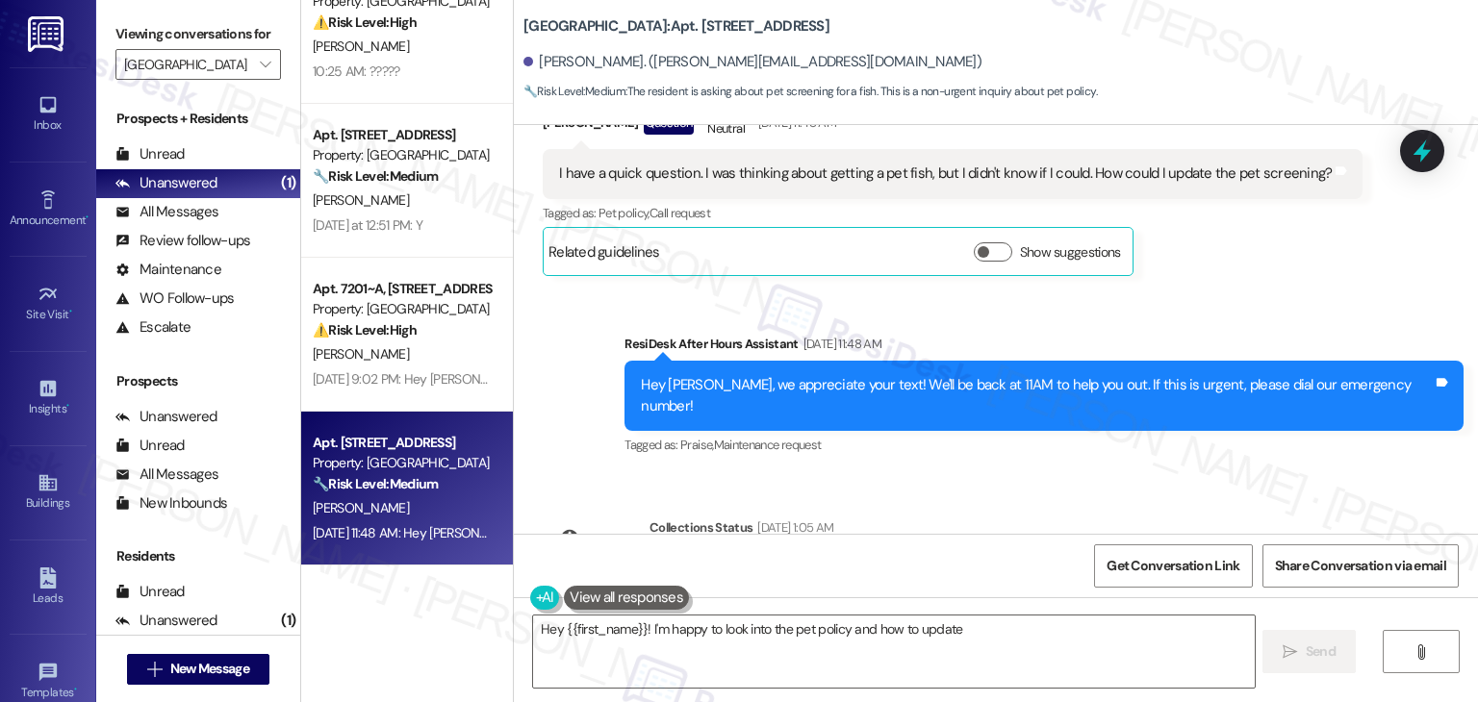
scroll to position [2753, 0]
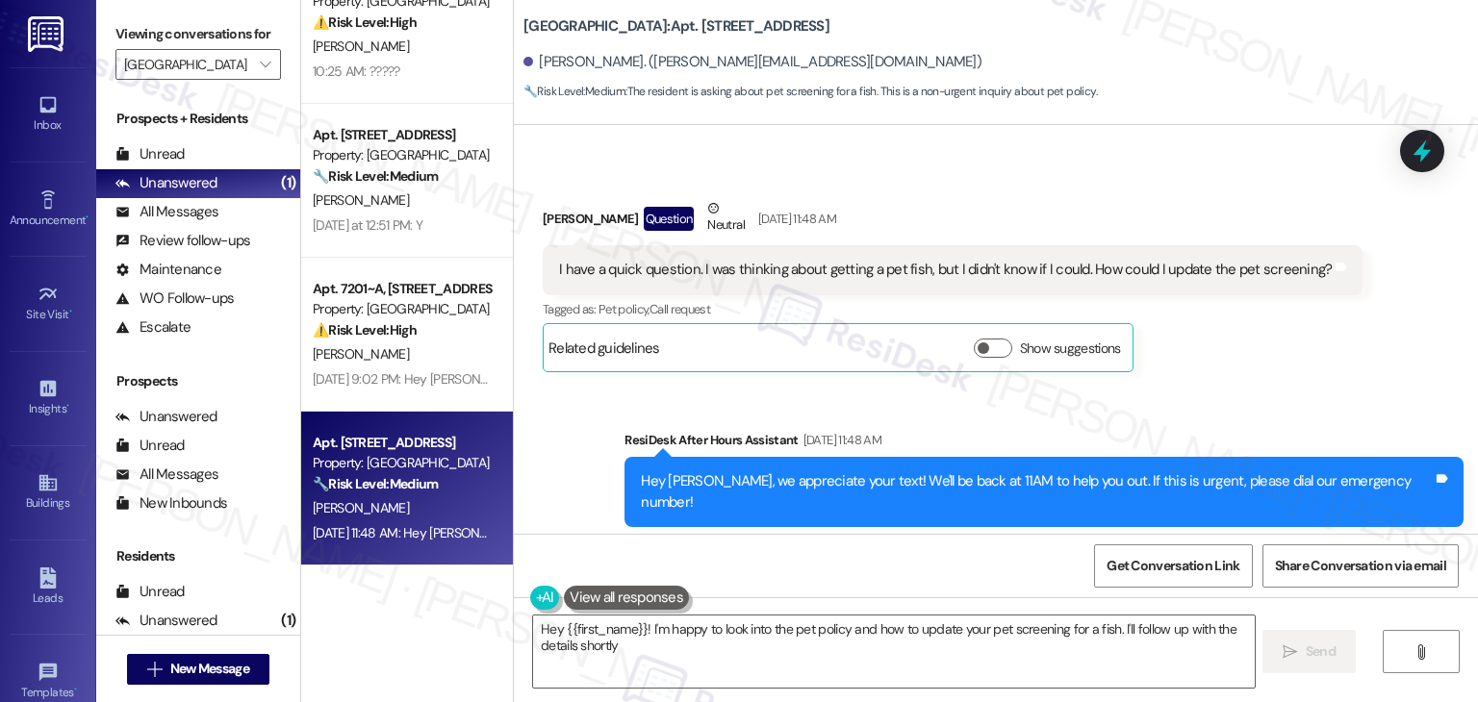
type textarea "Hey {{first_name}}! I'm happy to look into the pet policy and how to update you…"
click at [1251, 384] on div "Received via SMS Briley Kelly Question Neutral Sep 07, 2025 at 11:48 AM I have …" at bounding box center [952, 285] width 848 height 203
click at [1247, 392] on div "Sent via SMS ResiDesk After Hours Assistant Sep 07, 2025 at 11:48 AM Hey Briley…" at bounding box center [996, 478] width 964 height 183
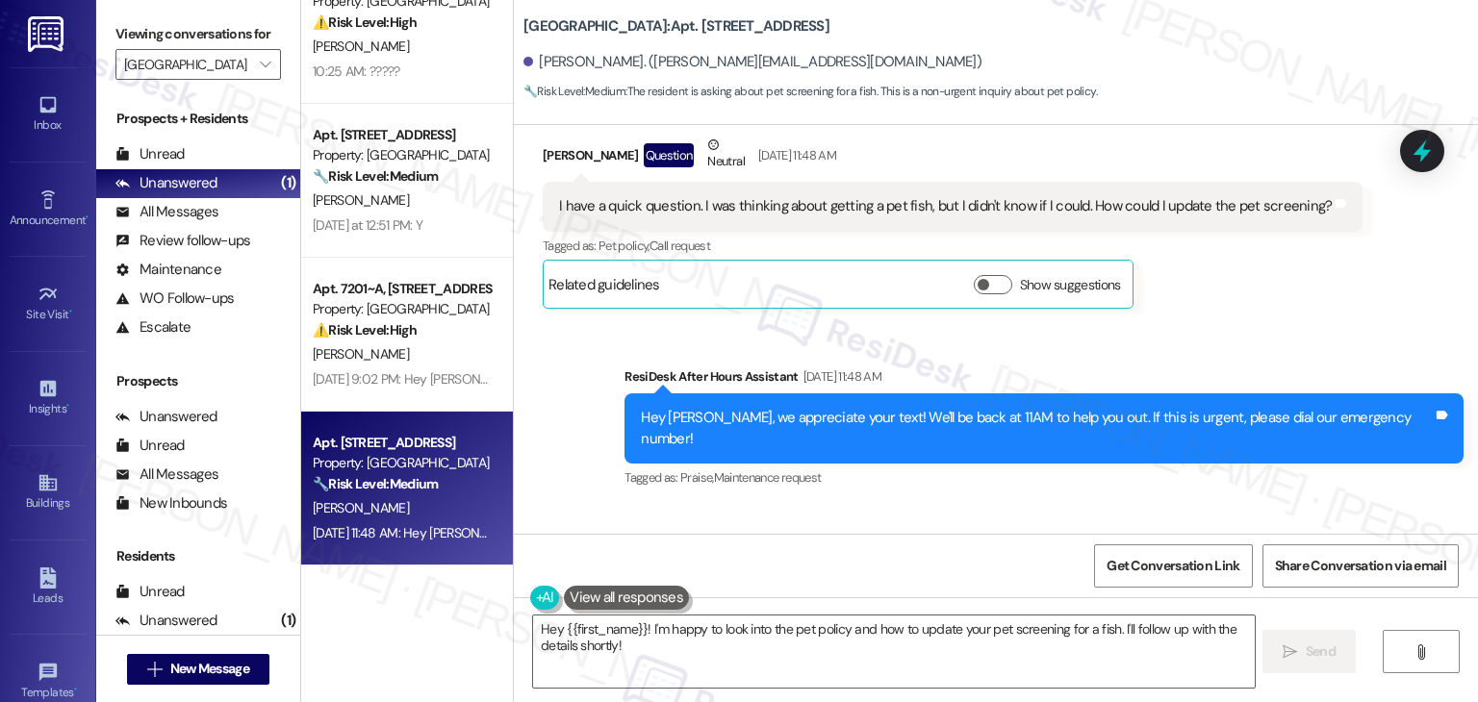
scroll to position [2849, 0]
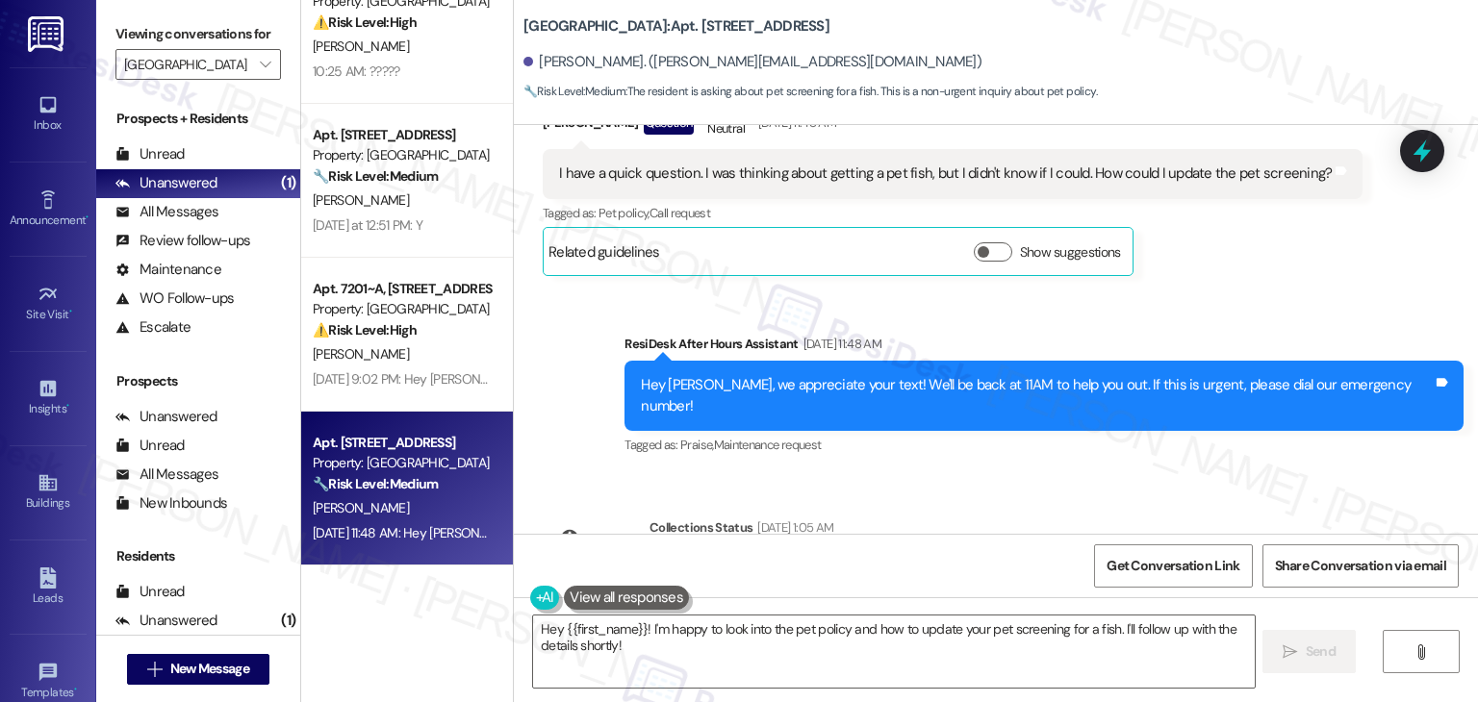
click at [839, 182] on div "I have a quick question. I was thinking about getting a pet fish, but I didn't …" at bounding box center [945, 174] width 772 height 20
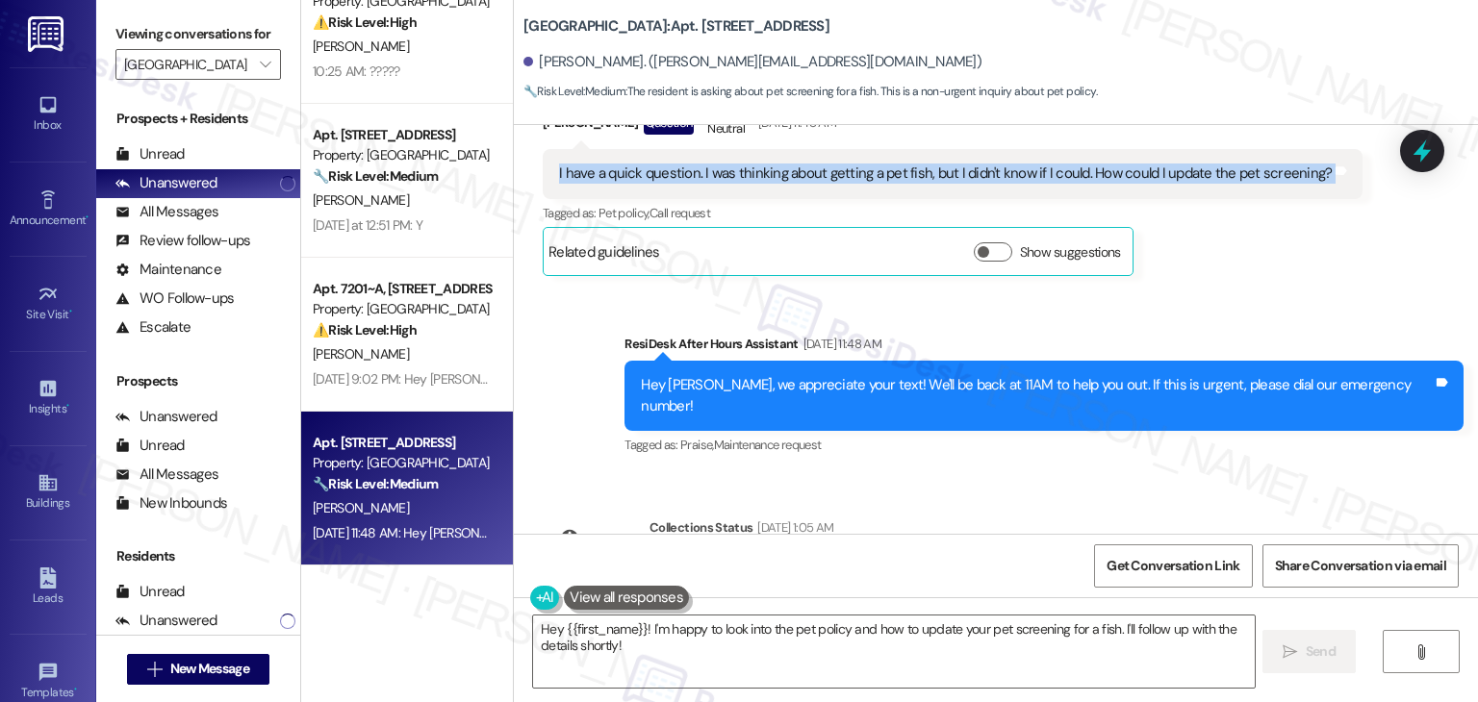
click at [839, 182] on div "I have a quick question. I was thinking about getting a pet fish, but I didn't …" at bounding box center [945, 174] width 772 height 20
copy div "I have a quick question. I was thinking about getting a pet fish, but I didn't …"
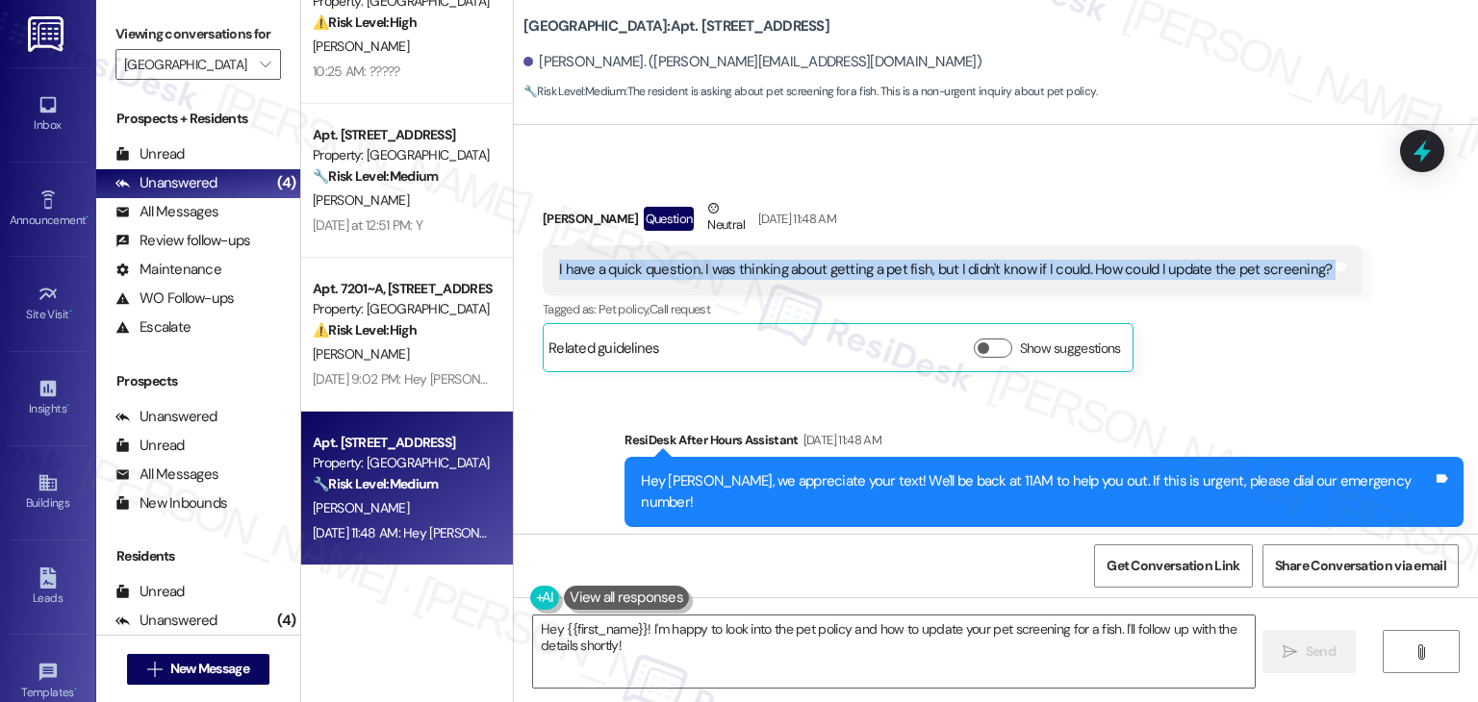
scroll to position [2946, 0]
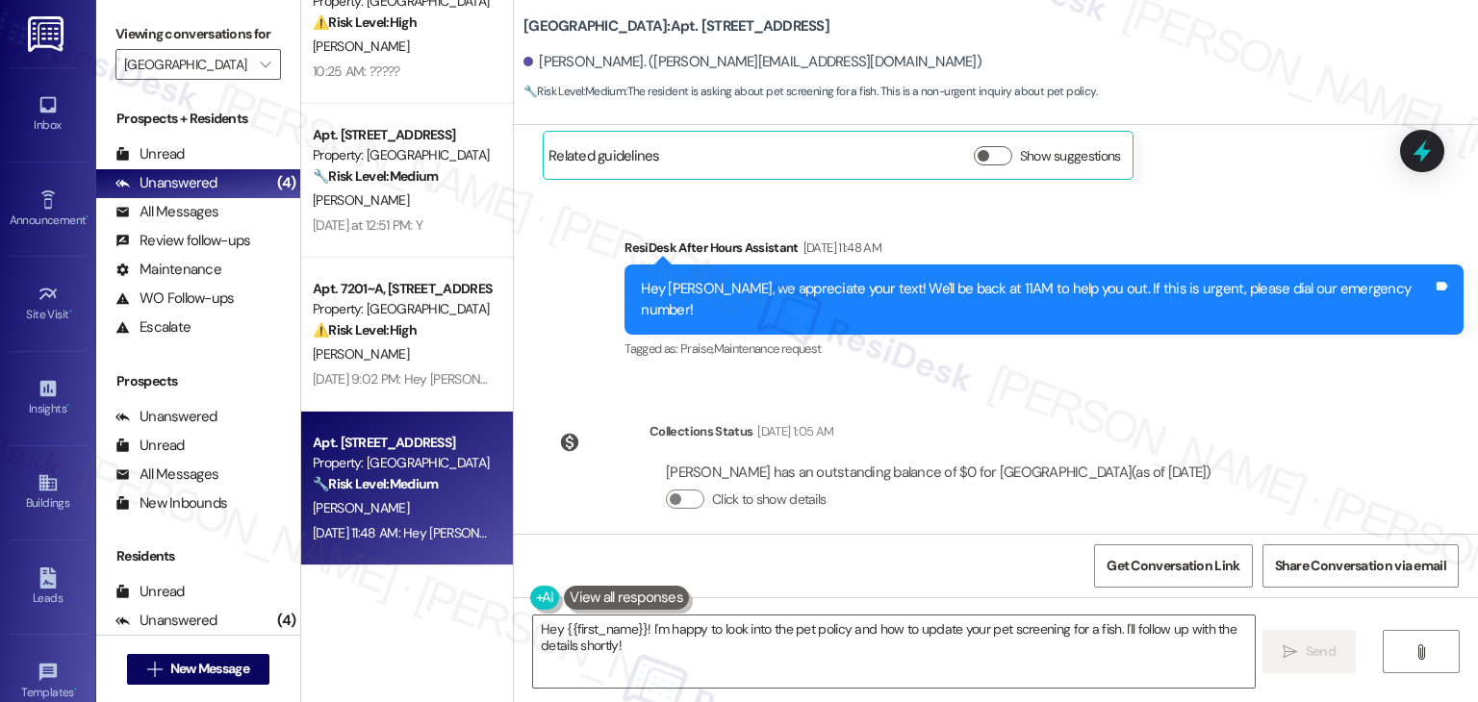
click at [672, 463] on div "Briley Kelly has an outstanding balance of $0 for Yugo Lexington Campus Court (…" at bounding box center [938, 473] width 545 height 20
copy div "Briley"
drag, startPoint x: 774, startPoint y: 638, endPoint x: 788, endPoint y: 634, distance: 14.0
click at [774, 639] on textarea "Hey {{first_name}}! I'm happy to look into the pet policy and how to update you…" at bounding box center [893, 652] width 721 height 72
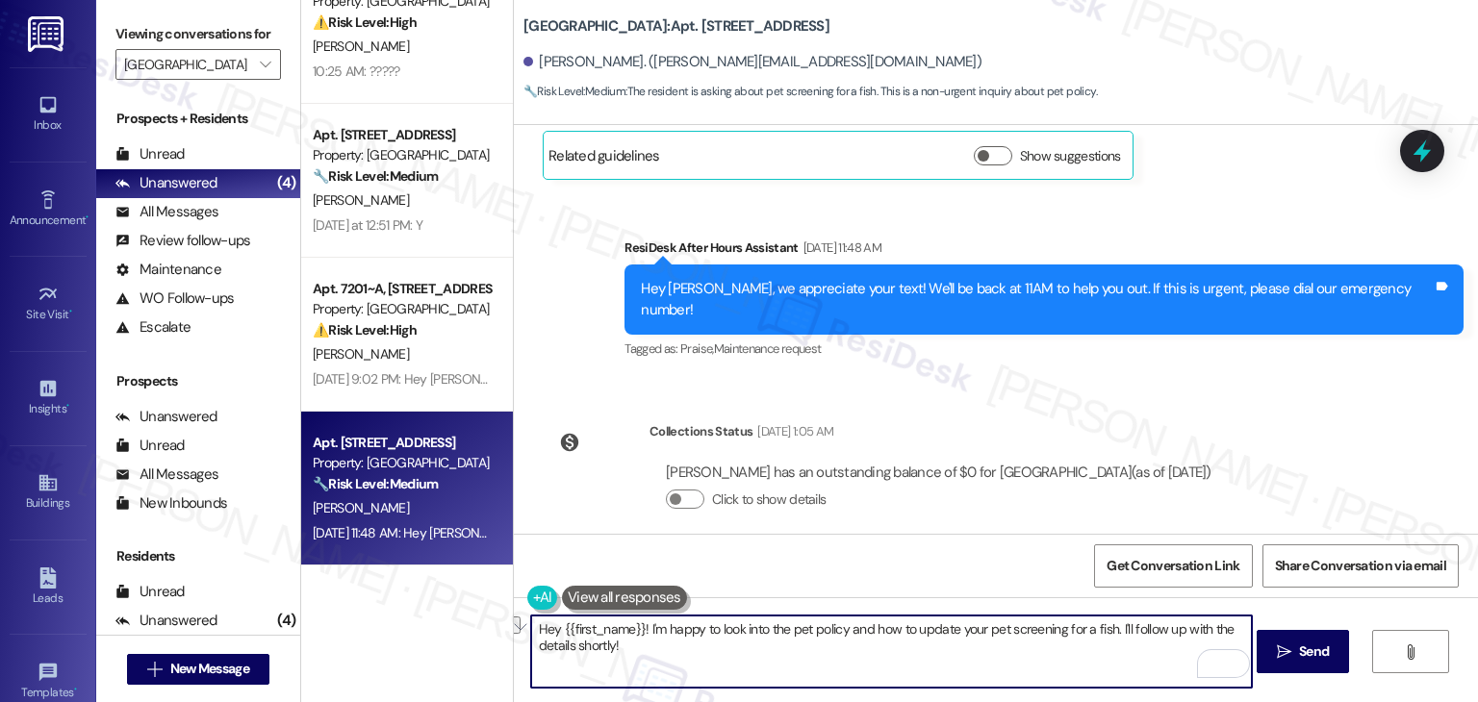
drag, startPoint x: 781, startPoint y: 629, endPoint x: 1101, endPoint y: 630, distance: 319.4
click at [1101, 630] on textarea "Hey {{first_name}}! I'm happy to look into the pet policy and how to update you…" at bounding box center [891, 652] width 721 height 72
click at [795, 646] on textarea "Hey {{first_name}}! I'm happy to look into the pet policy and how to update you…" at bounding box center [891, 652] width 721 height 72
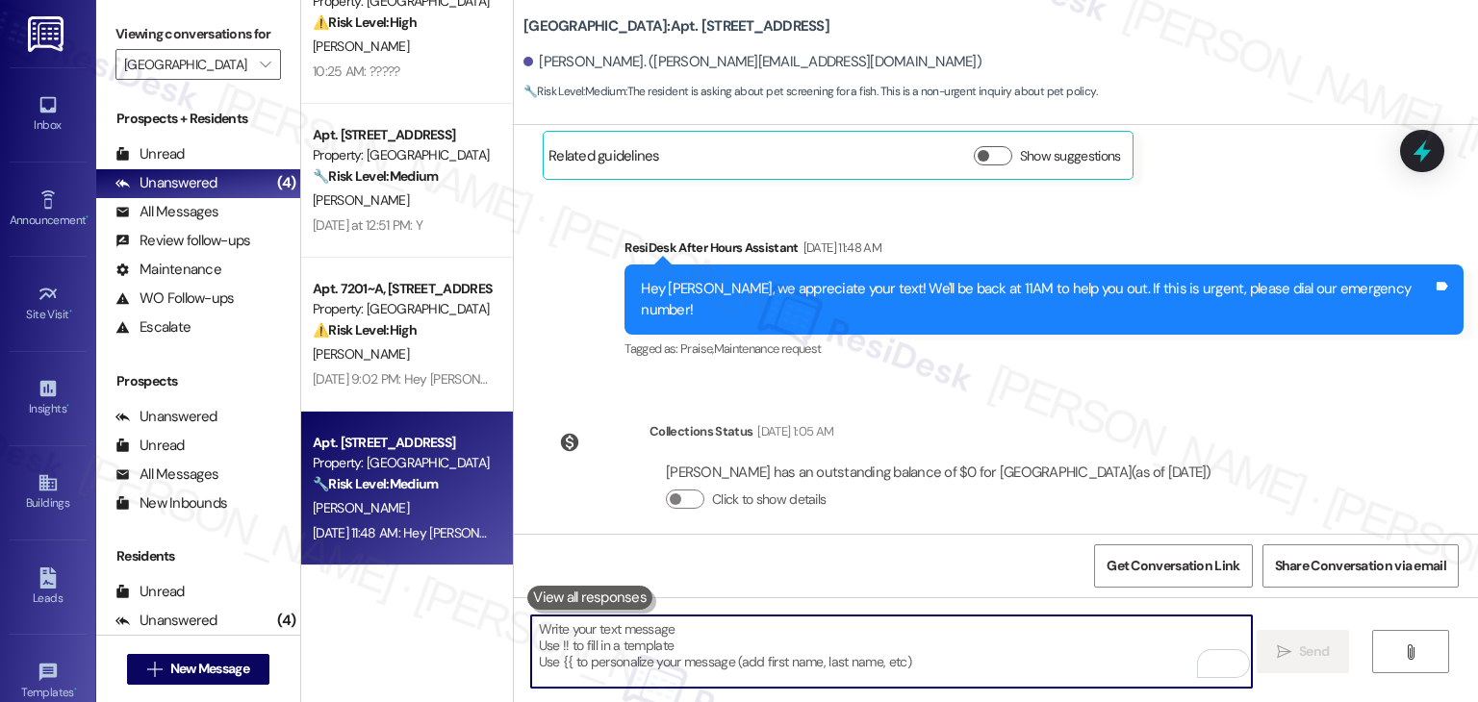
paste textarea "Hi Briley! Thanks for checking in. I'll look into the pet policy and how to upd…"
type textarea "Hi Briley! Thanks for checking in. I'll look into the pet policy and how to upd…"
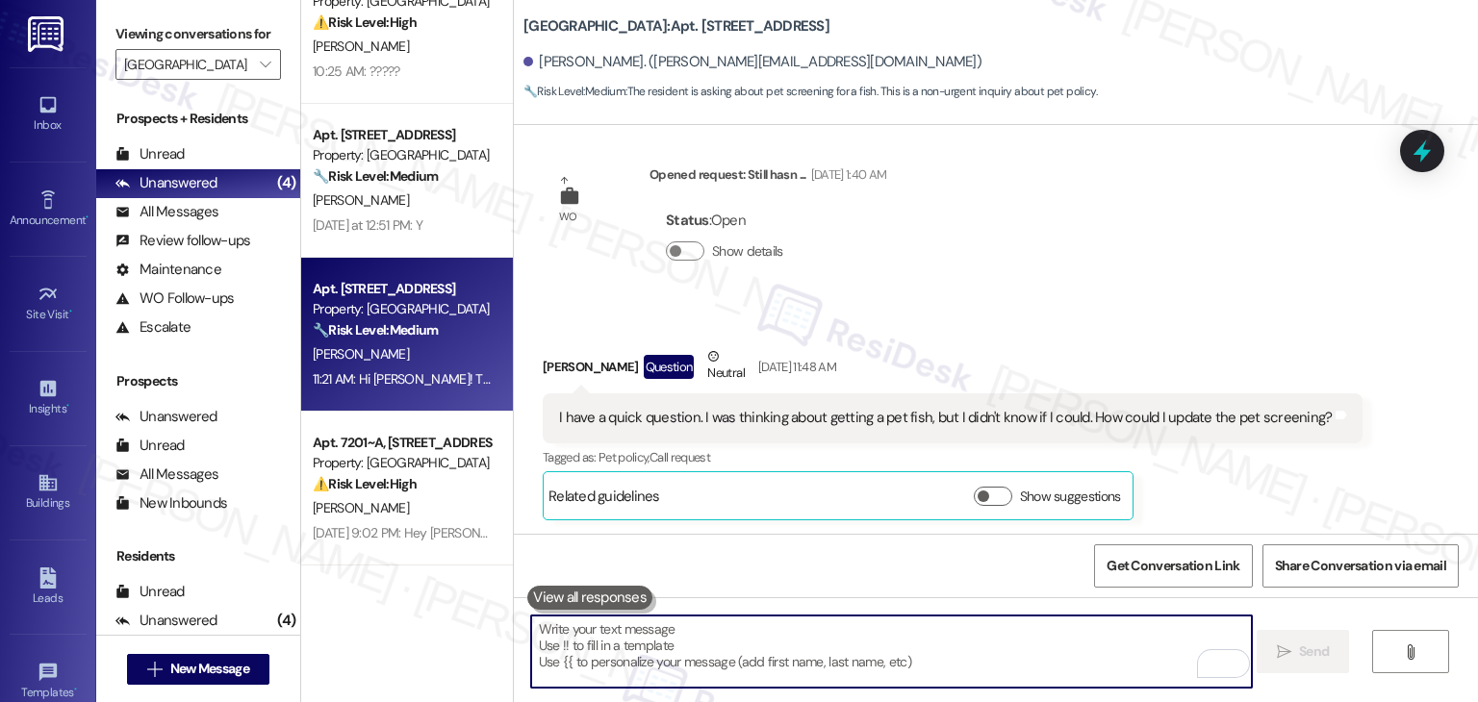
scroll to position [3101, 0]
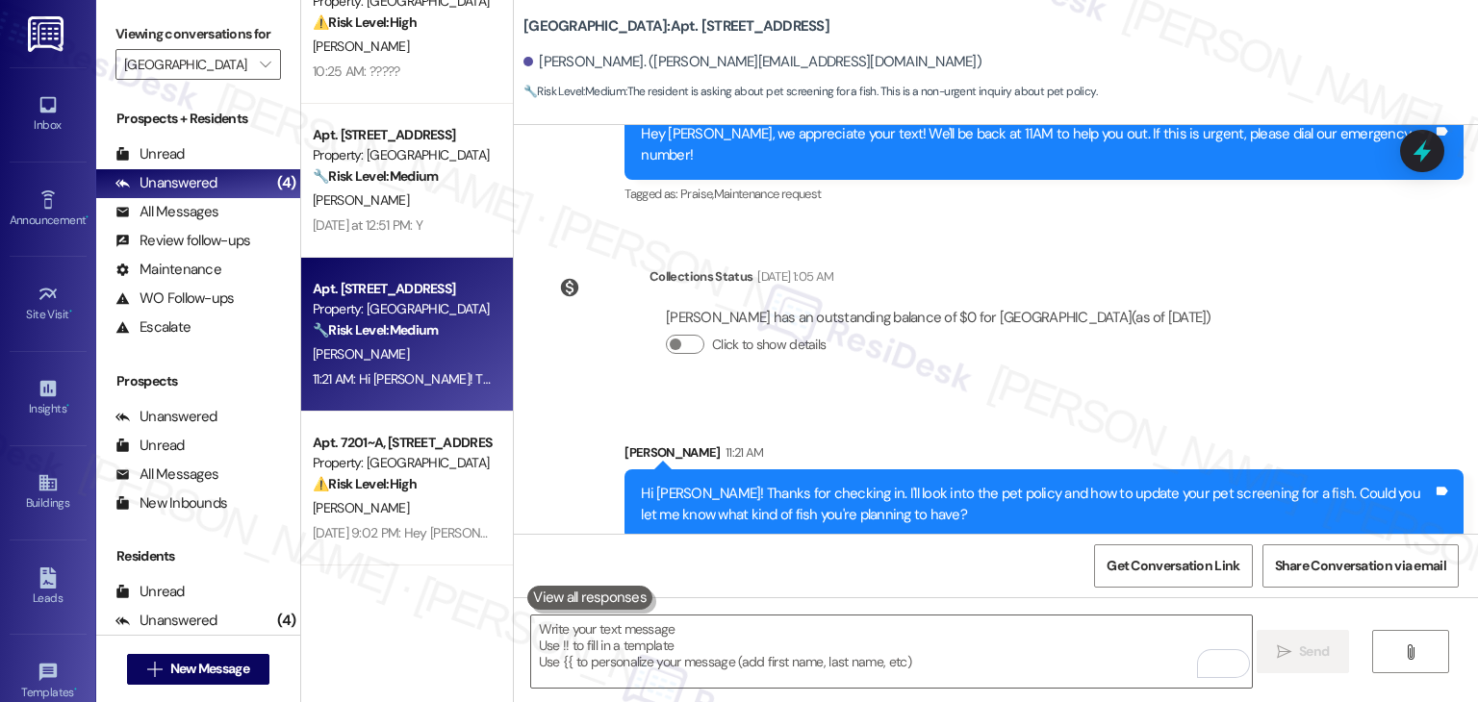
click at [1083, 428] on div "Sent via SMS Sarah 11:21 AM Hi Briley! Thanks for checking in. I'll look into t…" at bounding box center [1044, 491] width 868 height 126
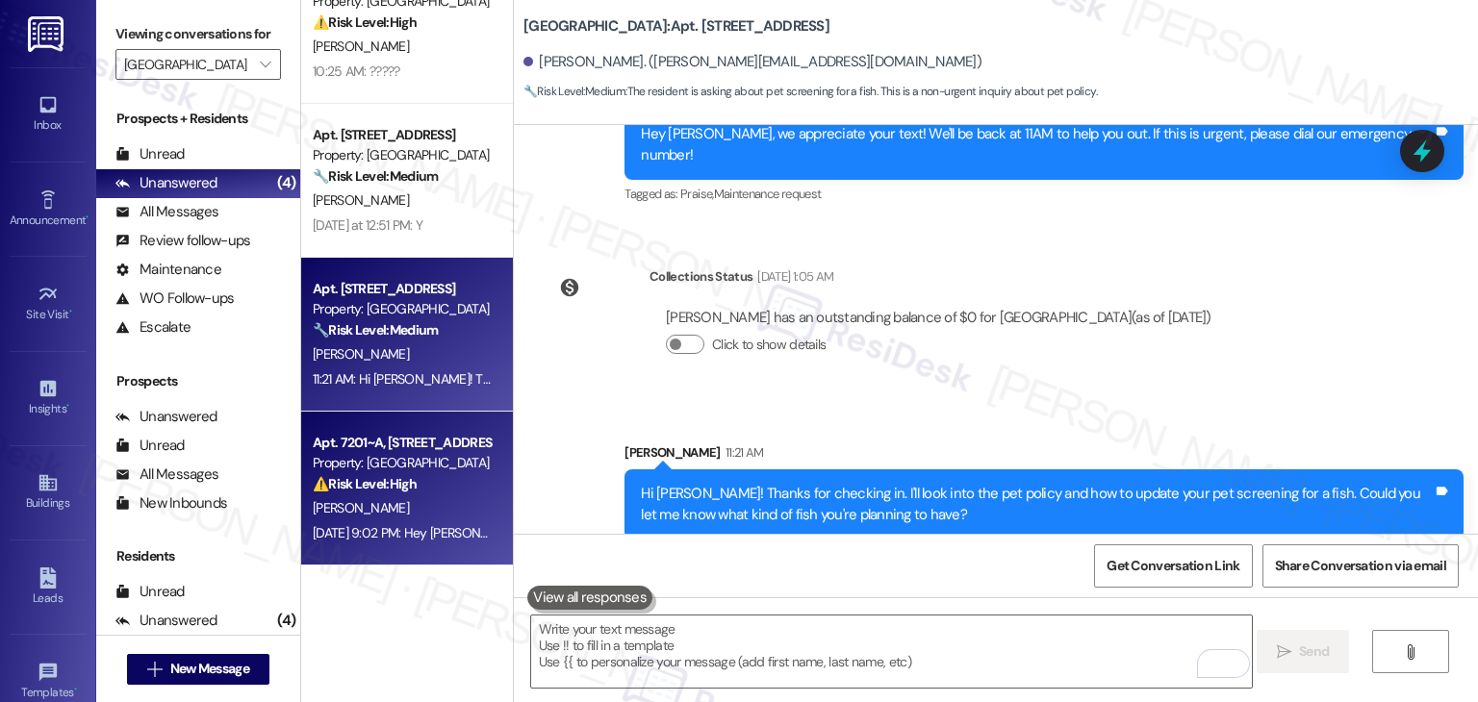
click at [418, 534] on div "Sep 08, 2025 at 9:02 PM: Hey Rachel, we appreciate your text! We'll be back at …" at bounding box center [738, 532] width 851 height 17
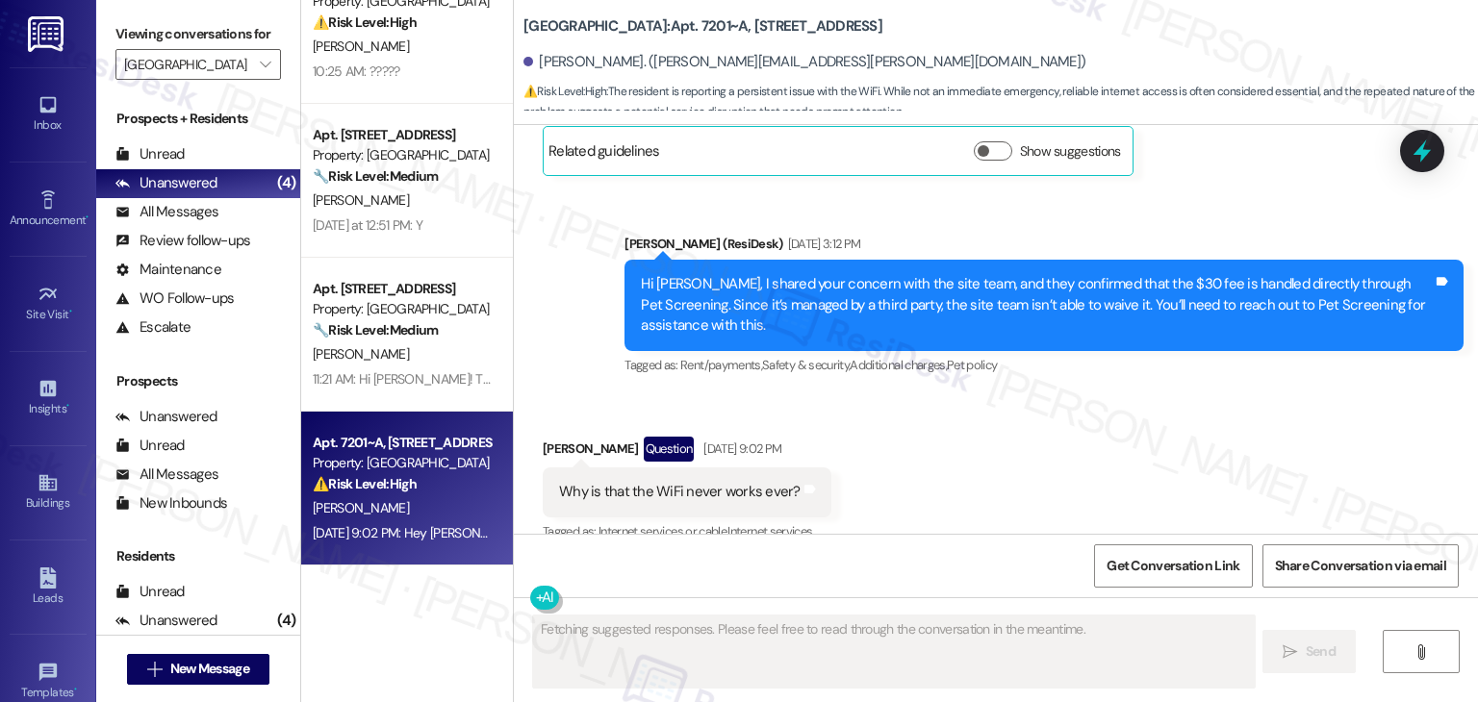
scroll to position [3341, 0]
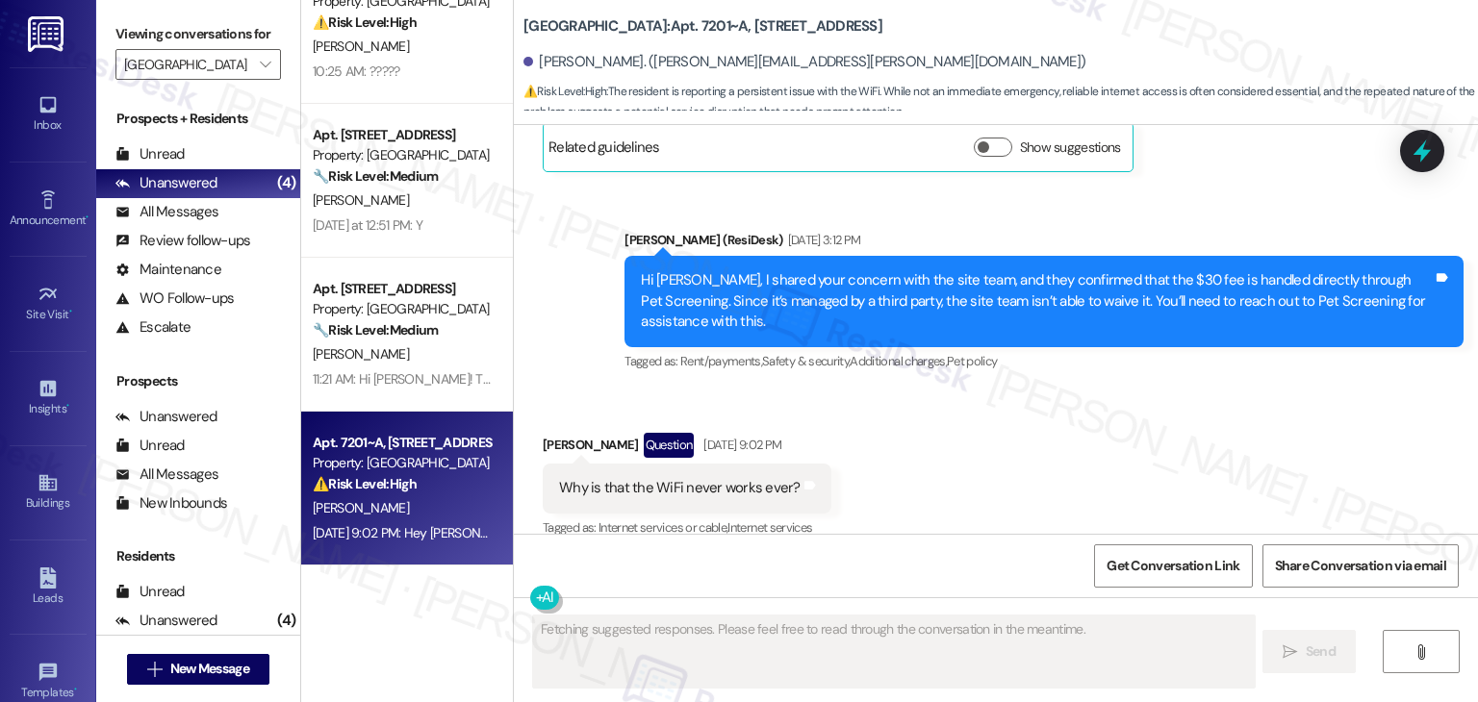
click at [1014, 428] on div "Received via SMS Rachel Cowherd Question Sep 08, 2025 at 9:02 PM Why is that th…" at bounding box center [996, 473] width 964 height 166
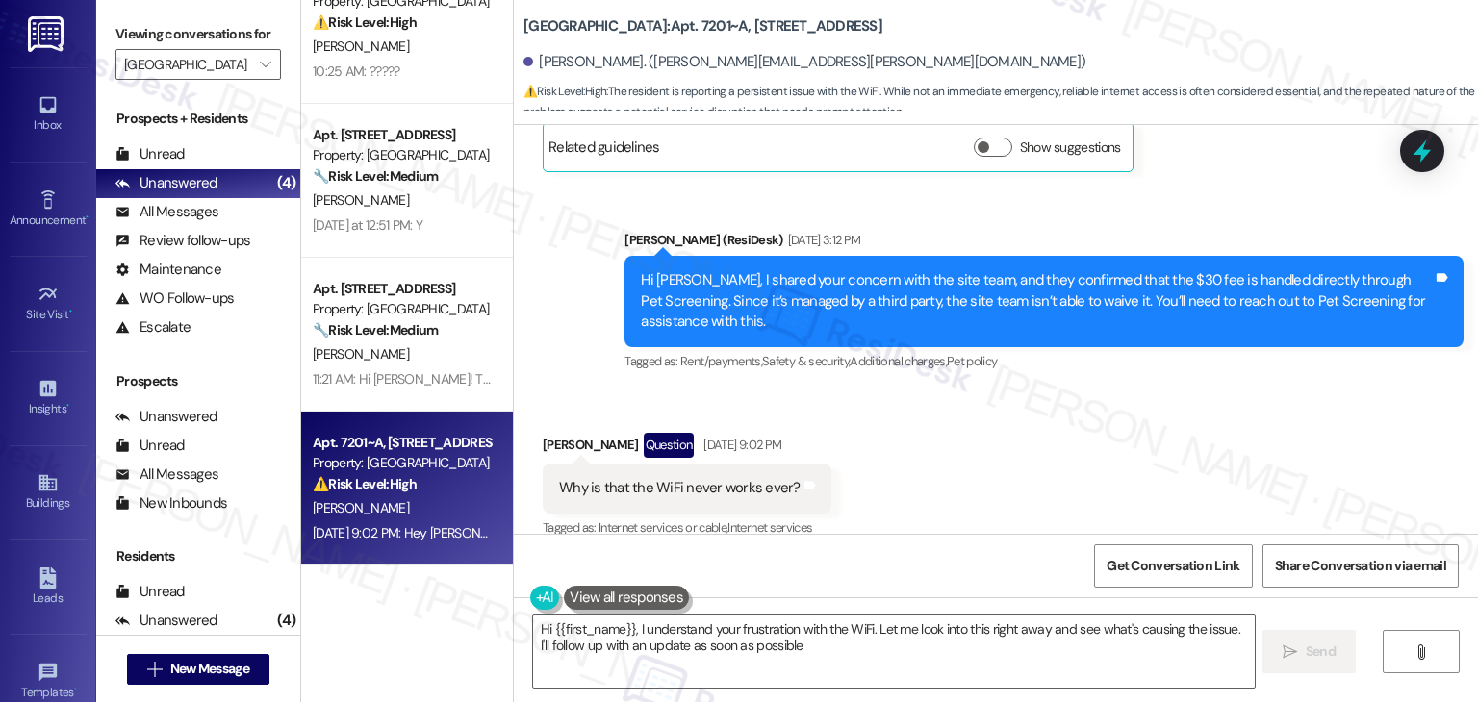
type textarea "Hi {{first_name}}, I understand your frustration with the WiFi. Let me look int…"
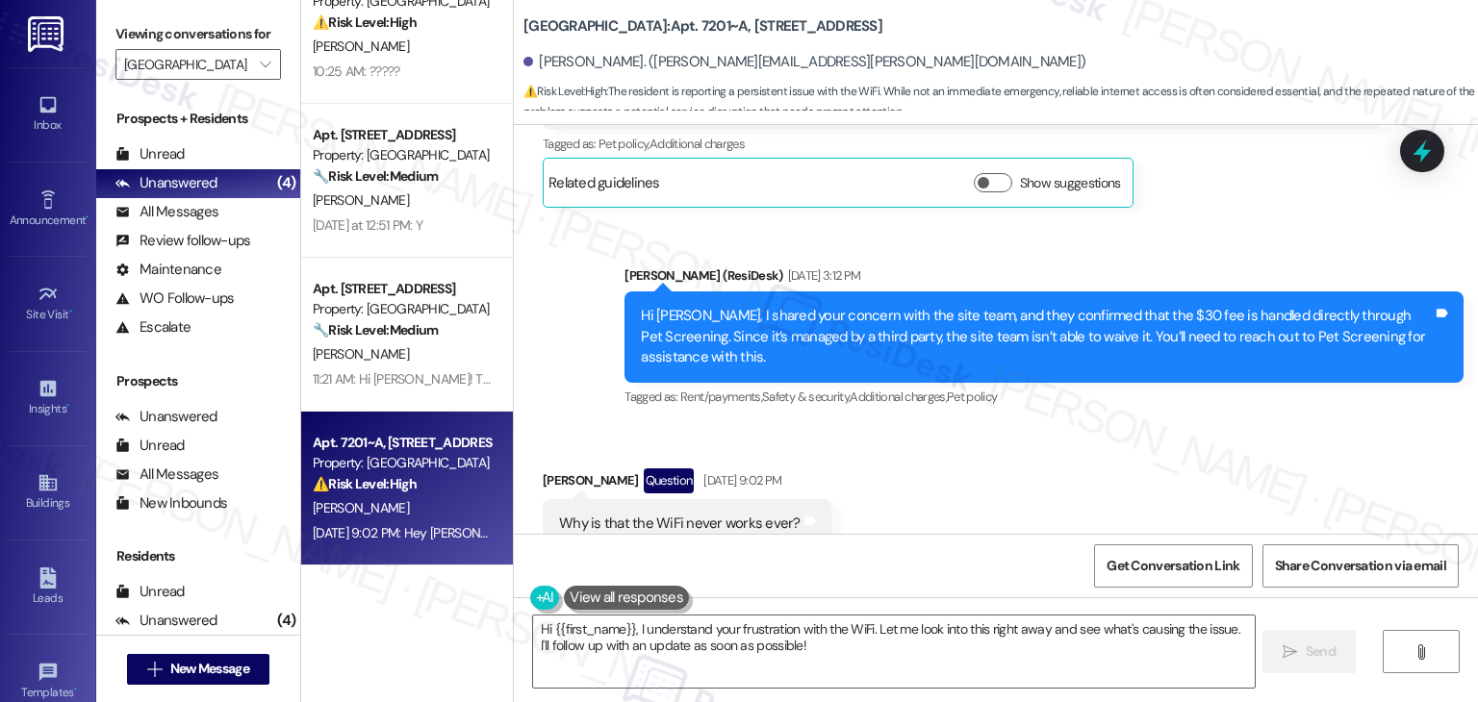
scroll to position [3505, 0]
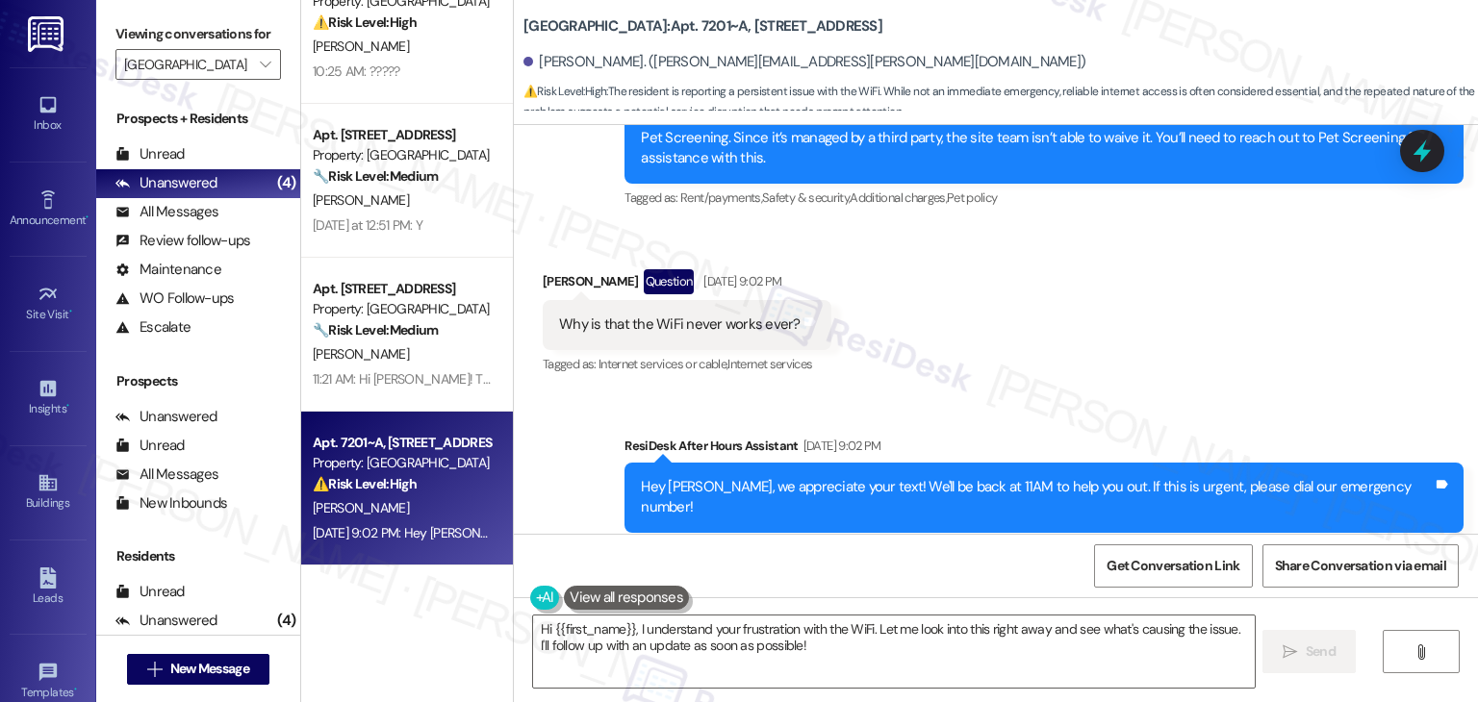
click at [1037, 393] on div "Sent via SMS ResiDesk After Hours Assistant Sep 08, 2025 at 9:02 PM Hey Rachel,…" at bounding box center [996, 484] width 964 height 183
click at [708, 315] on div "Why is that the WiFi never works ever?" at bounding box center [679, 325] width 241 height 20
copy div "Why is that the WiFi never works ever? Tags and notes"
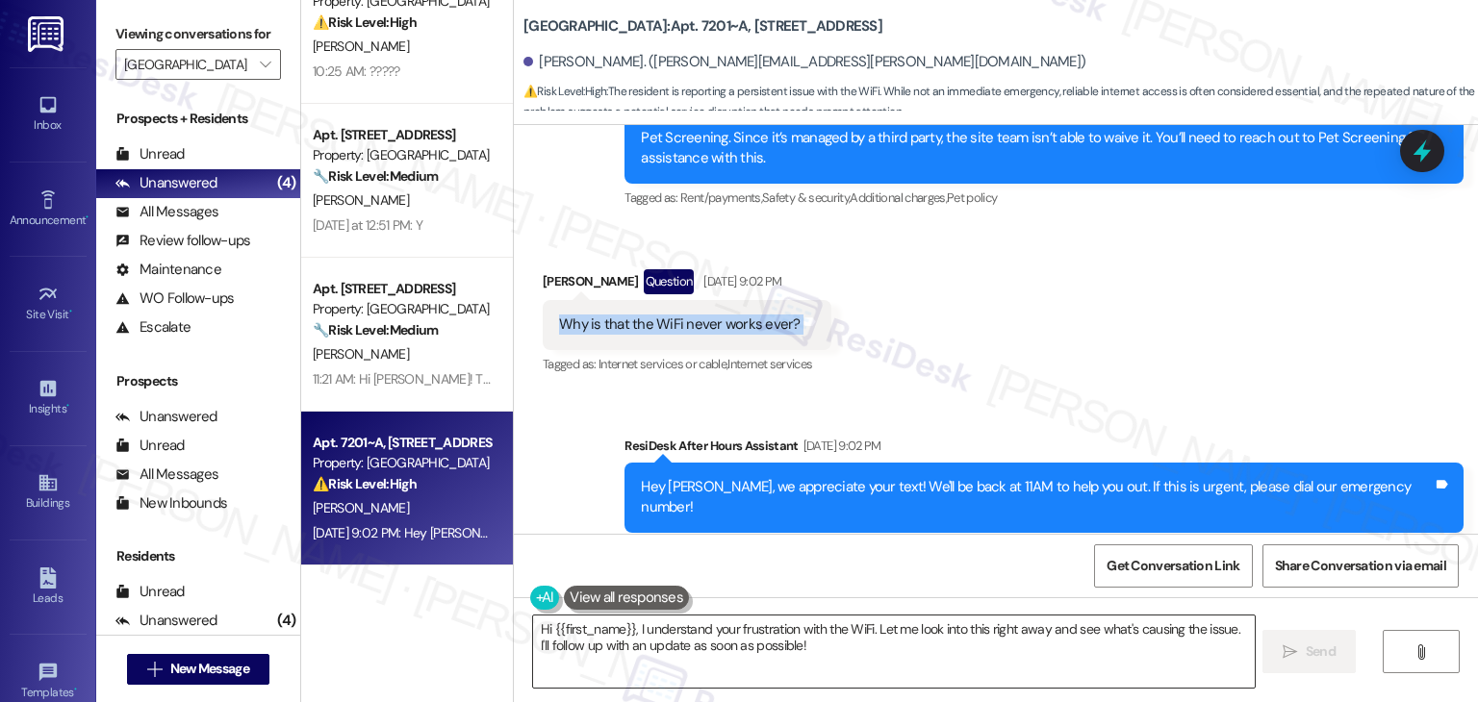
click at [864, 636] on textarea "Hi {{first_name}}, I understand your frustration with the WiFi. Let me look int…" at bounding box center [893, 652] width 721 height 72
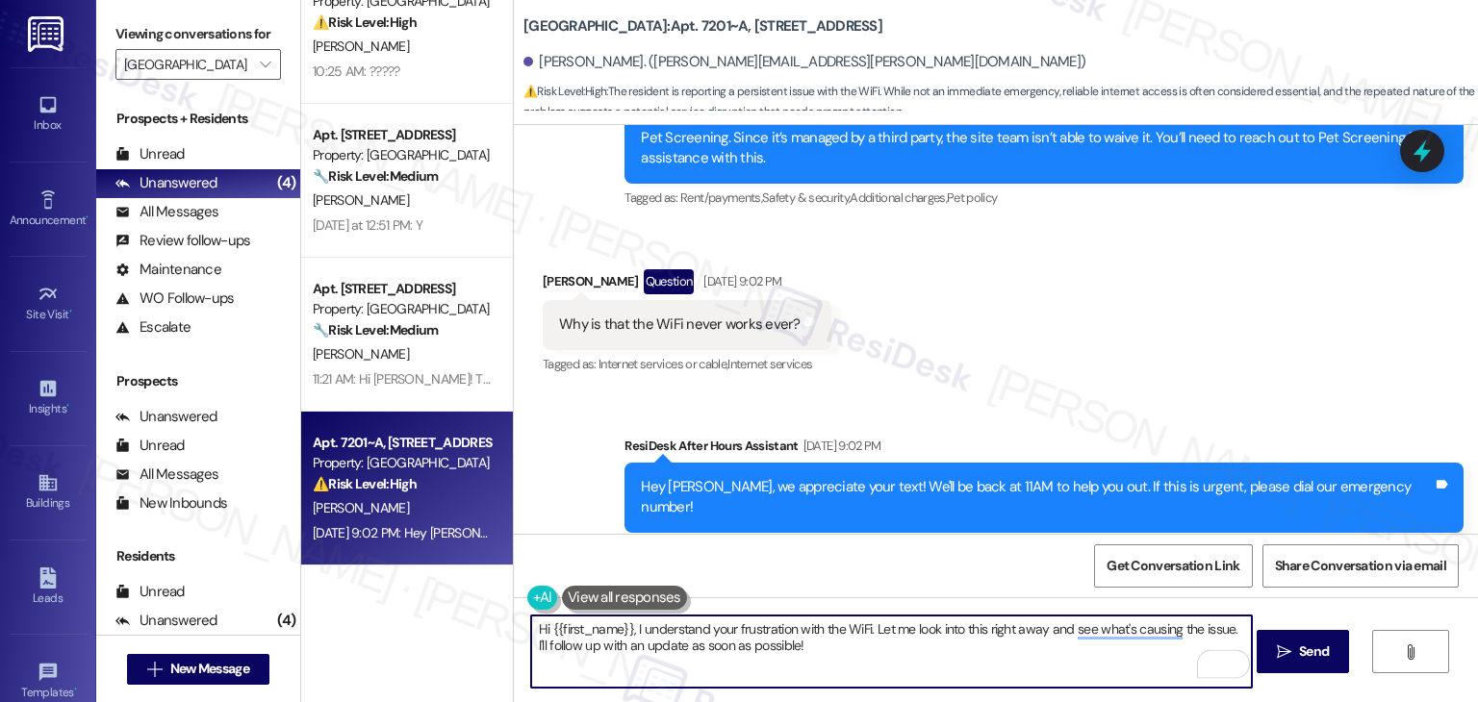
drag, startPoint x: 866, startPoint y: 628, endPoint x: 623, endPoint y: 624, distance: 242.5
click at [623, 624] on textarea "Hi {{first_name}}, I understand your frustration with the WiFi. Let me look int…" at bounding box center [891, 652] width 721 height 72
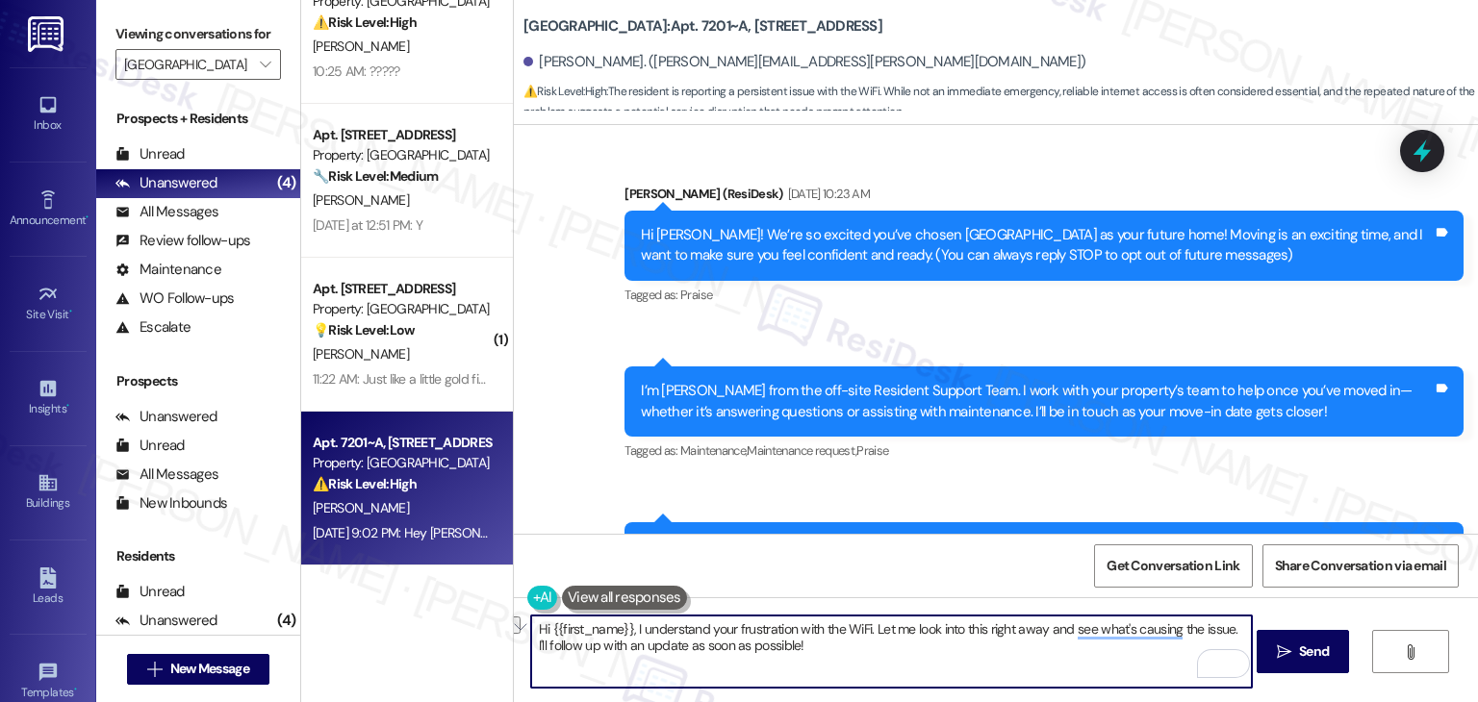
scroll to position [3505, 0]
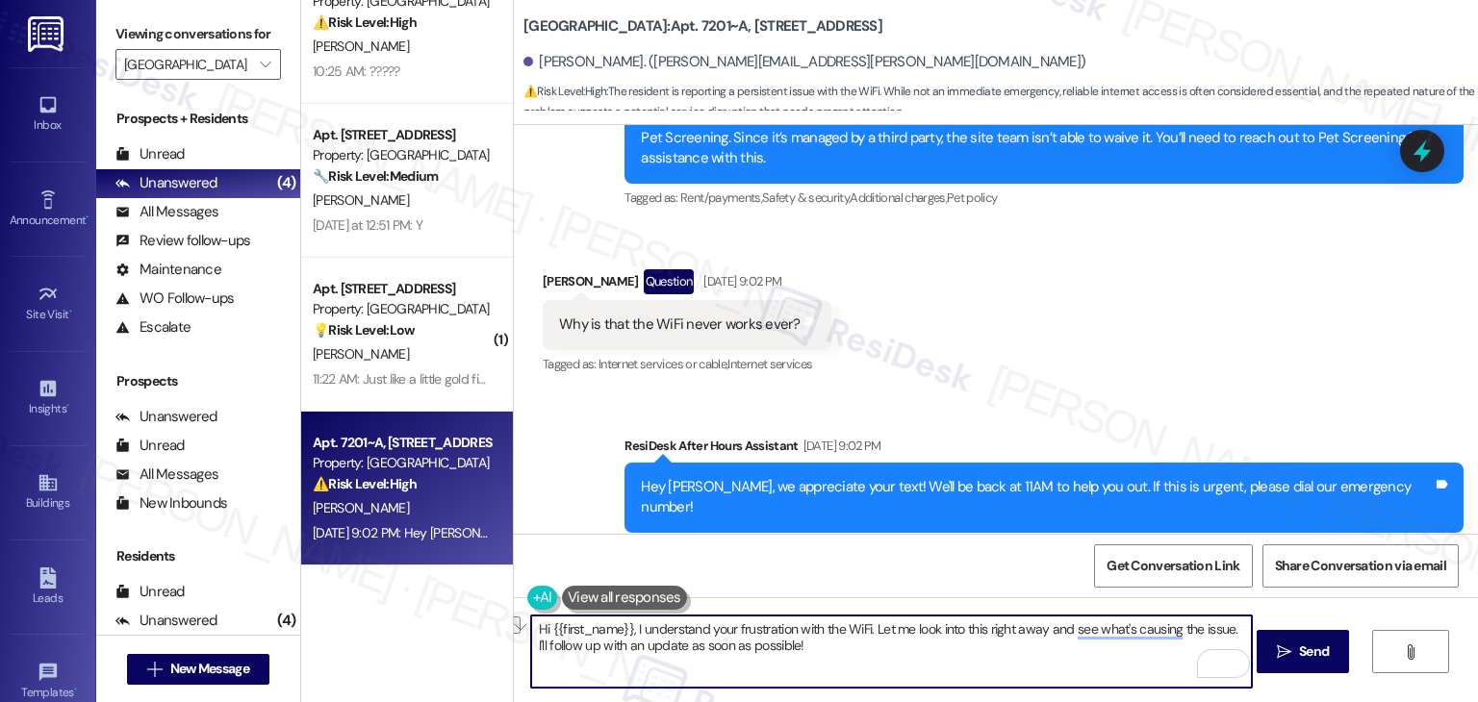
click at [798, 630] on textarea "Hi {{first_name}}, I understand your frustration with the WiFi. Let me look int…" at bounding box center [891, 652] width 721 height 72
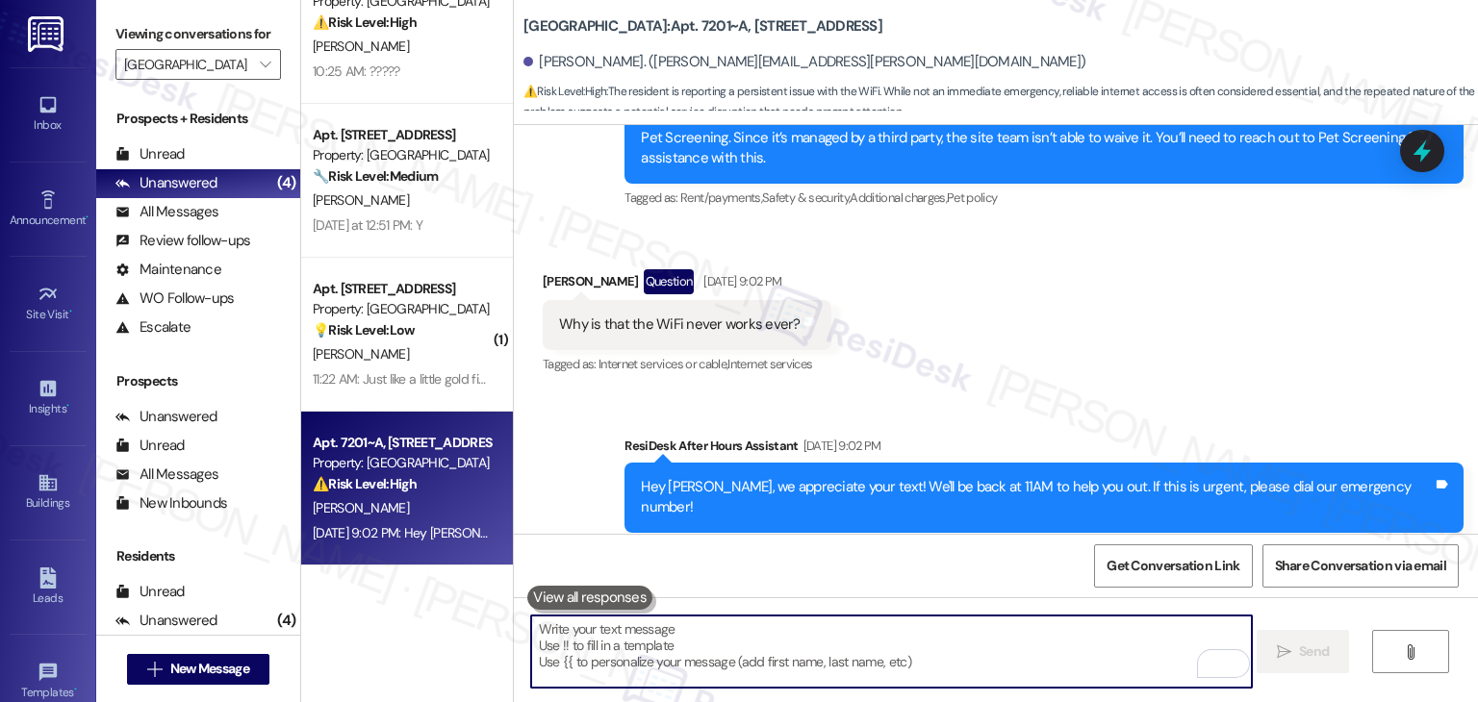
click at [800, 634] on textarea "To enrich screen reader interactions, please activate Accessibility in Grammarl…" at bounding box center [891, 652] width 721 height 72
paste textarea "Hi Rachel, I’m sorry to hear you’ve been having ongoing issues with the WiFi. J…"
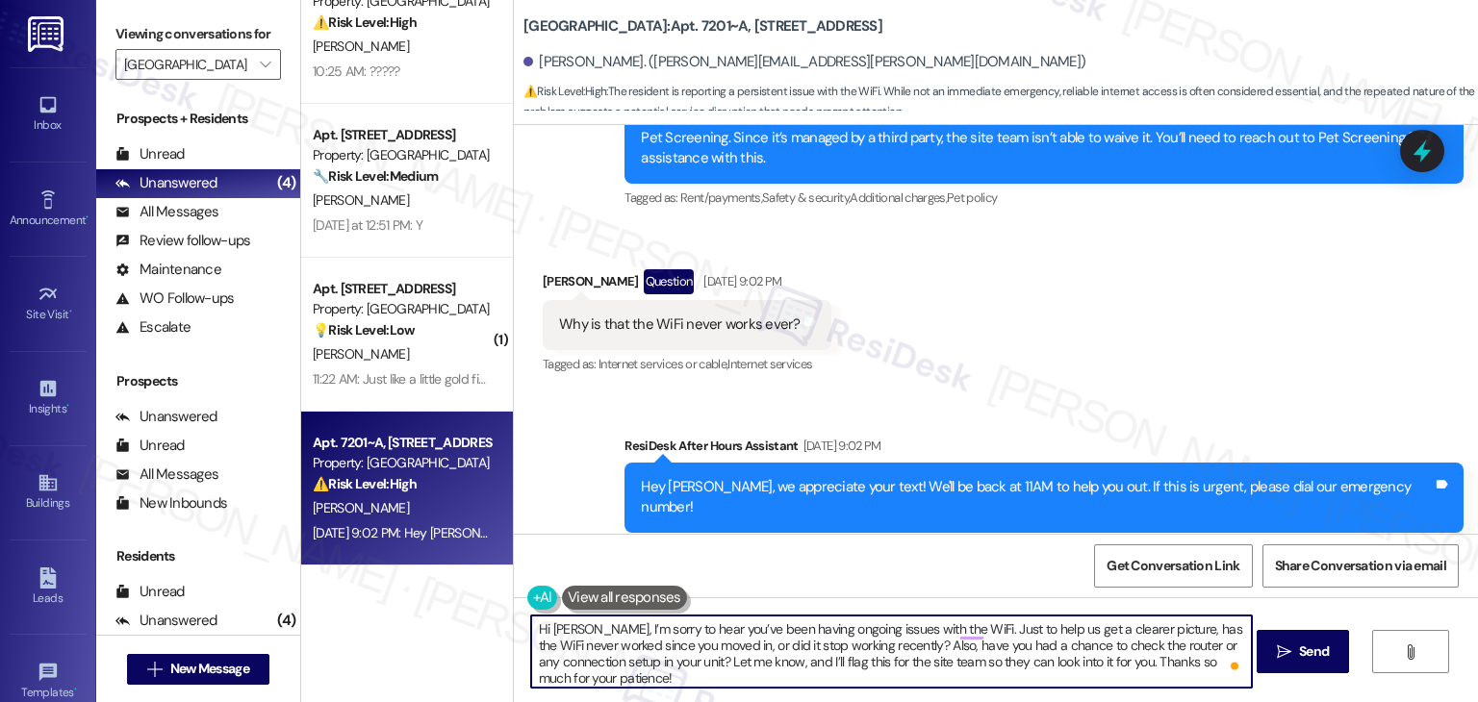
type textarea "Hi Rachel, I’m sorry to hear you’ve been having ongoing issues with the WiFi. J…"
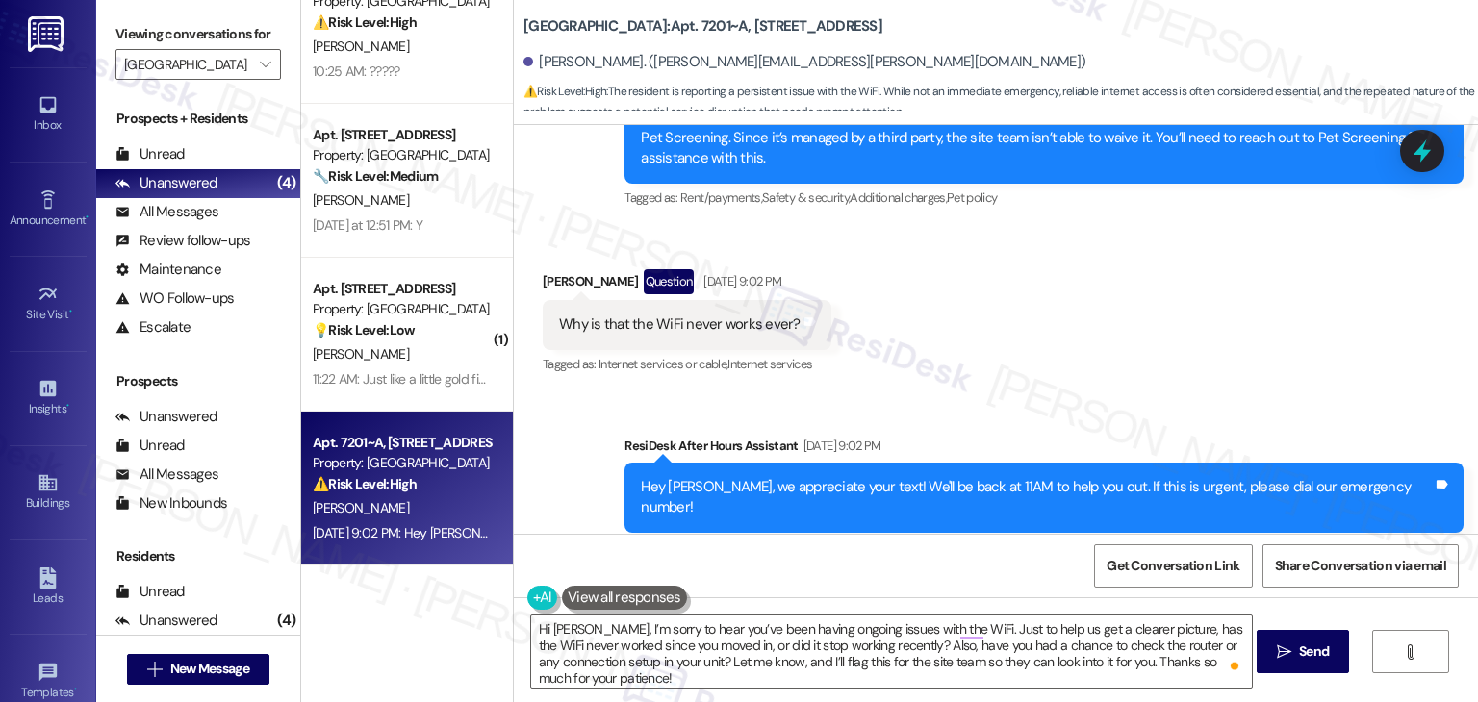
click at [947, 587] on div "Get Conversation Link Share Conversation via email" at bounding box center [996, 565] width 964 height 63
click at [1300, 652] on span "Send" at bounding box center [1314, 652] width 30 height 20
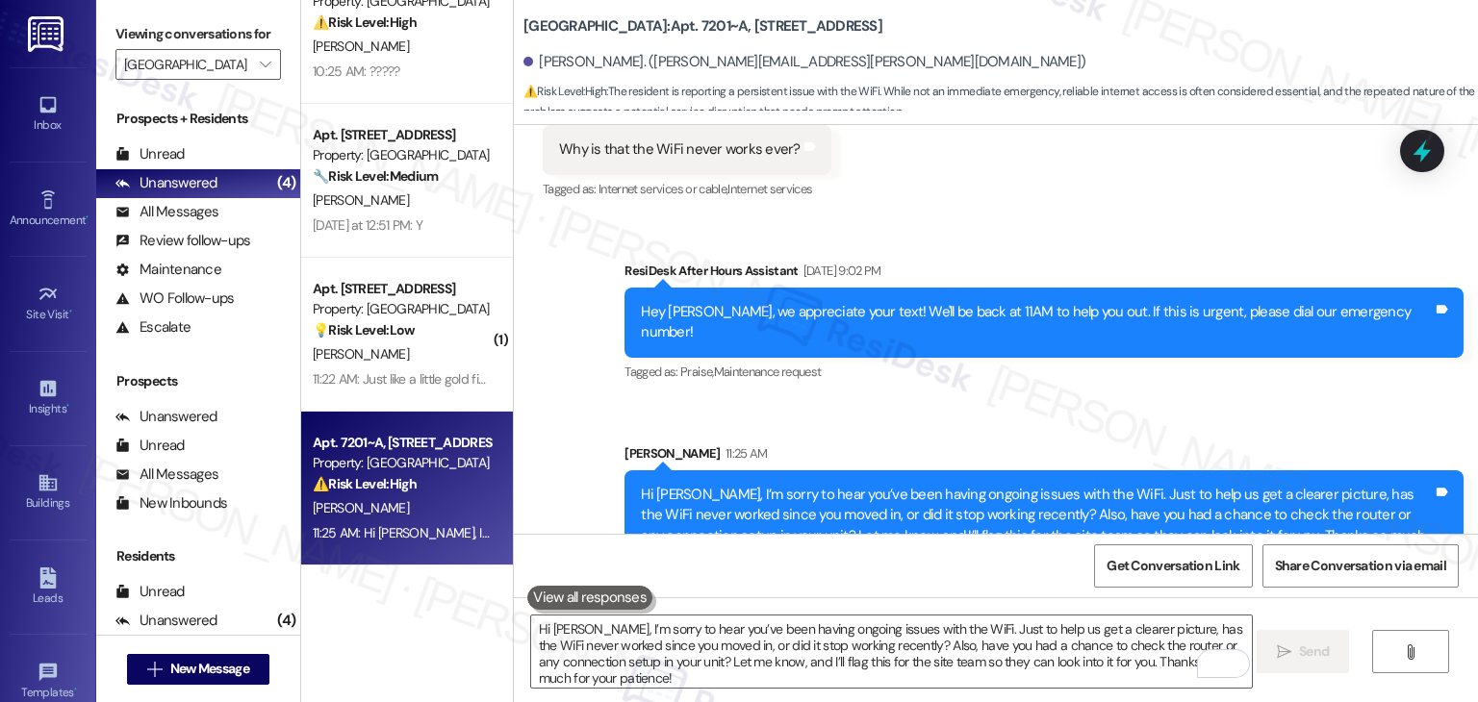
scroll to position [0, 0]
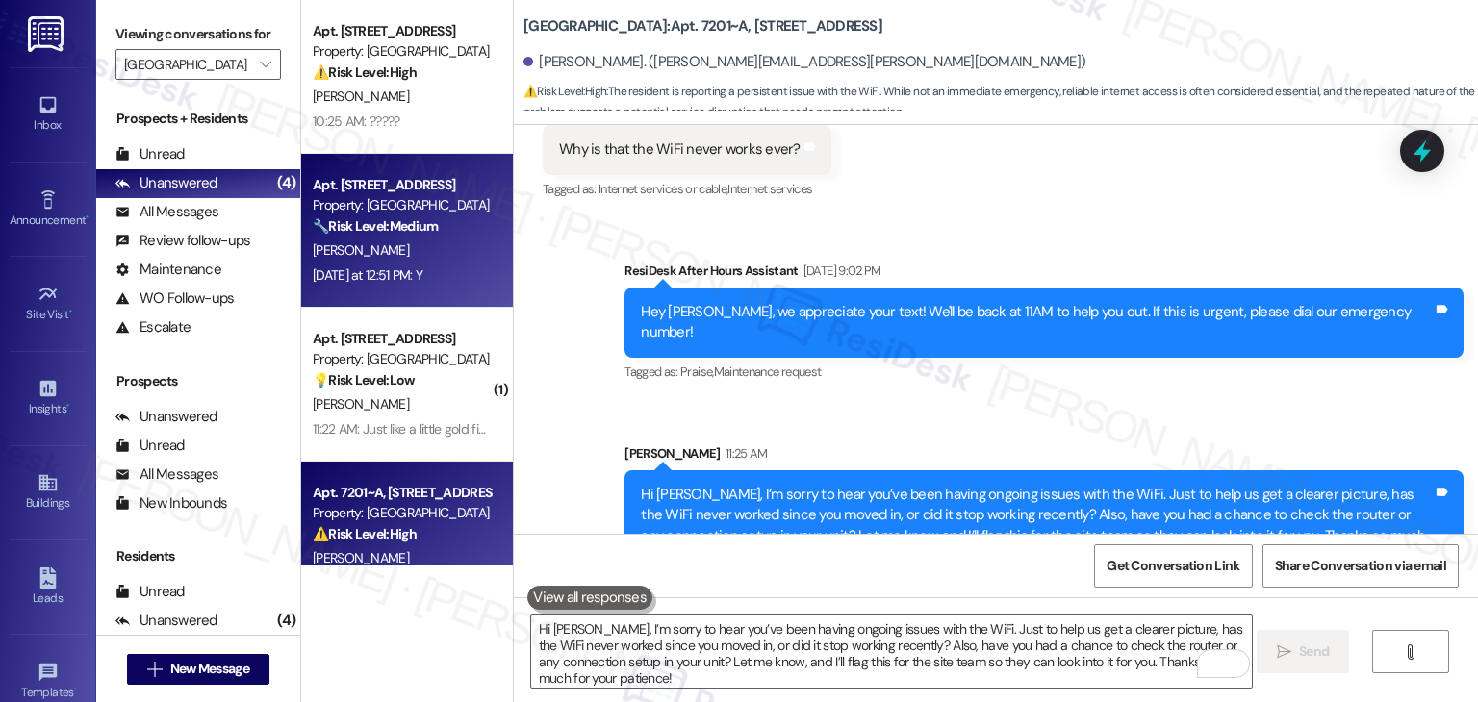
click at [446, 267] on div "Yesterday at 12:51 PM: Y Yesterday at 12:51 PM: Y" at bounding box center [402, 276] width 182 height 24
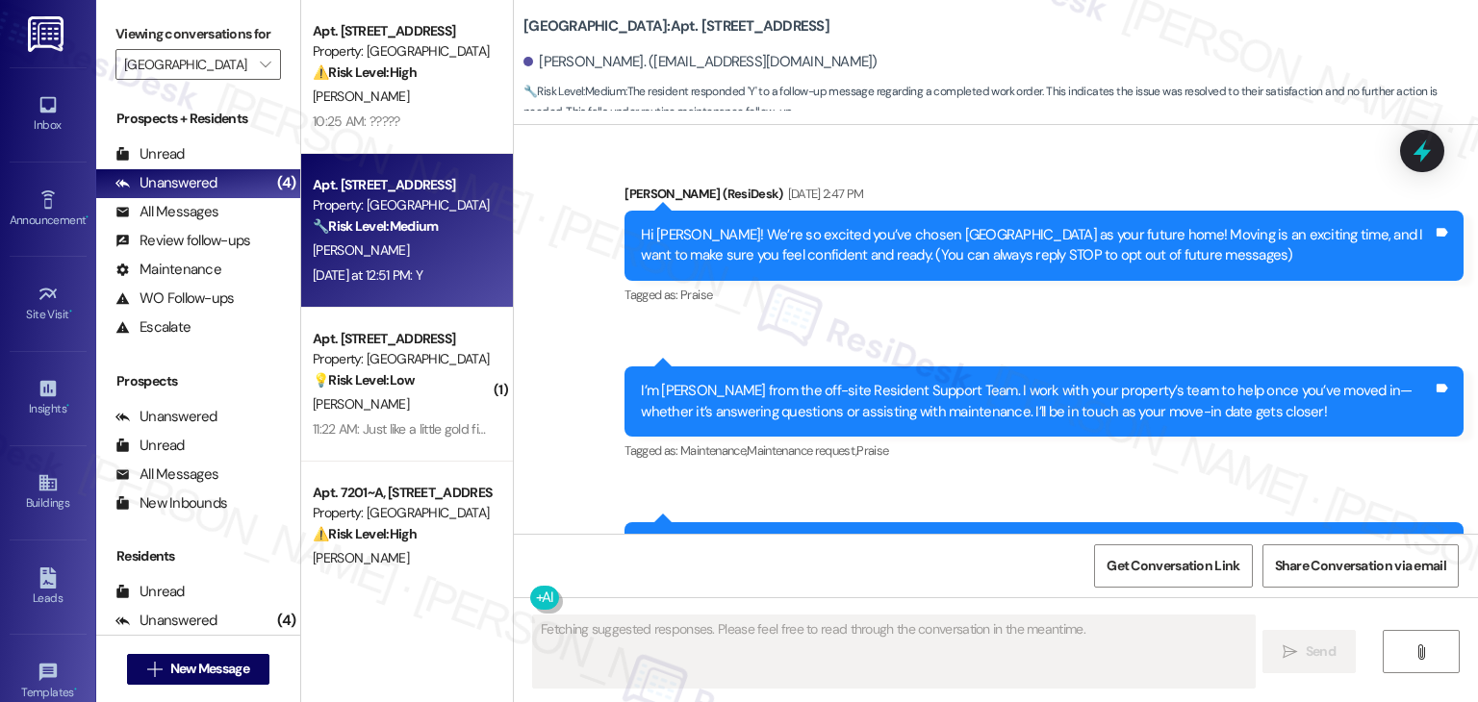
scroll to position [984, 0]
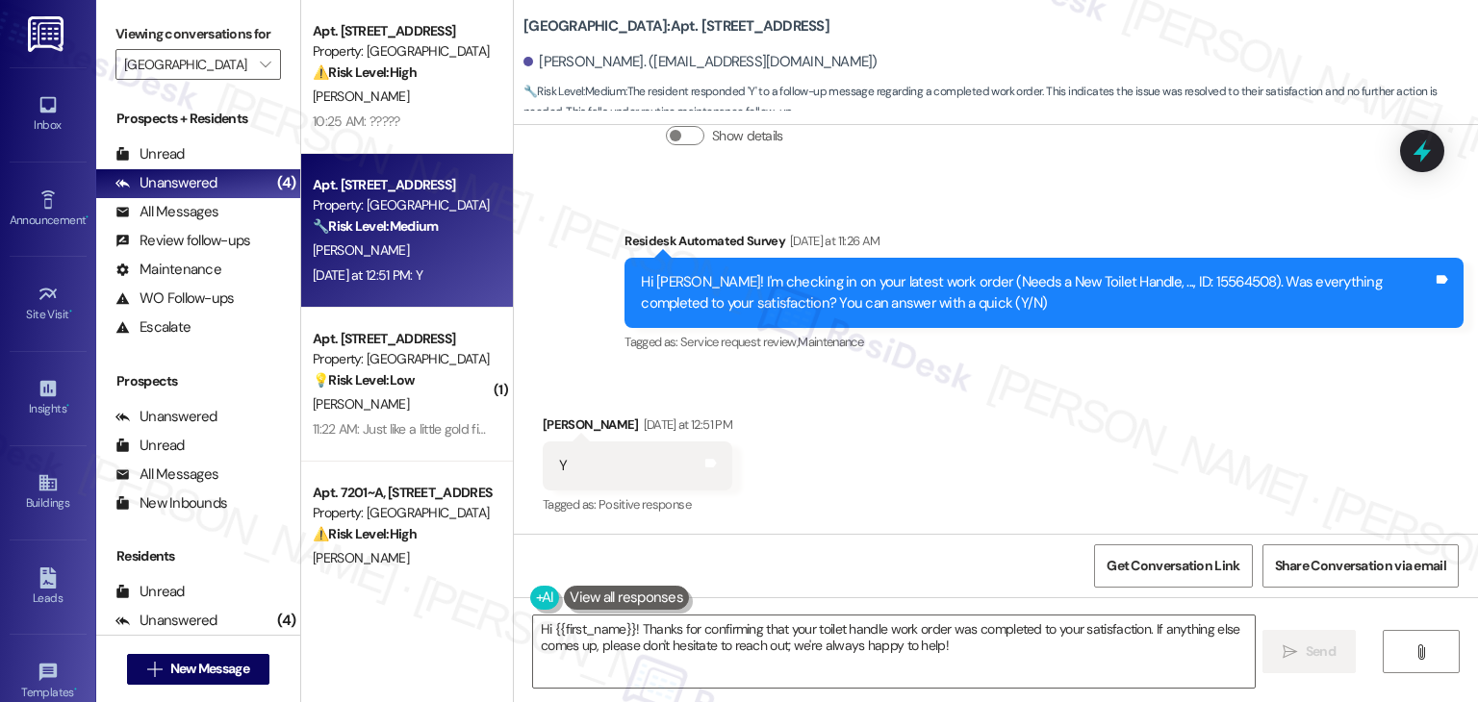
click at [898, 432] on div "Received via SMS Harsh Mistry Yesterday at 12:51 PM Y Tags and notes Tagged as:…" at bounding box center [996, 452] width 964 height 163
click at [823, 649] on textarea "Hi {{first_name}}! Thanks for confirming that your toilet handle work order was…" at bounding box center [893, 652] width 721 height 72
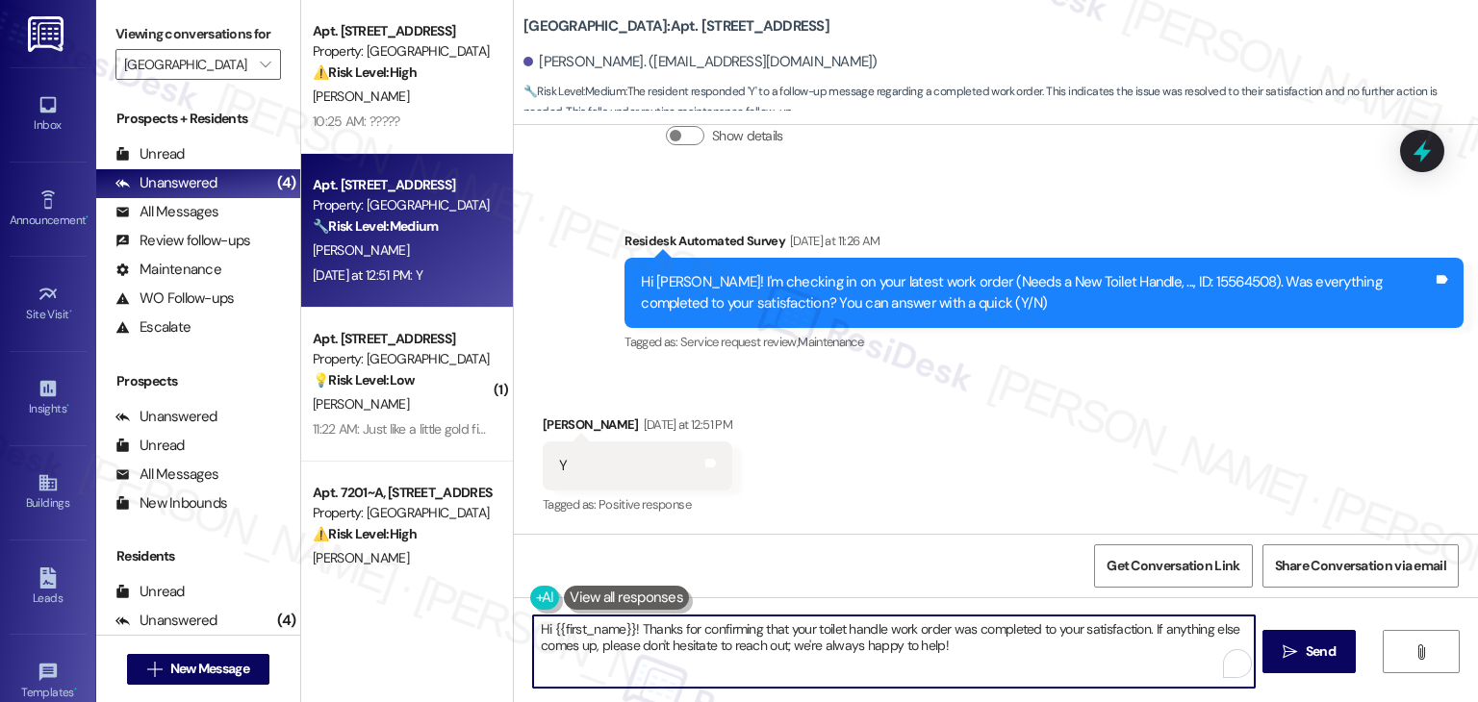
click at [823, 649] on textarea "Hi {{first_name}}! Thanks for confirming that your toilet handle work order was…" at bounding box center [893, 652] width 721 height 72
click at [925, 647] on textarea "Hi {{first_name}}! Thanks for confirming that your toilet handle work order was…" at bounding box center [891, 652] width 721 height 72
type textarea "Hi {{first_name}}! Thanks for confirming that your toilet handle work order was…"
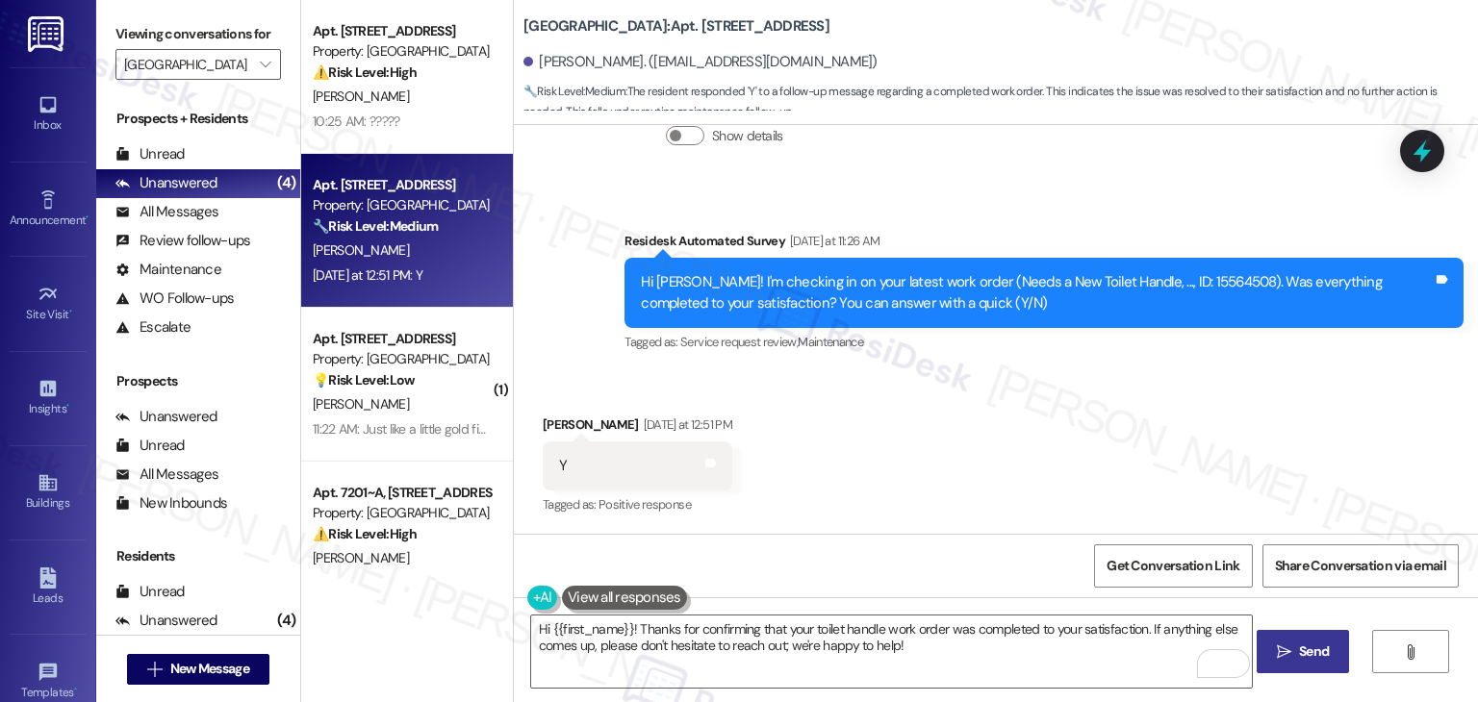
click at [1295, 655] on span "Send" at bounding box center [1314, 652] width 38 height 20
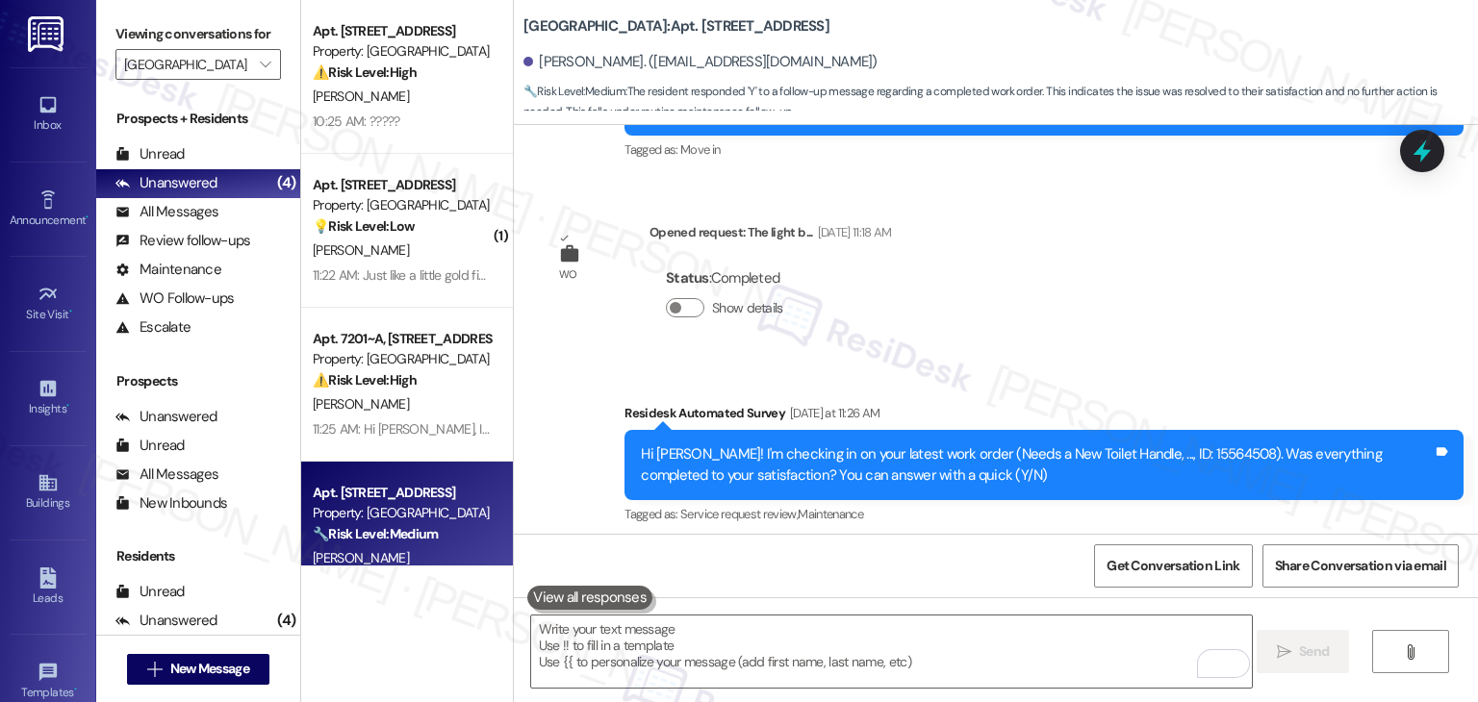
scroll to position [1139, 0]
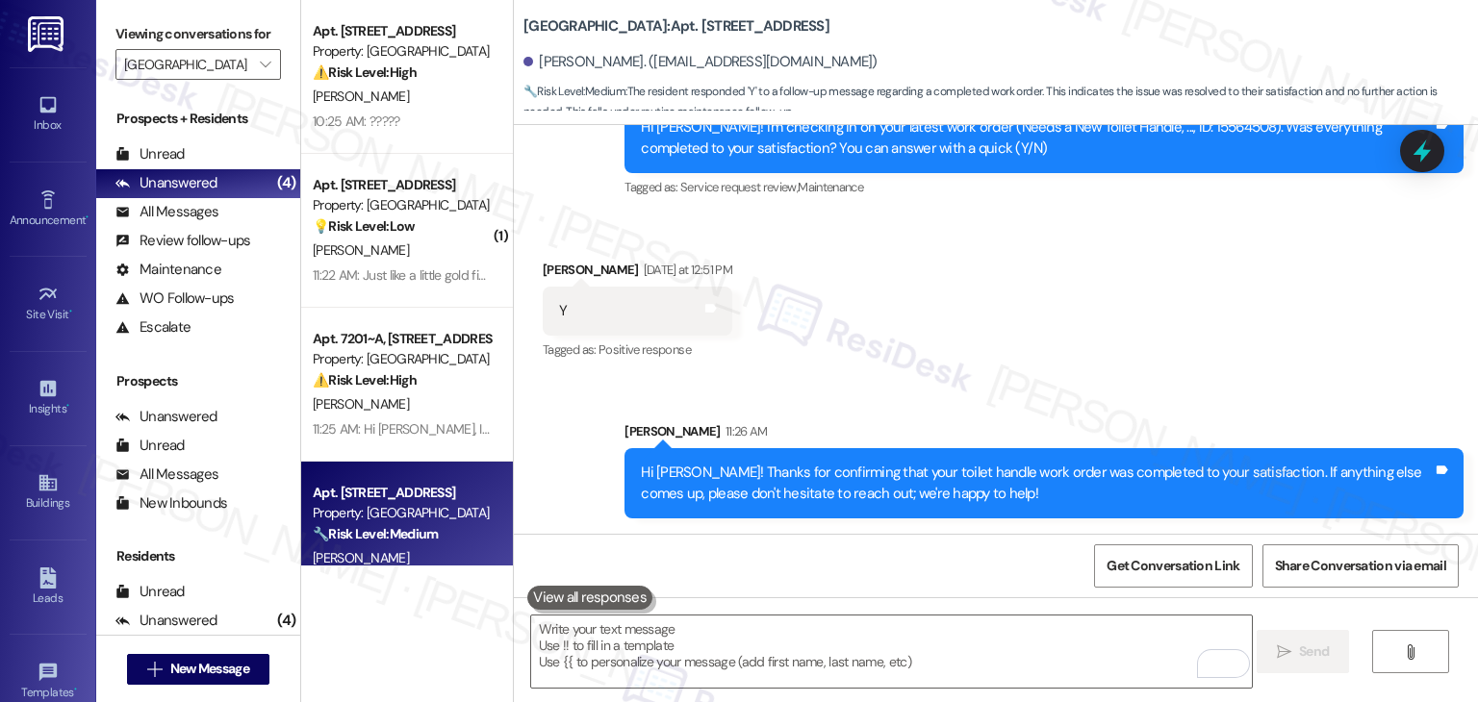
click at [1046, 278] on div "Received via SMS Harsh Mistry Yesterday at 12:51 PM Y Tags and notes Tagged as:…" at bounding box center [996, 297] width 964 height 163
click at [1048, 291] on div "Received via SMS Harsh Mistry Yesterday at 12:51 PM Y Tags and notes Tagged as:…" at bounding box center [996, 297] width 964 height 163
click at [928, 636] on textarea "To enrich screen reader interactions, please activate Accessibility in Grammarl…" at bounding box center [891, 652] width 721 height 72
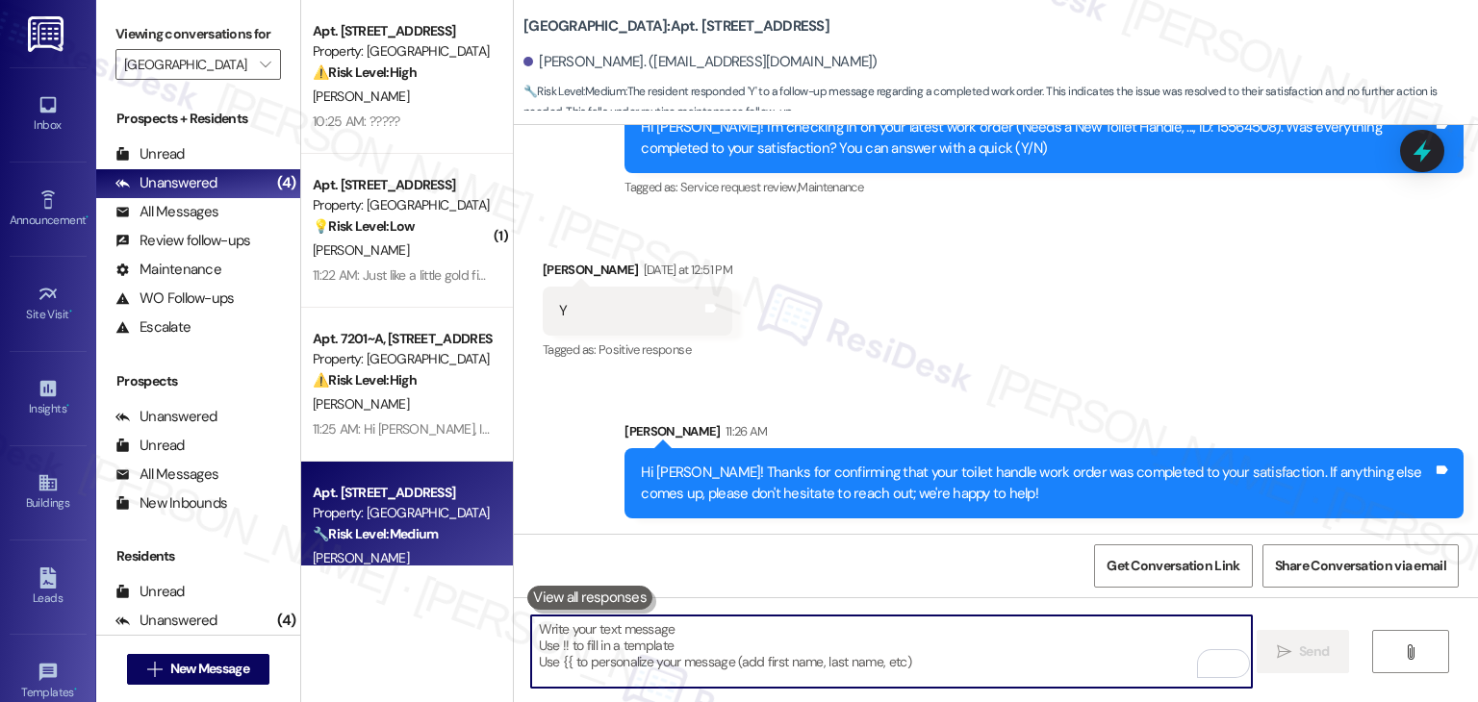
paste textarea "If I may ask, has {{property}} lived up to your expectations? We value your fee…"
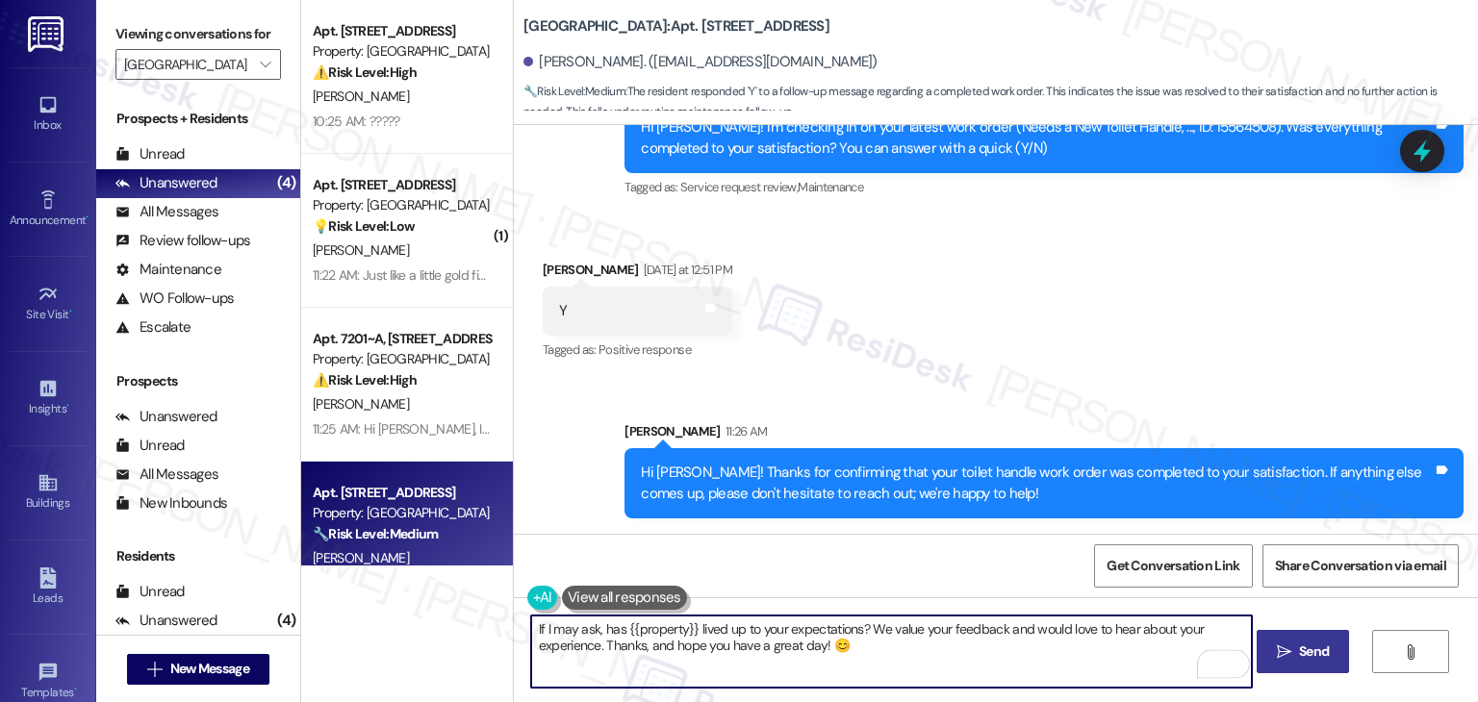
type textarea "If I may ask, has {{property}} lived up to your expectations? We value your fee…"
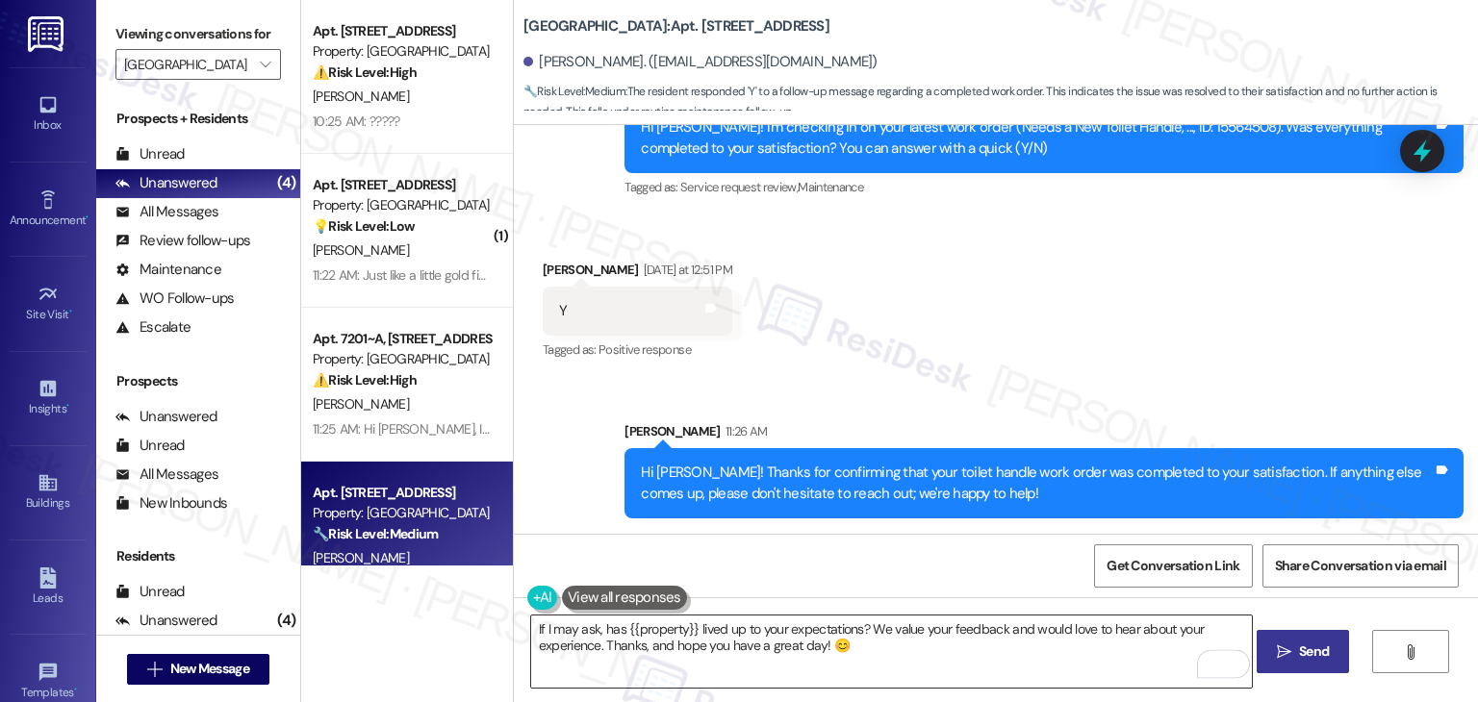
click at [893, 656] on textarea "If I may ask, has {{property}} lived up to your expectations? We value your fee…" at bounding box center [891, 652] width 721 height 72
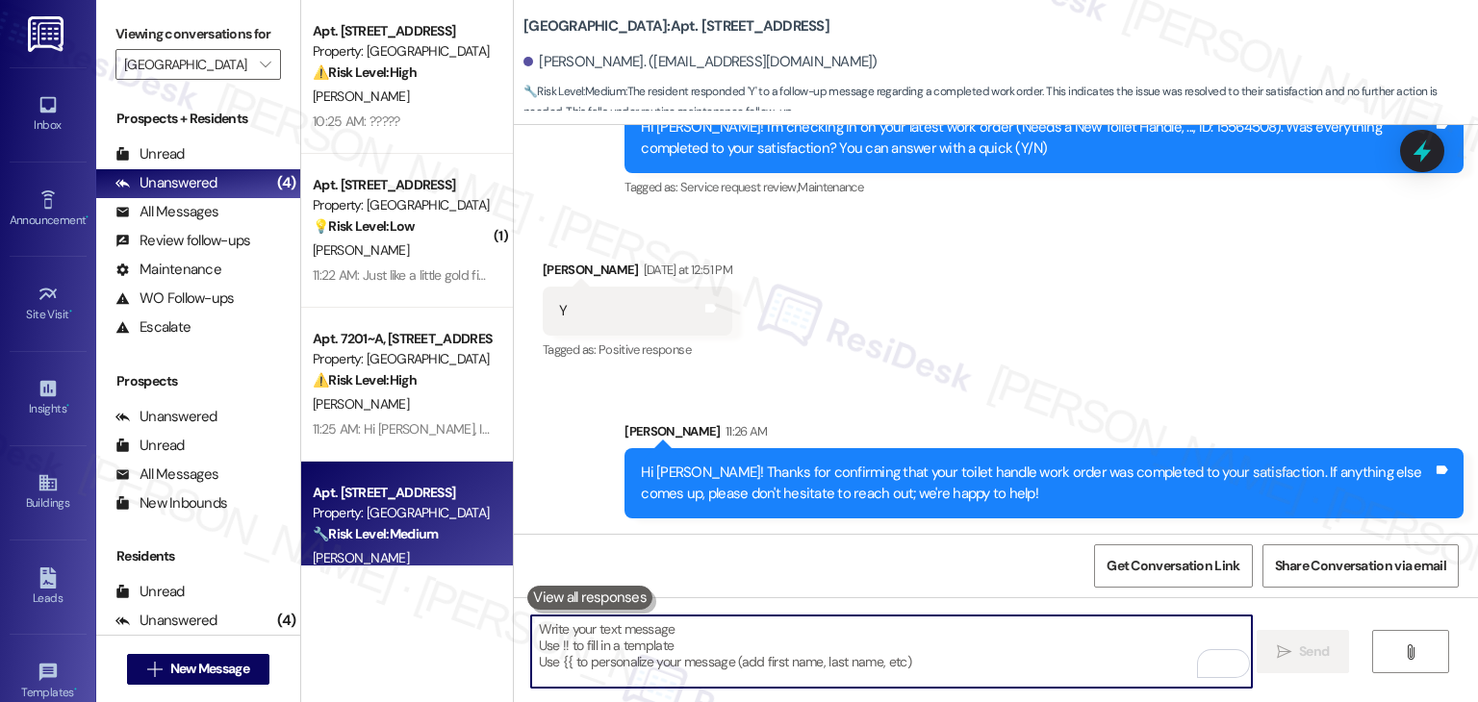
scroll to position [984, 0]
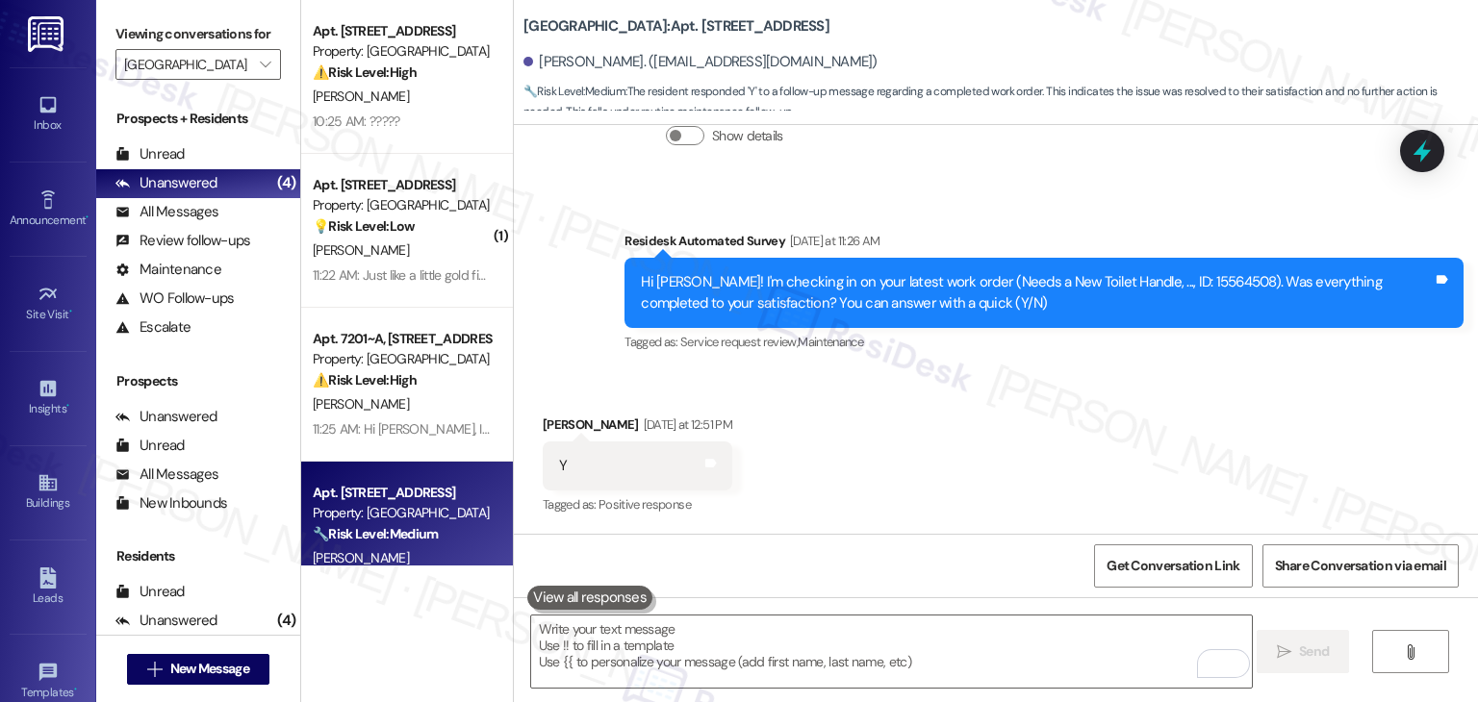
click at [979, 424] on div "Received via SMS Harsh Mistry Yesterday at 12:51 PM Y Tags and notes Tagged as:…" at bounding box center [996, 452] width 964 height 163
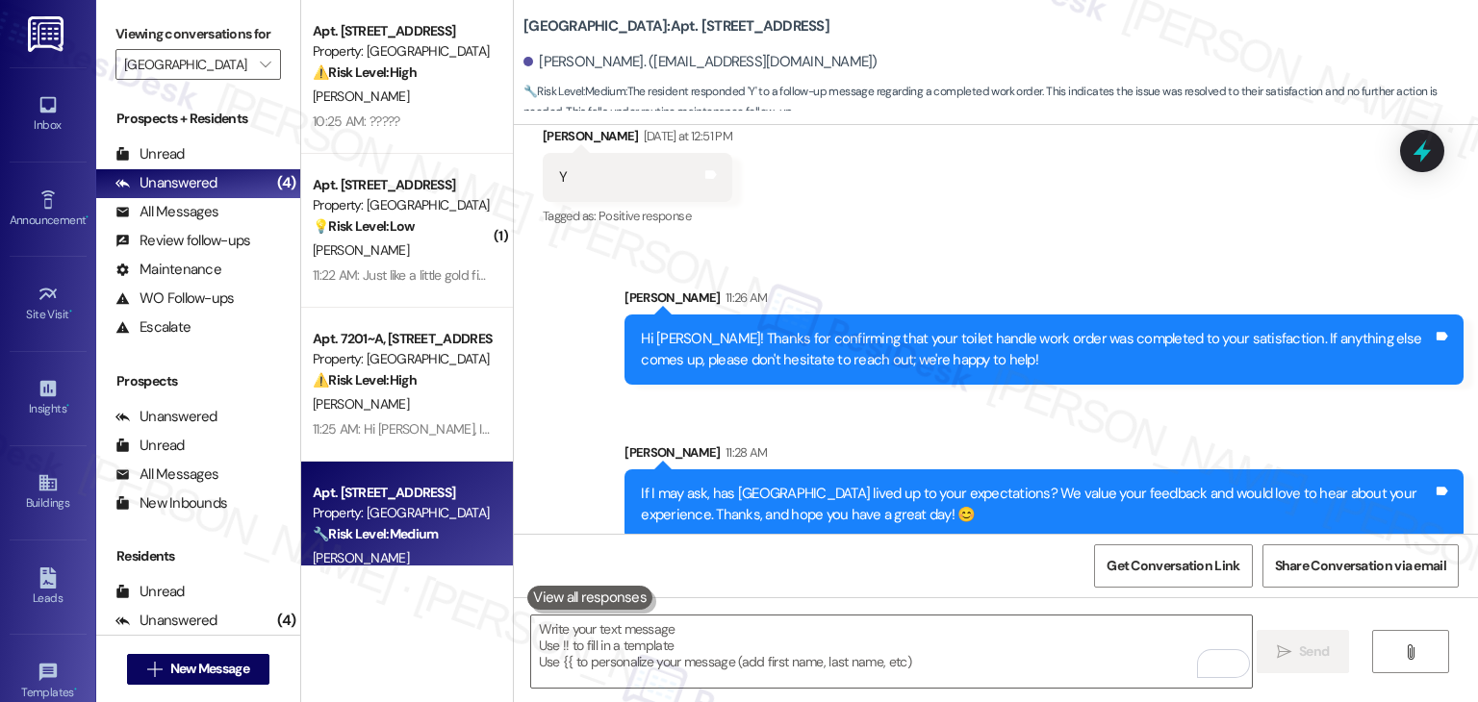
scroll to position [1294, 0]
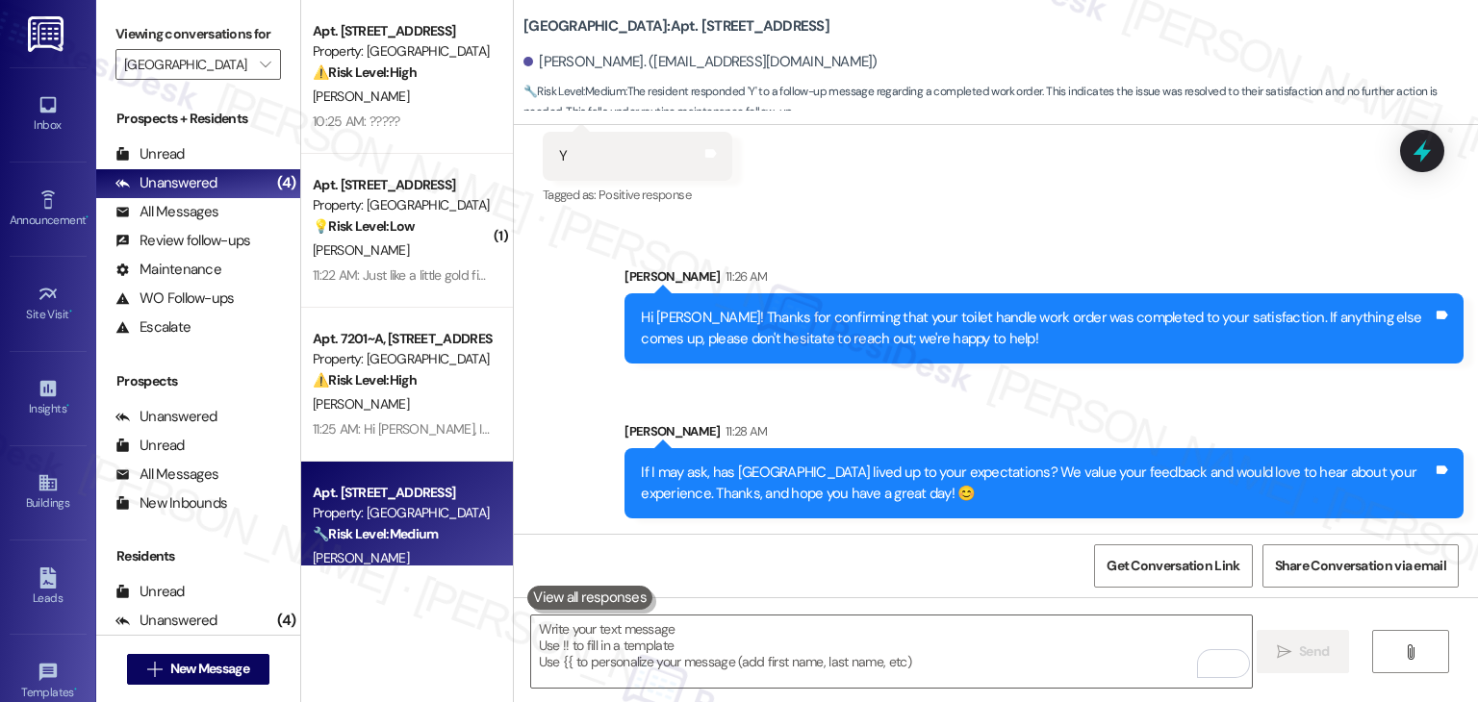
click at [1015, 405] on div "Sent via SMS Sarah 11:26 AM Hi Harsh! Thanks for confirming that your toilet ha…" at bounding box center [996, 378] width 964 height 310
click at [1016, 405] on div "Sent via SMS Sarah 11:26 AM Hi Harsh! Thanks for confirming that your toilet ha…" at bounding box center [996, 378] width 964 height 310
click at [1016, 382] on div "Sent via SMS Sarah 11:26 AM Hi Harsh! Thanks for confirming that your toilet ha…" at bounding box center [996, 378] width 964 height 310
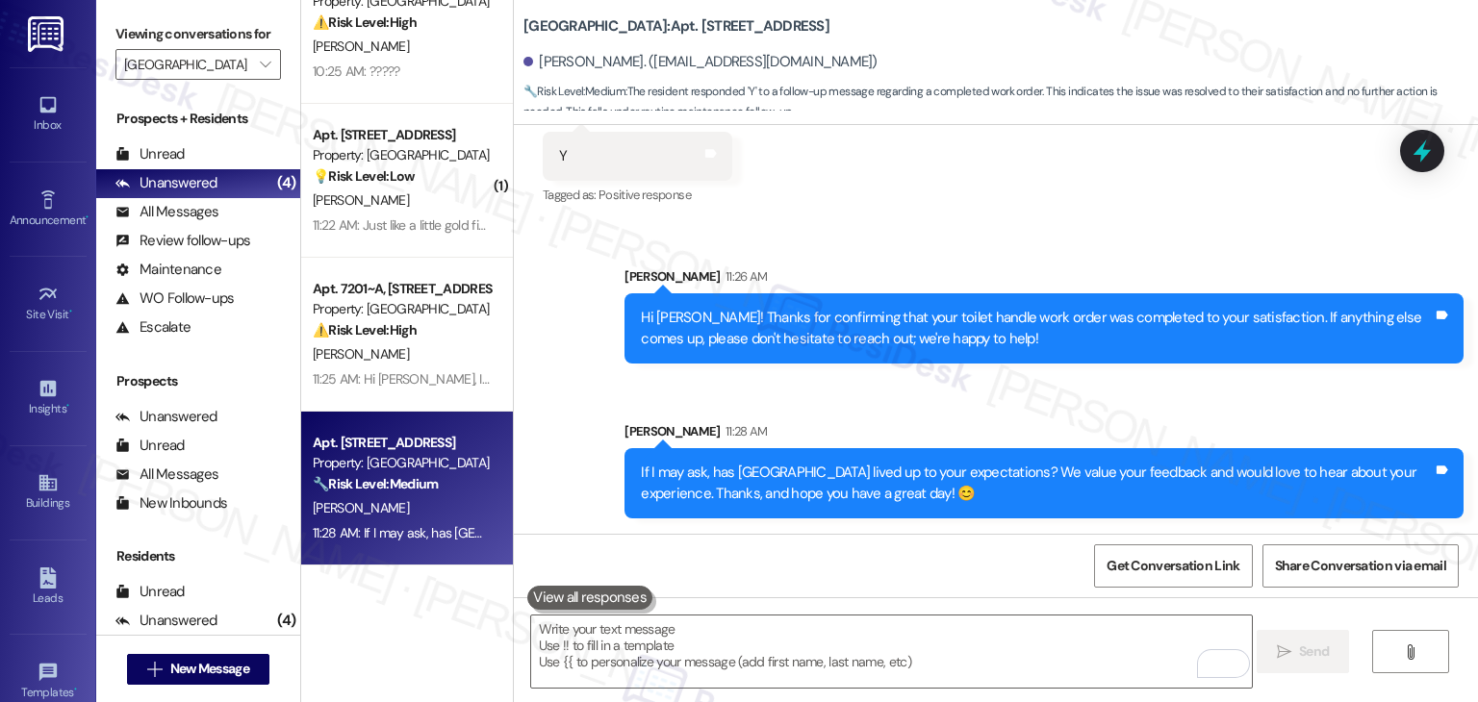
scroll to position [0, 0]
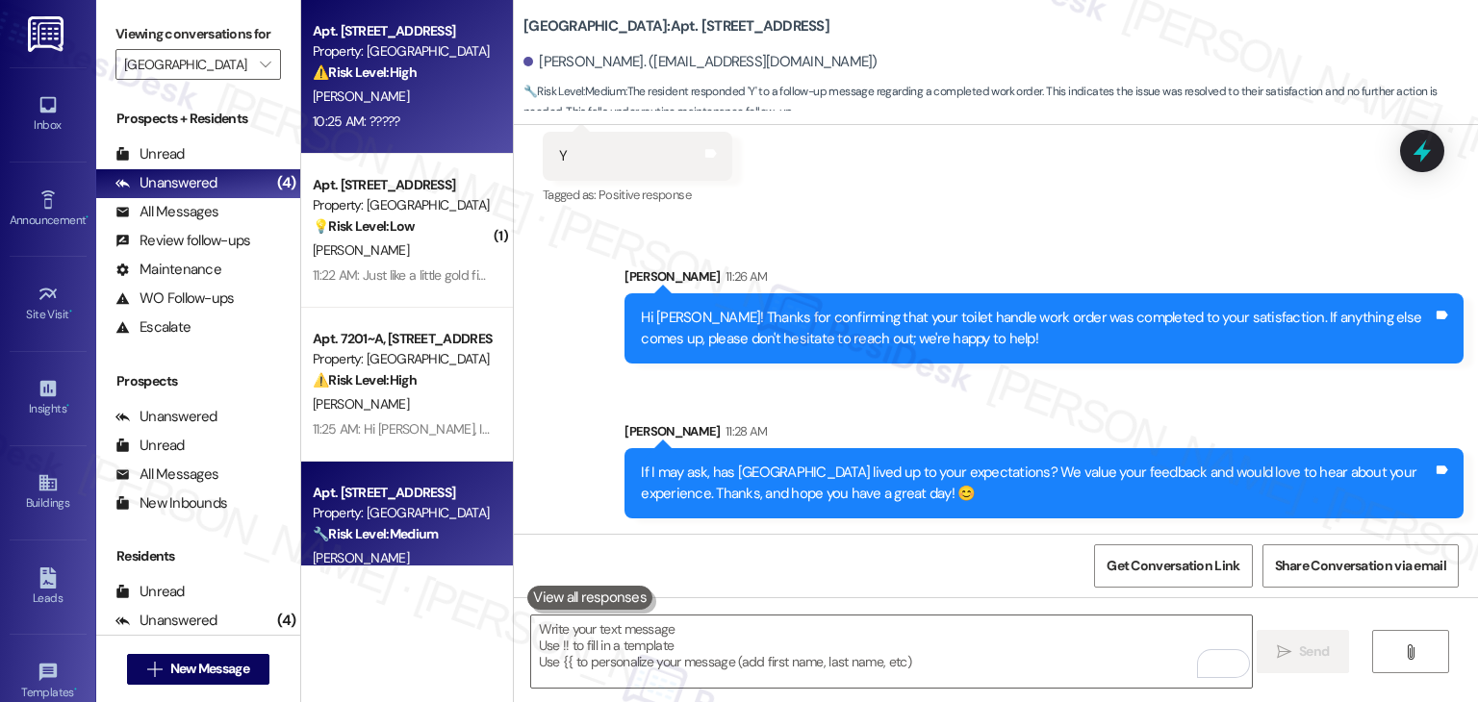
click at [372, 50] on div "Property: [GEOGRAPHIC_DATA]" at bounding box center [402, 51] width 178 height 20
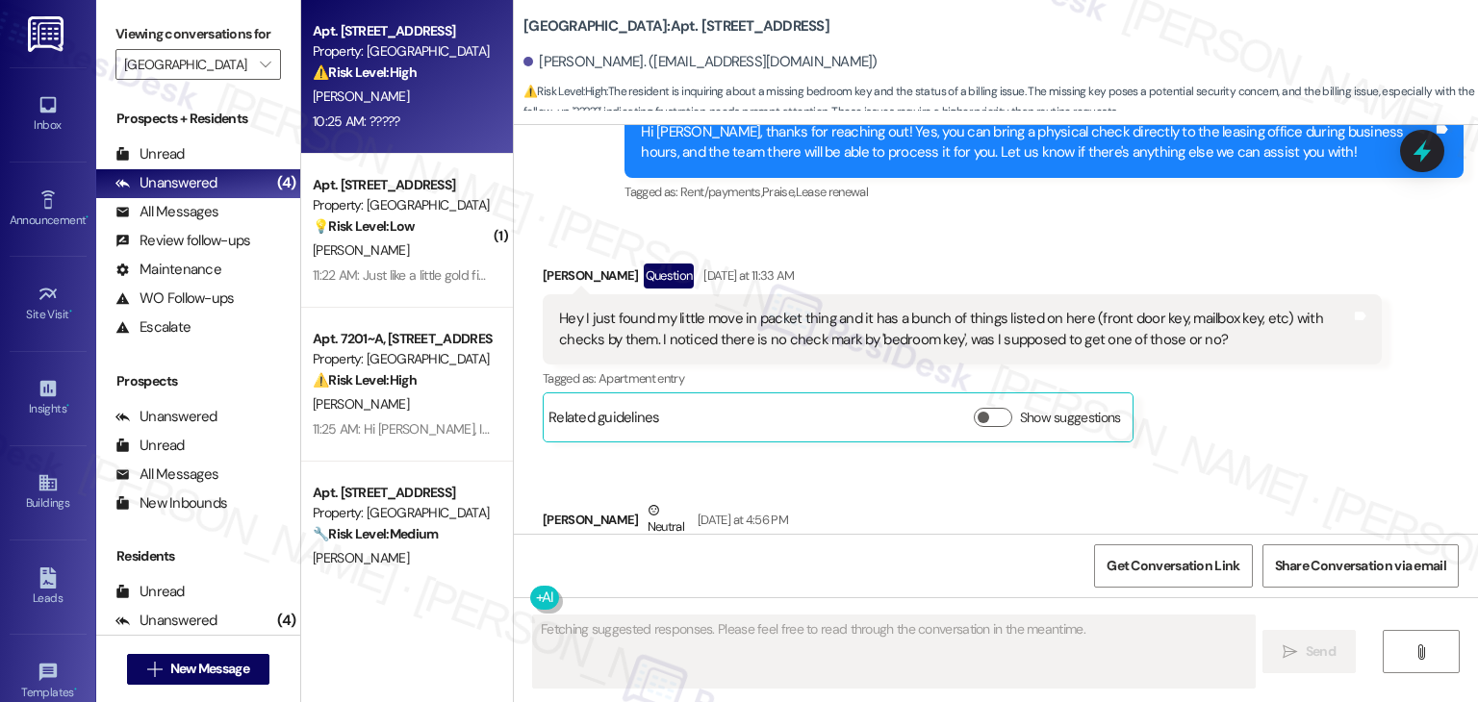
scroll to position [2659, 0]
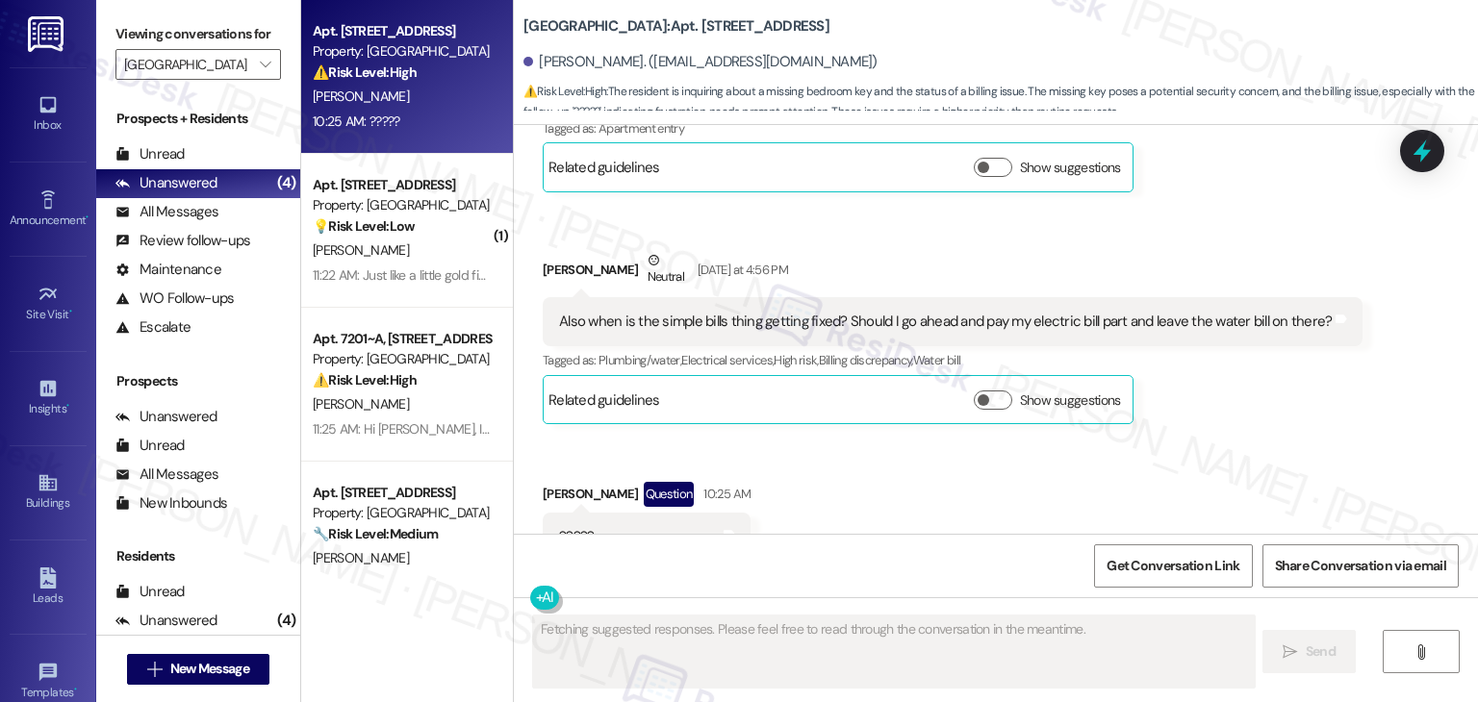
click at [1166, 405] on div "Received via SMS [PERSON_NAME] Question [DATE] at 11:33 AM Hey I just found my …" at bounding box center [996, 273] width 964 height 606
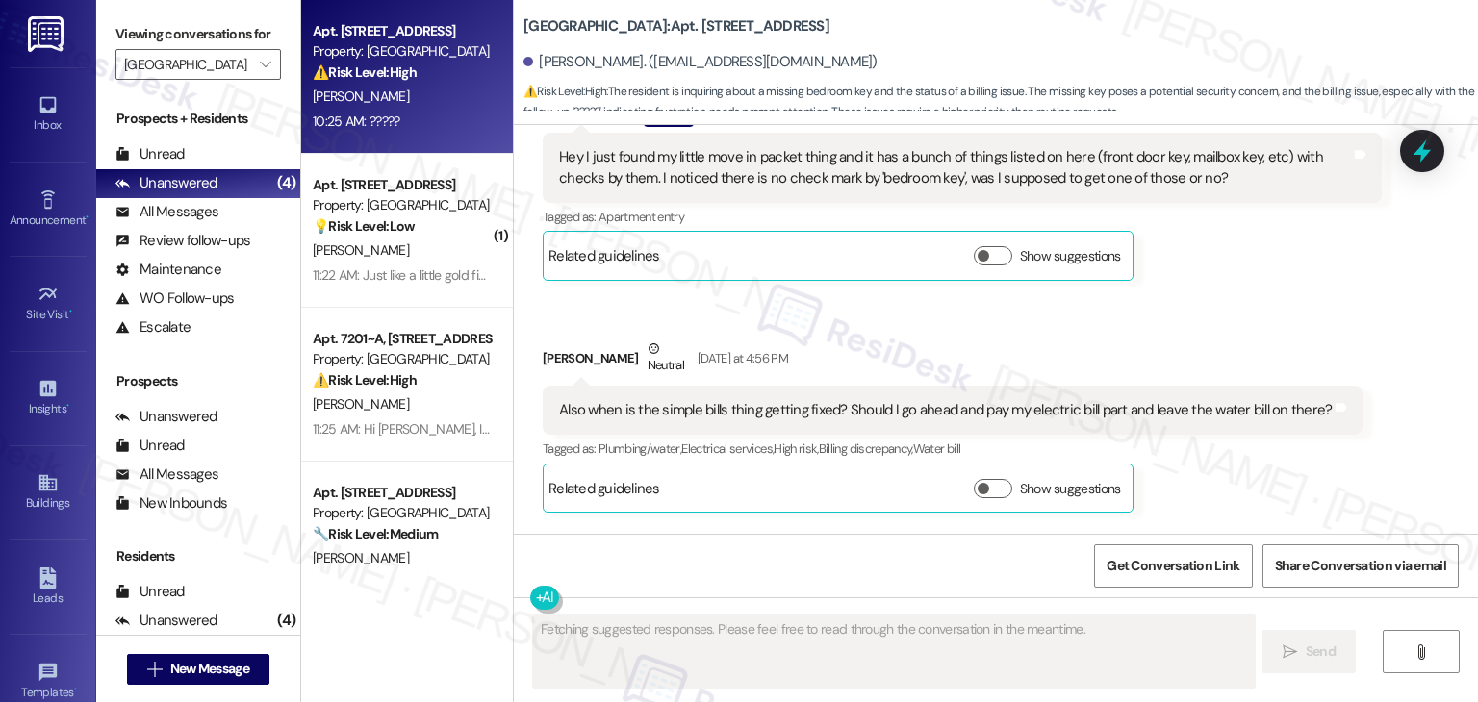
scroll to position [2467, 0]
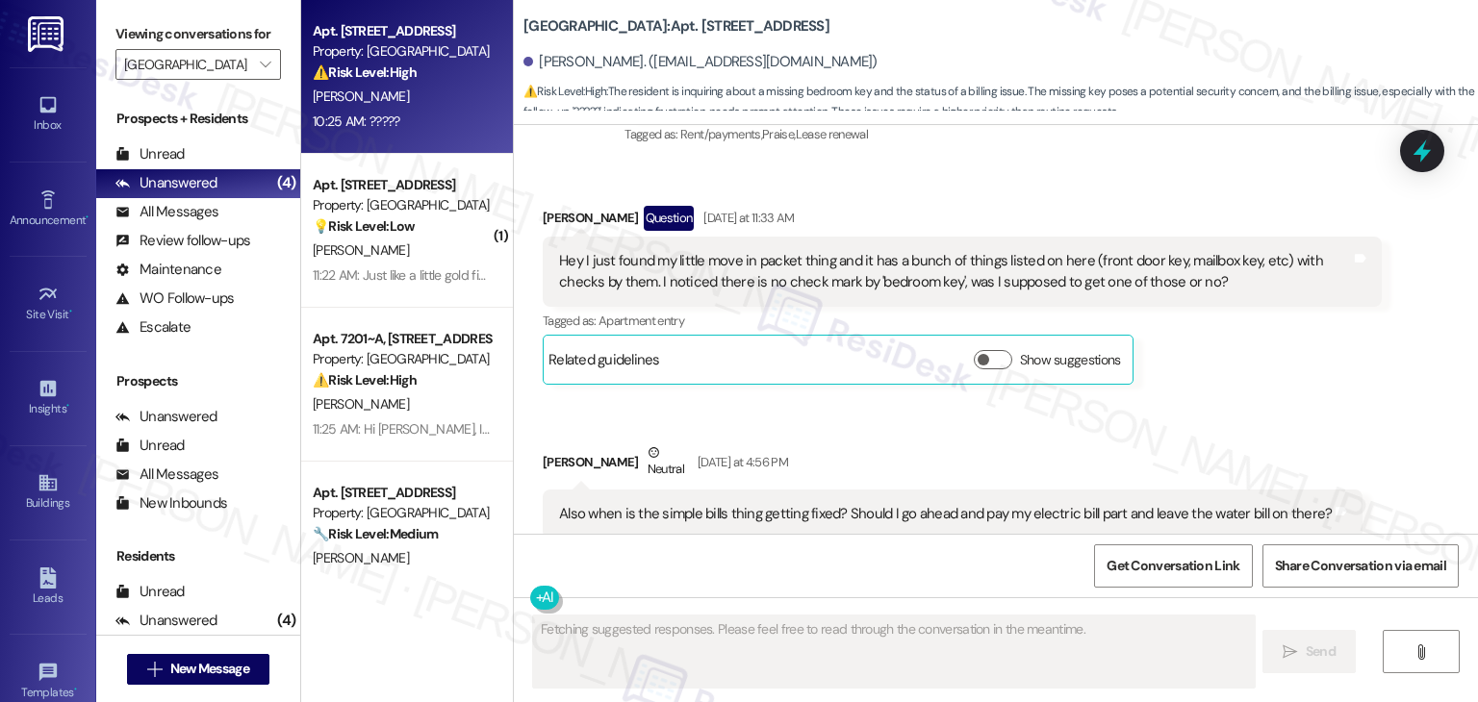
click at [1285, 366] on div "Received via SMS [PERSON_NAME] Question [DATE] at 11:33 AM Hey I just found my …" at bounding box center [996, 466] width 964 height 606
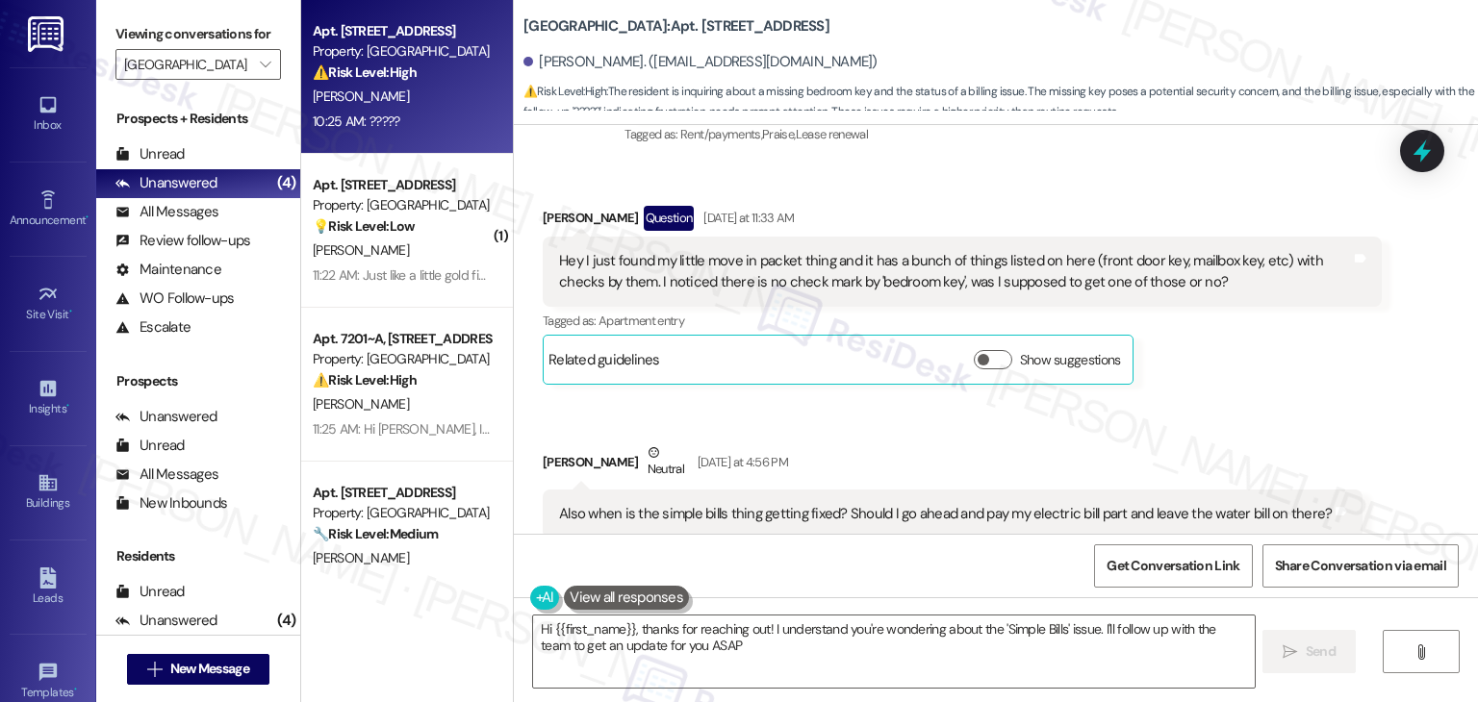
type textarea "Hi {{first_name}}, thanks for reaching out! I understand you're wondering about…"
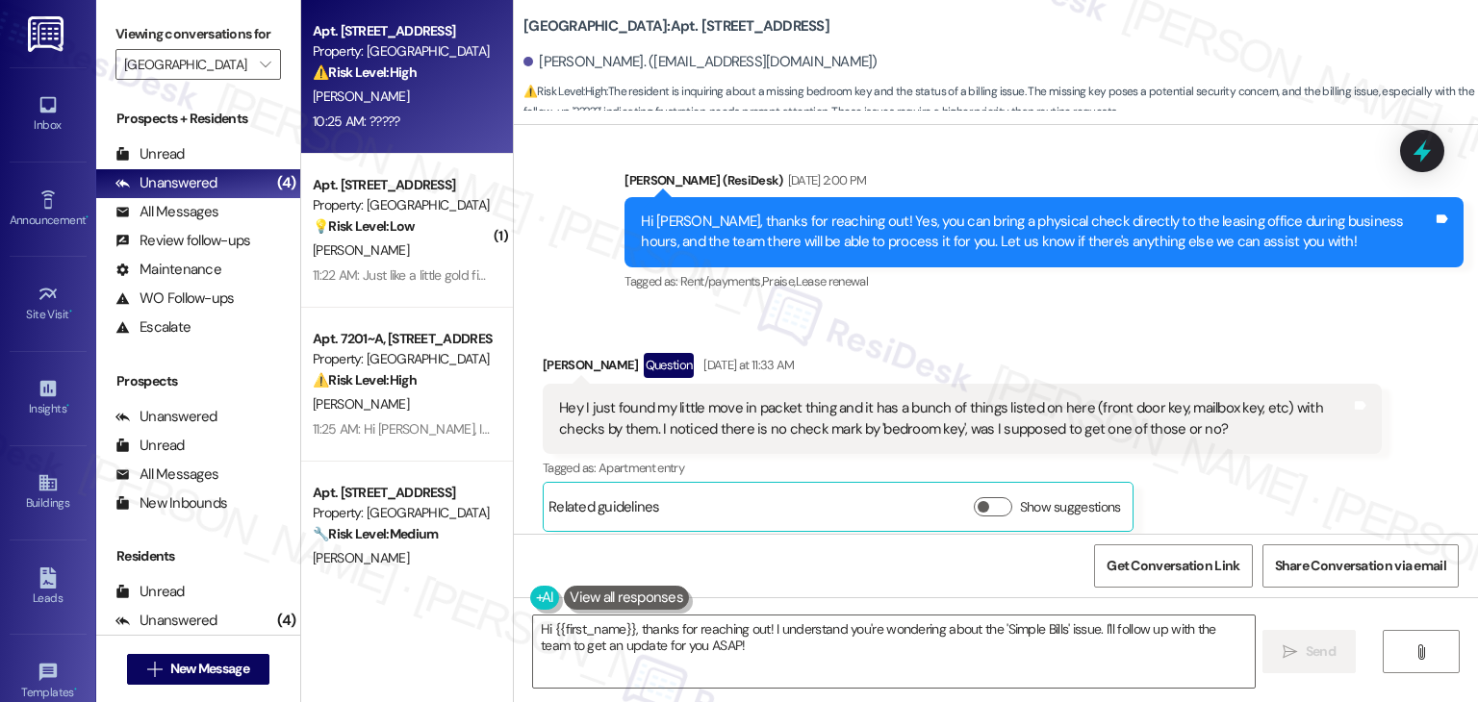
scroll to position [2274, 0]
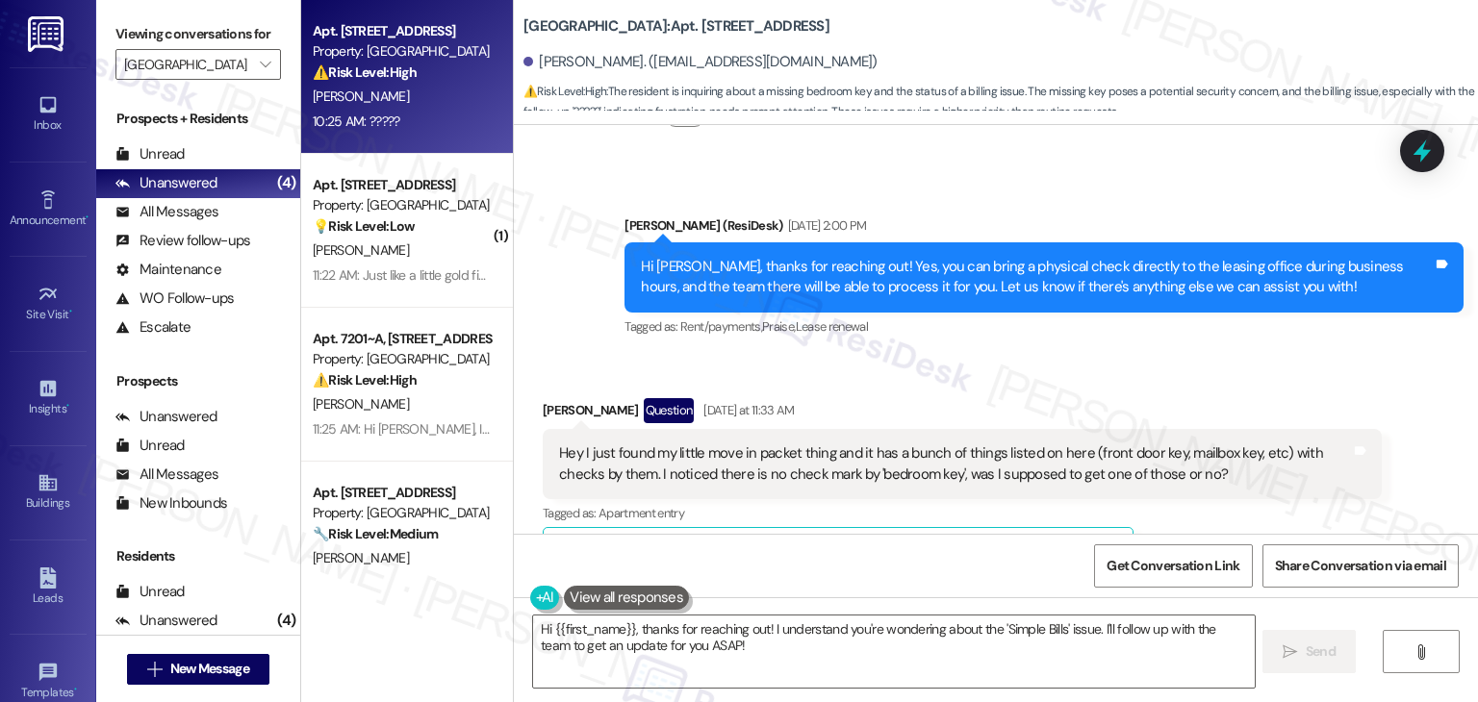
click at [1204, 307] on div "Sent via SMS Sarah (ResiDesk) Sep 08, 2025 at 2:00 PM Hi Kacie, thanks for reac…" at bounding box center [1044, 278] width 868 height 154
click at [942, 443] on div "Hey I just found my little move in packet thing and it has a bunch of things li…" at bounding box center [955, 463] width 792 height 41
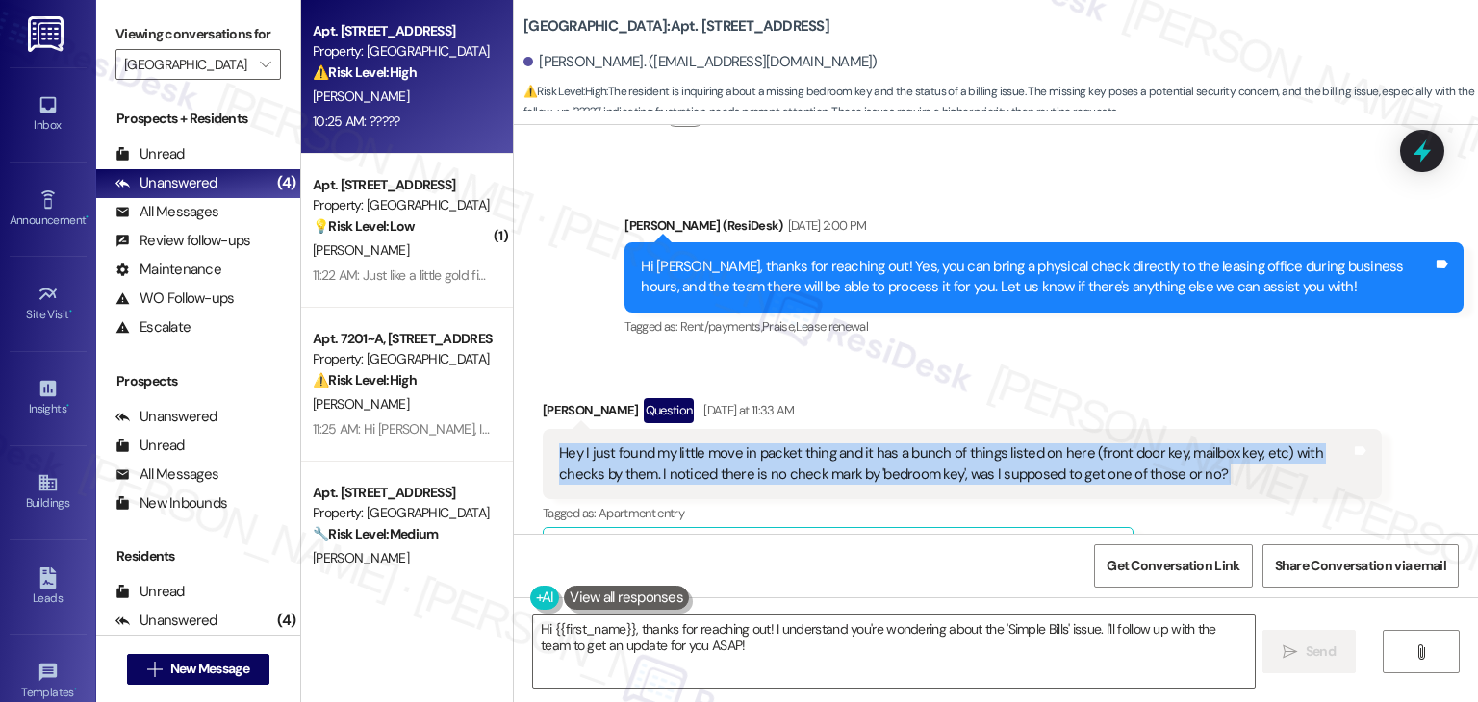
copy div "Hey I just found my little move in packet thing and it has a bunch of things li…"
click at [1051, 303] on div "Sent via SMS Sarah (ResiDesk) Sep 08, 2025 at 2:00 PM Hi Kacie, thanks for reac…" at bounding box center [1044, 278] width 868 height 154
click at [1043, 313] on div "Tagged as: Rent/payments , Click to highlight conversations about Rent/payments…" at bounding box center [1043, 327] width 839 height 28
click at [1073, 355] on div "Received via SMS [PERSON_NAME] Question [DATE] at 11:33 AM Hey I just found my …" at bounding box center [996, 658] width 964 height 606
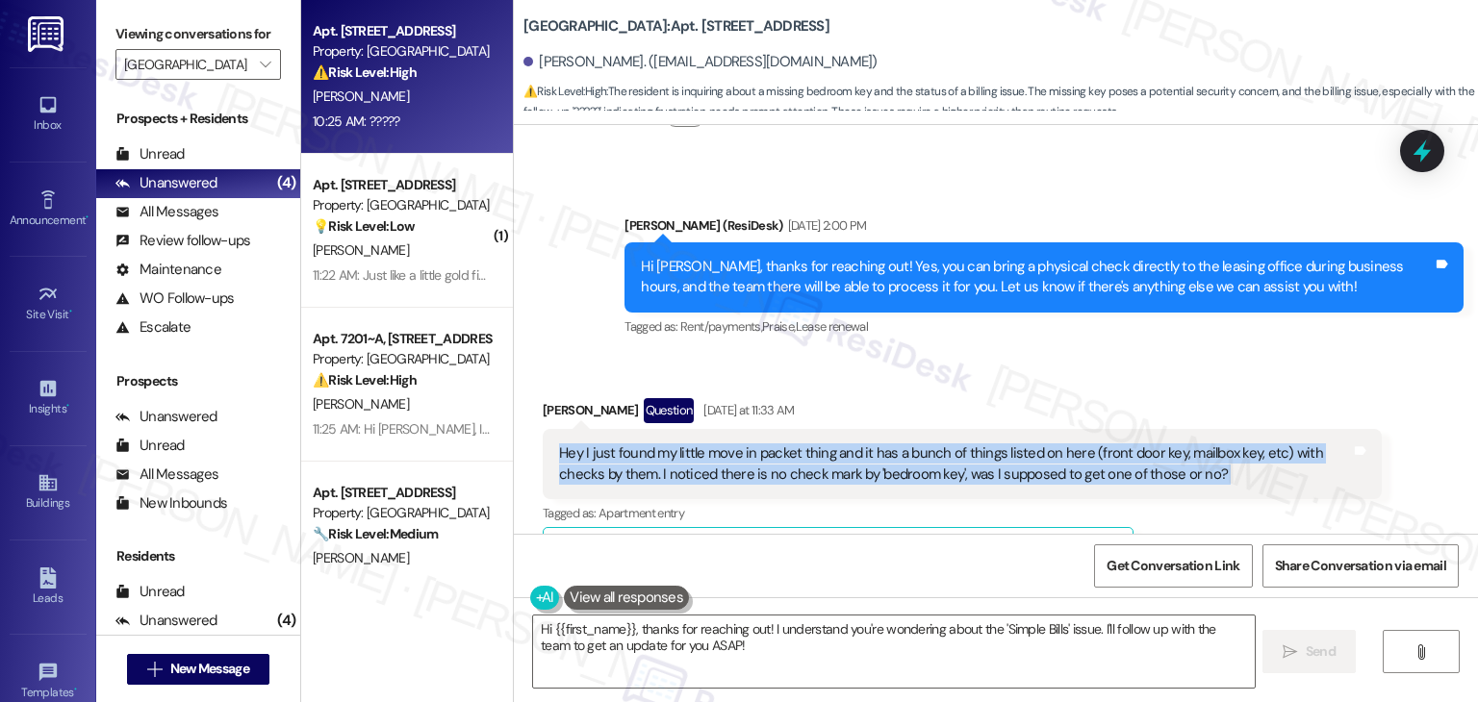
click at [1074, 355] on div "Received via SMS [PERSON_NAME] Question [DATE] at 11:33 AM Hey I just found my …" at bounding box center [996, 658] width 964 height 606
click at [1180, 474] on div "Received via SMS [PERSON_NAME] Question [DATE] at 11:33 AM Hey I just found my …" at bounding box center [996, 658] width 964 height 606
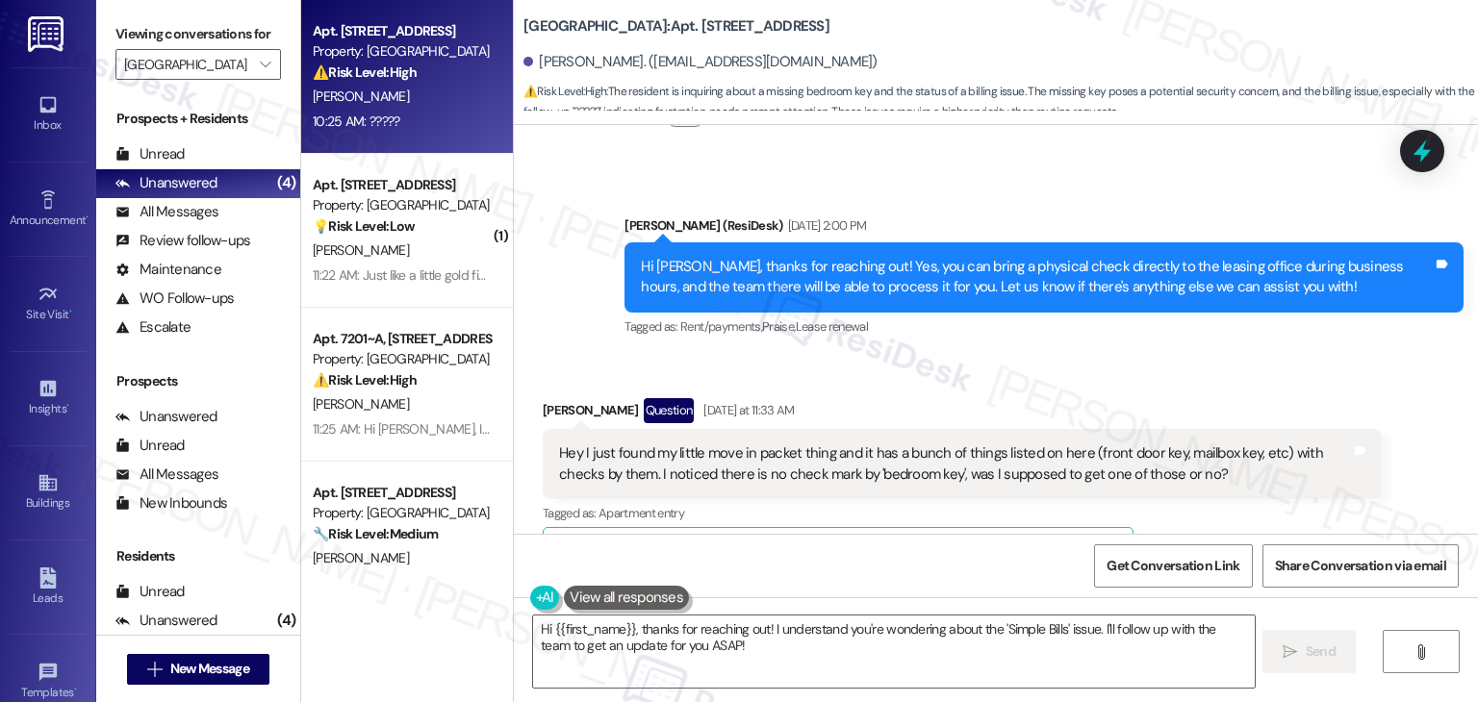
scroll to position [2563, 0]
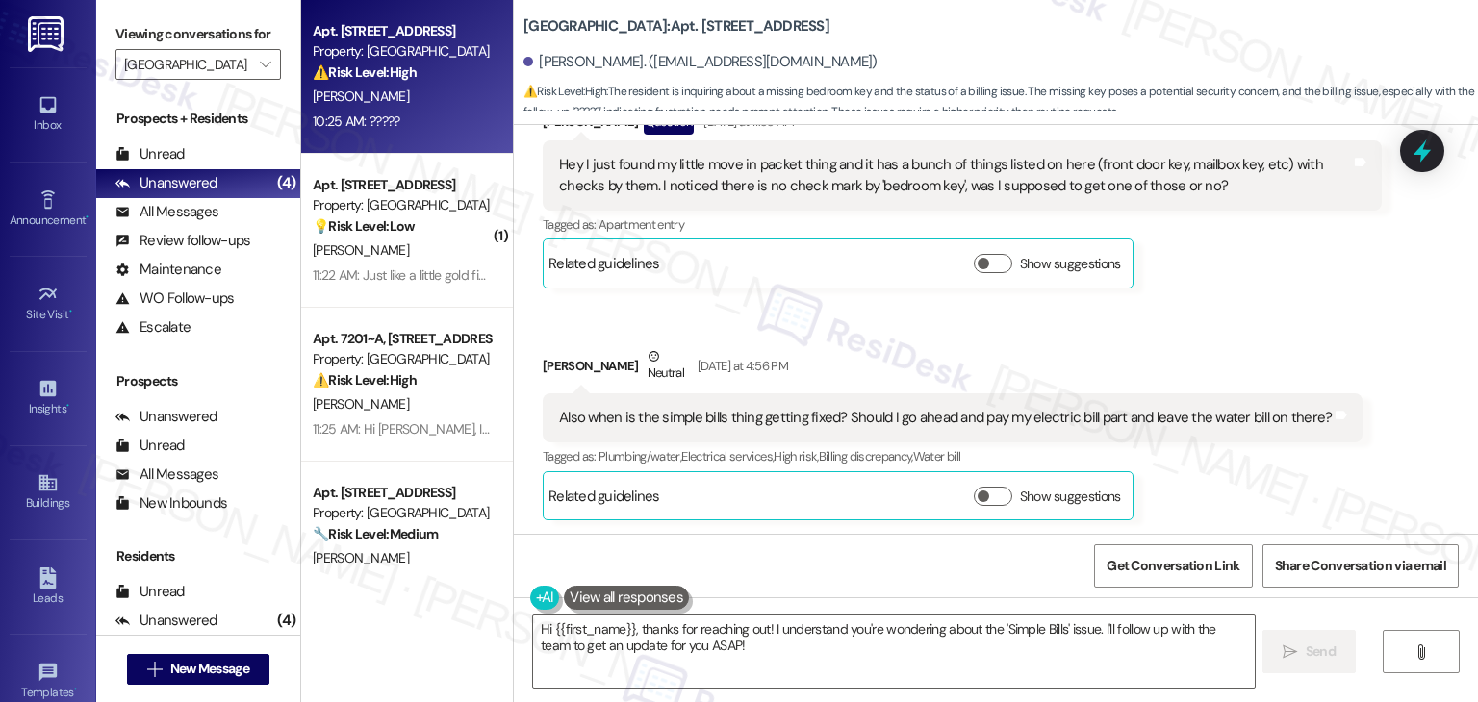
click at [862, 408] on div "Also when is the simple bills thing getting fixed? Should I go ahead and pay my…" at bounding box center [945, 418] width 772 height 20
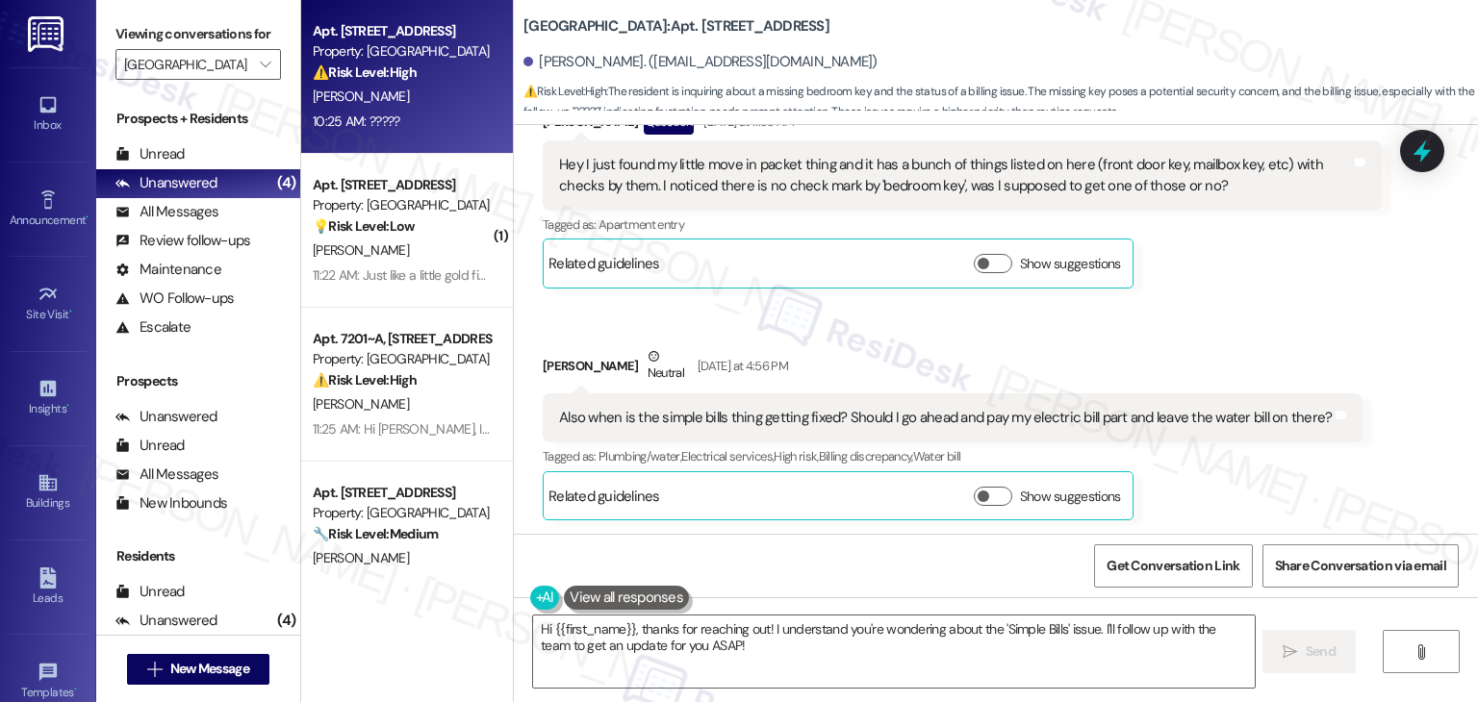
click at [862, 408] on div "Also when is the simple bills thing getting fixed? Should I go ahead and pay my…" at bounding box center [945, 418] width 772 height 20
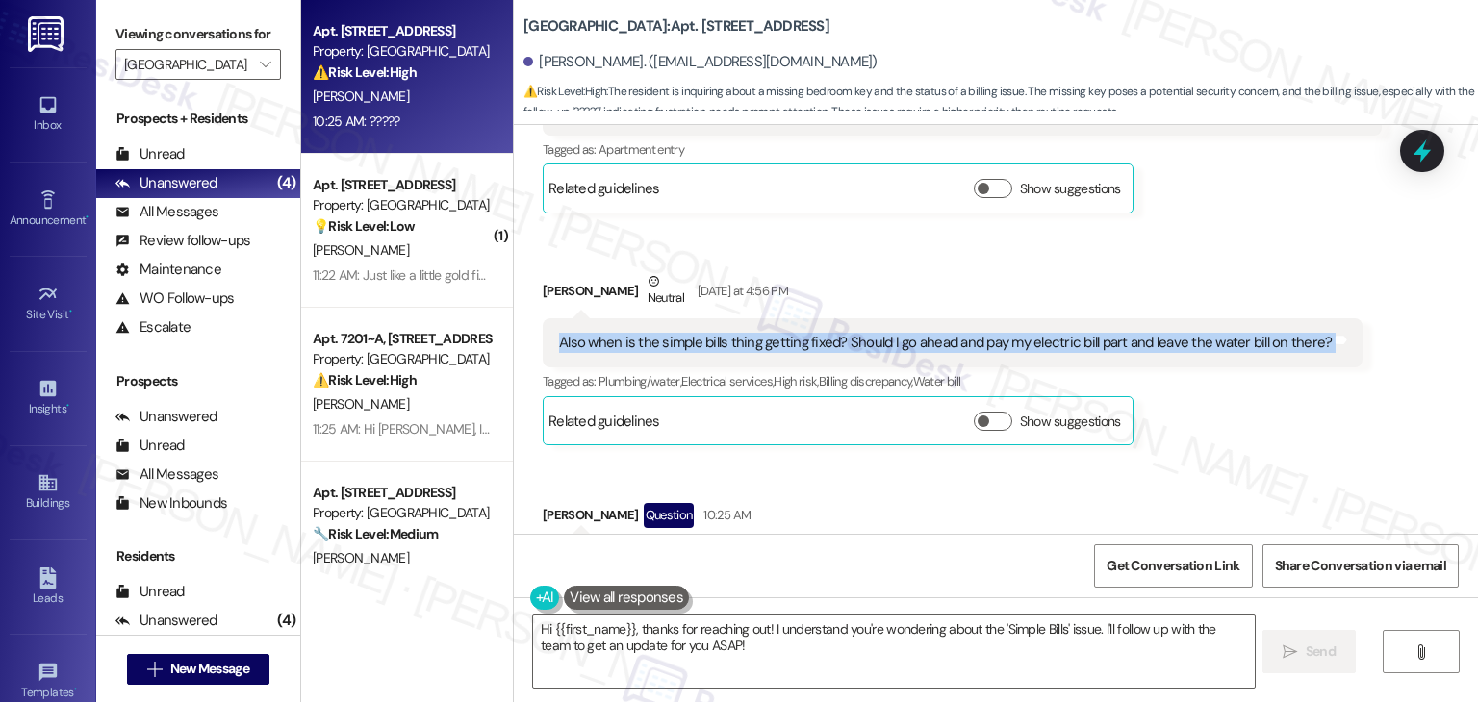
scroll to position [2659, 0]
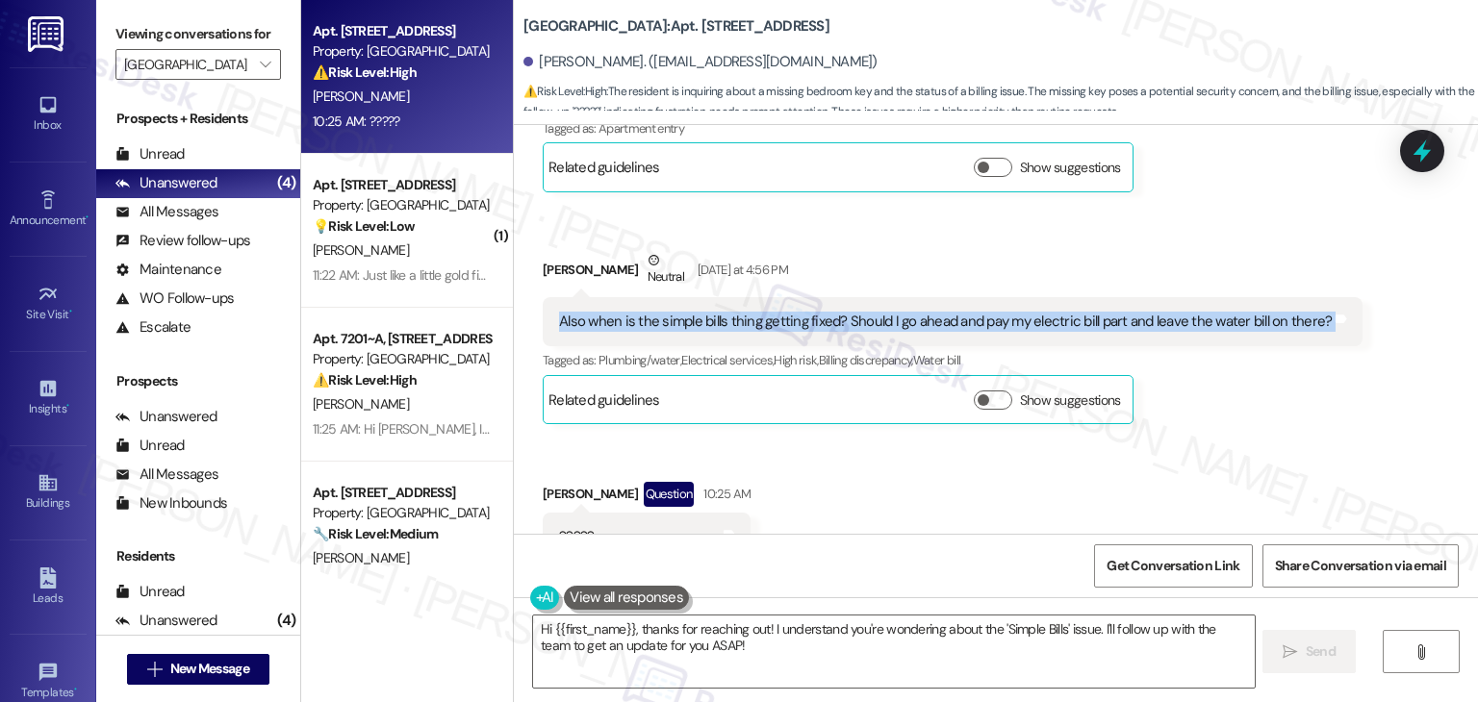
copy div "Also when is the simple bills thing getting fixed? Should I go ahead and pay my…"
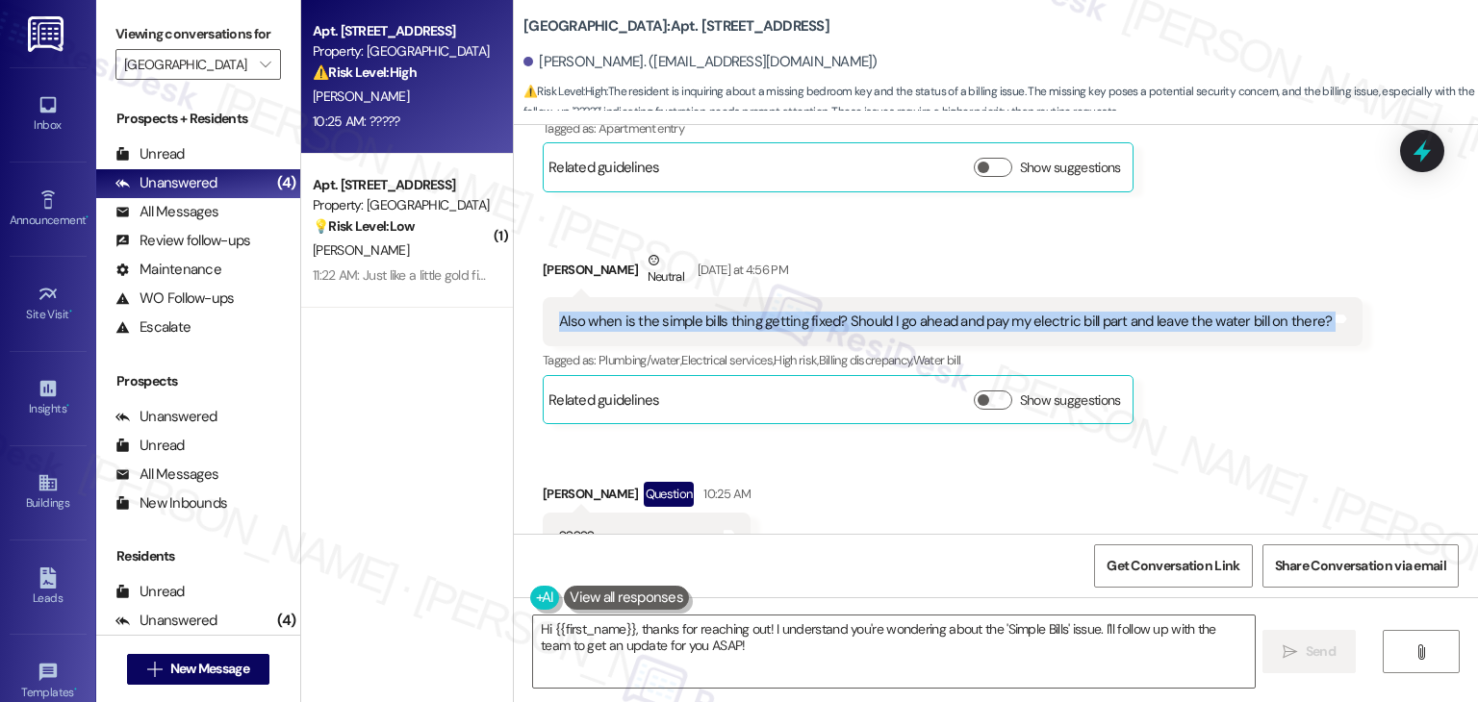
click at [839, 250] on div "Kacie Watkins Neutral Yesterday at 4:56 PM" at bounding box center [953, 273] width 820 height 47
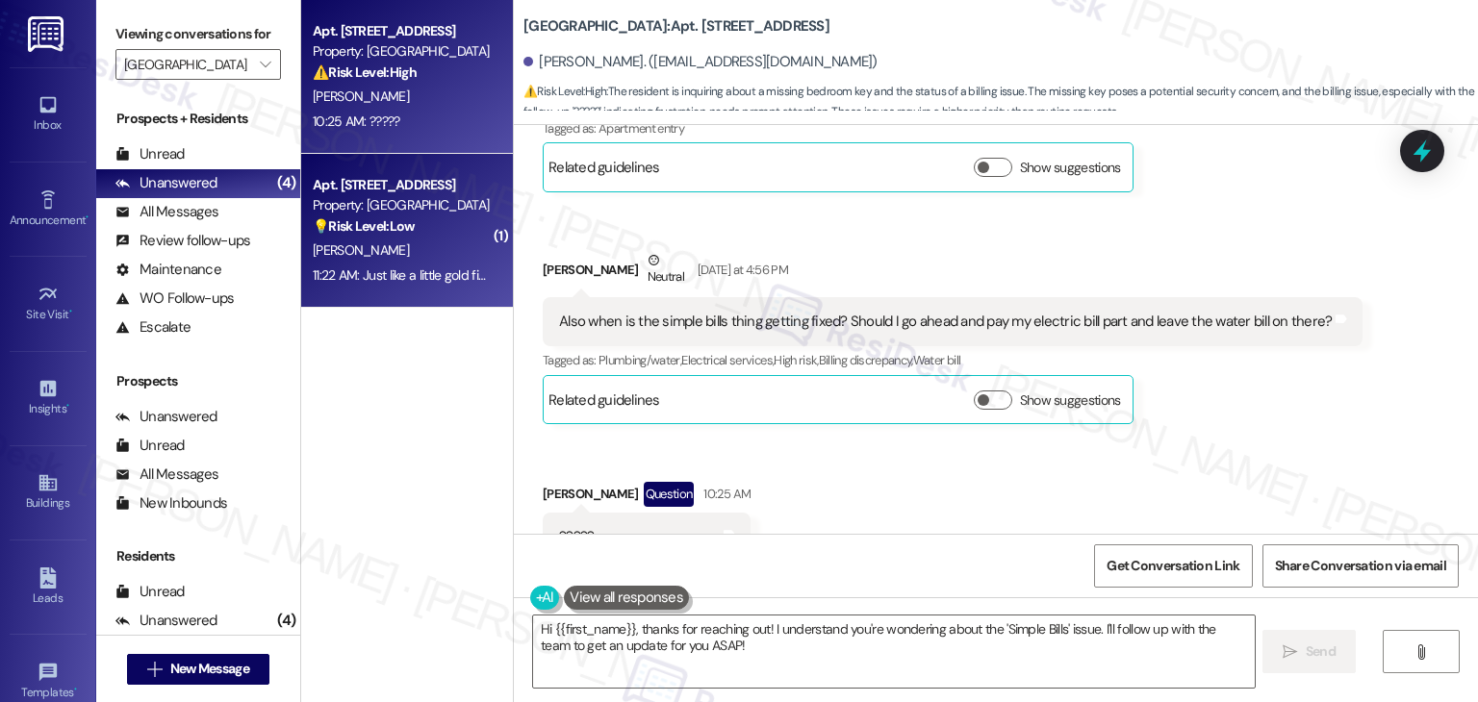
click at [256, 63] on span "" at bounding box center [265, 64] width 18 height 31
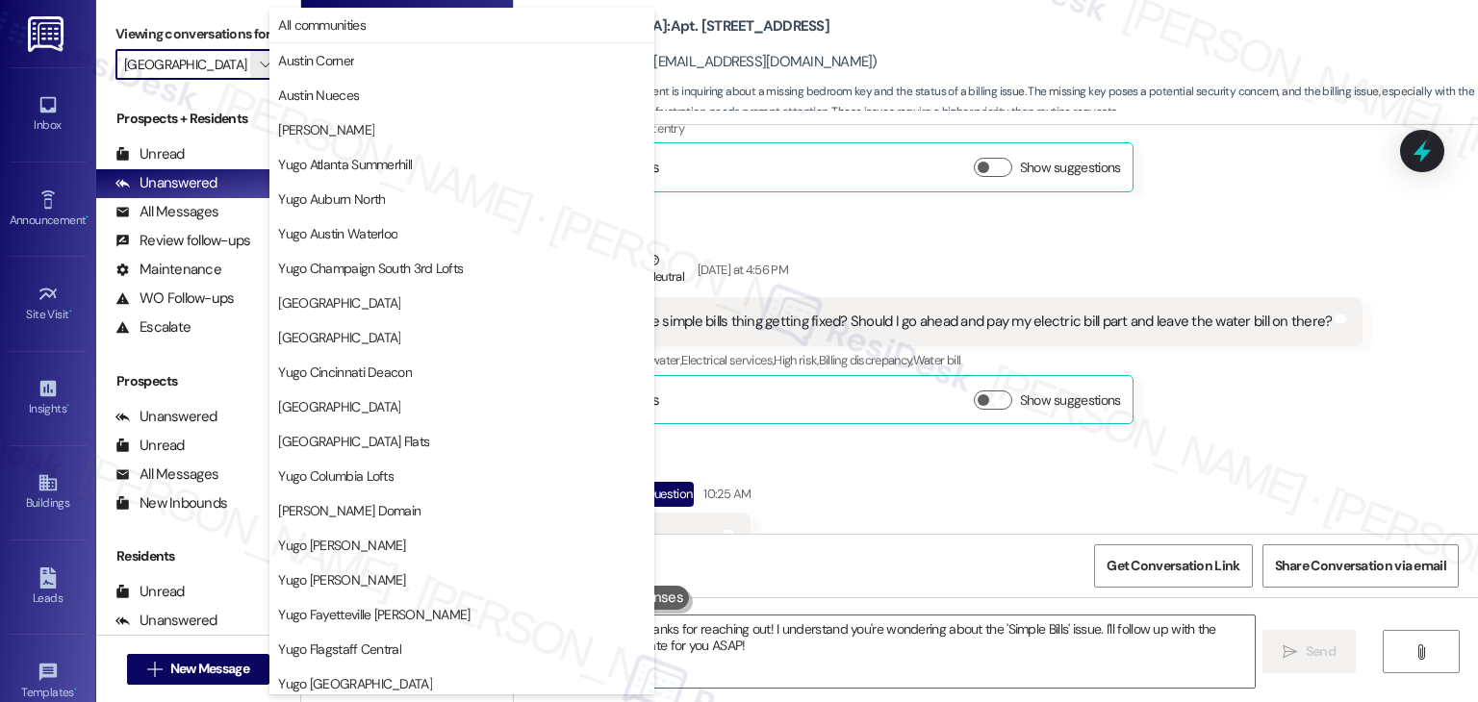
scroll to position [0, 0]
click at [891, 478] on div "Received via SMS [PERSON_NAME] Question [DATE] at 11:33 AM Hey I just found my …" at bounding box center [996, 273] width 964 height 606
click at [893, 478] on div "Received via SMS [PERSON_NAME] Question [DATE] at 11:33 AM Hey I just found my …" at bounding box center [996, 273] width 964 height 606
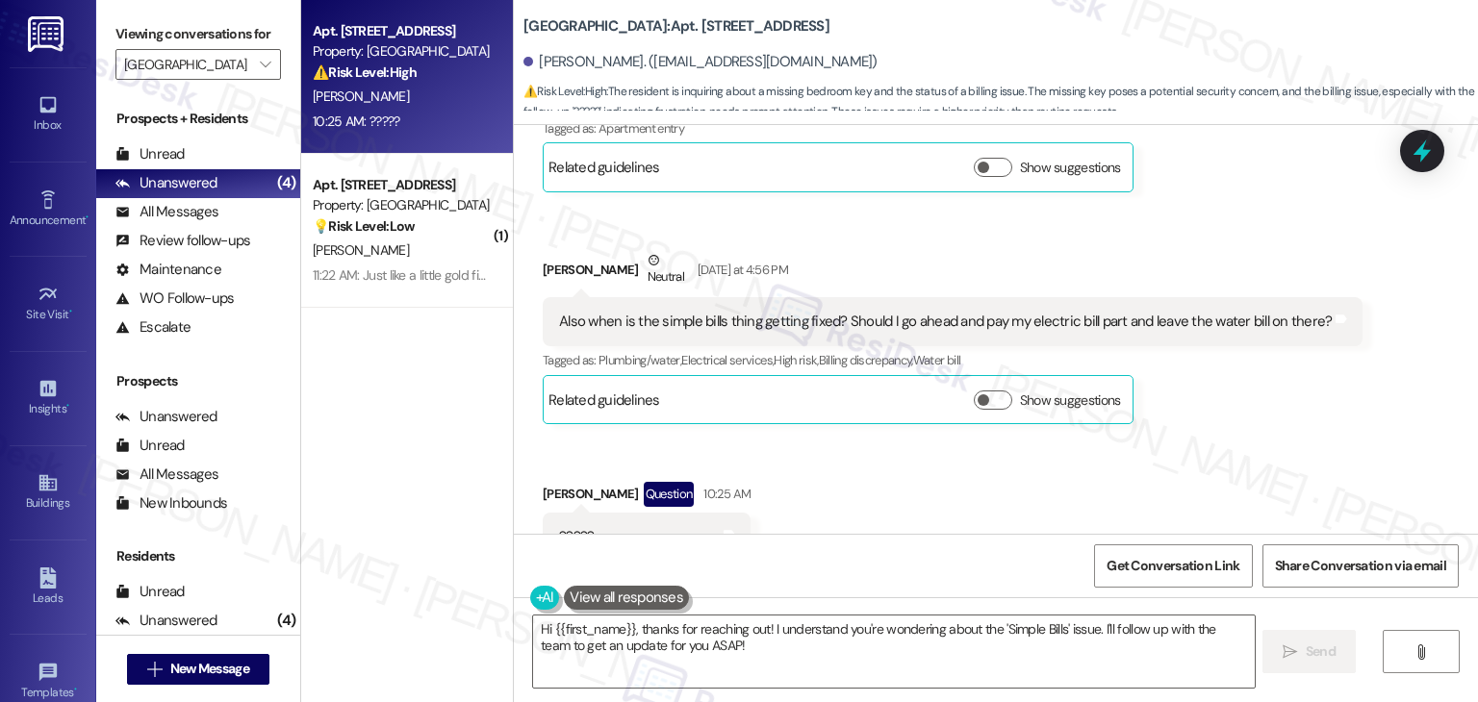
click at [900, 472] on div "Received via SMS [PERSON_NAME] Question [DATE] at 11:33 AM Hey I just found my …" at bounding box center [996, 273] width 964 height 606
click at [900, 470] on div "Received via SMS [PERSON_NAME] Question [DATE] at 11:33 AM Hey I just found my …" at bounding box center [996, 272] width 964 height 606
click at [1220, 423] on div "Received via SMS [PERSON_NAME] Question [DATE] at 11:33 AM Hey I just found my …" at bounding box center [996, 272] width 964 height 606
drag, startPoint x: 906, startPoint y: 644, endPoint x: 904, endPoint y: 627, distance: 16.5
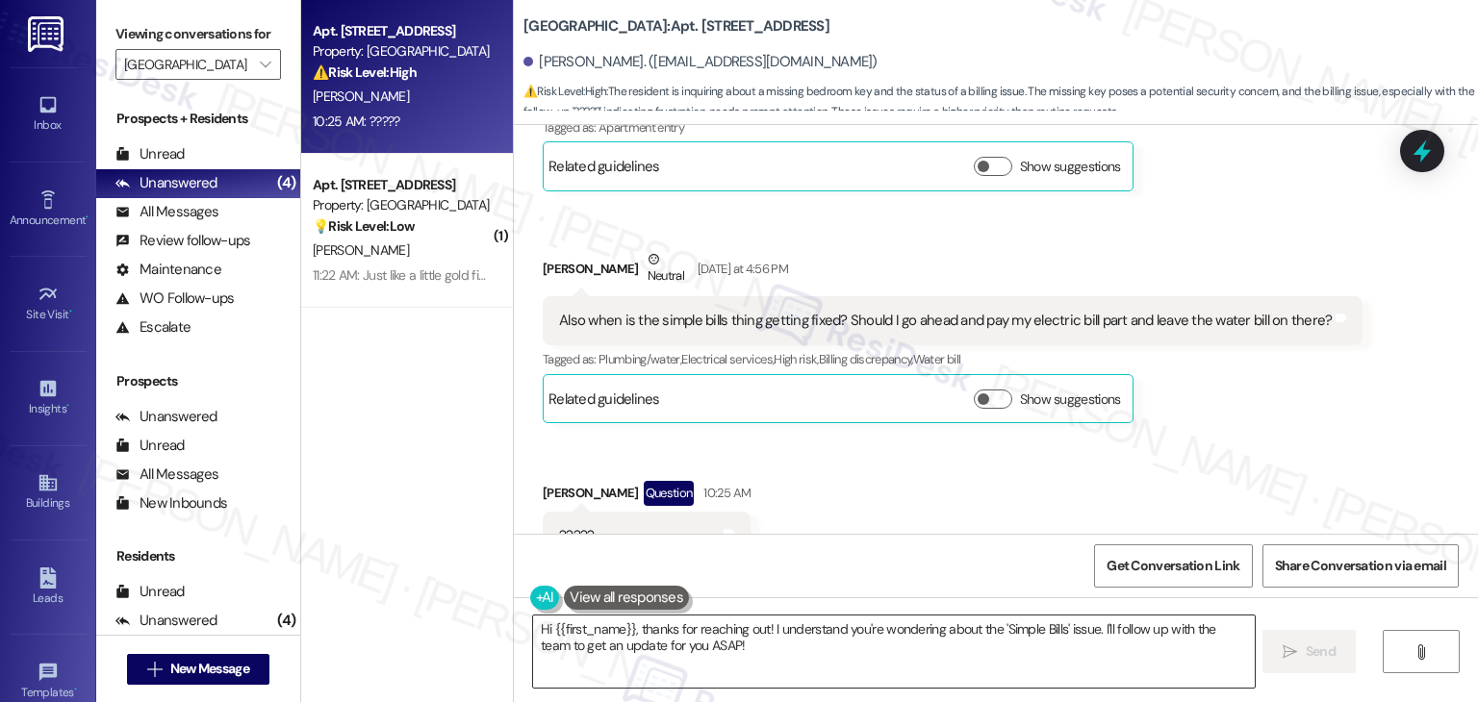
click at [906, 645] on textarea "Hi {{first_name}}, thanks for reaching out! I understand you're wondering about…" at bounding box center [893, 652] width 721 height 72
click at [904, 627] on textarea "Hi {{first_name}}, thanks for reaching out! I understand you're wondering about…" at bounding box center [893, 652] width 721 height 72
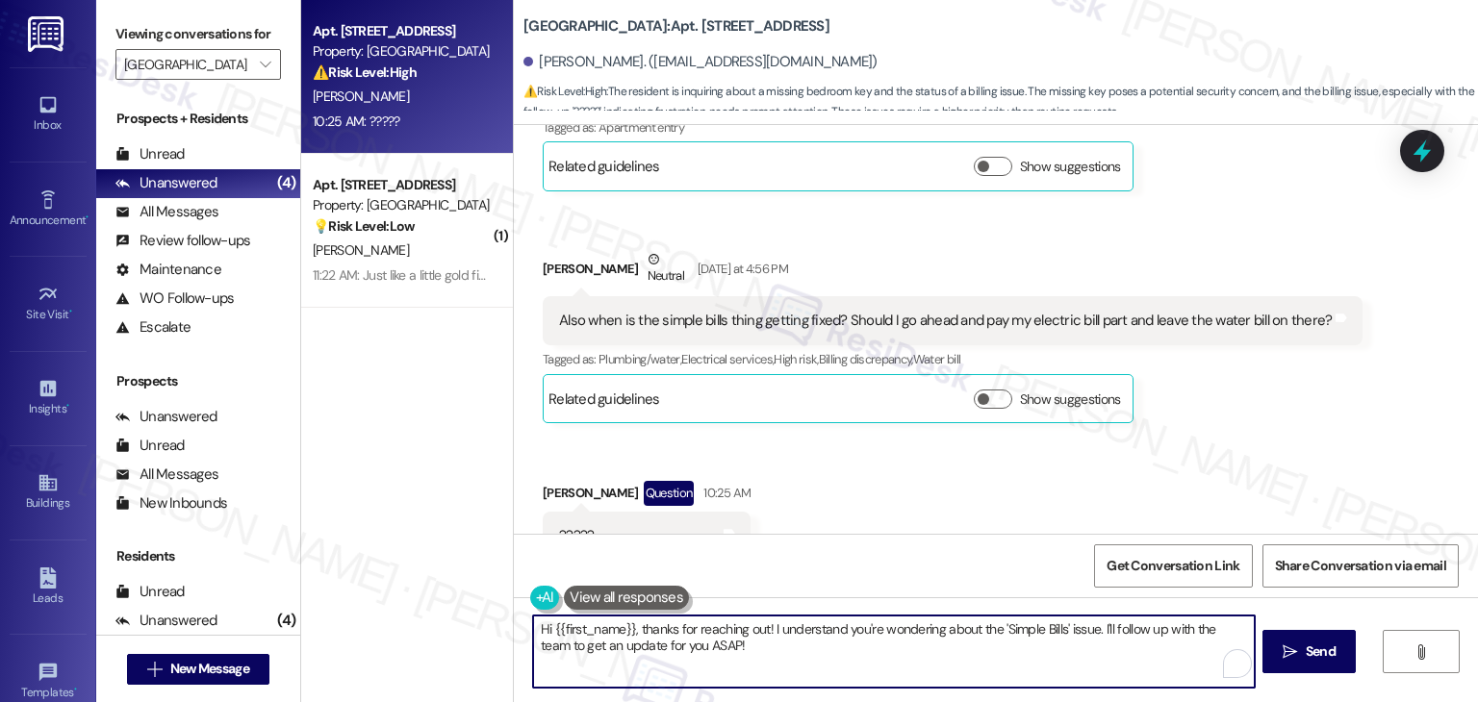
click at [904, 627] on textarea "Hi {{first_name}}, thanks for reaching out! I understand you're wondering about…" at bounding box center [893, 652] width 721 height 72
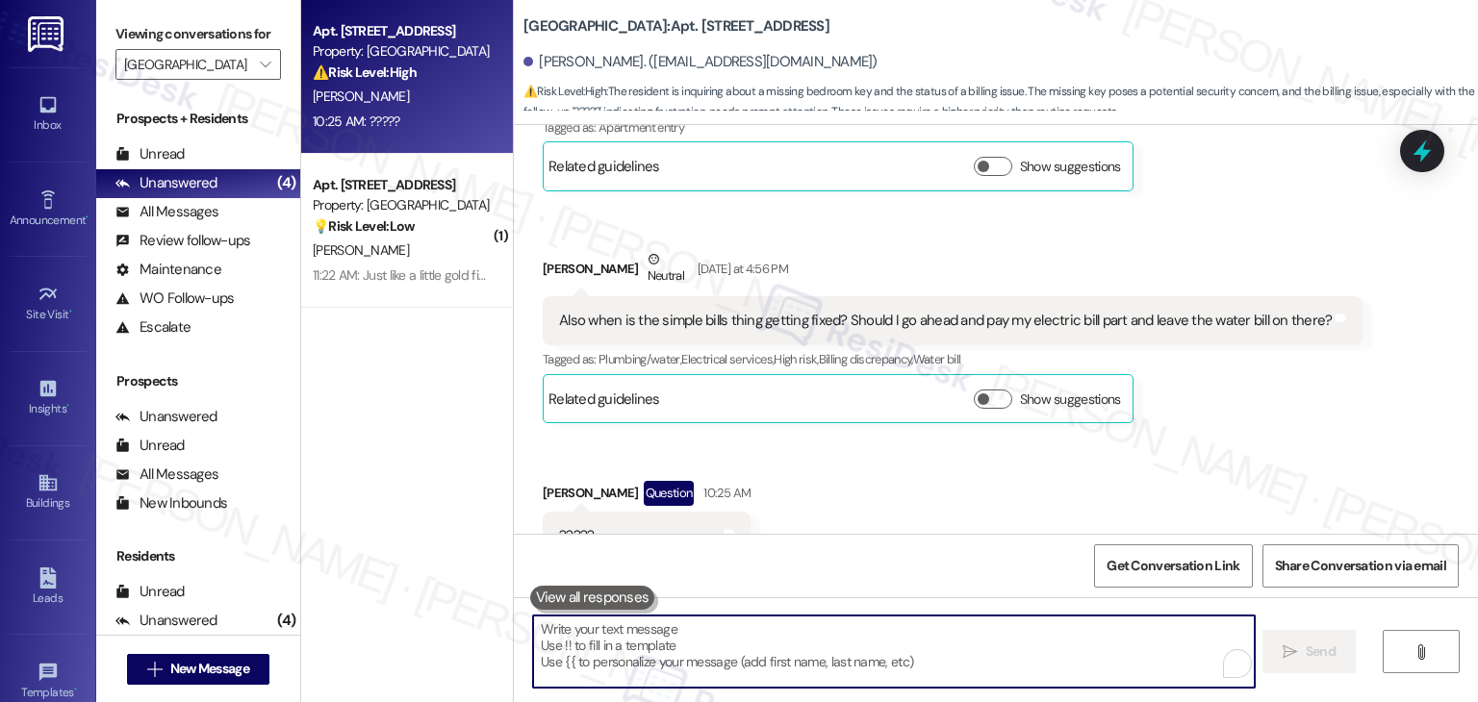
paste textarea "Hi Kacie, thanks for reaching out! I’ll check with the site team to confirm whe…"
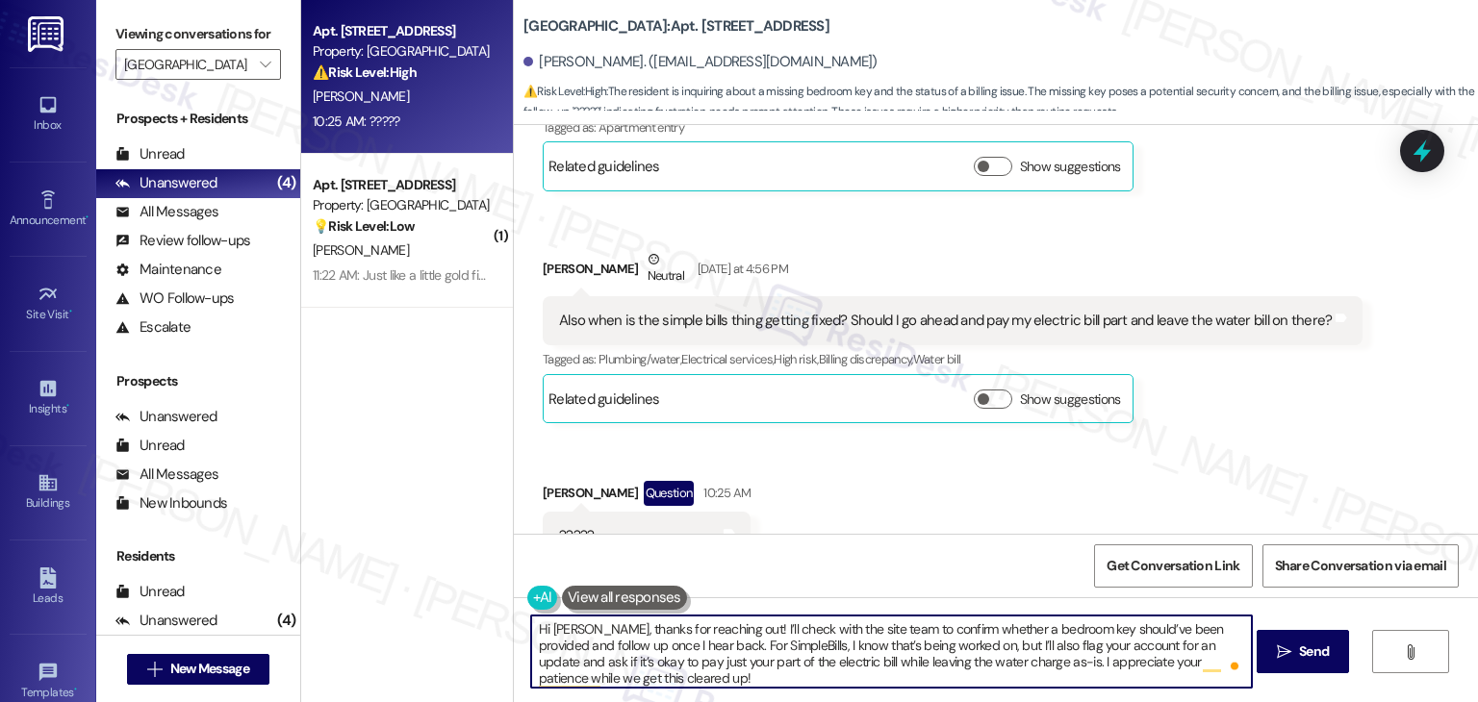
scroll to position [4, 0]
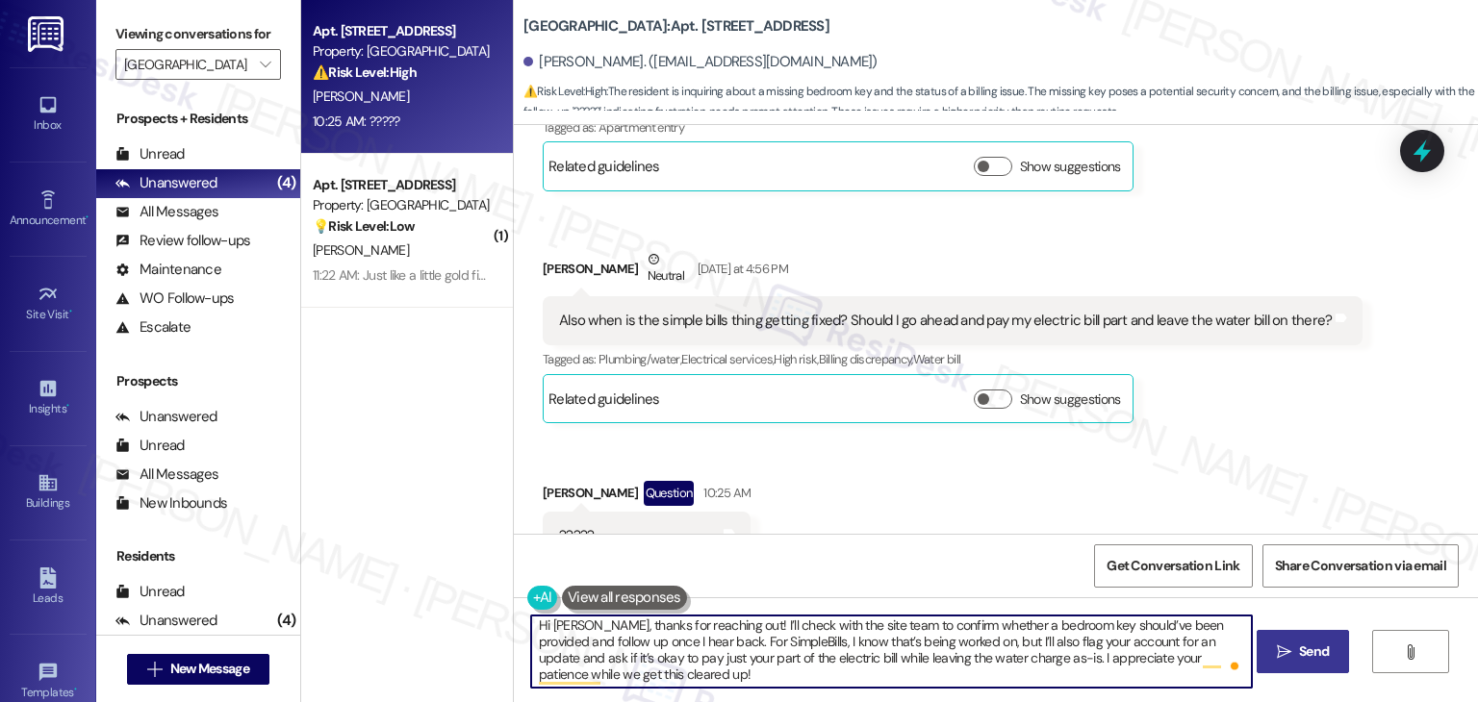
type textarea "Hi Kacie, thanks for reaching out! I’ll check with the site team to confirm whe…"
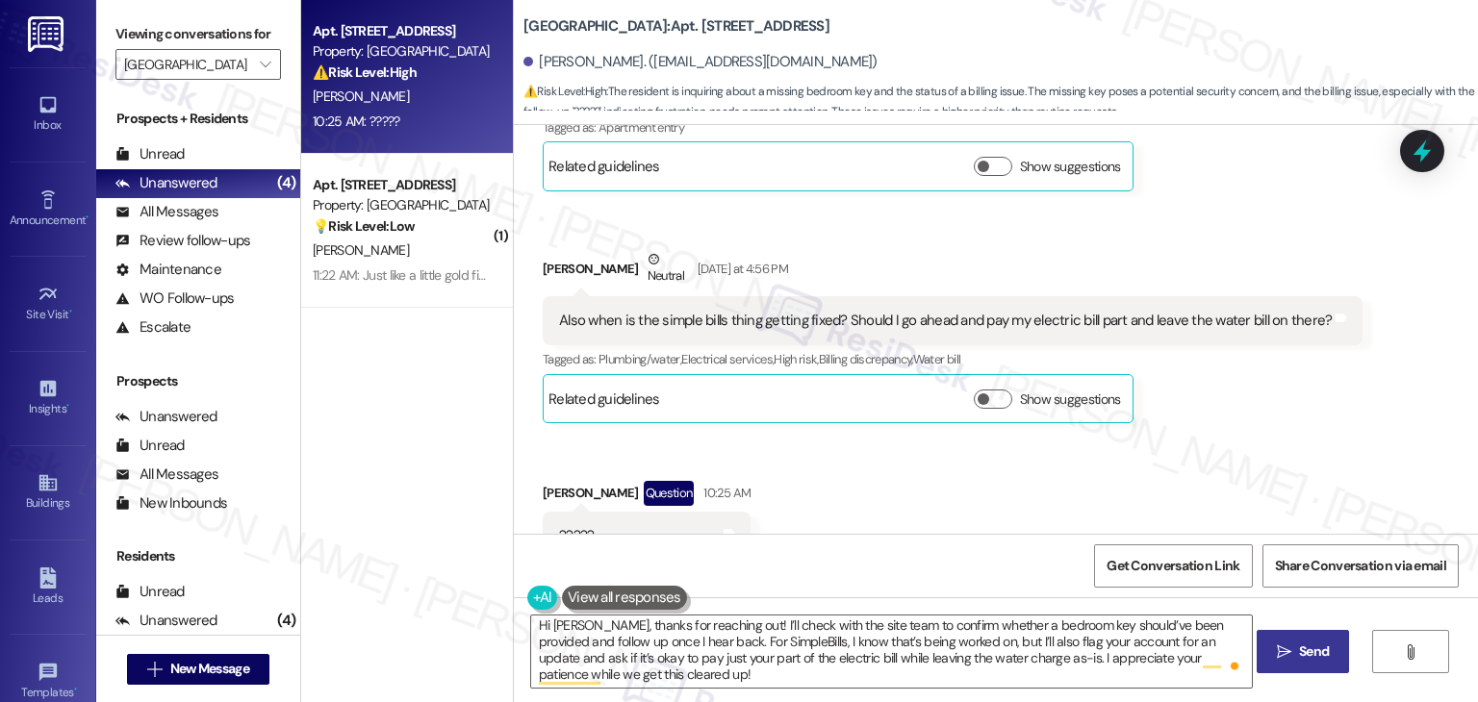
click at [1302, 655] on span "Send" at bounding box center [1314, 652] width 30 height 20
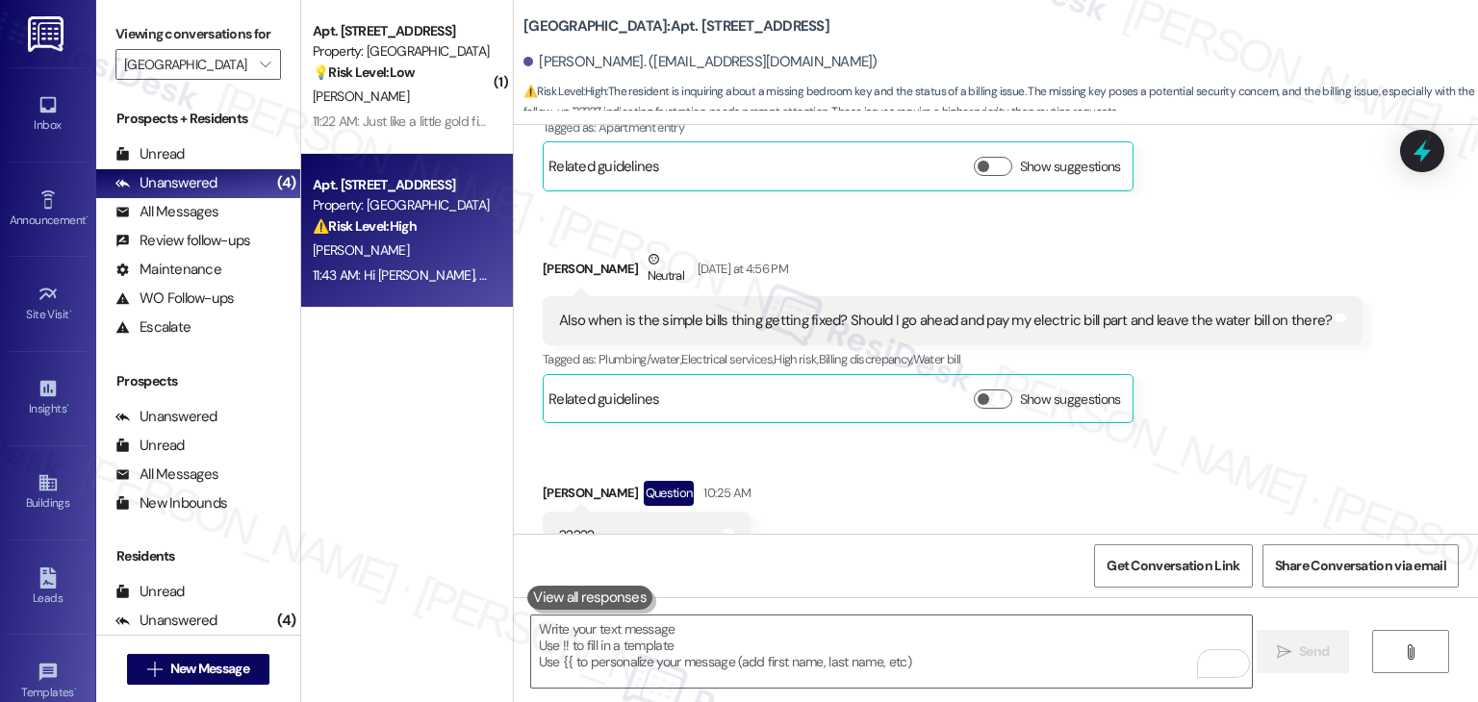
scroll to position [2836, 0]
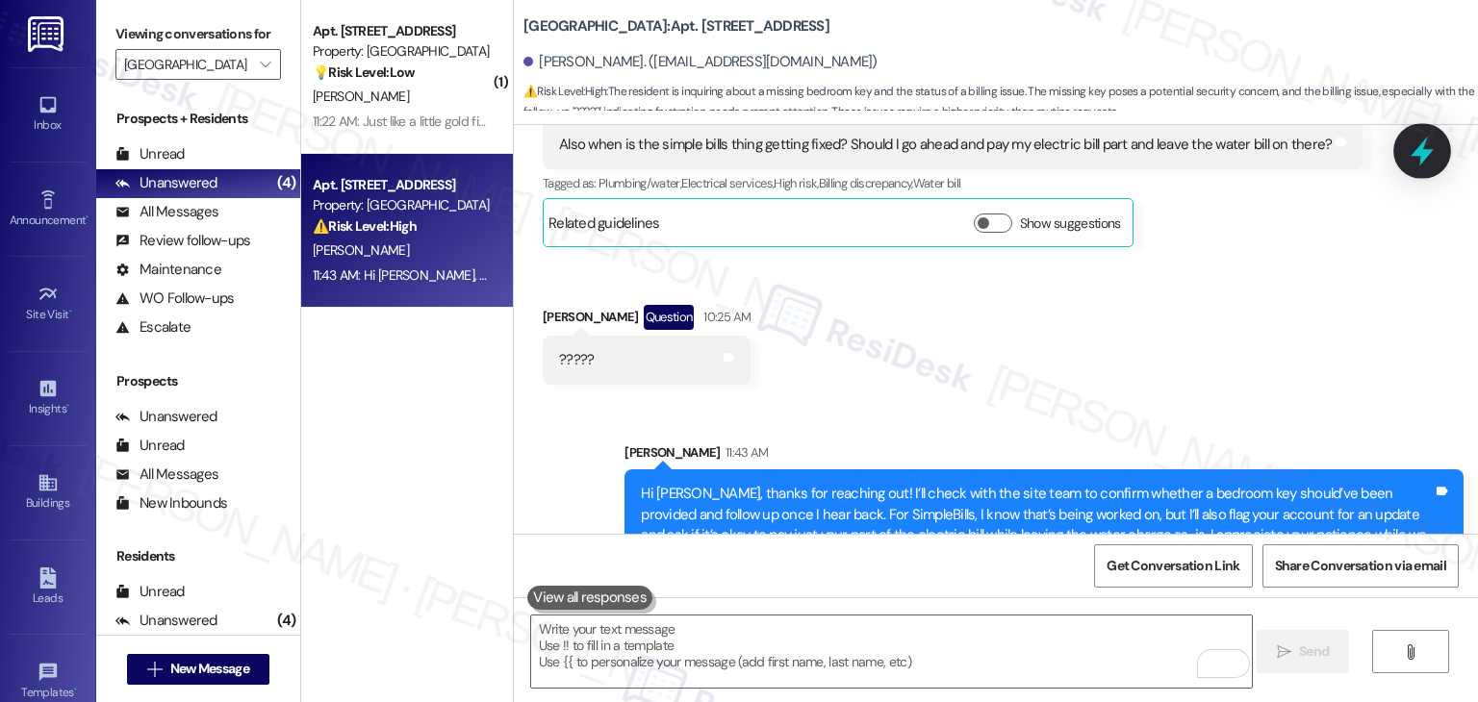
click at [1420, 156] on icon at bounding box center [1422, 151] width 33 height 33
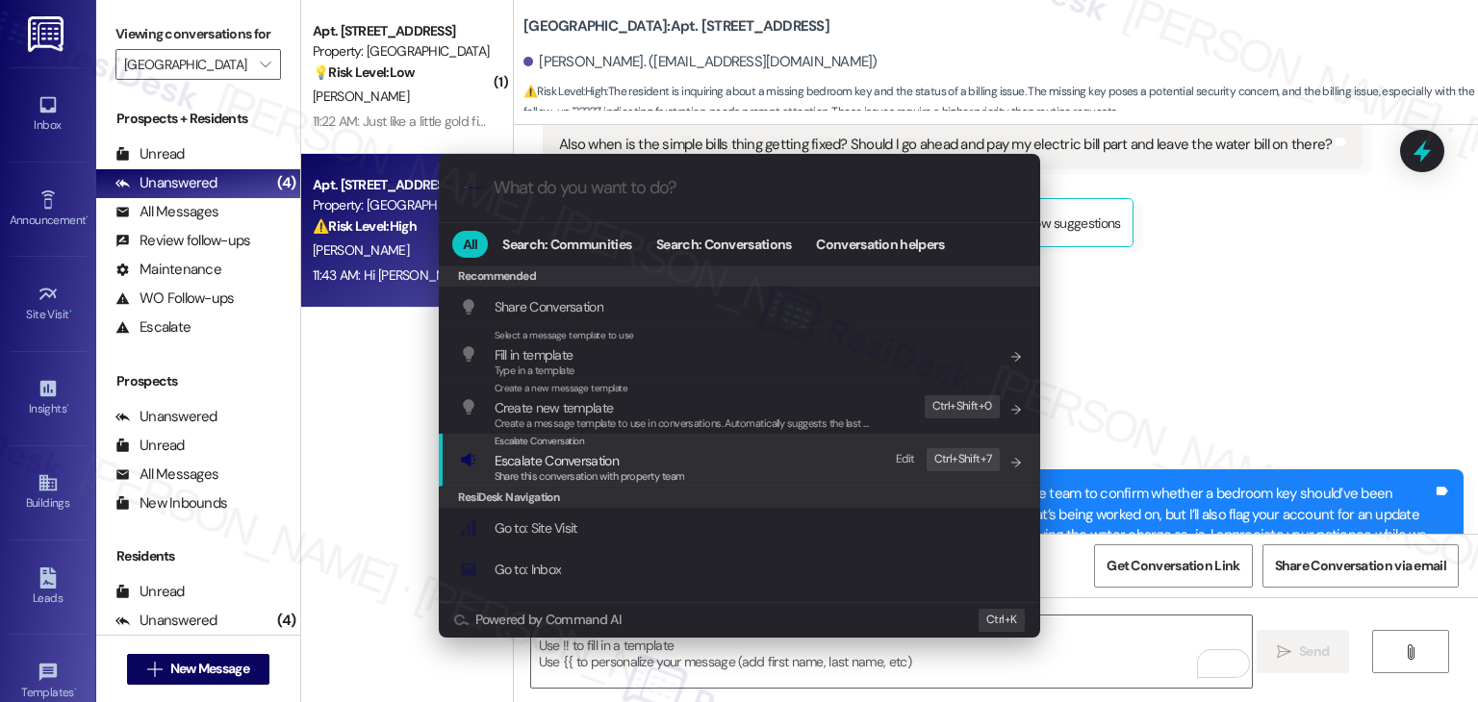
click at [575, 463] on span "Escalate Conversation" at bounding box center [556, 460] width 124 height 17
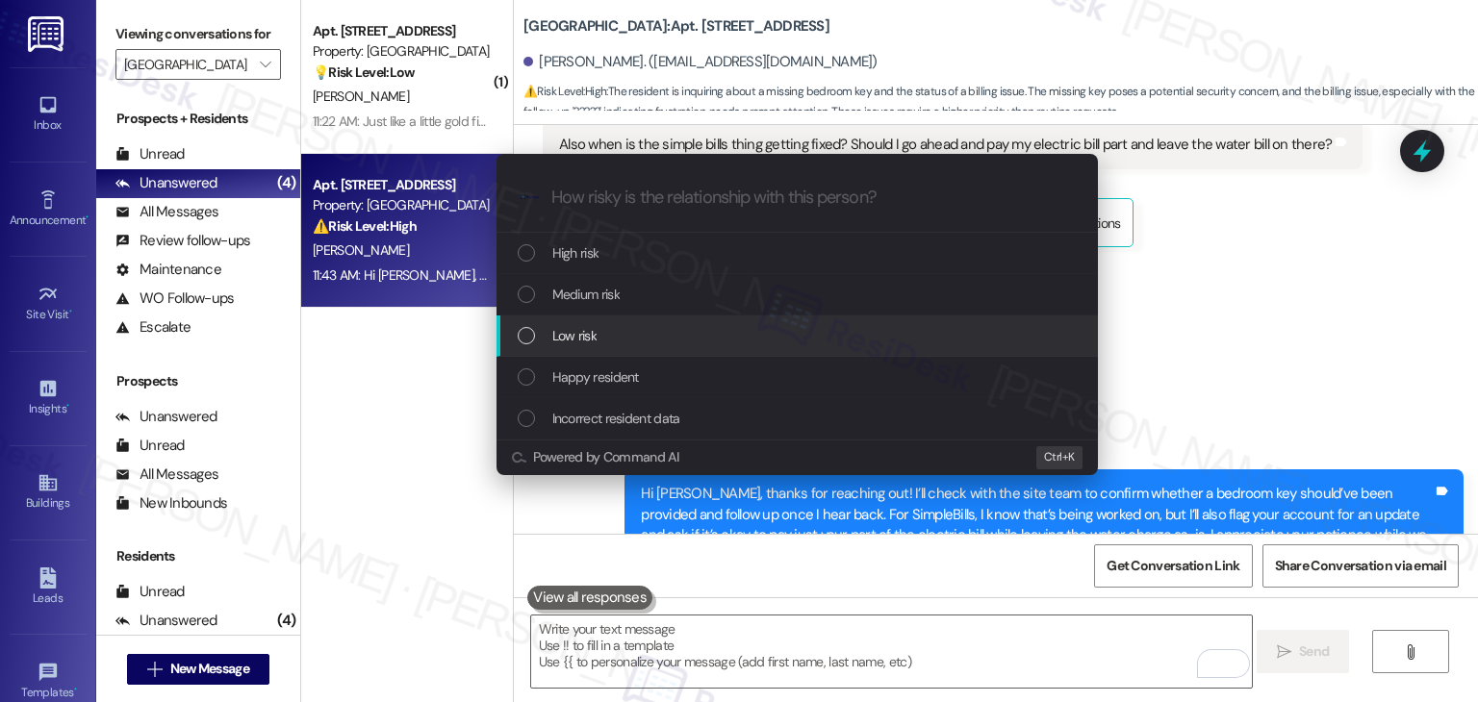
click at [523, 336] on div "List of options" at bounding box center [526, 335] width 17 height 17
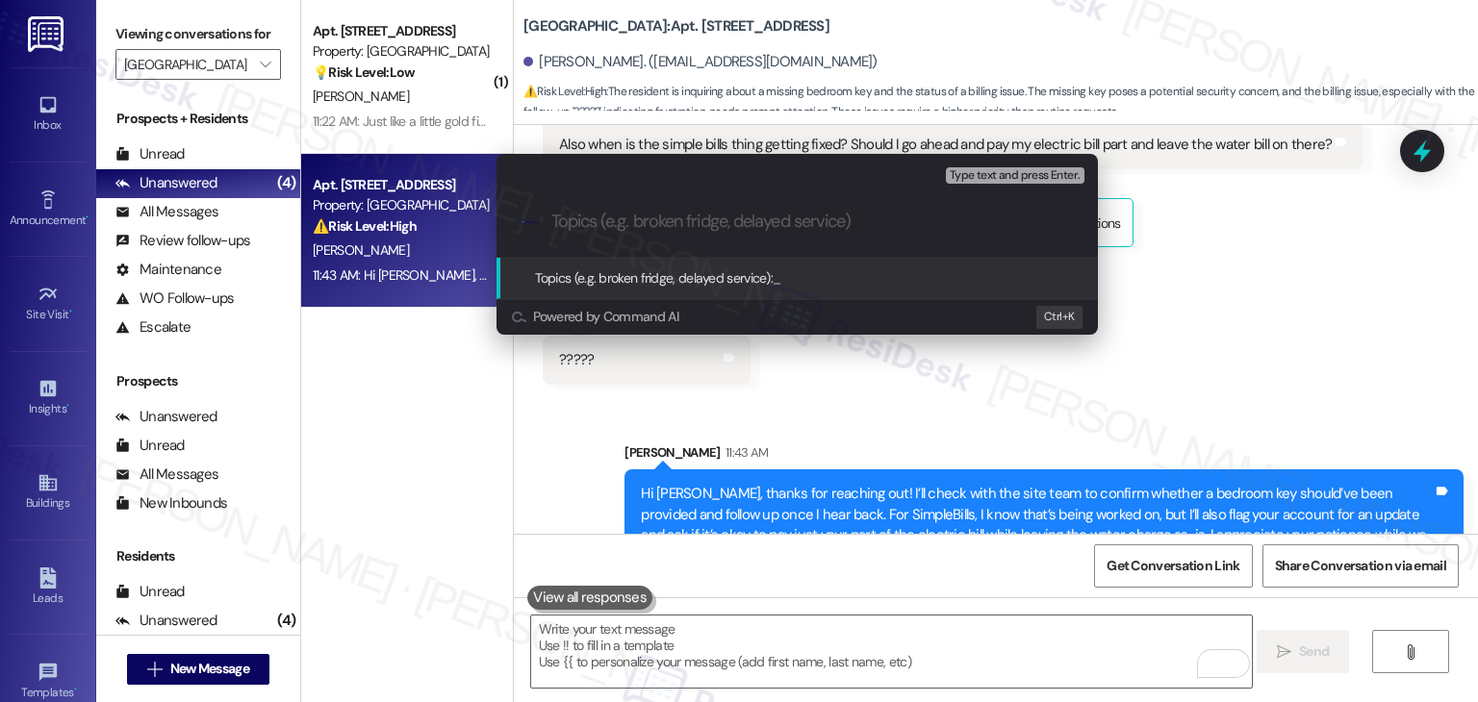
paste input "Resident Inquiry – Bedroom Key Confirmation & SimpleBills Update"
type input "Resident Inquiry – Bedroom Key Confirmation & SimpleBills Update"
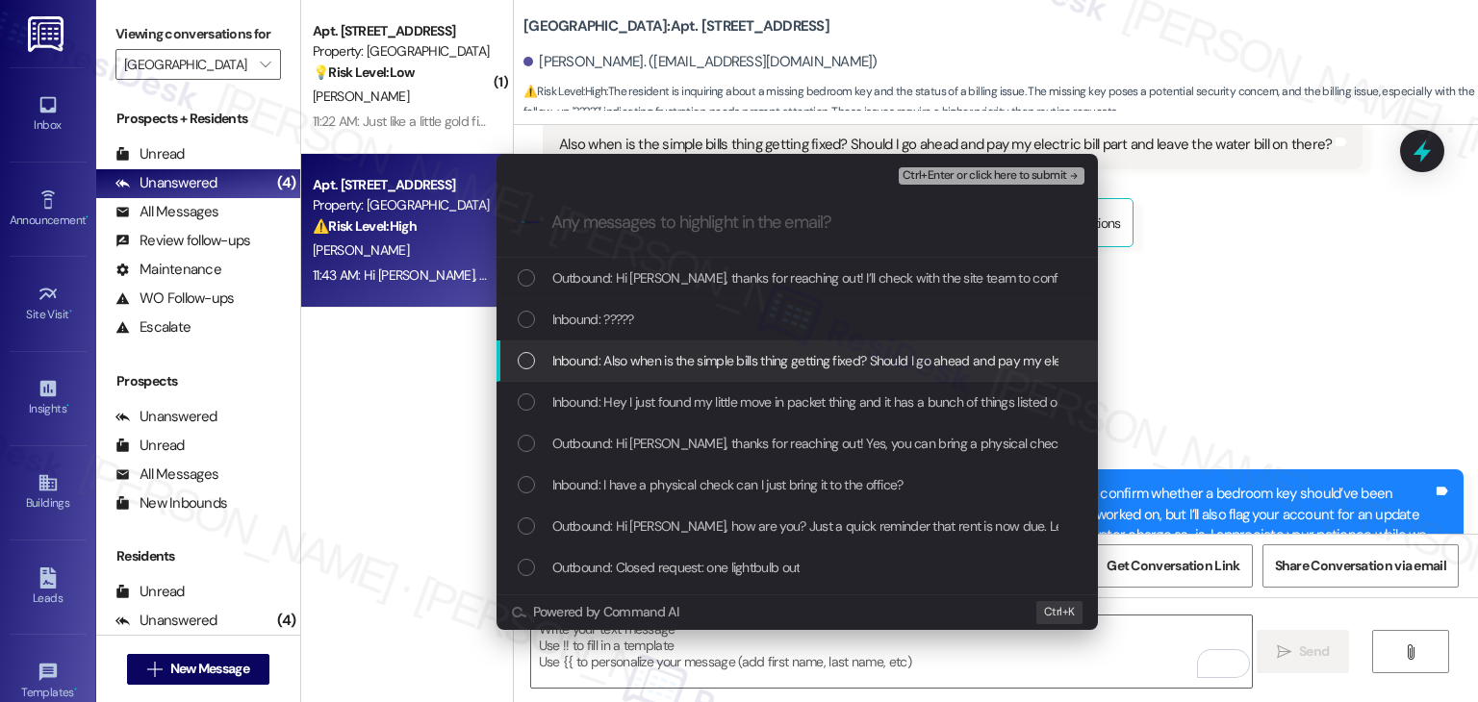
click at [523, 371] on div "Inbound: Also when is the simple bills thing getting fixed? Should I go ahead a…" at bounding box center [796, 361] width 601 height 41
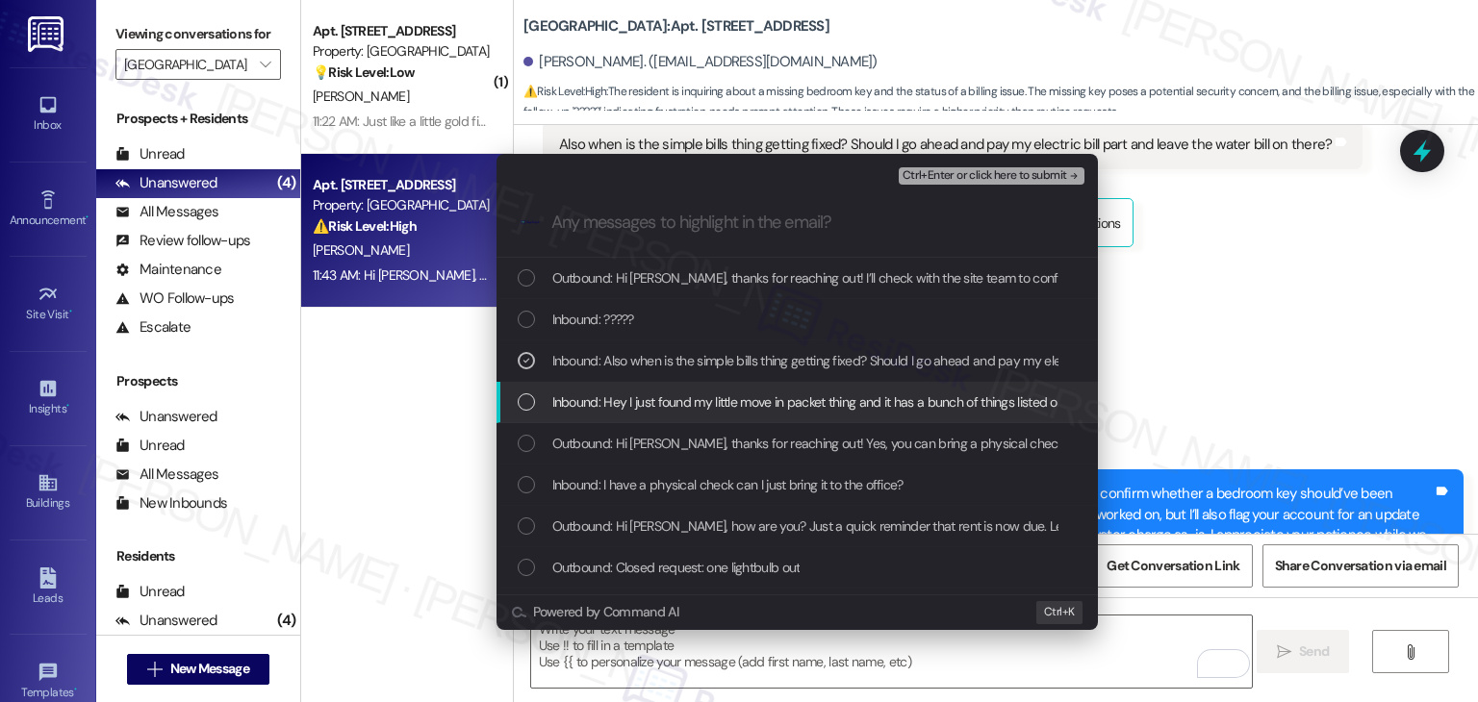
click at [531, 405] on div "List of options" at bounding box center [526, 401] width 17 height 17
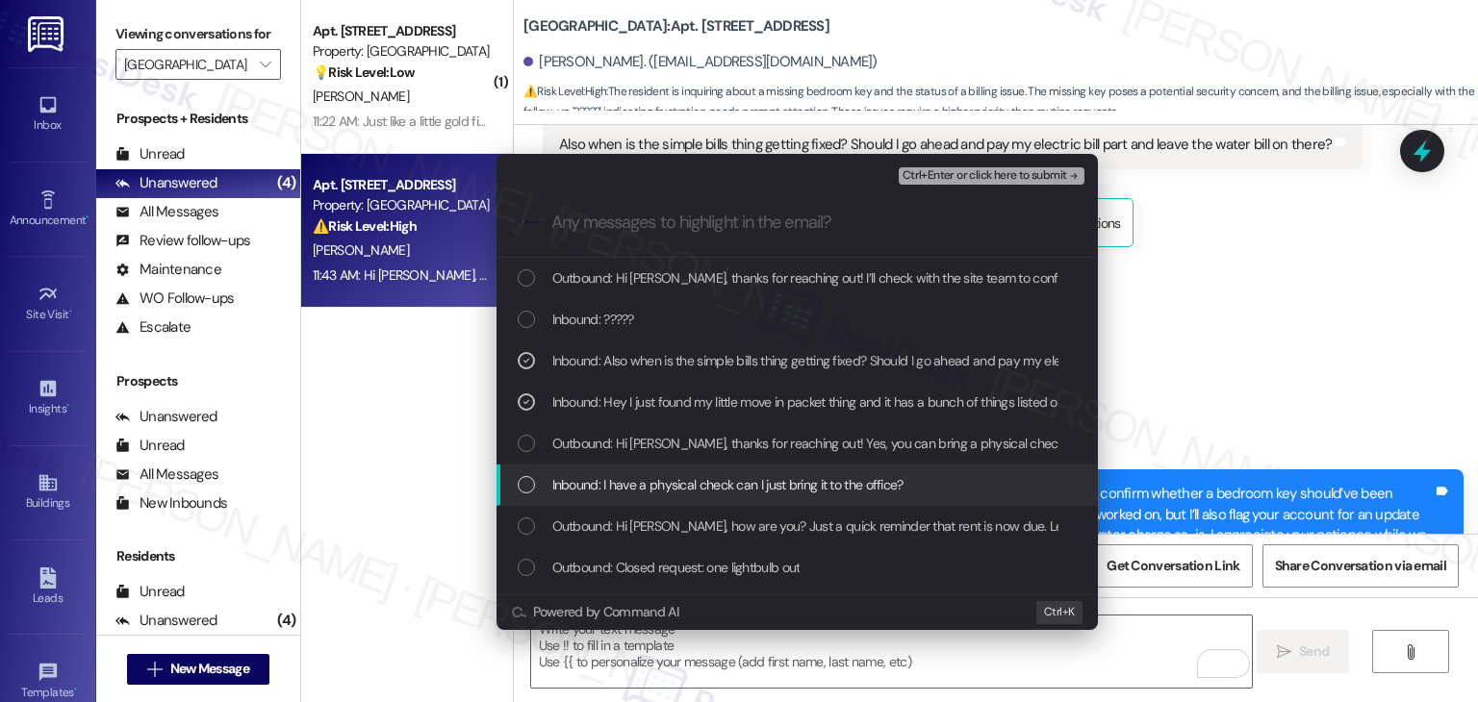
click at [529, 480] on div "List of options" at bounding box center [526, 484] width 17 height 17
click at [529, 480] on icon "List of options" at bounding box center [525, 484] width 13 height 13
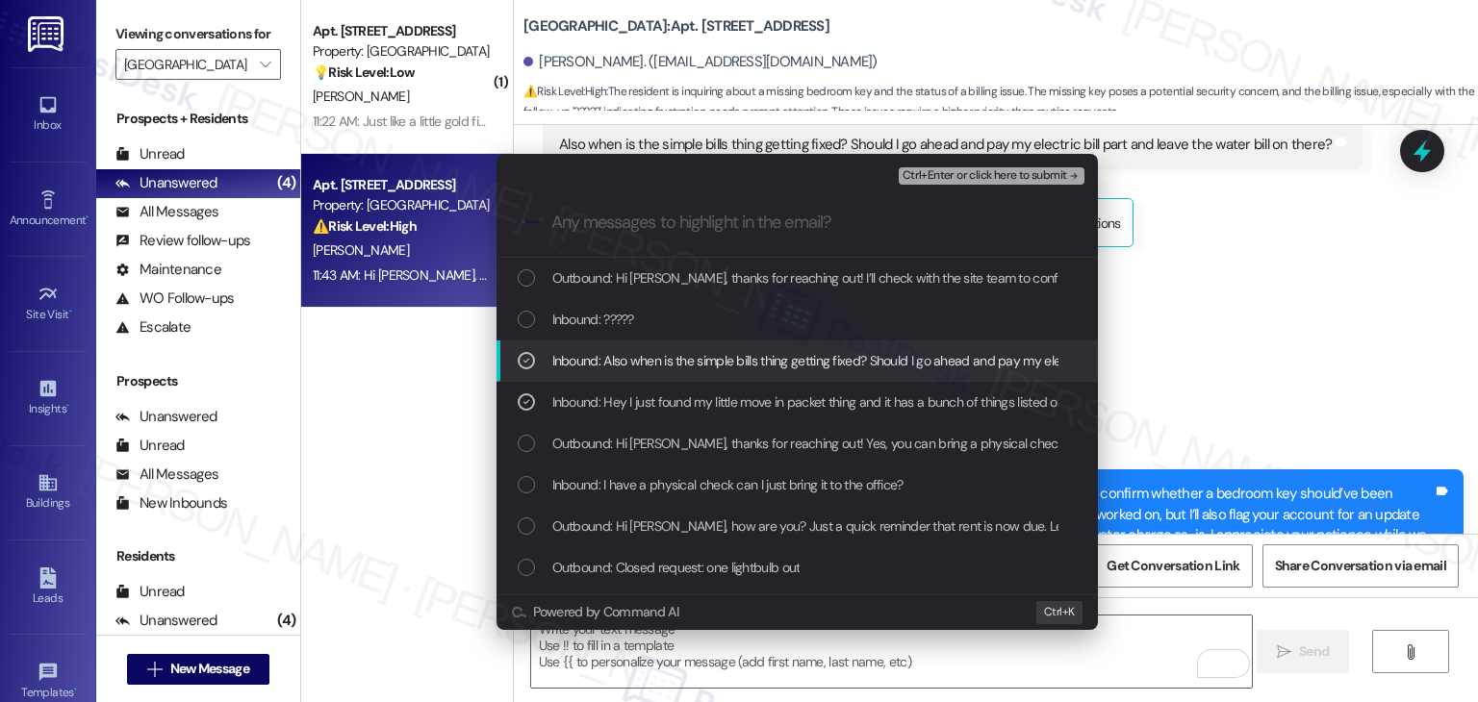
click at [966, 172] on span "Ctrl+Enter or click here to submit" at bounding box center [984, 175] width 165 height 13
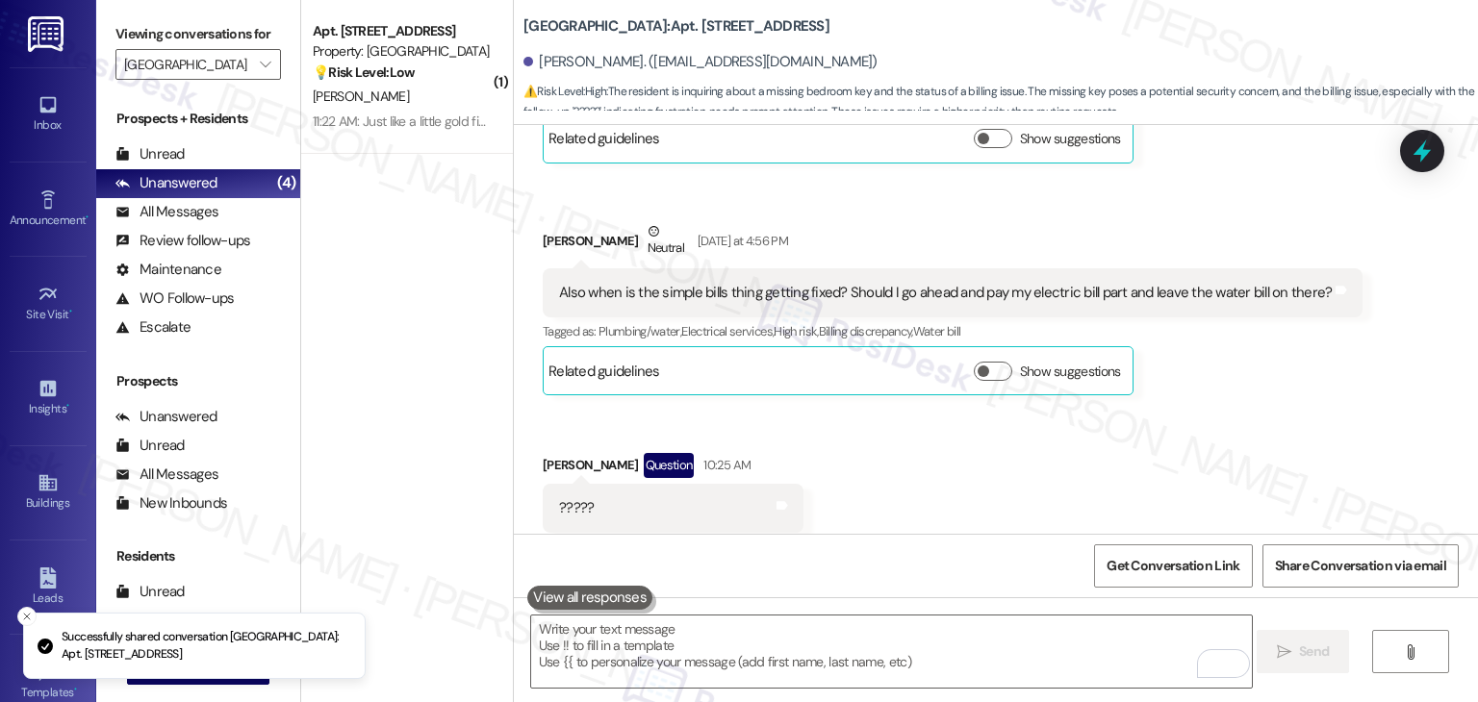
scroll to position [3129, 0]
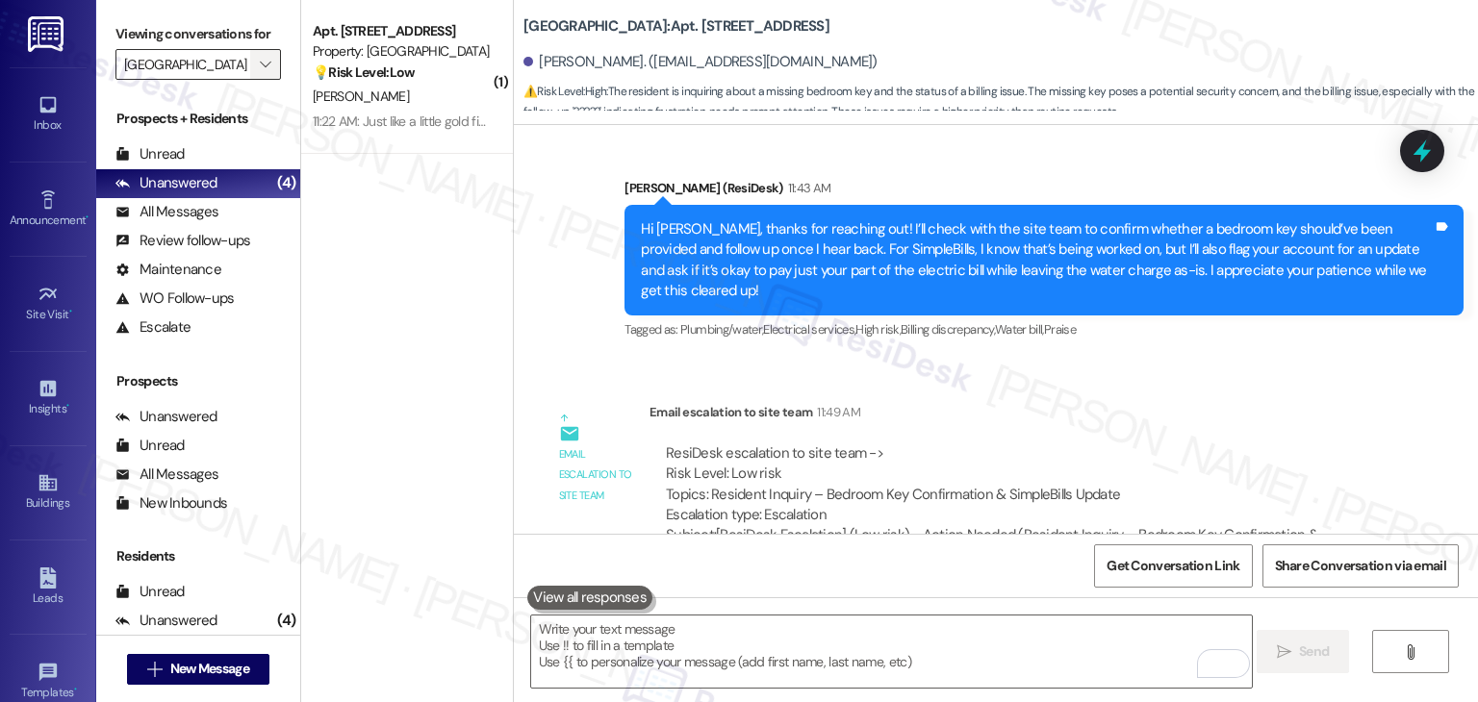
click at [262, 59] on span "" at bounding box center [265, 64] width 18 height 31
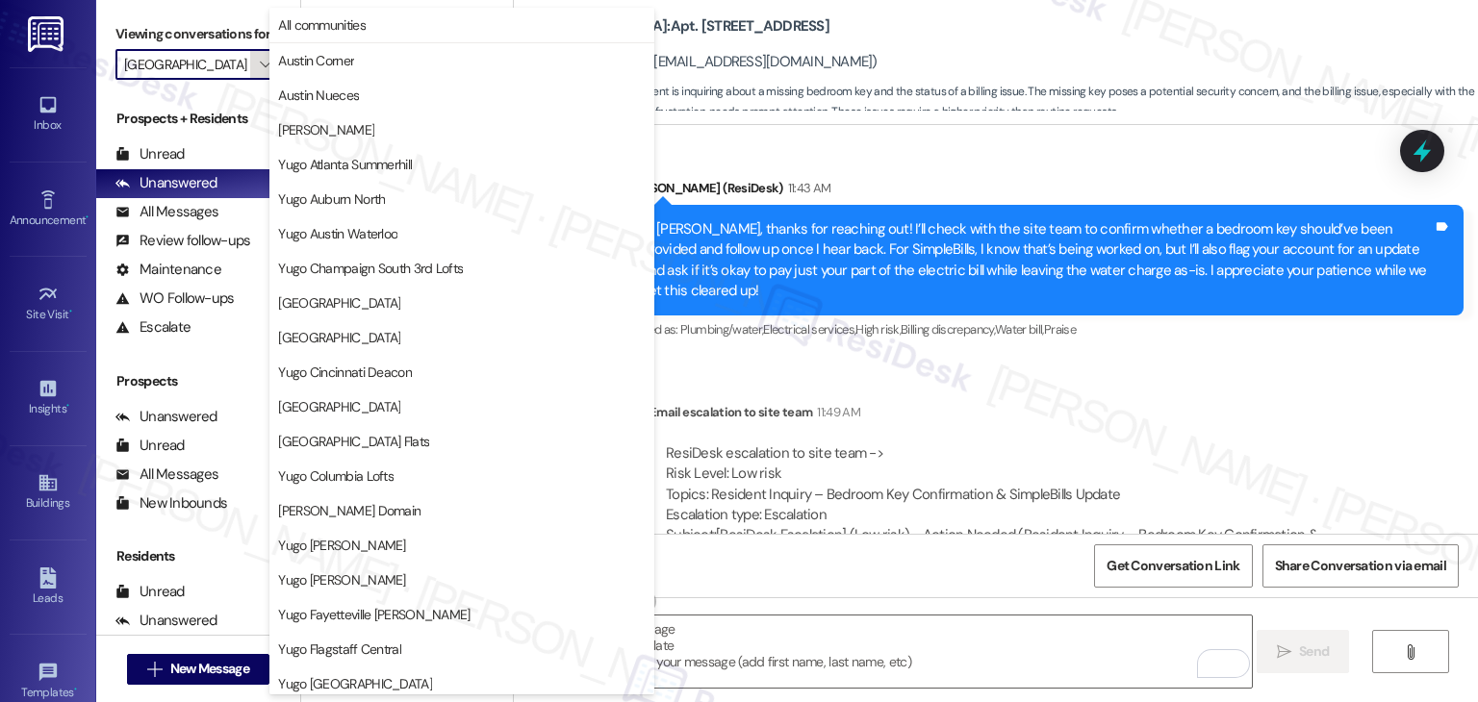
scroll to position [658, 0]
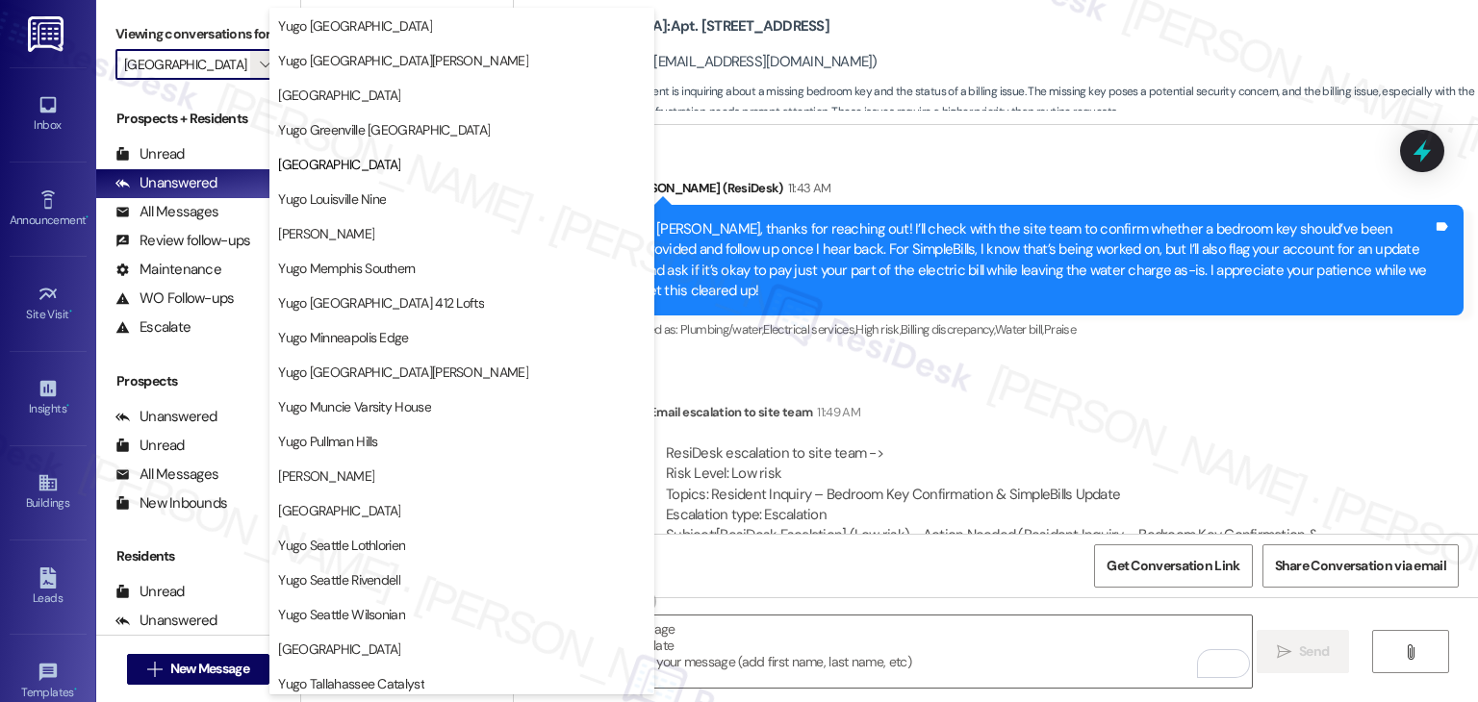
click at [1003, 324] on div "WO Lease started Aug 14, 2025 at 7:00 PM Show details Survey, sent via SMS Resi…" at bounding box center [996, 329] width 964 height 409
click at [1141, 429] on div "ResiDesk escalation to site team -> Risk Level: Low risk Topics: Resident Inqui…" at bounding box center [1015, 505] width 732 height 153
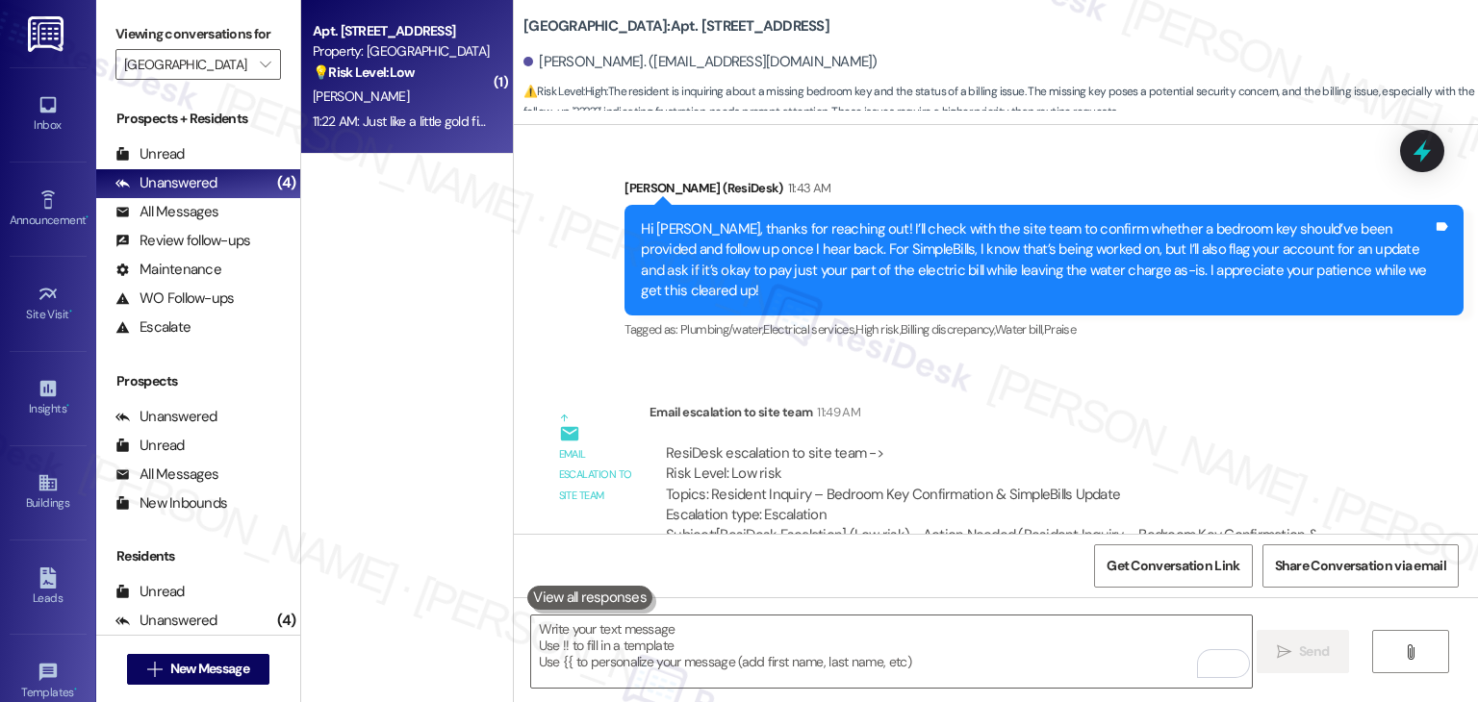
click at [408, 119] on div "11:22 AM: Just like a little gold fish 11:22 AM: Just like a little gold fish" at bounding box center [402, 121] width 178 height 17
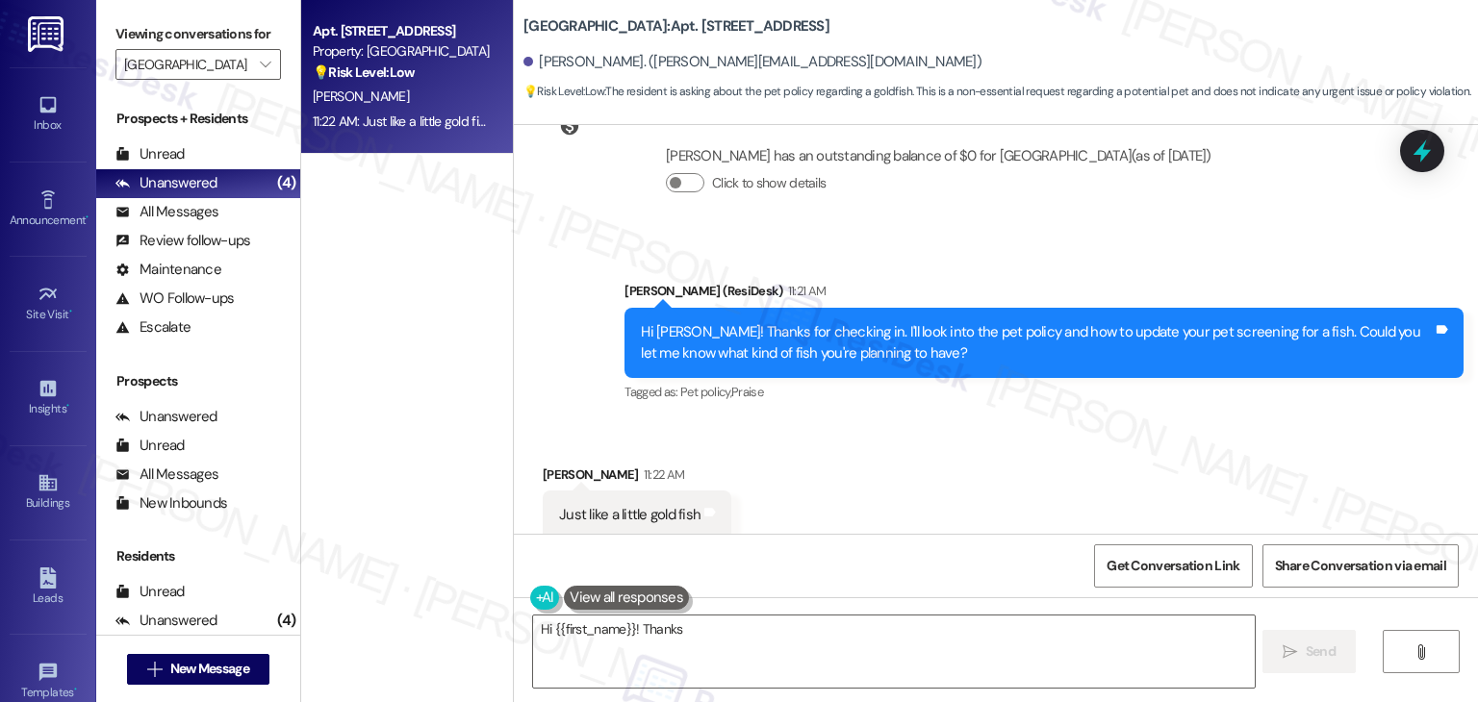
scroll to position [3263, 0]
type textarea "Hi {{first_name}}! Thanks for confirming. I'll check the pet policy for goldfis…"
click at [265, 67] on button "" at bounding box center [265, 64] width 31 height 31
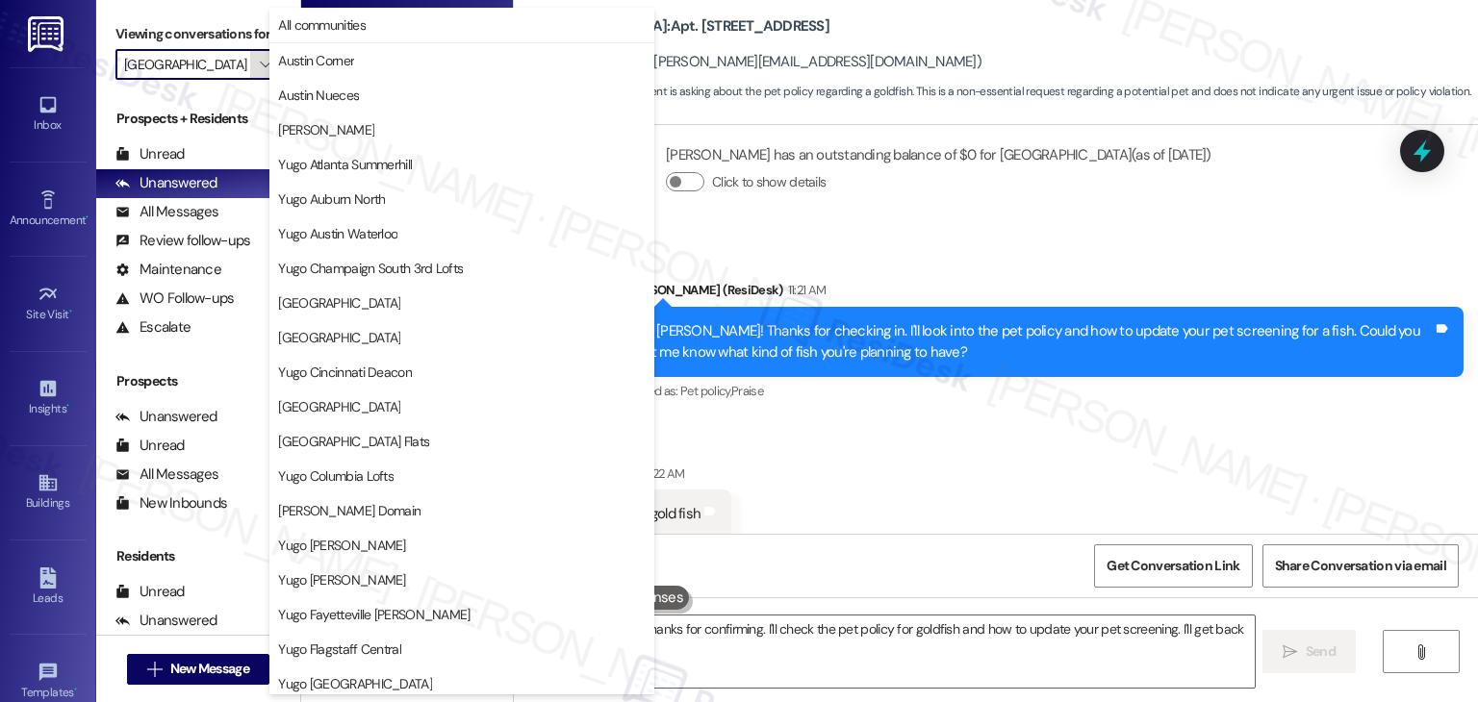
scroll to position [658, 0]
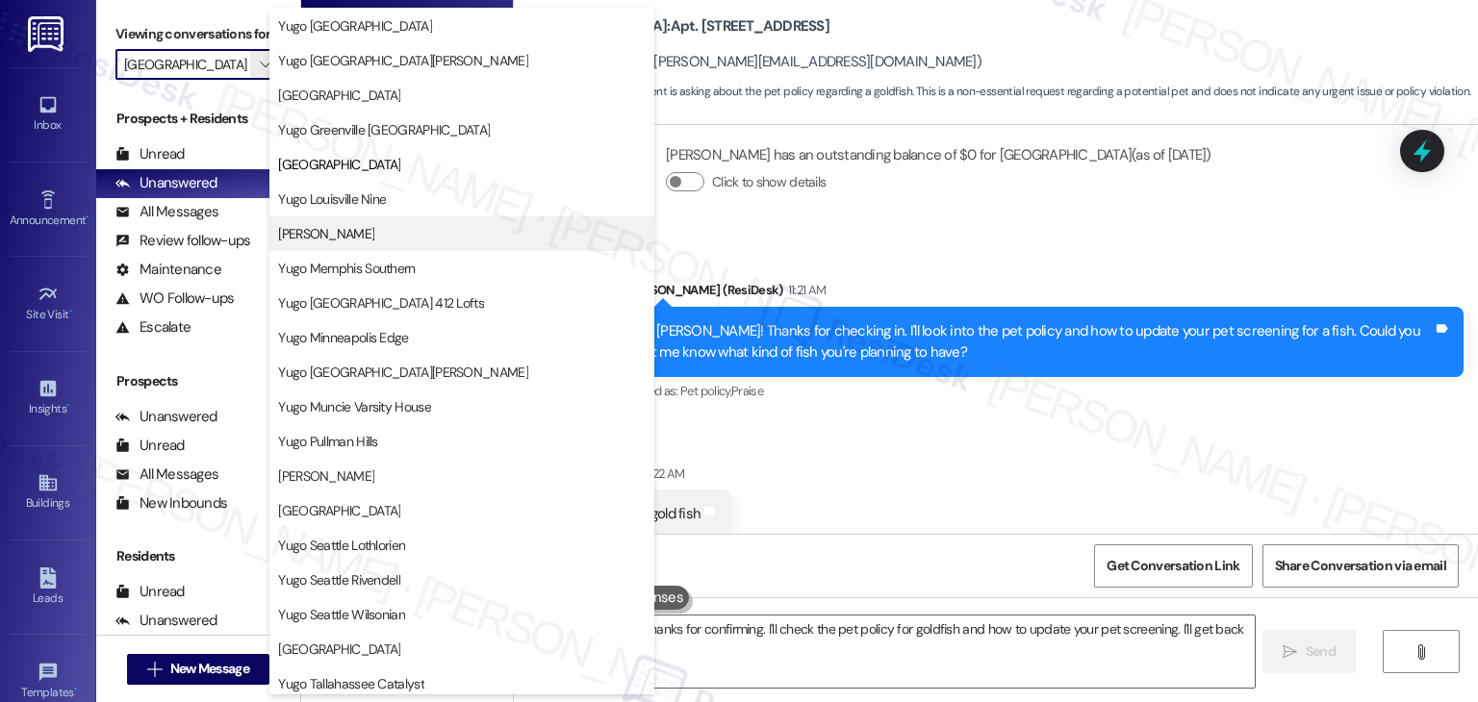
click at [356, 231] on span "[PERSON_NAME]" at bounding box center [326, 233] width 96 height 19
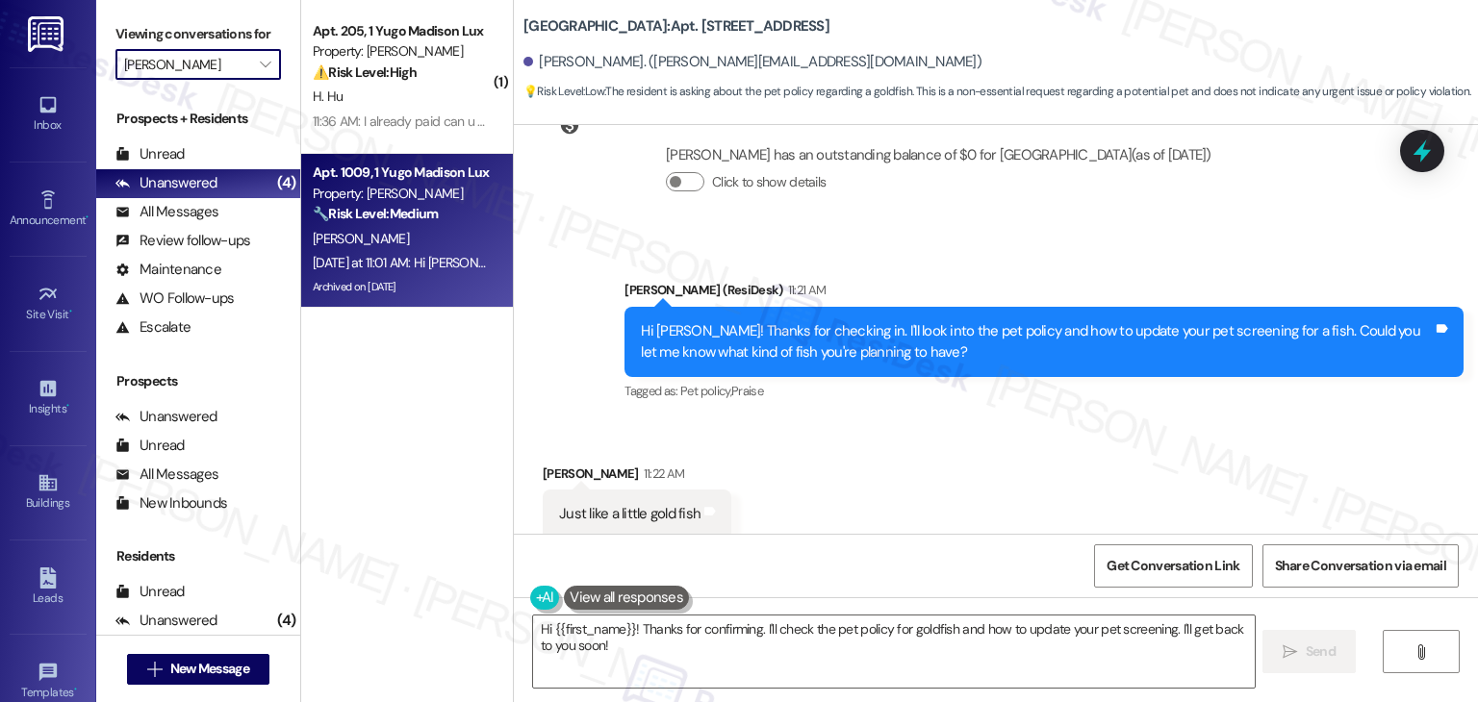
type input "[PERSON_NAME]"
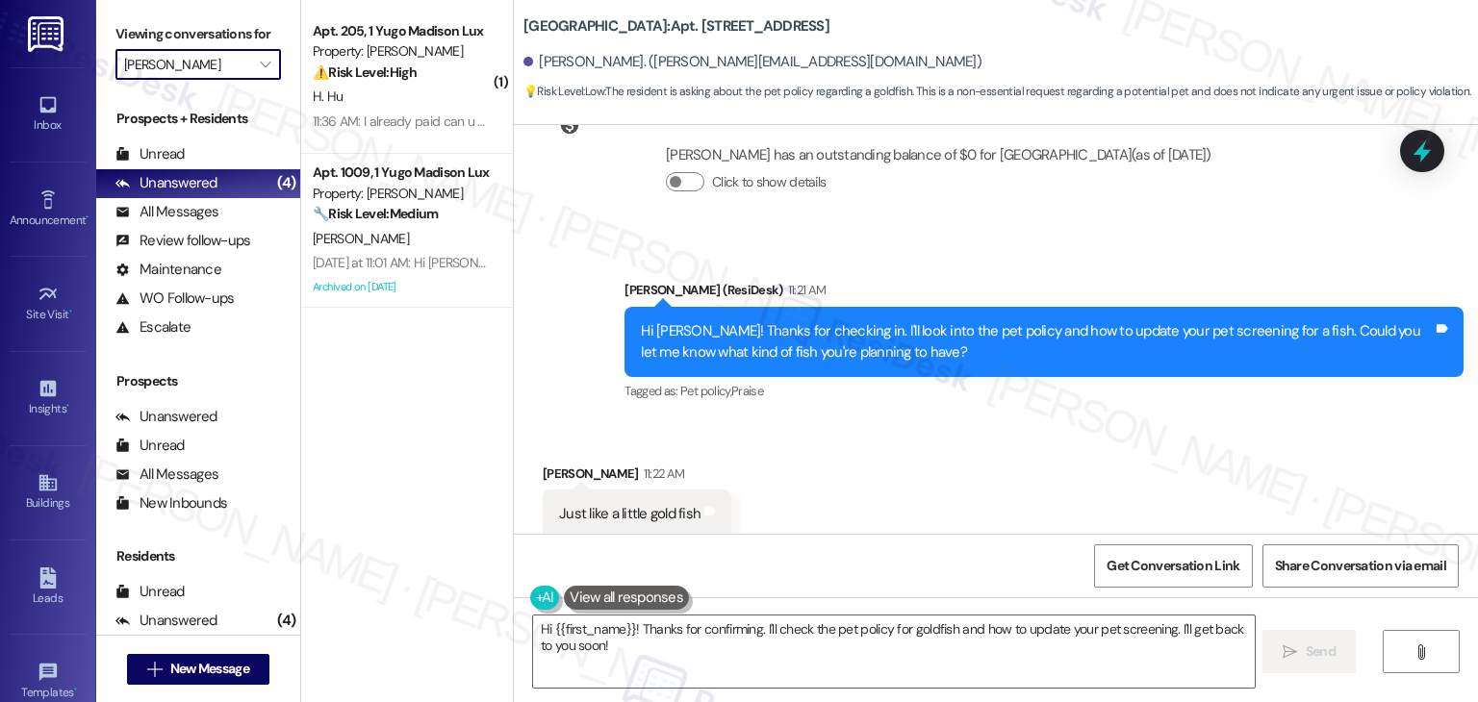
click at [404, 426] on div "( 1 ) Apt. 205, 1 Yugo Madison Lux Property: Yugo Madison Lux ⚠️ Risk Level: Hi…" at bounding box center [407, 283] width 212 height 566
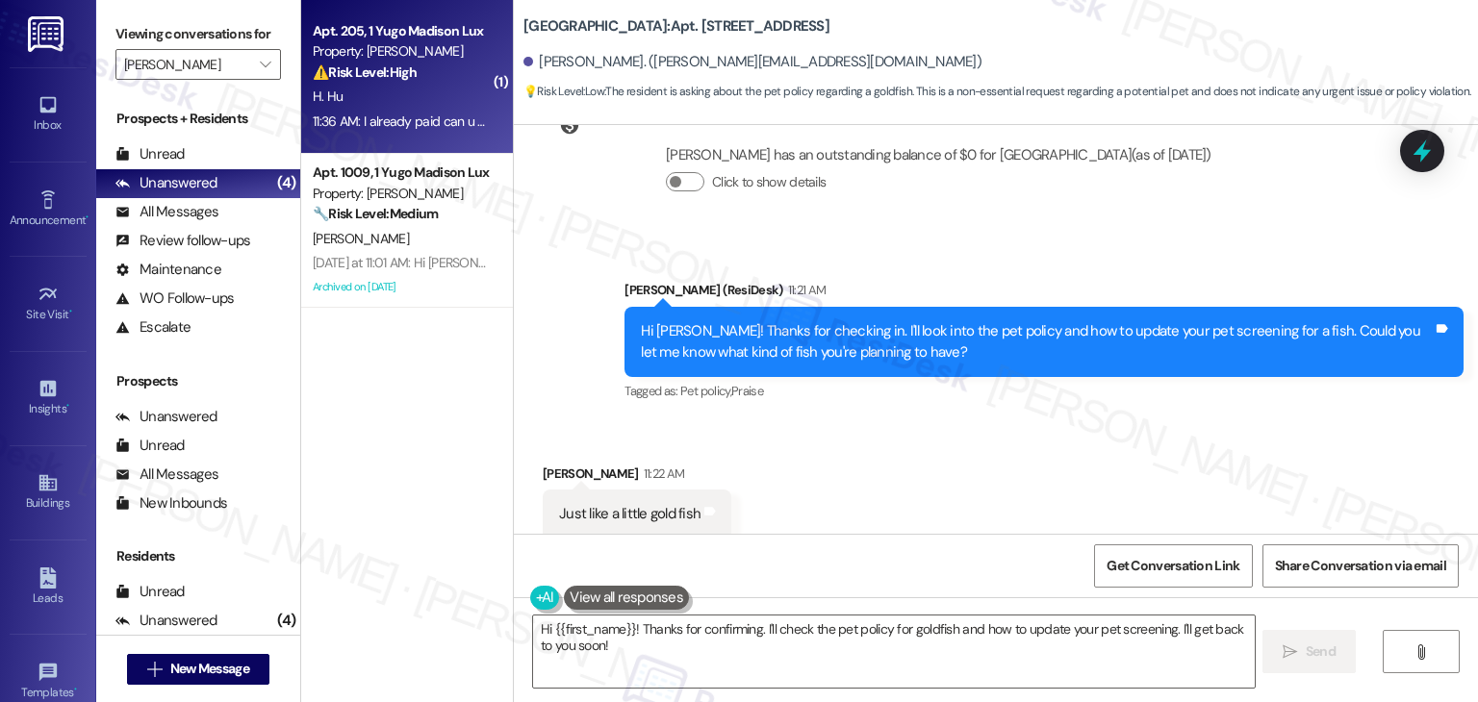
click at [420, 120] on div "11:36 AM: I already paid can u check Again 11:36 AM: I already paid can u check…" at bounding box center [430, 121] width 234 height 17
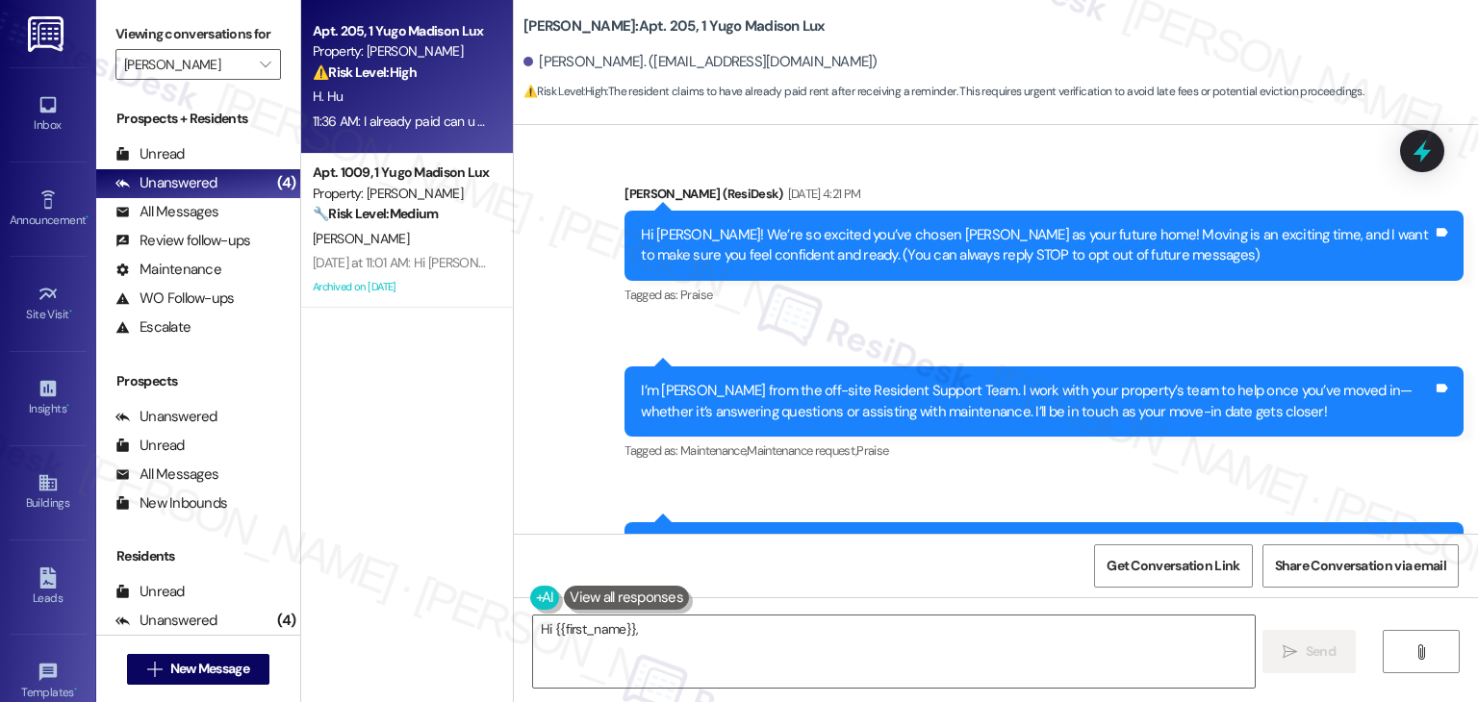
scroll to position [1287, 0]
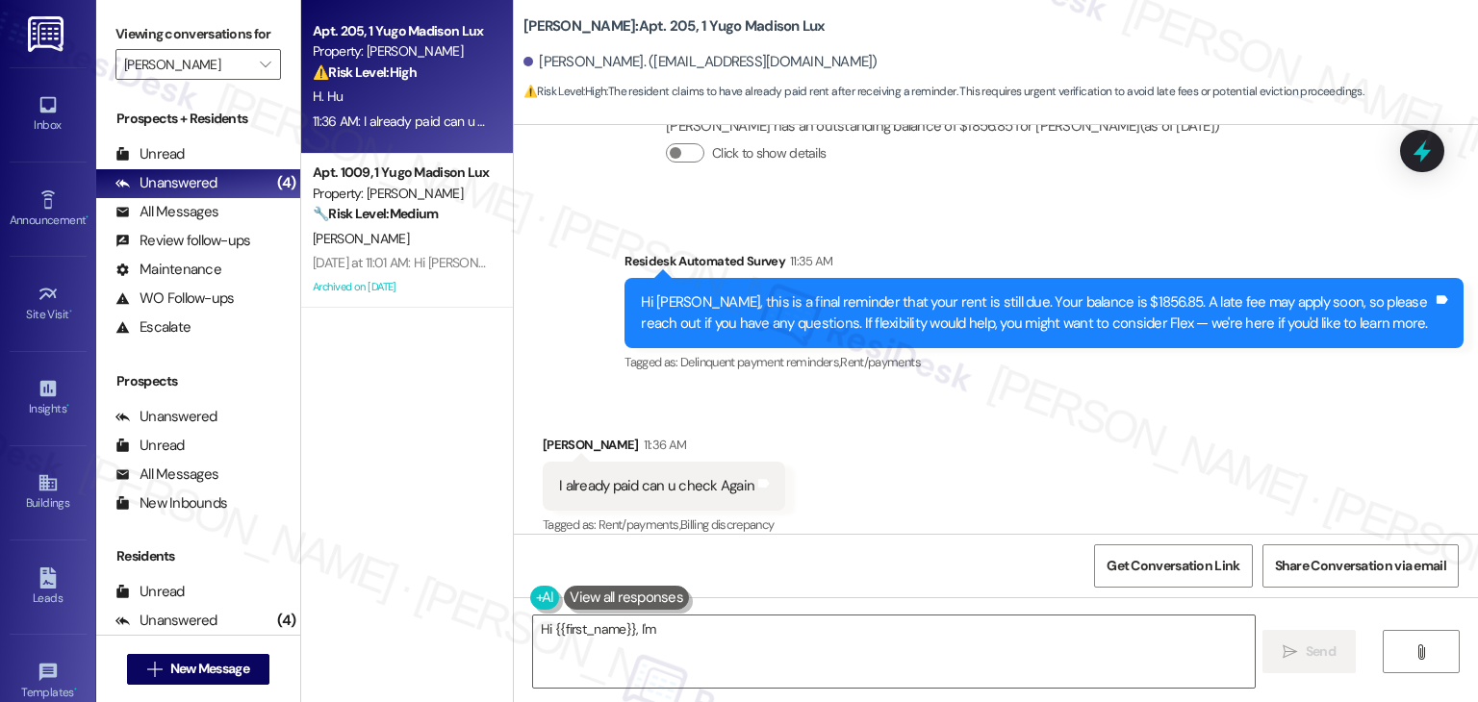
click at [872, 417] on div "Received via SMS Haoyan Hu 11:36 AM I already paid can u check Again Tags and n…" at bounding box center [996, 473] width 964 height 163
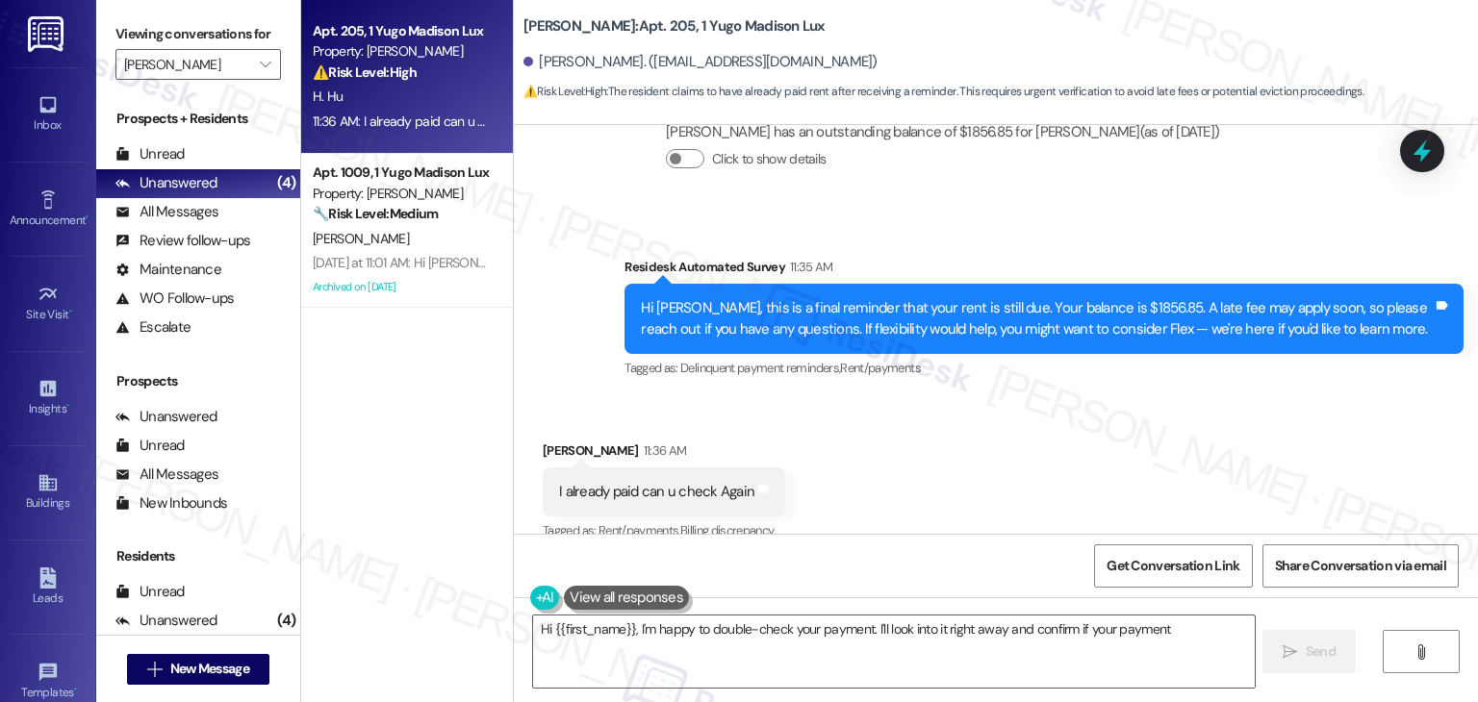
click at [944, 422] on div "Received via SMS Haoyan Hu 11:36 AM I already paid can u check Again Tags and n…" at bounding box center [996, 478] width 964 height 163
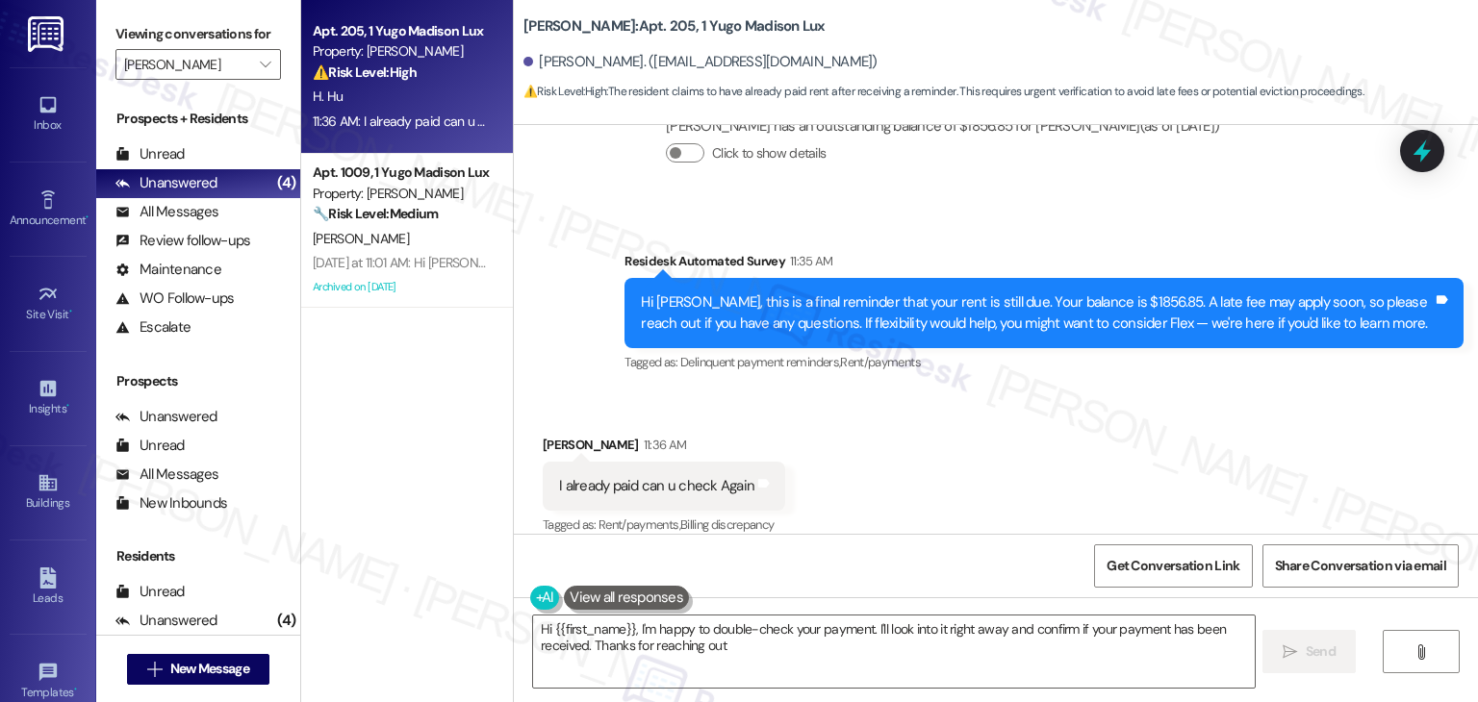
type textarea "Hi {{first_name}}, I'm happy to double-check your payment. I'll look into it ri…"
click at [263, 66] on span "" at bounding box center [265, 64] width 18 height 31
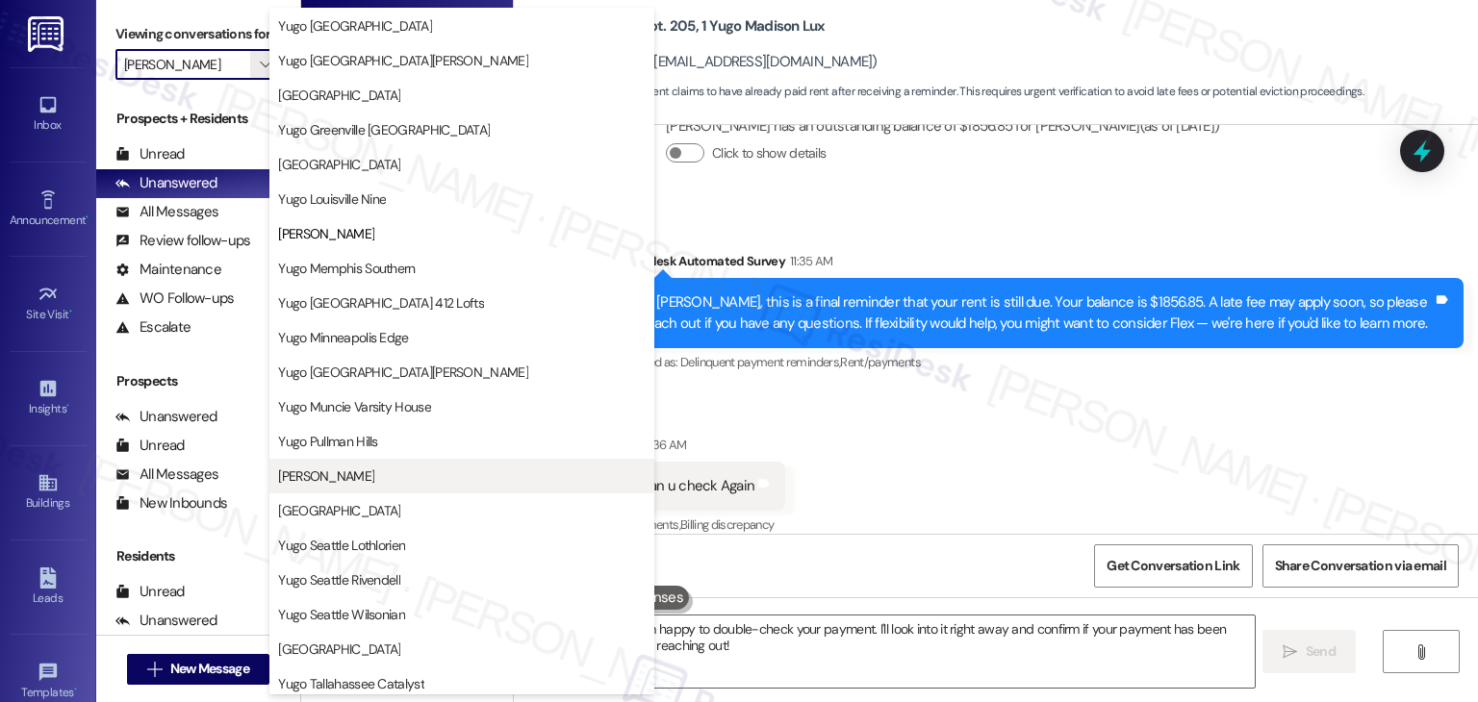
scroll to position [837, 0]
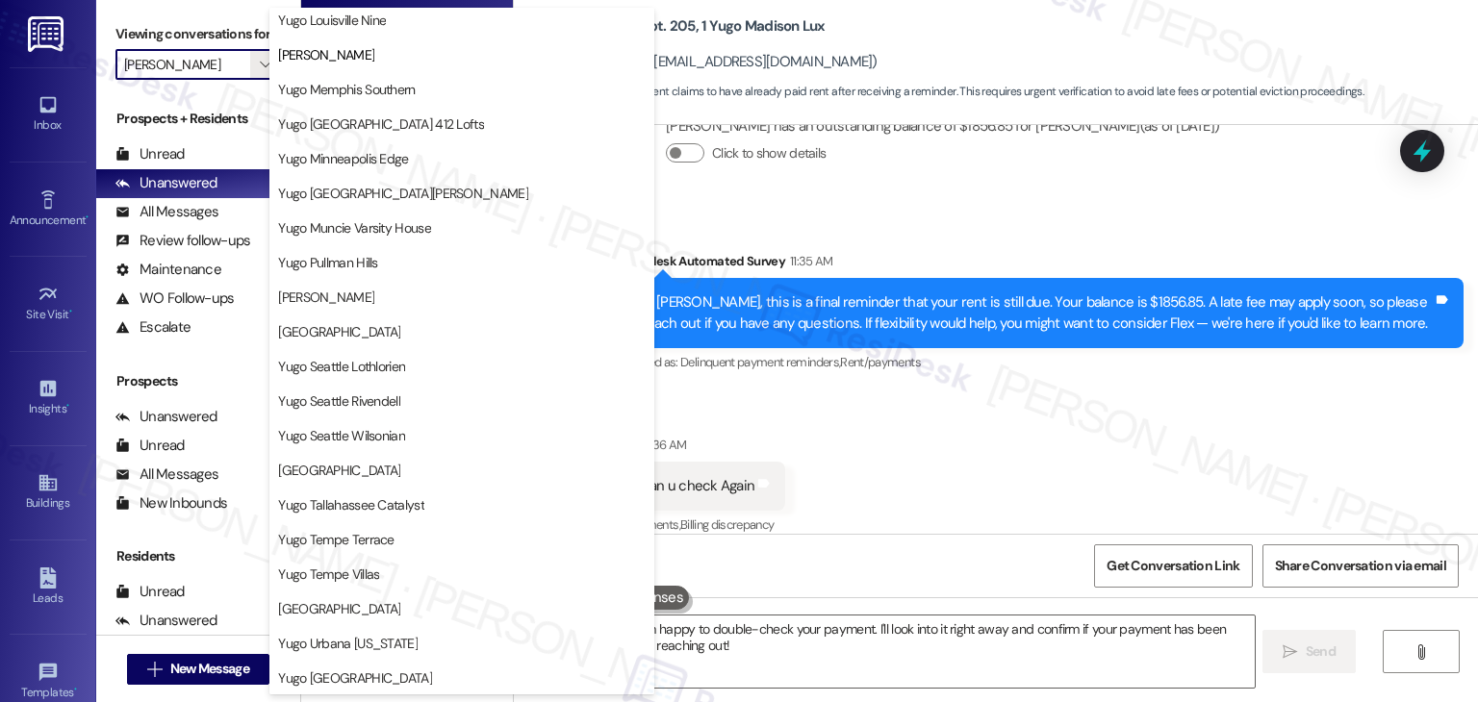
click at [950, 440] on div "Received via SMS Haoyan Hu 11:36 AM I already paid can u check Again Tags and n…" at bounding box center [996, 473] width 964 height 163
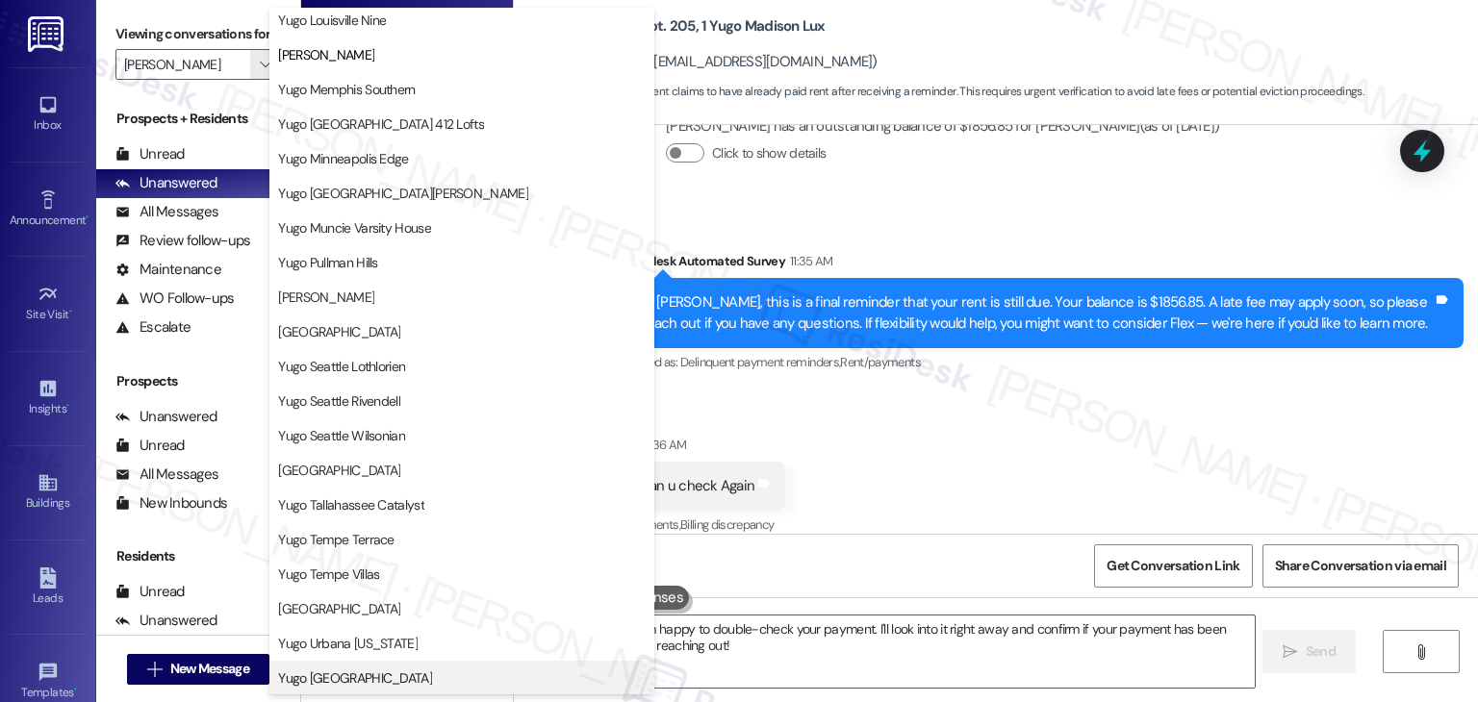
click at [432, 681] on span "Yugo [GEOGRAPHIC_DATA]" at bounding box center [355, 678] width 154 height 19
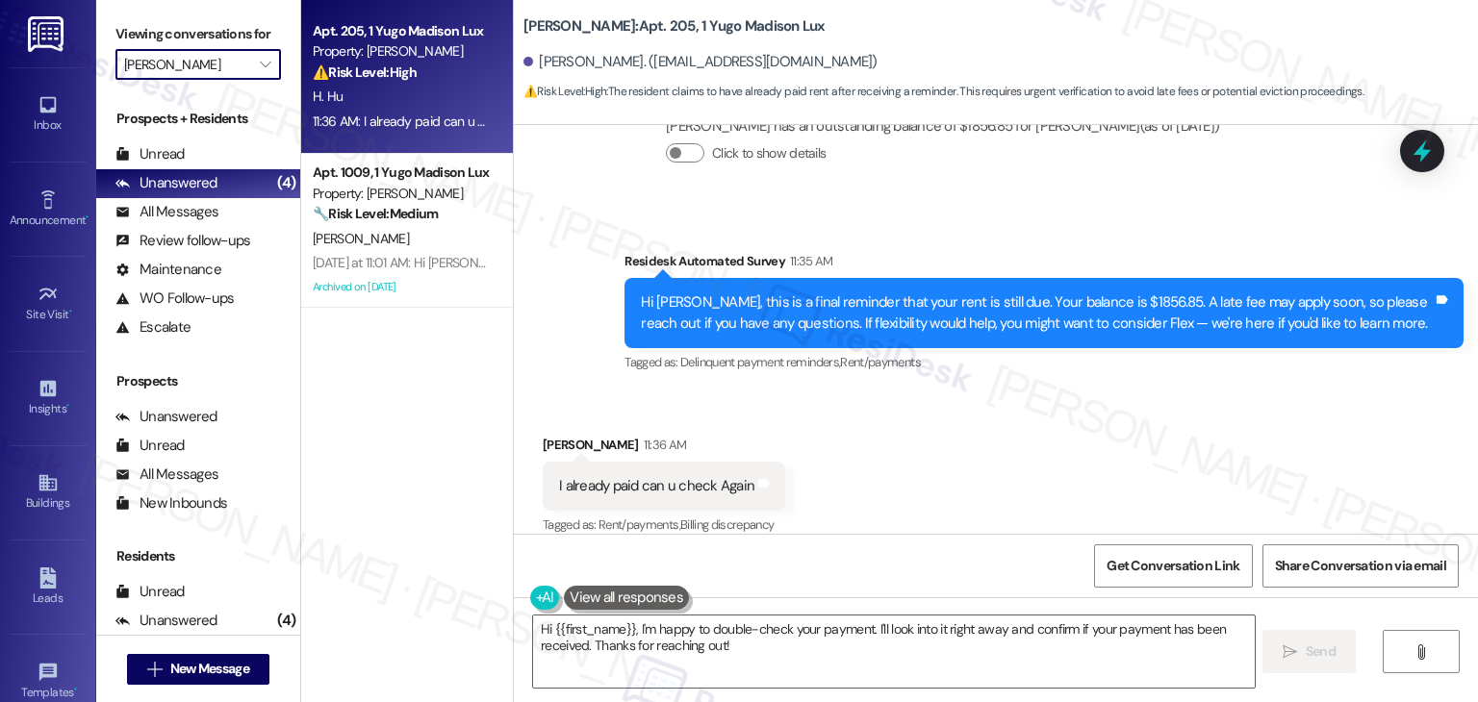
click at [419, 490] on div "Apt. 205, 1 Yugo Madison Lux Property: Yugo Madison Lux ⚠️ Risk Level: High The…" at bounding box center [407, 283] width 212 height 566
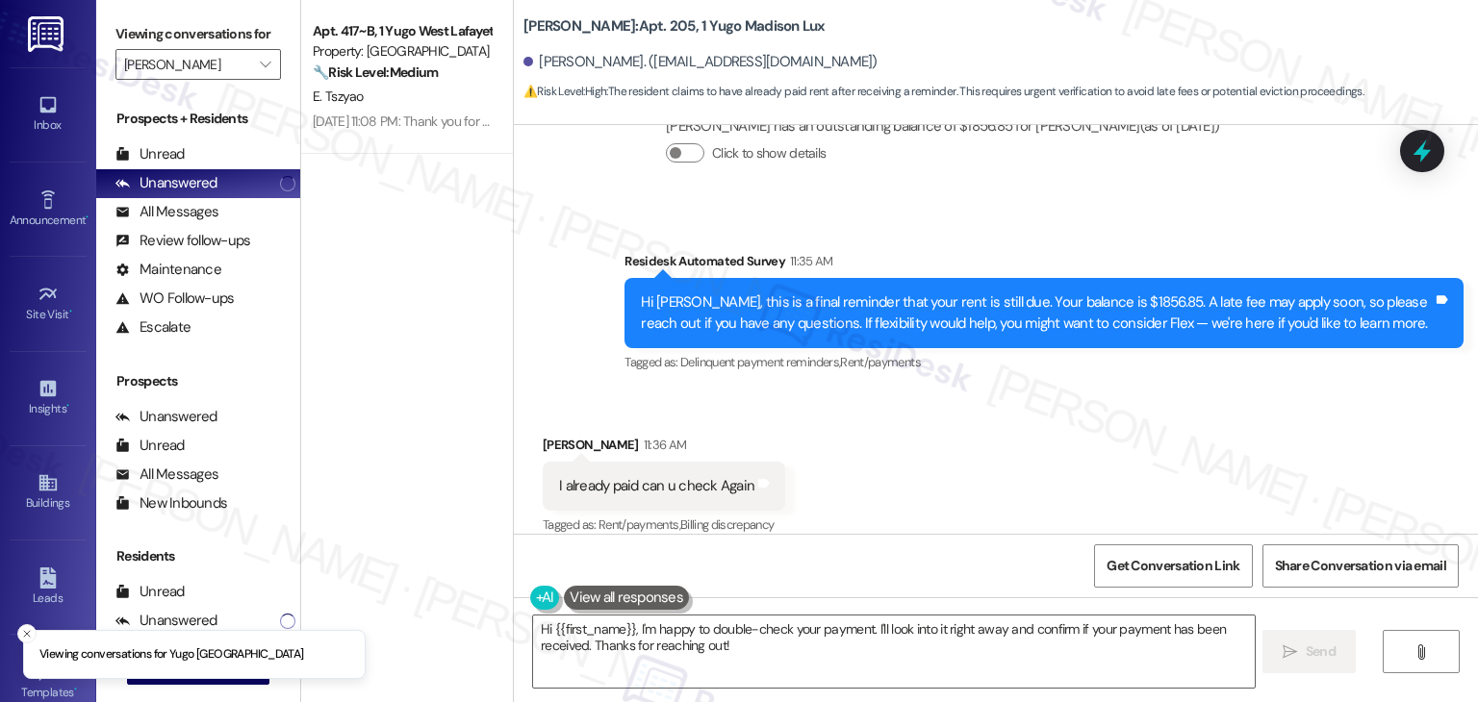
type input "Yugo [GEOGRAPHIC_DATA]"
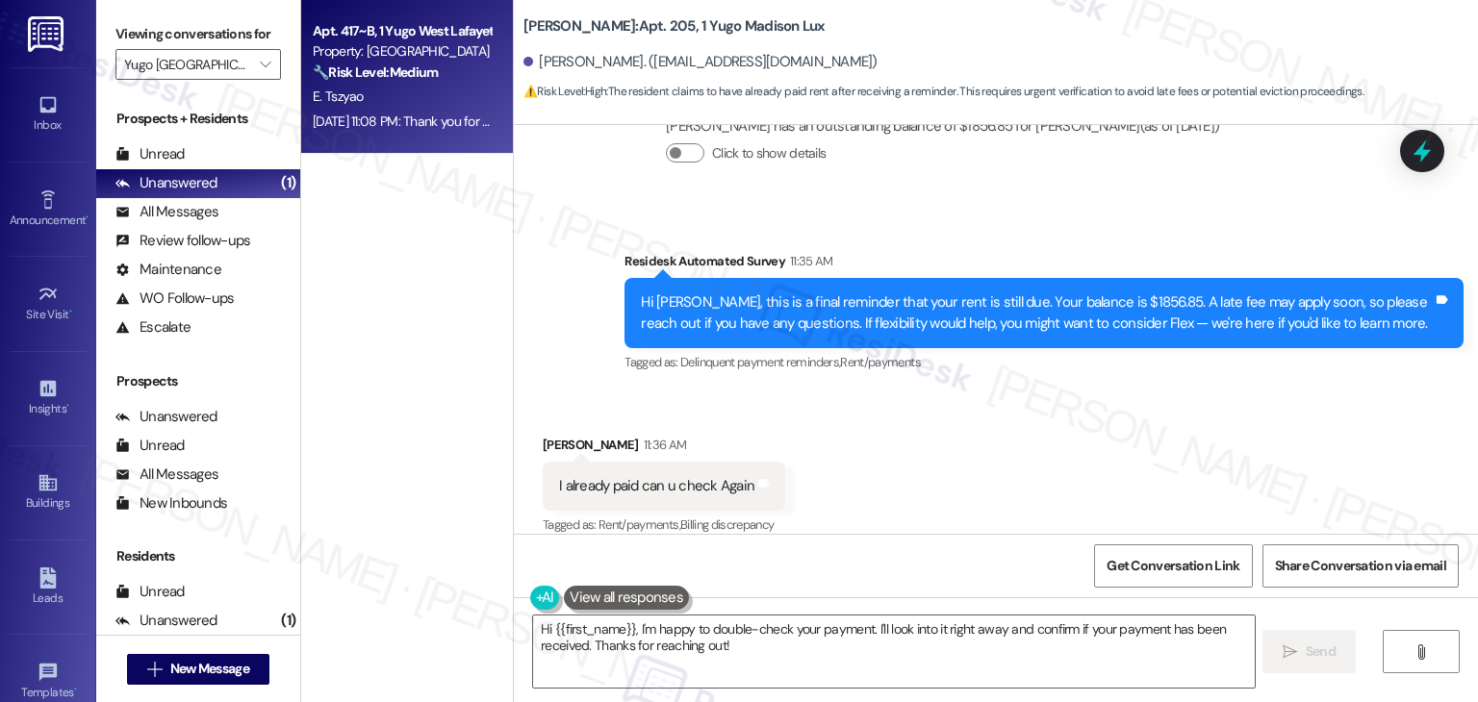
click at [446, 135] on div "Apt. 417~B, 1 Yugo West Lafayette River Market Property: Yugo West Lafayette Ri…" at bounding box center [407, 77] width 212 height 154
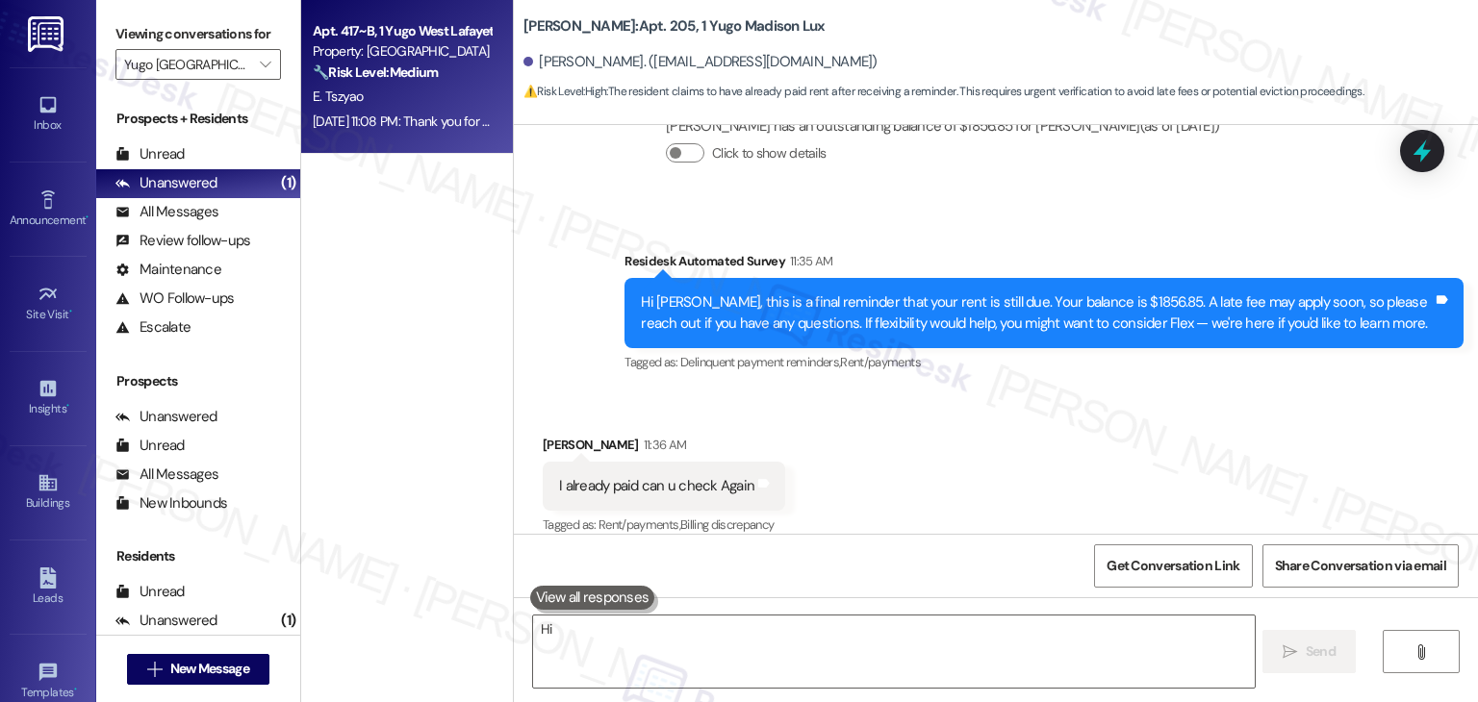
type textarea "Hi"
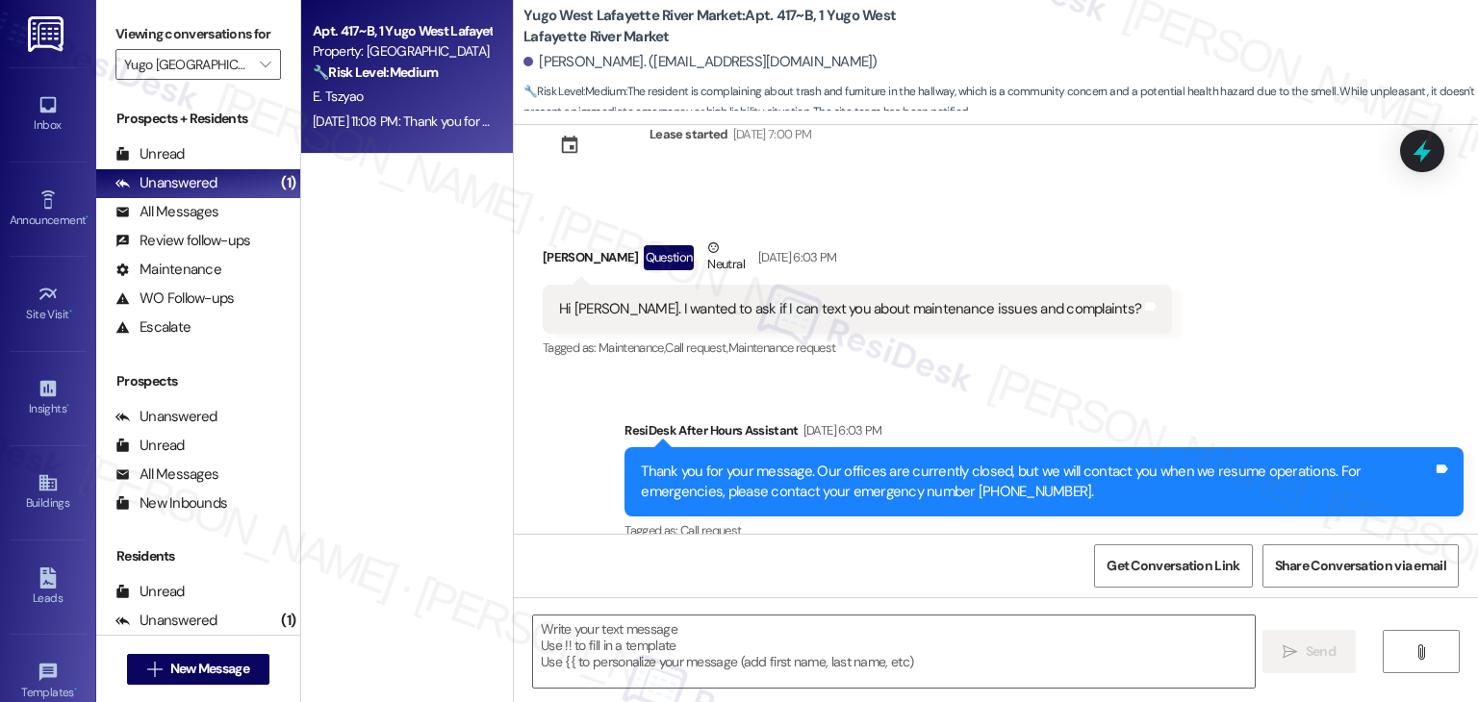
type textarea "Fetching suggested responses. Please feel free to read through the conversation…"
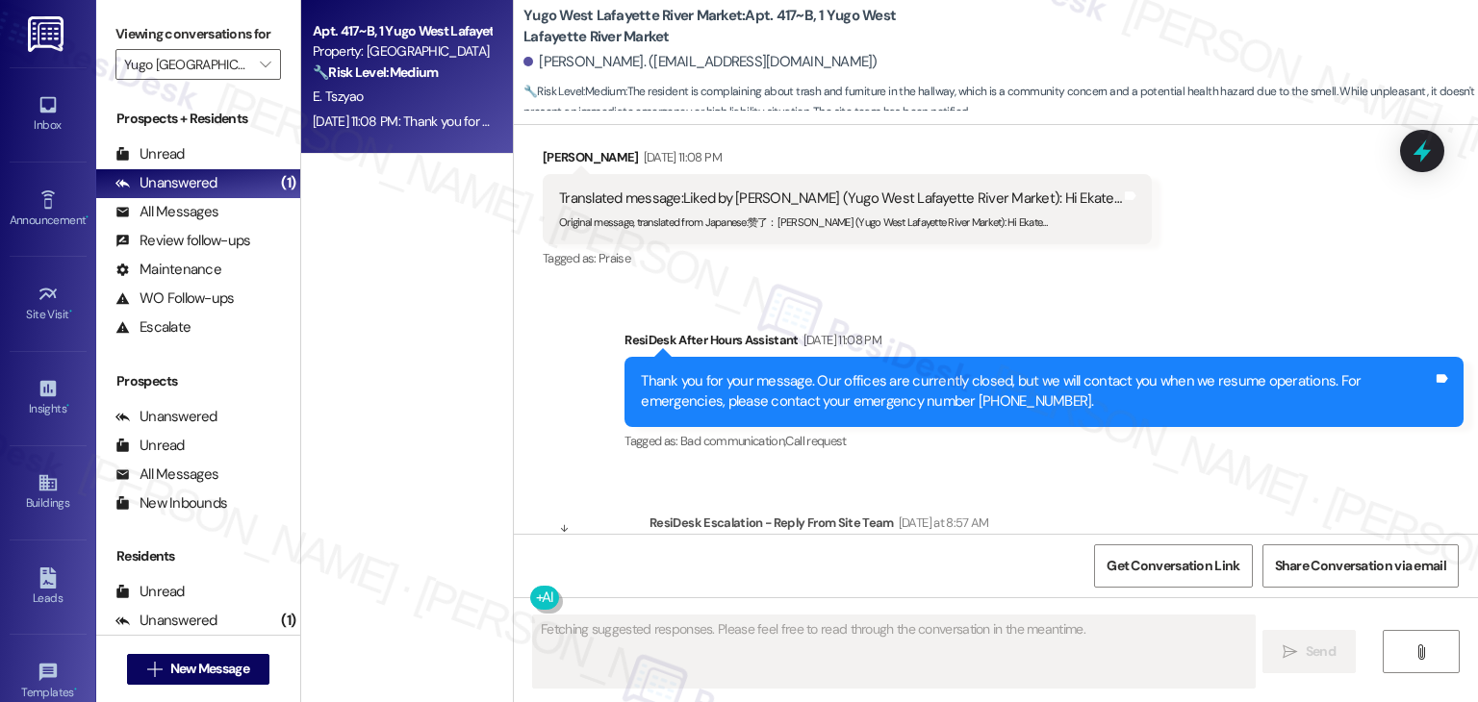
scroll to position [4402, 0]
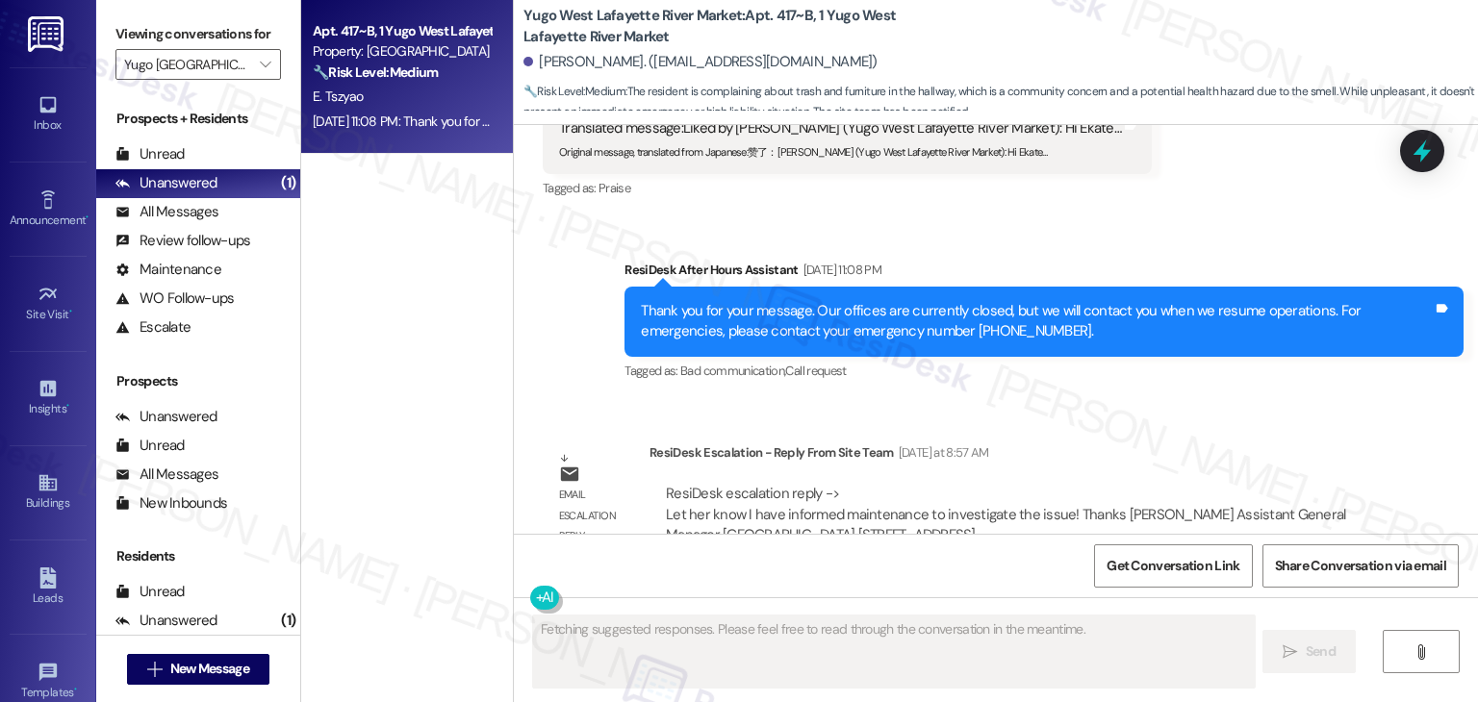
click at [1154, 428] on div "Email escalation reply ResiDesk Escalation - Reply From Site Team Yesterday at …" at bounding box center [962, 501] width 868 height 146
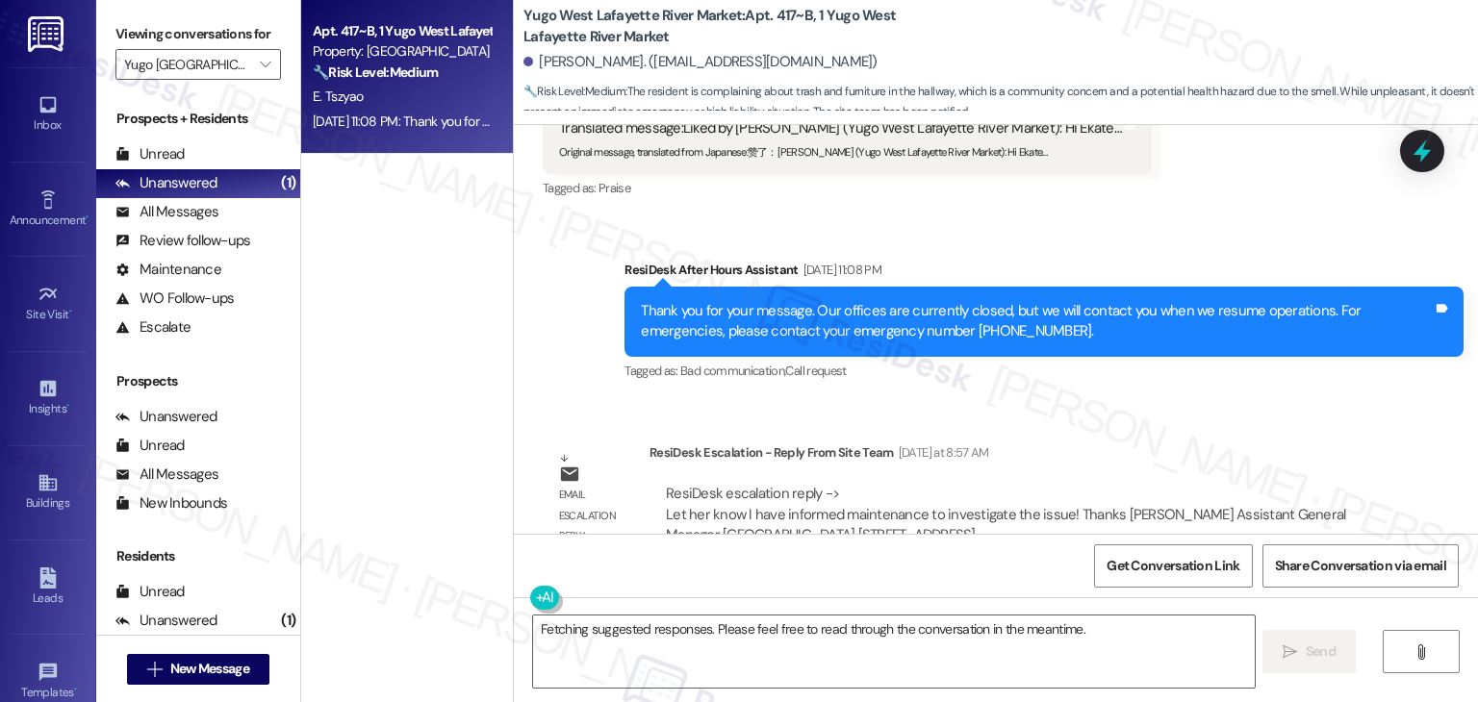
click at [1157, 376] on div "Survey, sent via SMS Residesk Automated Survey Mar 20, 2025 at 11:22 AM Hi Ekat…" at bounding box center [996, 329] width 964 height 409
click at [260, 70] on icon "" at bounding box center [265, 64] width 11 height 15
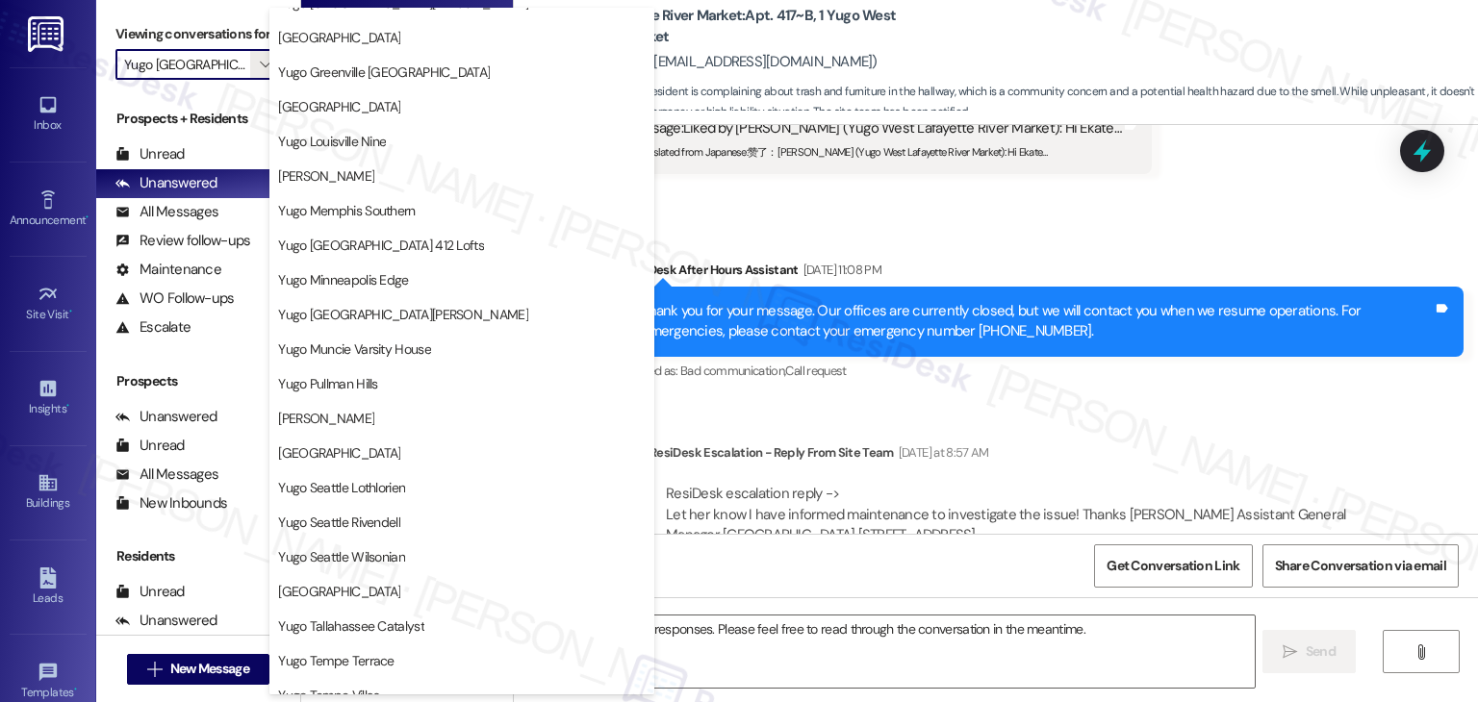
scroll to position [837, 0]
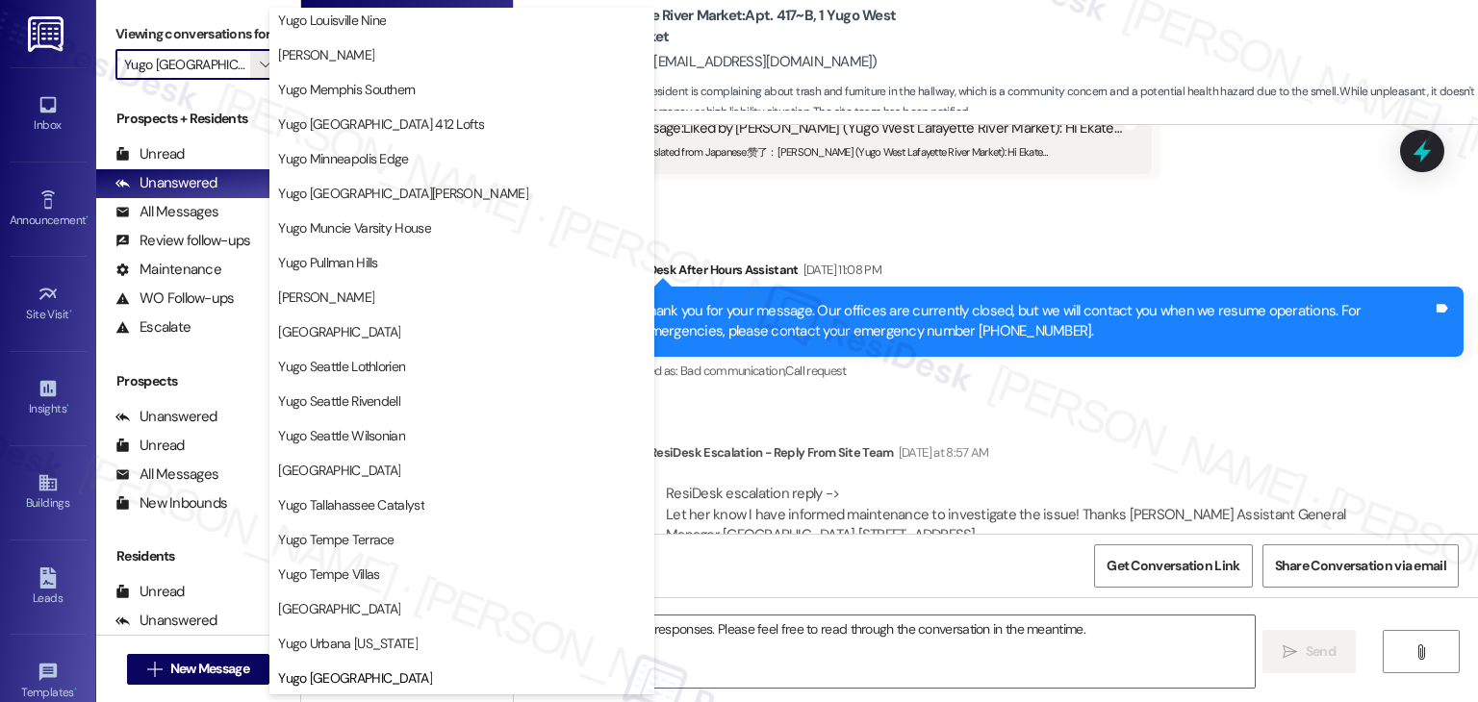
click at [1132, 443] on div "ResiDesk Escalation - Reply From Site Team Yesterday at 8:57 AM" at bounding box center [1015, 456] width 732 height 27
click at [989, 165] on div "Received via SMS Ekaterina Tszyao Sep 08, 2025 at 11:08 PM Translated message: …" at bounding box center [847, 140] width 638 height 154
click at [998, 169] on div "Received via SMS Ekaterina Tszyao Sep 08, 2025 at 11:08 PM Translated message: …" at bounding box center [847, 140] width 638 height 154
click at [1000, 169] on div "Received via SMS Ekaterina Tszyao Sep 08, 2025 at 11:08 PM Translated message: …" at bounding box center [847, 140] width 638 height 154
click at [35, 127] on div "Inbox" at bounding box center [48, 124] width 96 height 19
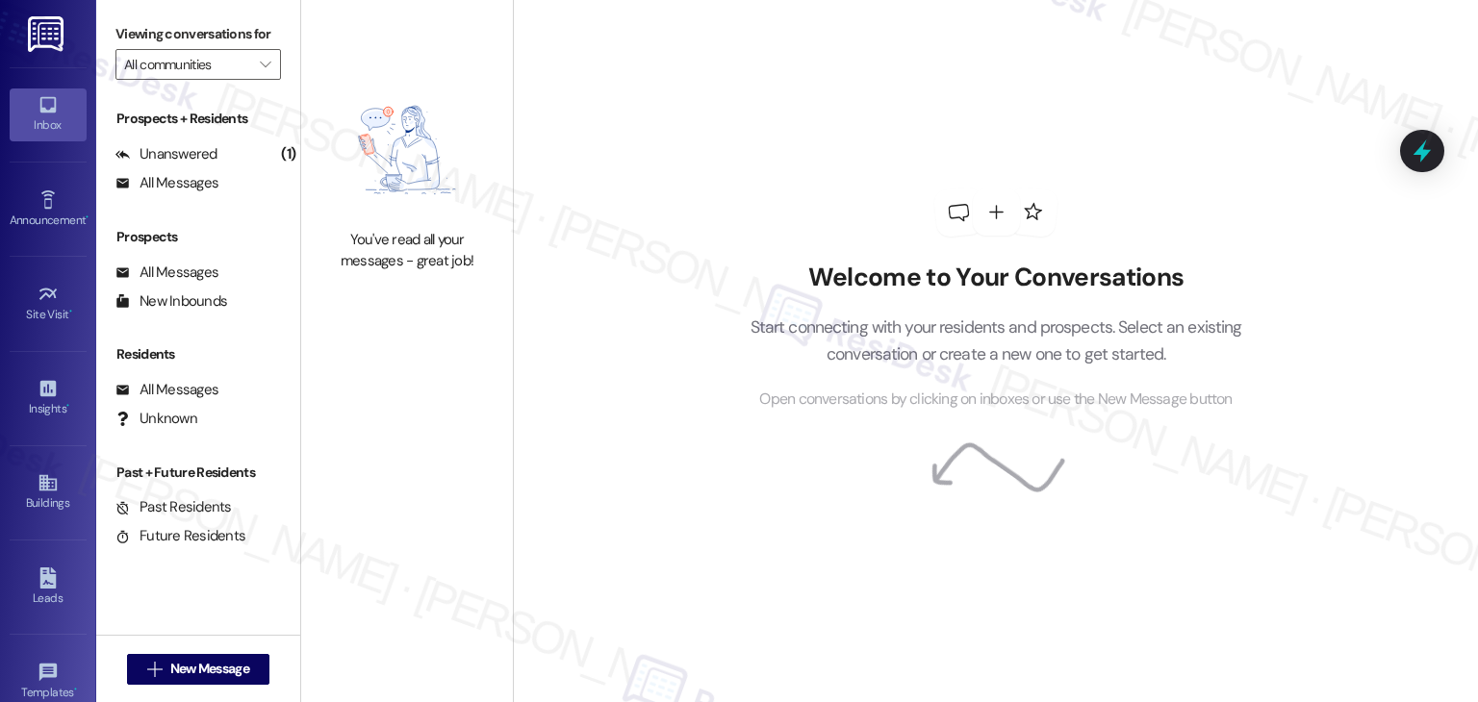
click at [38, 119] on div "Inbox" at bounding box center [48, 124] width 96 height 19
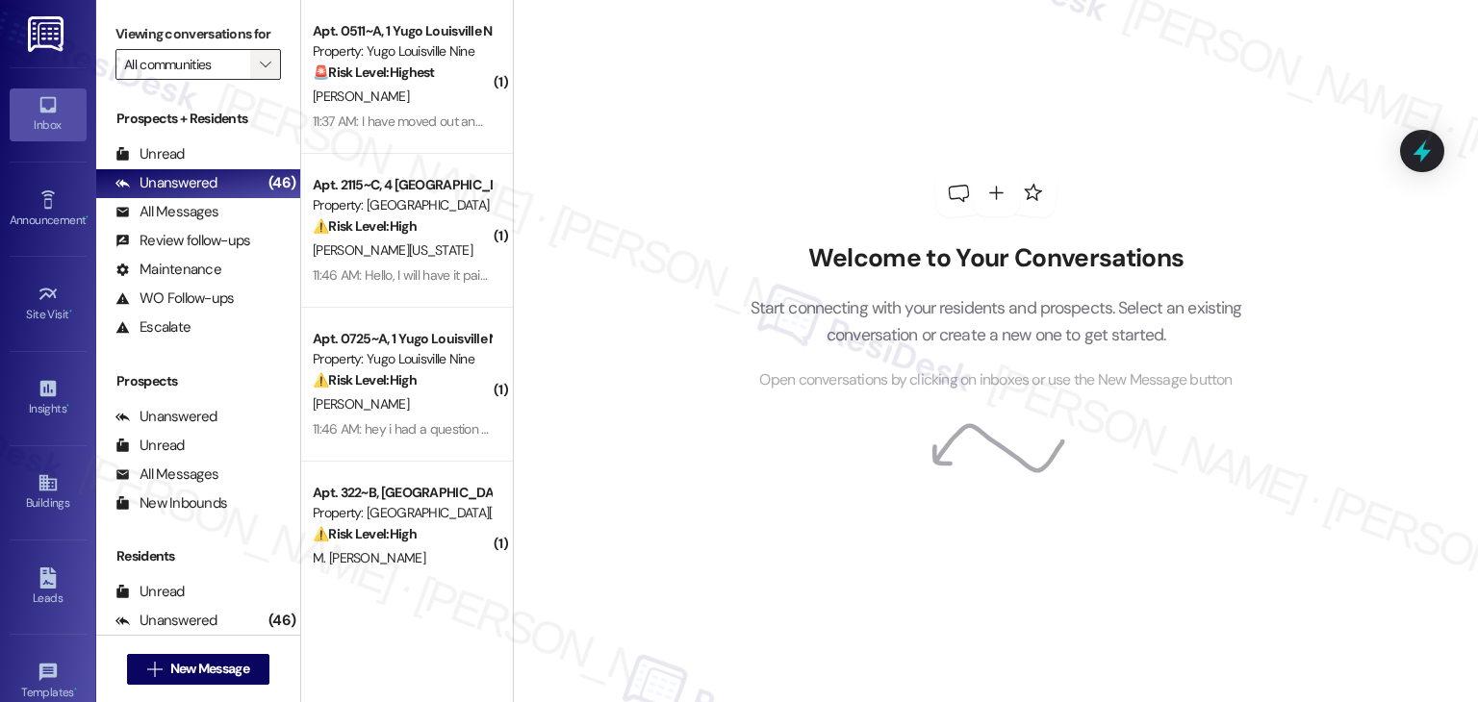
click at [260, 65] on icon "" at bounding box center [265, 64] width 11 height 15
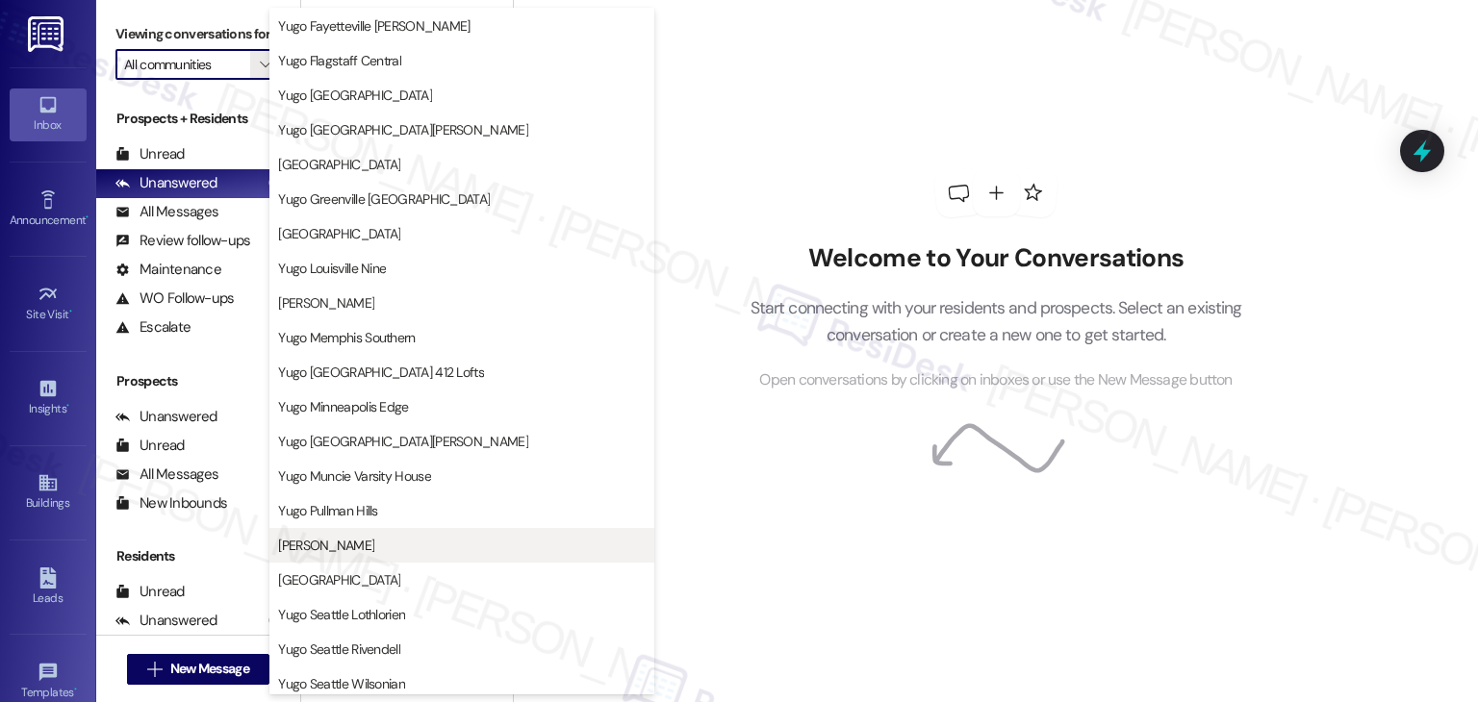
scroll to position [673, 0]
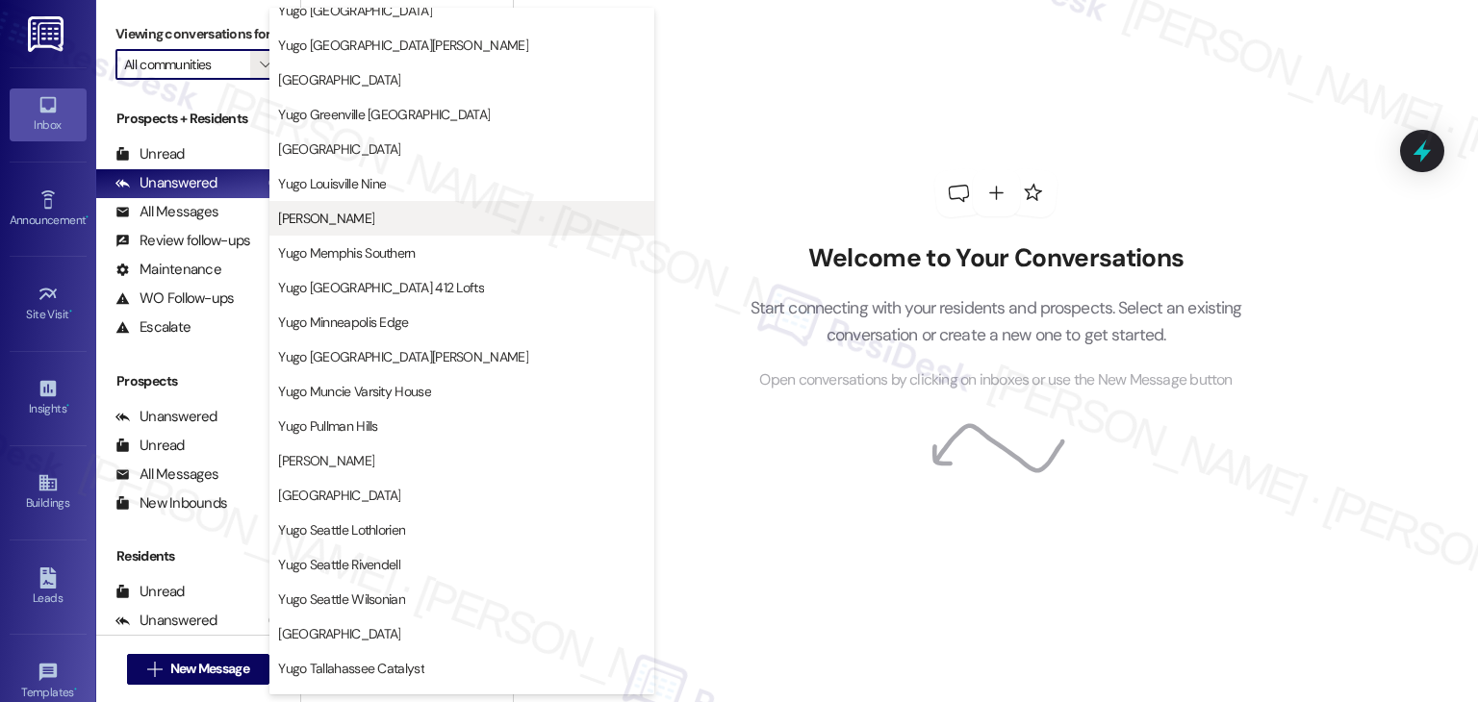
click at [389, 225] on span "[PERSON_NAME]" at bounding box center [461, 218] width 367 height 19
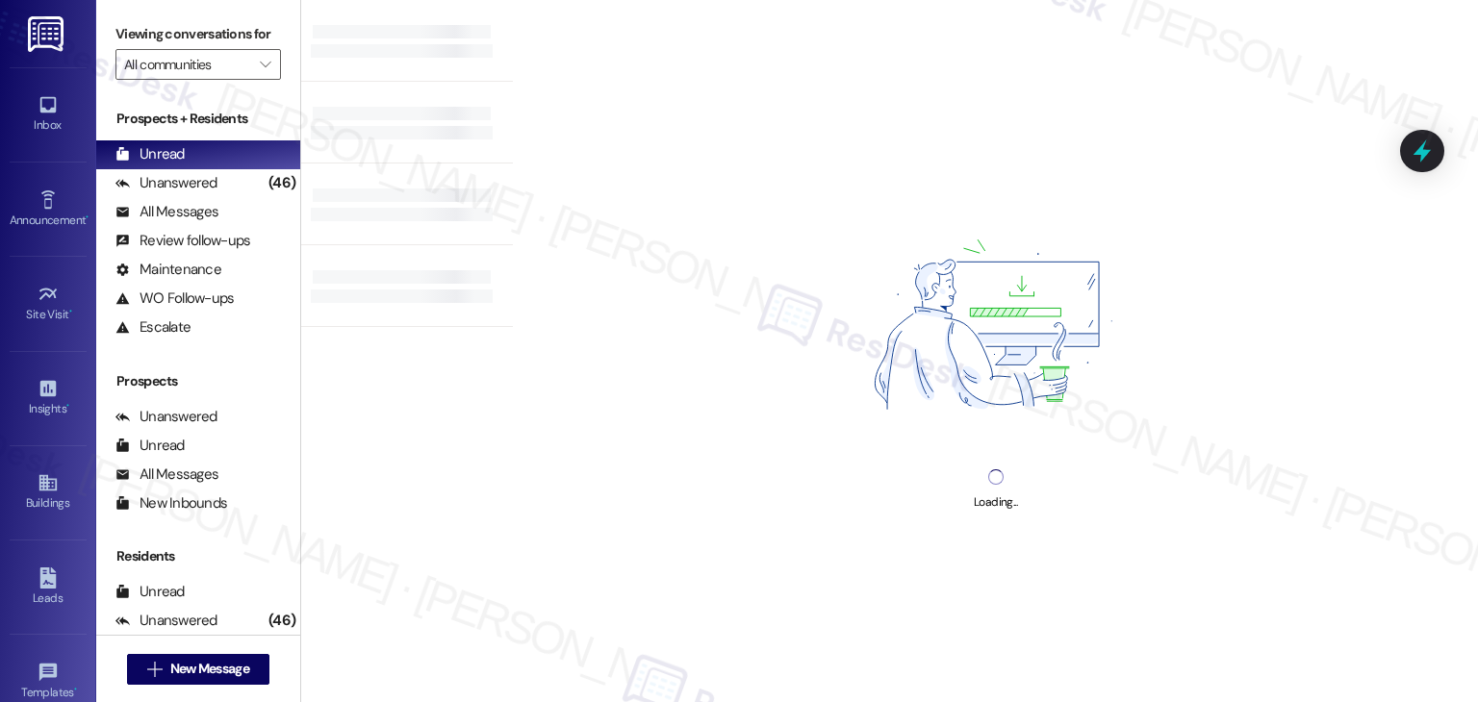
type input "[PERSON_NAME]"
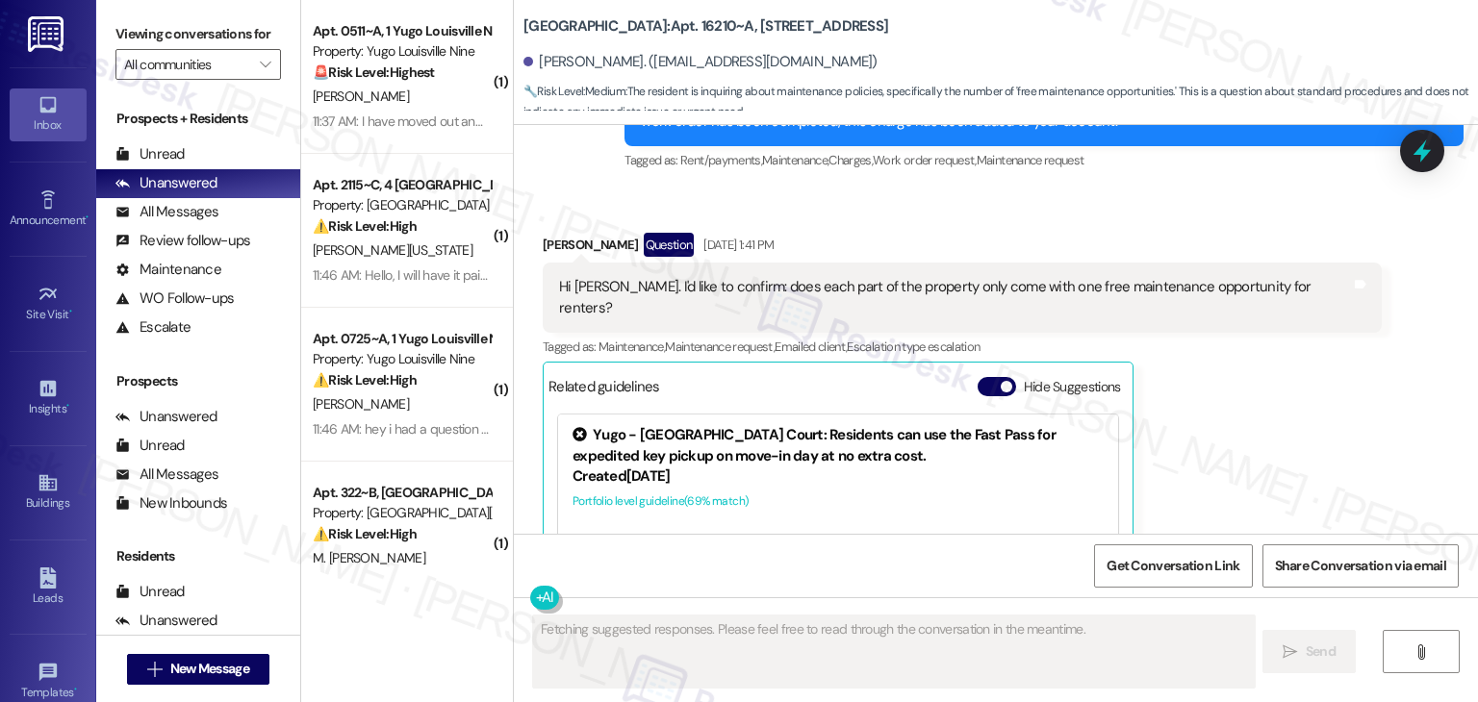
scroll to position [3159, 0]
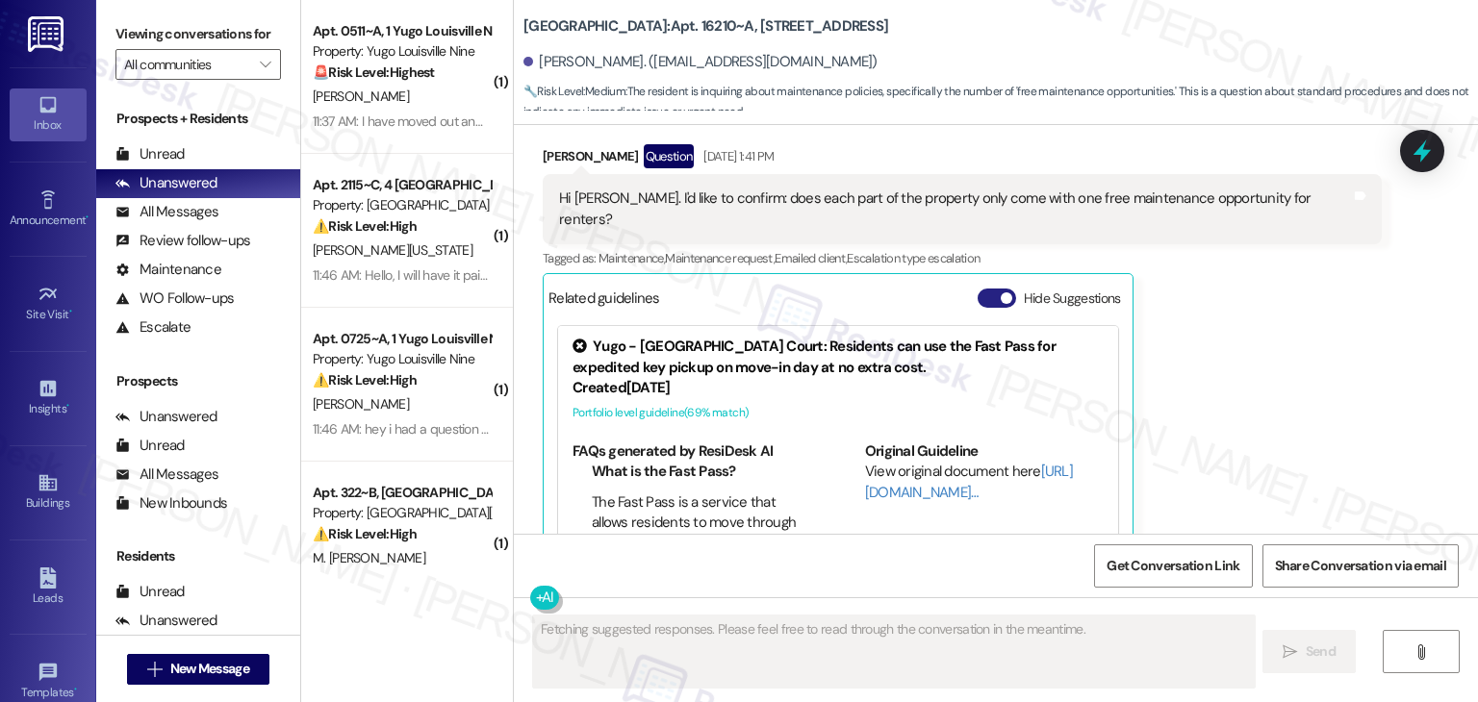
click at [977, 289] on button "Hide Suggestions" at bounding box center [996, 298] width 38 height 19
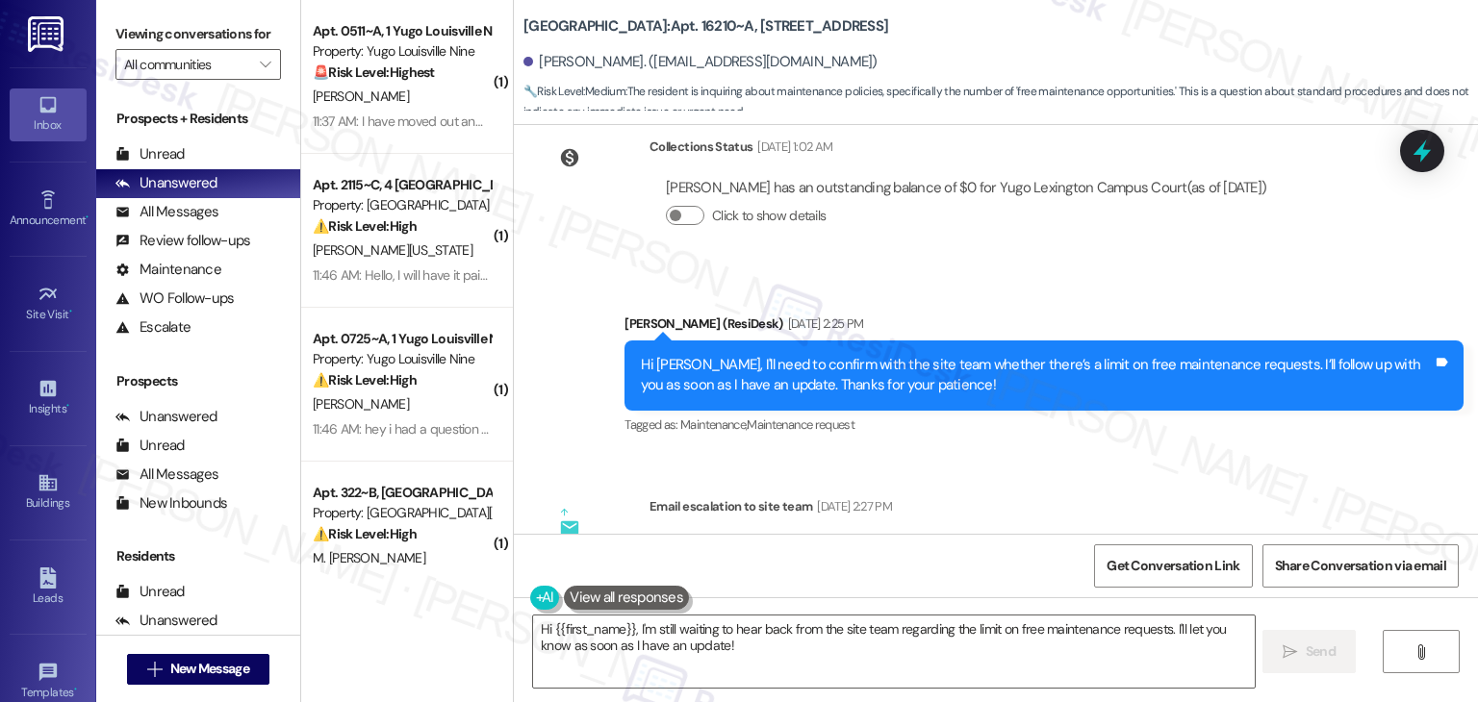
scroll to position [3363, 0]
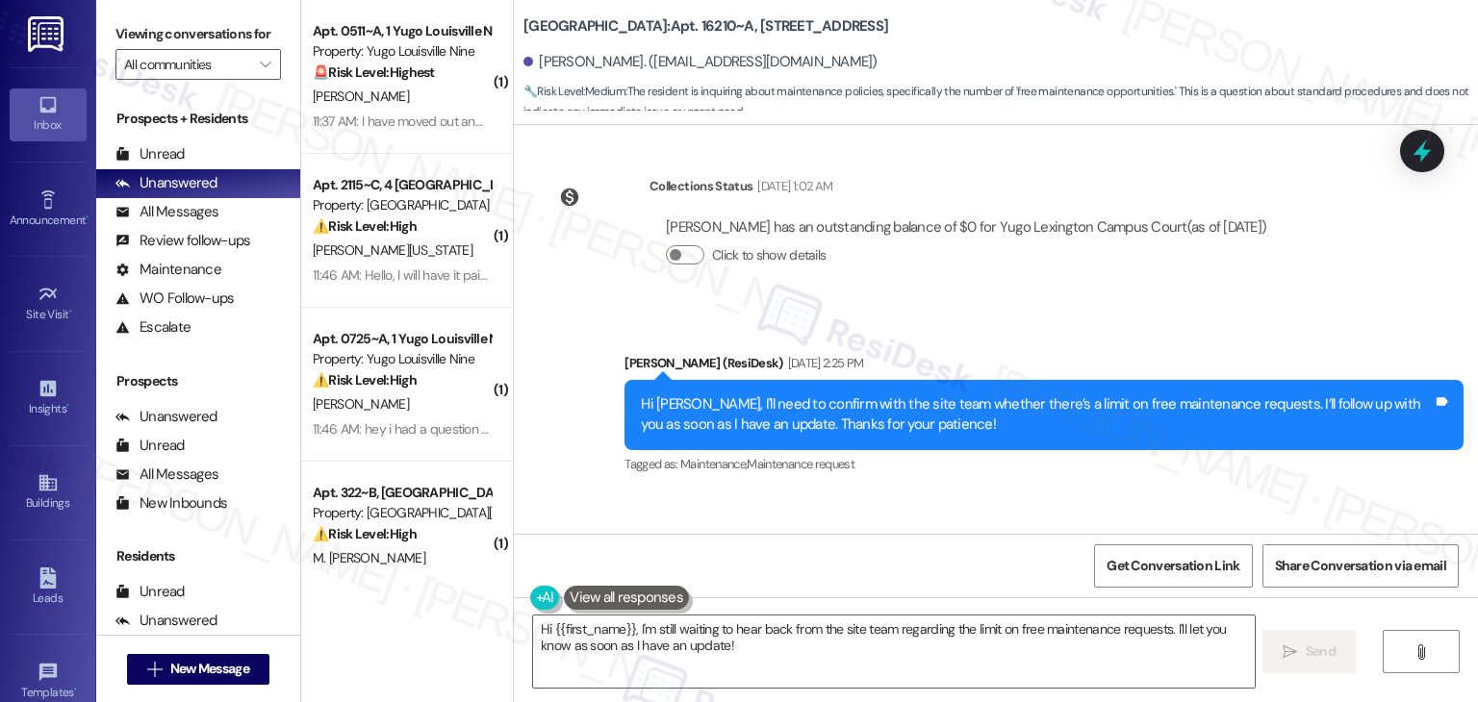
click at [1142, 450] on div "Tagged as: Maintenance , Click to highlight conversations about Maintenance Mai…" at bounding box center [1043, 464] width 839 height 28
drag, startPoint x: 687, startPoint y: 327, endPoint x: 634, endPoint y: 317, distance: 54.0
click at [641, 394] on div "Hi Haiqing, I'll need to confirm with the site team whether there’s a limit on …" at bounding box center [1037, 414] width 792 height 41
copy div "Hi Haiqing"
click at [1066, 428] on div "WO Lease started Jul 31, 2025 at 7:00 PM Show details Survey, sent via SMS Resi…" at bounding box center [996, 329] width 964 height 409
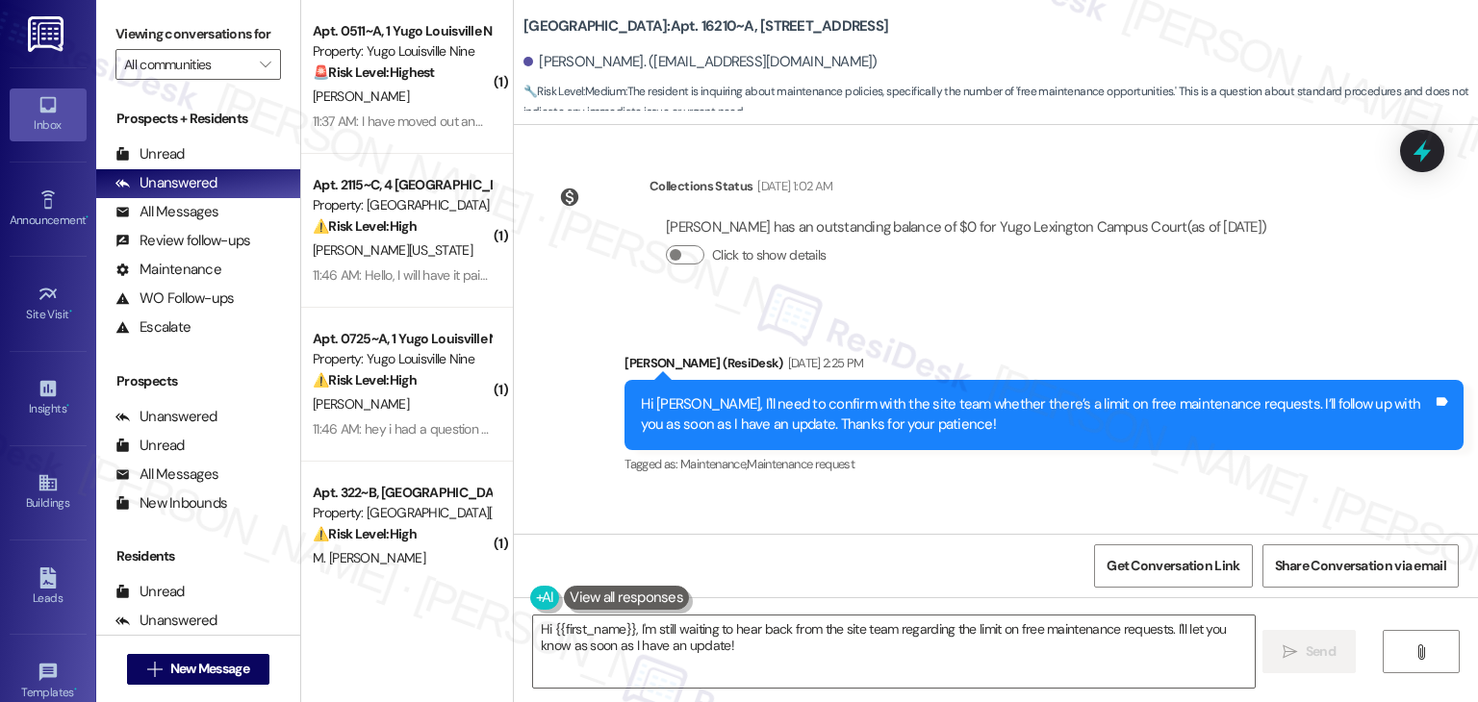
click at [1067, 429] on div "WO Lease started Jul 31, 2025 at 7:00 PM Show details Survey, sent via SMS Resi…" at bounding box center [996, 329] width 964 height 409
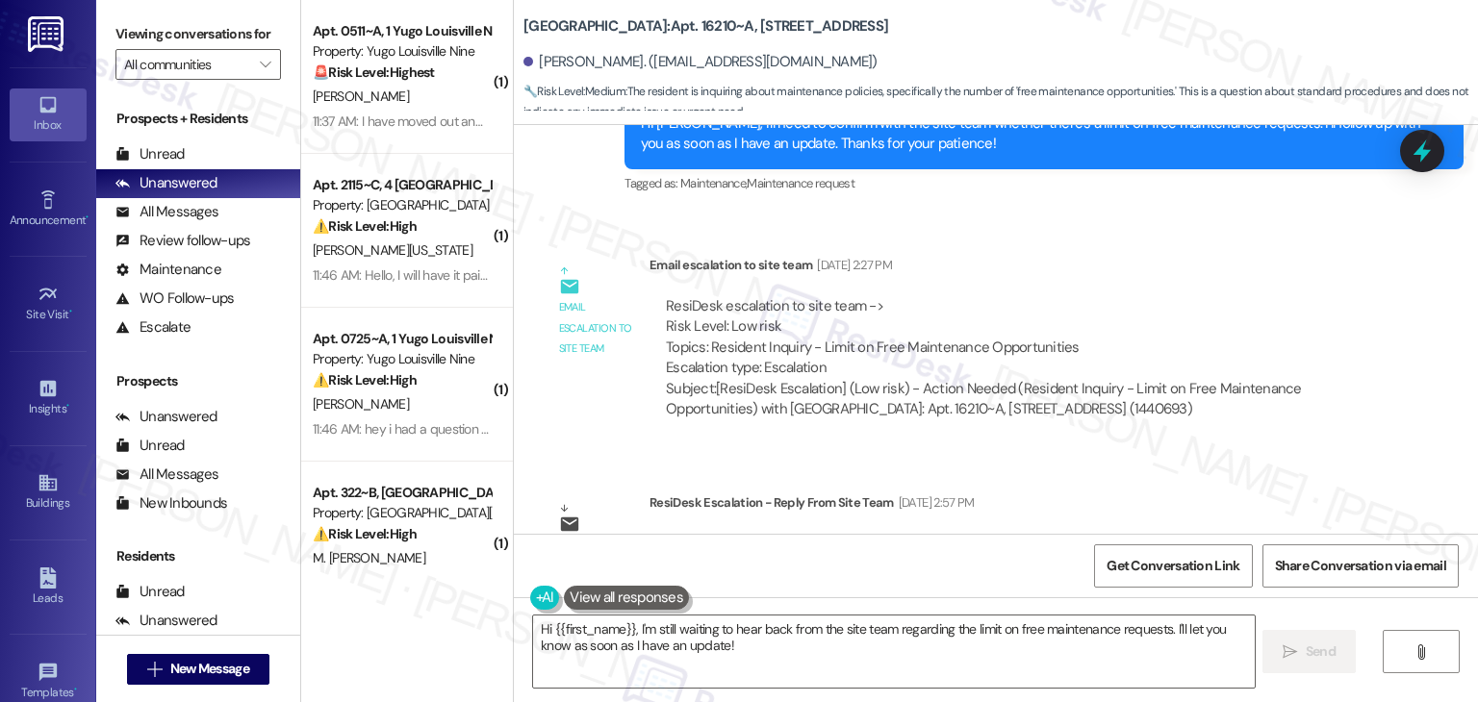
scroll to position [3652, 0]
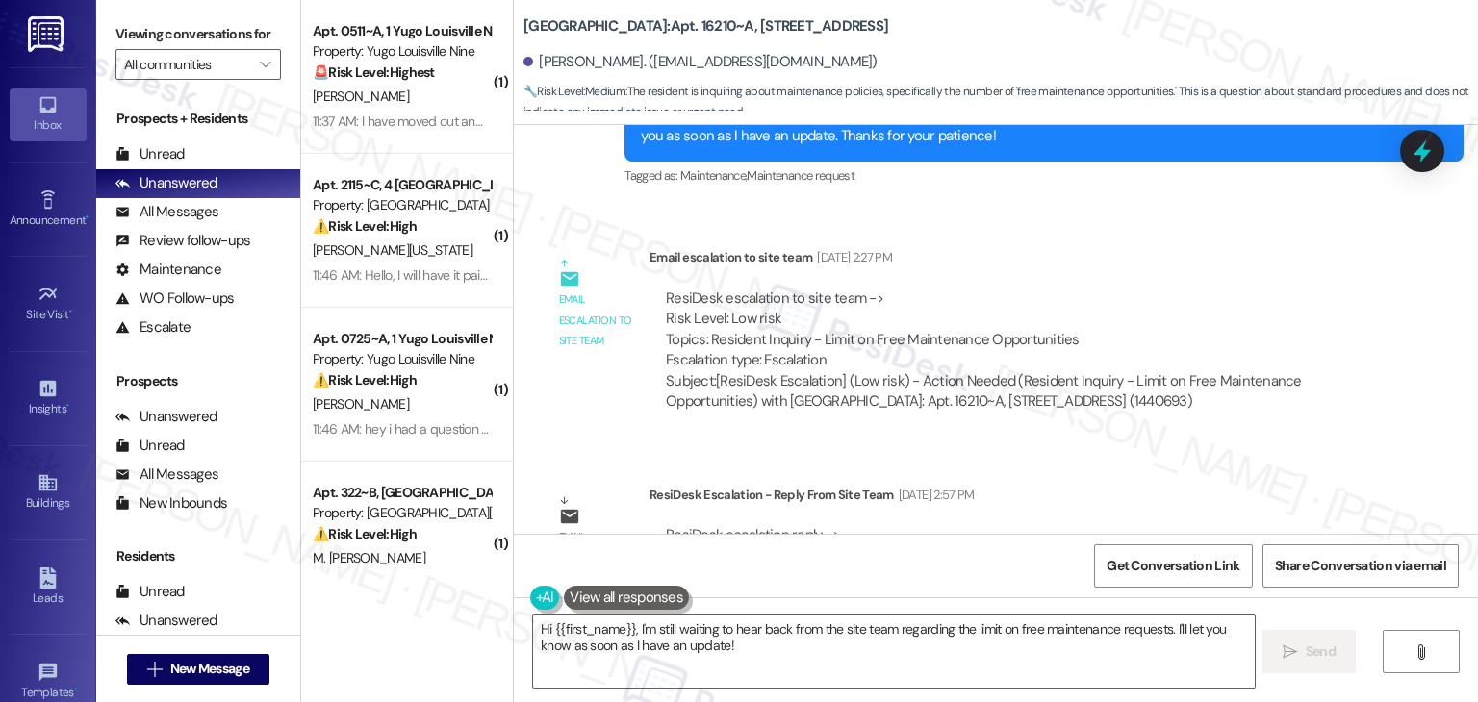
click at [1128, 289] on div "ResiDesk escalation to site team -> Risk Level: Low risk Topics: Resident Inqui…" at bounding box center [1015, 330] width 699 height 83
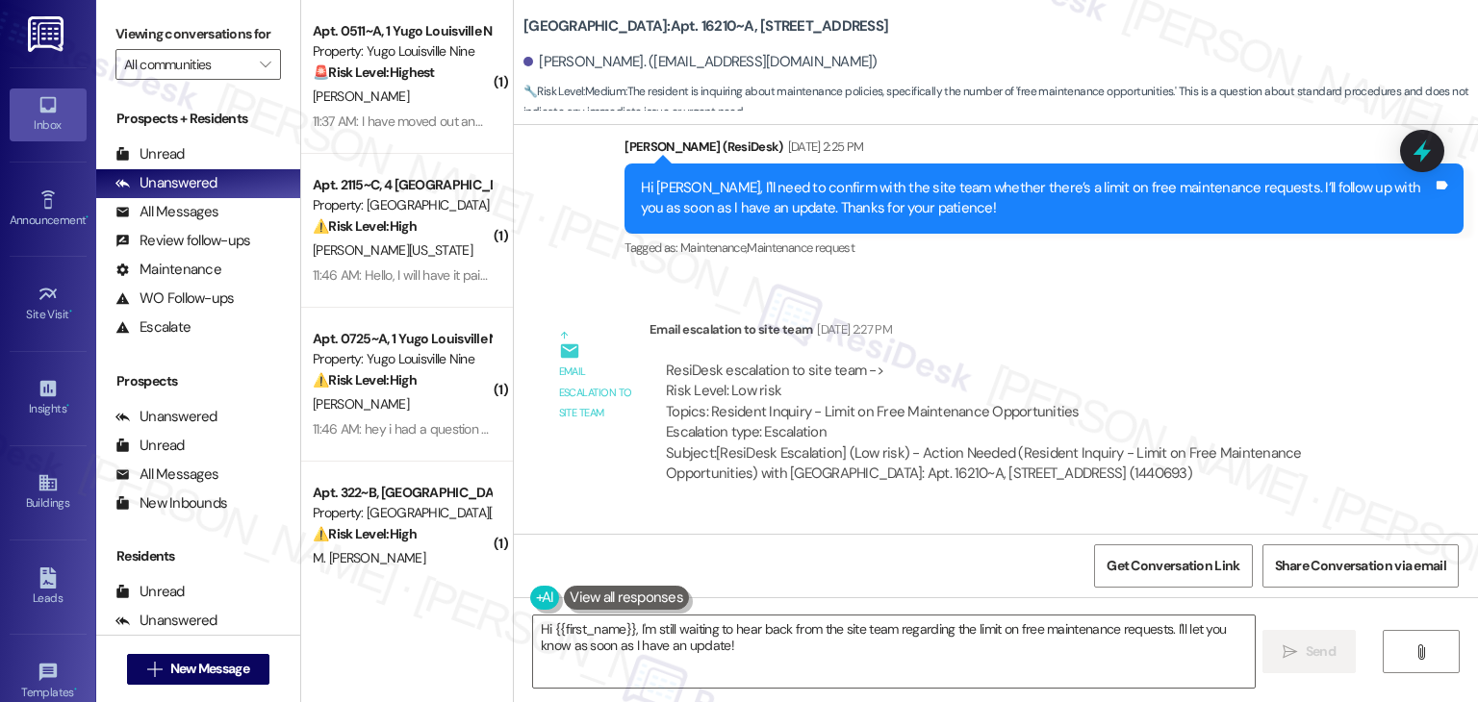
scroll to position [3459, 0]
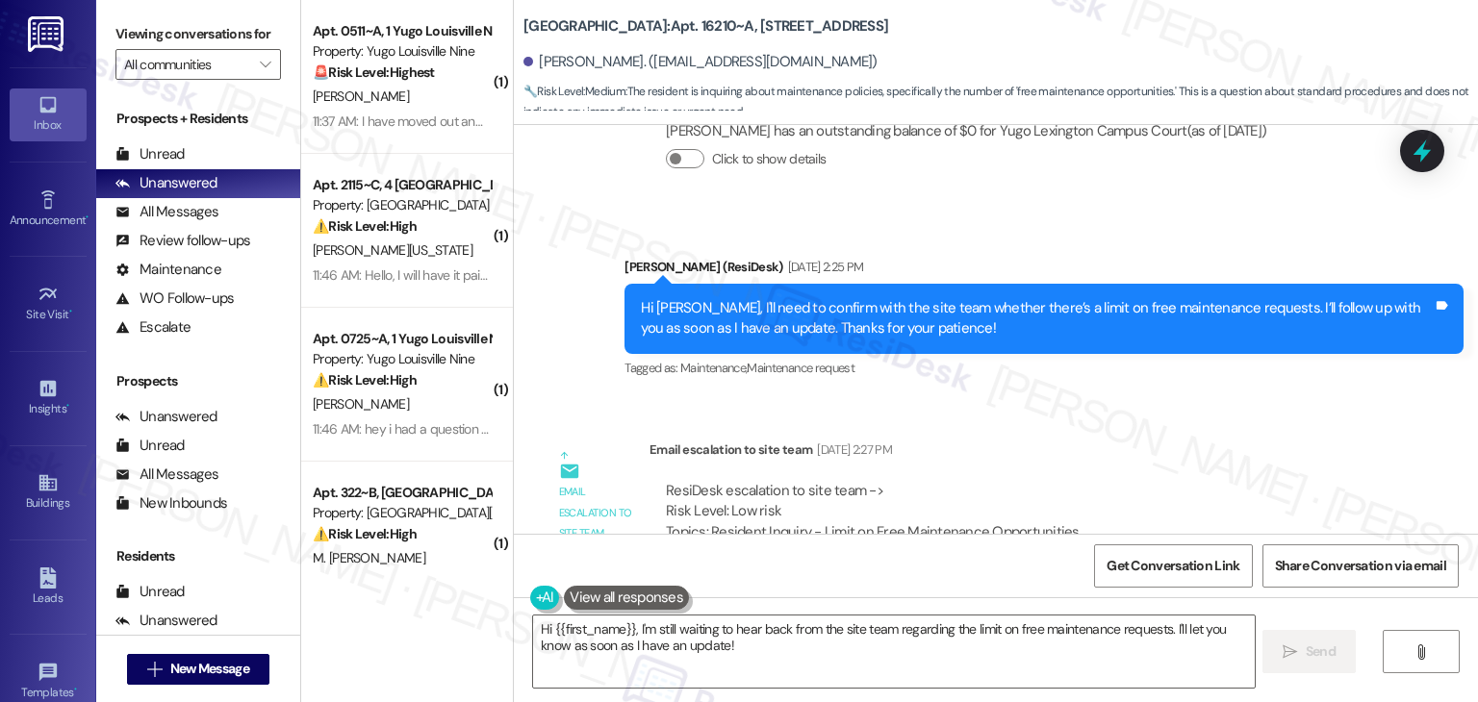
click at [1040, 298] on div "Hi Haiqing, I'll need to confirm with the site team whether there’s a limit on …" at bounding box center [1037, 318] width 792 height 41
drag, startPoint x: 805, startPoint y: 448, endPoint x: 1063, endPoint y: 445, distance: 257.8
click at [1063, 481] on div "ResiDesk escalation to site team -> Risk Level: Low risk Topics: Resident Inqui…" at bounding box center [1015, 522] width 699 height 83
copy div "Limit on Free Maintenance Opportunities"
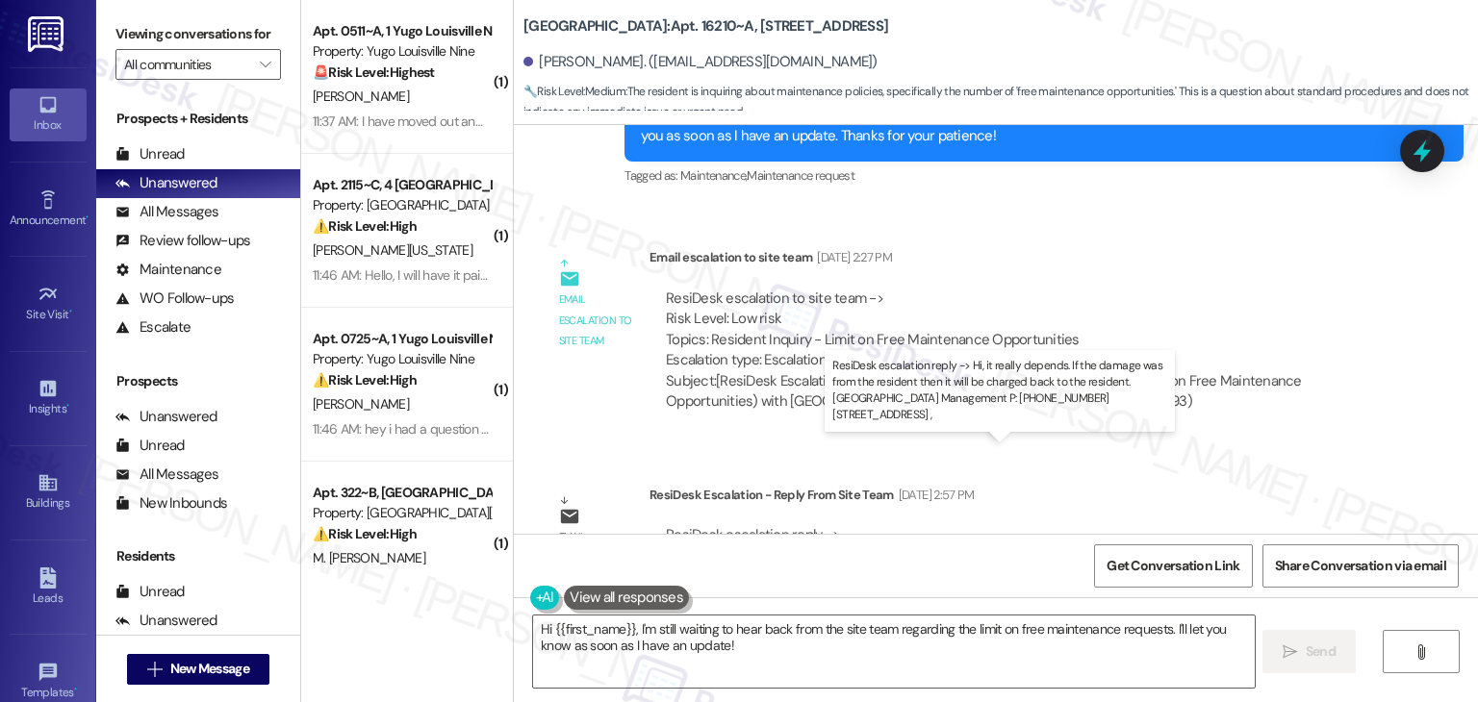
drag, startPoint x: 672, startPoint y: 473, endPoint x: 1250, endPoint y: 470, distance: 577.2
click at [1250, 525] on div "ResiDesk escalation reply -> Hi, it really depends. If the damage was from the …" at bounding box center [971, 555] width 611 height 61
copy div "t really depends. If the damage was from the resident then it will be charged b…"
click at [726, 641] on textarea "Hi {{first_name}}, I'm still waiting to hear back from the site team regarding …" at bounding box center [893, 652] width 721 height 72
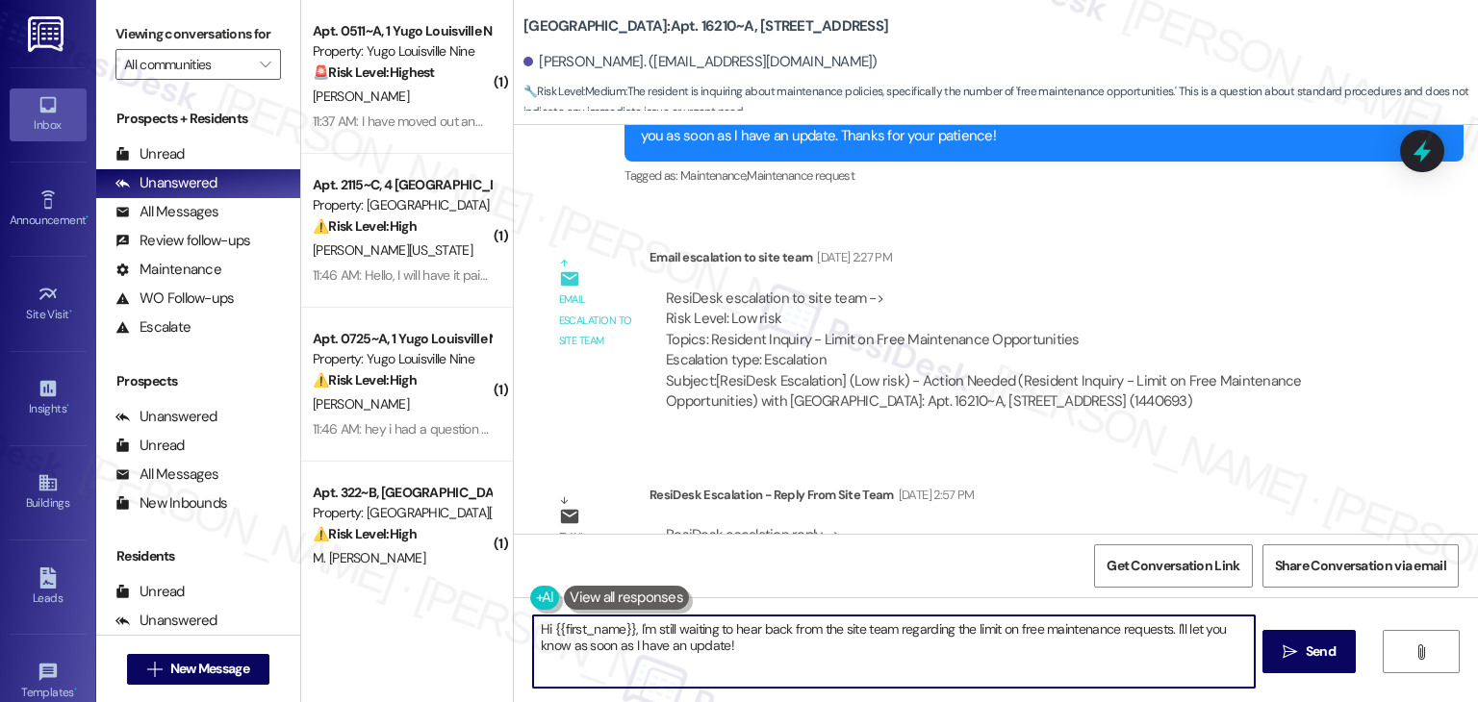
click at [726, 641] on textarea "Hi {{first_name}}, I'm still waiting to hear back from the site team regarding …" at bounding box center [893, 652] width 721 height 72
paste textarea "Haiqing, thanks for reaching out! I’ve shared your concern with the site team r…"
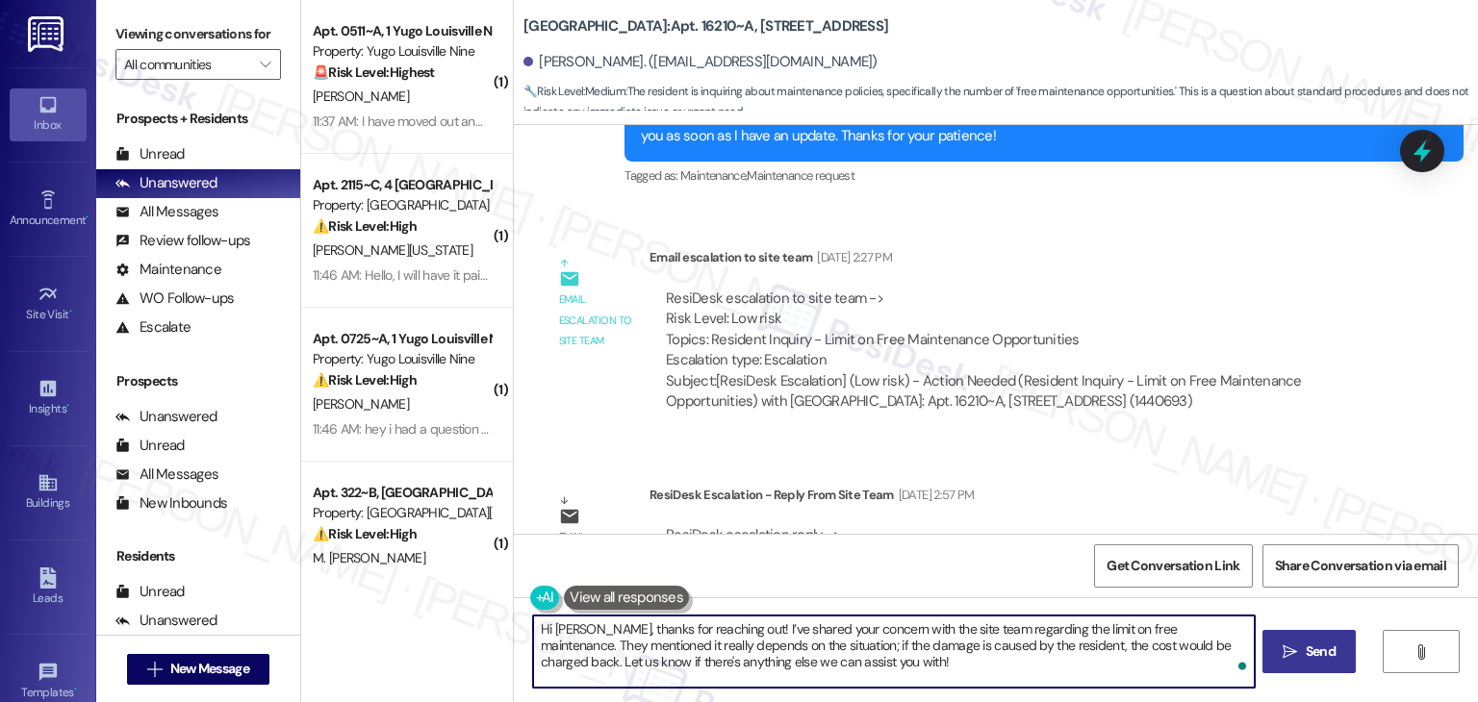
type textarea "Hi Haiqing, thanks for reaching out! I’ve shared your concern with the site tea…"
click at [1302, 647] on span "Send" at bounding box center [1321, 652] width 38 height 20
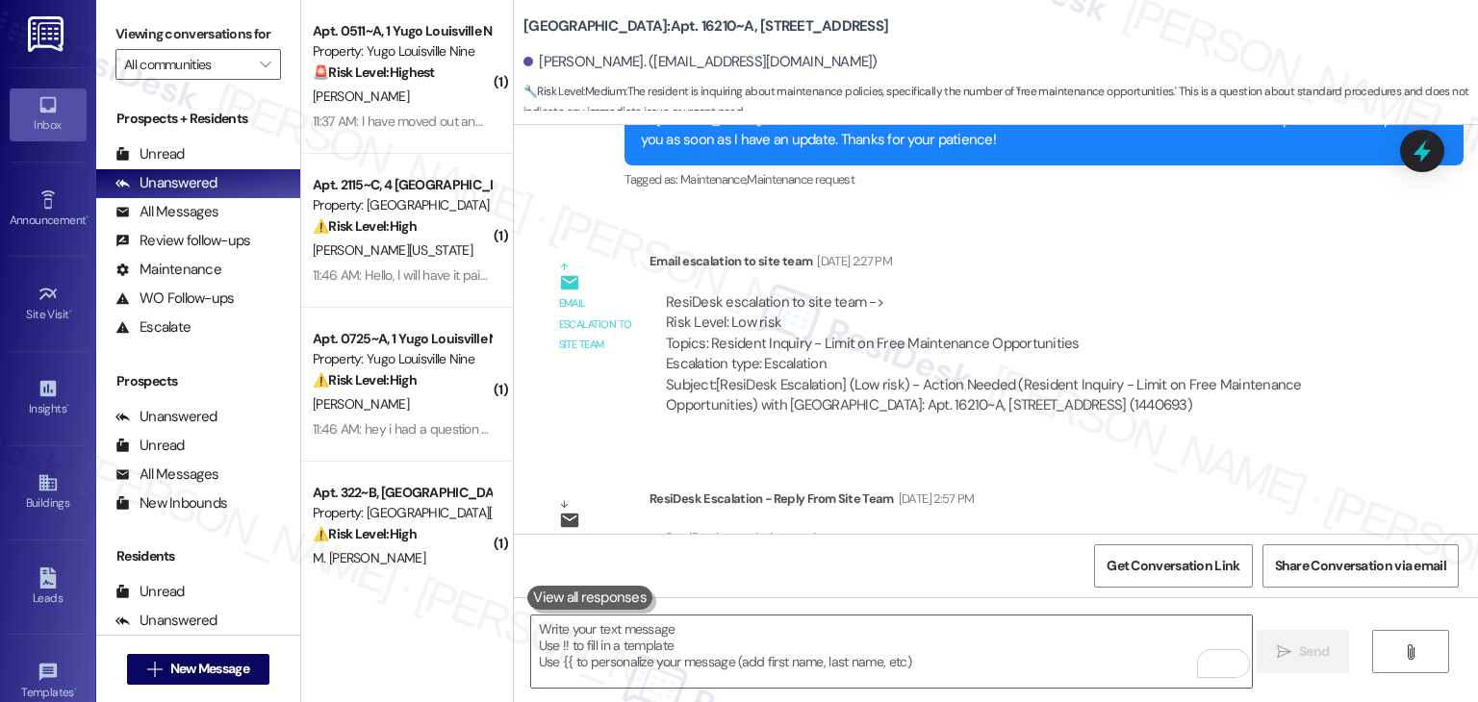
scroll to position [3827, 0]
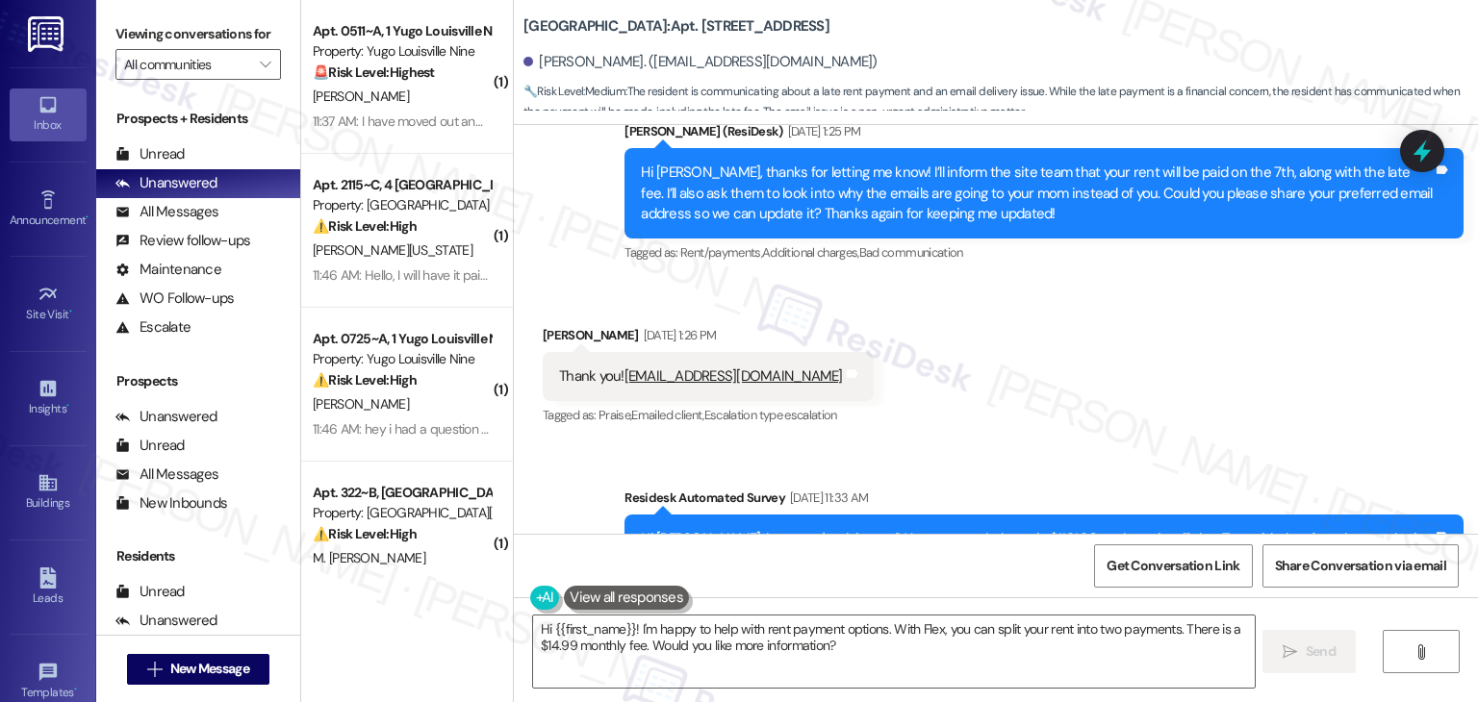
scroll to position [888, 0]
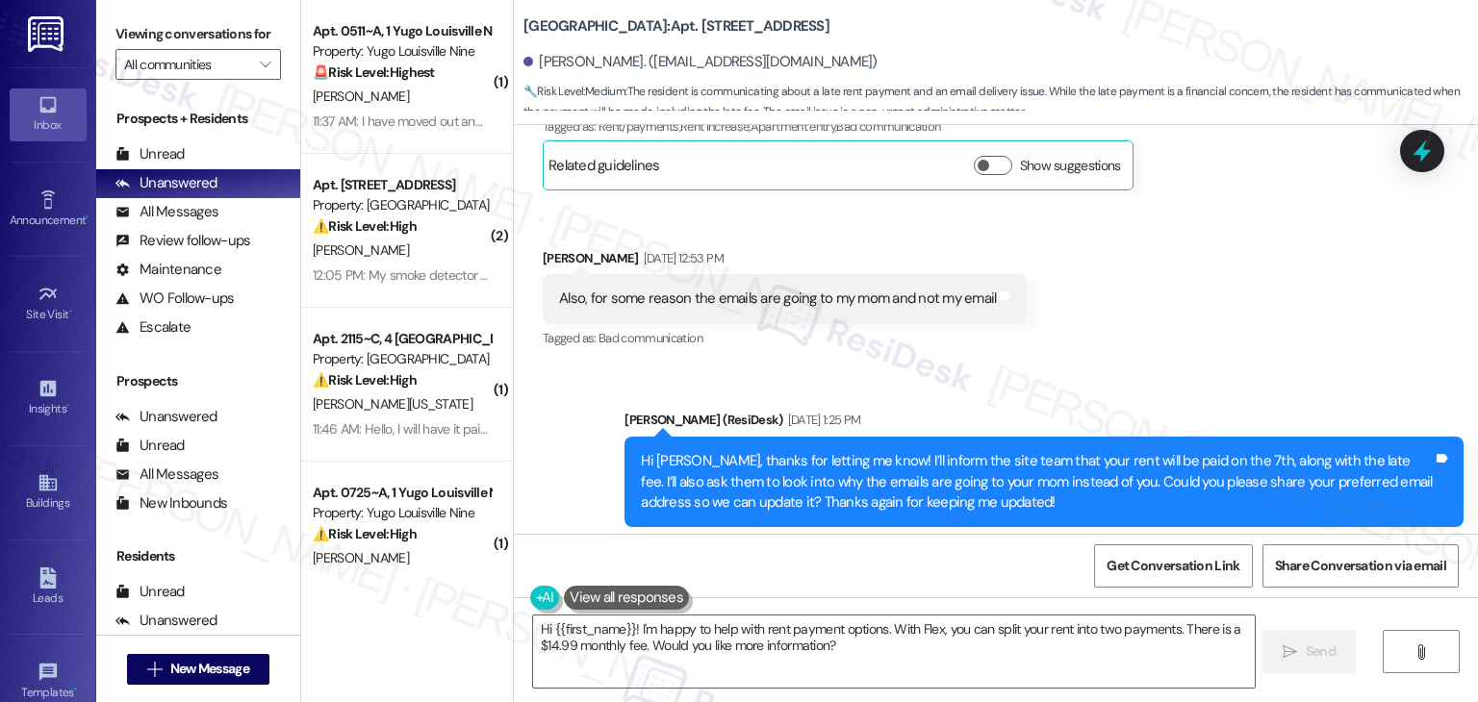
click at [875, 567] on div "Get Conversation Link Share Conversation via email" at bounding box center [996, 565] width 964 height 63
click at [768, 635] on textarea "Hi {{first_name}}! I'm happy to help with rent payment options. With Flex, you …" at bounding box center [893, 652] width 721 height 72
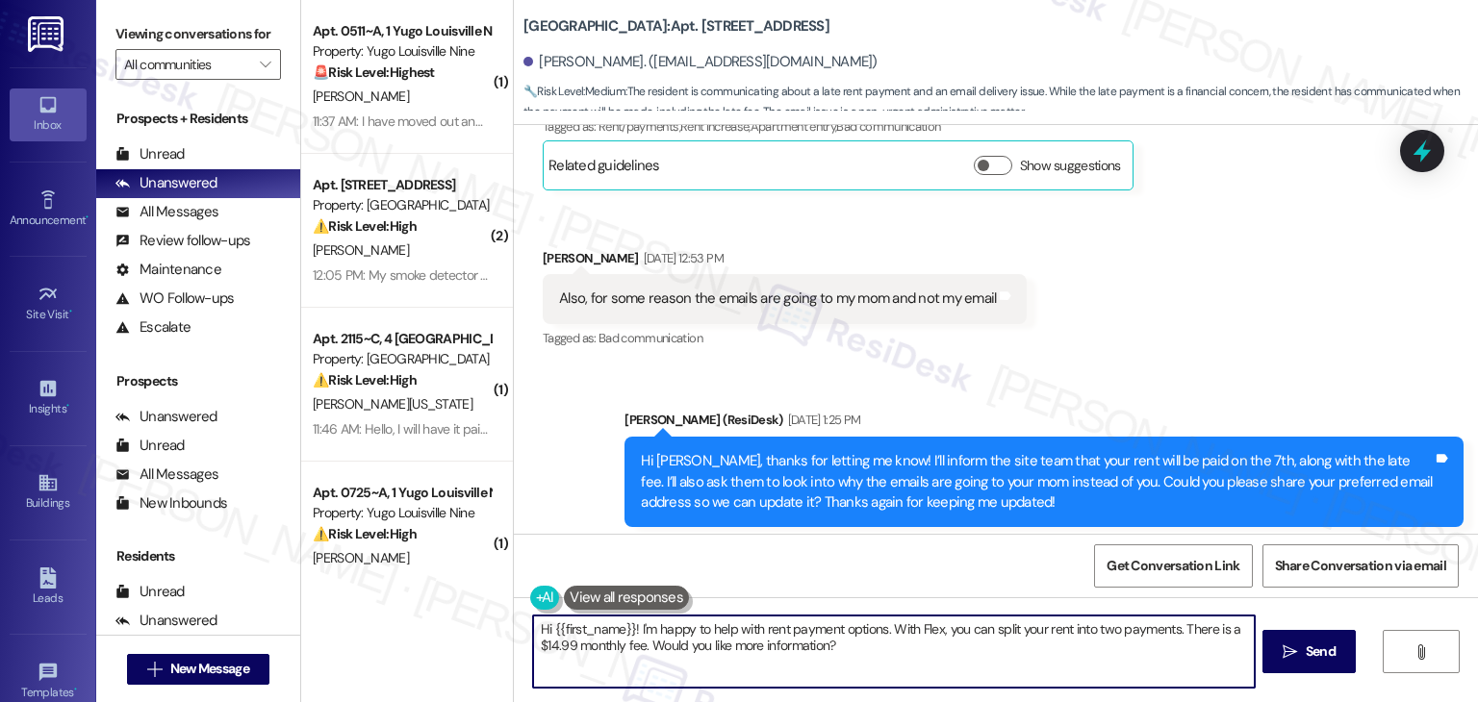
click at [768, 635] on textarea "Hi {{first_name}}! I'm happy to help with rent payment options. With Flex, you …" at bounding box center [893, 652] width 721 height 72
paste textarea "[PERSON_NAME], I’ve shared your concern with the site team about updating your …"
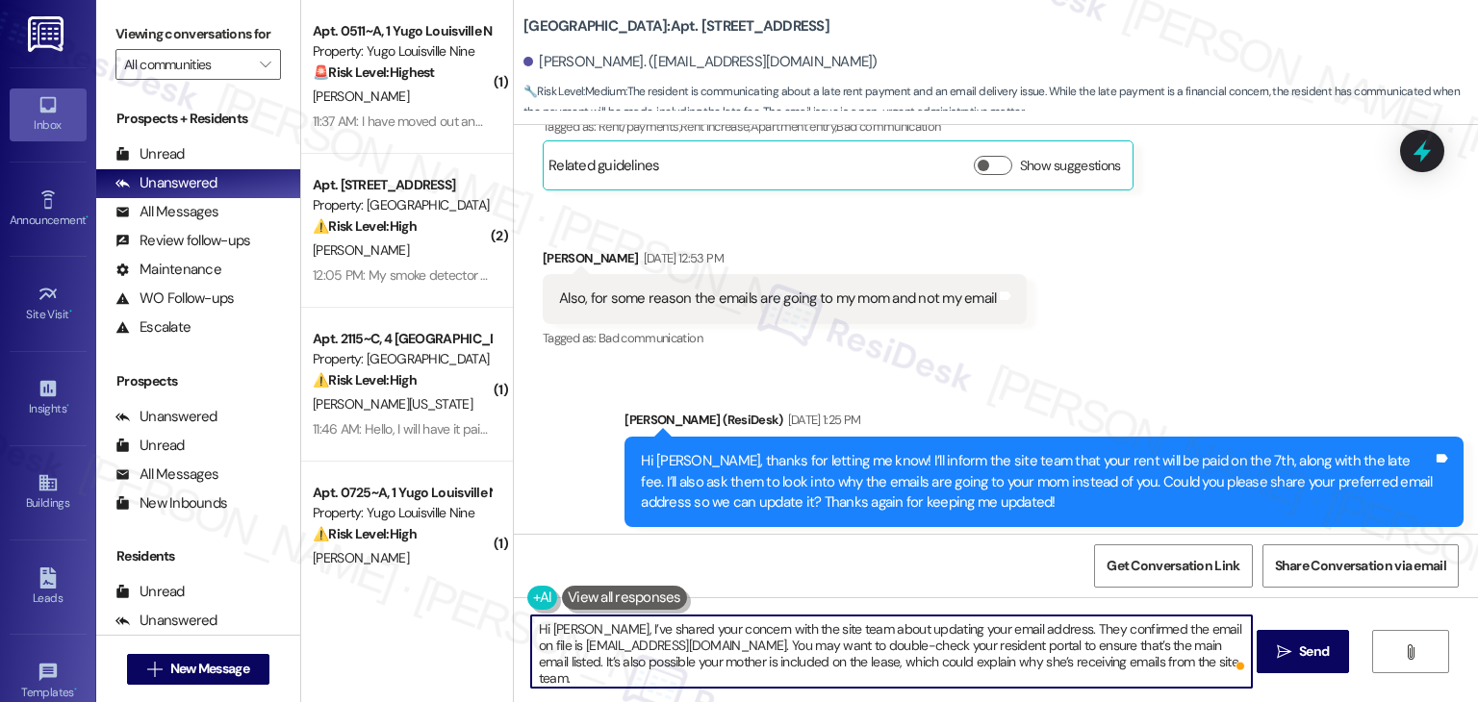
click at [1104, 665] on textarea "Hi [PERSON_NAME], I’ve shared your concern with the site team about updating yo…" at bounding box center [891, 652] width 721 height 72
type textarea "Hi [PERSON_NAME], I’ve shared your concern with the site team about updating yo…"
click at [1347, 653] on button " Send" at bounding box center [1302, 651] width 93 height 43
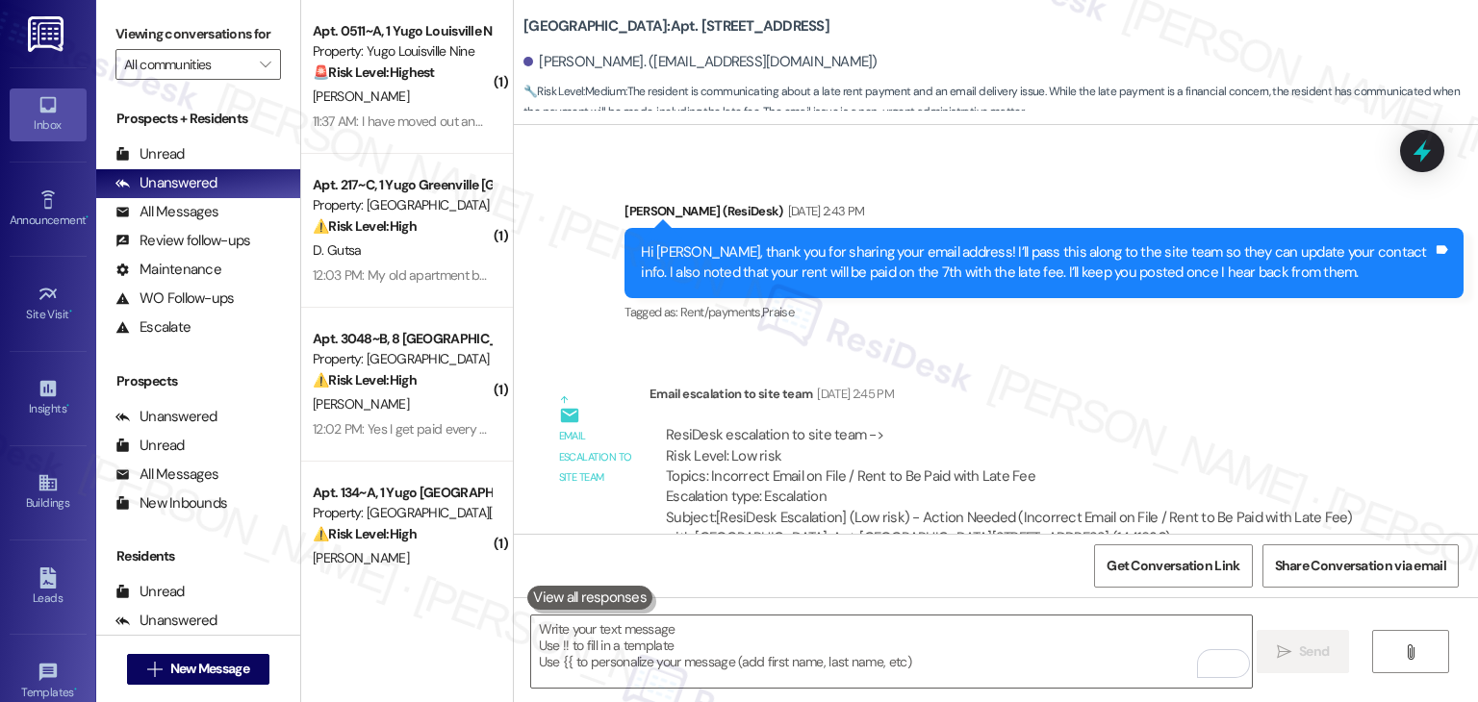
scroll to position [2217, 0]
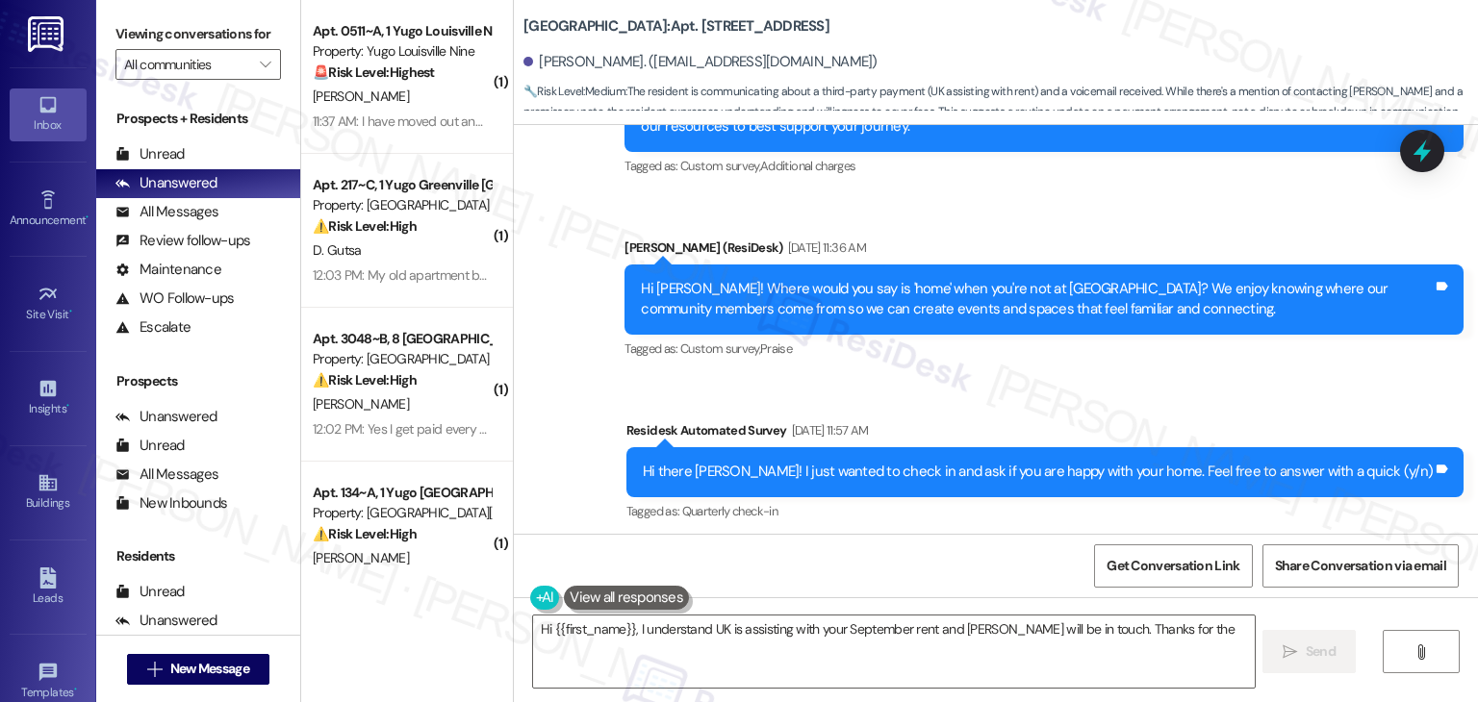
scroll to position [4073, 0]
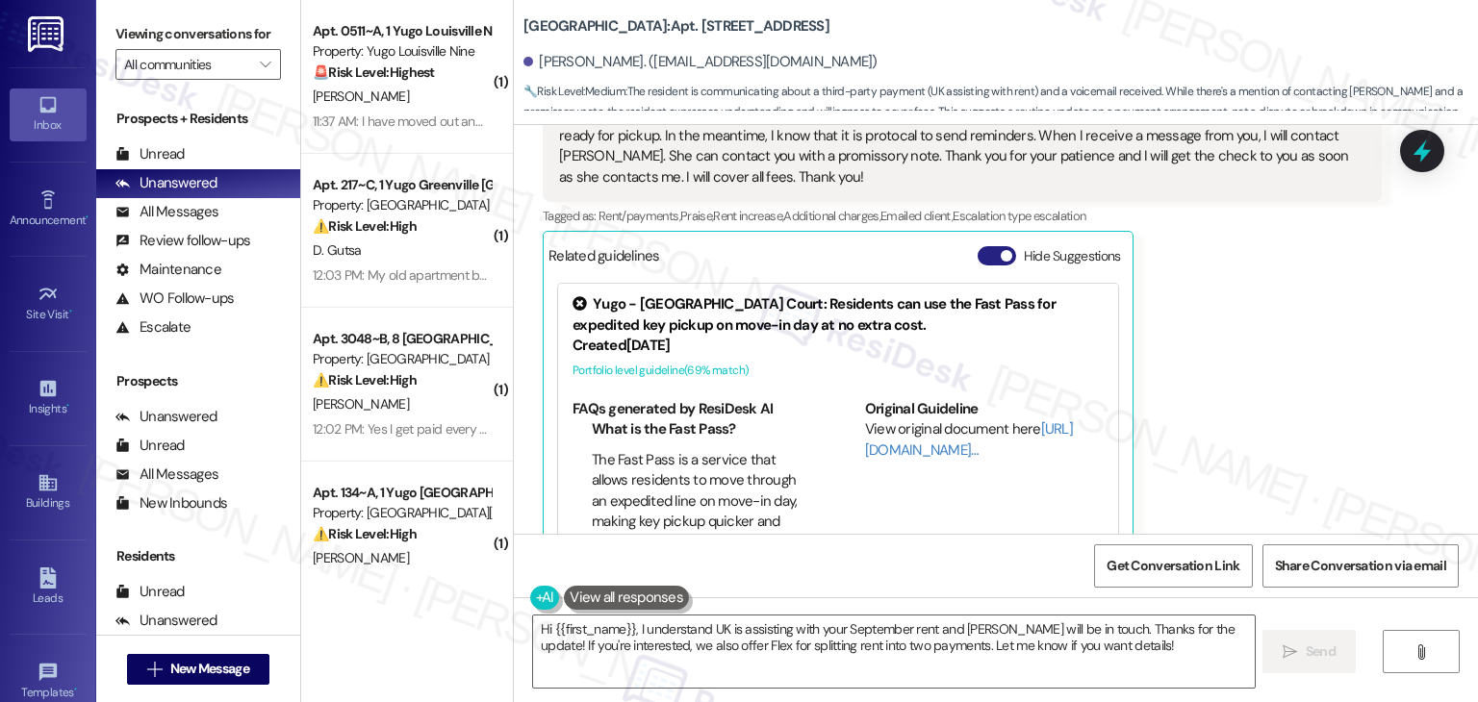
click at [977, 246] on button "Hide Suggestions" at bounding box center [996, 255] width 38 height 19
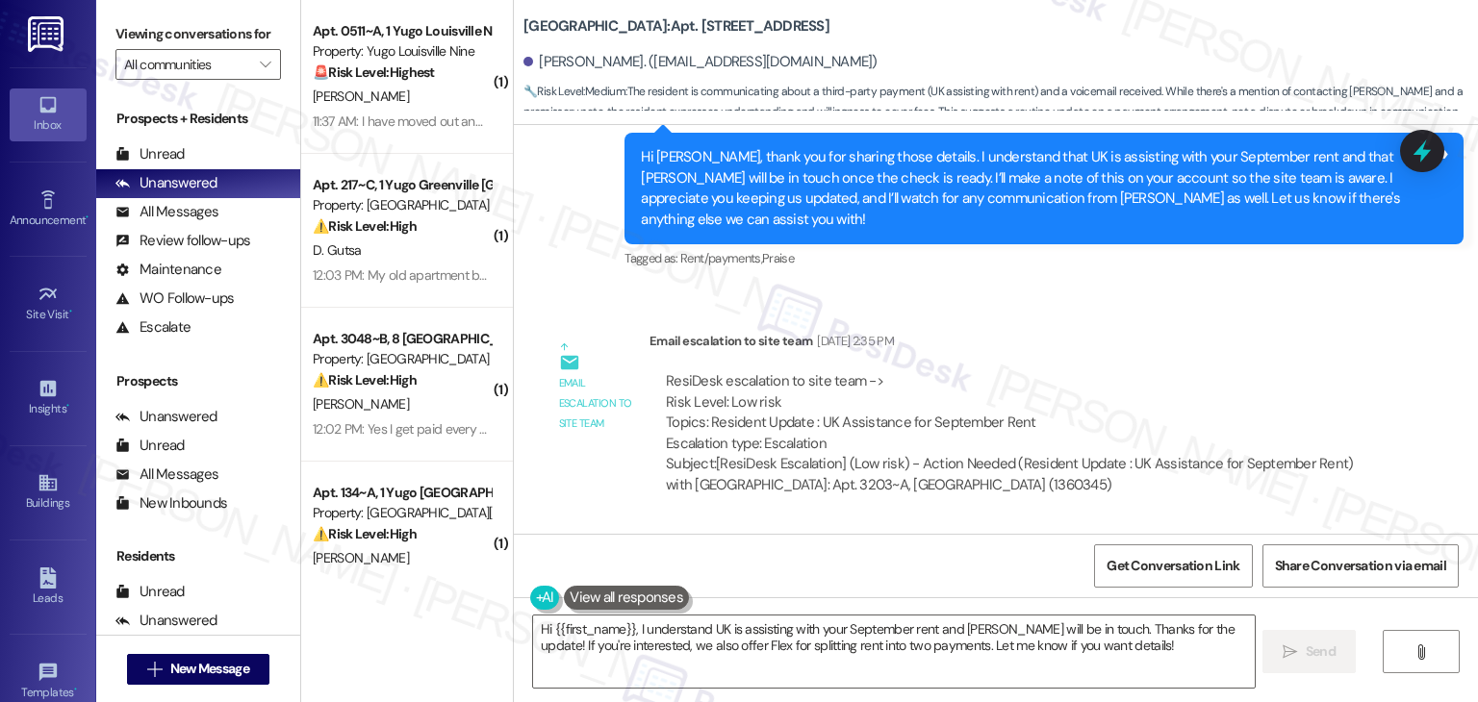
scroll to position [4597, 0]
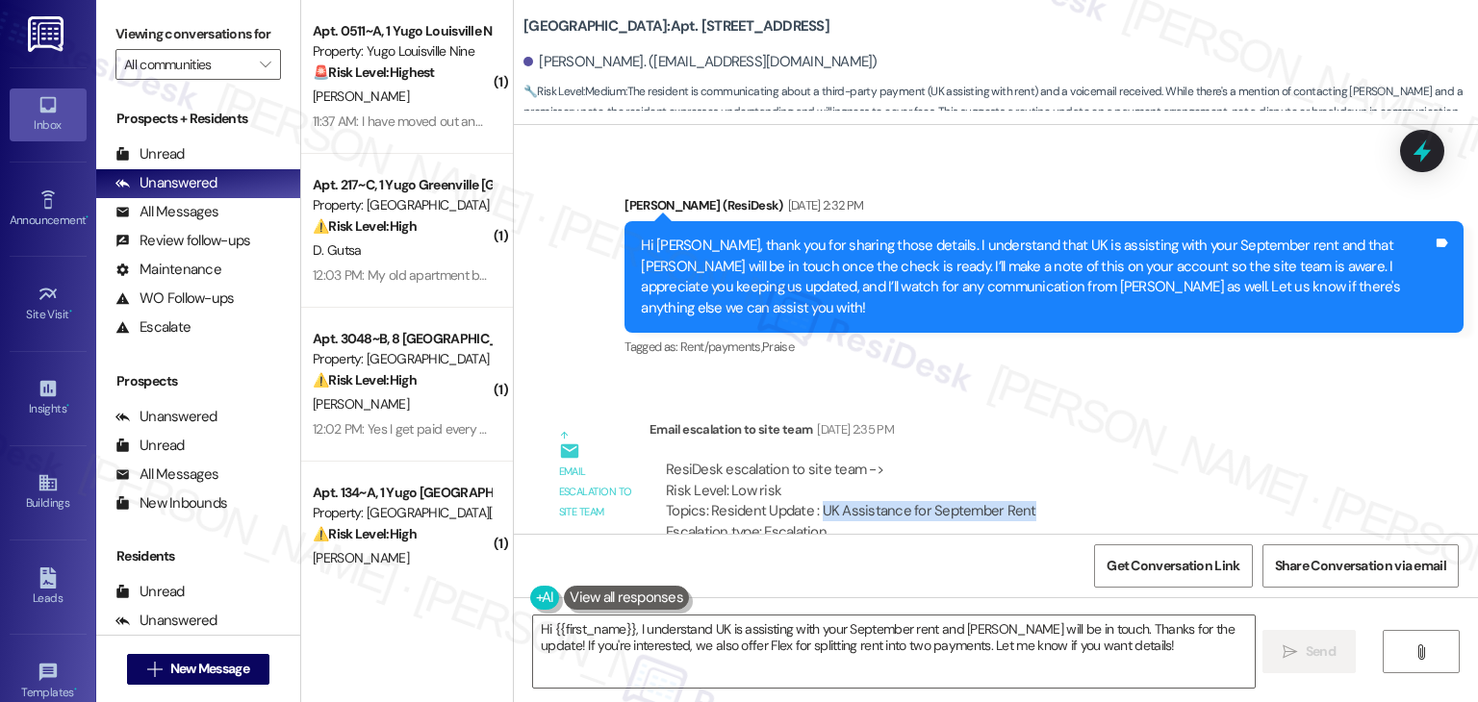
drag, startPoint x: 808, startPoint y: 447, endPoint x: 1021, endPoint y: 447, distance: 212.6
click at [1021, 460] on div "ResiDesk escalation to site team -> Risk Level: Low risk Topics: Resident Updat…" at bounding box center [1015, 501] width 699 height 83
copy div "UK Assistance for September Rent"
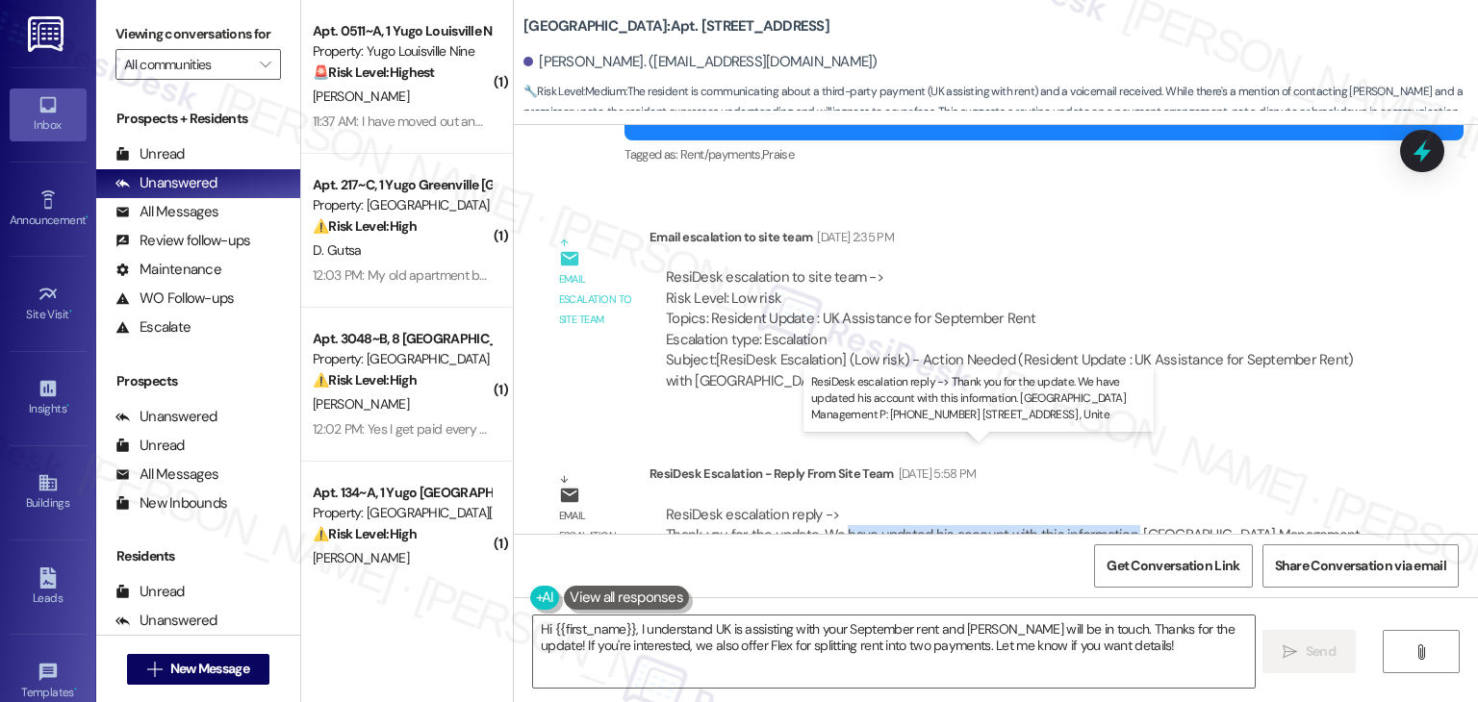
drag, startPoint x: 832, startPoint y: 474, endPoint x: 1117, endPoint y: 474, distance: 284.8
click at [1117, 505] on div "ResiDesk escalation reply -> Thank you for the update. We have updated his acco…" at bounding box center [1013, 535] width 694 height 61
copy div "have updated his account with this information."
click at [850, 635] on textarea "Hi {{first_name}}, I understand UK is assisting with your September rent and [P…" at bounding box center [893, 652] width 721 height 72
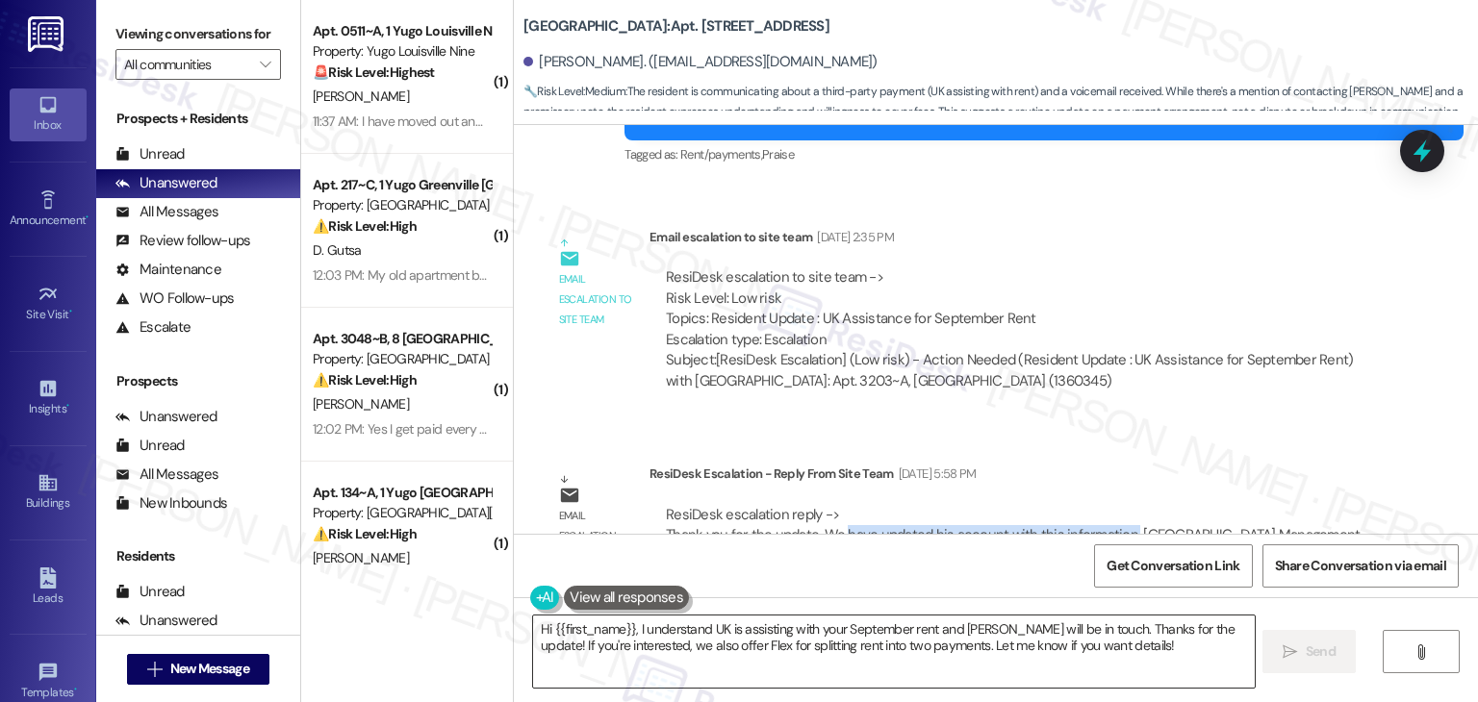
click at [850, 635] on textarea "Hi {{first_name}}, I understand UK is assisting with your September rent and [P…" at bounding box center [893, 652] width 721 height 72
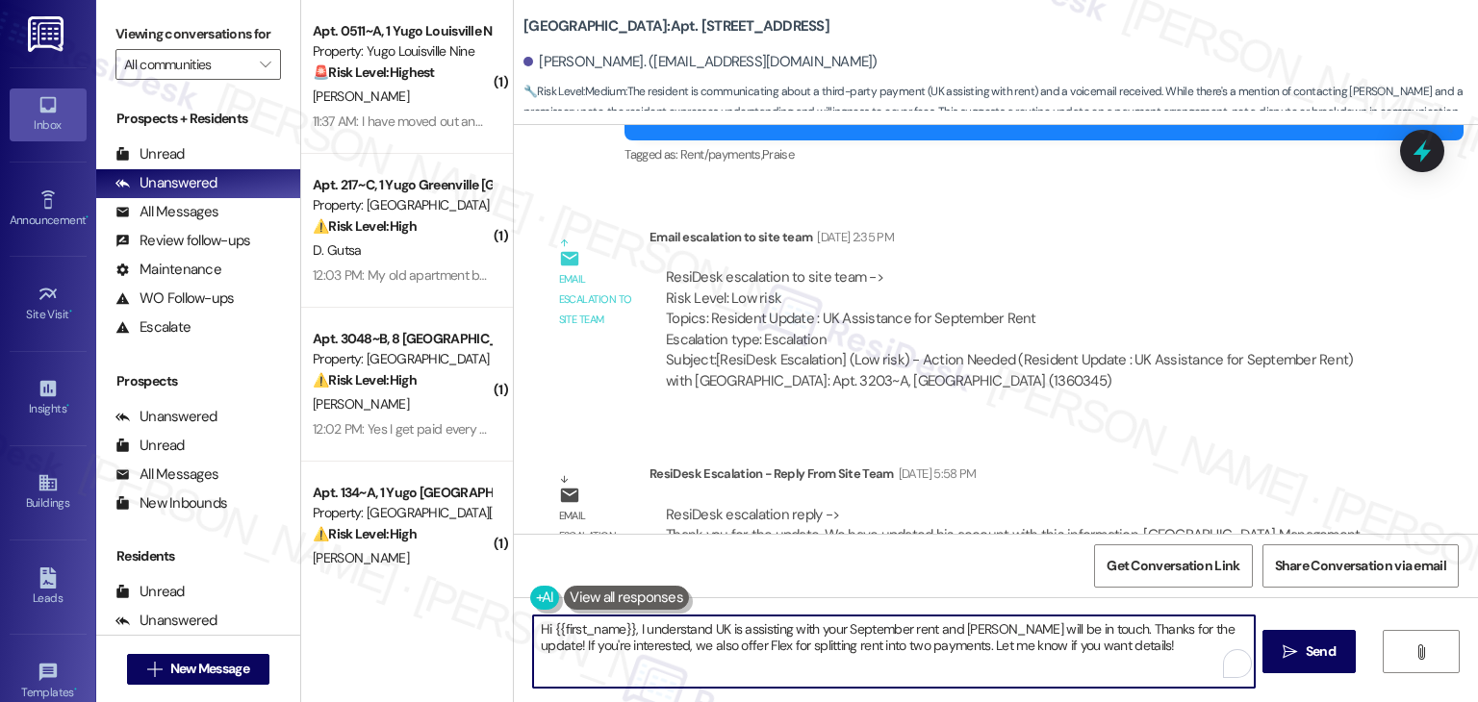
paste textarea "[PERSON_NAME], I’ve shared your concern regarding the UK Assistance for your Se…"
type textarea "Hi [PERSON_NAME], I’ve shared your concern regarding the UK Assistance for your…"
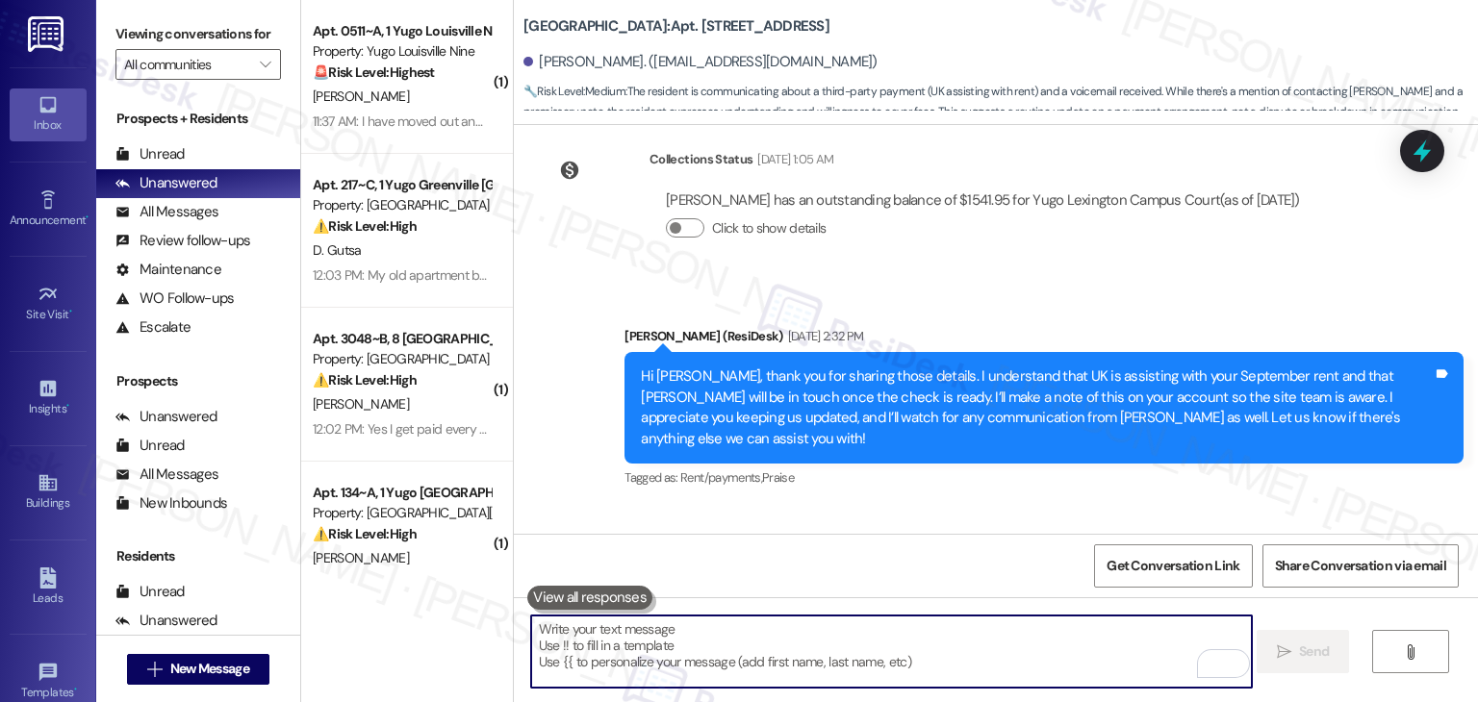
scroll to position [4944, 0]
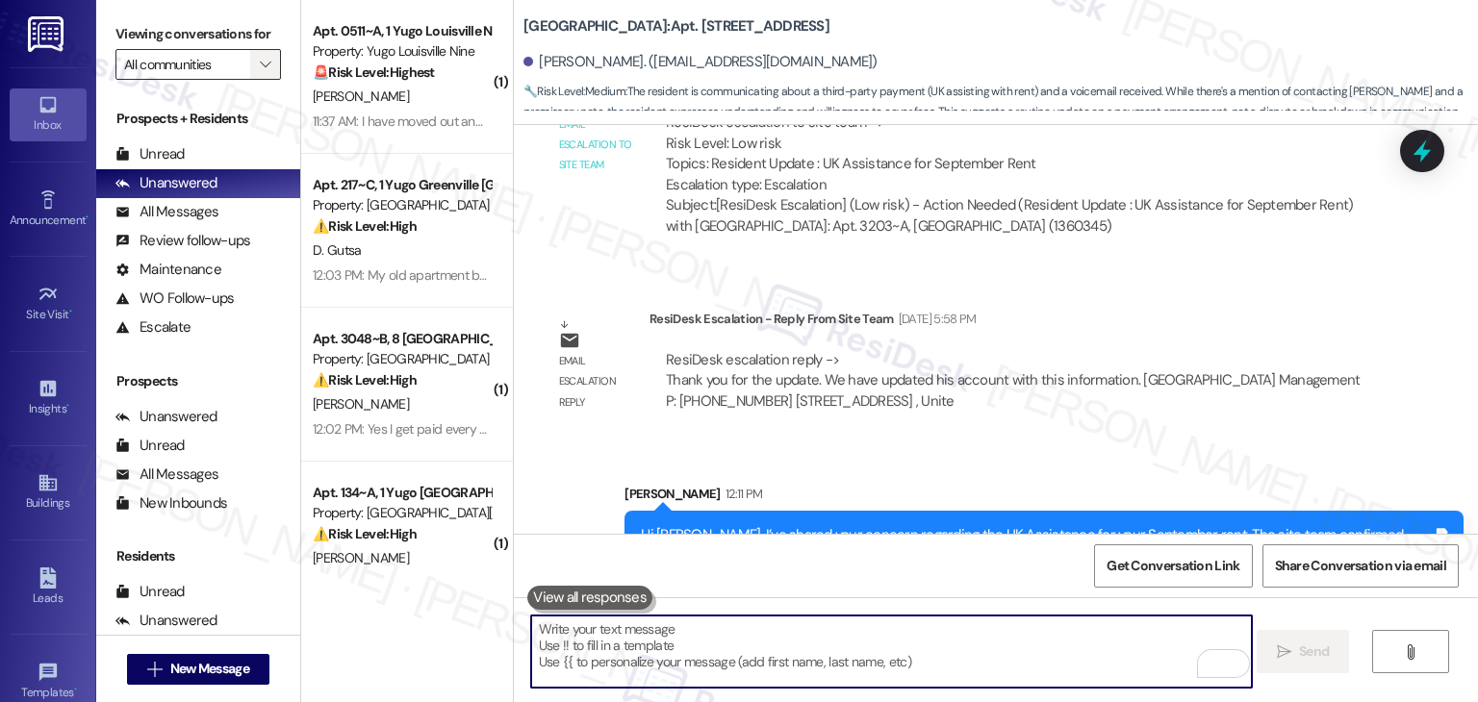
click at [262, 75] on span "" at bounding box center [265, 64] width 18 height 31
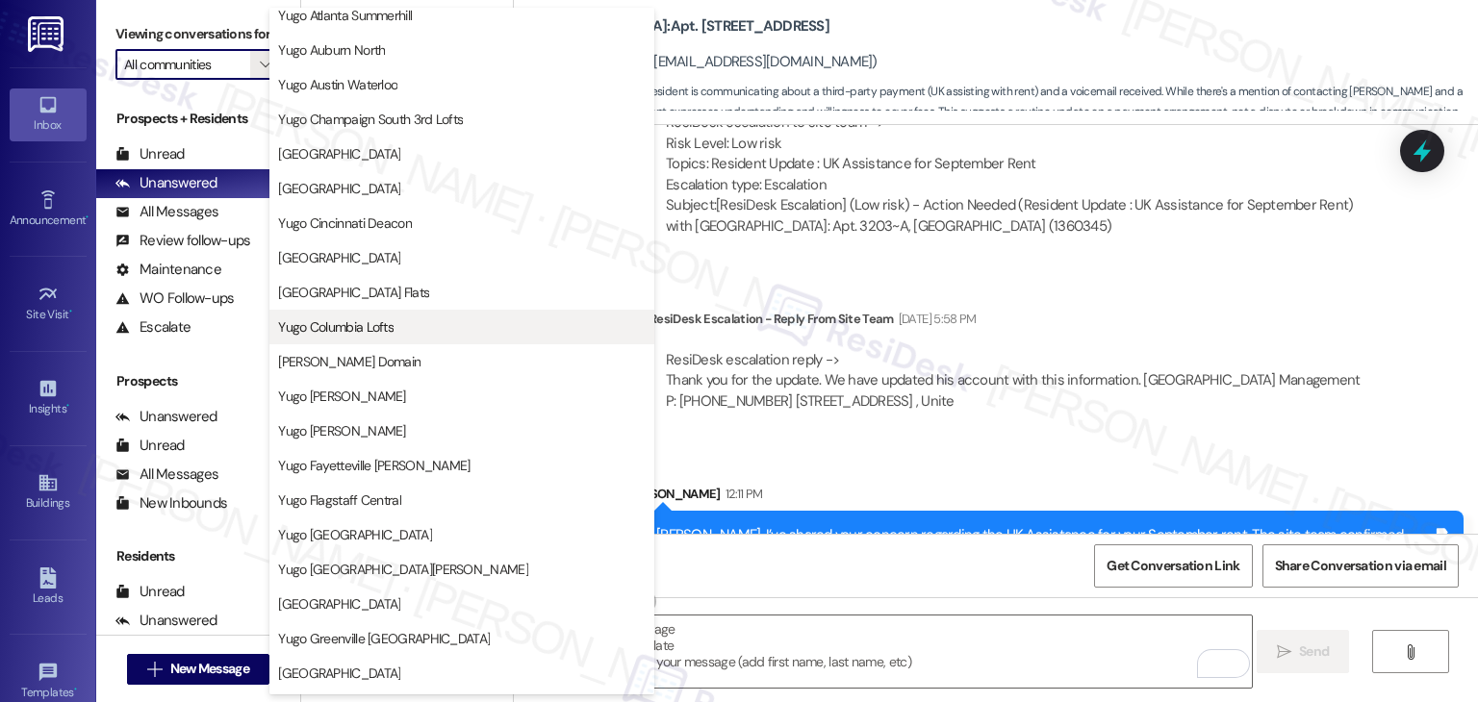
scroll to position [481, 0]
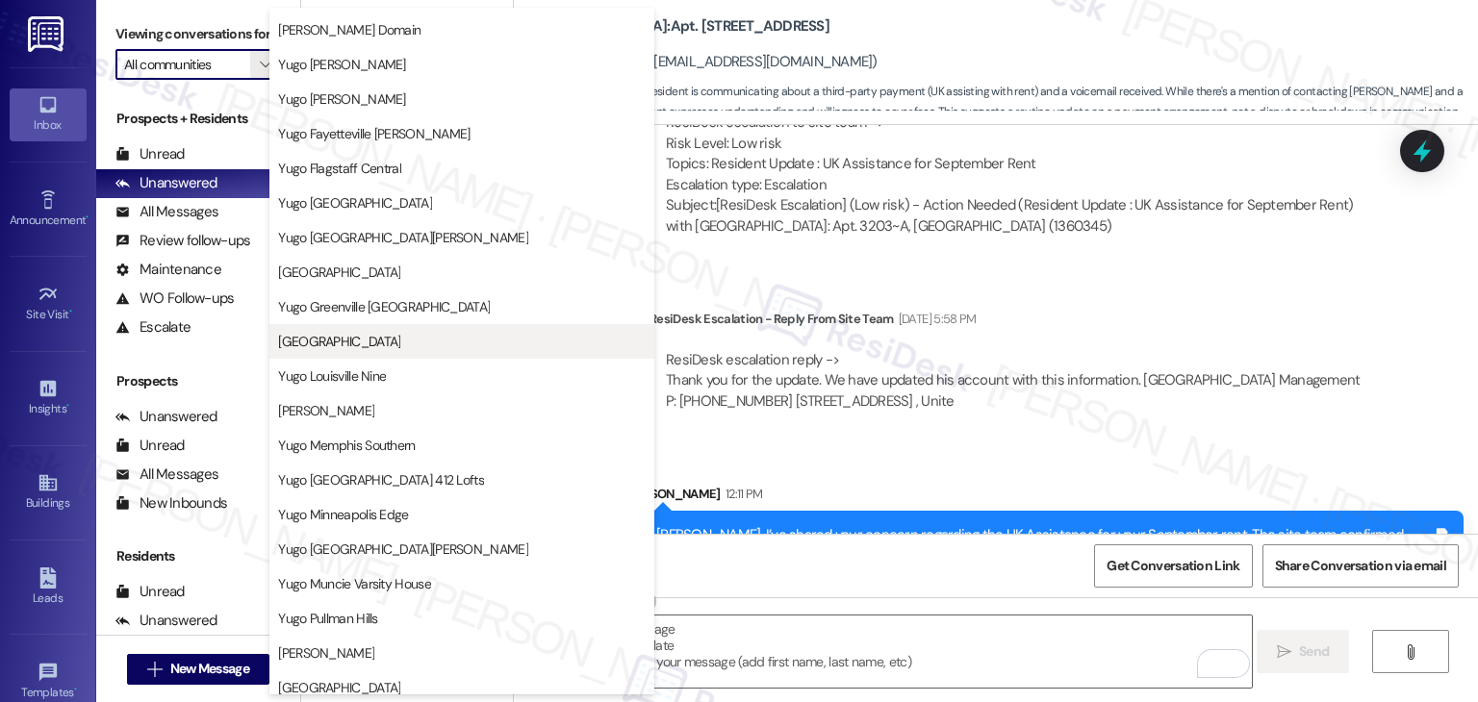
click at [400, 342] on span "[GEOGRAPHIC_DATA]" at bounding box center [339, 341] width 122 height 19
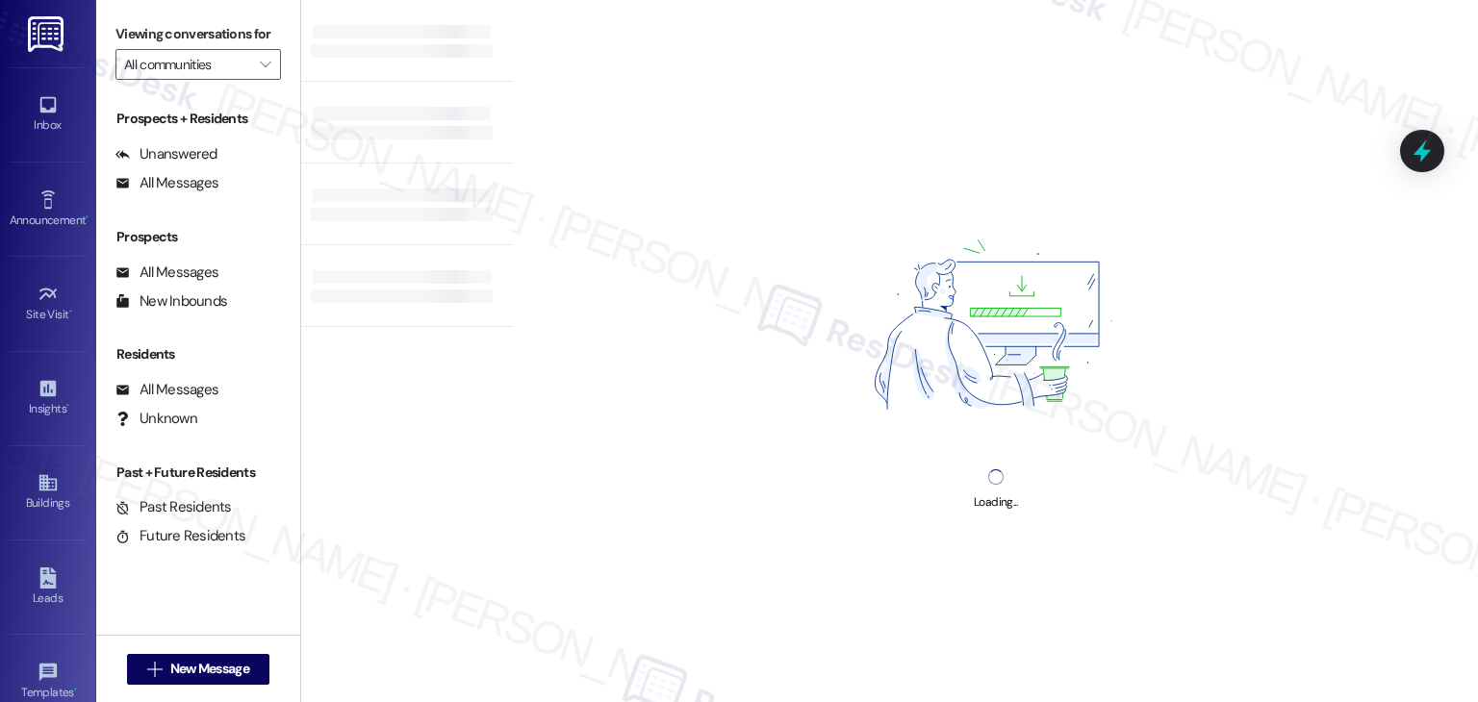
type input "[GEOGRAPHIC_DATA]"
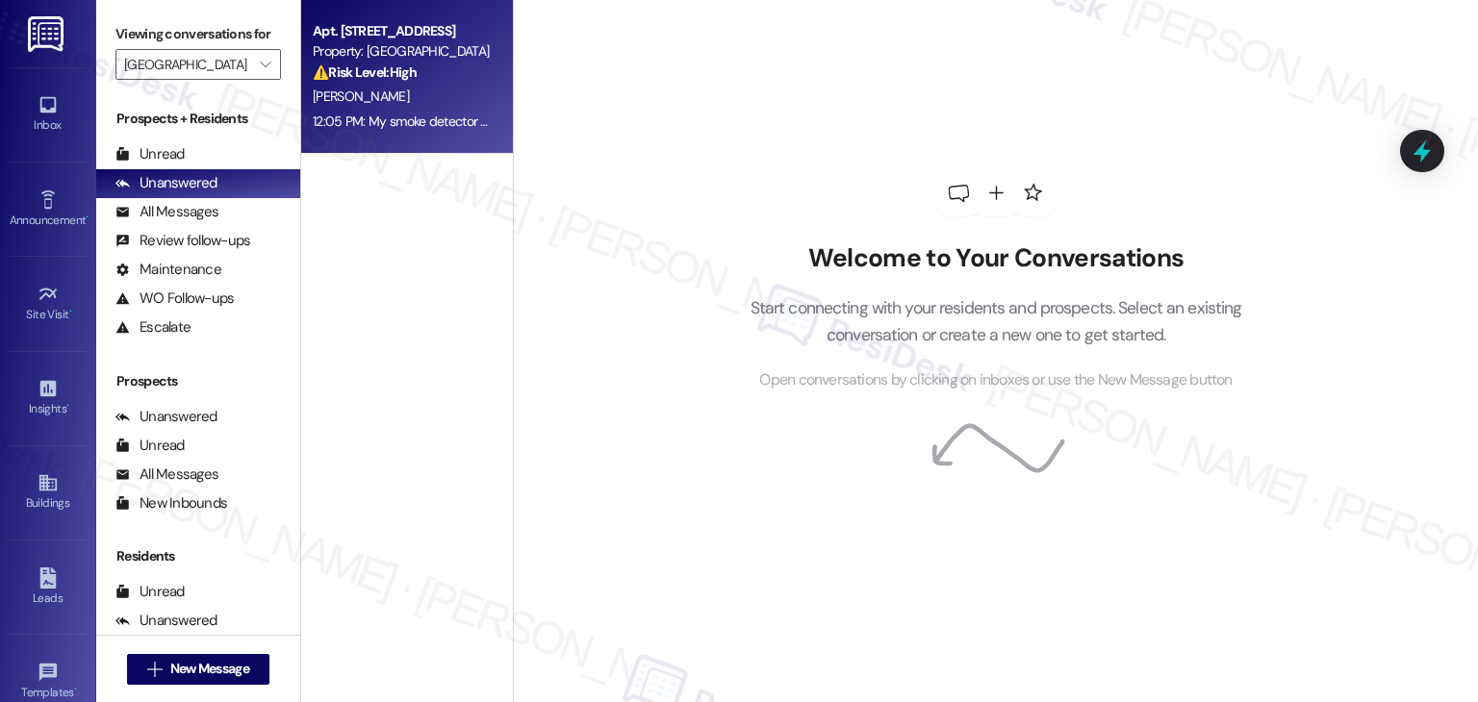
click at [431, 130] on div "12:05 PM: My smoke detector battery is low in my living room, I had put a work …" at bounding box center [402, 122] width 182 height 24
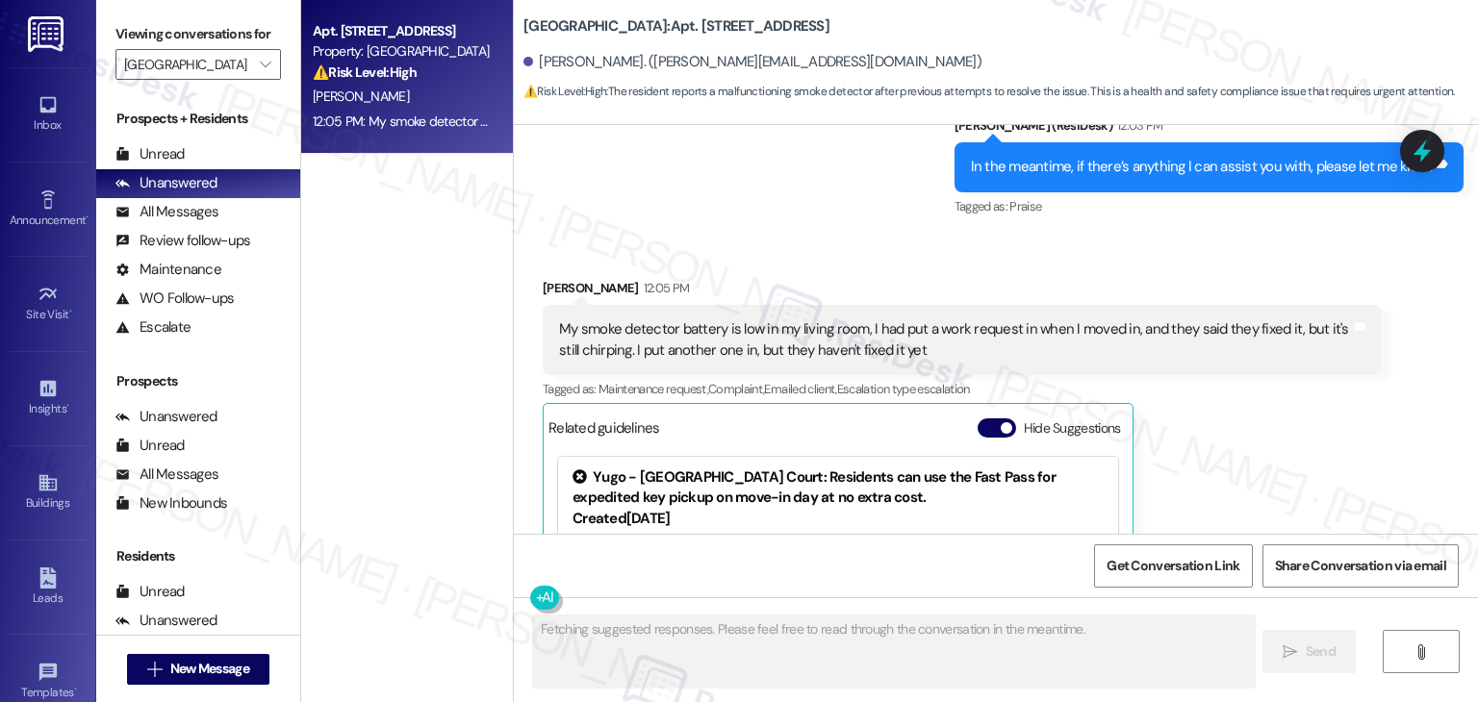
scroll to position [3973, 0]
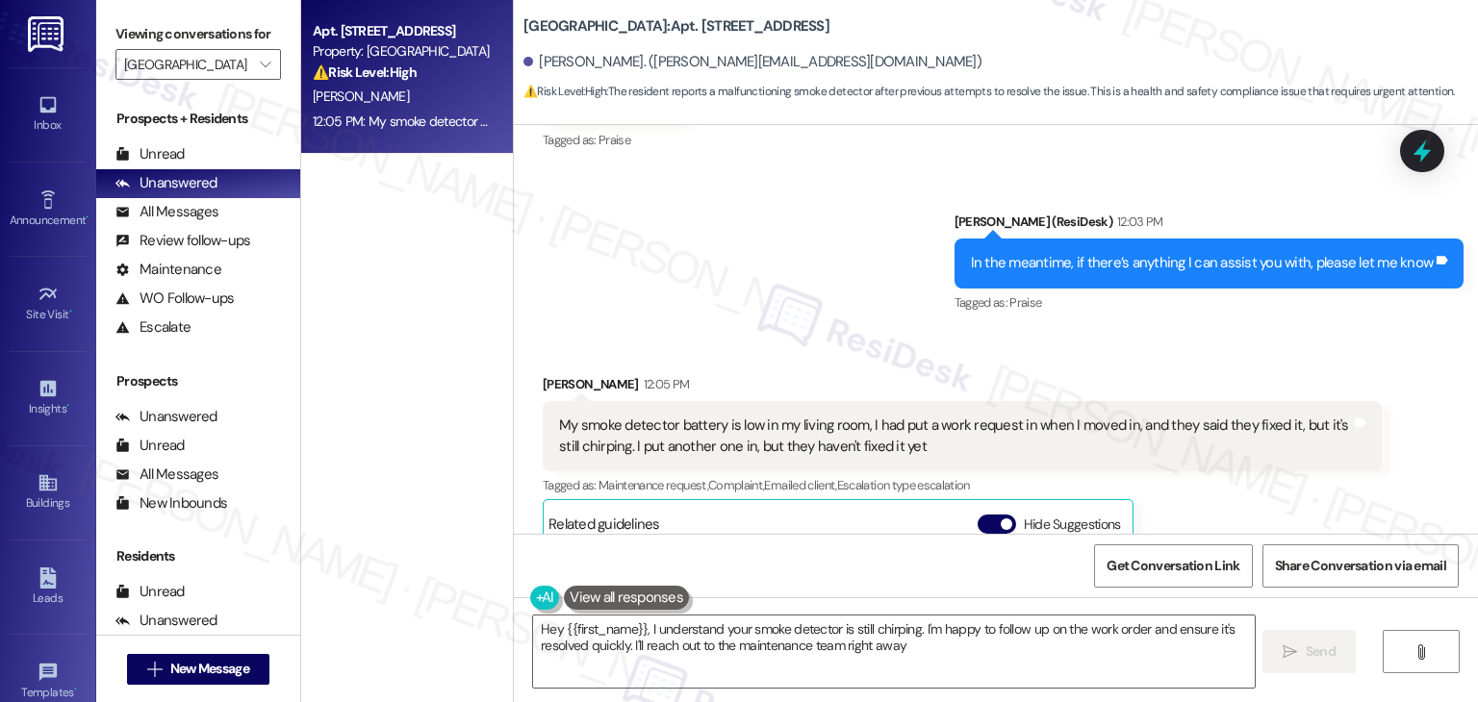
type textarea "Hey {{first_name}}, I understand your smoke detector is still chirping. I'm hap…"
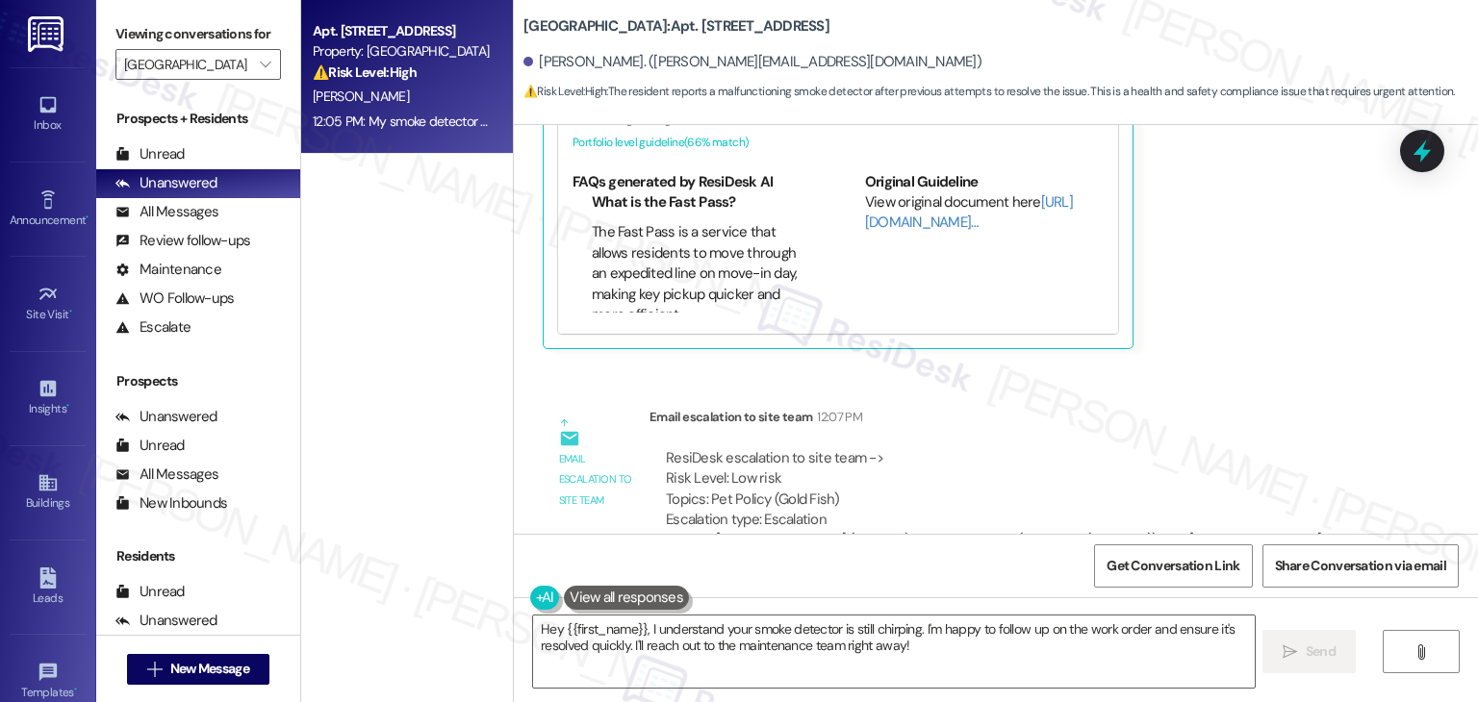
scroll to position [4675, 0]
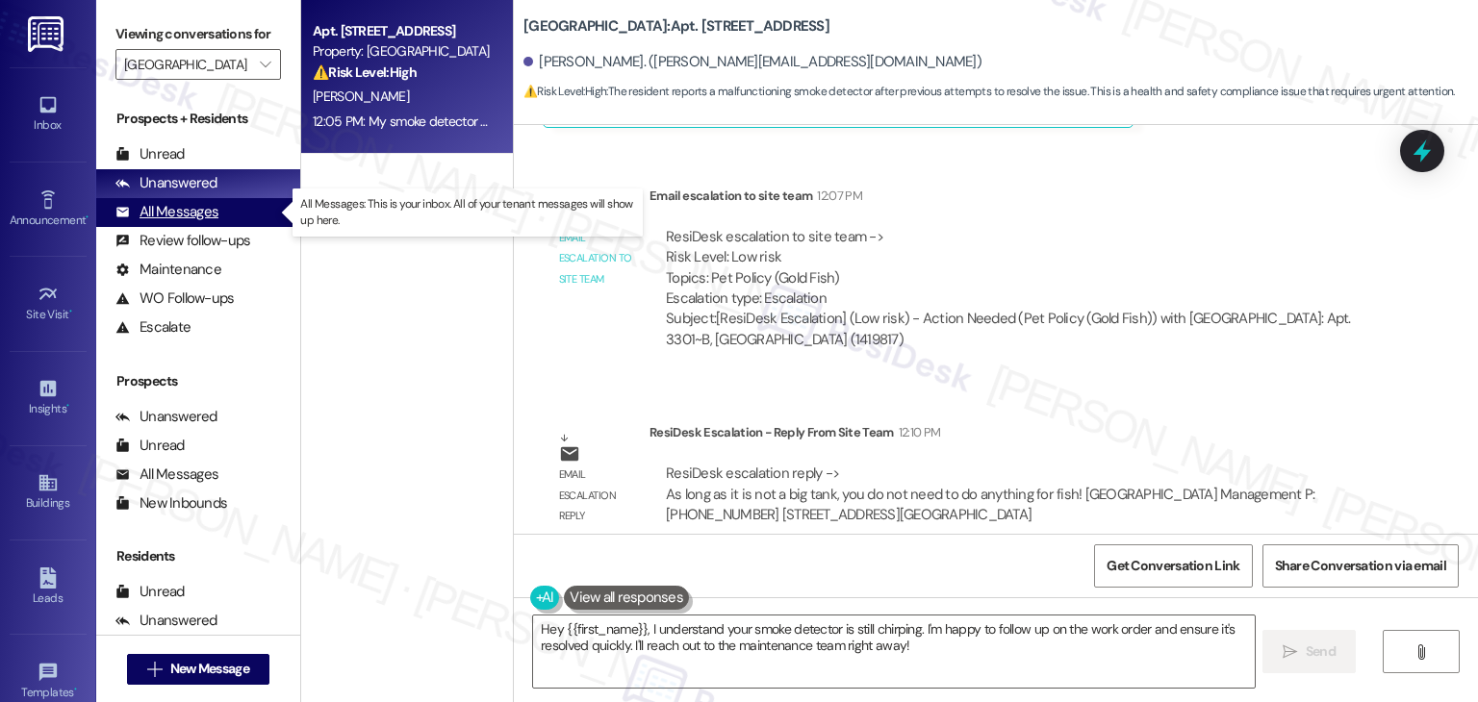
click at [148, 215] on div "All Messages" at bounding box center [166, 212] width 103 height 20
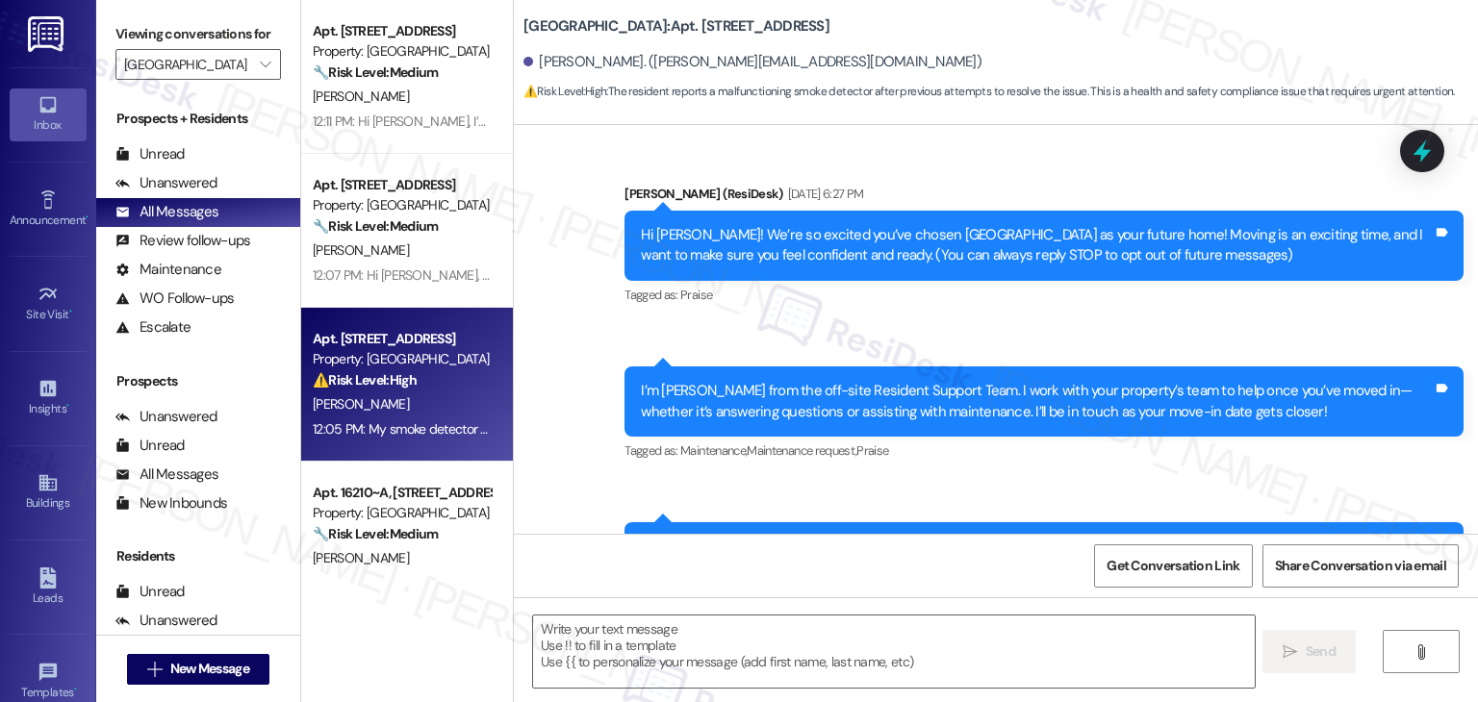
click at [58, 115] on div "Inbox" at bounding box center [48, 124] width 96 height 19
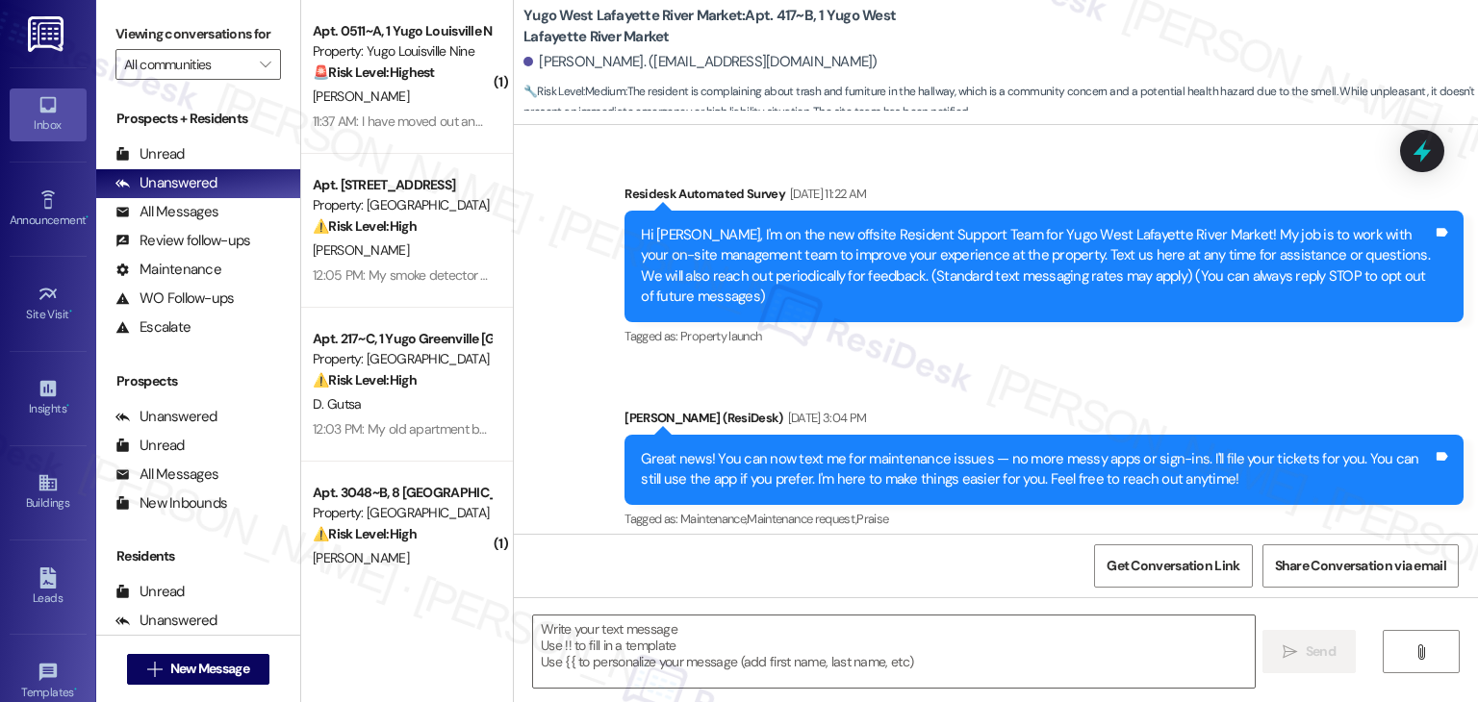
type textarea "Fetching suggested responses. Please feel free to read through the conversation…"
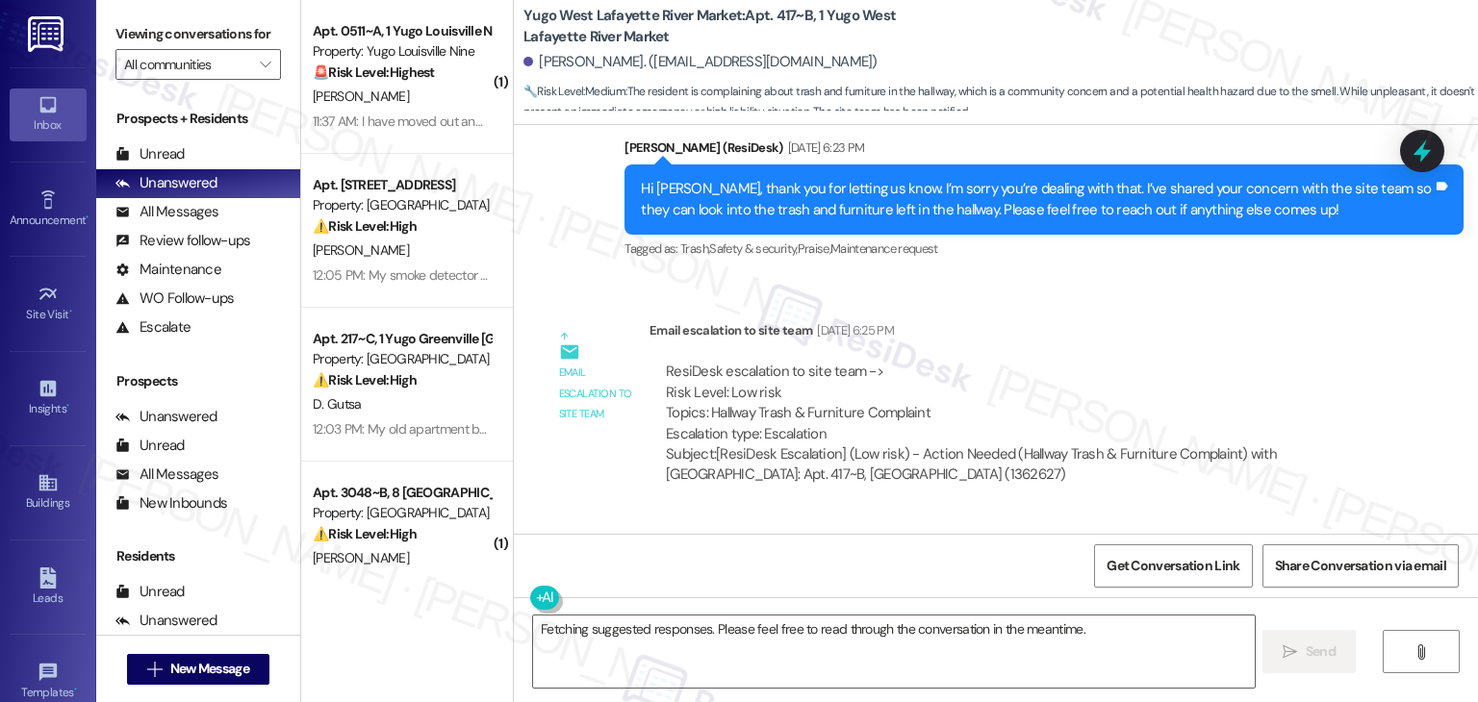
scroll to position [3825, 0]
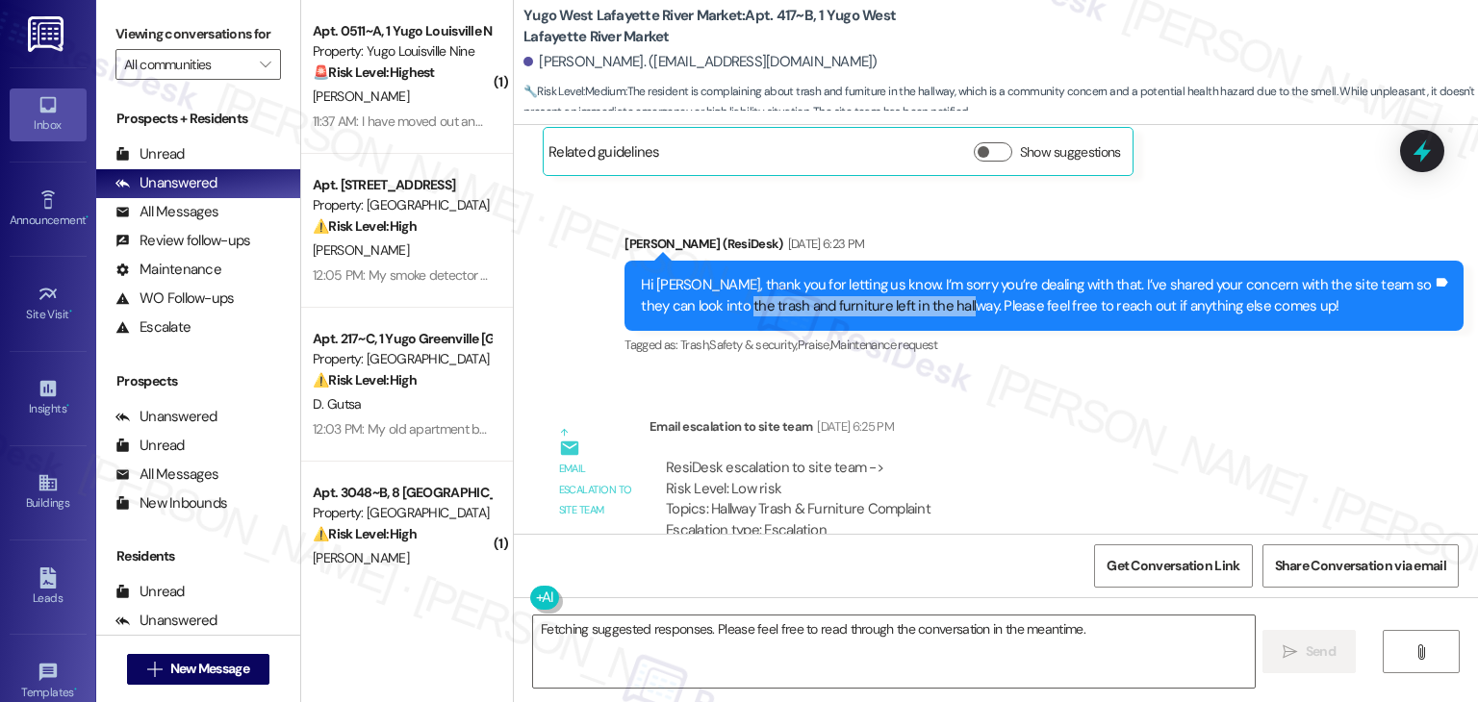
drag, startPoint x: 707, startPoint y: 263, endPoint x: 925, endPoint y: 257, distance: 218.5
click at [925, 275] on div "Hi [PERSON_NAME], thank you for letting us know. I’m sorry you’re dealing with …" at bounding box center [1037, 295] width 792 height 41
copy div "trash and furniture left in the hallway."
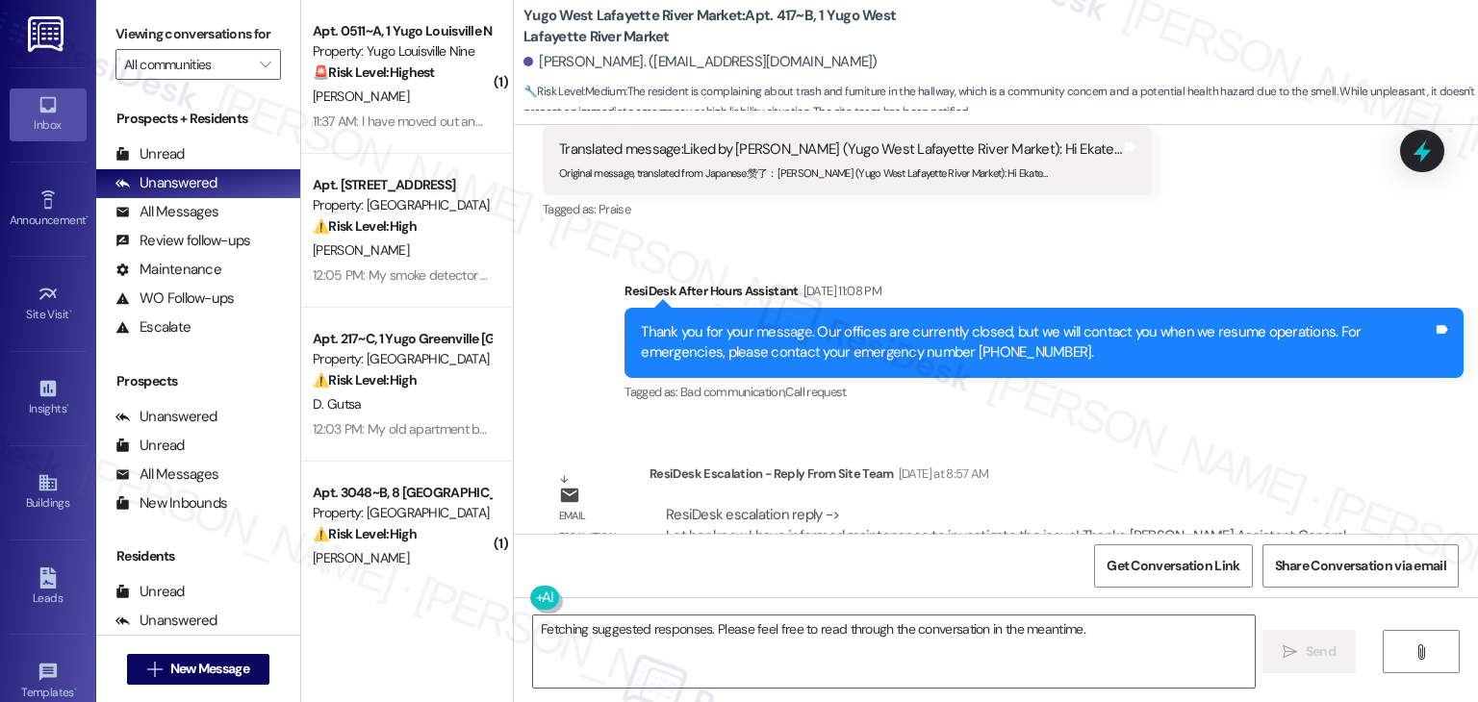
scroll to position [4402, 0]
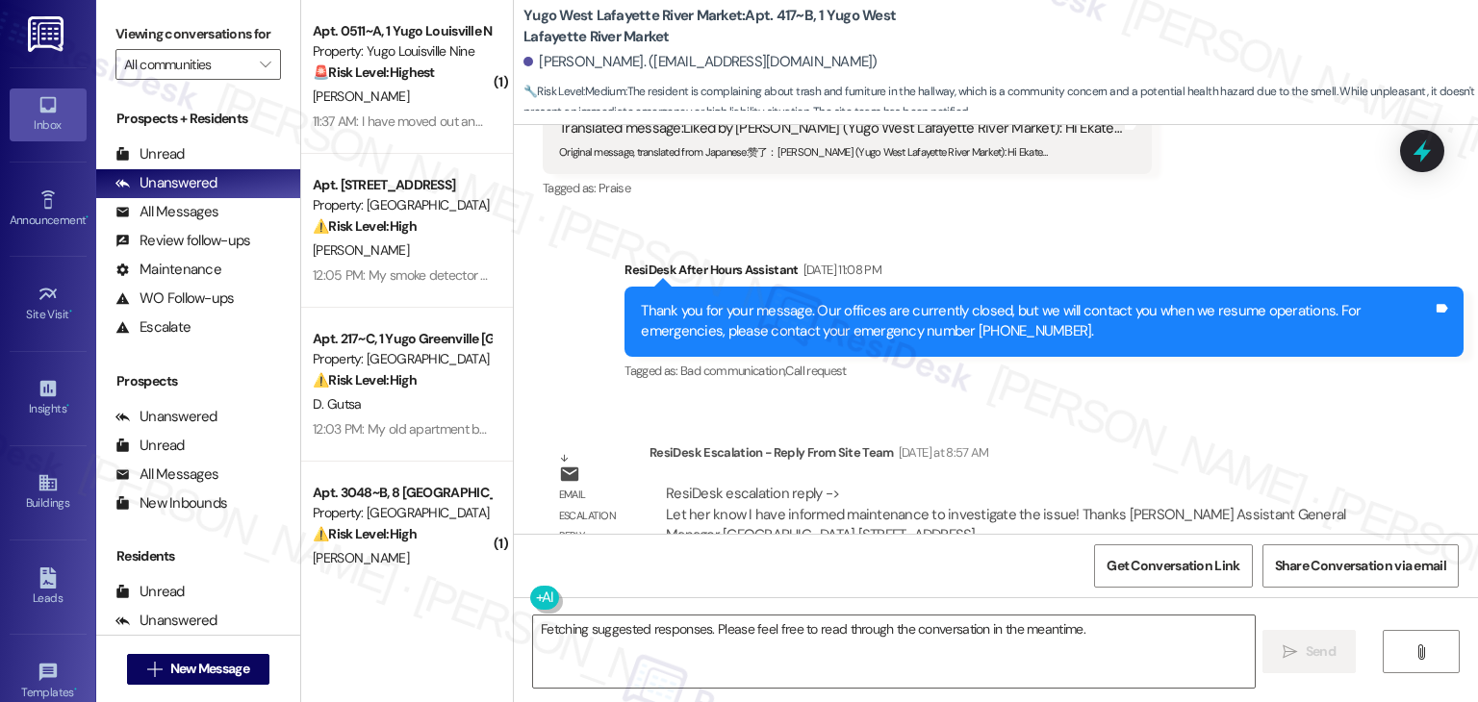
click at [752, 484] on div "ResiDesk escalation reply -> Let her know I have informed maintenance to invest…" at bounding box center [1005, 514] width 679 height 61
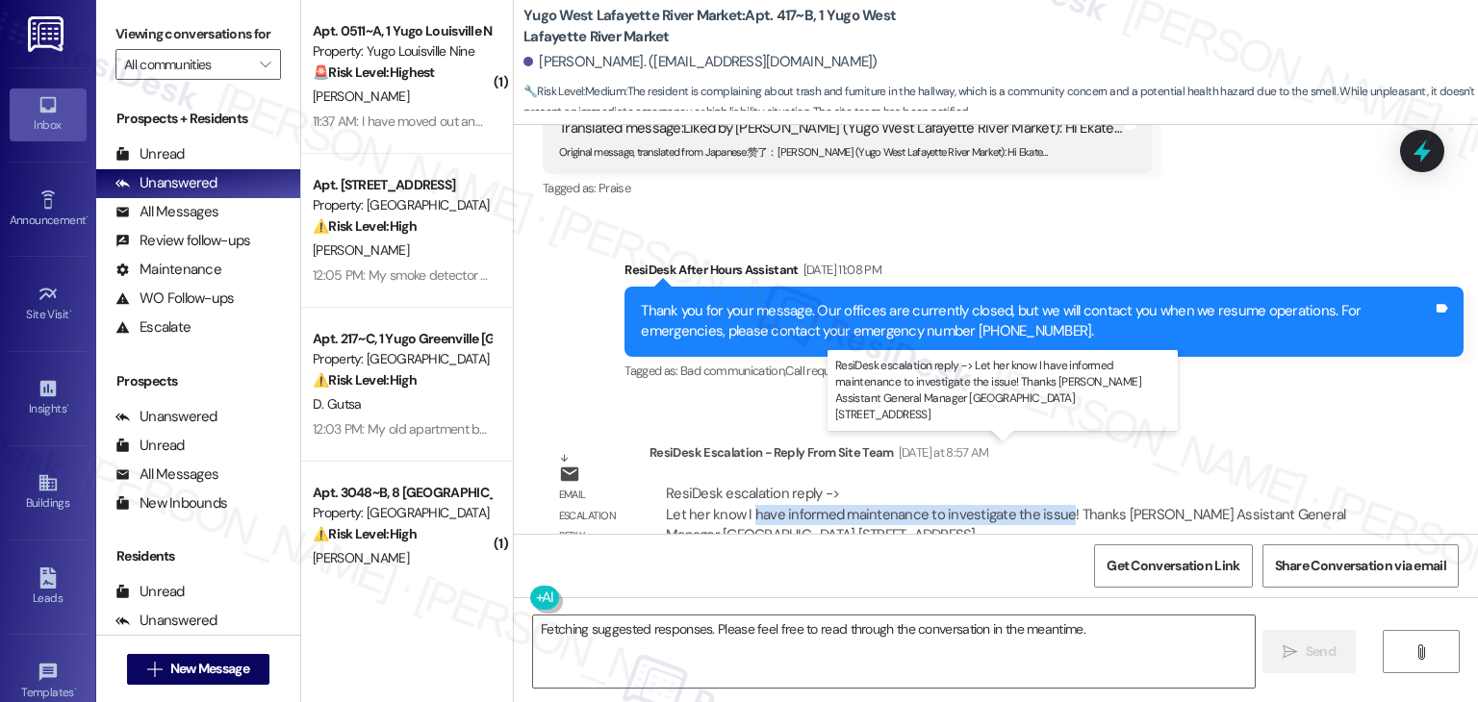
drag, startPoint x: 743, startPoint y: 474, endPoint x: 1049, endPoint y: 474, distance: 305.9
click at [1049, 484] on div "ResiDesk escalation reply -> Let her know I have informed maintenance to invest…" at bounding box center [1005, 514] width 679 height 61
copy div "have informed maintenance to investigate the issue"
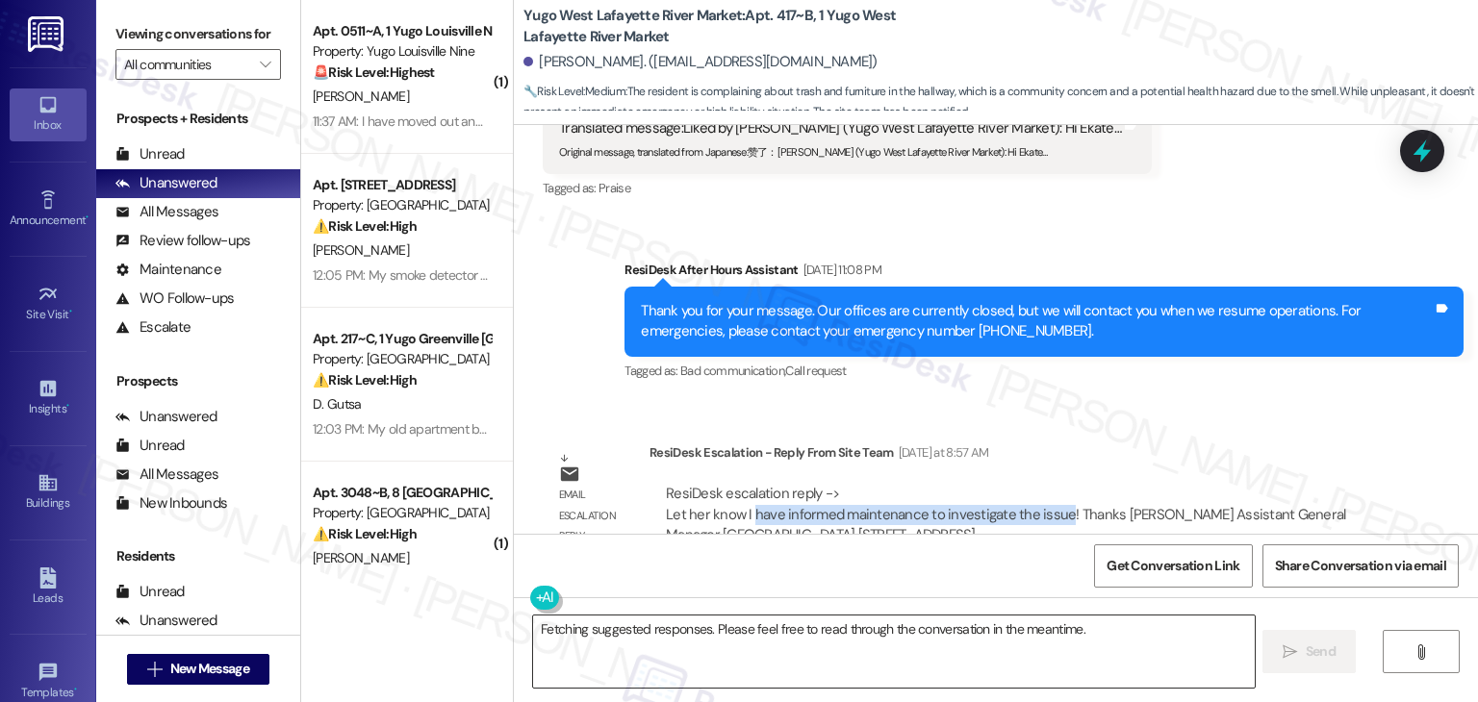
click at [944, 632] on textarea "Fetching suggested responses. Please feel free to read through the conversation…" at bounding box center [893, 652] width 721 height 72
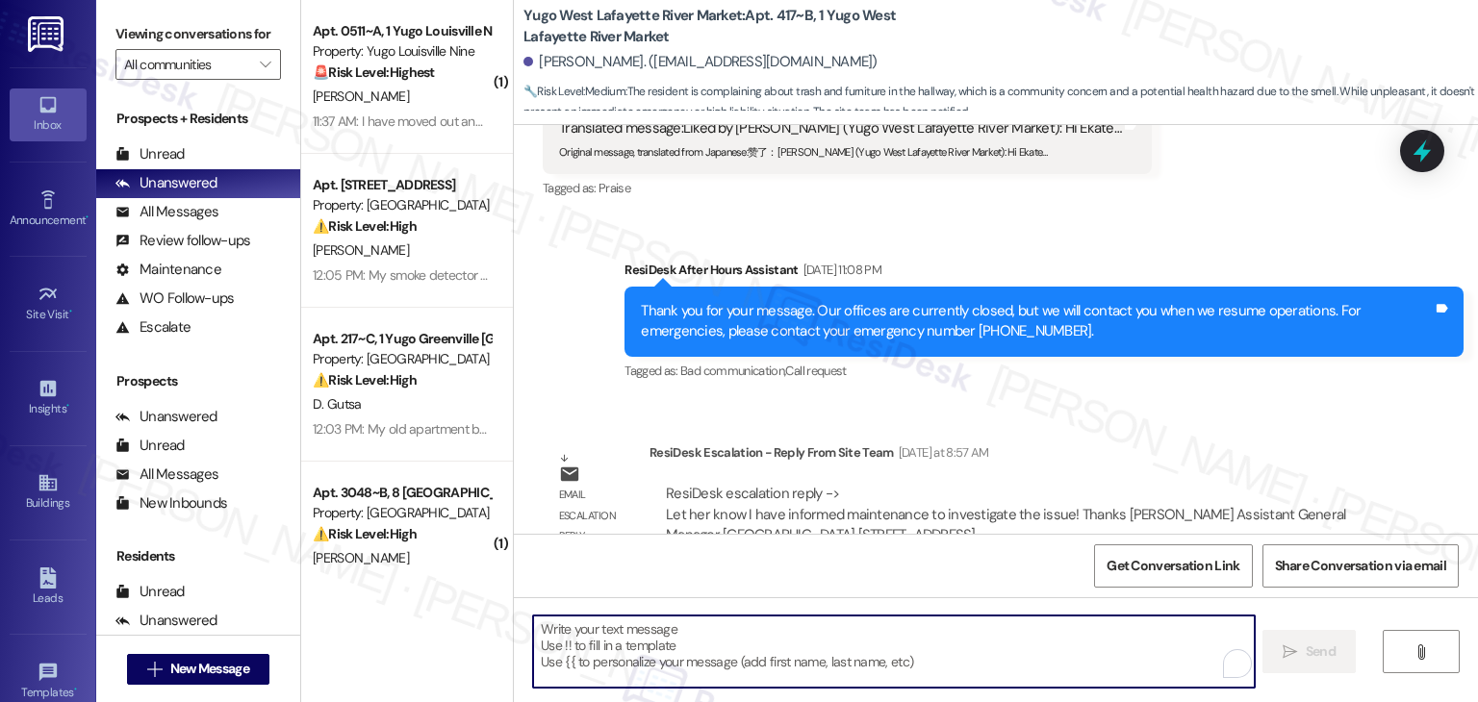
paste textarea "Hi [PERSON_NAME], I’ve escalated your concern to the site team about the trash …"
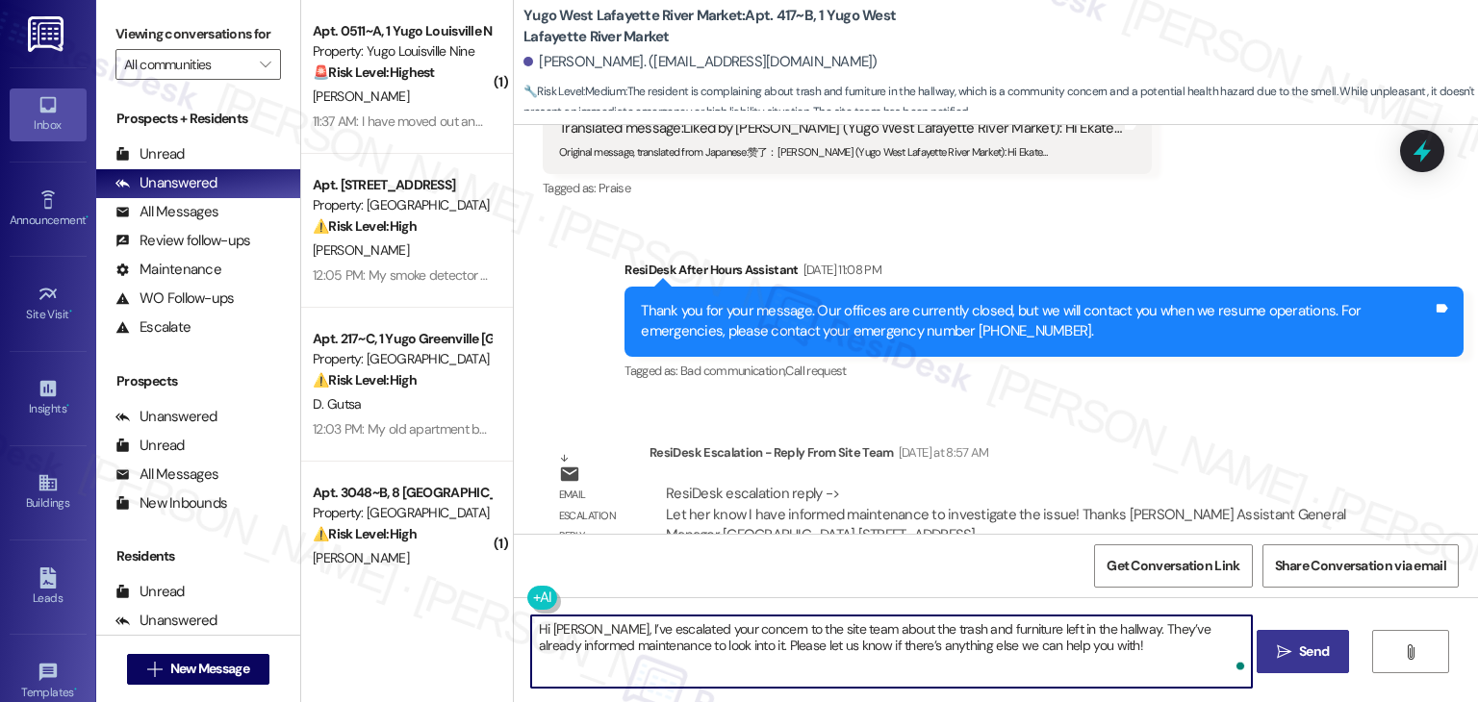
type textarea "Hi [PERSON_NAME], I’ve escalated your concern to the site team about the trash …"
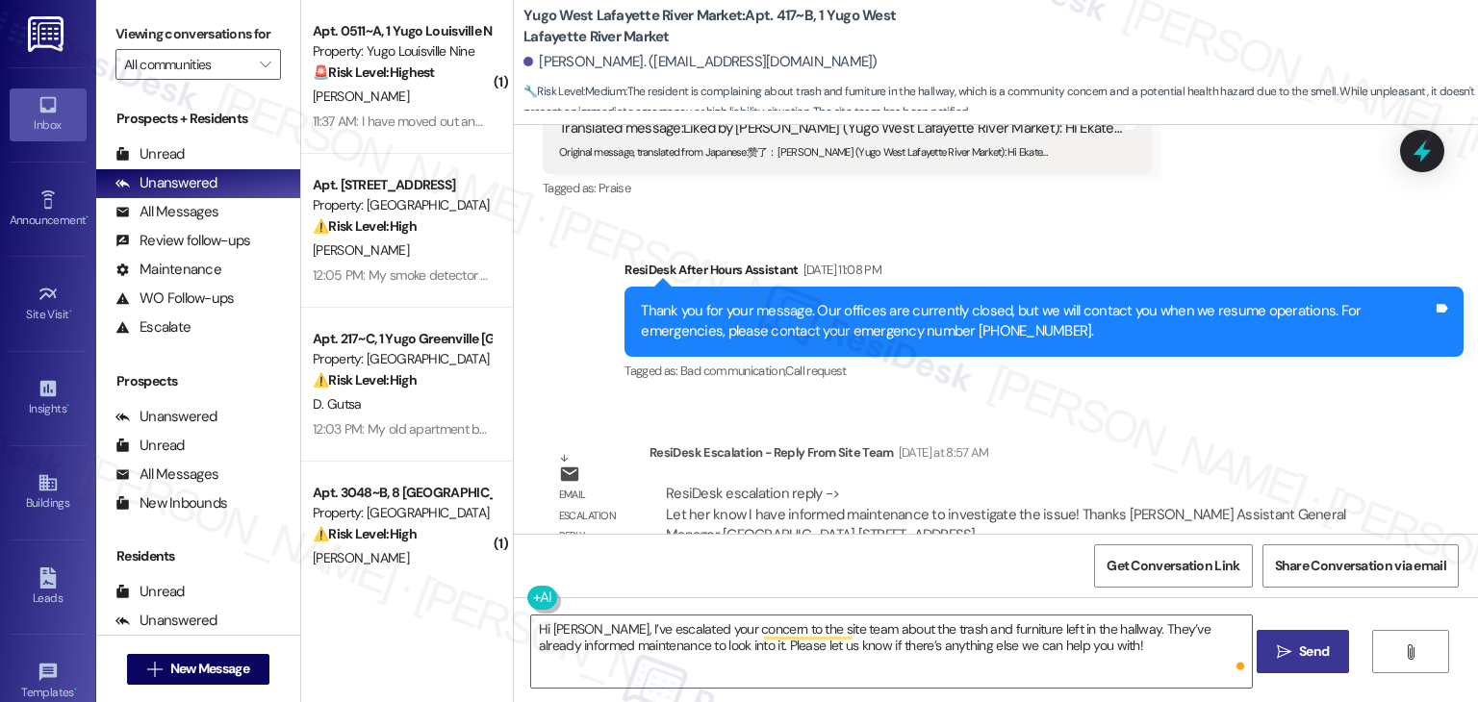
click at [1306, 659] on span "Send" at bounding box center [1314, 652] width 30 height 20
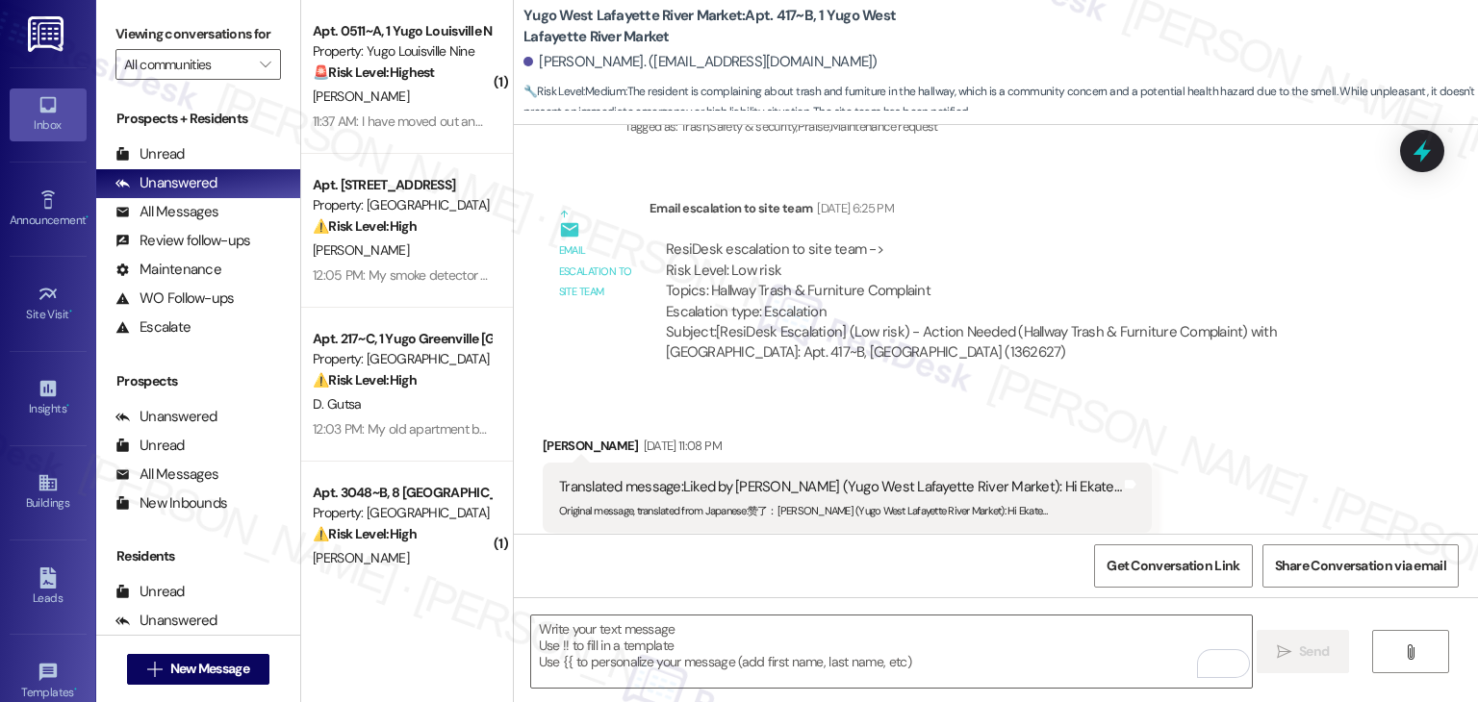
scroll to position [4556, 0]
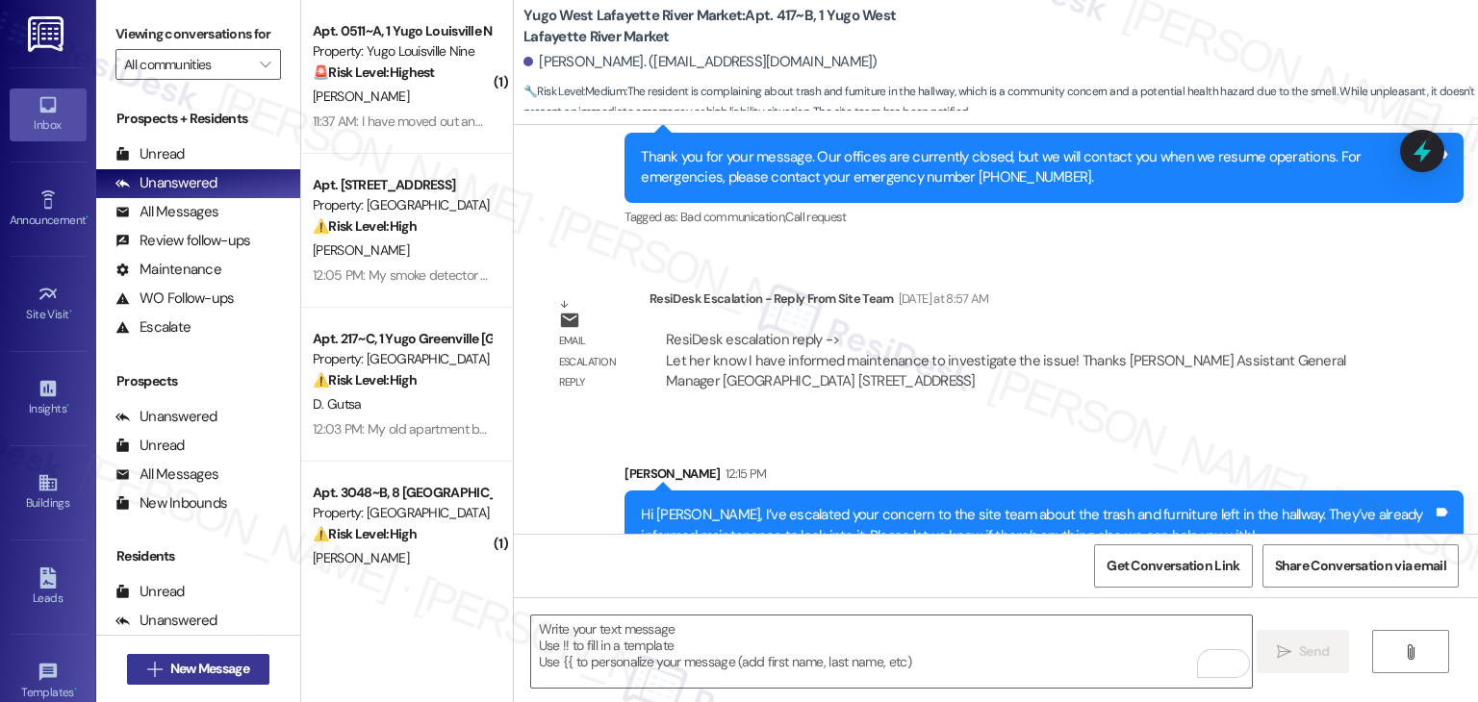
click at [216, 665] on span "New Message" at bounding box center [209, 669] width 79 height 20
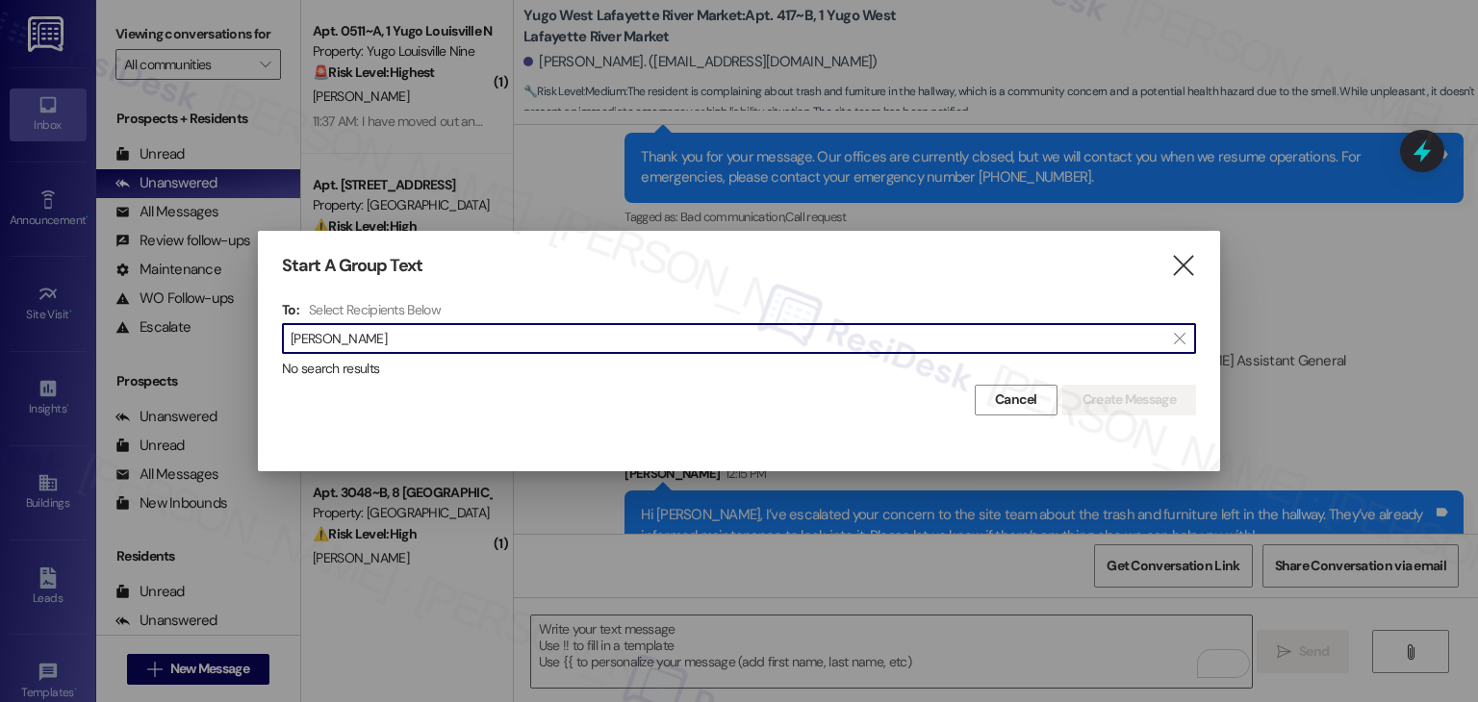
drag, startPoint x: 395, startPoint y: 340, endPoint x: 269, endPoint y: 343, distance: 126.1
click at [269, 343] on div "Start A Group Text  To: Select Recipients Below  [PERSON_NAME]  No search re…" at bounding box center [739, 335] width 962 height 209
paste input "ean [PERSON_NAME]"
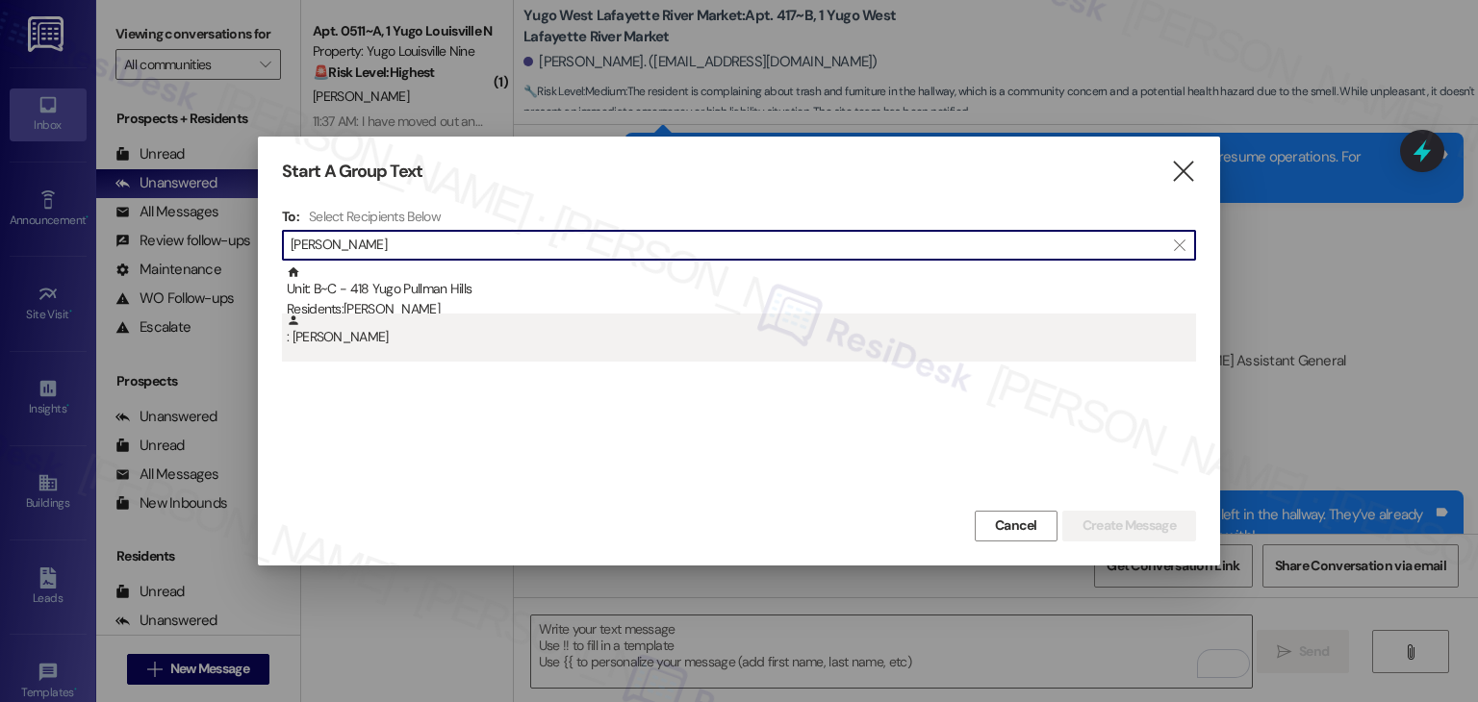
type input "[PERSON_NAME]"
click at [447, 340] on div ": [PERSON_NAME]" at bounding box center [741, 331] width 909 height 34
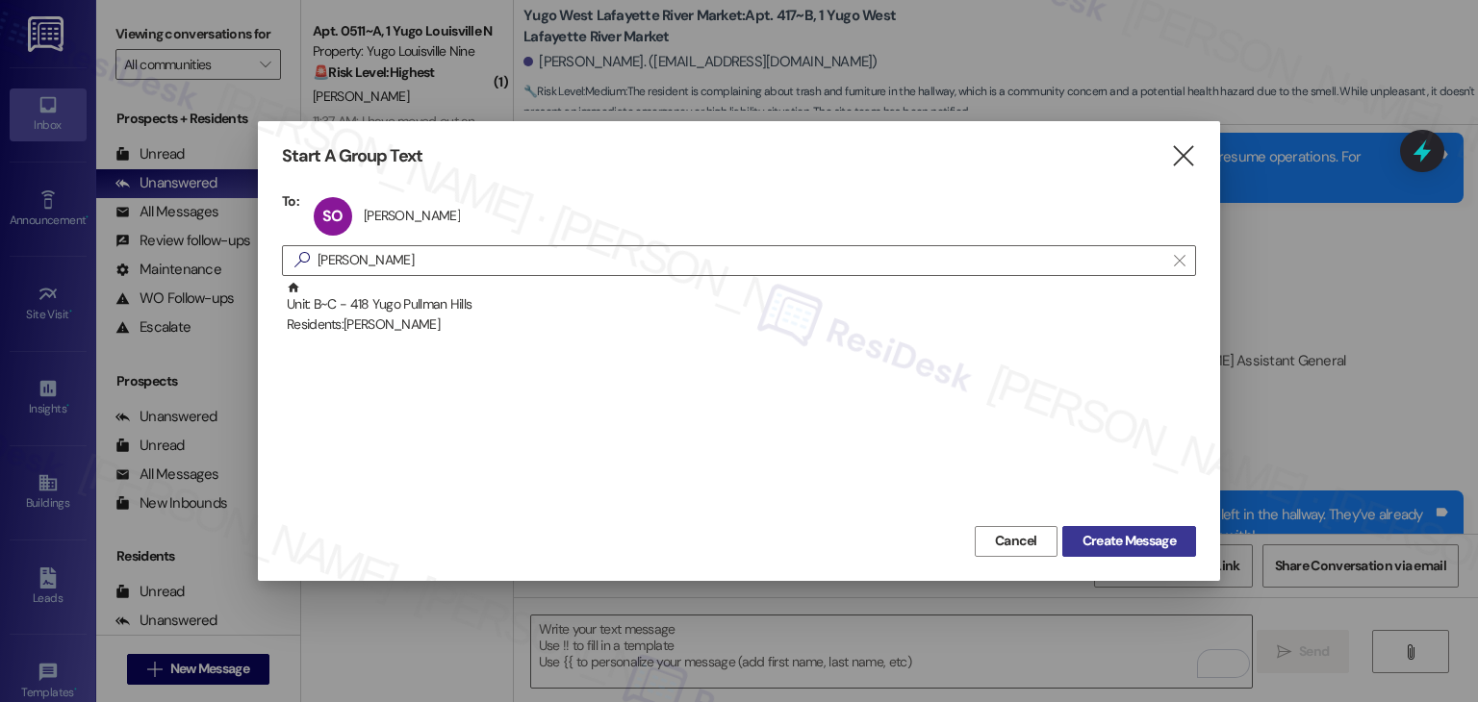
click at [1125, 544] on span "Create Message" at bounding box center [1128, 541] width 93 height 20
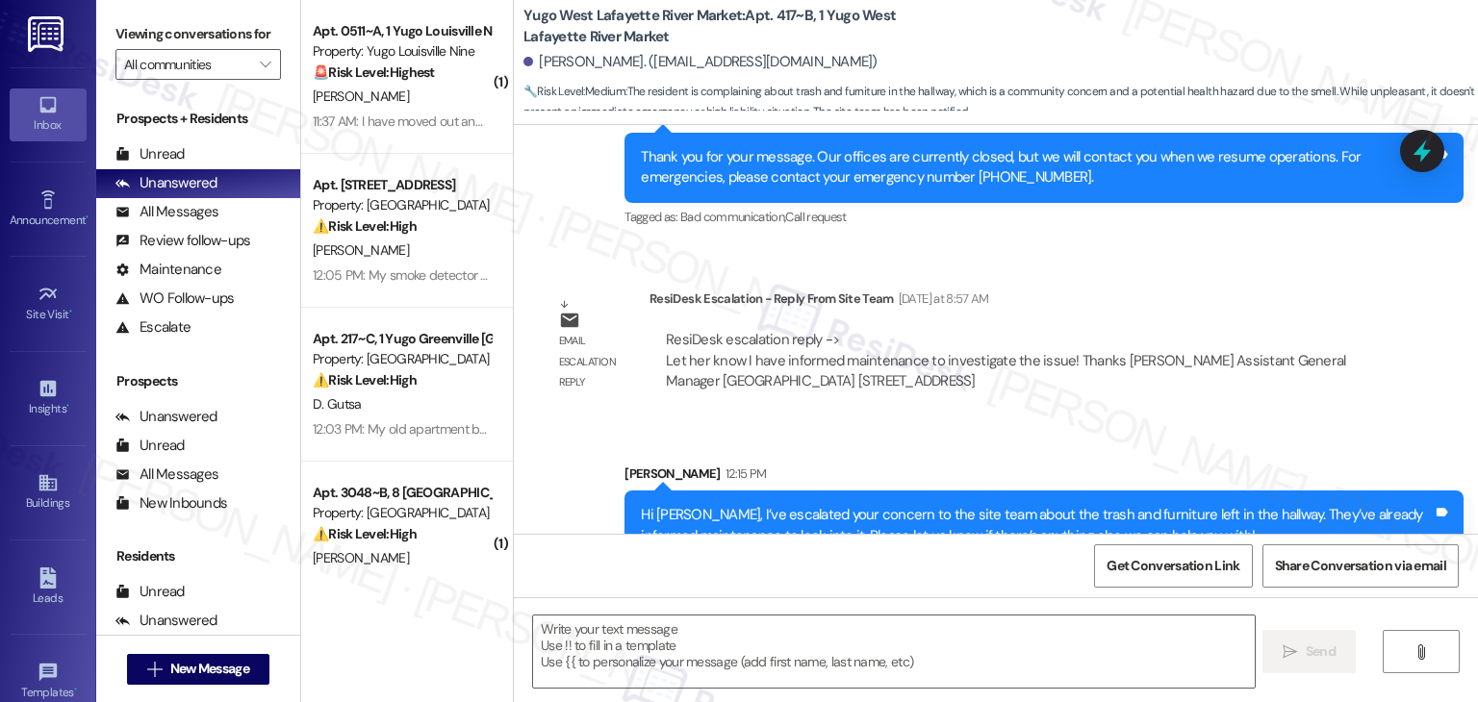
type textarea "Fetching suggested responses. Please feel free to read through the conversation…"
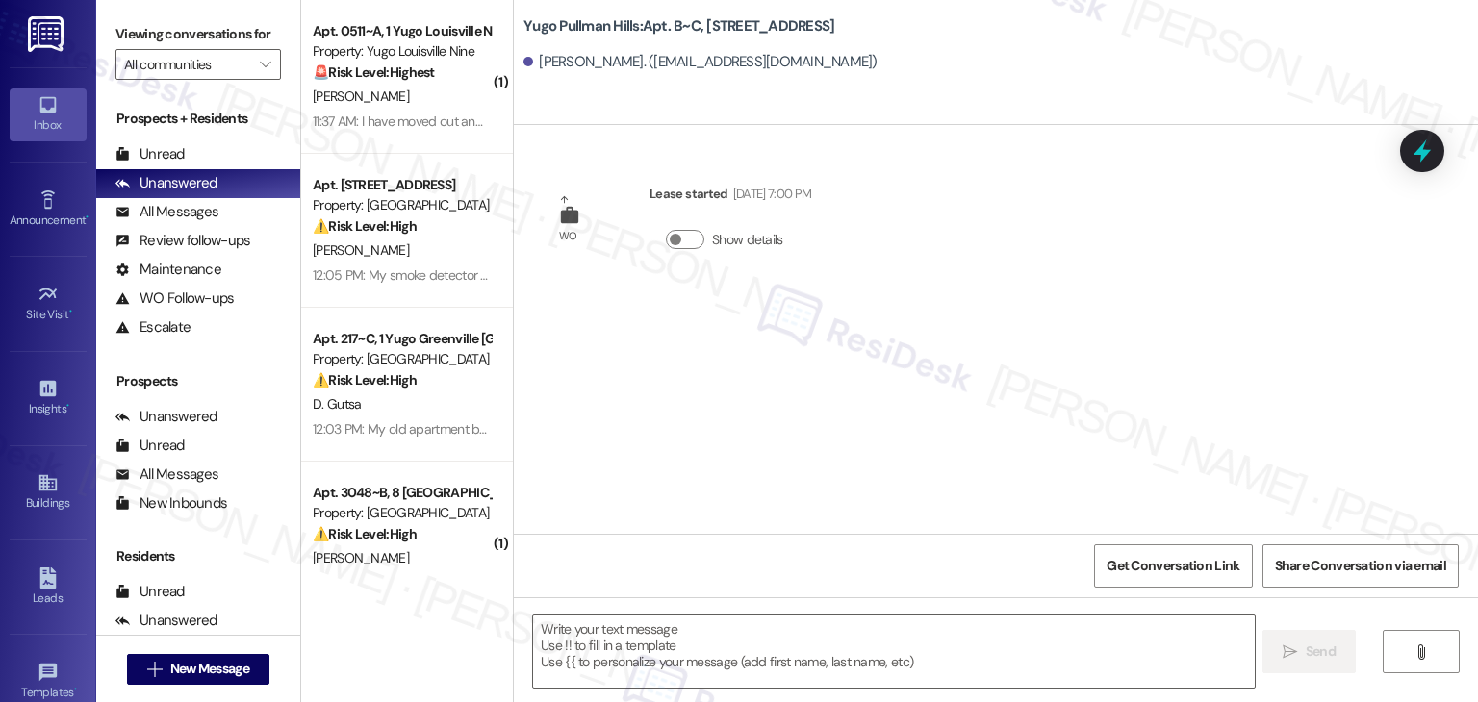
type textarea "Fetching suggested responses. Please feel free to read through the conversation…"
click at [209, 671] on span "New Message" at bounding box center [209, 669] width 79 height 20
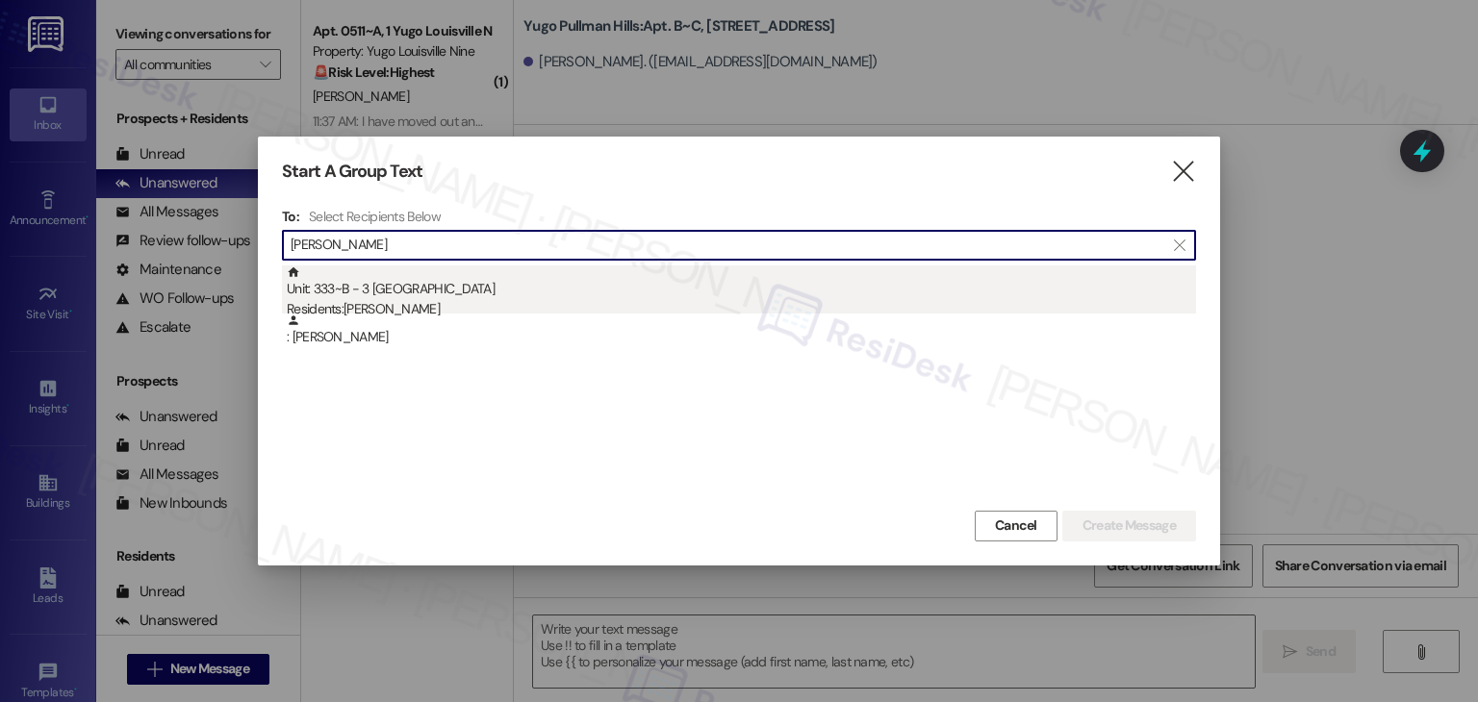
type input "[PERSON_NAME]"
click at [461, 302] on div "Residents: [PERSON_NAME]" at bounding box center [741, 309] width 909 height 20
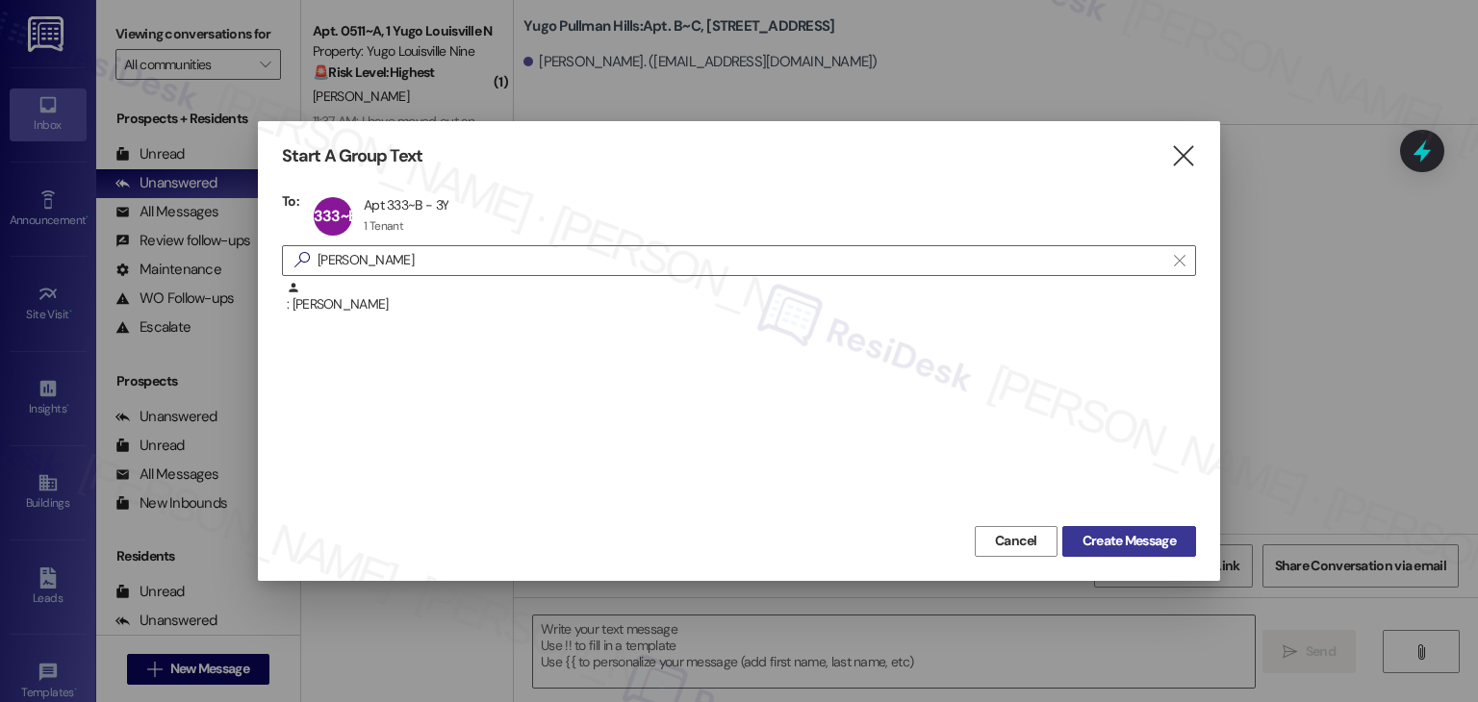
click at [1085, 533] on span "Create Message" at bounding box center [1128, 541] width 93 height 20
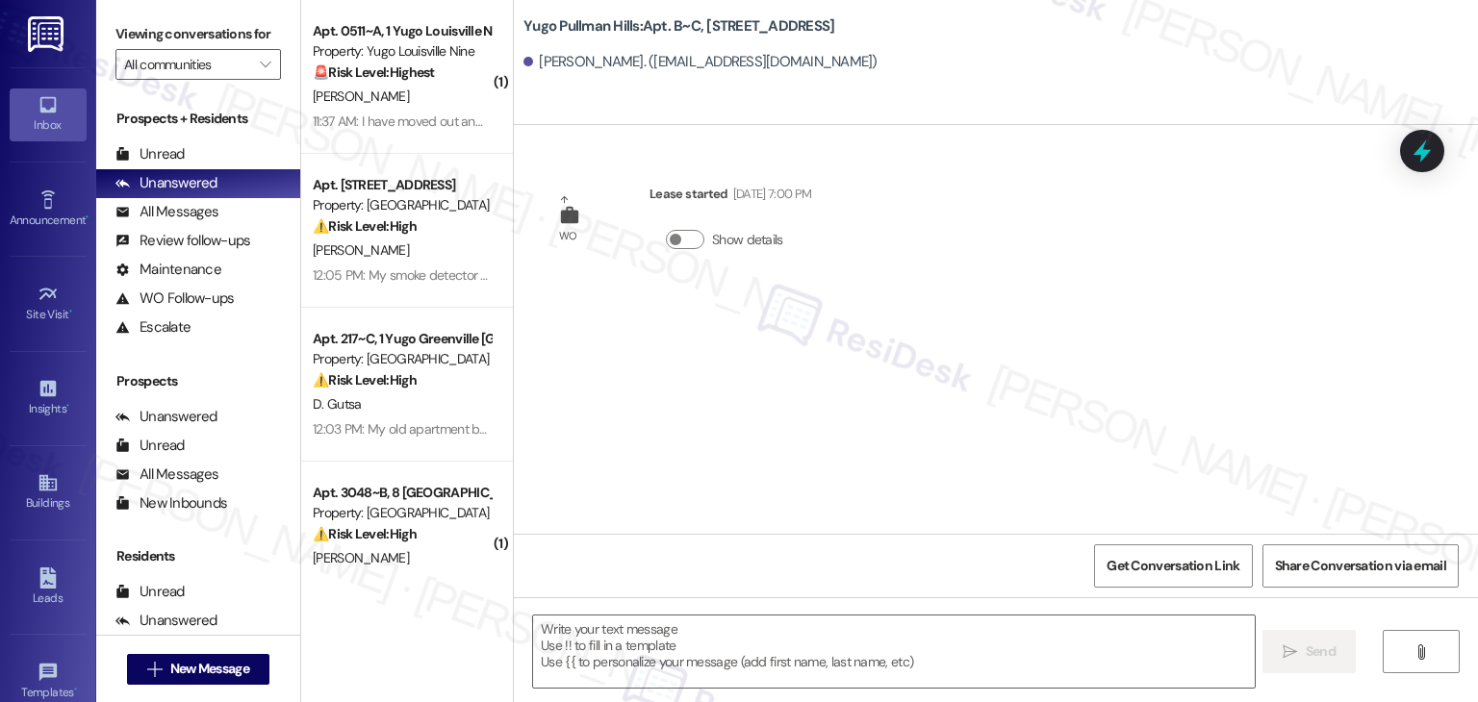
type textarea "Fetching suggested responses. Please feel free to read through the conversation…"
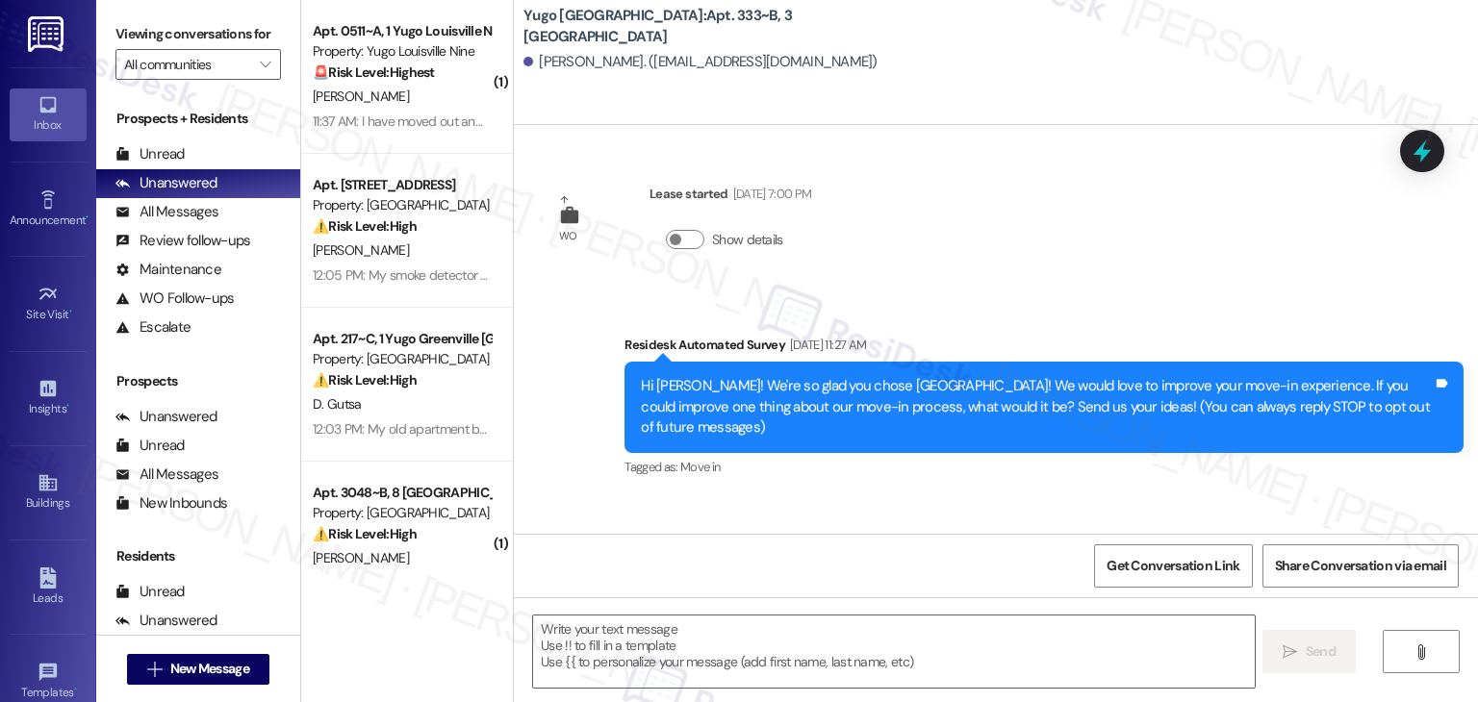
type textarea "Fetching suggested responses. Please feel free to read through the conversation…"
click at [230, 676] on span "New Message" at bounding box center [209, 669] width 79 height 20
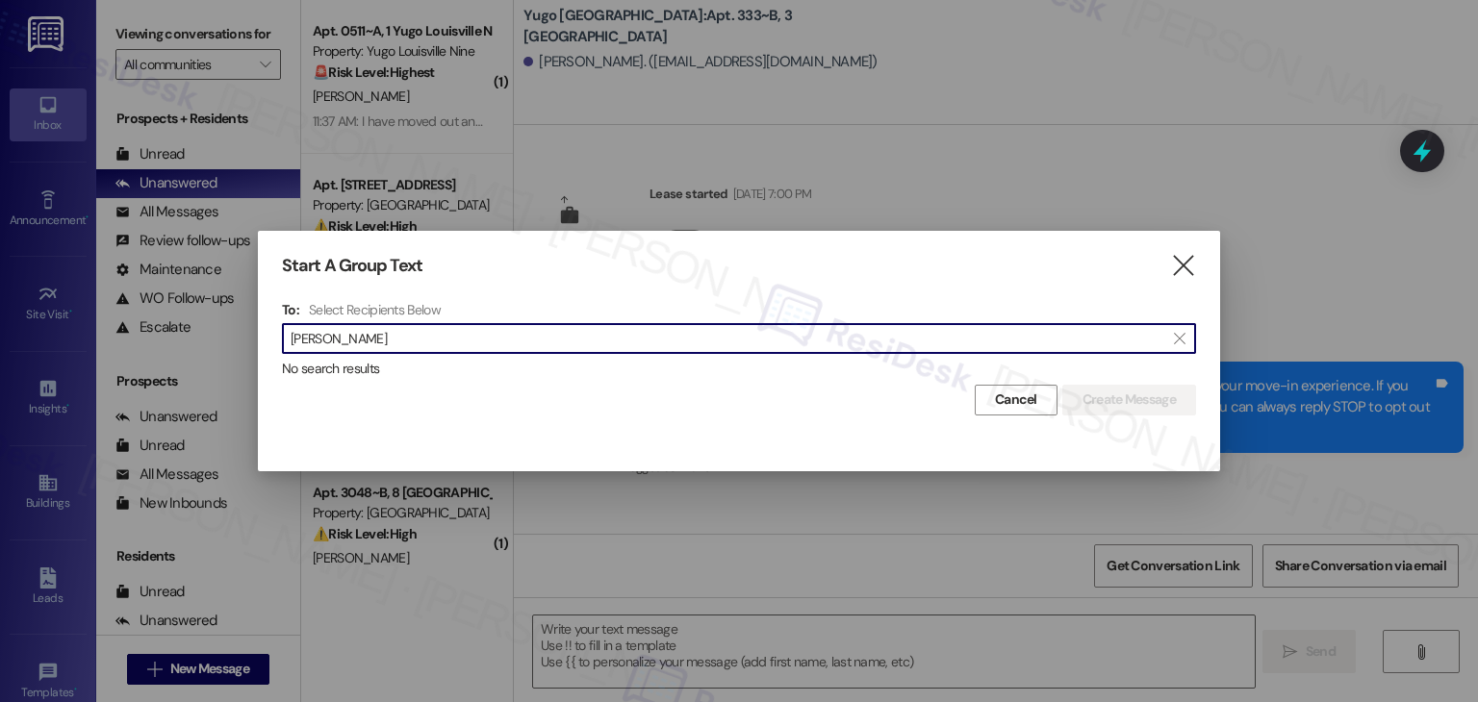
drag, startPoint x: 330, startPoint y: 339, endPoint x: 389, endPoint y: 334, distance: 58.9
click at [389, 334] on input "[PERSON_NAME]" at bounding box center [728, 338] width 874 height 27
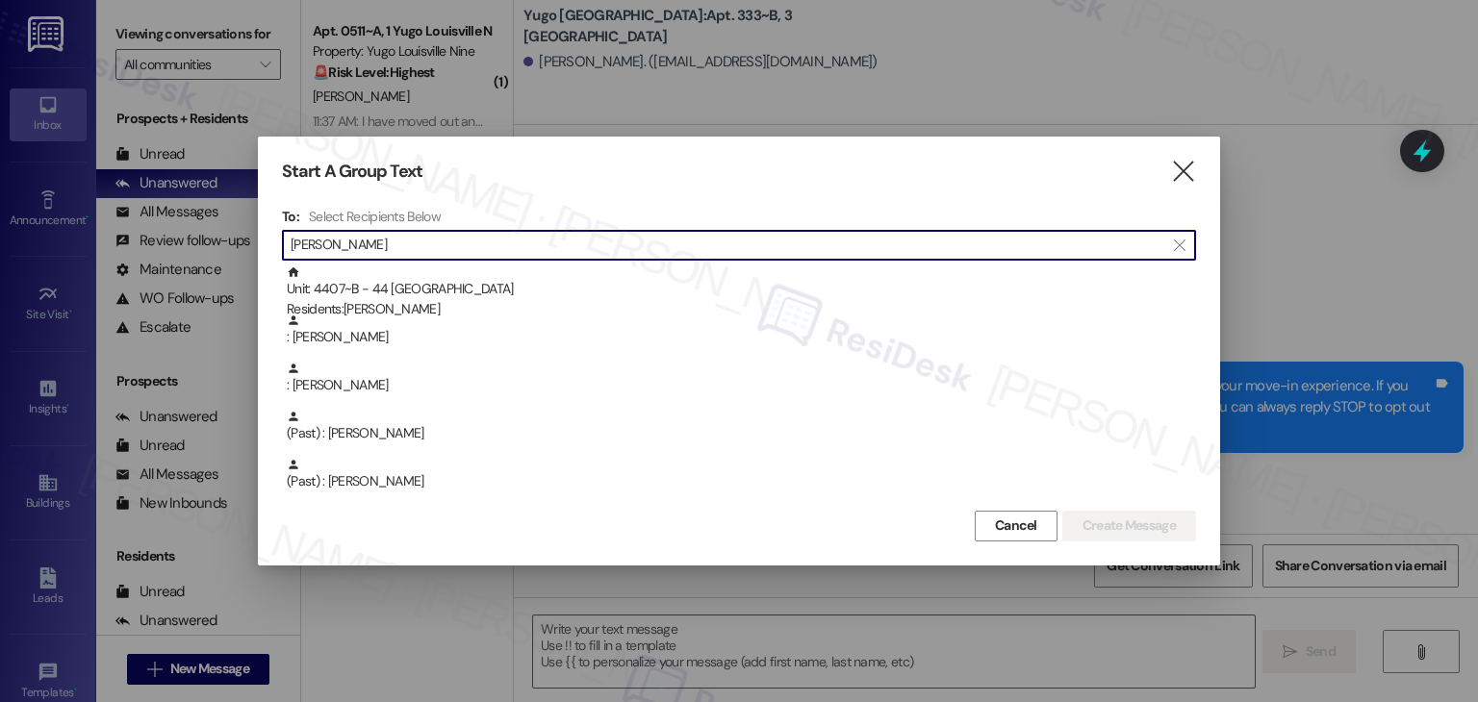
drag, startPoint x: 371, startPoint y: 249, endPoint x: 286, endPoint y: 247, distance: 85.6
click at [286, 247] on div " [PERSON_NAME] " at bounding box center [739, 245] width 914 height 31
paste input "[PERSON_NAME]"
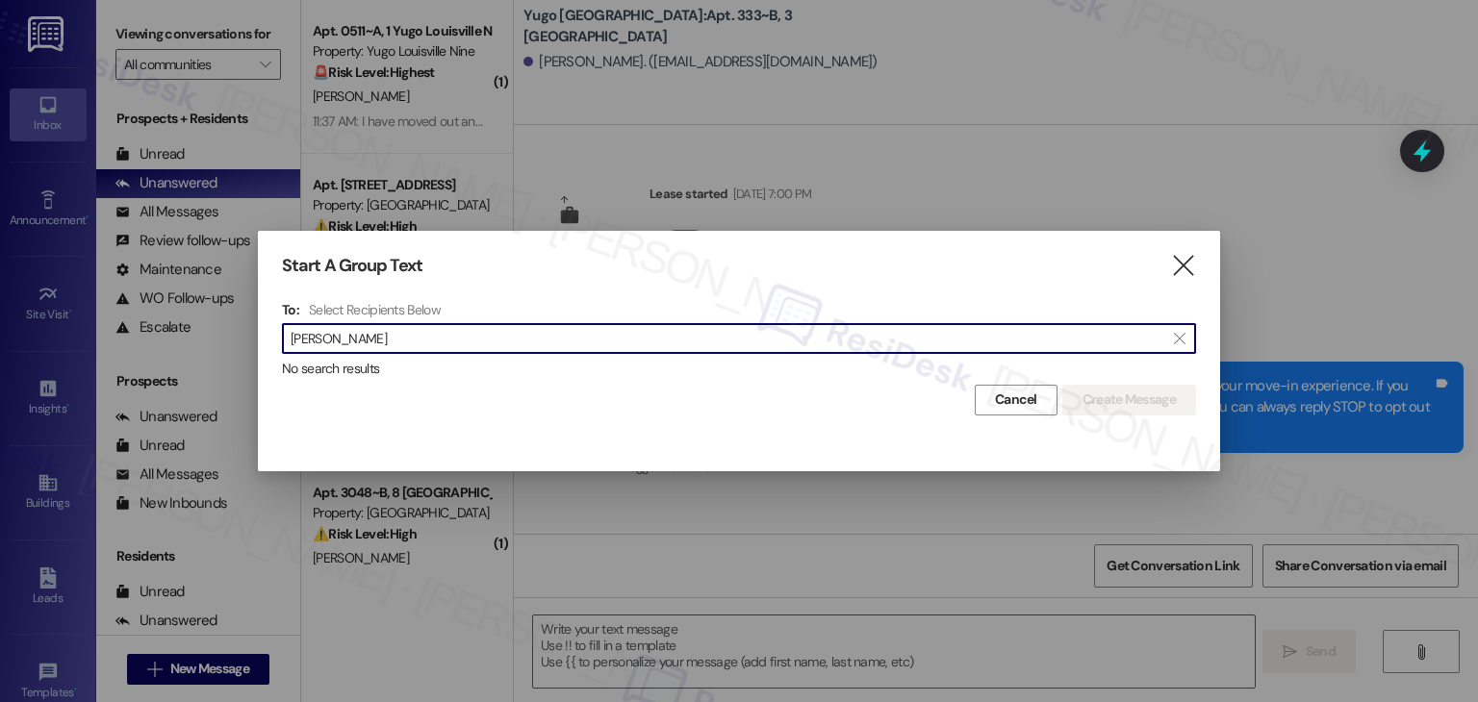
drag, startPoint x: 454, startPoint y: 342, endPoint x: 360, endPoint y: 334, distance: 94.6
click at [360, 334] on input "[PERSON_NAME]" at bounding box center [728, 338] width 874 height 27
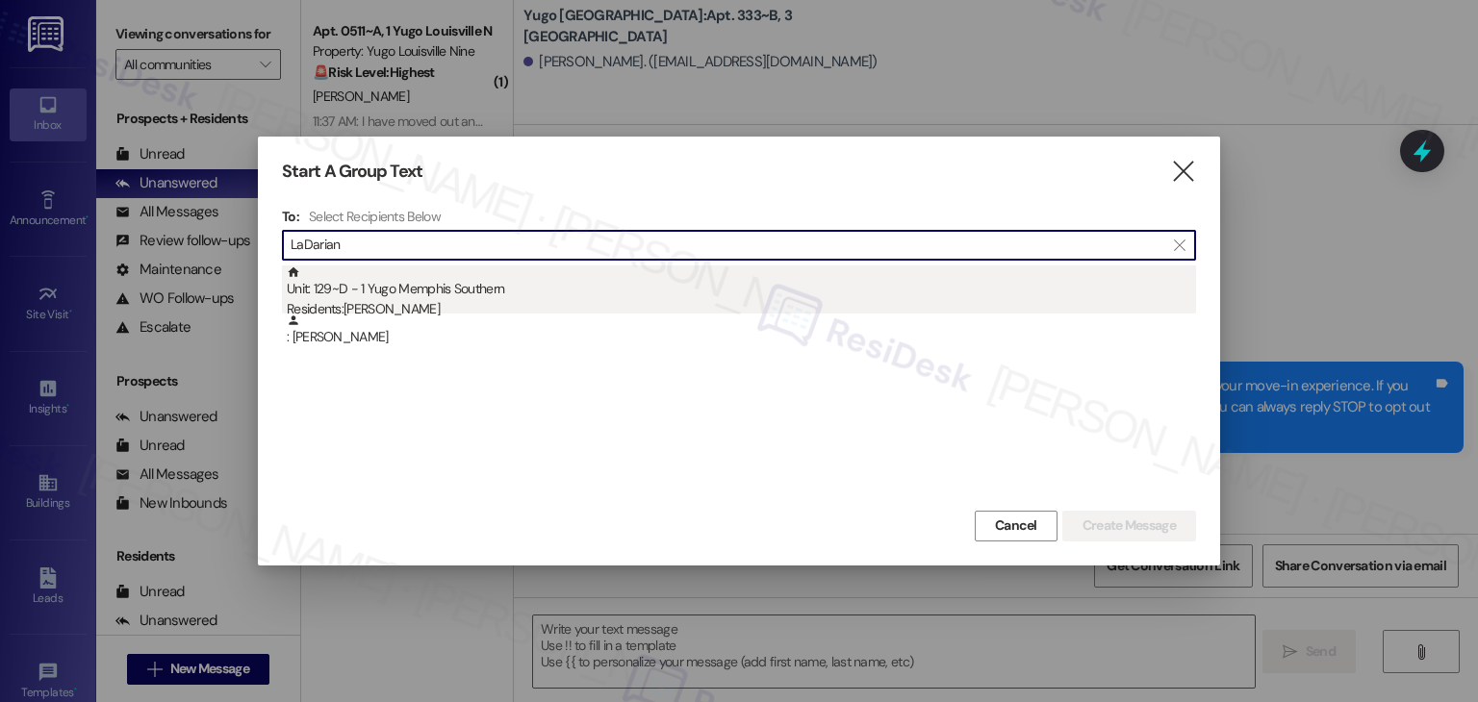
type input "LaDarian"
click at [501, 302] on div "Residents: [PERSON_NAME]" at bounding box center [741, 309] width 909 height 20
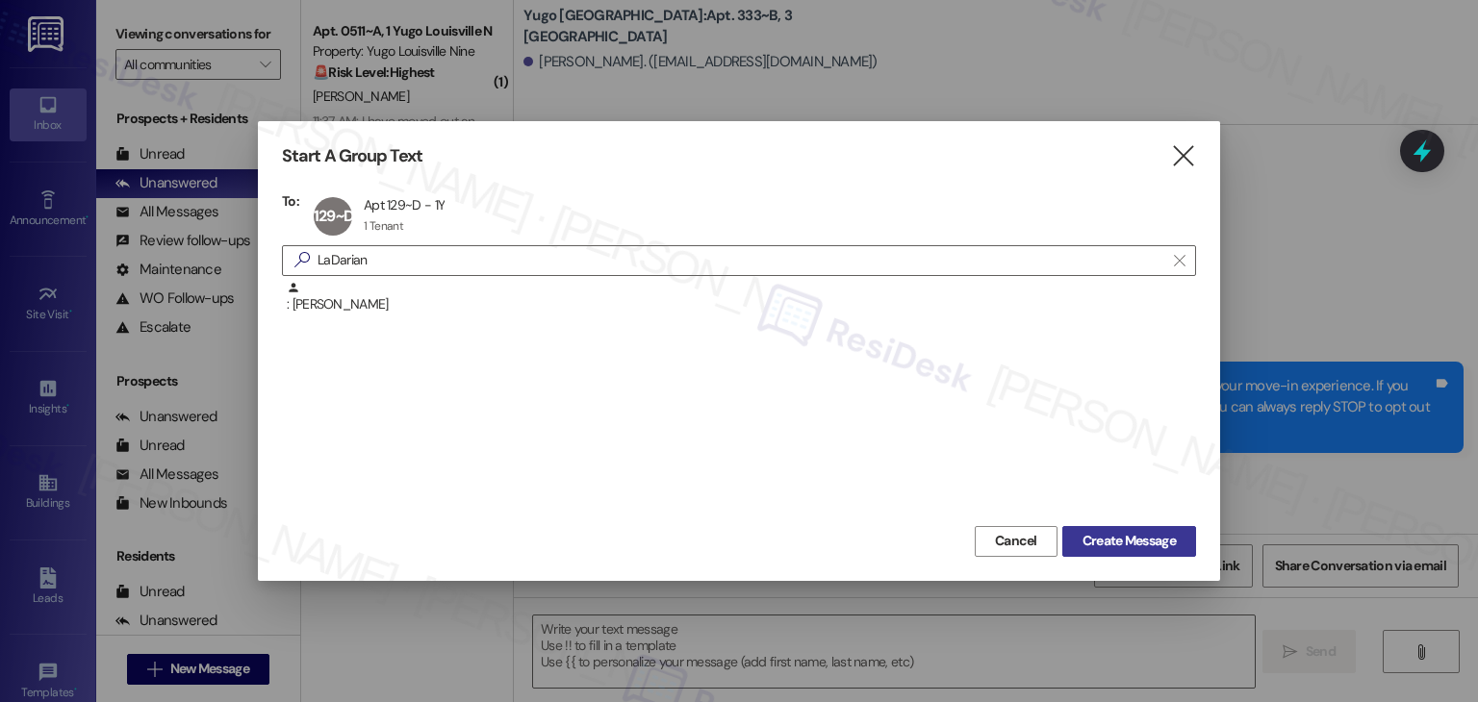
click at [1112, 540] on span "Create Message" at bounding box center [1128, 541] width 93 height 20
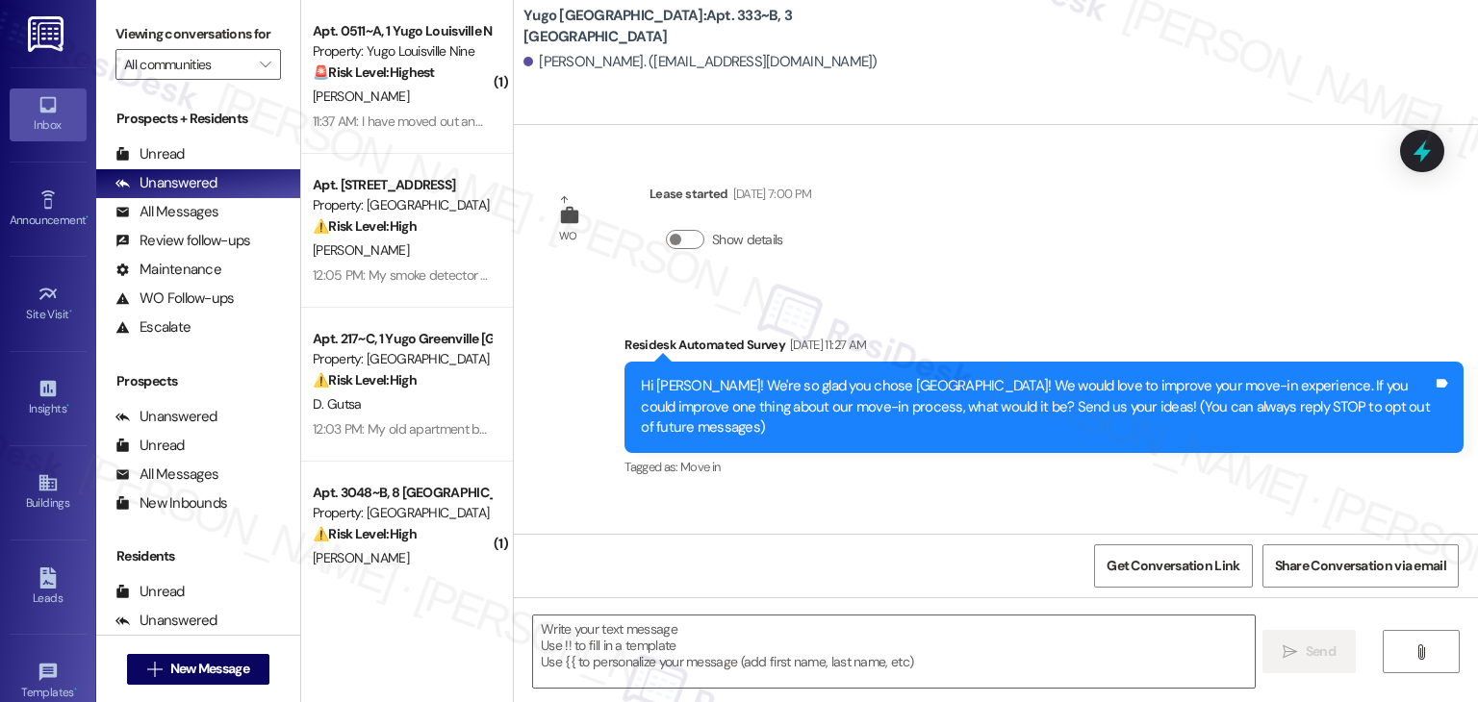
type textarea "Fetching suggested responses. Please feel free to read through the conversation…"
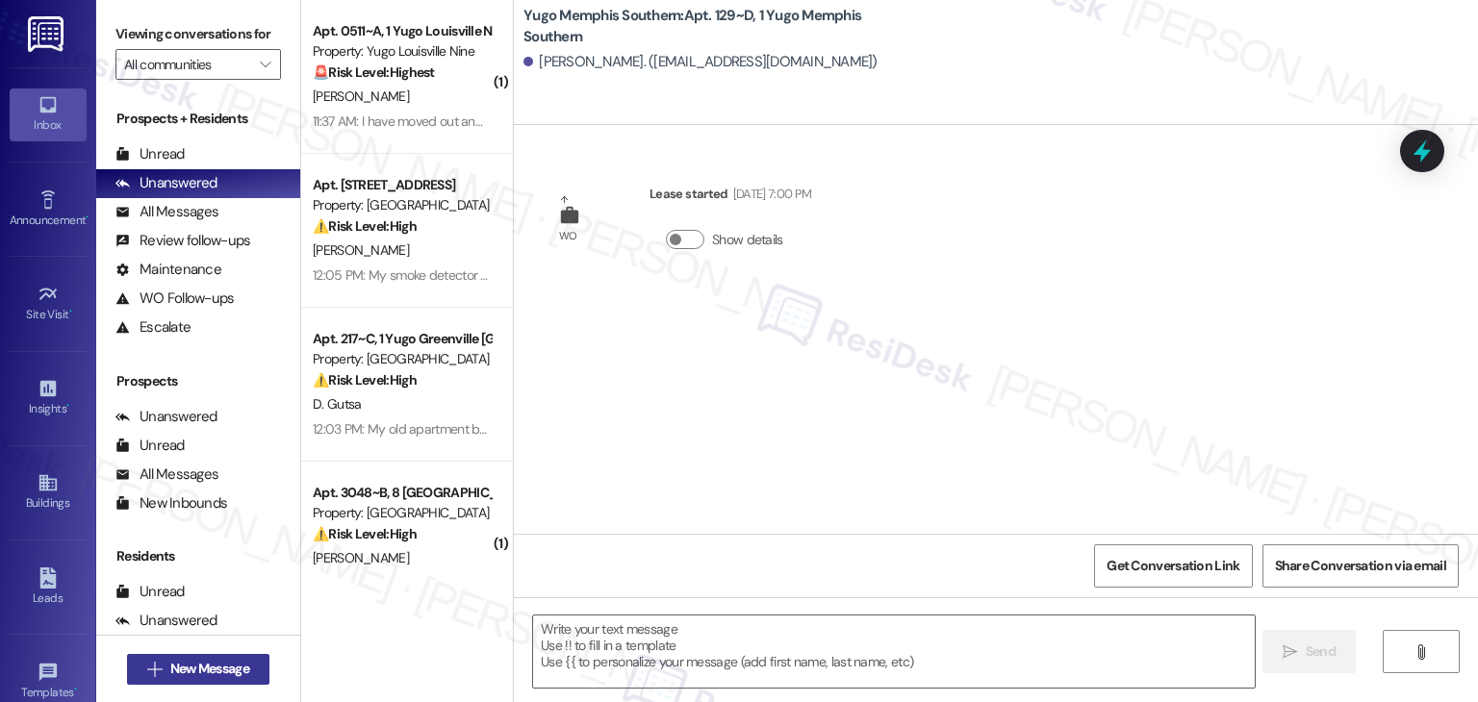
click at [212, 671] on span "New Message" at bounding box center [209, 669] width 79 height 20
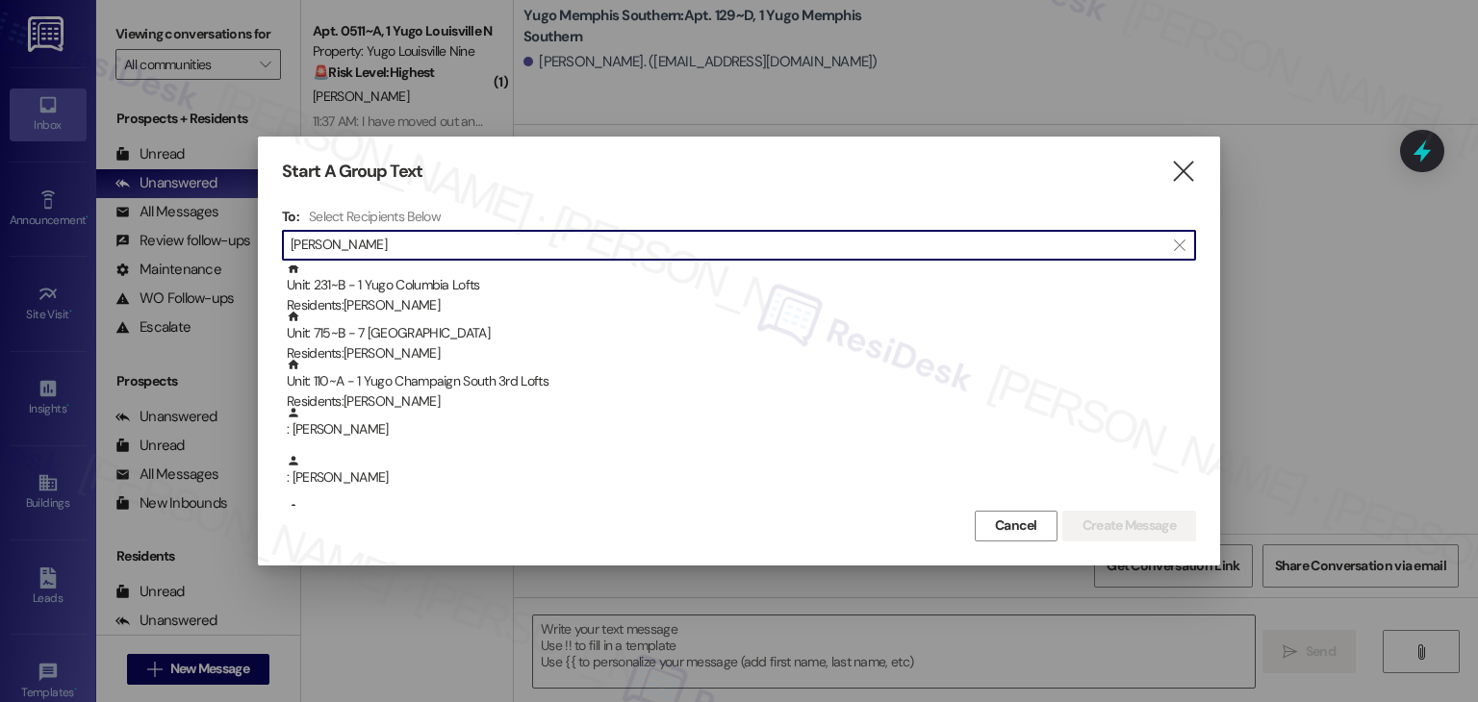
scroll to position [770, 0]
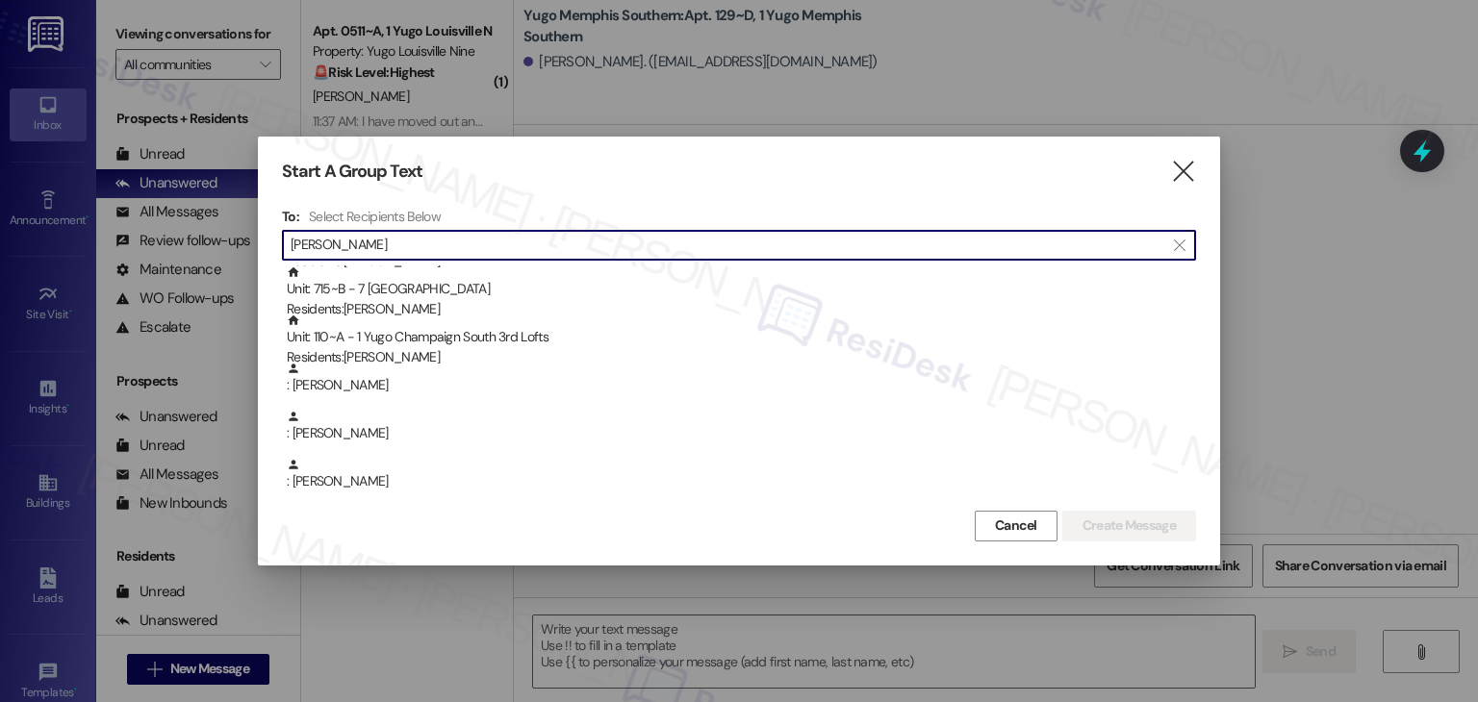
drag, startPoint x: 364, startPoint y: 243, endPoint x: 279, endPoint y: 248, distance: 84.8
click at [279, 248] on div "Start A Group Text  To: Select Recipients Below  [PERSON_NAME]  Unit: 641~D …" at bounding box center [739, 351] width 962 height 428
paste input "[PERSON_NAME]"
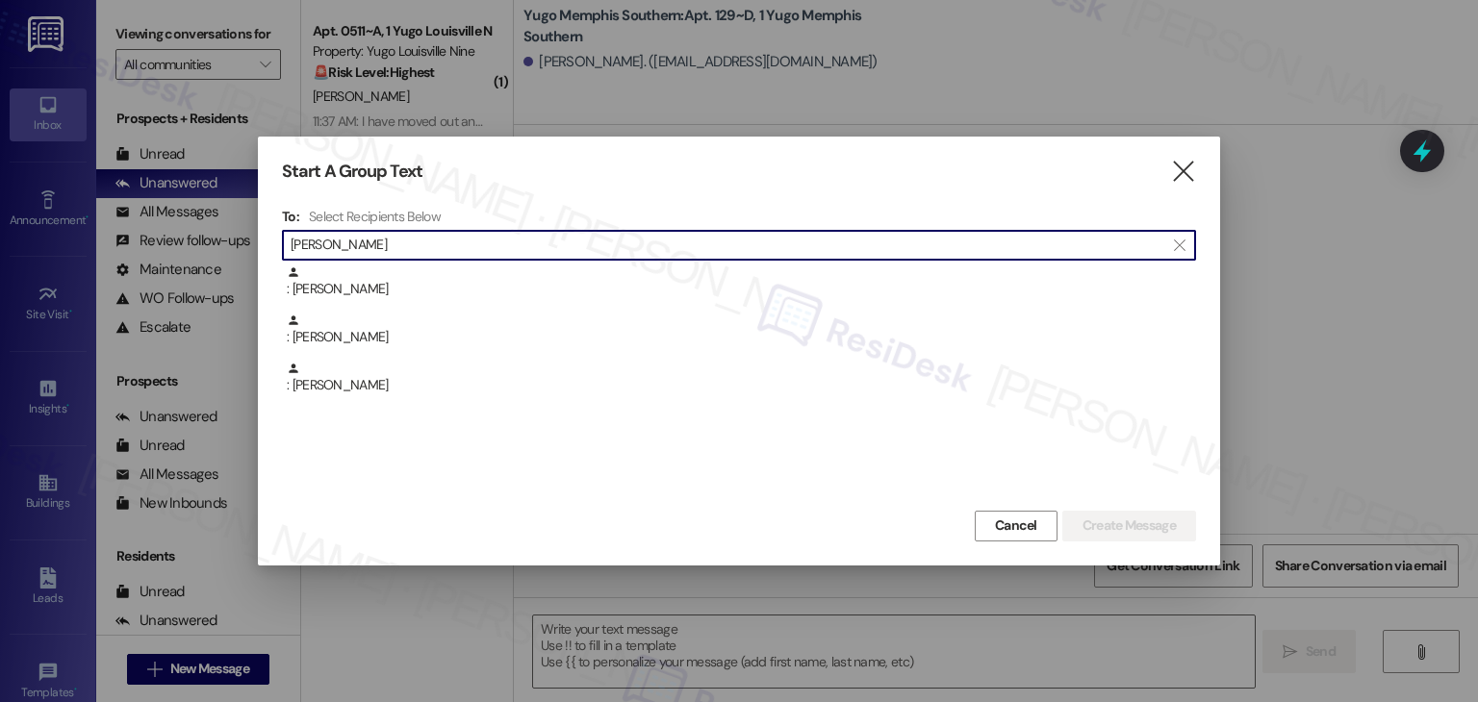
scroll to position [0, 0]
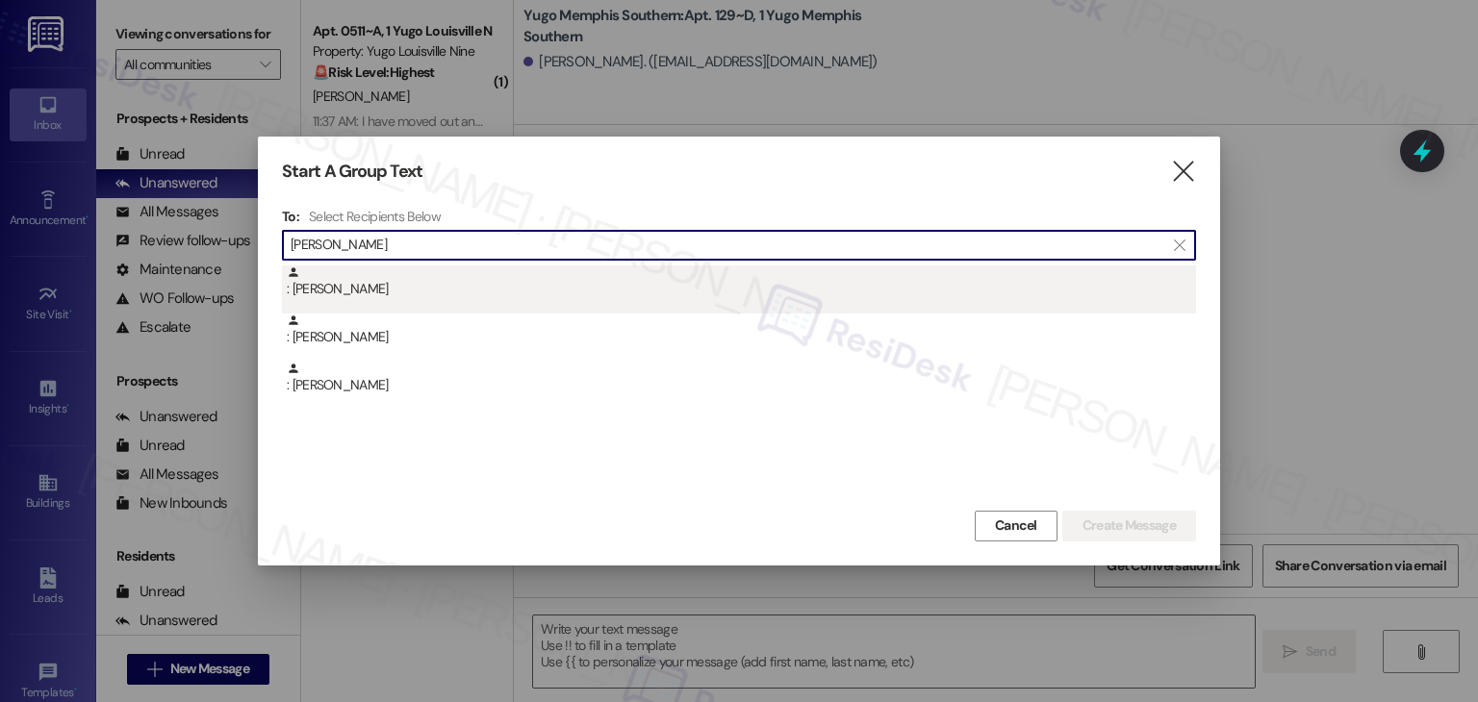
type input "[PERSON_NAME]"
click at [414, 280] on div ": [PERSON_NAME]" at bounding box center [741, 283] width 909 height 34
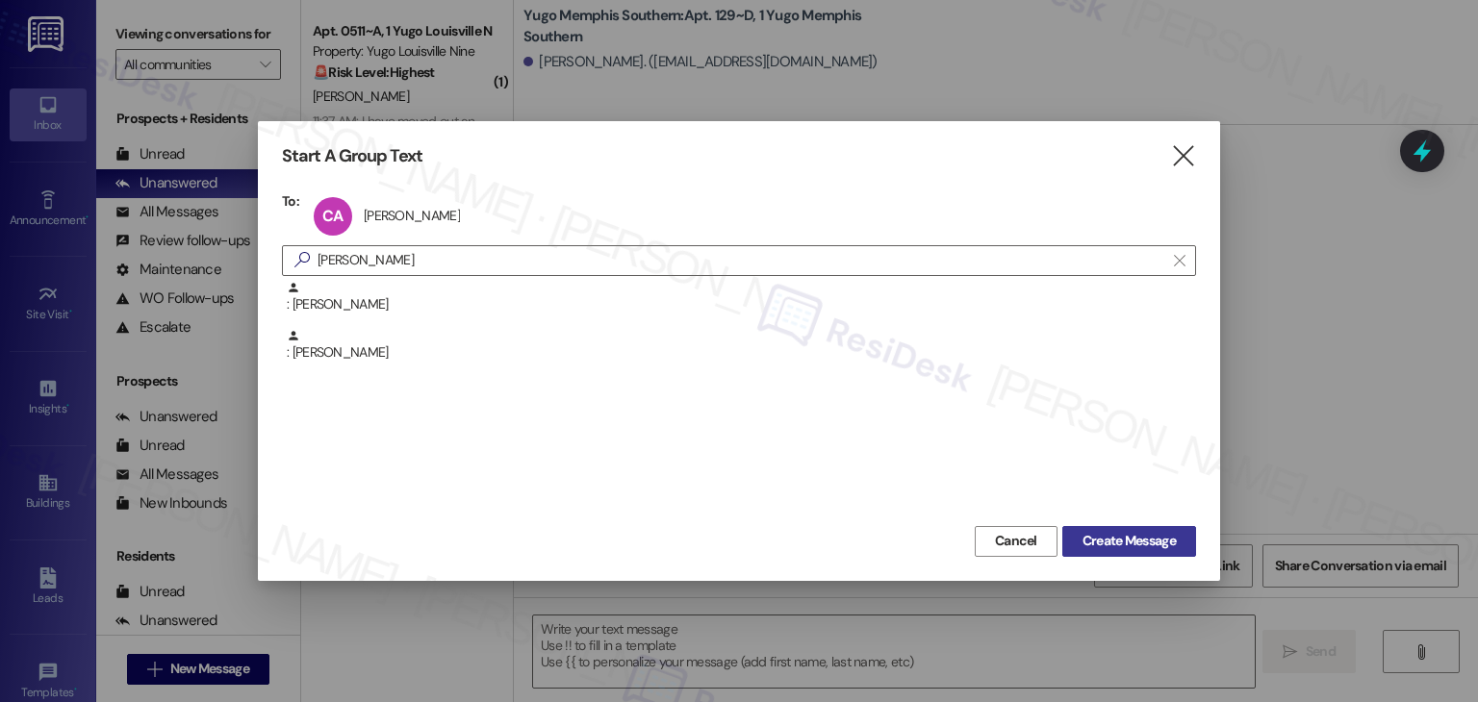
click at [1104, 545] on span "Create Message" at bounding box center [1128, 541] width 93 height 20
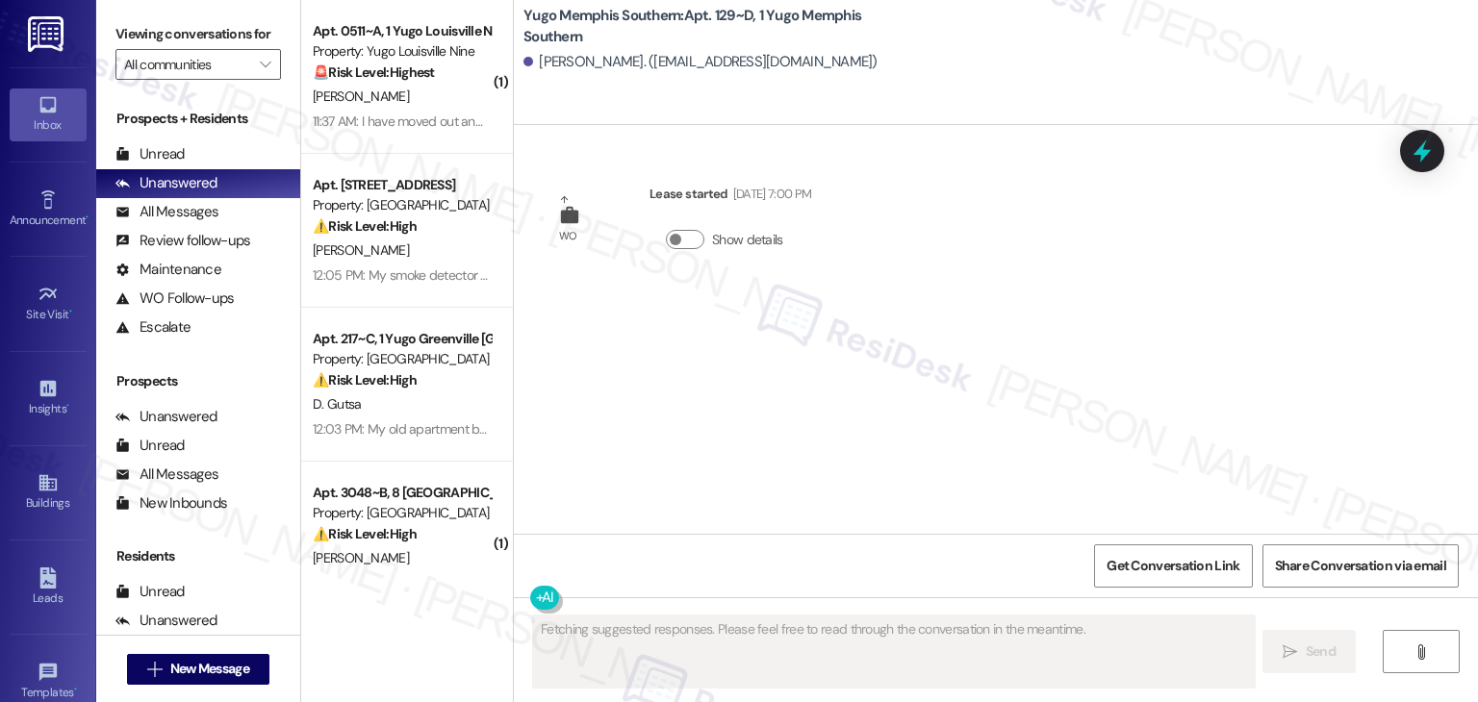
type textarea "Fetching suggested responses. Please feel free to read through the conversation…"
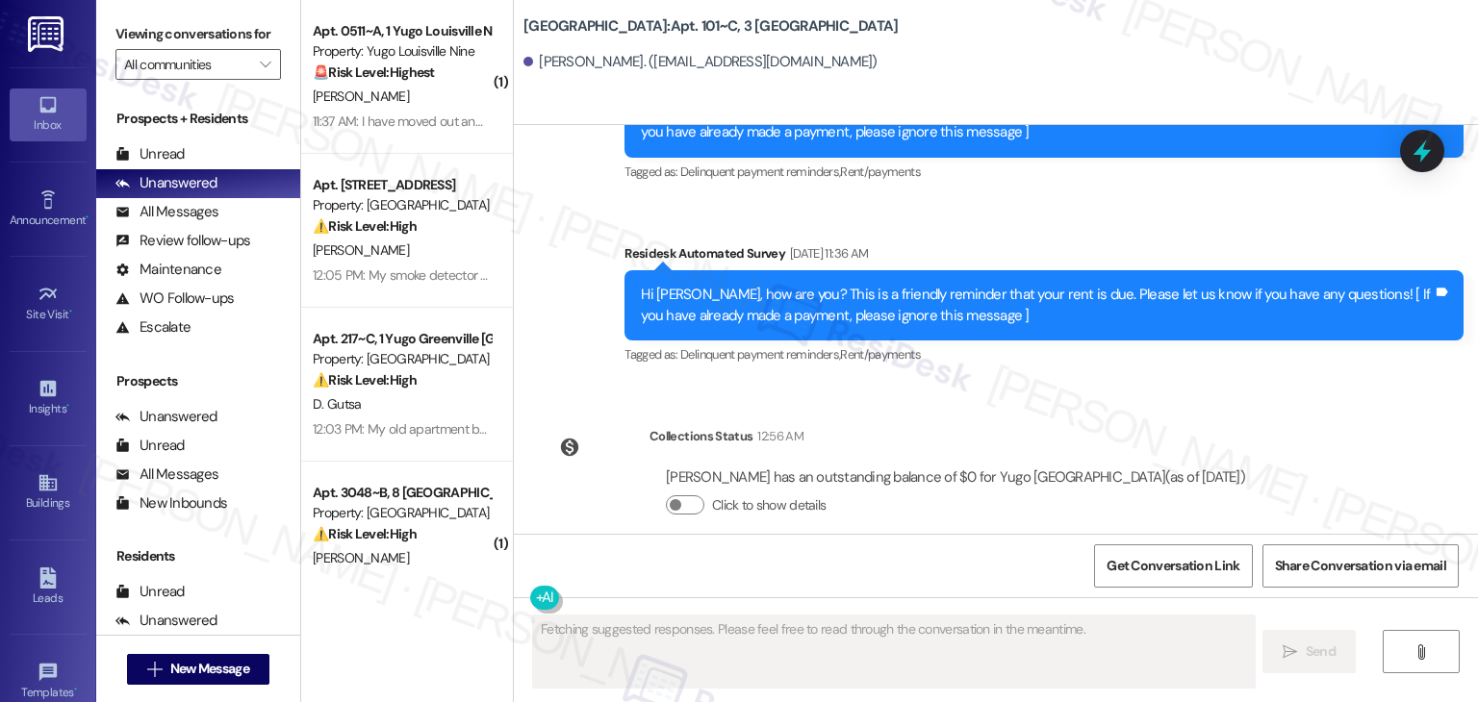
scroll to position [797, 0]
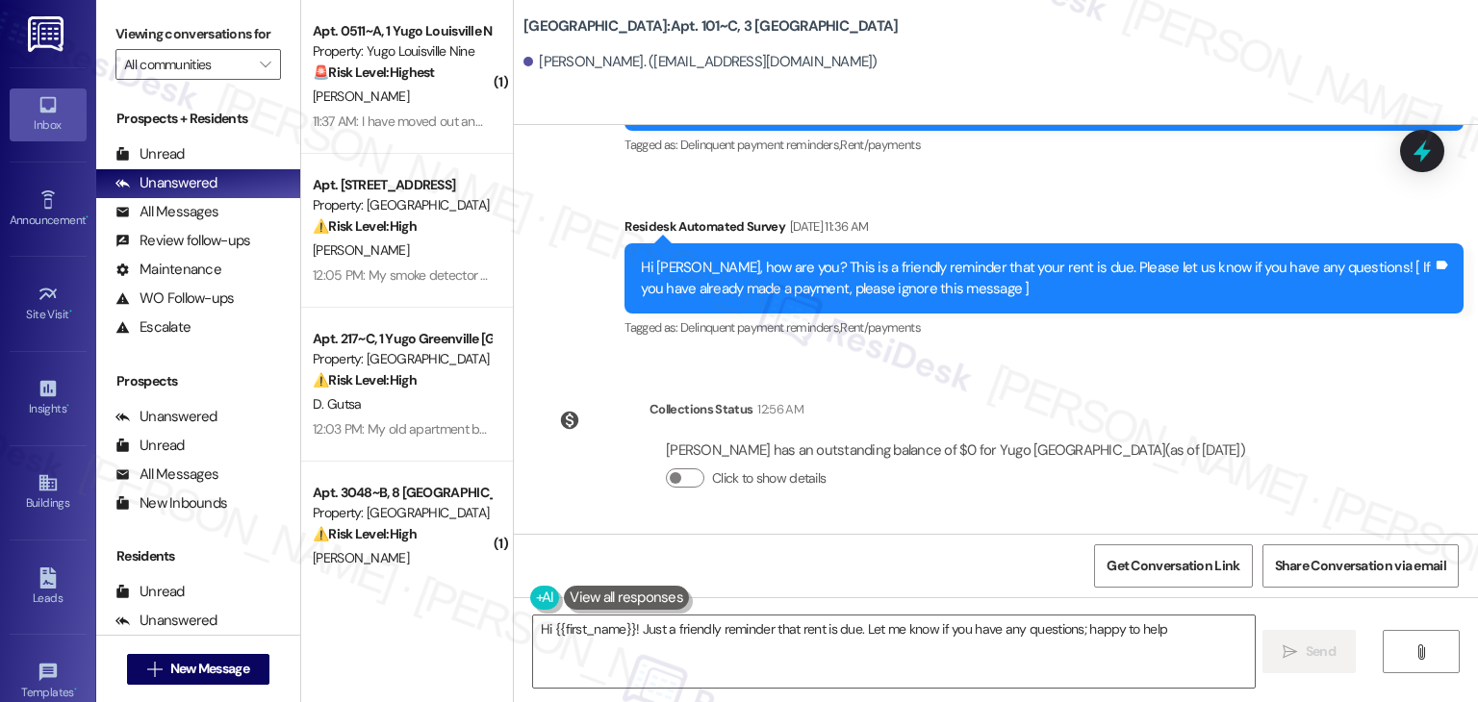
type textarea "Hi {{first_name}}! Just a friendly reminder that rent is due. Let me know if yo…"
click at [1046, 509] on div "[PERSON_NAME] has an outstanding balance of $0 for [PERSON_NAME][GEOGRAPHIC_DAT…" at bounding box center [955, 472] width 612 height 92
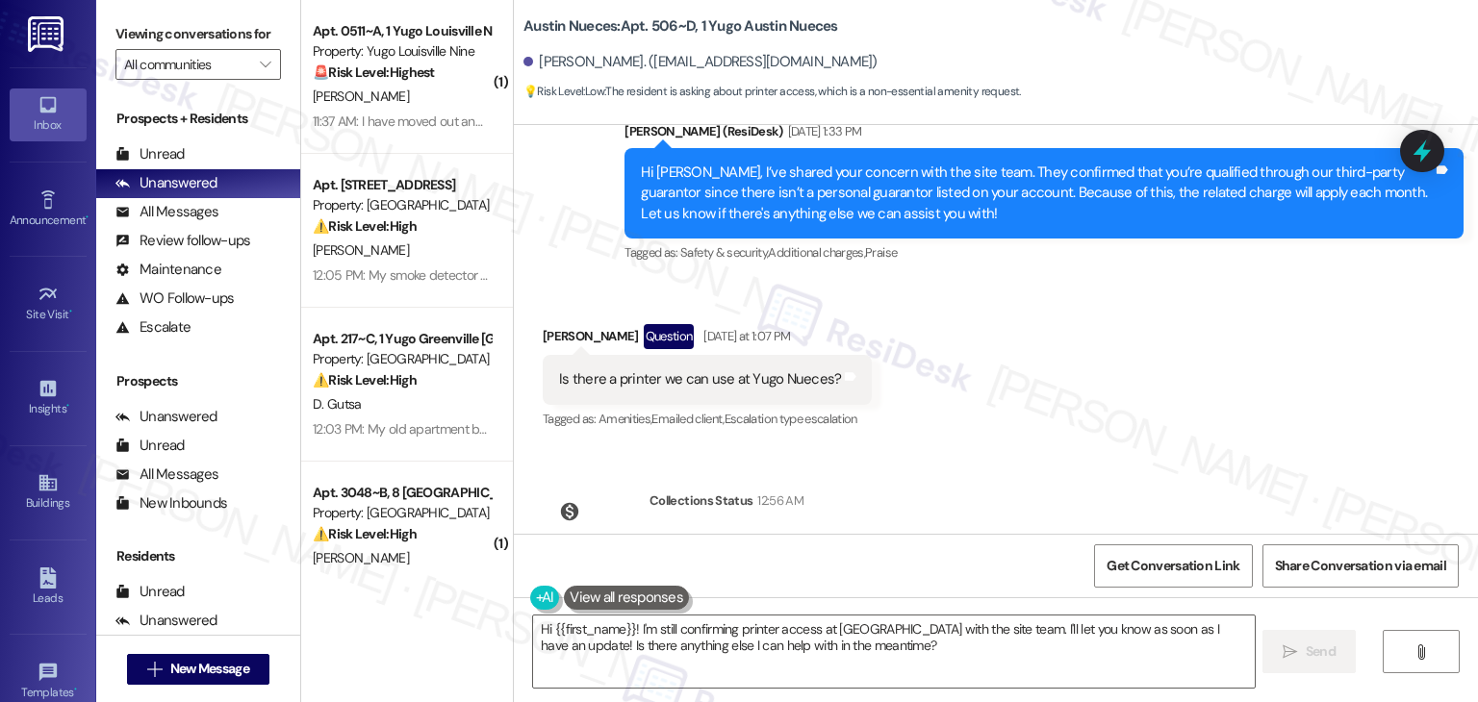
scroll to position [1635, 0]
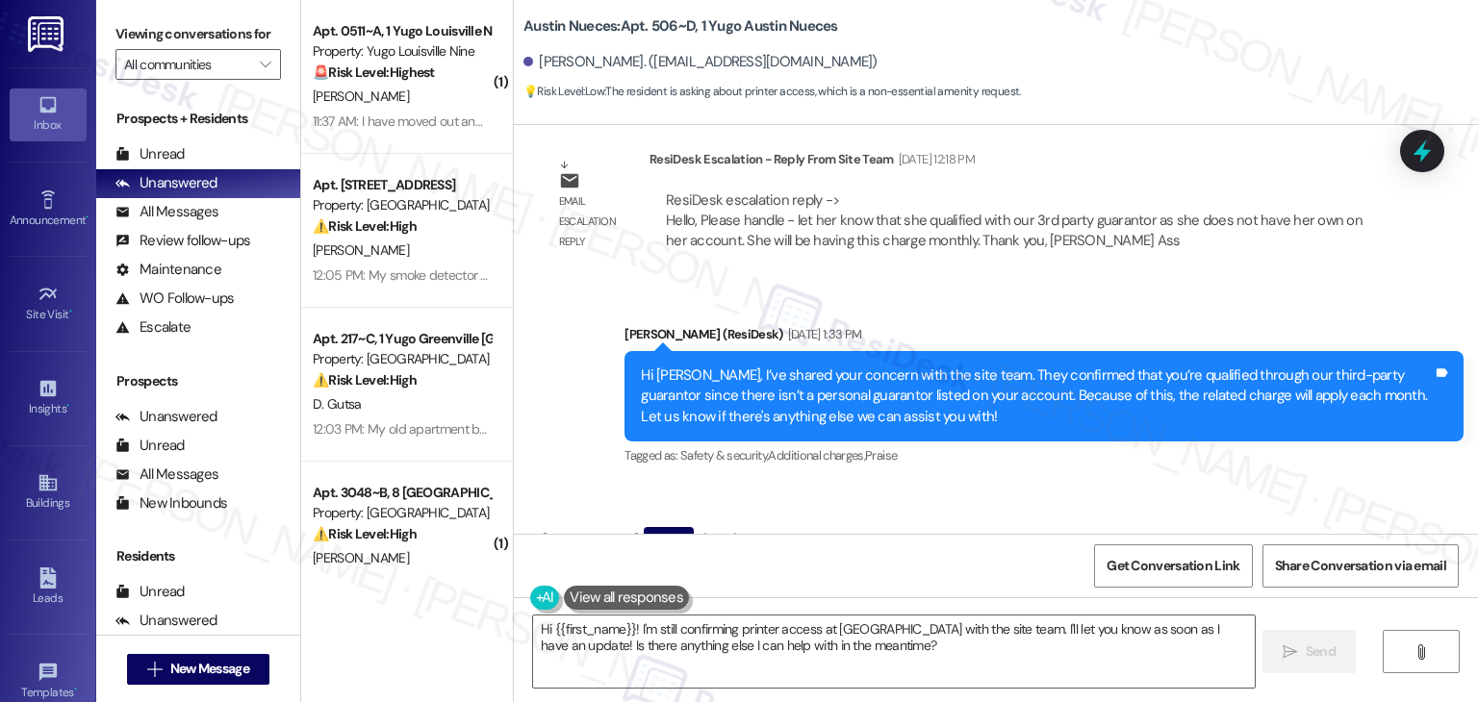
click at [1028, 491] on div "Received via SMS [PERSON_NAME] Question [DATE] at 1:07 PM Is there a printer we…" at bounding box center [996, 567] width 964 height 166
click at [956, 489] on div "Received via SMS [PERSON_NAME] Question [DATE] at 1:07 PM Is there a printer we…" at bounding box center [996, 567] width 964 height 166
click at [1041, 497] on div "Received via SMS [PERSON_NAME] Question [DATE] at 1:07 PM Is there a printer we…" at bounding box center [996, 567] width 964 height 166
click at [1066, 484] on div "Received via SMS [PERSON_NAME] Question [DATE] at 1:07 PM Is there a printer we…" at bounding box center [996, 567] width 964 height 166
click at [1024, 501] on div "Received via SMS [PERSON_NAME] Question [DATE] at 1:07 PM Is there a printer we…" at bounding box center [996, 567] width 964 height 166
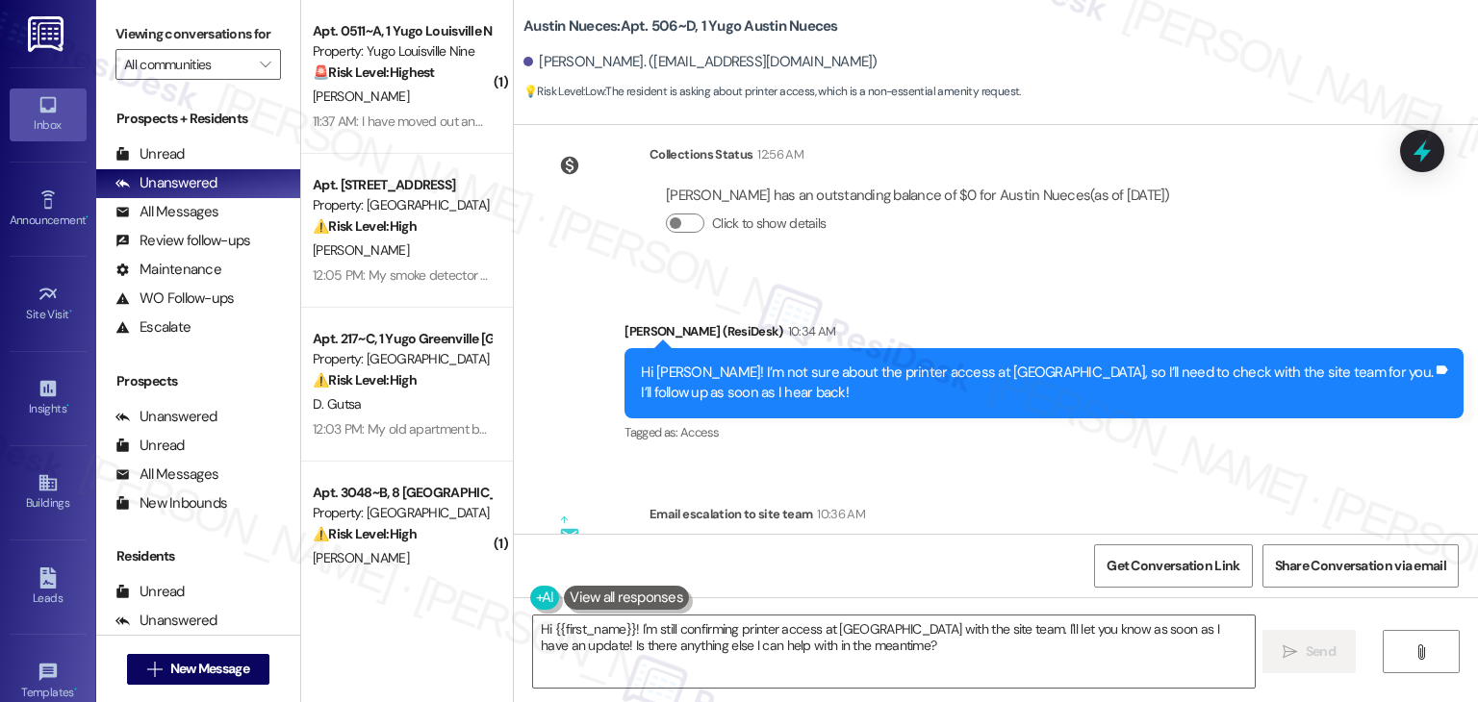
scroll to position [2213, 0]
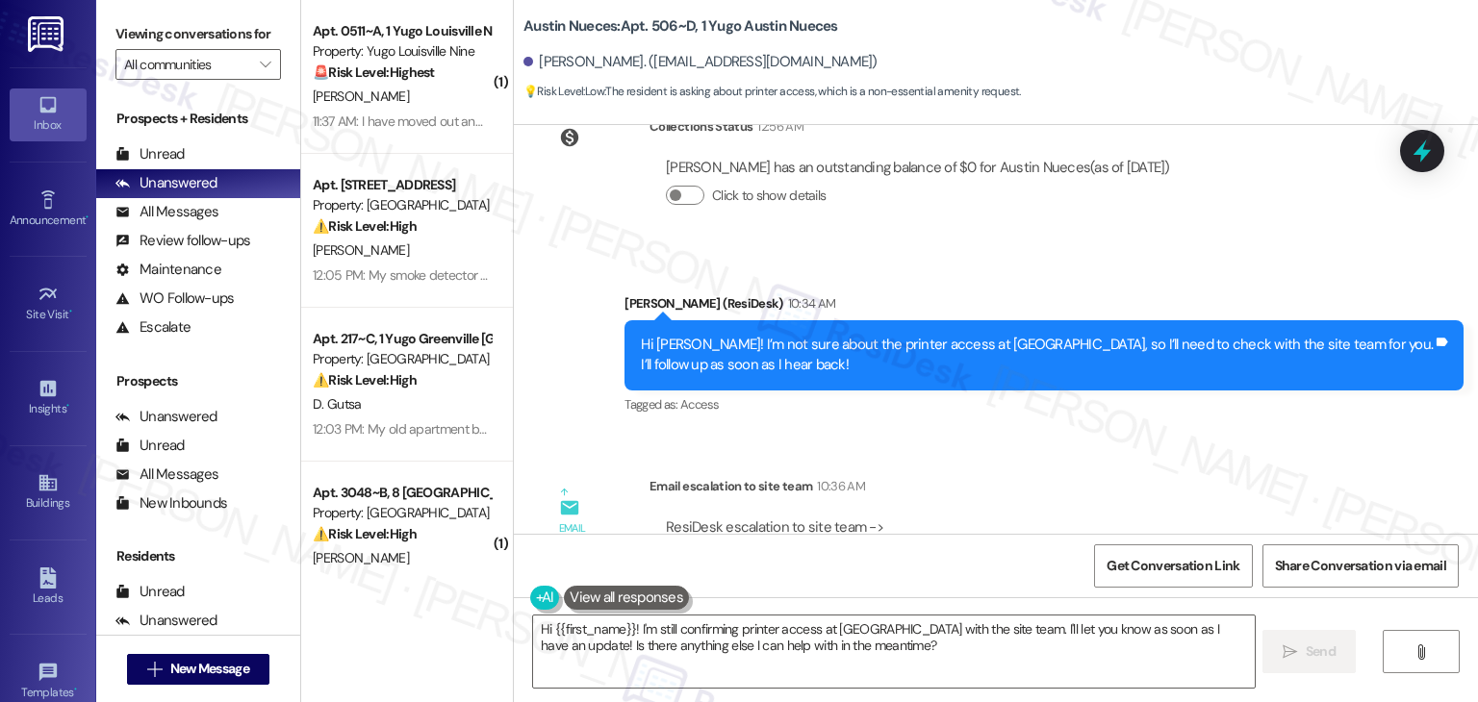
click at [1075, 462] on div "Email escalation to site team Email escalation to site team 10:36 AM ResiDesk e…" at bounding box center [962, 566] width 868 height 208
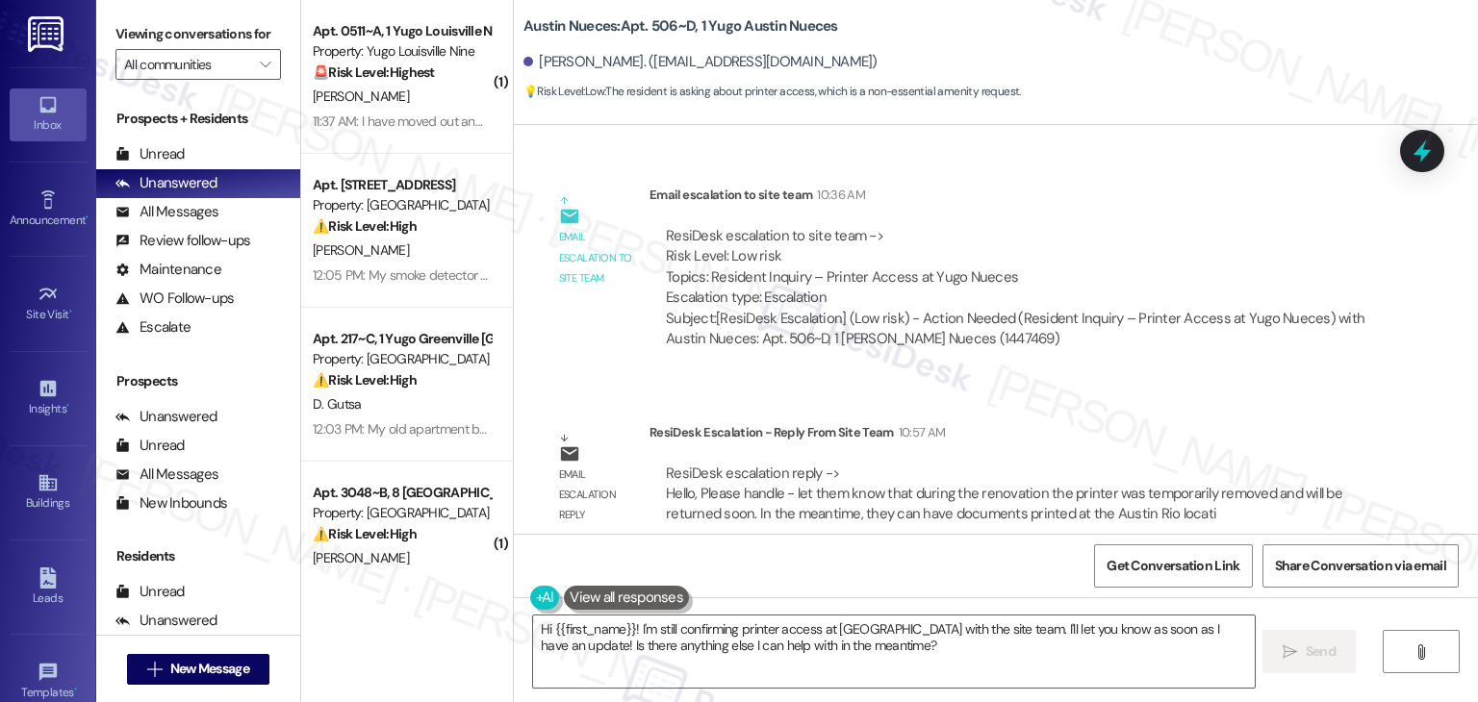
click at [1112, 380] on div "Lease started [DATE] 7:00 PM Announcement, sent via SMS [PERSON_NAME] (ResiDesk…" at bounding box center [996, 329] width 964 height 409
click at [1113, 382] on div "Lease started [DATE] 7:00 PM Announcement, sent via SMS [PERSON_NAME] (ResiDesk…" at bounding box center [996, 329] width 964 height 409
click at [1058, 186] on div "Email escalation to site team 10:36 AM" at bounding box center [1015, 198] width 732 height 27
click at [1059, 212] on div "ResiDesk escalation to site team -> Risk Level: Low risk Topics: Resident Inqui…" at bounding box center [1015, 288] width 732 height 153
click at [1166, 422] on div "ResiDesk Escalation - Reply From Site Team 10:57 AM" at bounding box center [1015, 435] width 732 height 27
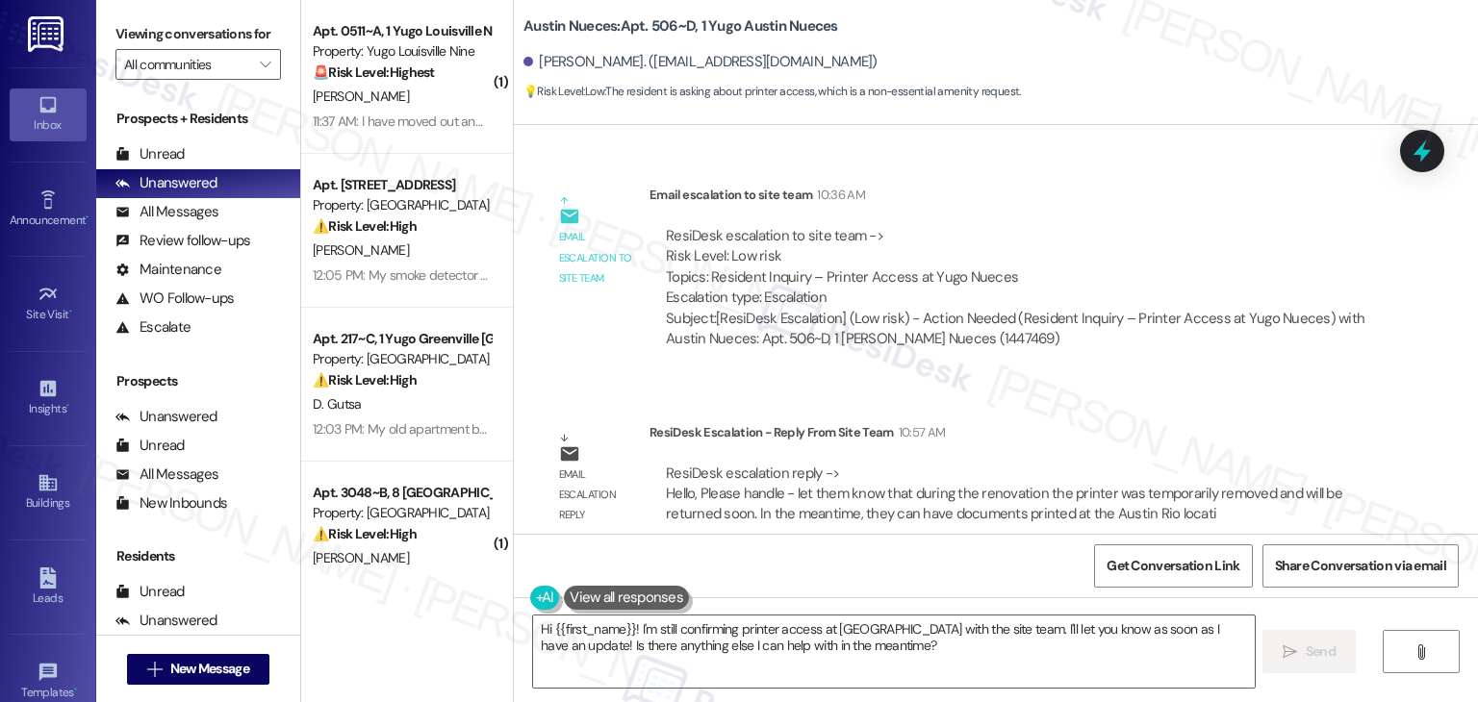
click at [1192, 408] on div "Email escalation reply ResiDesk Escalation - Reply From Site Team 10:57 AM Resi…" at bounding box center [962, 481] width 868 height 146
click at [1203, 408] on div "Email escalation reply ResiDesk Escalation - Reply From Site Team 10:57 AM Resi…" at bounding box center [962, 481] width 868 height 146
click at [1256, 408] on div "Email escalation reply ResiDesk Escalation - Reply From Site Team 10:57 AM Resi…" at bounding box center [962, 481] width 868 height 146
click at [1264, 422] on div "ResiDesk Escalation - Reply From Site Team 10:57 AM" at bounding box center [1015, 435] width 732 height 27
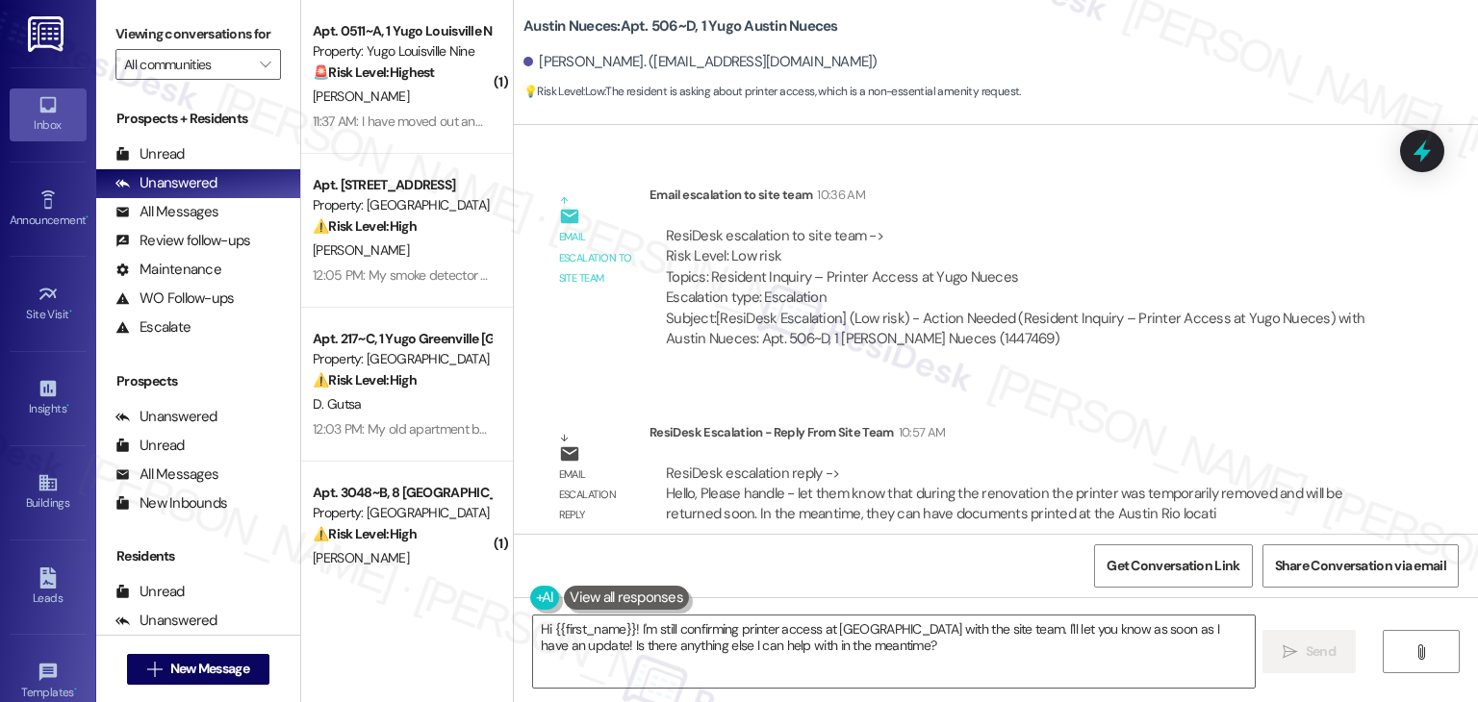
click at [1264, 422] on div "ResiDesk Escalation - Reply From Site Team 10:57 AM" at bounding box center [1015, 435] width 732 height 27
click at [1176, 408] on div "Email escalation reply ResiDesk Escalation - Reply From Site Team 10:57 AM Resi…" at bounding box center [962, 481] width 868 height 146
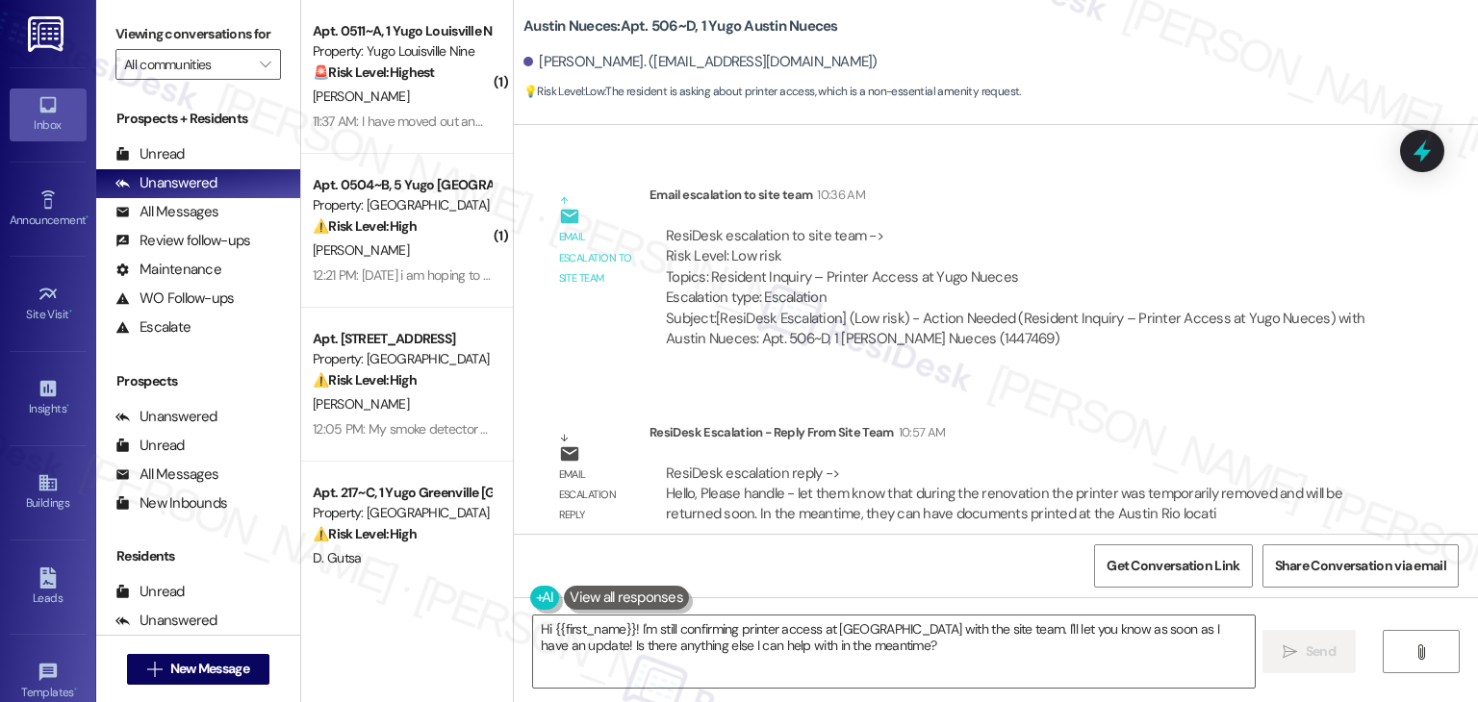
click at [1174, 382] on div "Lease started [DATE] 7:00 PM Announcement, sent via SMS [PERSON_NAME] (ResiDesk…" at bounding box center [996, 329] width 964 height 409
click at [1140, 226] on div "ResiDesk escalation to site team -> Risk Level: Low risk Topics: Resident Inqui…" at bounding box center [1015, 267] width 699 height 83
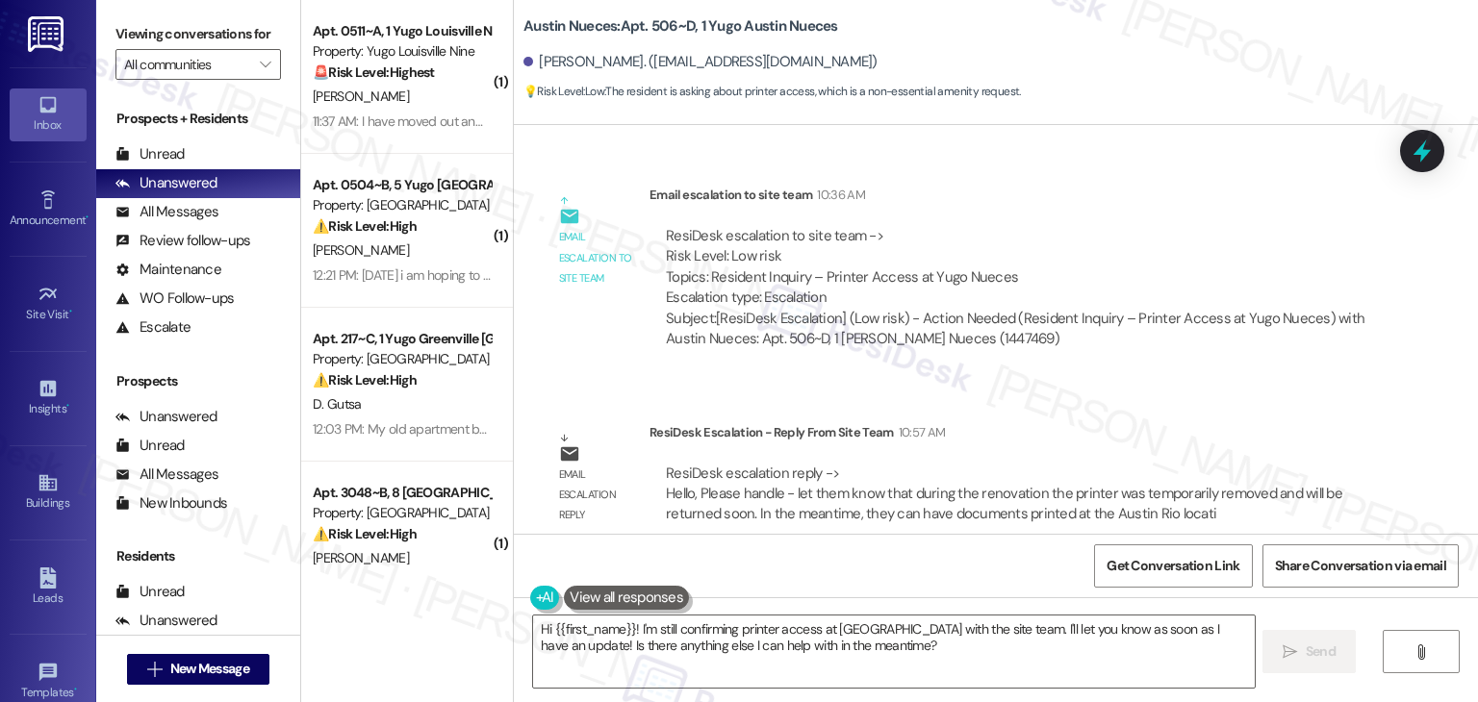
click at [1193, 337] on div "ResiDesk escalation to site team -> Risk Level: Low risk Topics: Resident Inqui…" at bounding box center [1015, 288] width 732 height 153
click at [1110, 375] on div "Lease started [DATE] 7:00 PM Announcement, sent via SMS [PERSON_NAME] (ResiDesk…" at bounding box center [996, 329] width 964 height 409
click at [1130, 258] on div "ResiDesk escalation to site team -> Risk Level: Low risk Topics: Resident Inqui…" at bounding box center [1015, 267] width 699 height 83
click at [1128, 422] on div "ResiDesk Escalation - Reply From Site Team 10:57 AM" at bounding box center [1015, 435] width 732 height 27
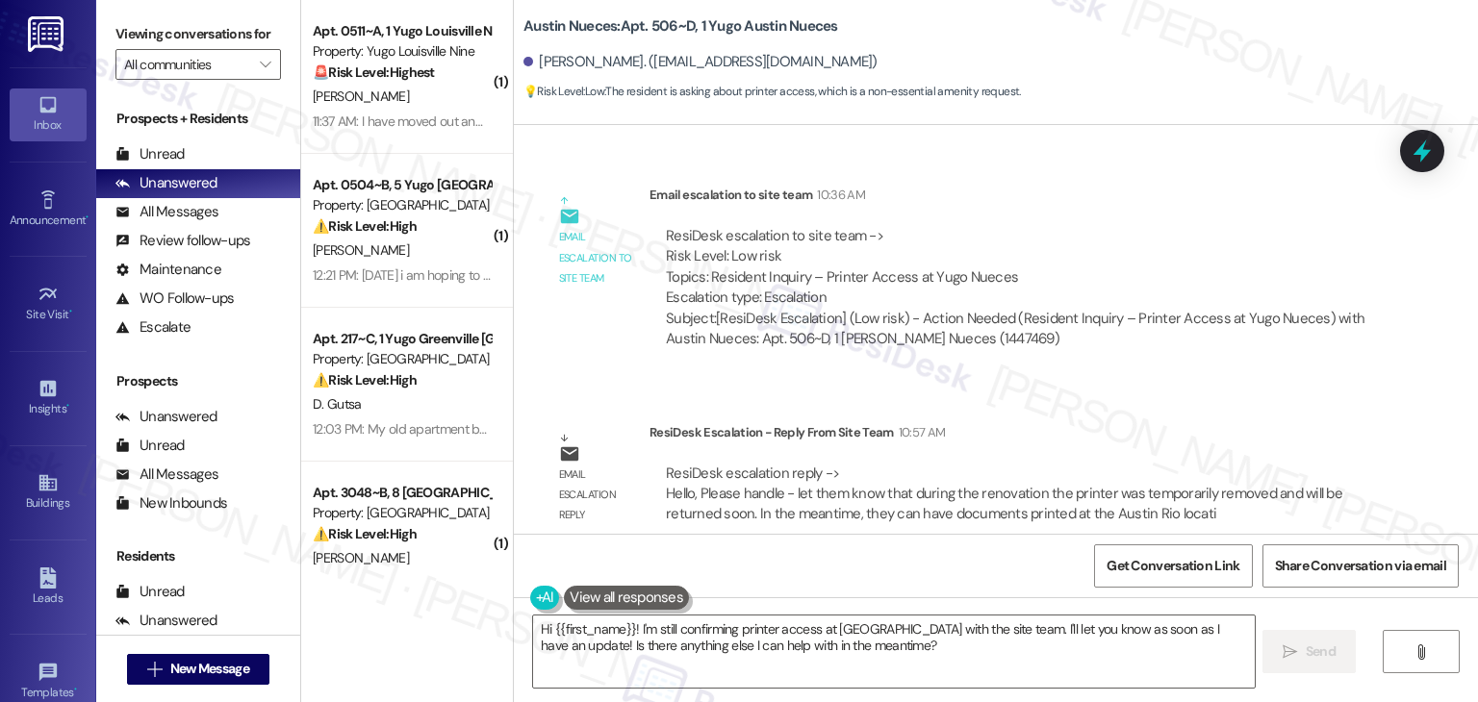
click at [1128, 422] on div "ResiDesk Escalation - Reply From Site Team 10:57 AM" at bounding box center [1015, 435] width 732 height 27
click at [1153, 368] on div "Lease started [DATE] 7:00 PM Announcement, sent via SMS [PERSON_NAME] (ResiDesk…" at bounding box center [996, 329] width 964 height 409
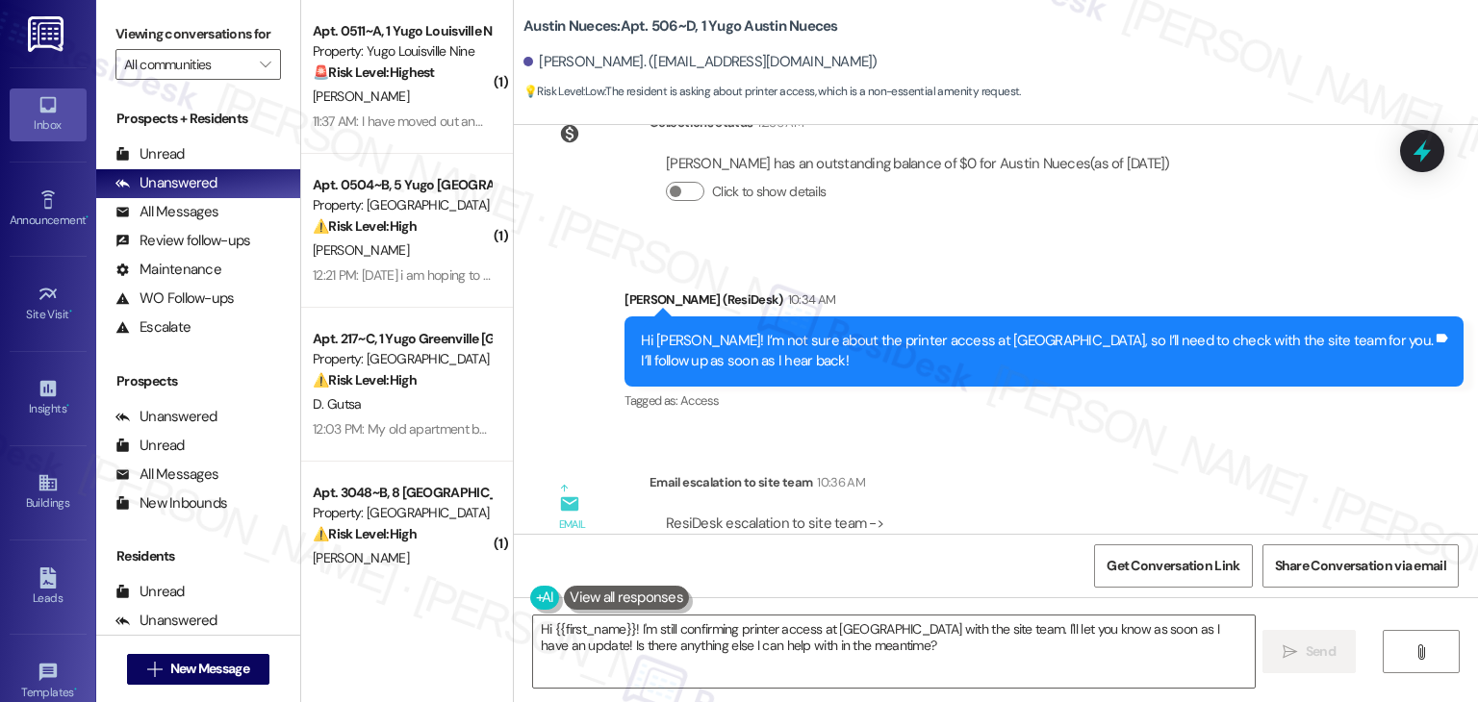
click at [1153, 387] on div "Tagged as: Access Click to highlight conversations about Access" at bounding box center [1043, 401] width 839 height 28
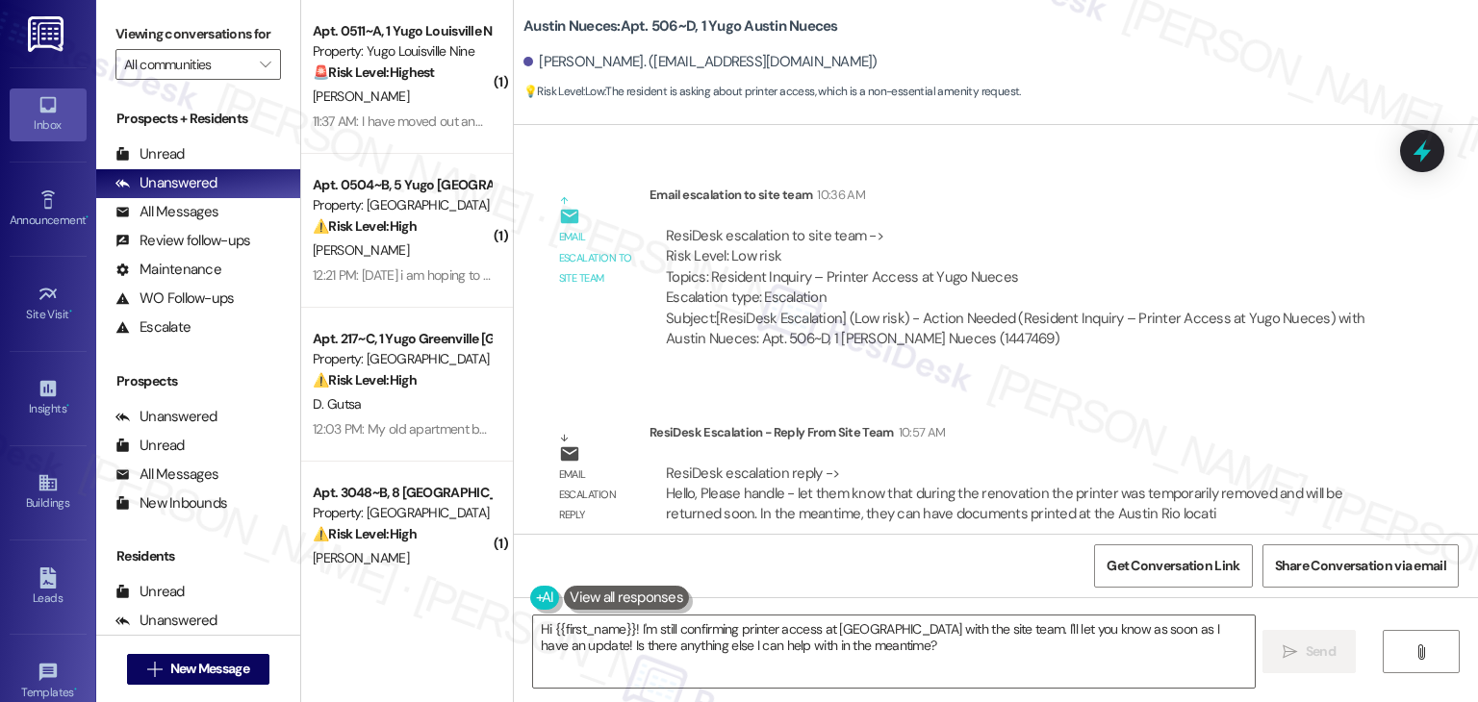
click at [1158, 385] on div "Lease started [DATE] 7:00 PM Announcement, sent via SMS [PERSON_NAME] (ResiDesk…" at bounding box center [996, 329] width 964 height 409
click at [1107, 240] on div "ResiDesk escalation to site team -> Risk Level: Low risk Topics: Resident Inqui…" at bounding box center [1015, 267] width 699 height 83
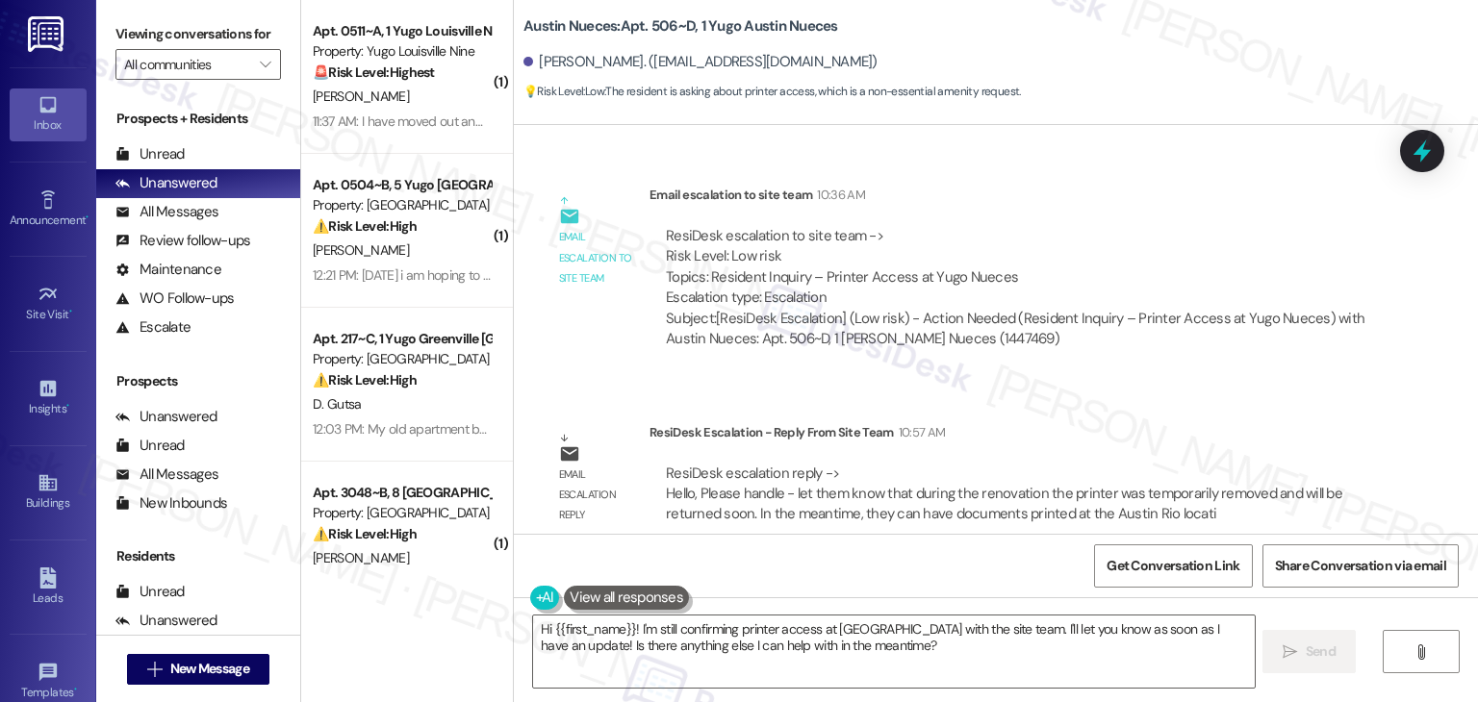
click at [1107, 240] on div "ResiDesk escalation to site team -> Risk Level: Low risk Topics: Resident Inqui…" at bounding box center [1015, 267] width 699 height 83
click at [1130, 330] on div "ResiDesk escalation to site team -> Risk Level: Low risk Topics: Resident Inqui…" at bounding box center [1015, 288] width 732 height 153
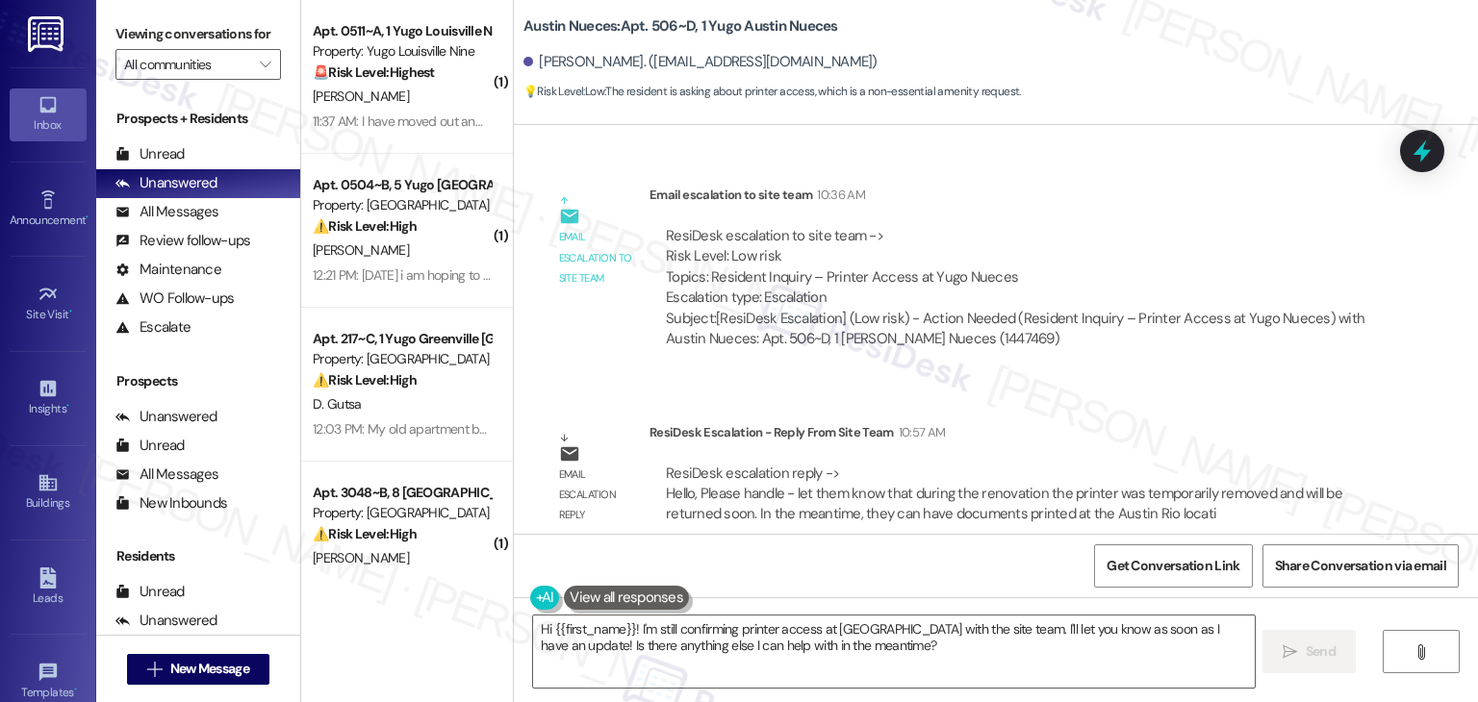
click at [1130, 330] on div "ResiDesk escalation to site team -> Risk Level: Low risk Topics: Resident Inqui…" at bounding box center [1015, 288] width 732 height 153
click at [1141, 356] on div "Email escalation to site team Email escalation to site team 10:36 AM ResiDesk e…" at bounding box center [962, 274] width 868 height 208
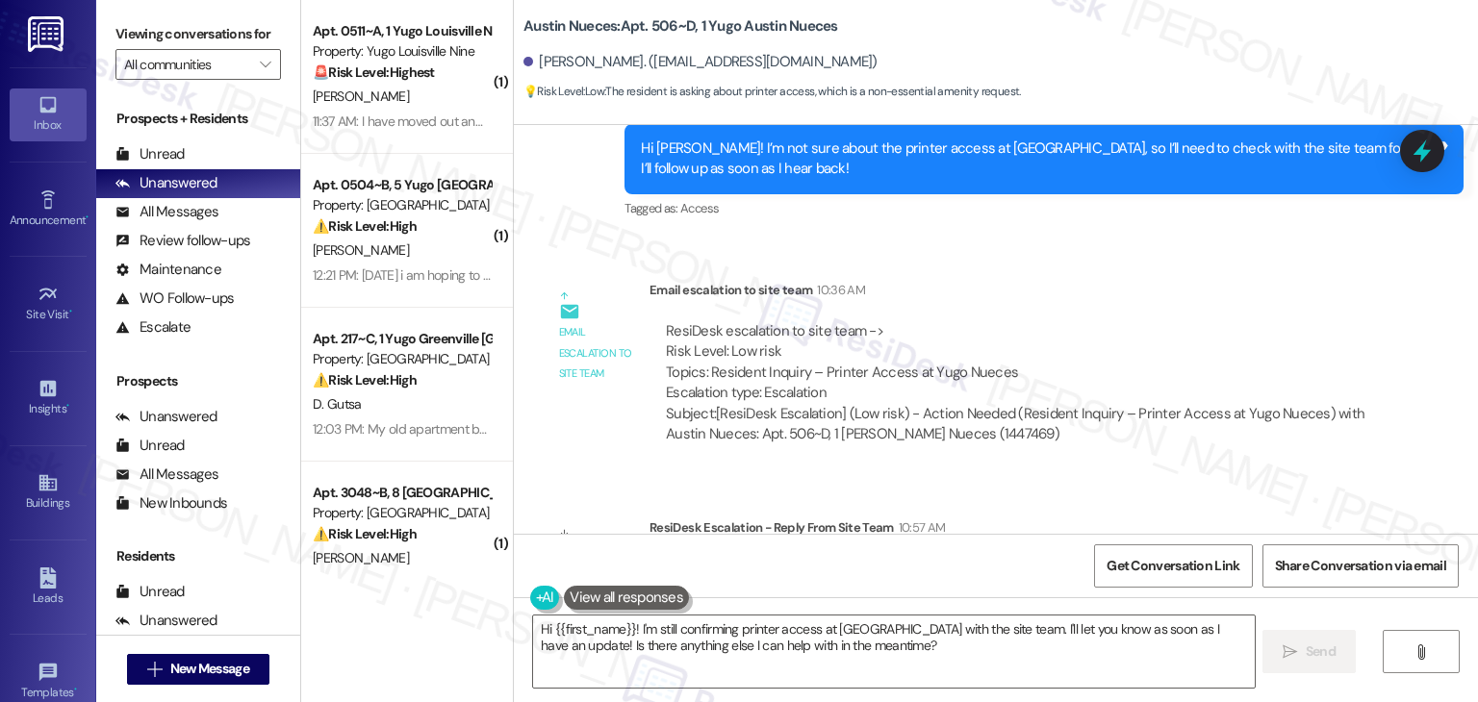
click at [1142, 357] on div "ResiDesk escalation to site team -> Risk Level: Low risk Topics: Resident Inqui…" at bounding box center [1015, 362] width 699 height 83
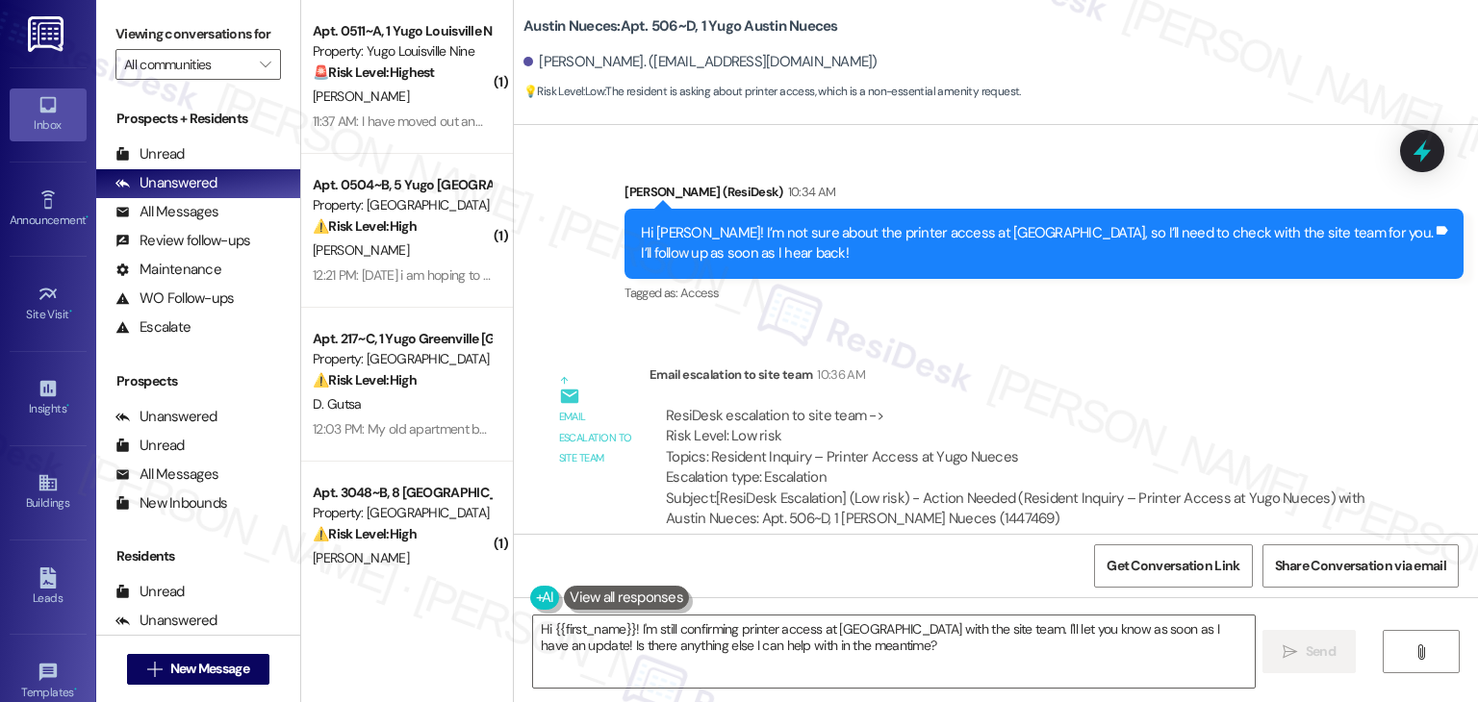
scroll to position [2313, 0]
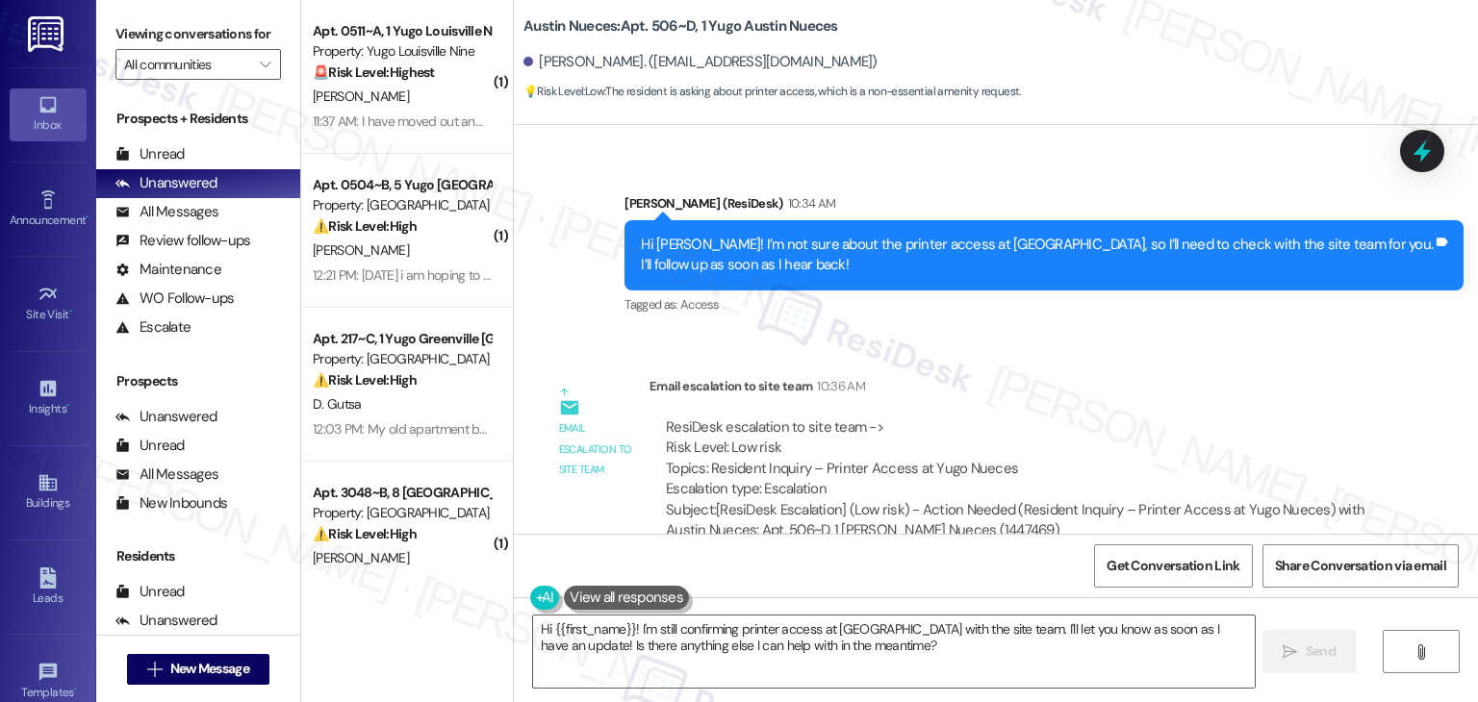
click at [1142, 376] on div "Email escalation to site team 10:36 AM" at bounding box center [1015, 389] width 732 height 27
click at [1105, 378] on div "Email escalation to site team 10:36 AM" at bounding box center [1015, 389] width 732 height 27
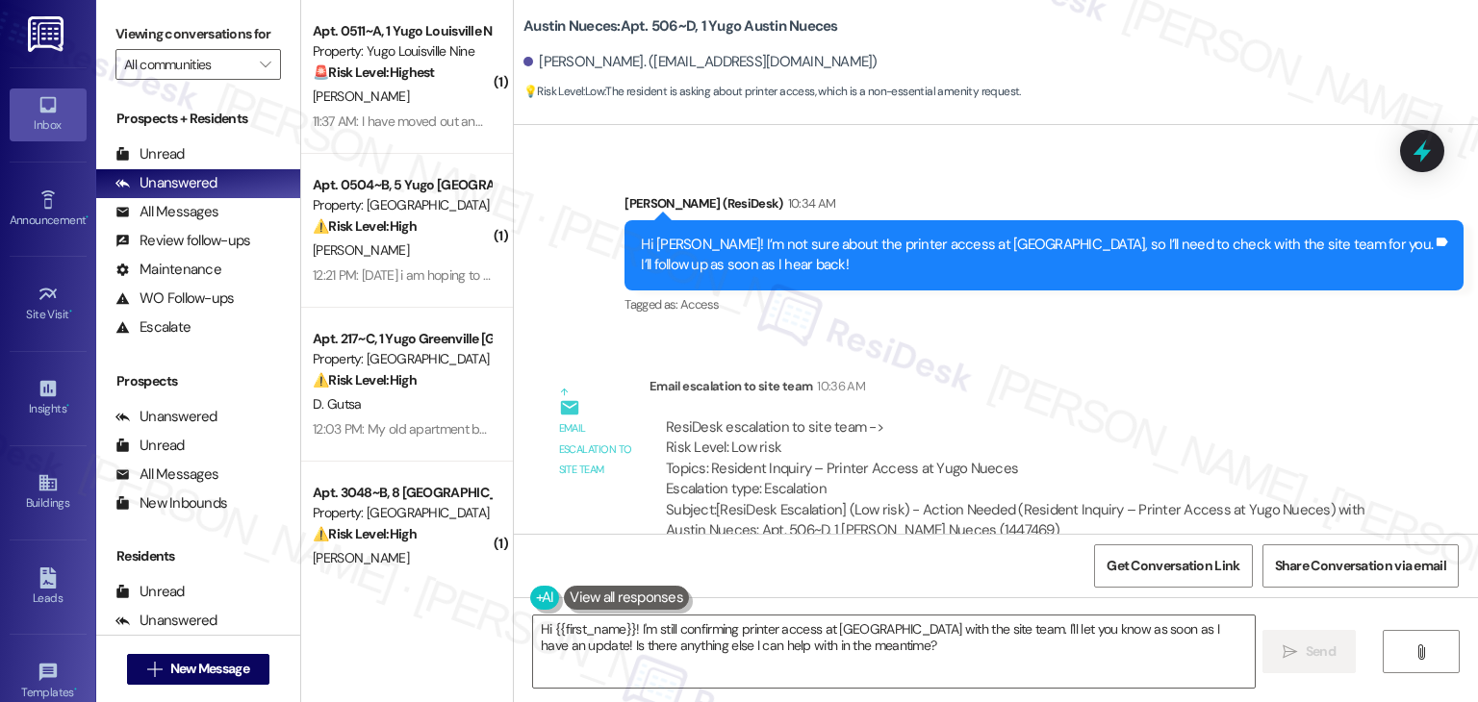
click at [1106, 378] on div "Email escalation to site team 10:36 AM" at bounding box center [1015, 389] width 732 height 27
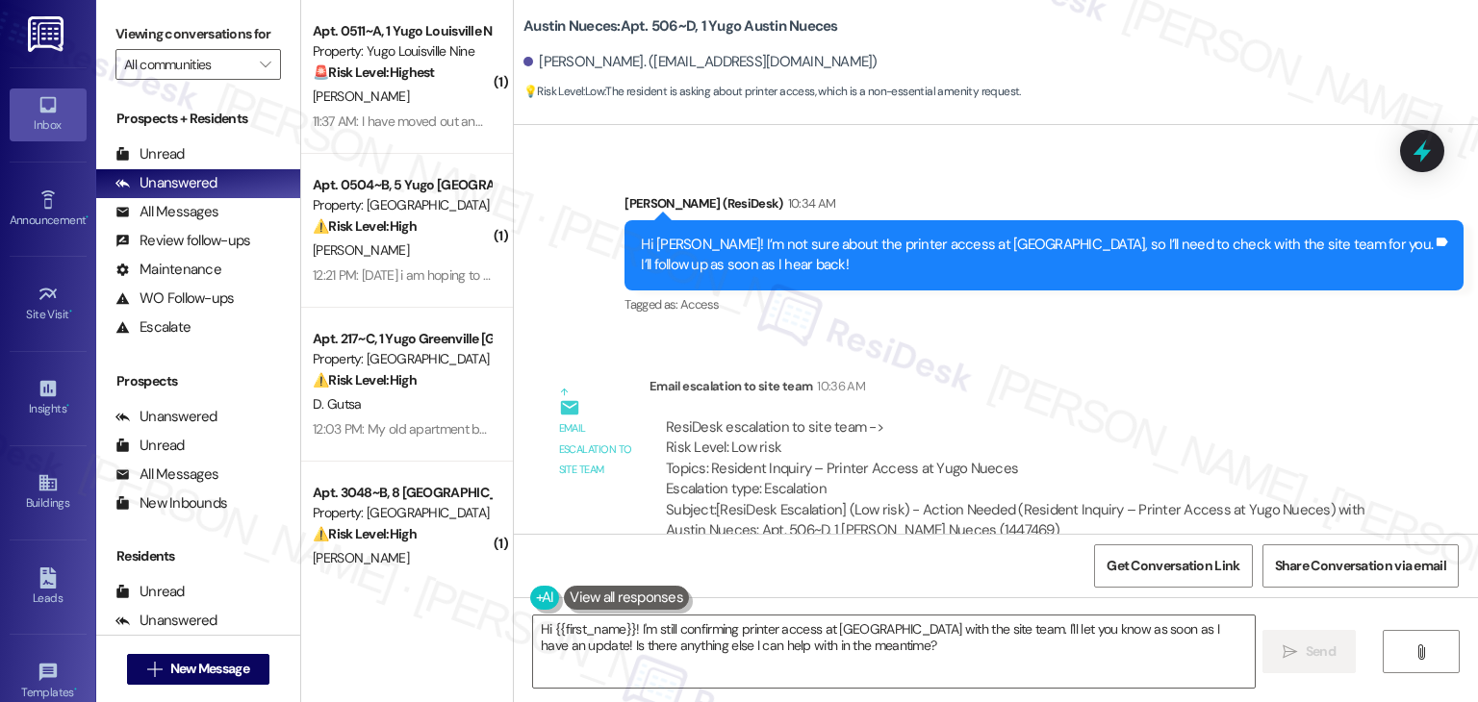
click at [1106, 378] on div "Email escalation to site team 10:36 AM" at bounding box center [1015, 389] width 732 height 27
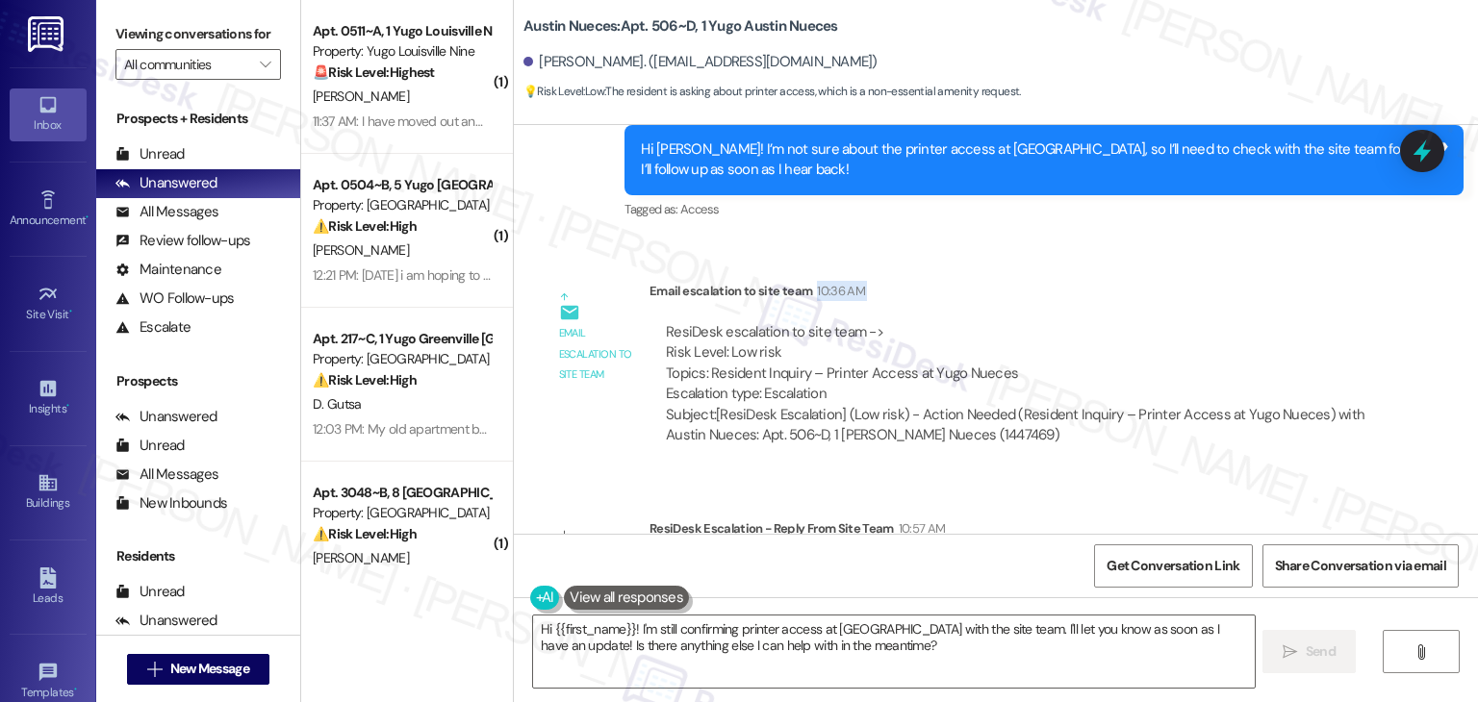
scroll to position [2504, 0]
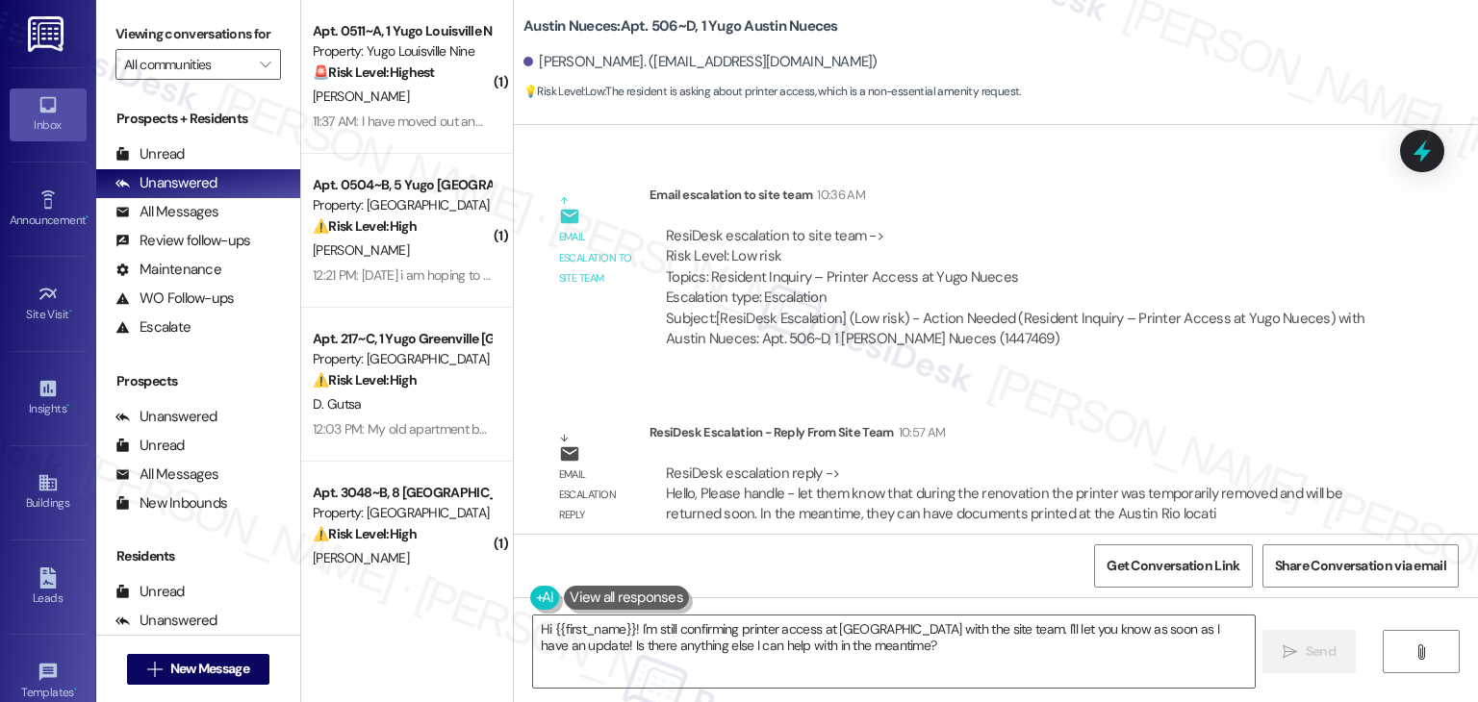
click at [1204, 408] on div "Email escalation reply ResiDesk Escalation - Reply From Site Team 10:57 AM Resi…" at bounding box center [962, 481] width 868 height 146
click at [1194, 422] on div "ResiDesk Escalation - Reply From Site Team 10:57 AM" at bounding box center [1015, 435] width 732 height 27
click at [1137, 242] on div "ResiDesk escalation to site team -> Risk Level: Low risk Topics: Resident Inqui…" at bounding box center [1015, 267] width 699 height 83
click at [966, 563] on div "Get Conversation Link Share Conversation via email" at bounding box center [996, 565] width 964 height 63
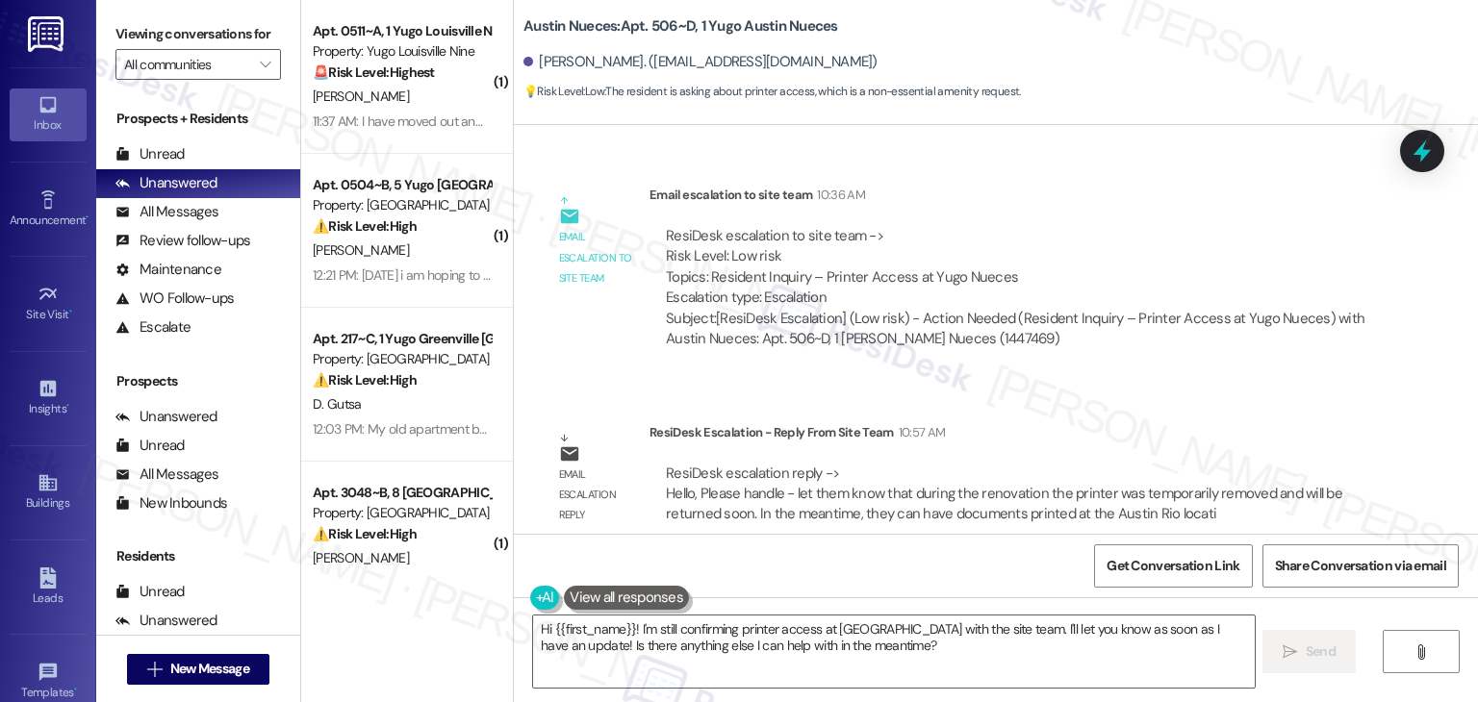
click at [1073, 362] on div "Lease started [DATE] 7:00 PM Announcement, sent via SMS [PERSON_NAME] (ResiDesk…" at bounding box center [996, 329] width 964 height 409
click at [1074, 361] on div "Lease started [DATE] 7:00 PM Announcement, sent via SMS [PERSON_NAME] (ResiDesk…" at bounding box center [996, 329] width 964 height 409
click at [1098, 346] on div "Email escalation to site team Email escalation to site team 10:36 AM ResiDesk e…" at bounding box center [962, 274] width 868 height 208
click at [1143, 227] on div "ResiDesk escalation to site team -> Risk Level: Low risk Topics: Resident Inqui…" at bounding box center [1015, 267] width 699 height 83
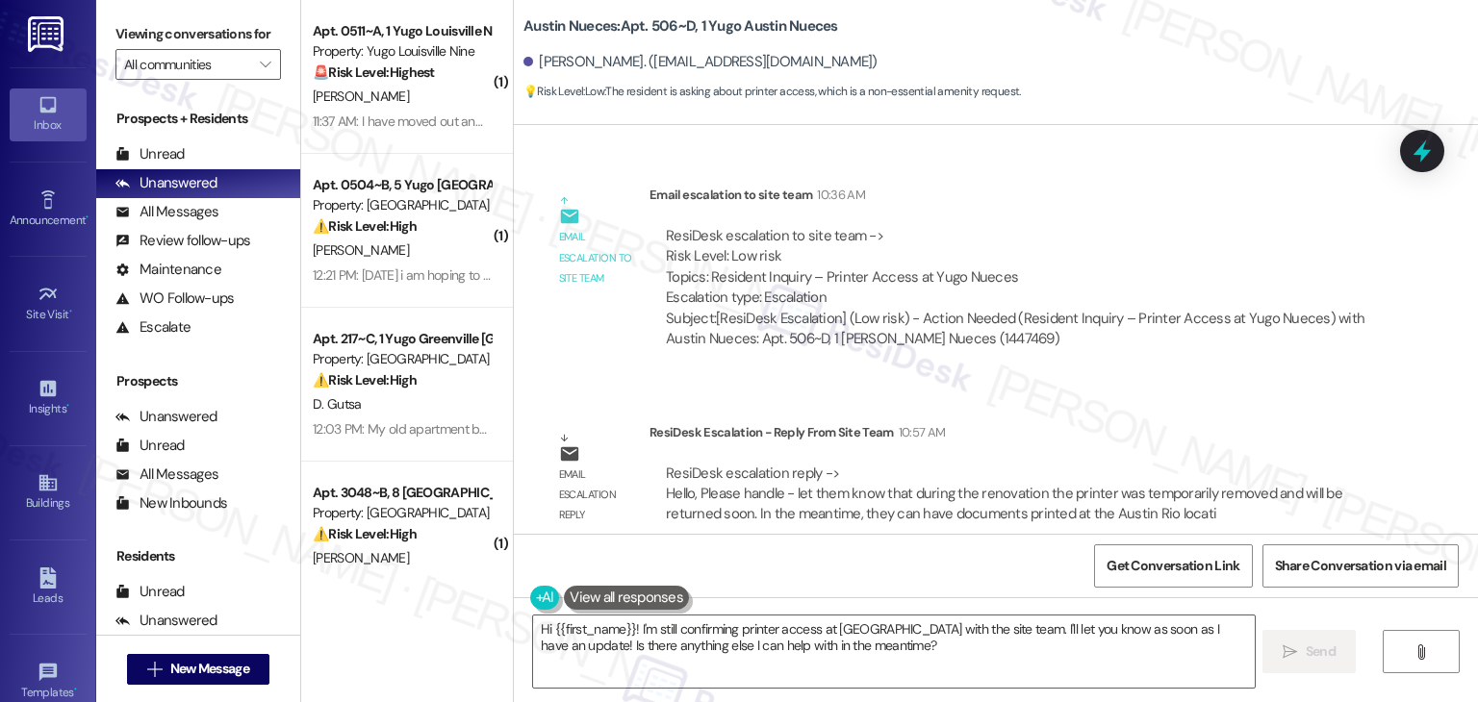
click at [1143, 227] on div "ResiDesk escalation to site team -> Risk Level: Low risk Topics: Resident Inqui…" at bounding box center [1015, 267] width 699 height 83
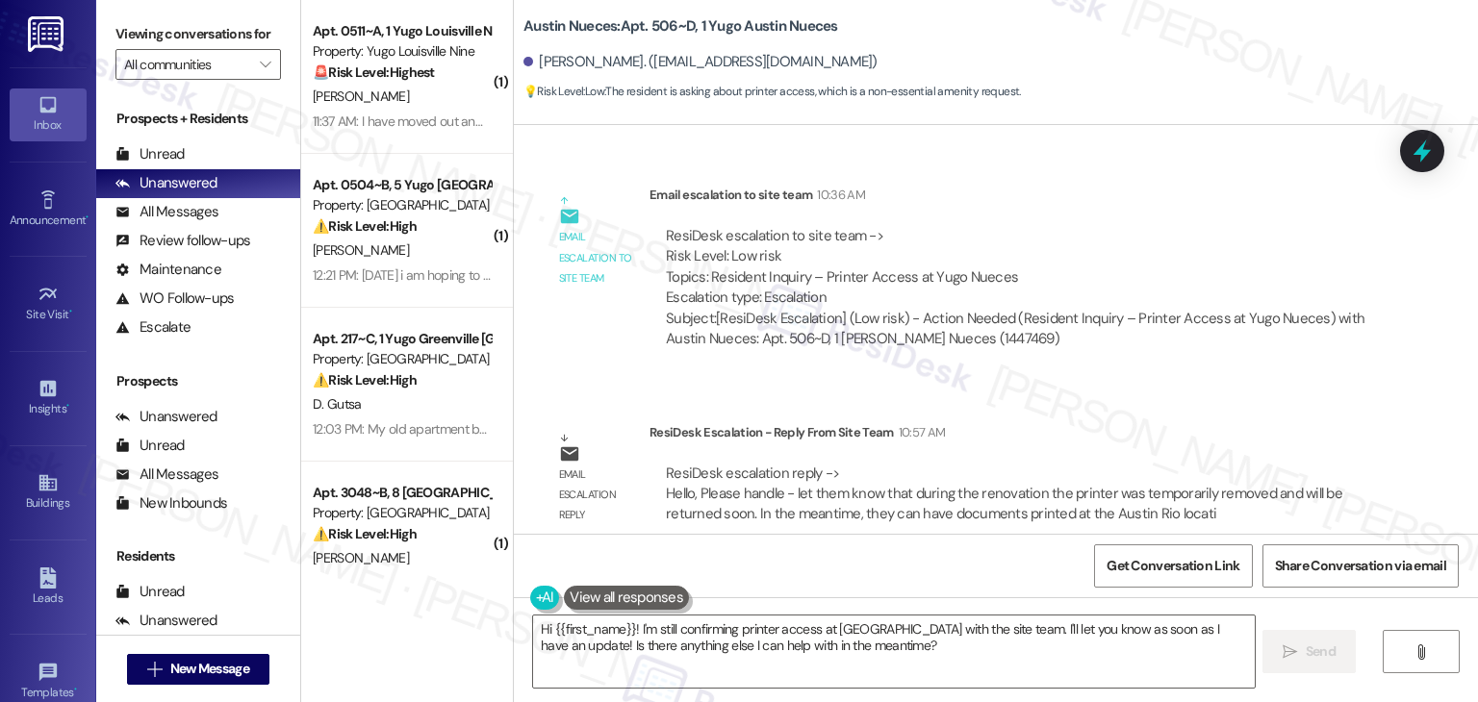
click at [1143, 227] on div "ResiDesk escalation to site team -> Risk Level: Low risk Topics: Resident Inqui…" at bounding box center [1015, 267] width 699 height 83
click at [1084, 408] on div "Email escalation reply ResiDesk Escalation - Reply From Site Team 10:57 AM Resi…" at bounding box center [962, 481] width 868 height 146
click at [1112, 408] on div "Email escalation reply ResiDesk Escalation - Reply From Site Team 10:57 AM Resi…" at bounding box center [962, 481] width 868 height 146
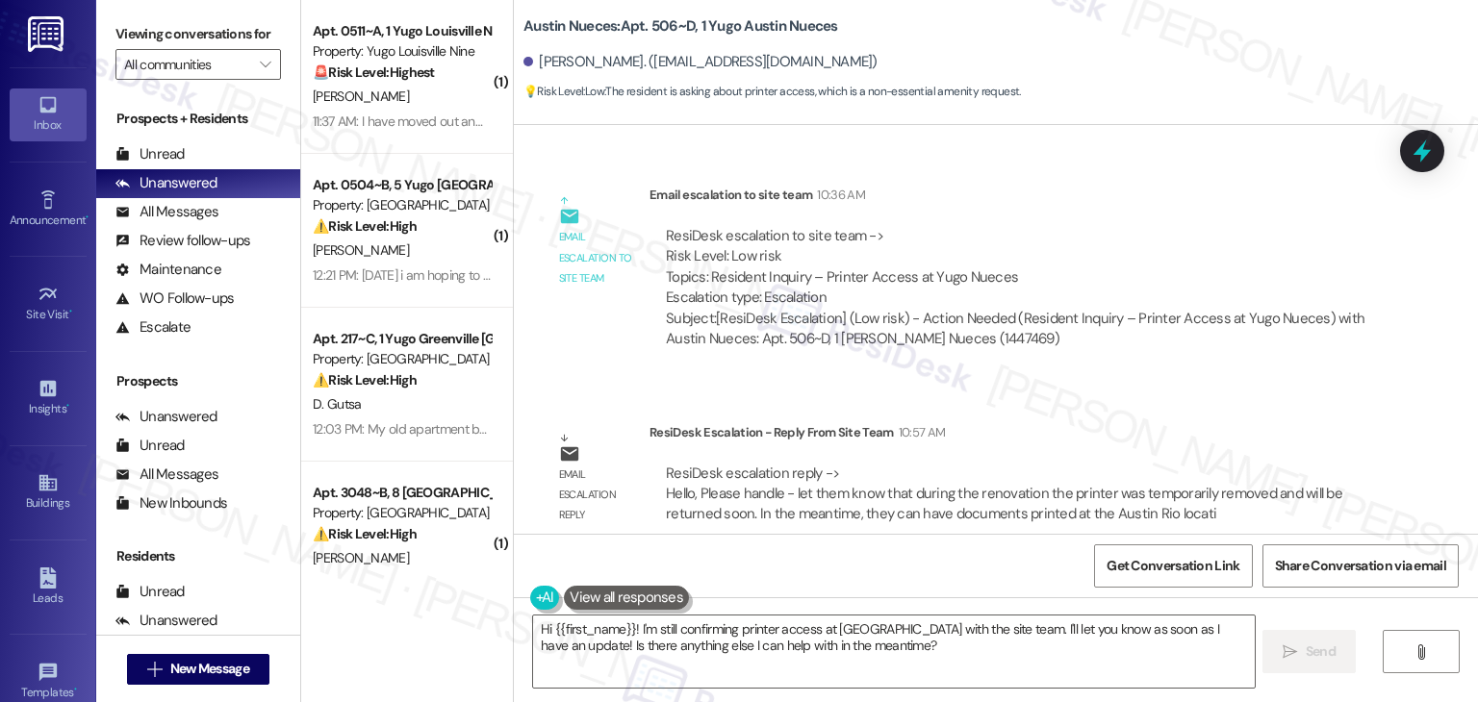
click at [961, 560] on div "Get Conversation Link Share Conversation via email" at bounding box center [996, 565] width 964 height 63
click at [957, 552] on div "Get Conversation Link Share Conversation via email" at bounding box center [996, 565] width 964 height 63
click at [954, 547] on div "Get Conversation Link Share Conversation via email" at bounding box center [996, 565] width 964 height 63
click at [899, 652] on textarea "Hi {{first_name}}! I'm still confirming printer access at [GEOGRAPHIC_DATA] wit…" at bounding box center [893, 652] width 721 height 72
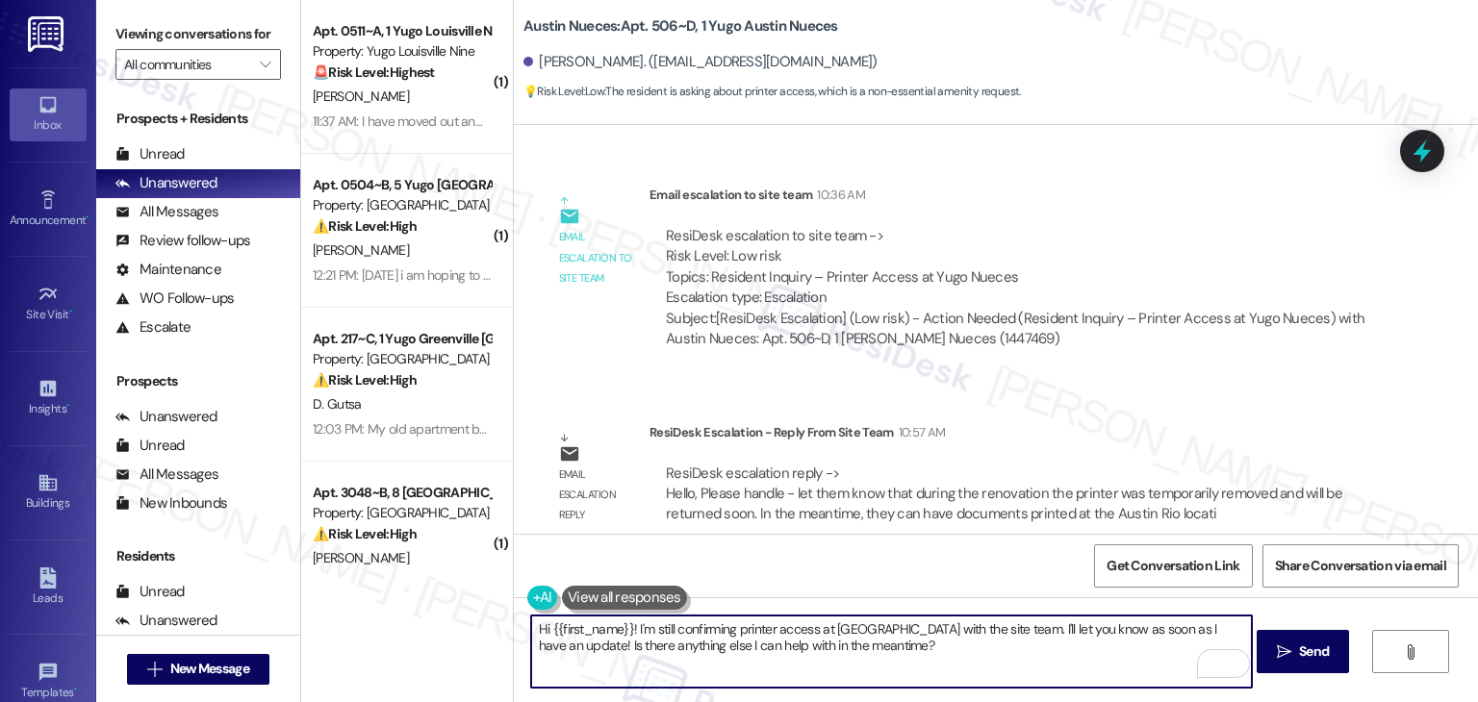
click at [935, 554] on div "Get Conversation Link Share Conversation via email" at bounding box center [996, 565] width 964 height 63
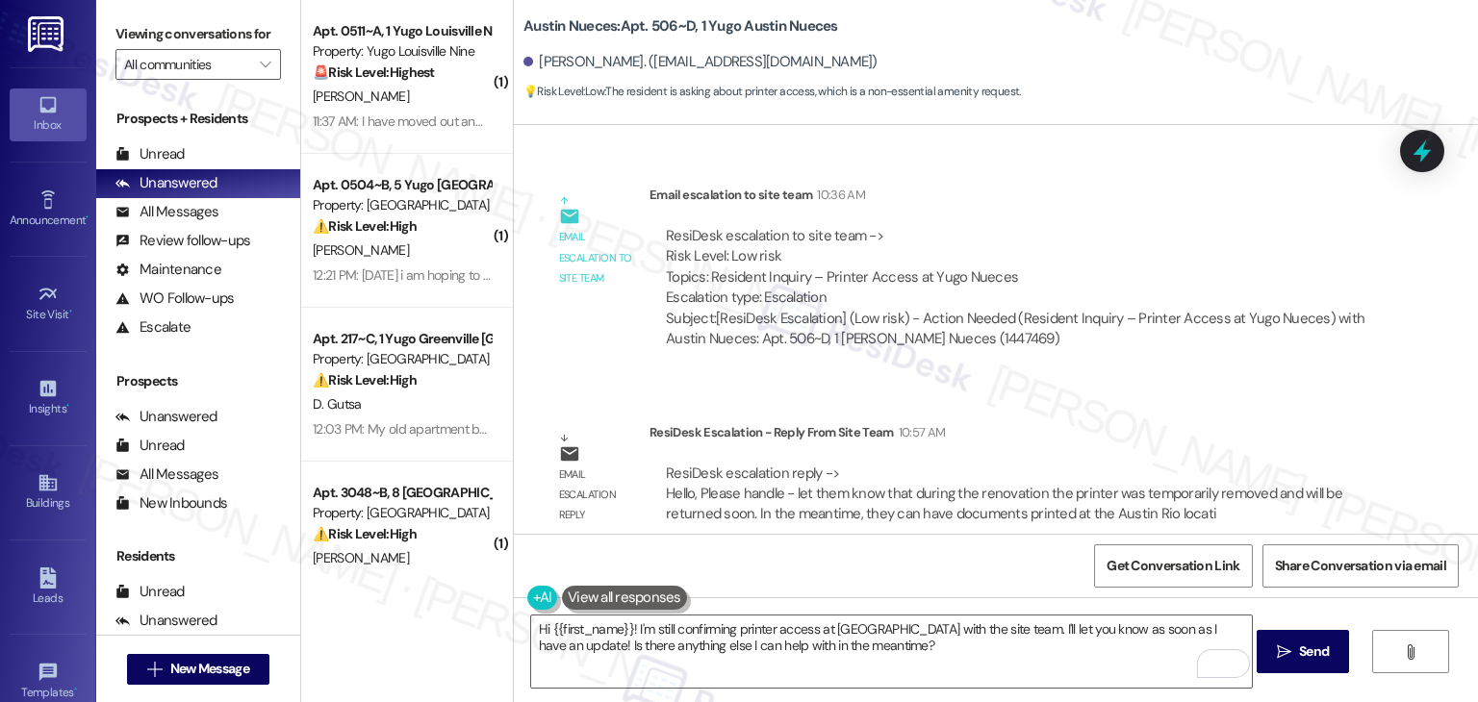
click at [935, 554] on div "Get Conversation Link Share Conversation via email" at bounding box center [996, 565] width 964 height 63
click at [930, 565] on div "Get Conversation Link Share Conversation via email" at bounding box center [996, 565] width 964 height 63
click at [1151, 422] on div "ResiDesk Escalation - Reply From Site Team 10:57 AM" at bounding box center [1015, 435] width 732 height 27
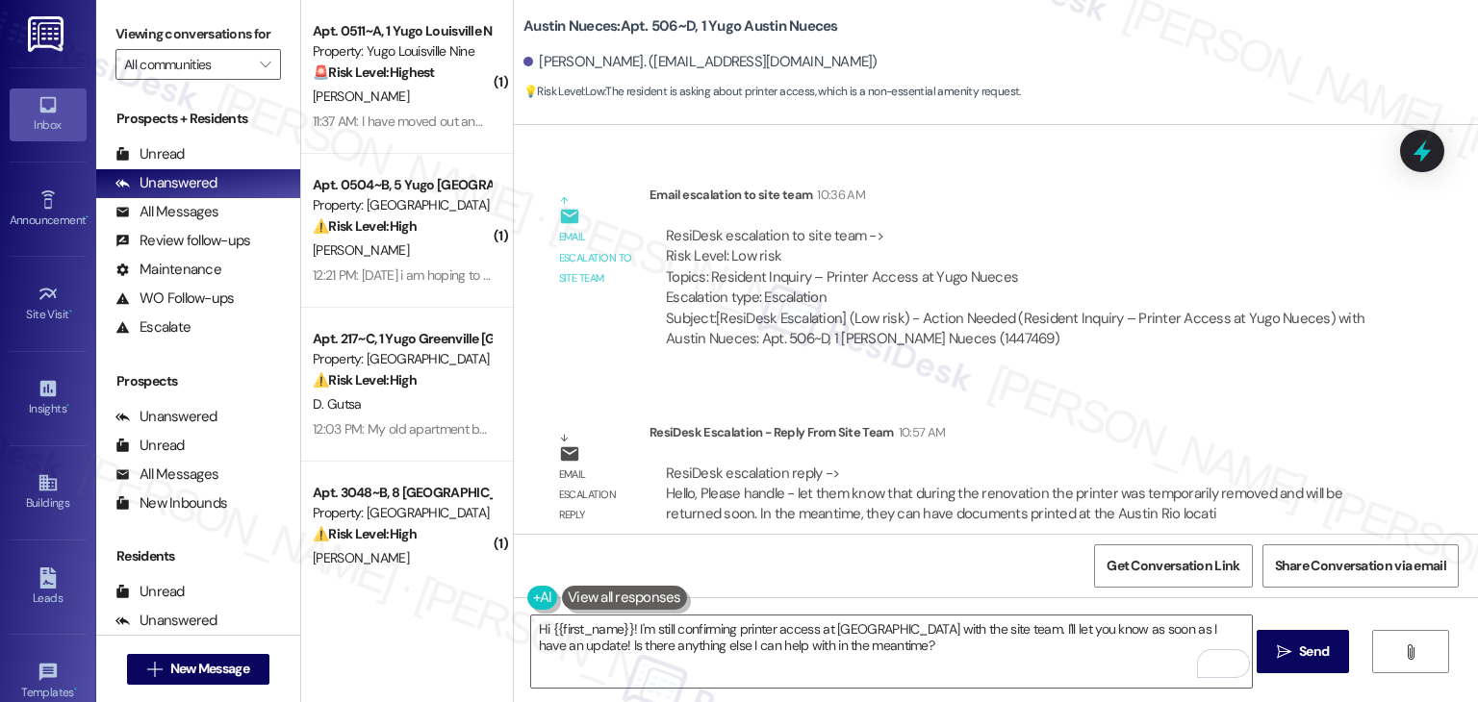
click at [1151, 422] on div "ResiDesk Escalation - Reply From Site Team 10:57 AM" at bounding box center [1015, 435] width 732 height 27
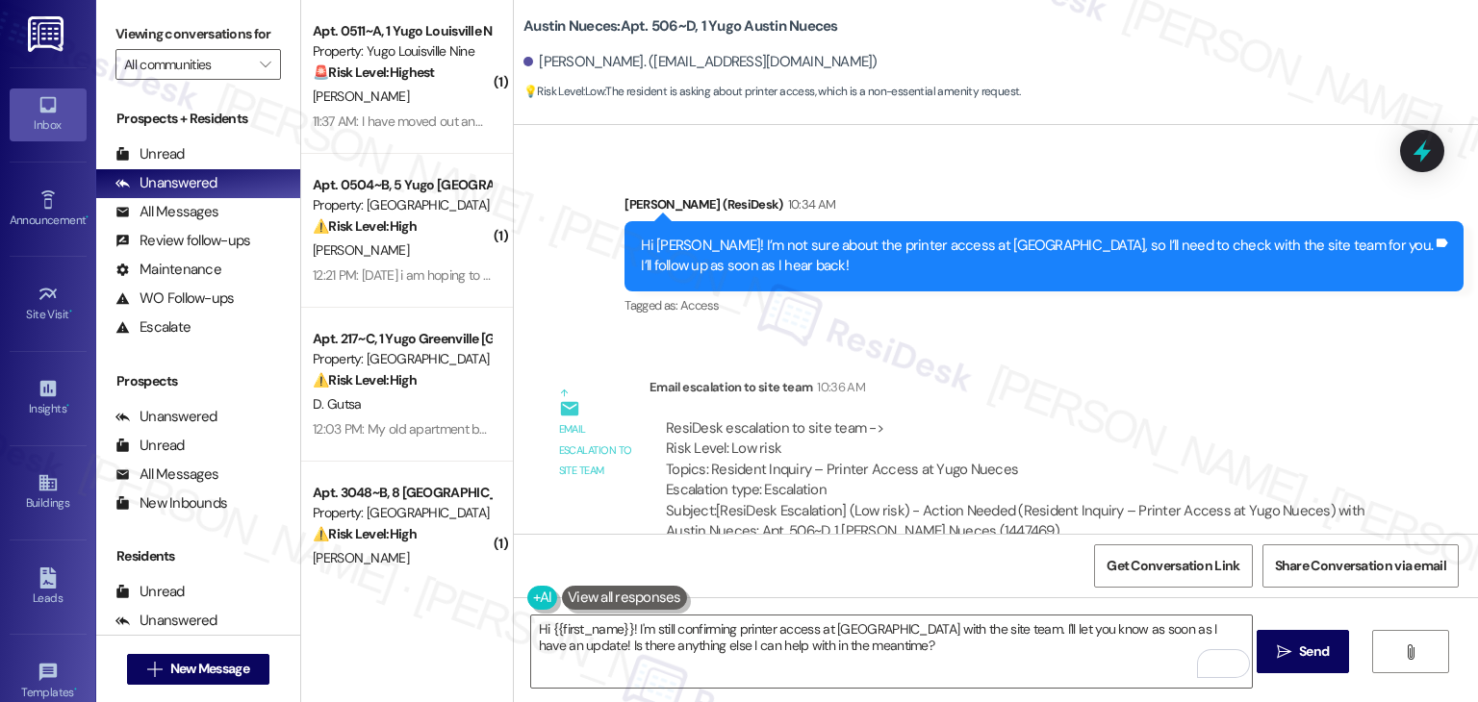
click at [1086, 377] on div "Email escalation to site team 10:36 AM" at bounding box center [1015, 390] width 732 height 27
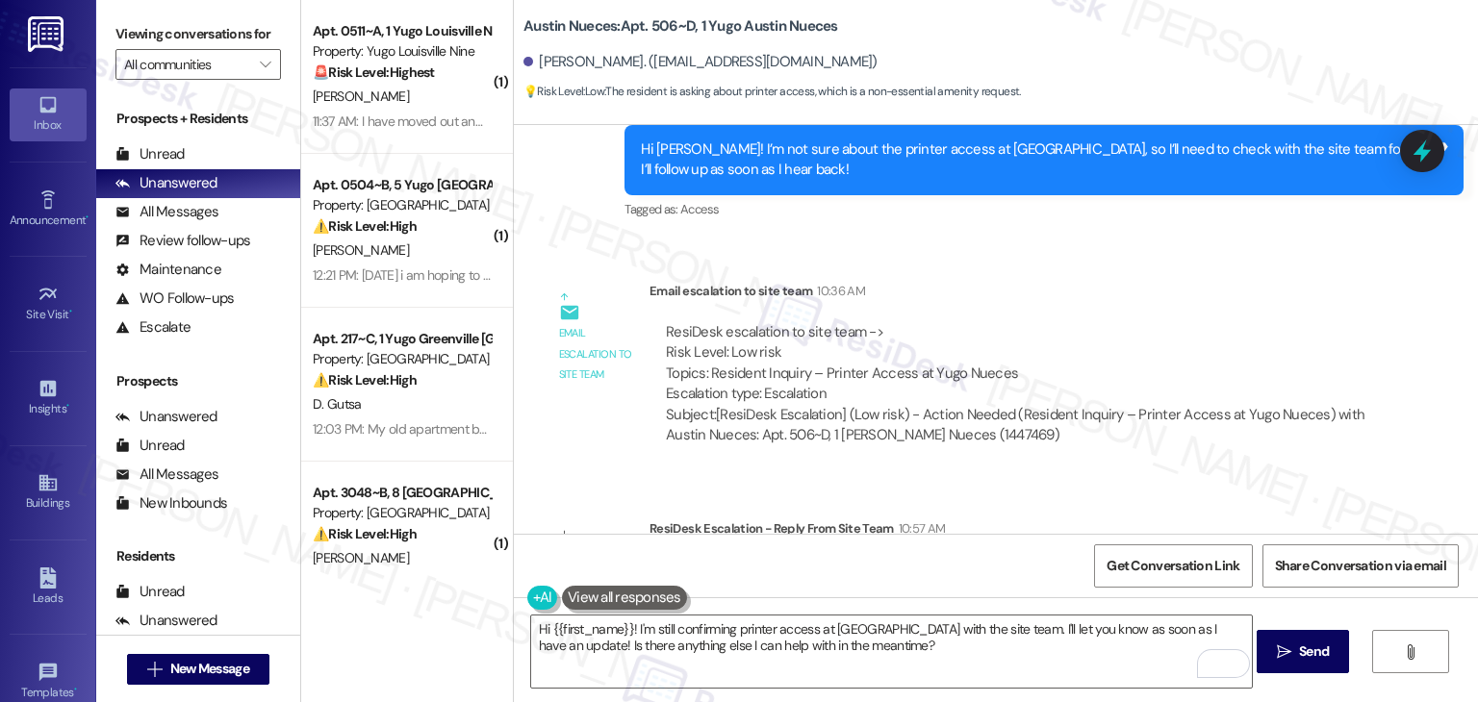
scroll to position [2504, 0]
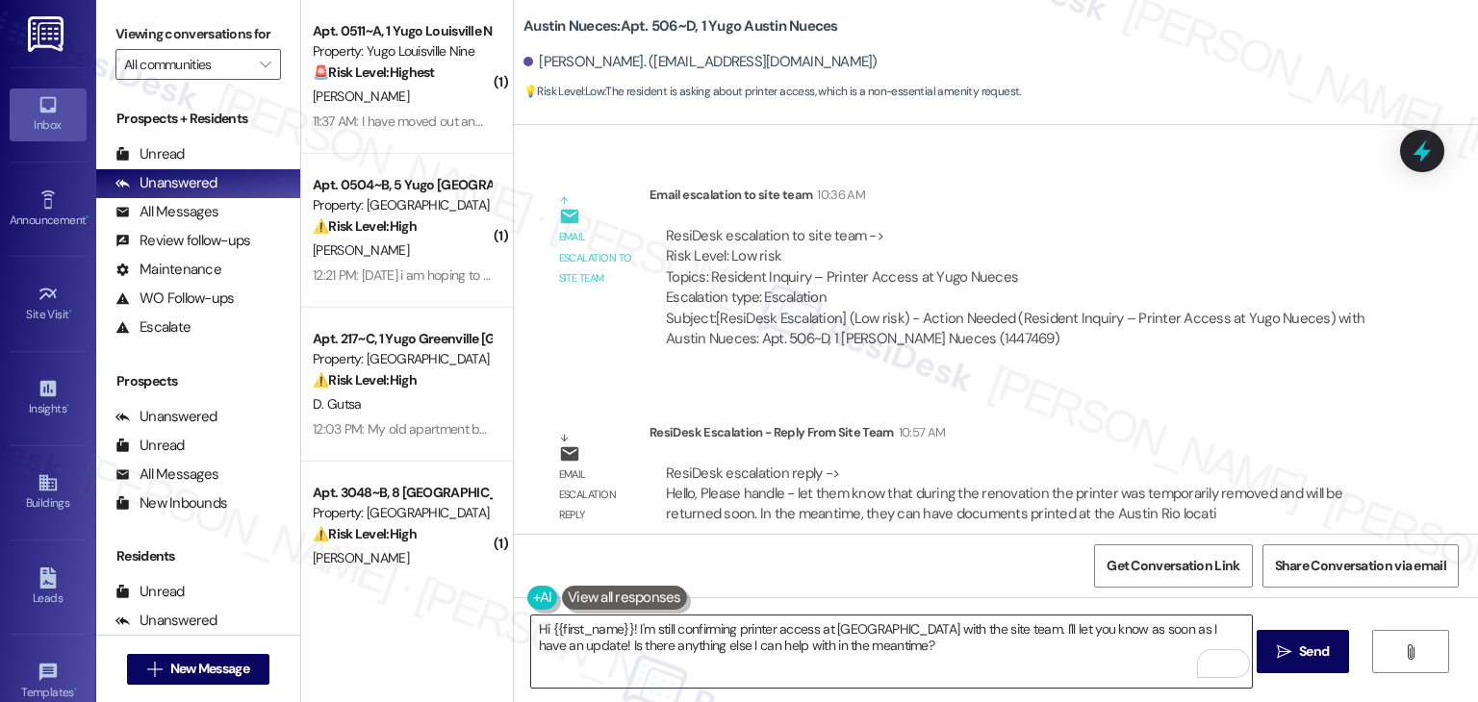
click at [745, 628] on textarea "Hi {{first_name}}! I'm still confirming printer access at [GEOGRAPHIC_DATA] wit…" at bounding box center [891, 652] width 721 height 72
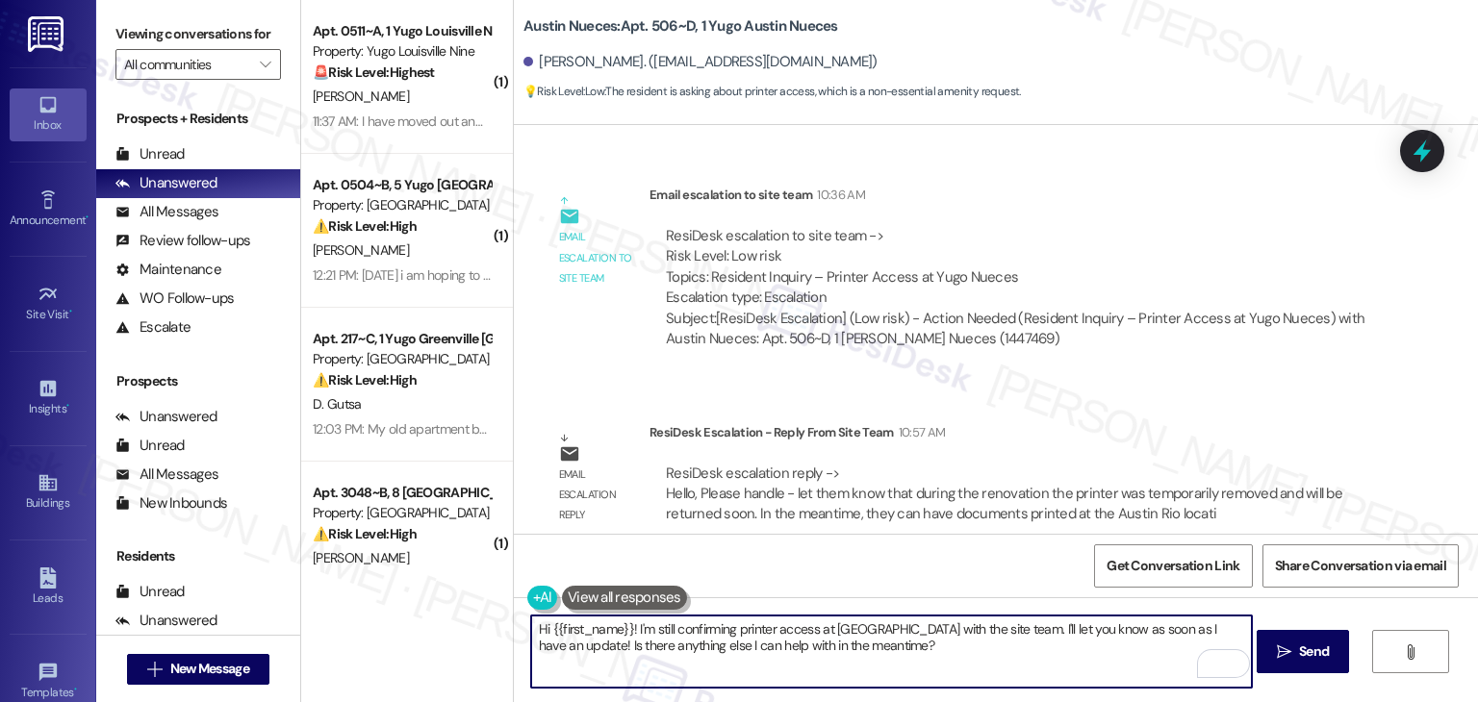
click at [745, 628] on textarea "Hi {{first_name}}! I'm still confirming printer access at [GEOGRAPHIC_DATA] wit…" at bounding box center [891, 652] width 721 height 72
paste textarea "[PERSON_NAME], I checked with the site team regarding printer access. They shar…"
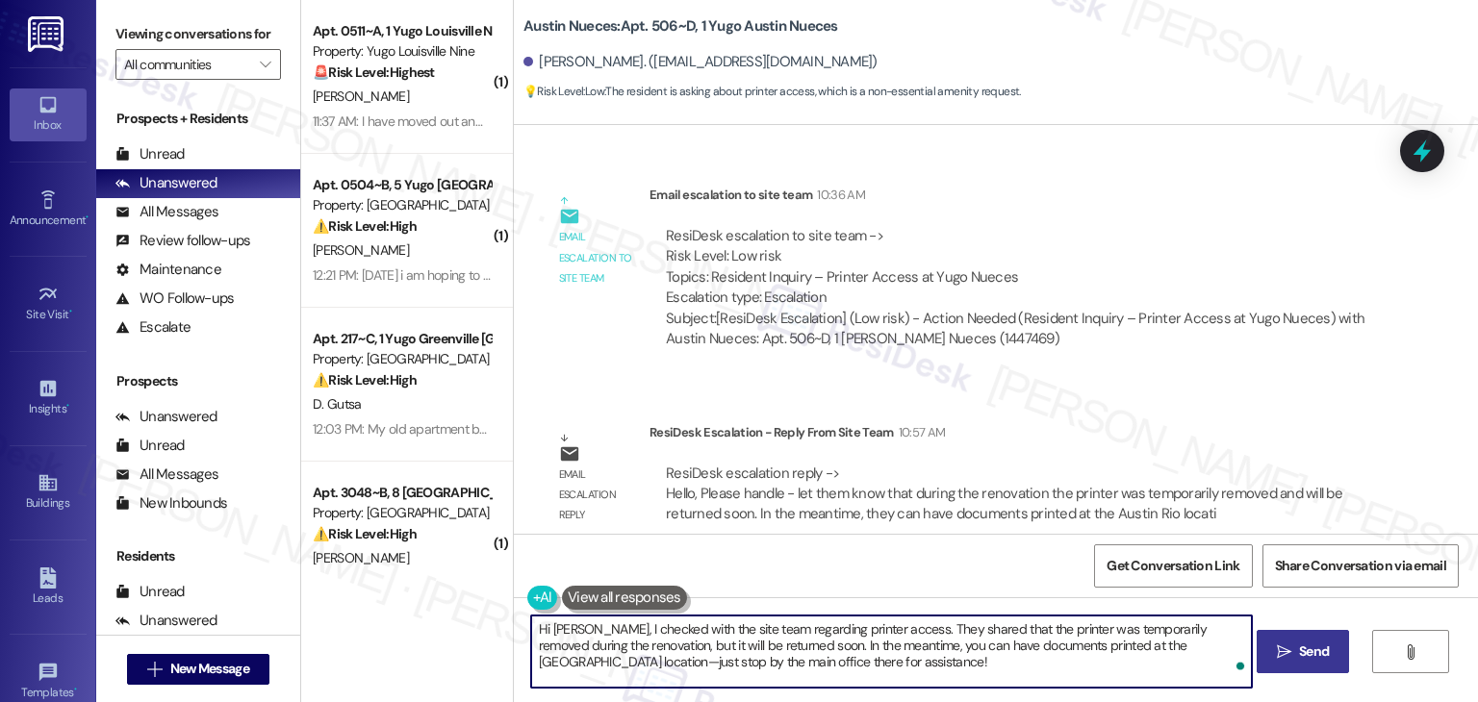
type textarea "Hi [PERSON_NAME], I checked with the site team regarding printer access. They s…"
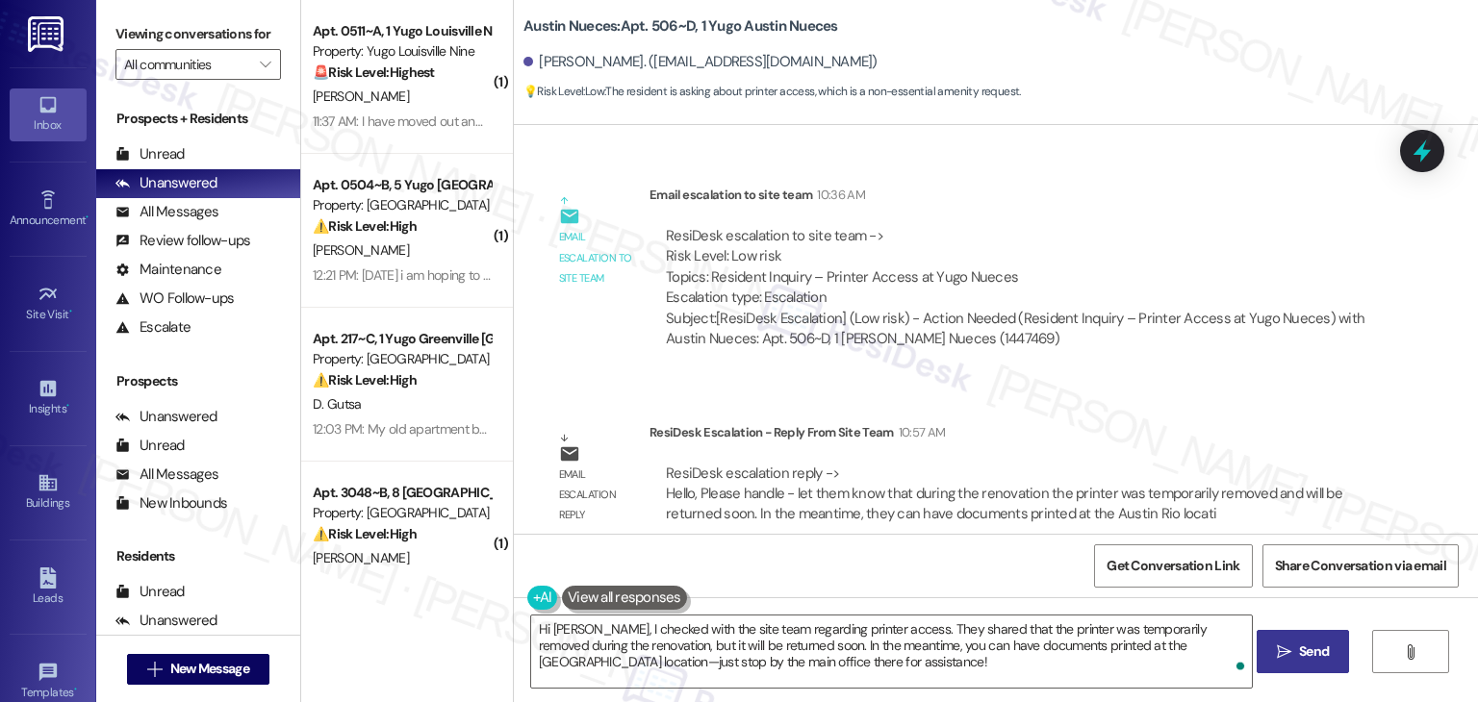
click at [1304, 643] on span "Send" at bounding box center [1314, 652] width 30 height 20
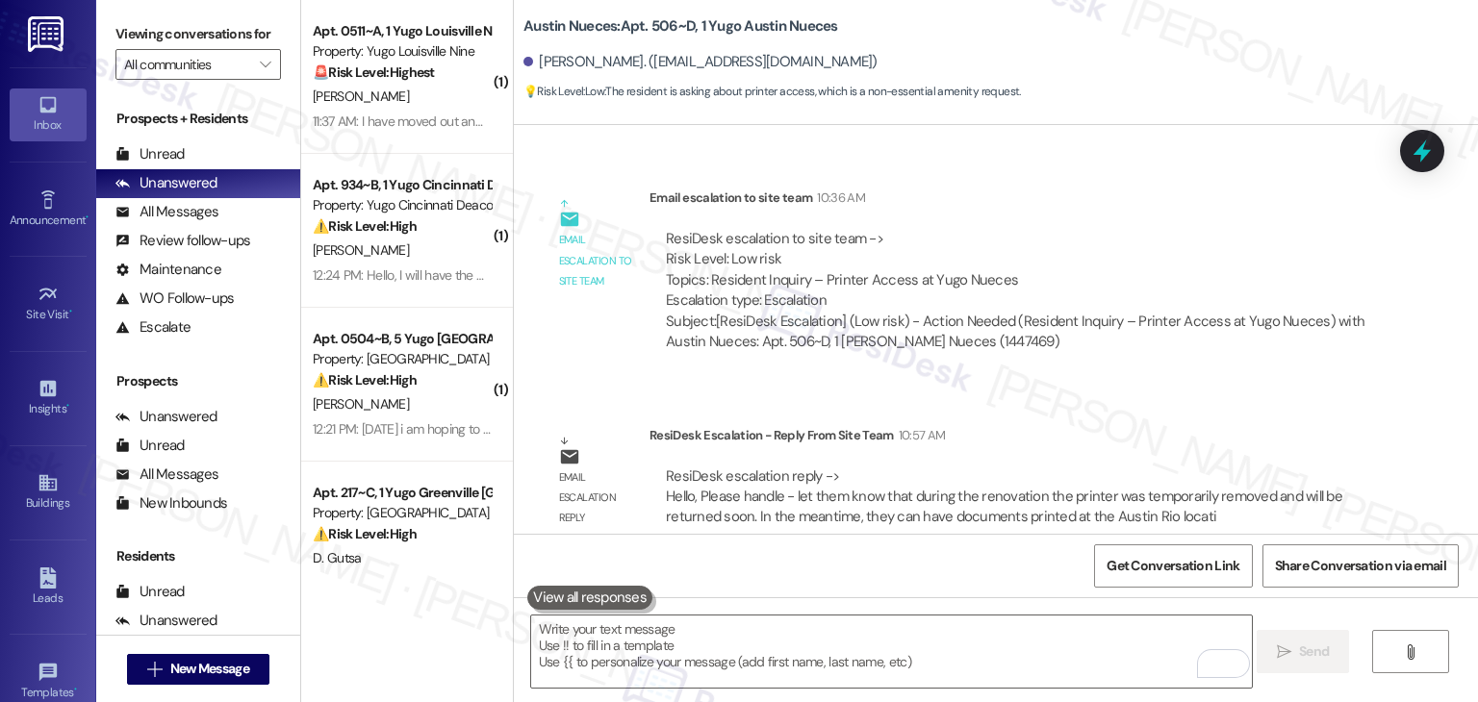
scroll to position [2679, 0]
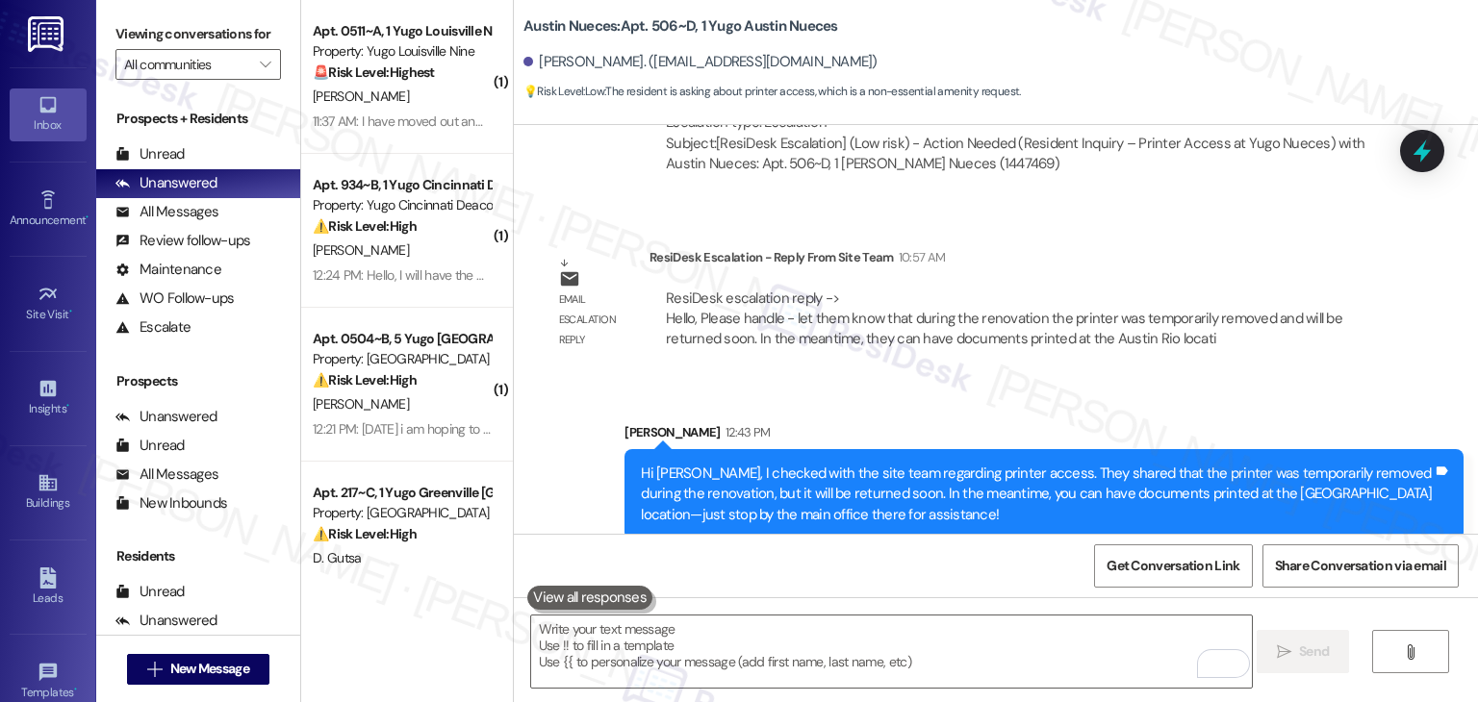
click at [816, 563] on div "Get Conversation Link Share Conversation via email" at bounding box center [996, 565] width 964 height 63
click at [565, 420] on div "Sent via SMS [PERSON_NAME] 12:43 PM Hi [PERSON_NAME], I checked with the site t…" at bounding box center [996, 466] width 964 height 175
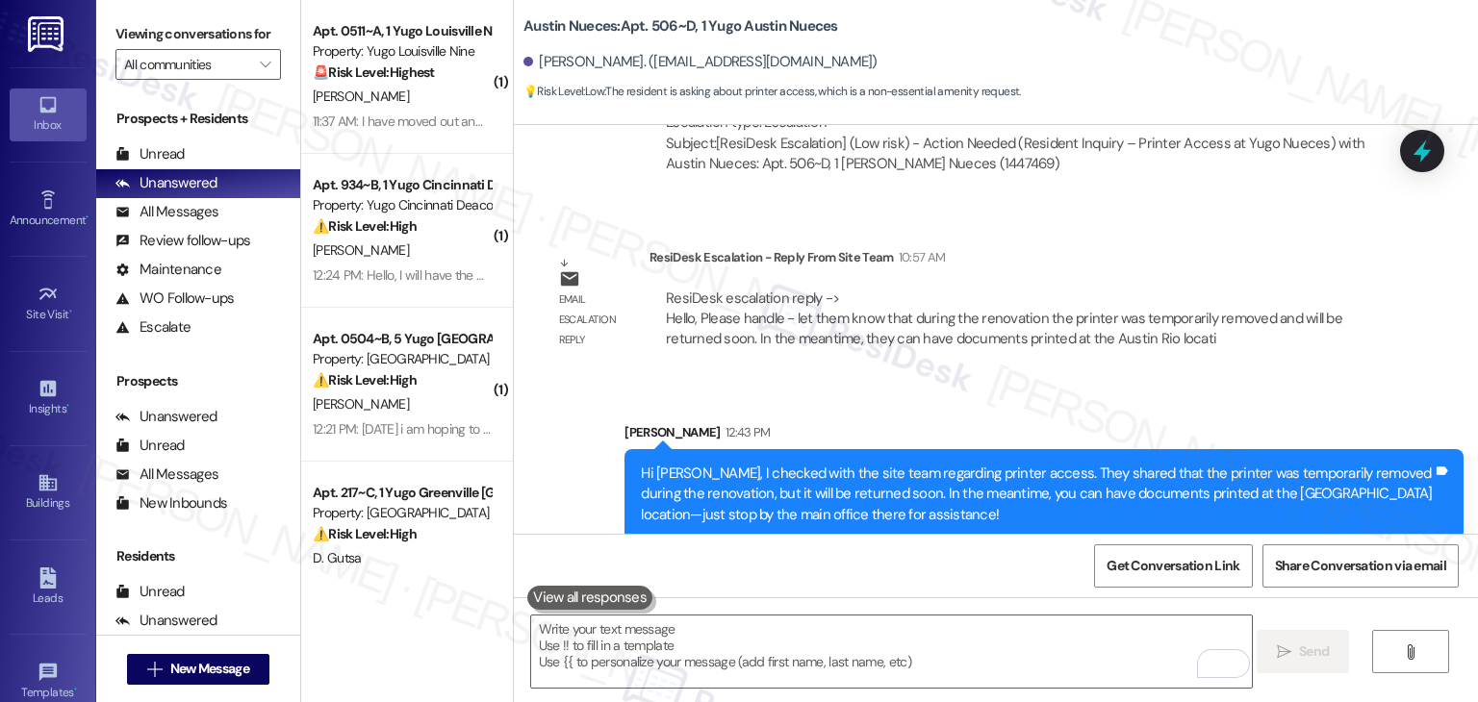
click at [567, 433] on div "Sent via SMS [PERSON_NAME] 12:43 PM Hi [PERSON_NAME], I checked with the site t…" at bounding box center [996, 466] width 964 height 175
click at [562, 421] on div "Sent via SMS [PERSON_NAME] 12:43 PM Hi [PERSON_NAME], I checked with the site t…" at bounding box center [996, 466] width 964 height 175
click at [1133, 233] on div "Email escalation reply ResiDesk Escalation - Reply From Site Team 10:57 AM Resi…" at bounding box center [962, 306] width 868 height 146
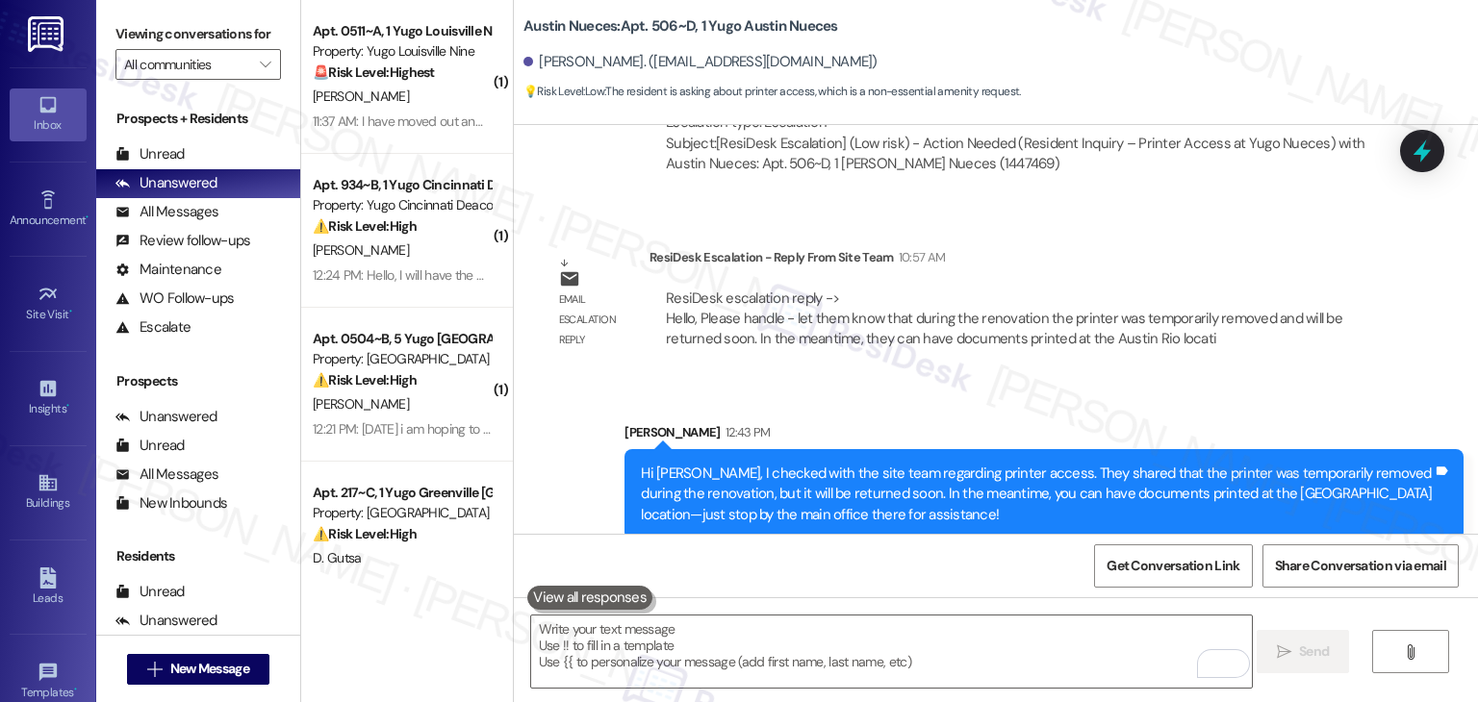
click at [953, 379] on div "Sent via SMS [PERSON_NAME] 12:43 PM Hi [PERSON_NAME], I checked with the site t…" at bounding box center [996, 466] width 964 height 175
click at [867, 379] on div "Sent via SMS [PERSON_NAME] 12:43 PM Hi [PERSON_NAME], I checked with the site t…" at bounding box center [996, 466] width 964 height 175
click at [196, 666] on span "New Message" at bounding box center [209, 669] width 79 height 20
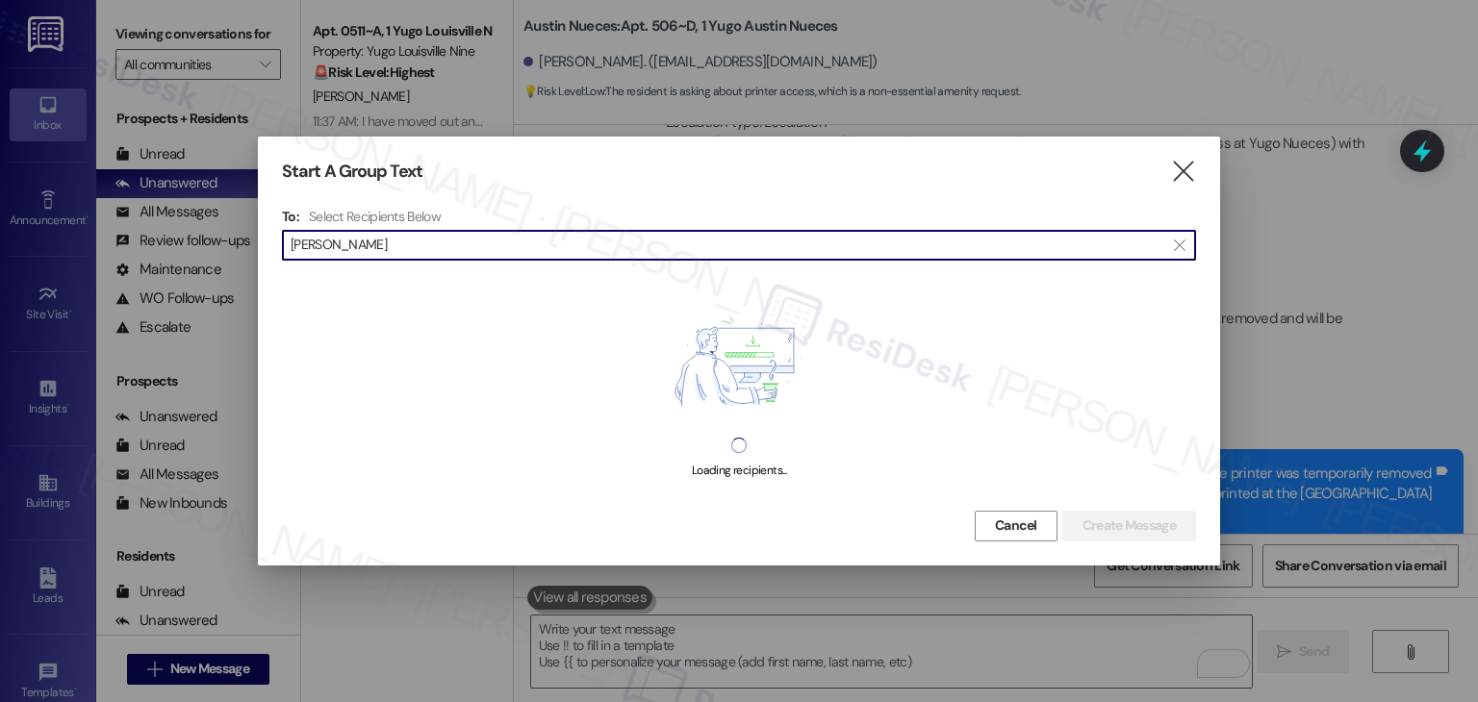
drag, startPoint x: 334, startPoint y: 250, endPoint x: 339, endPoint y: 265, distance: 15.2
click at [334, 248] on input "[PERSON_NAME]" at bounding box center [728, 245] width 874 height 27
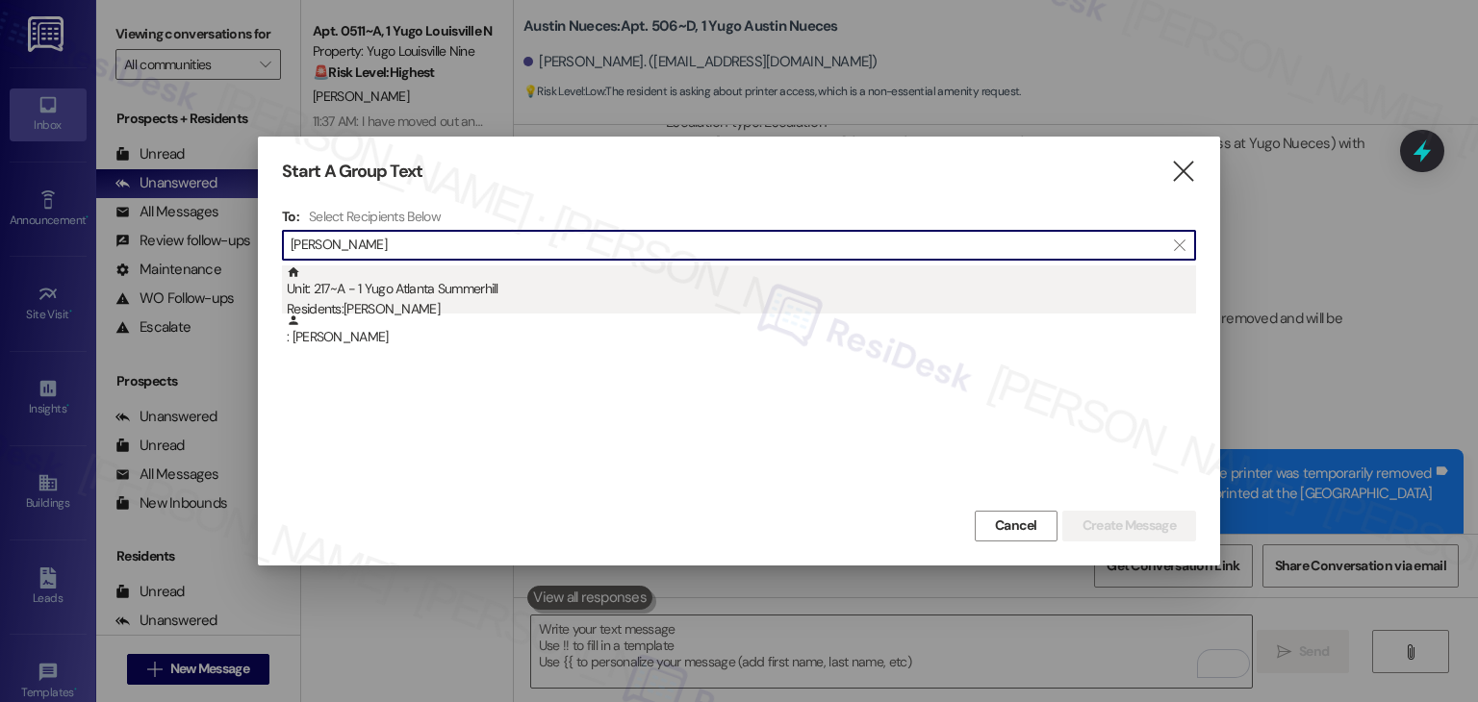
type input "[PERSON_NAME]"
click at [443, 301] on div "Residents: [PERSON_NAME]" at bounding box center [741, 309] width 909 height 20
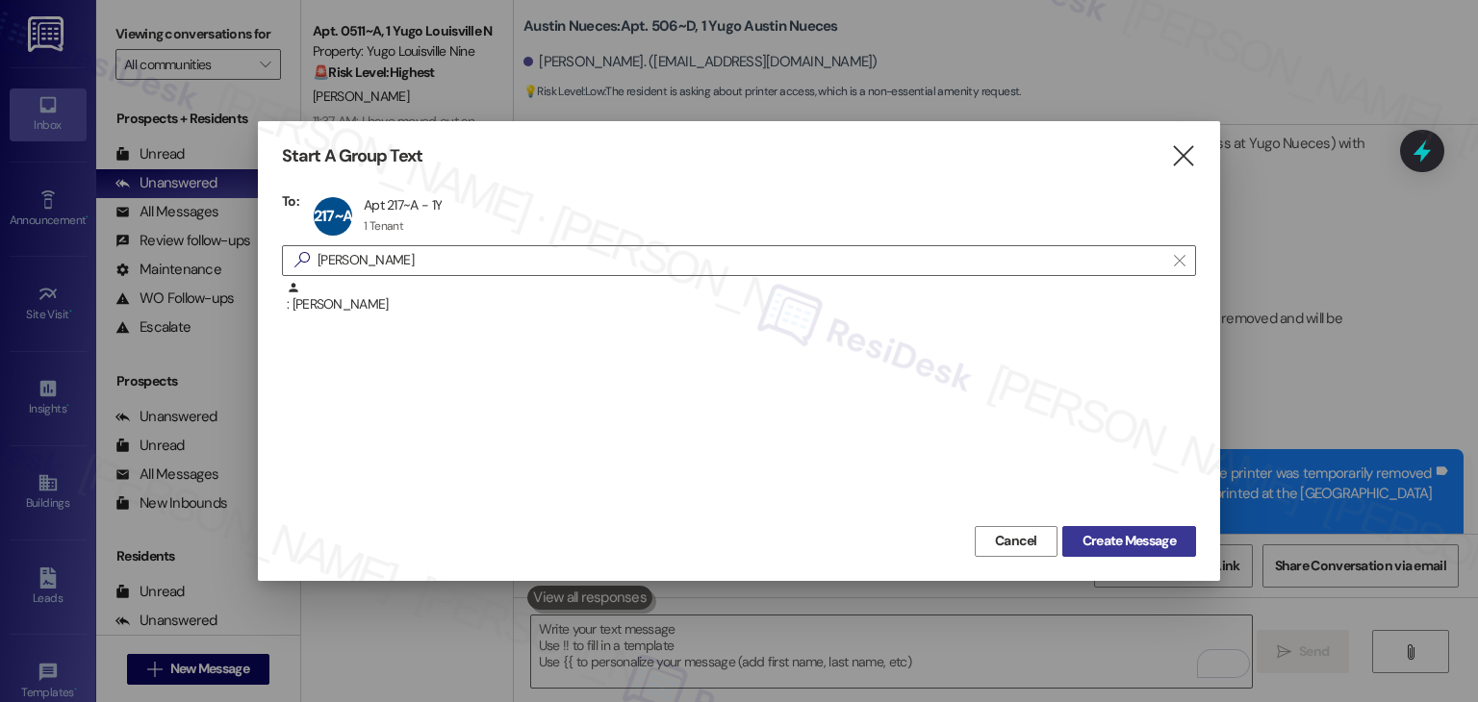
click at [1112, 547] on span "Create Message" at bounding box center [1128, 541] width 93 height 20
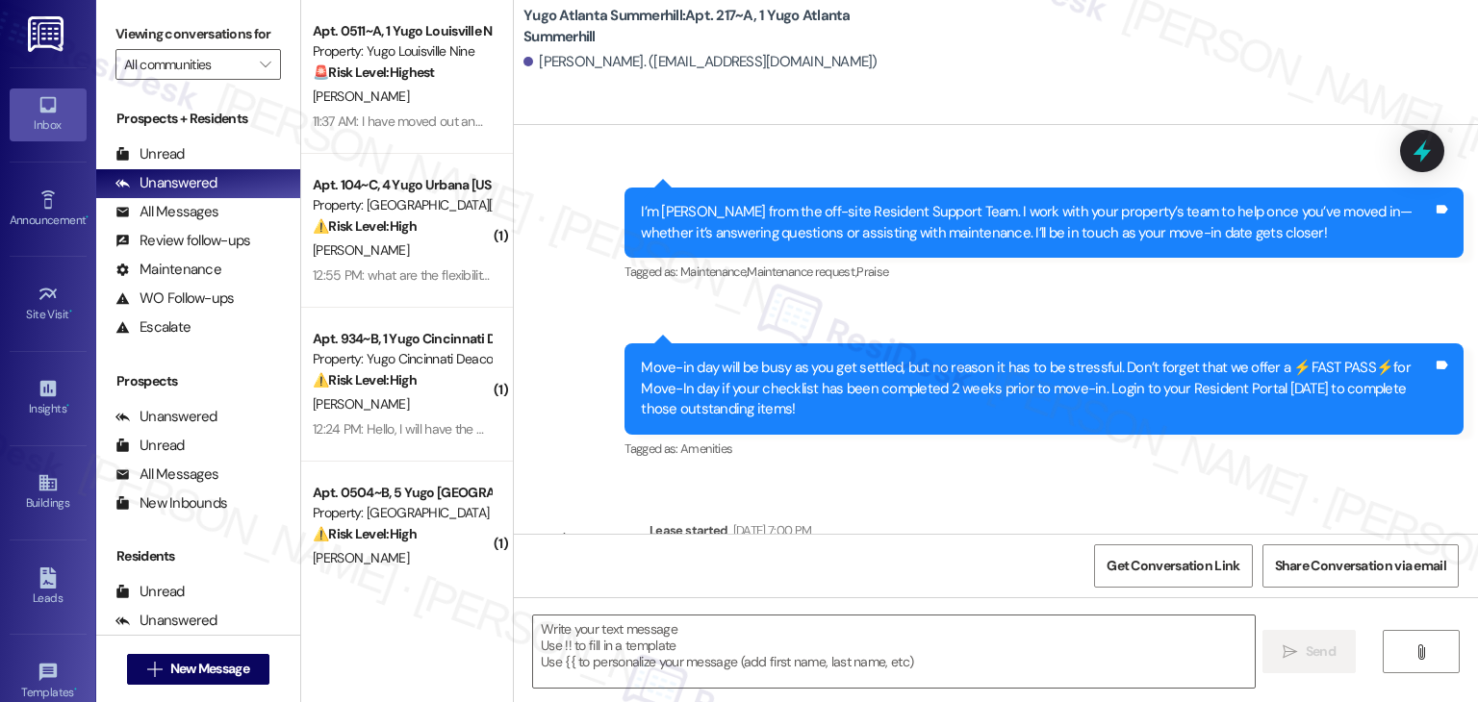
scroll to position [133, 0]
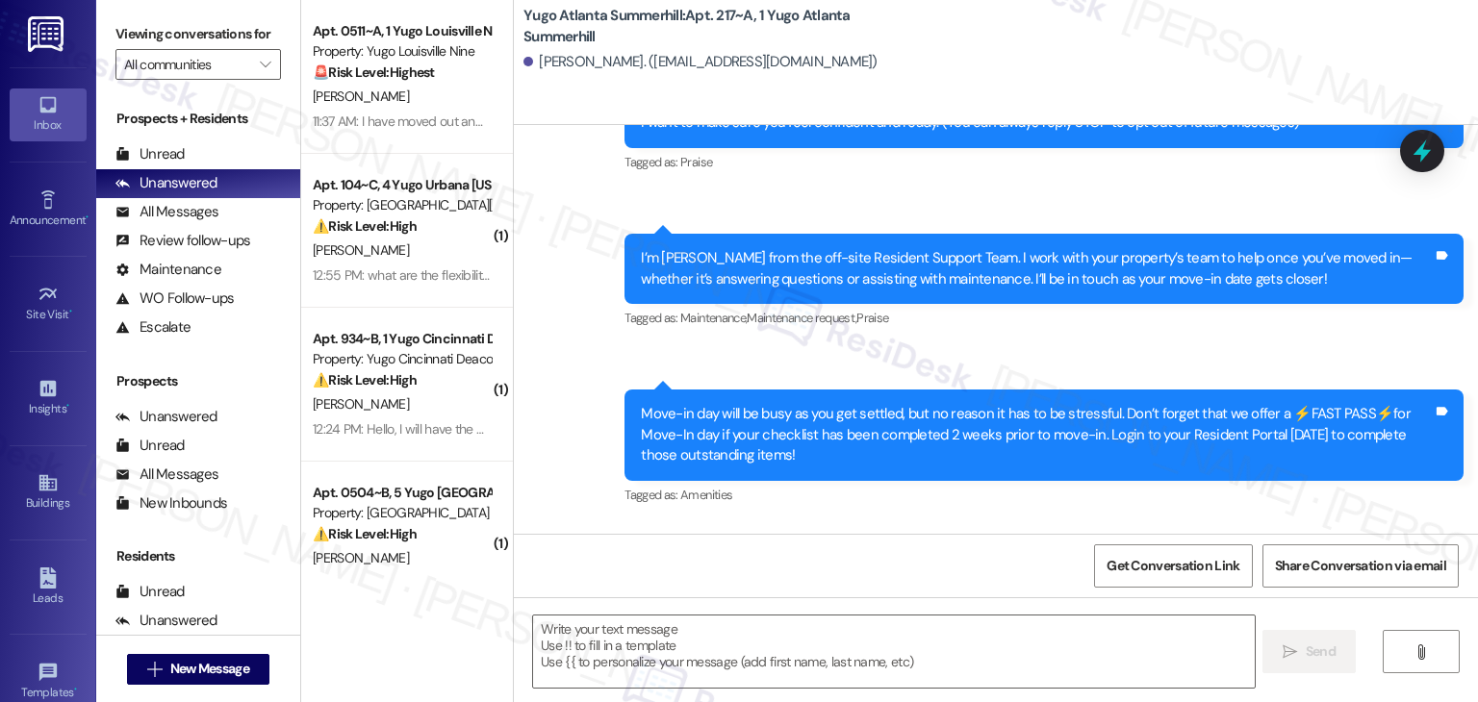
click at [560, 371] on div "Sent via SMS [PERSON_NAME] (ResiDesk) [DATE] 2:07 PM Hi [PERSON_NAME]! We’re so…" at bounding box center [996, 266] width 964 height 516
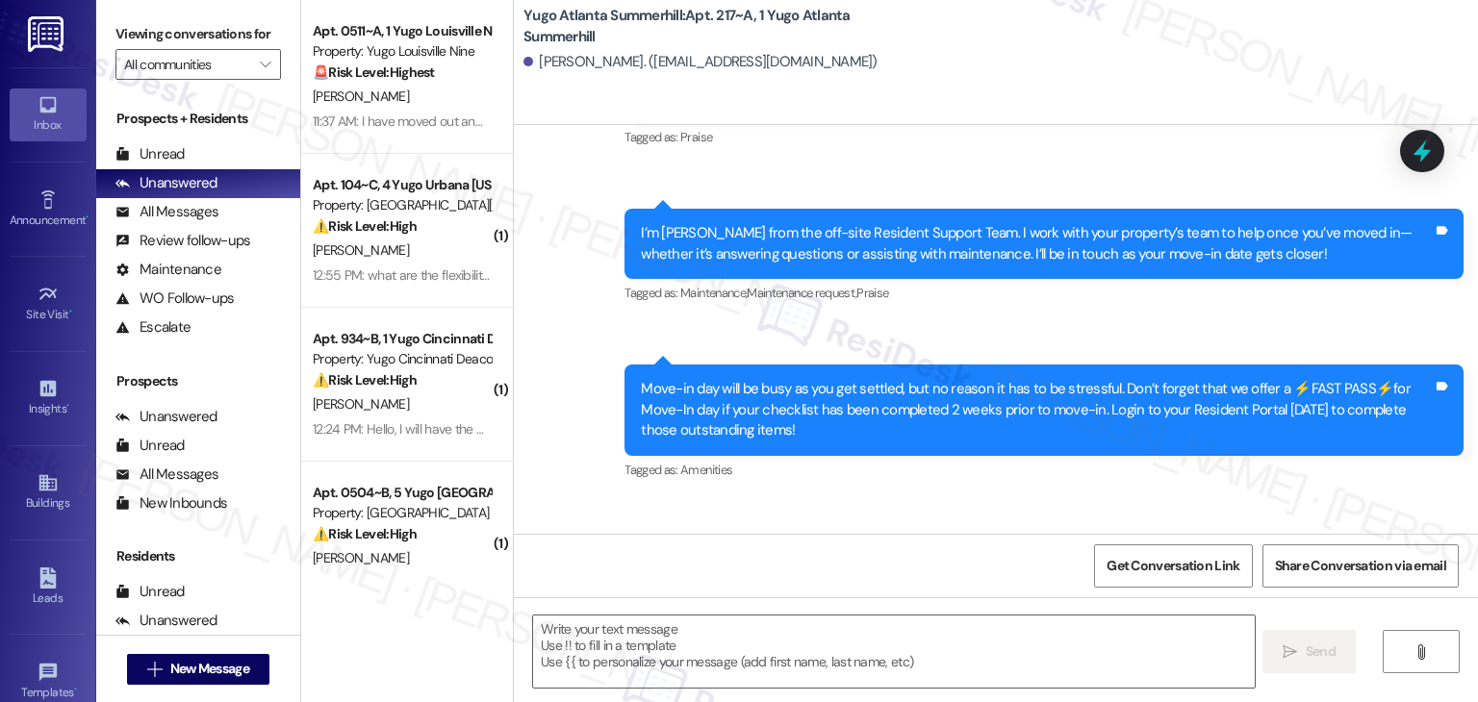
scroll to position [192, 0]
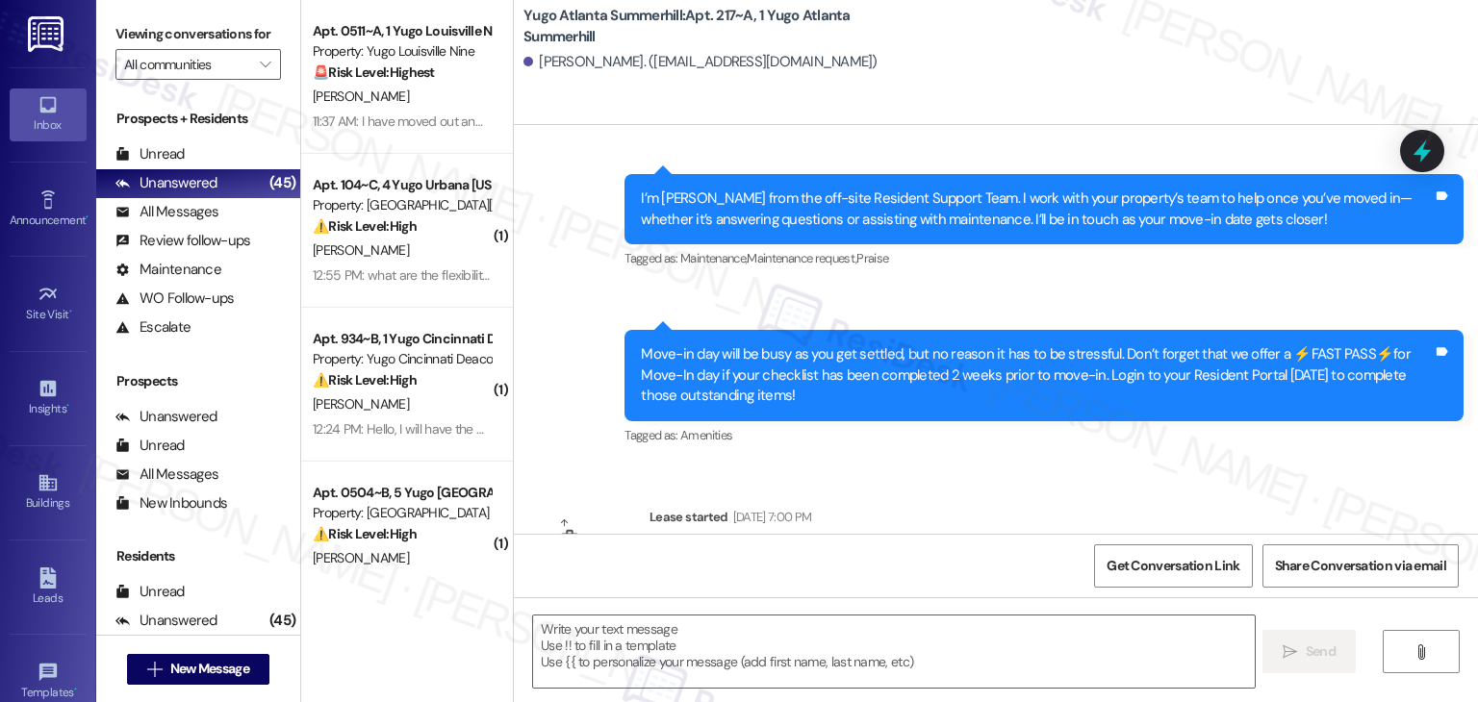
click at [562, 386] on div "Sent via SMS [PERSON_NAME] (ResiDesk) [DATE] 2:07 PM Hi [PERSON_NAME]! We’re so…" at bounding box center [996, 206] width 964 height 516
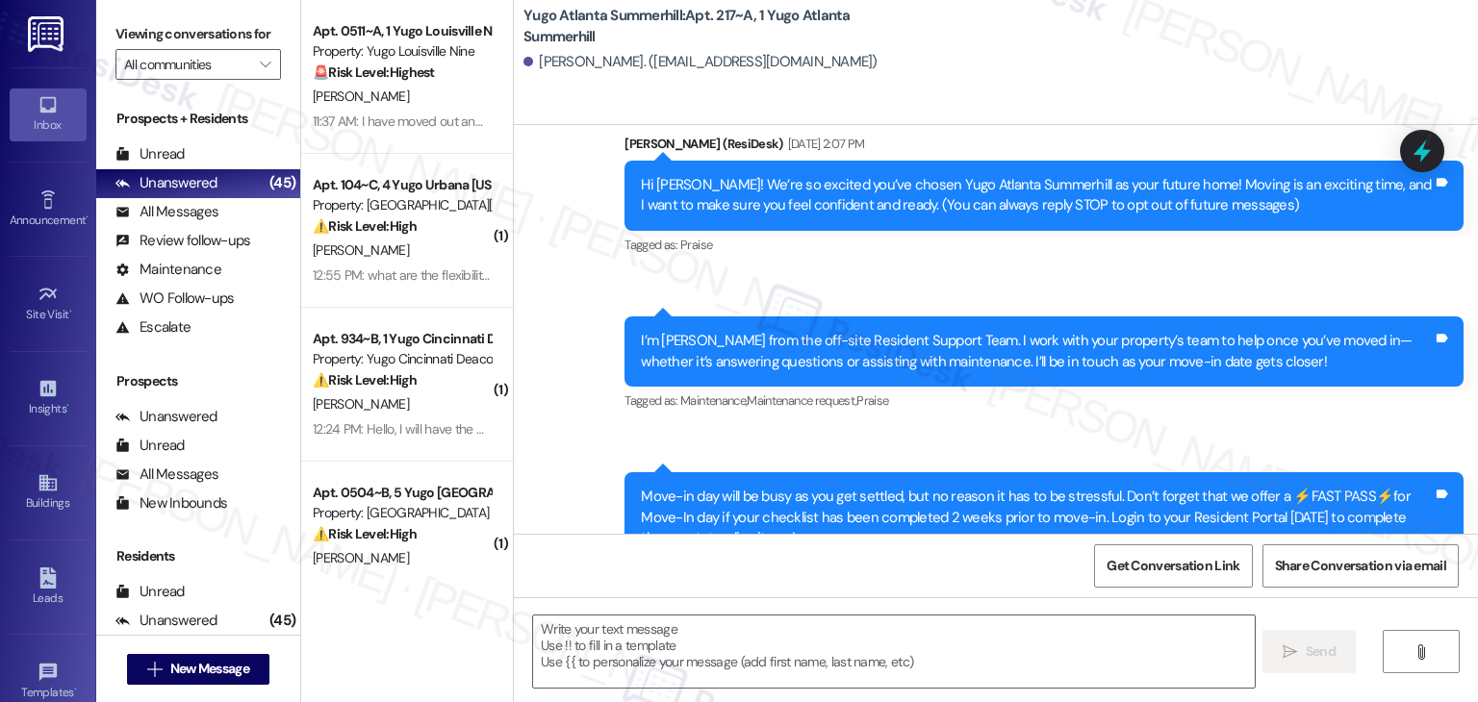
scroll to position [96, 0]
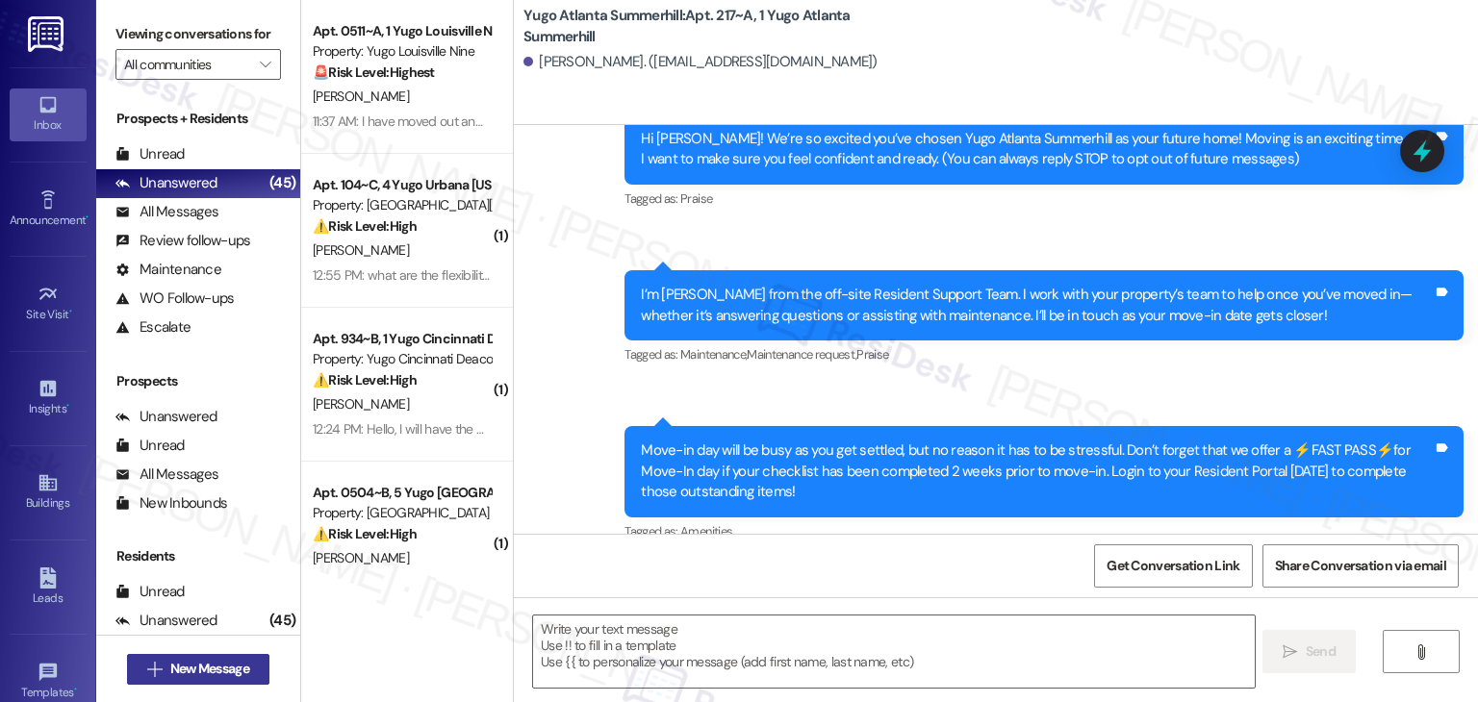
click at [227, 674] on span "New Message" at bounding box center [209, 669] width 79 height 20
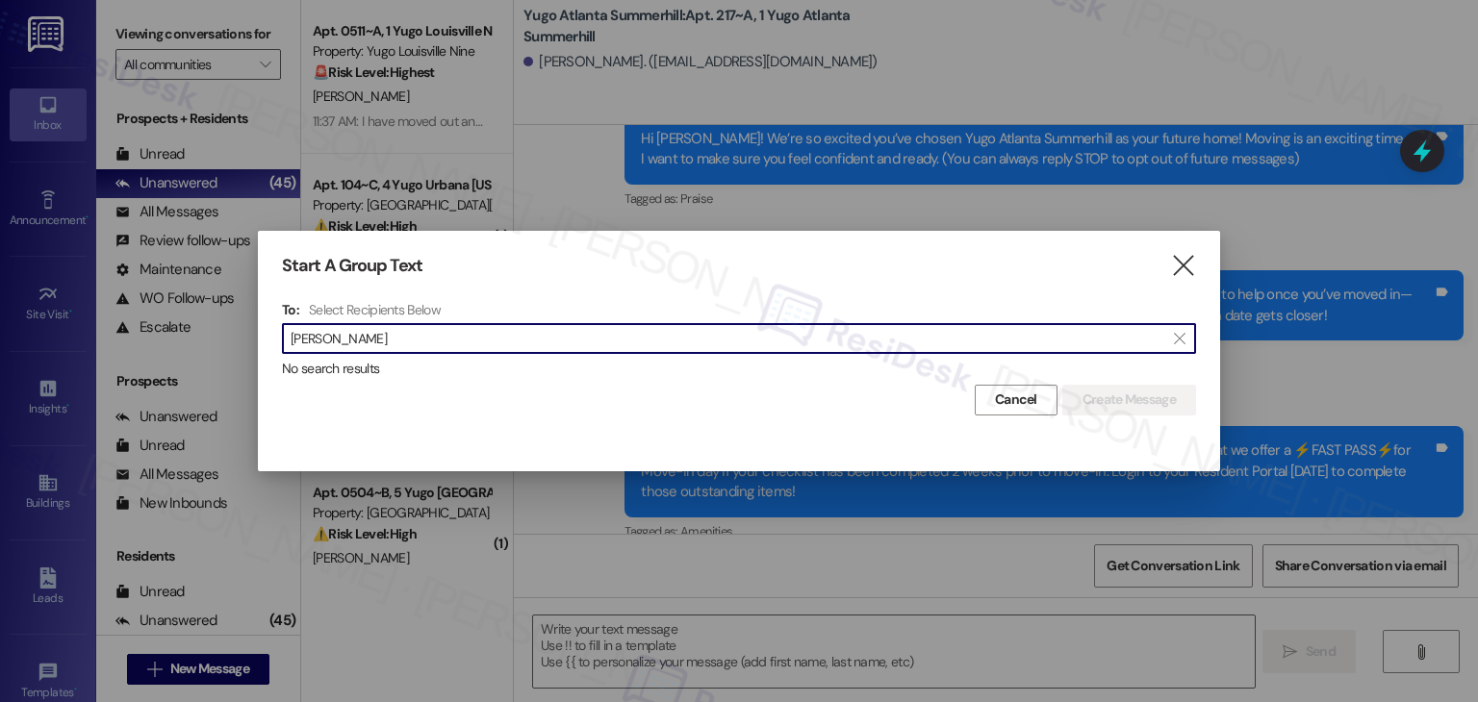
click at [342, 340] on input "[PERSON_NAME]" at bounding box center [728, 338] width 874 height 27
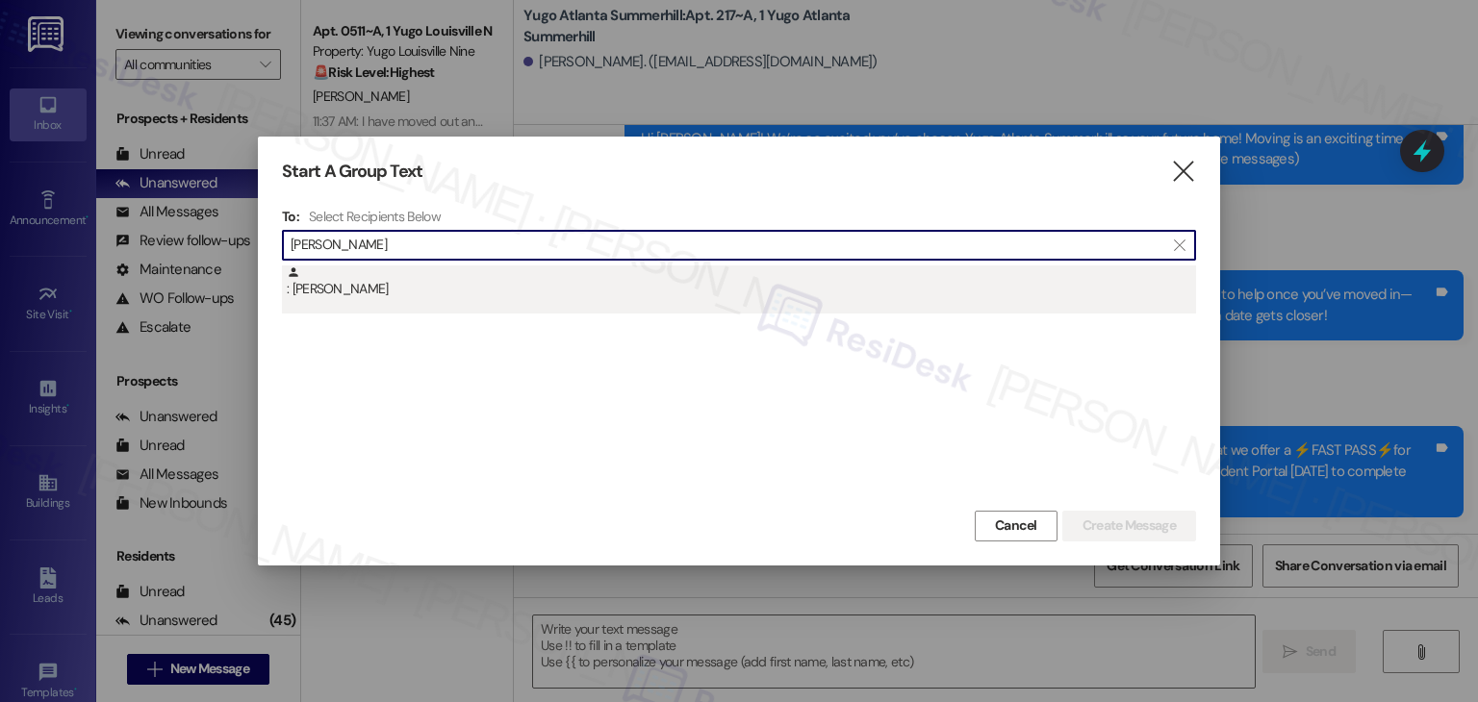
type input "[PERSON_NAME]"
click at [381, 293] on div ": [PERSON_NAME]" at bounding box center [741, 283] width 909 height 34
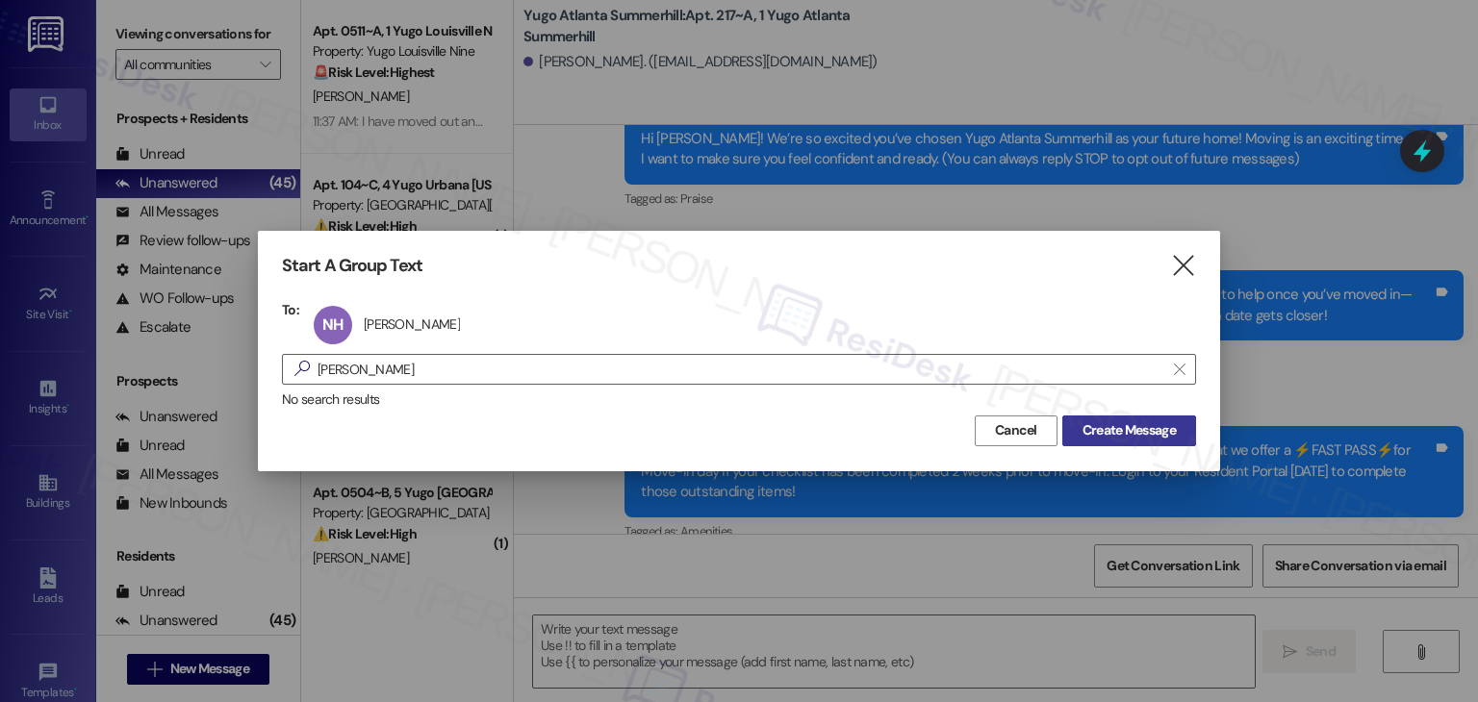
click at [1116, 422] on span "Create Message" at bounding box center [1128, 430] width 93 height 20
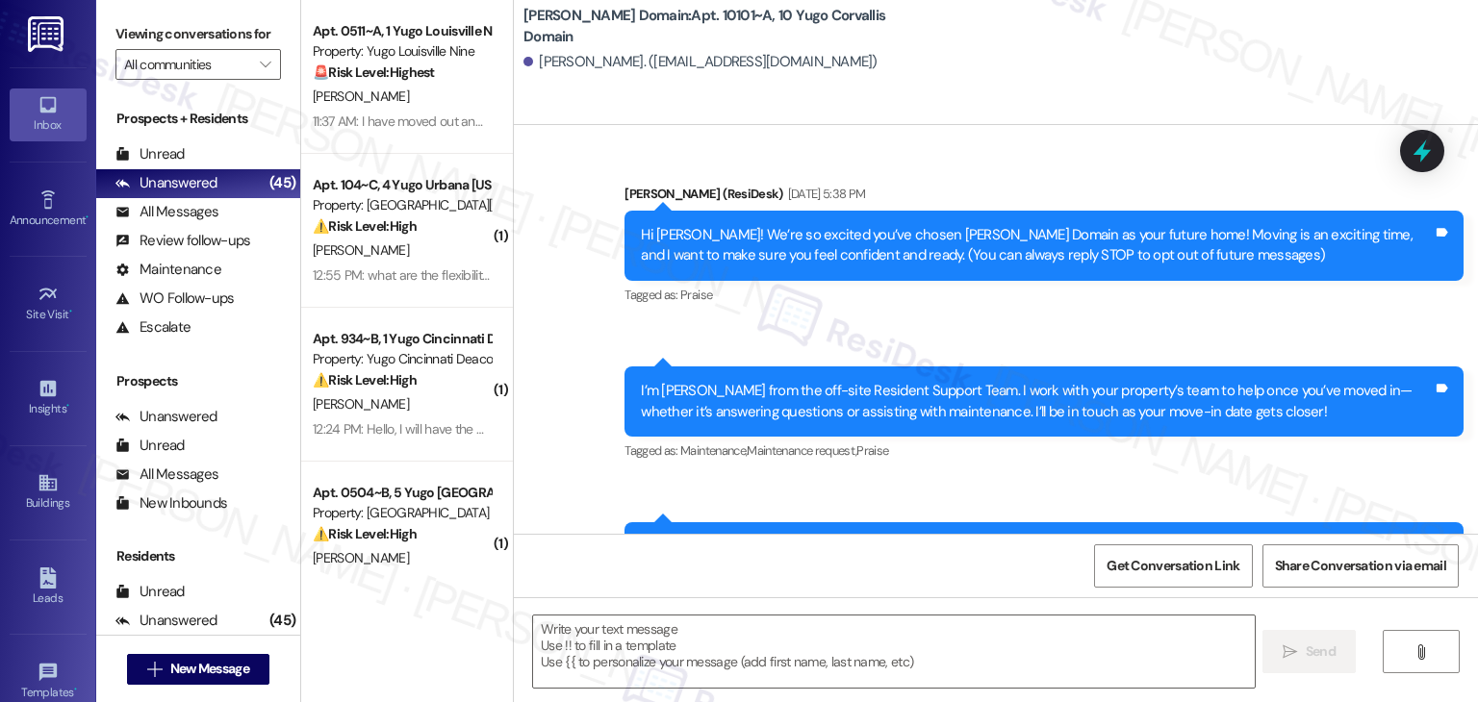
type textarea "Fetching suggested responses. Please feel free to read through the conversation…"
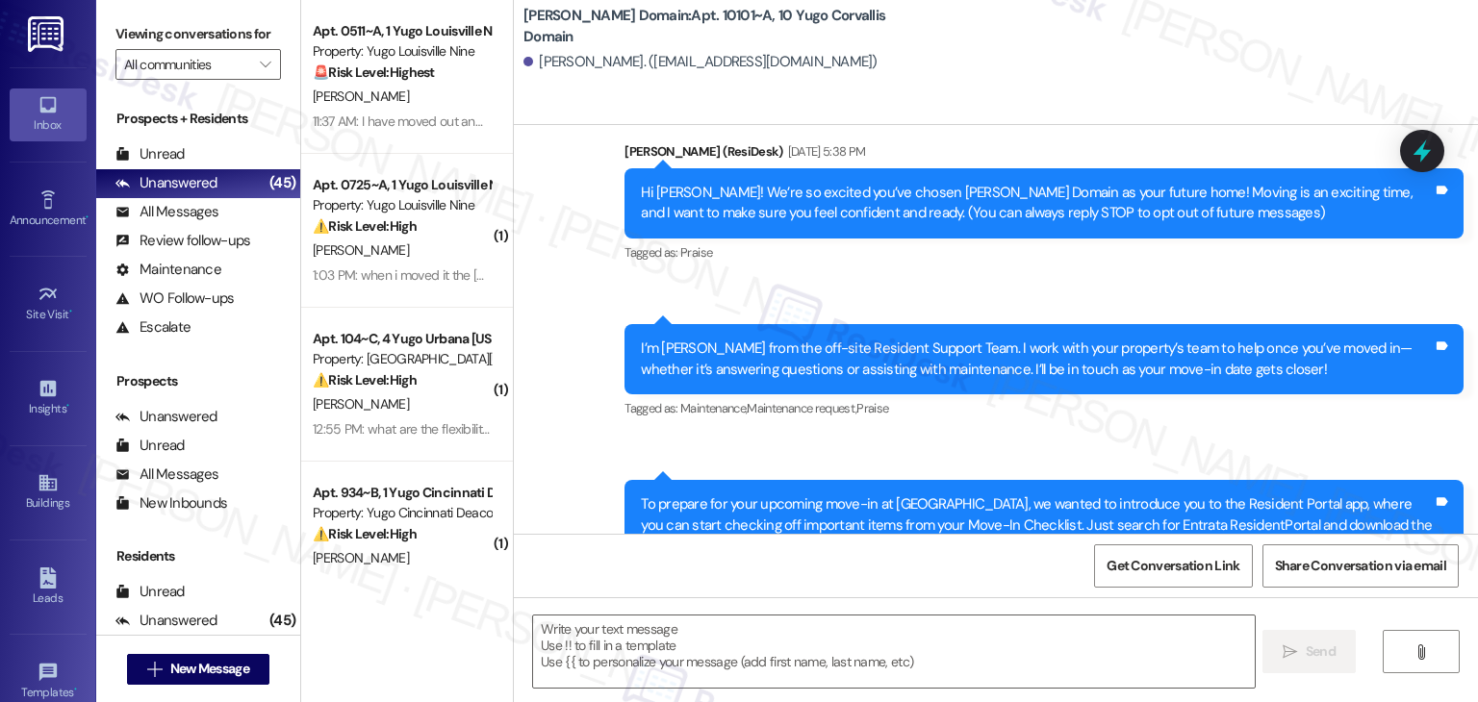
scroll to position [0, 0]
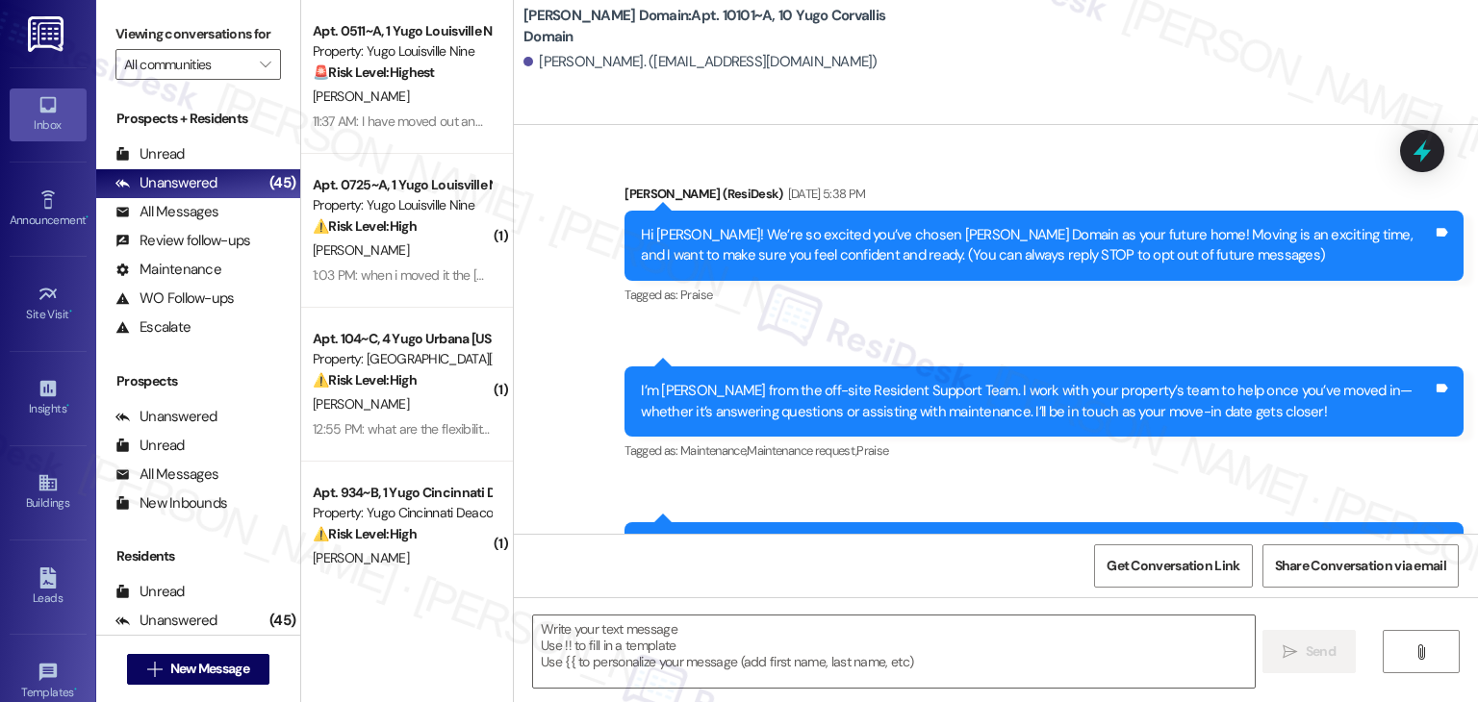
click at [693, 411] on div "I’m [PERSON_NAME] from the off-site Resident Support Team. I work with your pro…" at bounding box center [1037, 401] width 792 height 41
drag, startPoint x: 640, startPoint y: 244, endPoint x: 747, endPoint y: 244, distance: 106.8
click at [747, 244] on div "Hi [PERSON_NAME]! We’re so excited you’ve chosen [PERSON_NAME] Domain as your f…" at bounding box center [1037, 245] width 792 height 41
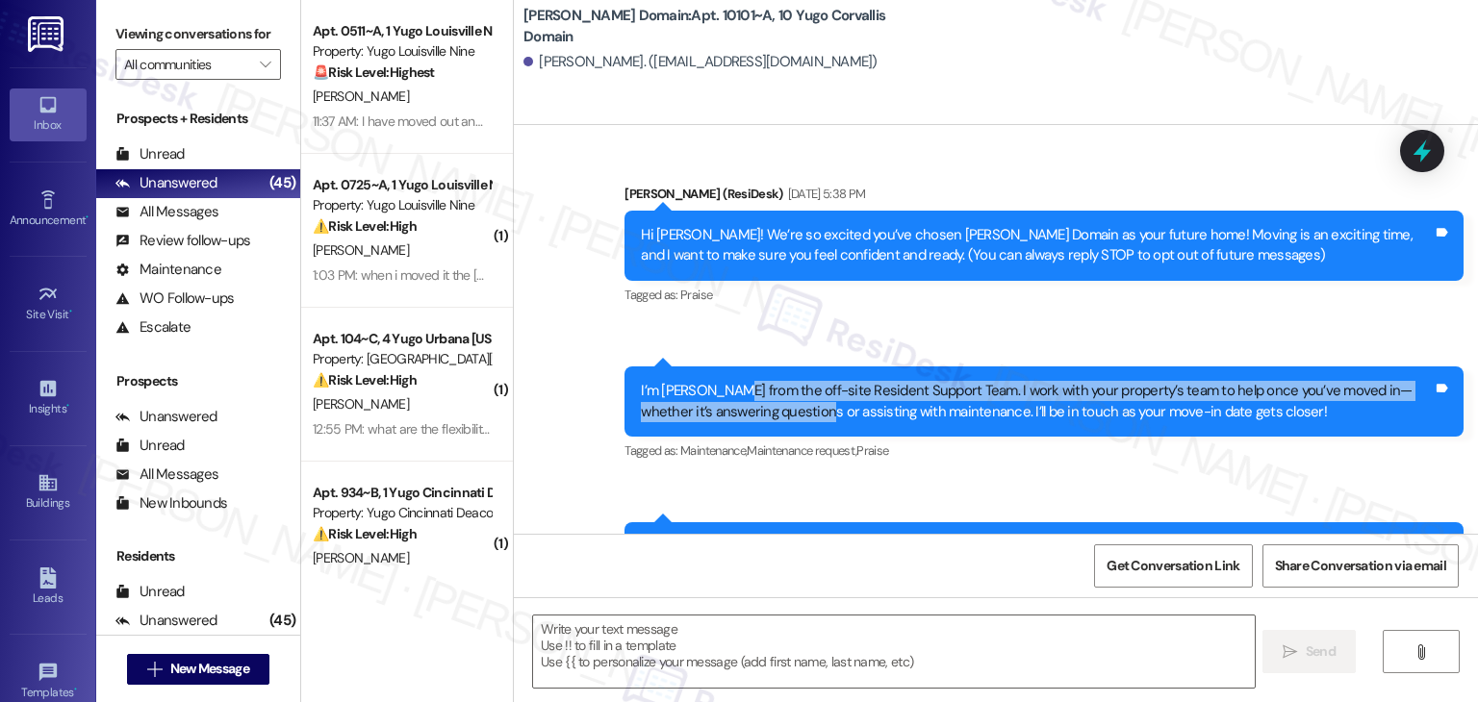
drag, startPoint x: 720, startPoint y: 392, endPoint x: 791, endPoint y: 413, distance: 74.3
click at [791, 413] on div "I’m [PERSON_NAME] from the off-site Resident Support Team. I work with your pro…" at bounding box center [1037, 401] width 792 height 41
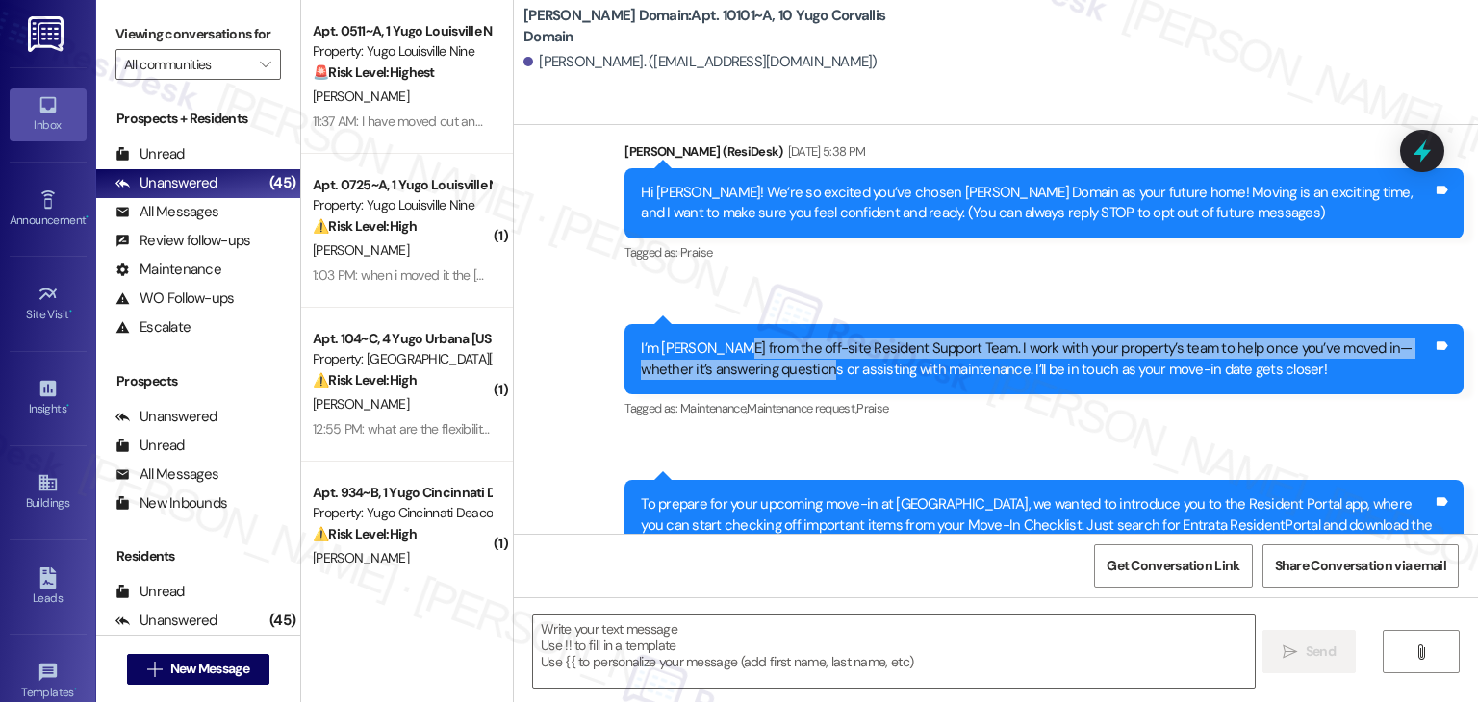
scroll to position [237, 0]
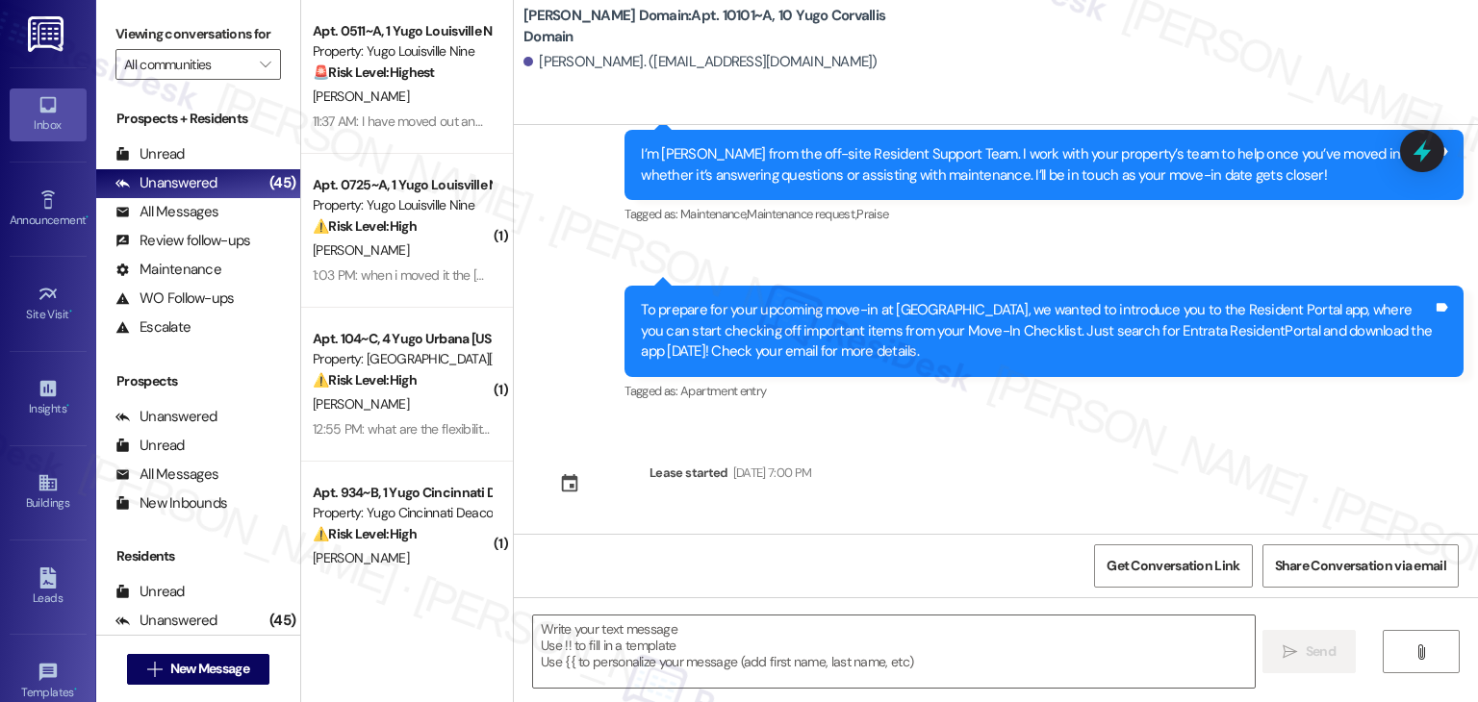
click at [759, 328] on div "To prepare for your upcoming move-in at [GEOGRAPHIC_DATA], we wanted to introdu…" at bounding box center [1037, 331] width 792 height 62
click at [715, 639] on textarea at bounding box center [893, 652] width 721 height 72
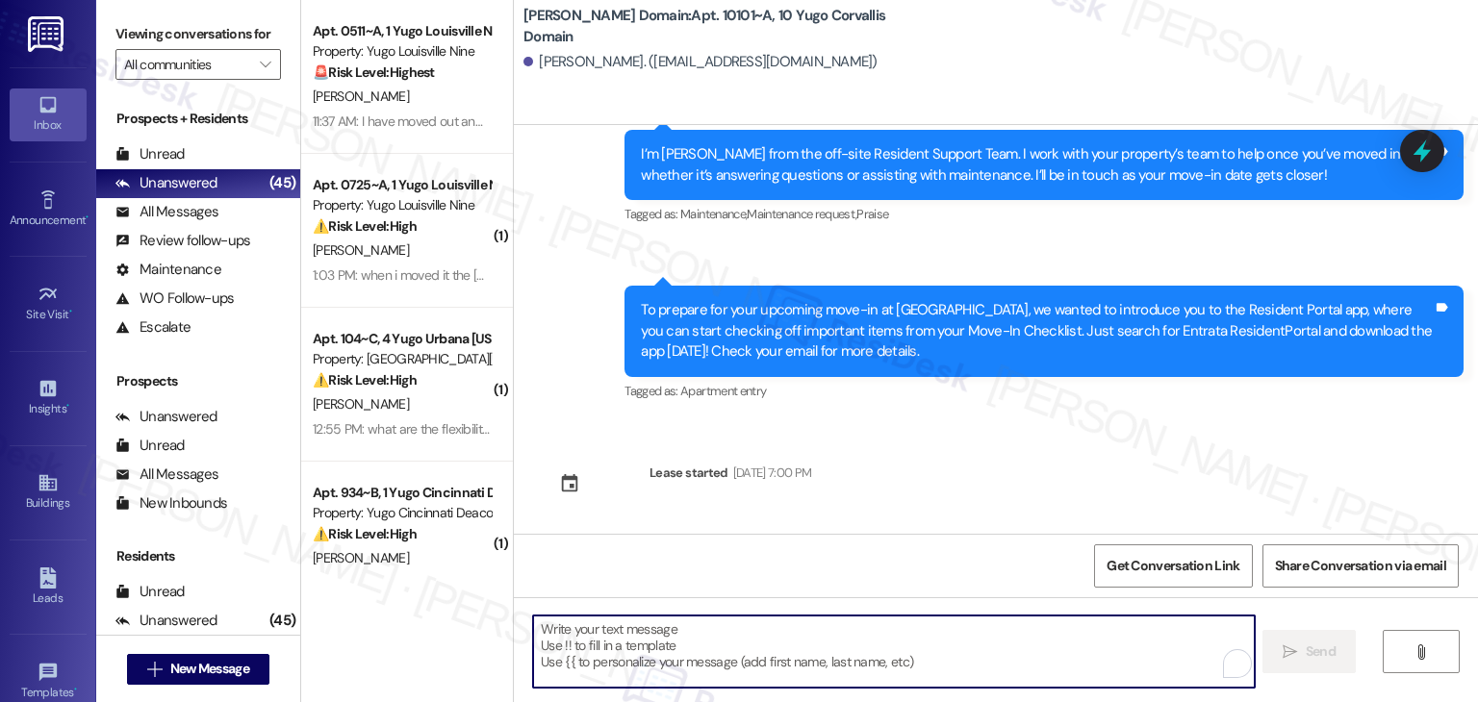
click at [1015, 489] on div "Sent via SMS [PERSON_NAME] (ResiDesk) [DATE] 5:38 PM Hi [PERSON_NAME]! We’re so…" at bounding box center [996, 329] width 964 height 409
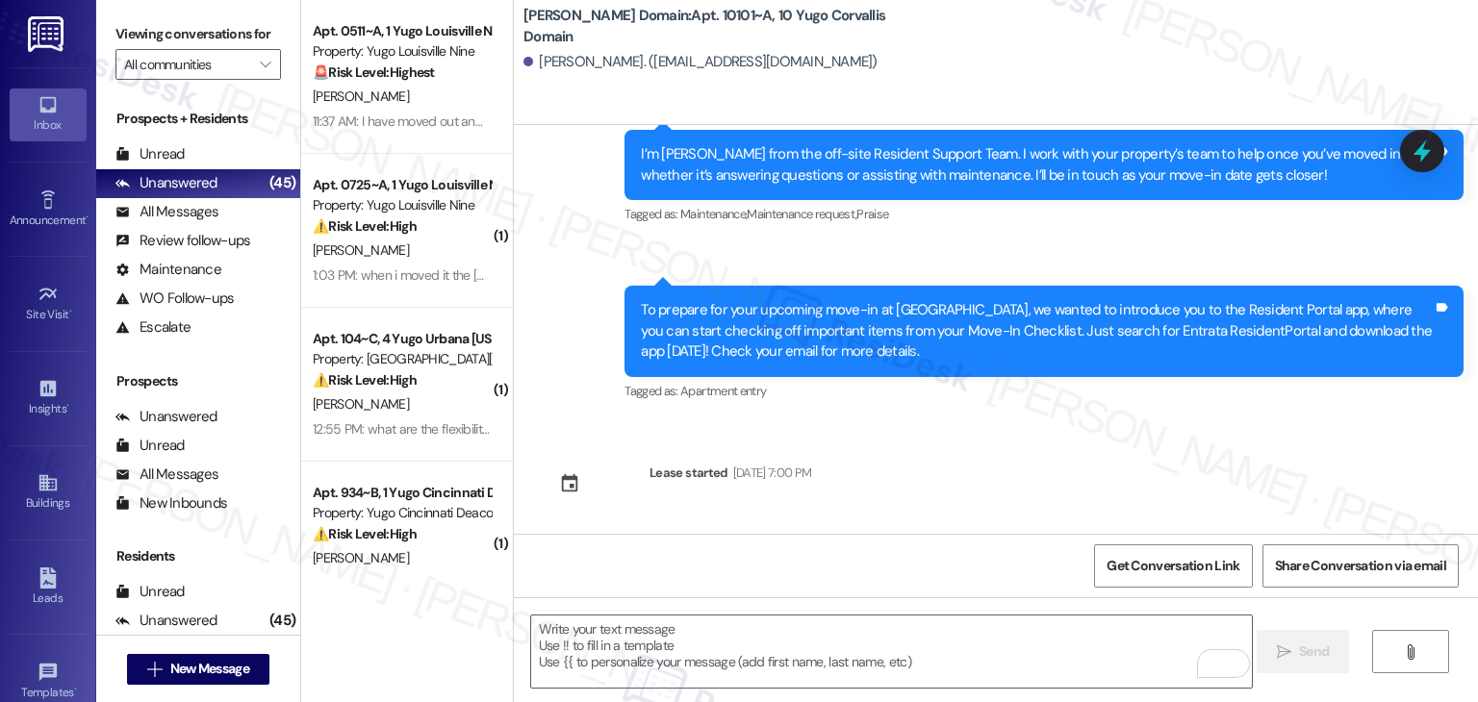
click at [950, 446] on div "Sent via SMS [PERSON_NAME] (ResiDesk) [DATE] 5:38 PM Hi [PERSON_NAME]! We’re so…" at bounding box center [996, 329] width 964 height 409
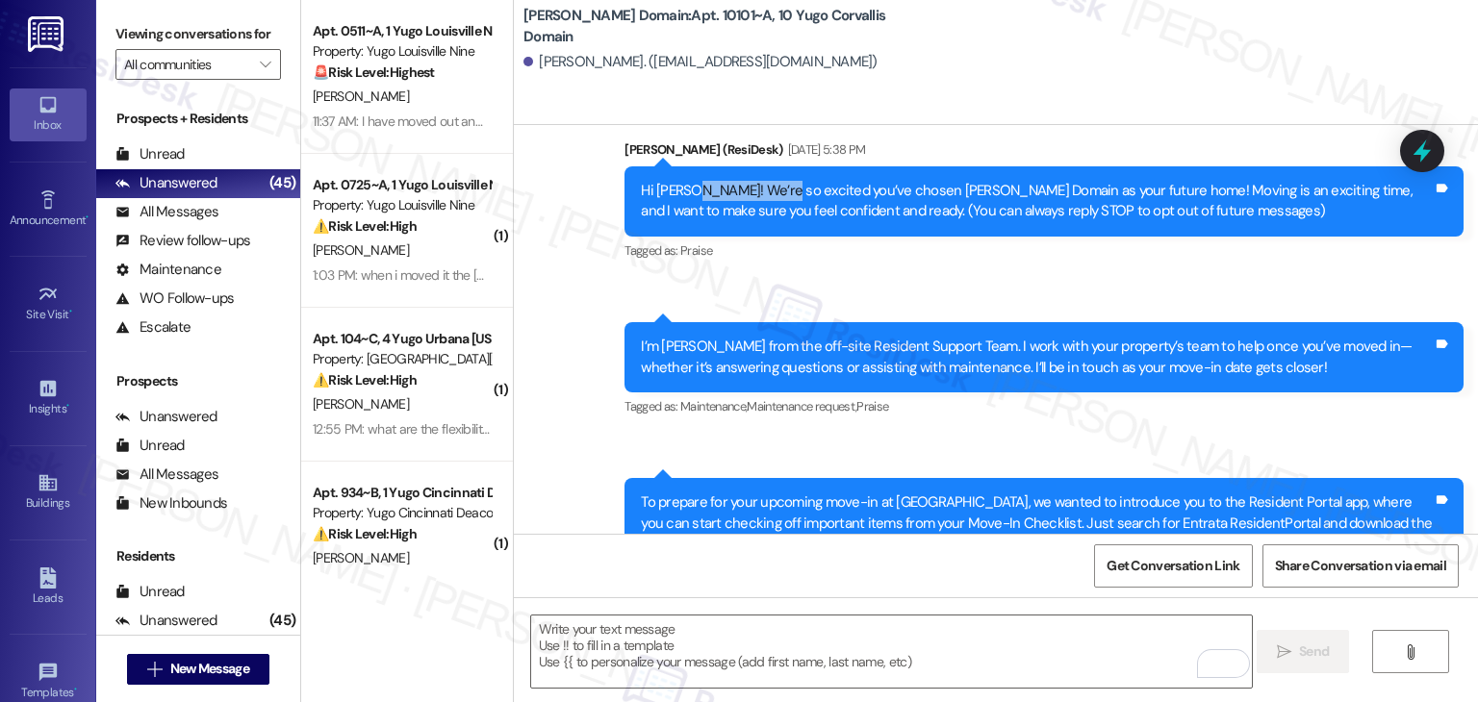
drag, startPoint x: 690, startPoint y: 194, endPoint x: 770, endPoint y: 193, distance: 79.9
click at [770, 193] on div "Hi [PERSON_NAME]! We’re so excited you’ve chosen [PERSON_NAME] Domain as your f…" at bounding box center [1037, 201] width 792 height 41
click at [755, 364] on div "I’m [PERSON_NAME] from the off-site Resident Support Team. I work with your pro…" at bounding box center [1037, 357] width 792 height 41
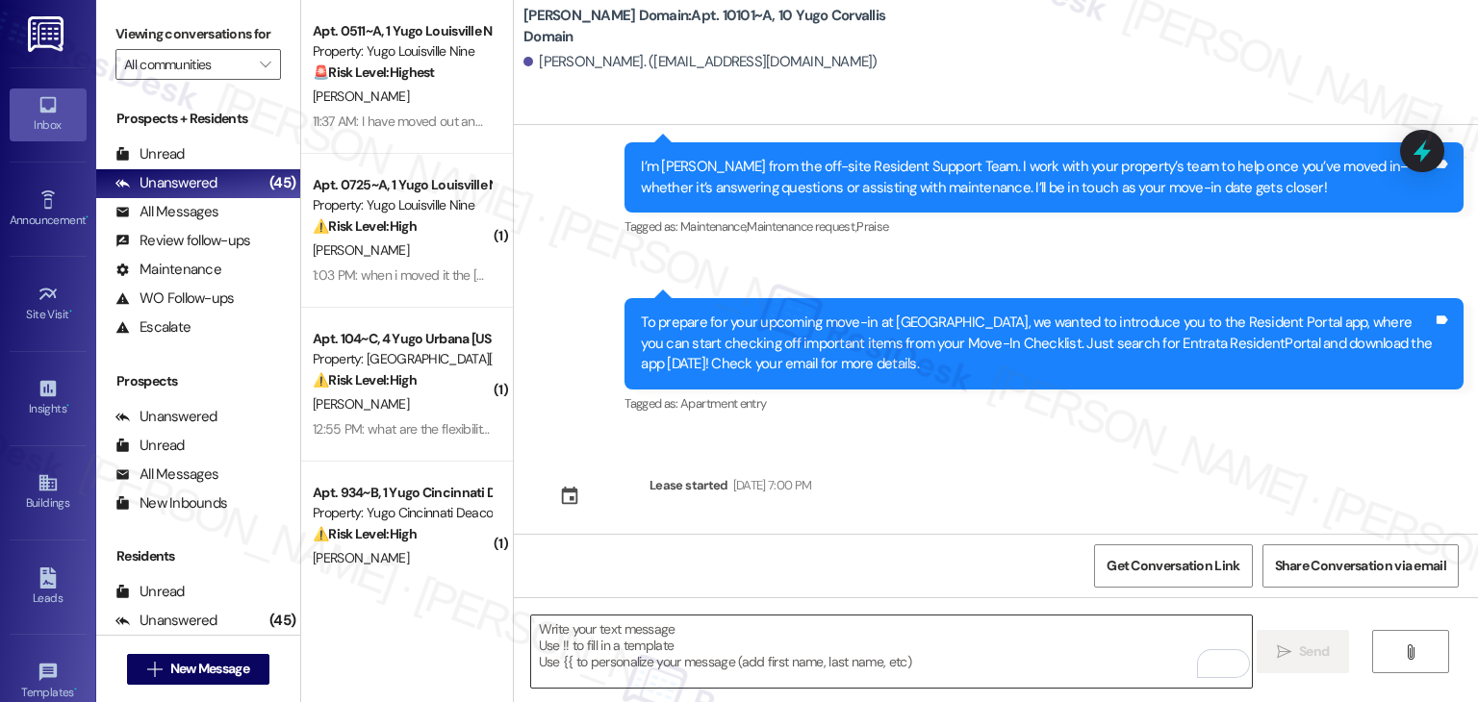
scroll to position [237, 0]
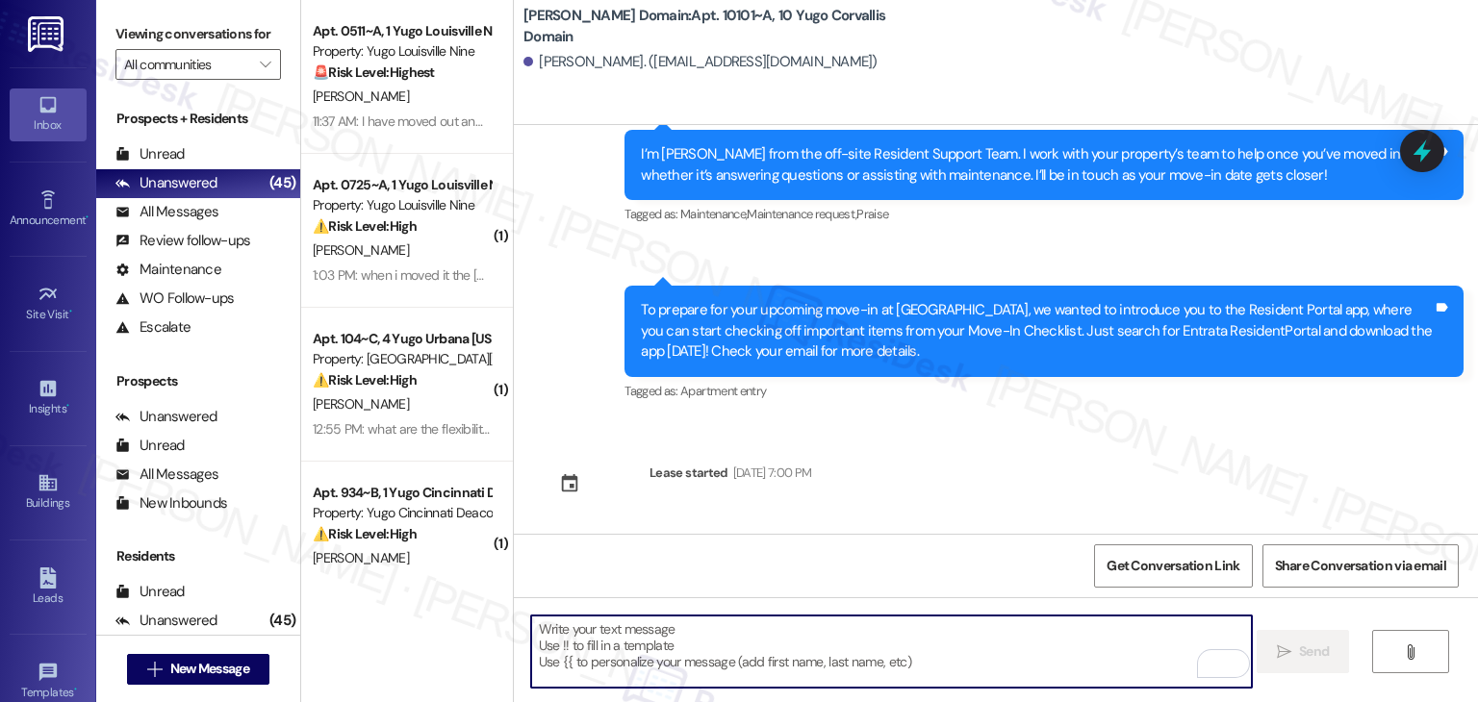
click at [726, 636] on textarea "To enrich screen reader interactions, please activate Accessibility in Grammarl…" at bounding box center [891, 652] width 721 height 72
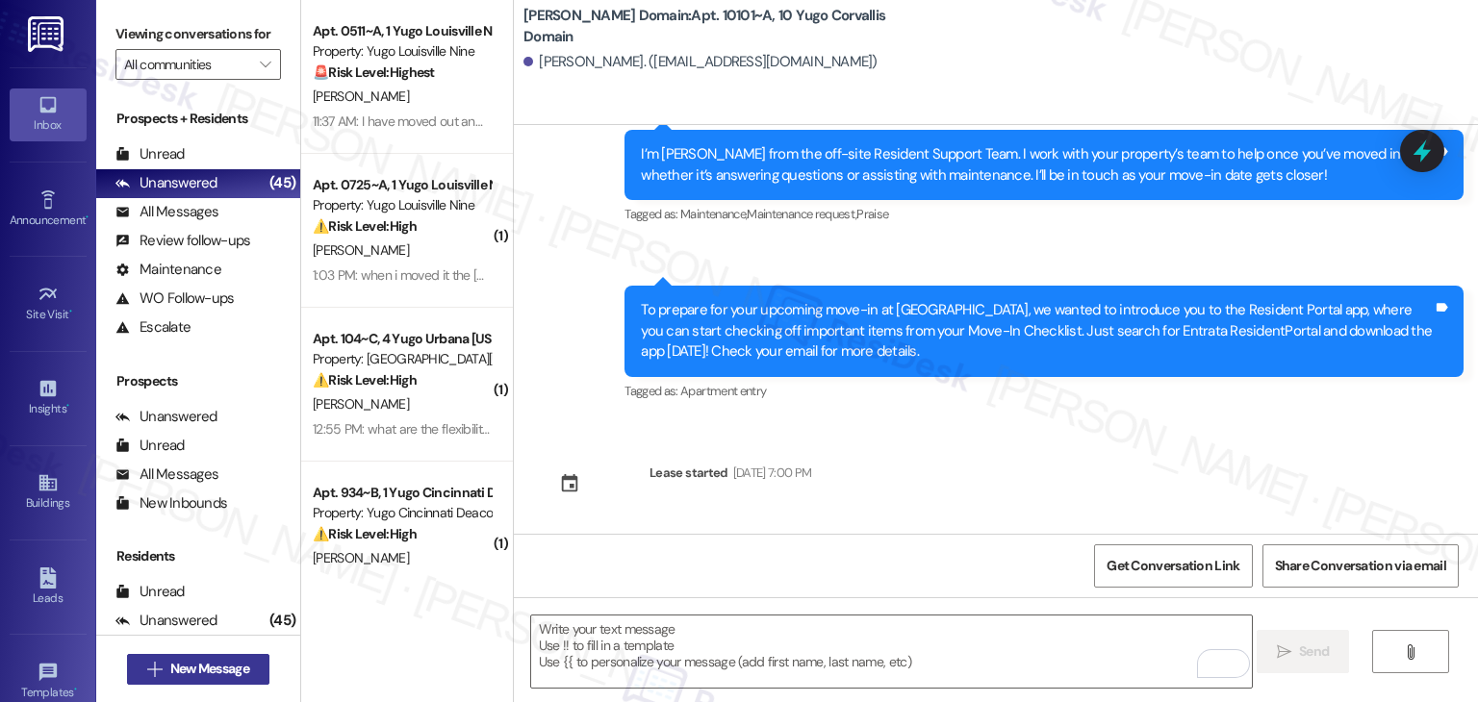
click at [224, 671] on span "New Message" at bounding box center [209, 669] width 79 height 20
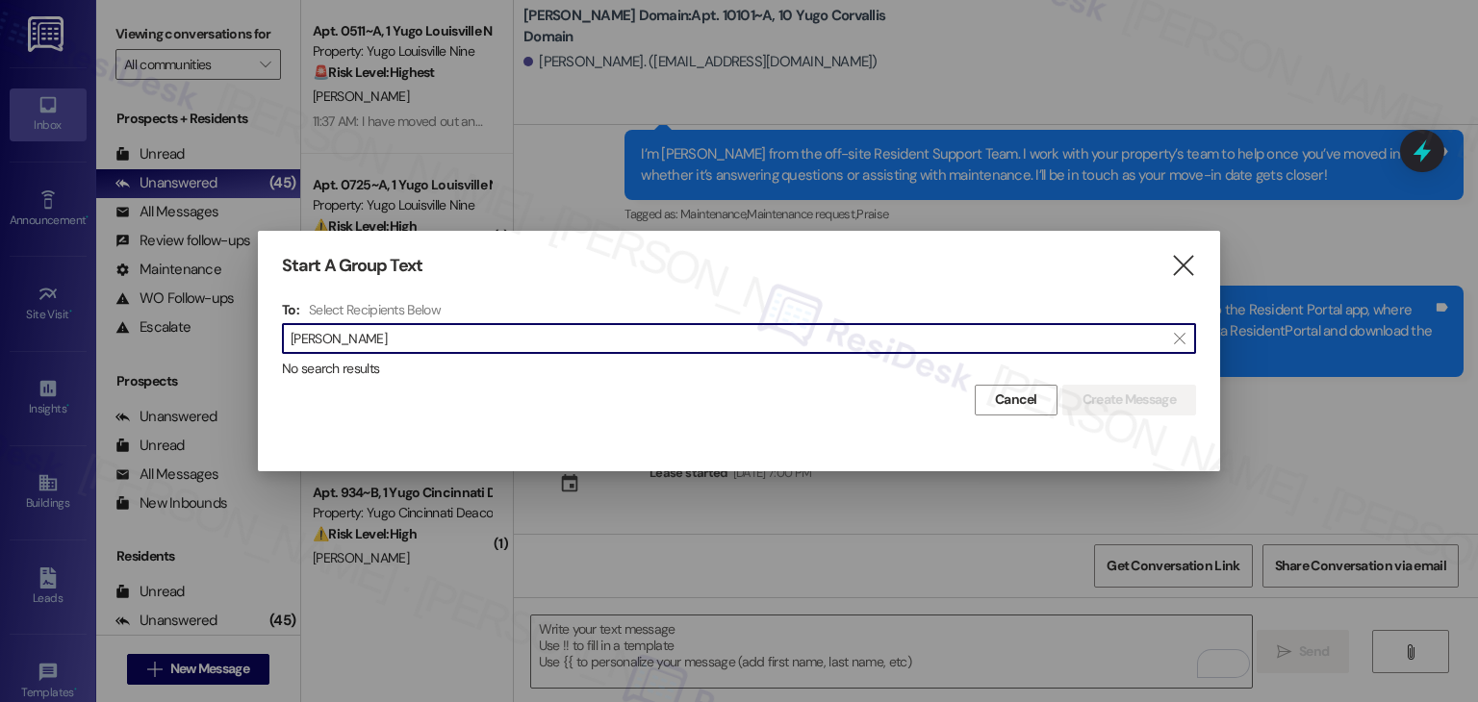
click at [334, 335] on input "[PERSON_NAME]" at bounding box center [728, 338] width 874 height 27
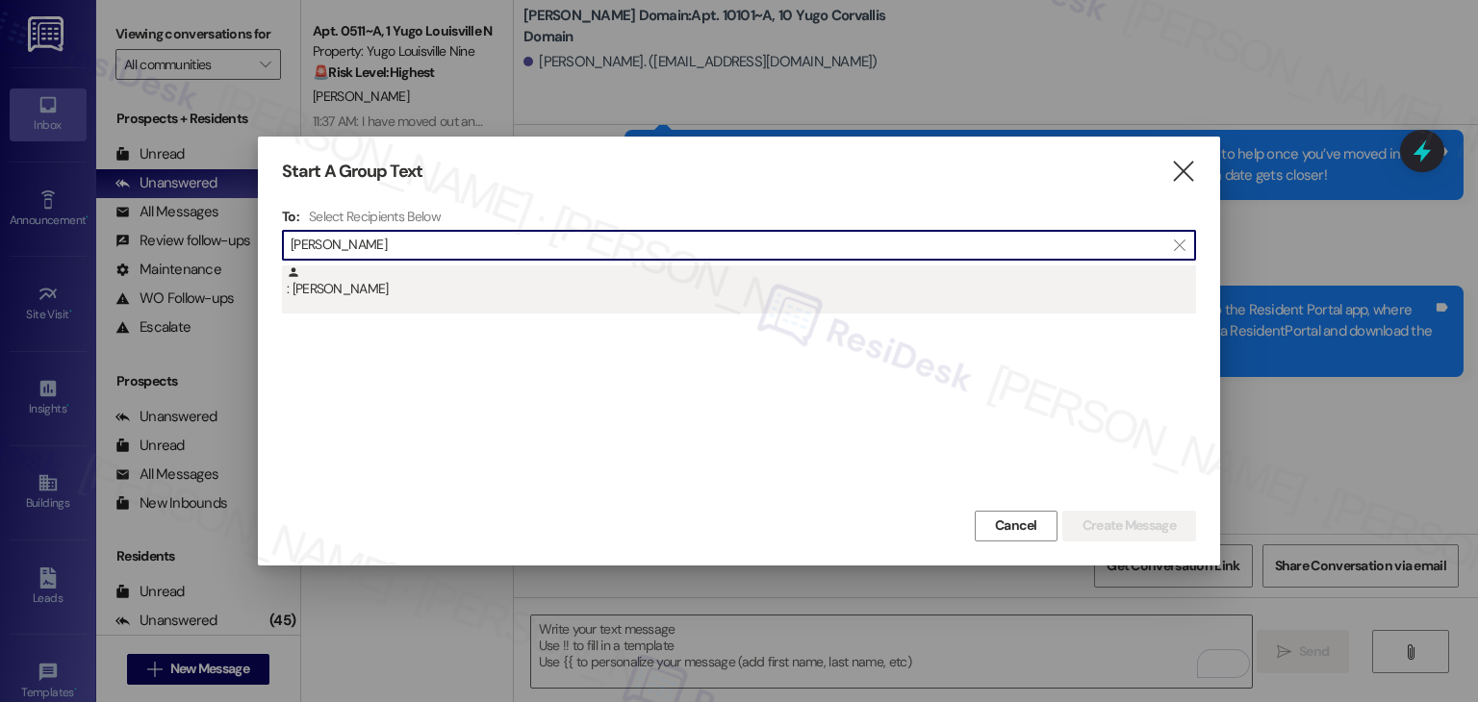
type input "[PERSON_NAME]"
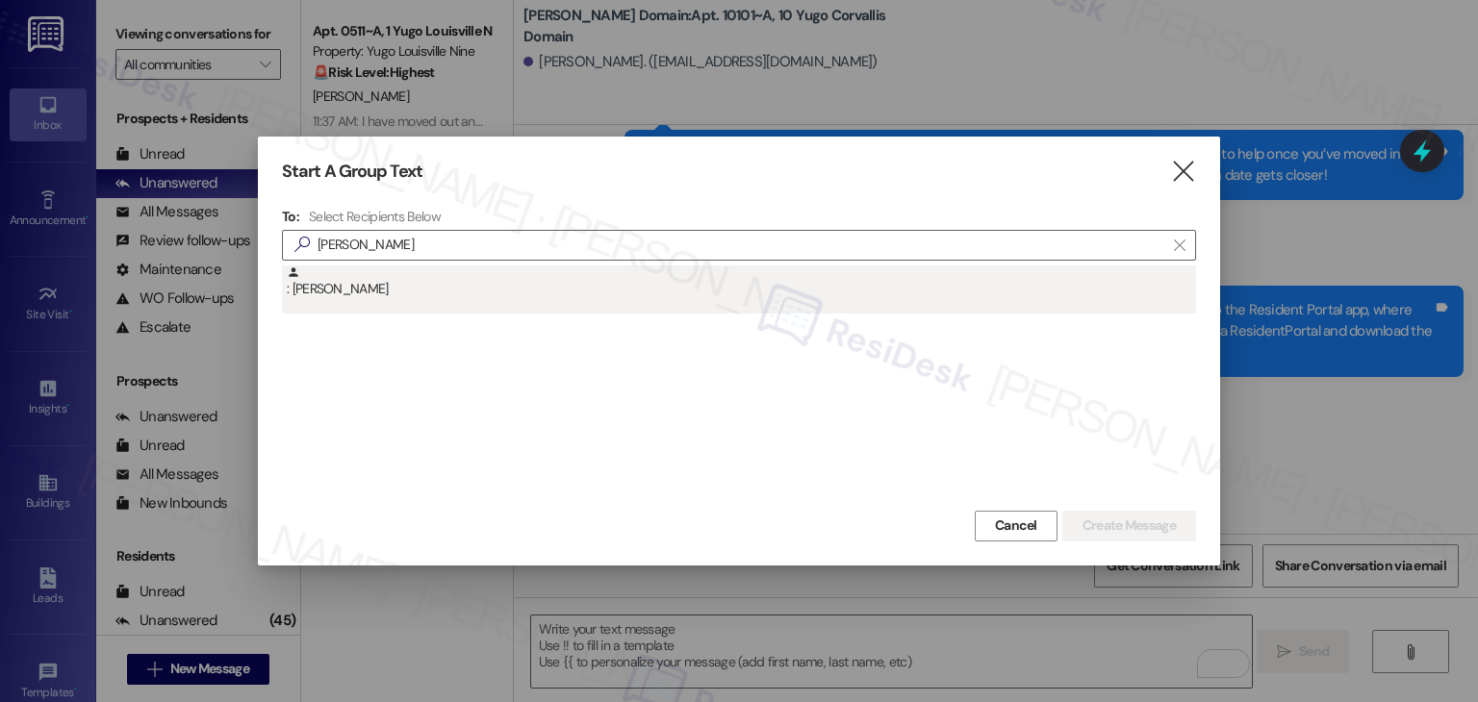
click at [386, 288] on div ": [PERSON_NAME]" at bounding box center [741, 283] width 909 height 34
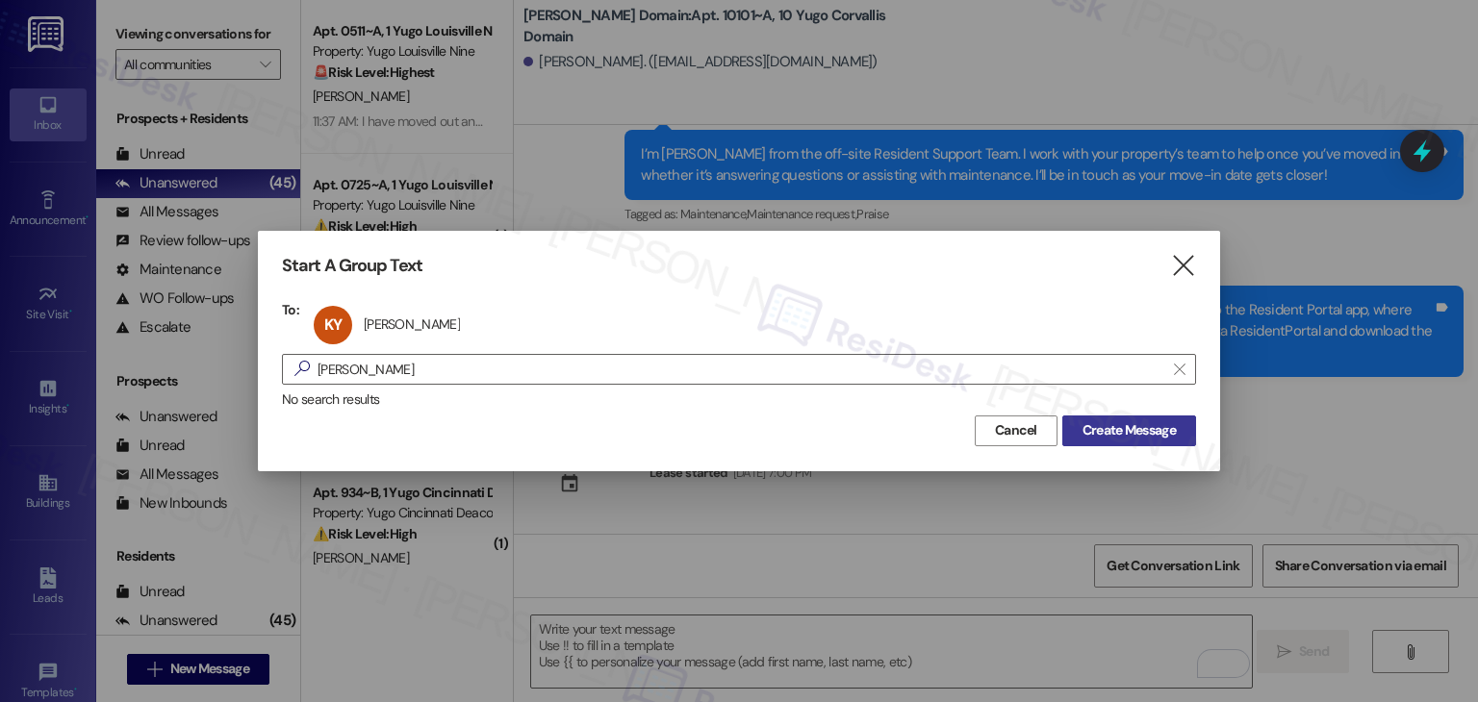
click at [1118, 440] on span "Create Message" at bounding box center [1128, 430] width 93 height 20
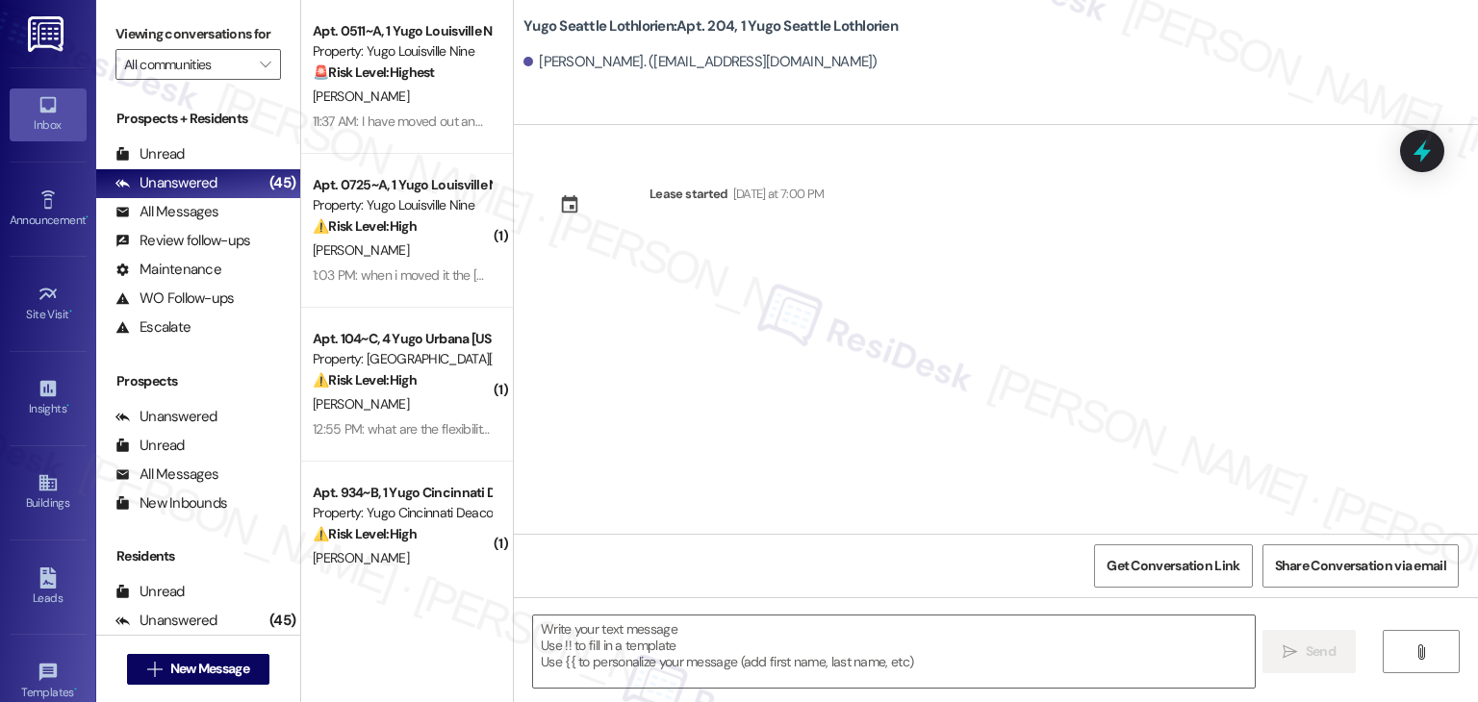
type textarea "Fetching suggested responses. Please feel free to read through the conversation…"
